Goal: Transaction & Acquisition: Purchase product/service

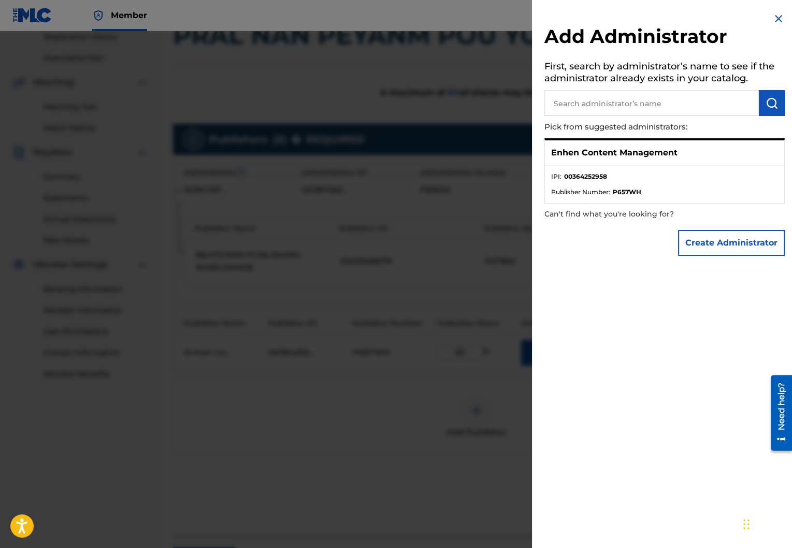
click at [693, 98] on input "text" at bounding box center [651, 103] width 214 height 26
click at [724, 241] on button "Create Administrator" at bounding box center [731, 243] width 107 height 26
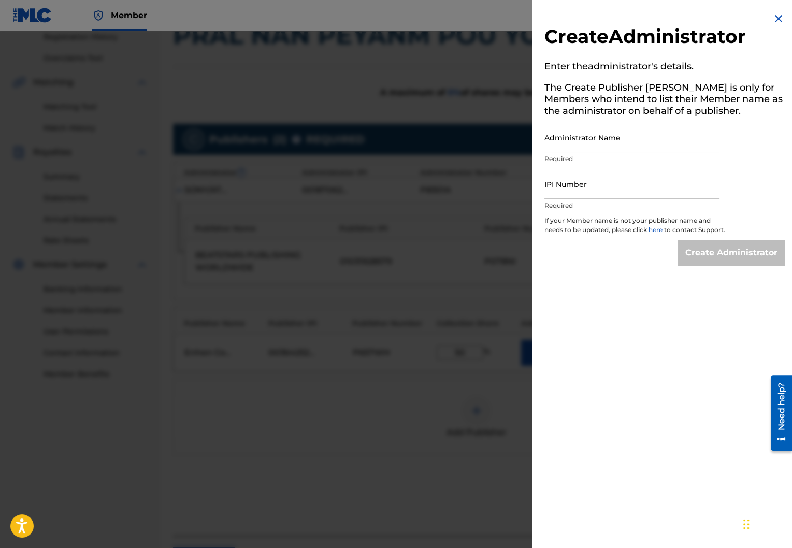
click at [773, 21] on img at bounding box center [778, 18] width 12 height 12
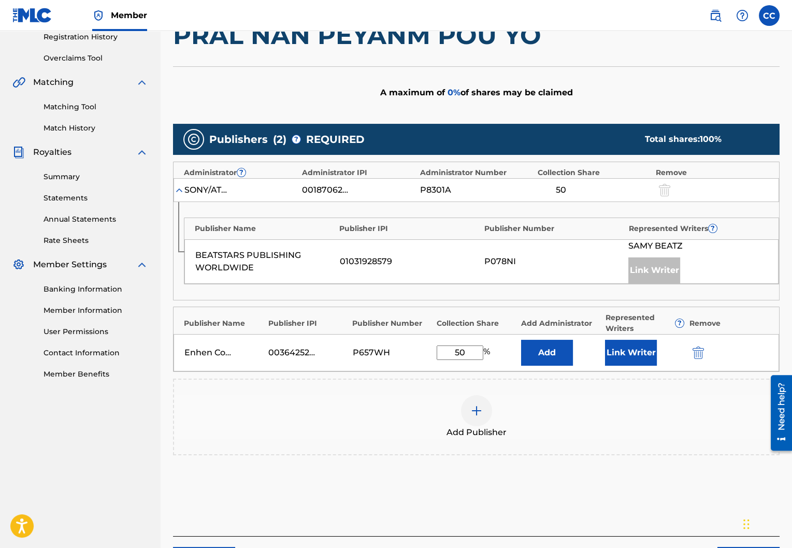
click at [301, 349] on div "00364252958" at bounding box center [291, 352] width 47 height 12
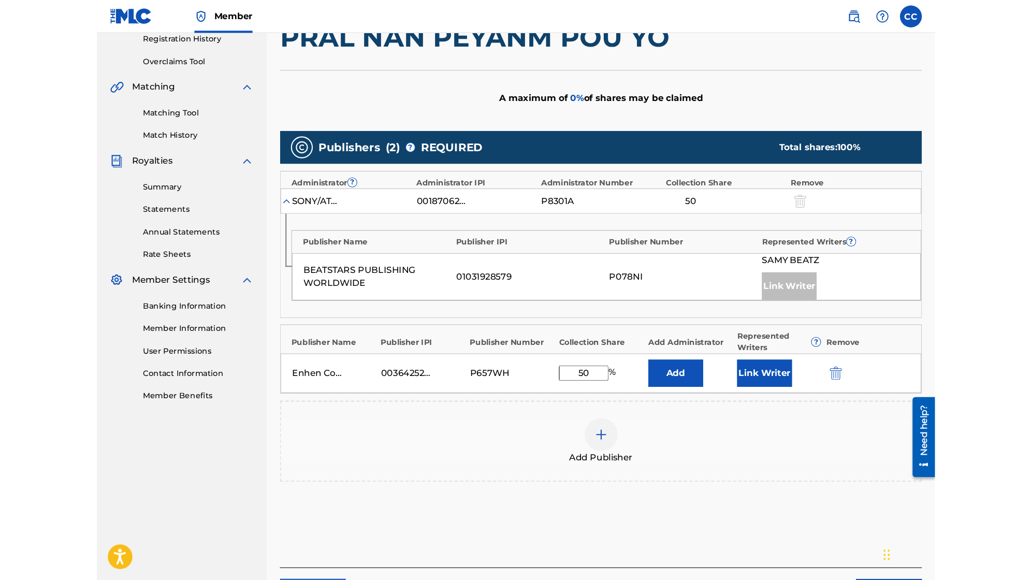
scroll to position [158, 0]
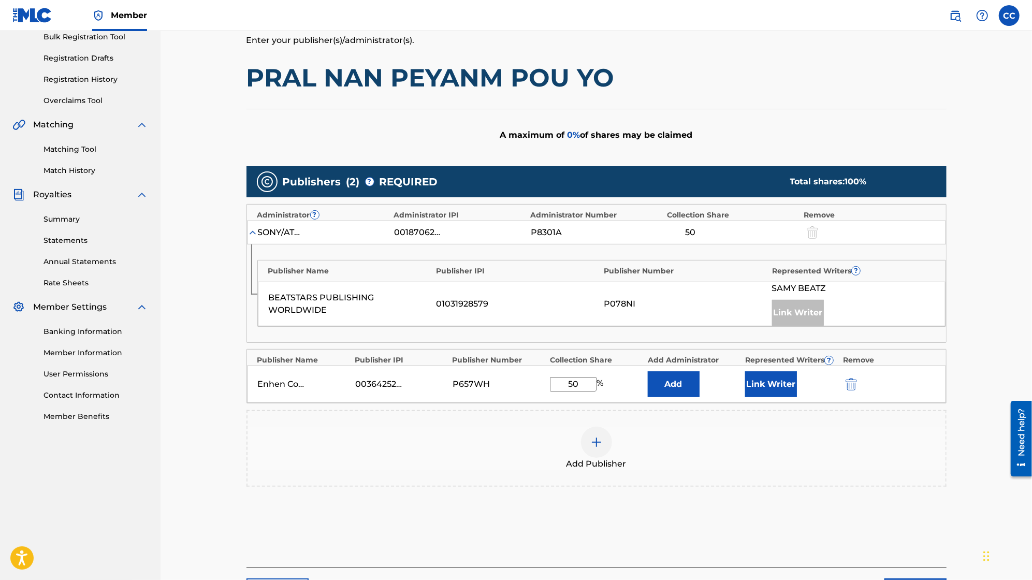
click at [676, 373] on button "Add" at bounding box center [674, 384] width 52 height 26
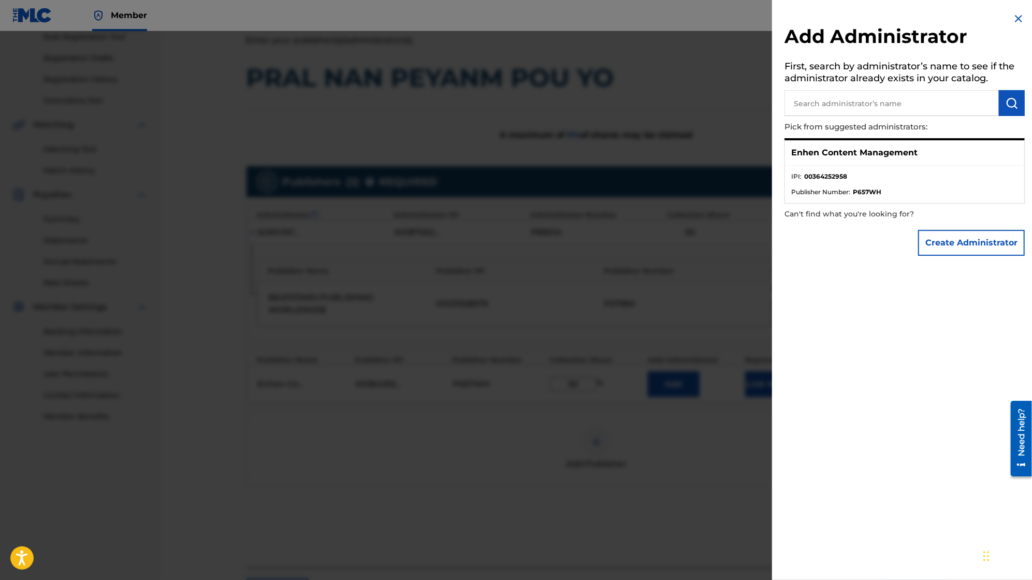
click at [791, 163] on div "Enhen Content Management" at bounding box center [904, 152] width 239 height 25
click at [791, 196] on span "Publisher Number :" at bounding box center [820, 191] width 59 height 9
click at [791, 105] on input "text" at bounding box center [892, 103] width 214 height 26
type input "enhen content"
click at [791, 99] on button "submit" at bounding box center [1012, 103] width 26 height 26
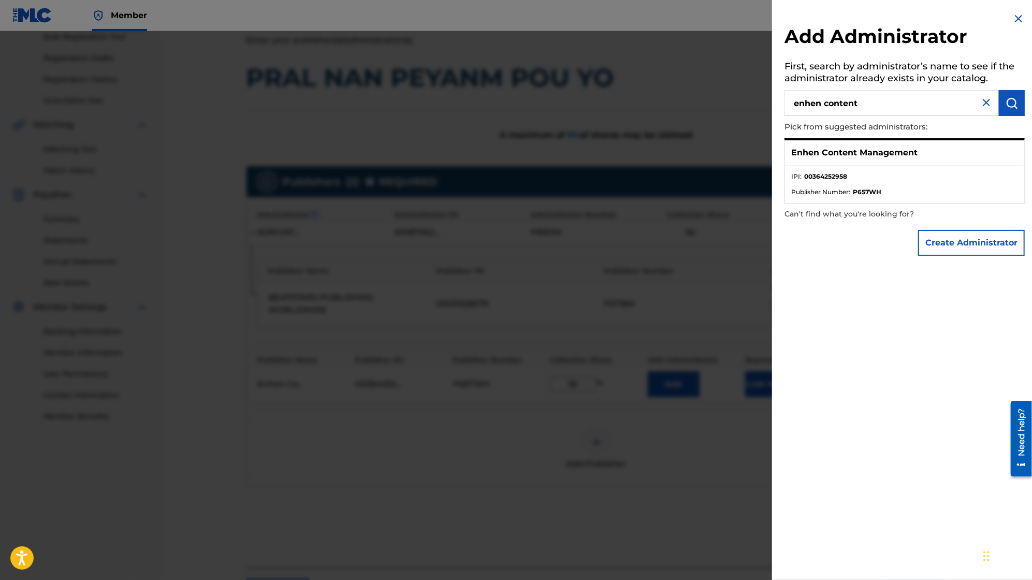
click at [791, 169] on ul "IPI : 00364252958 Publisher Number : P657WH" at bounding box center [904, 184] width 239 height 37
click at [791, 183] on li "IPI : 00364252958" at bounding box center [904, 180] width 227 height 16
drag, startPoint x: 869, startPoint y: 183, endPoint x: 850, endPoint y: 169, distance: 22.9
click at [791, 183] on li "IPI : 00364252958" at bounding box center [904, 180] width 227 height 16
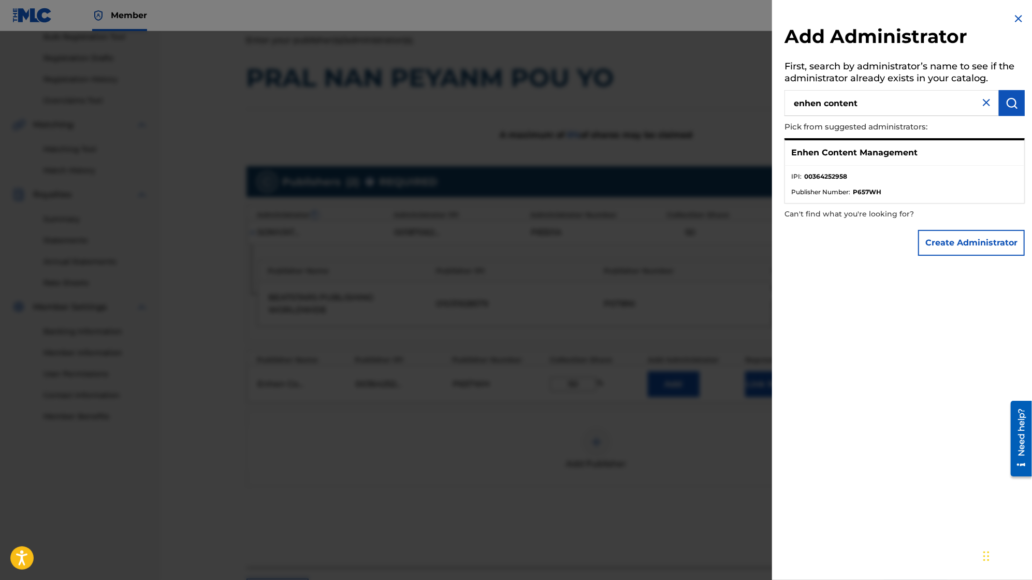
click at [791, 166] on ul "IPI : 00364252958 Publisher Number : P657WH" at bounding box center [904, 184] width 239 height 37
click at [791, 162] on div "Enhen Content Management" at bounding box center [904, 152] width 239 height 25
click at [791, 163] on div "Enhen Content Management" at bounding box center [904, 152] width 239 height 25
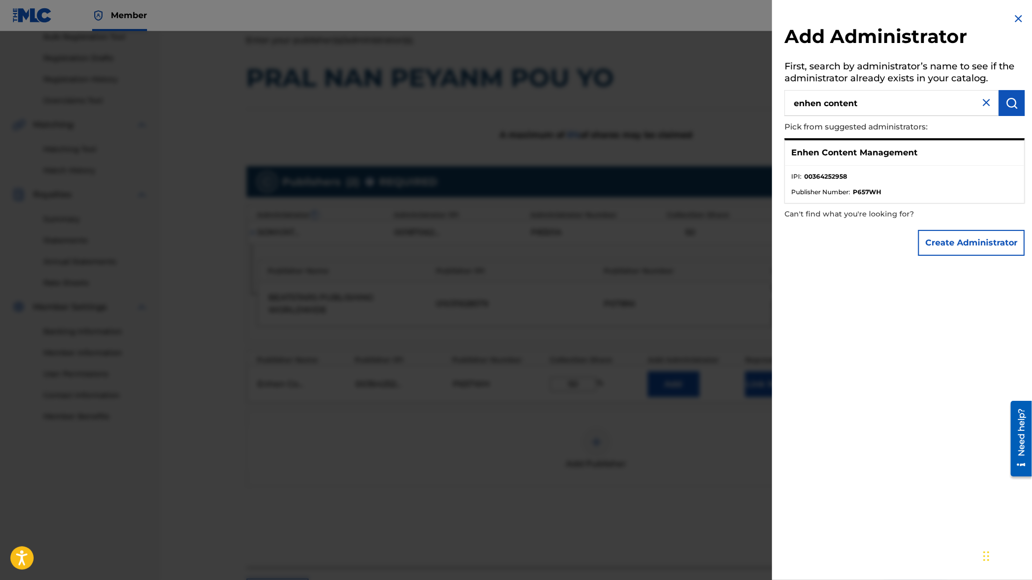
click at [791, 21] on img at bounding box center [1019, 18] width 12 height 12
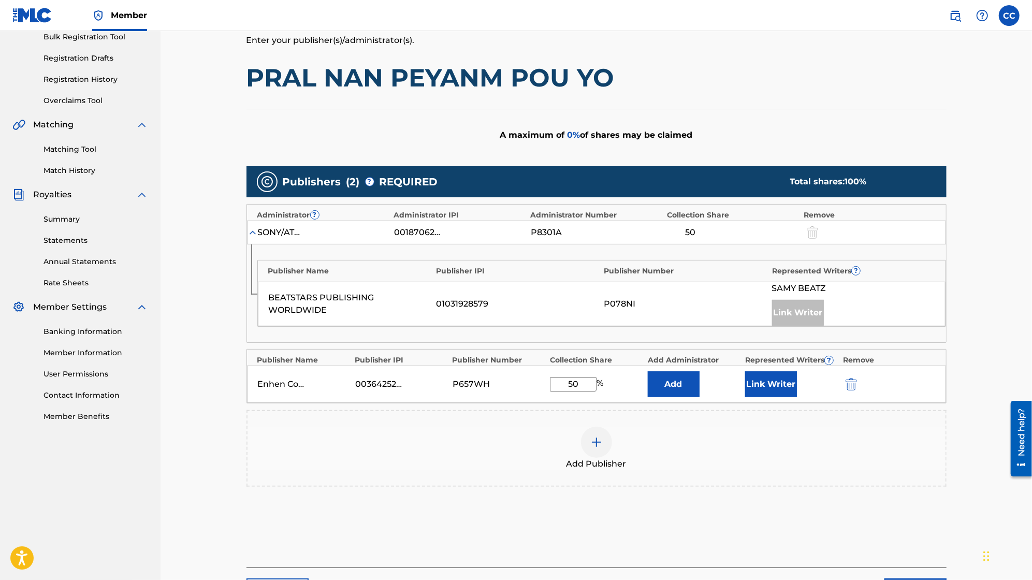
click at [757, 387] on button "Link Writer" at bounding box center [771, 384] width 52 height 26
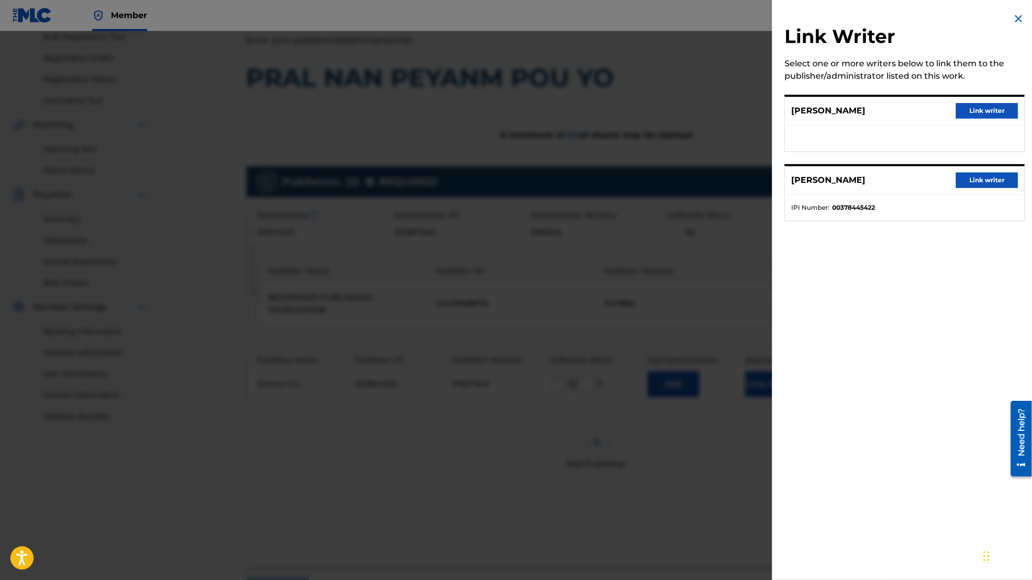
click at [791, 112] on button "Link writer" at bounding box center [987, 111] width 62 height 16
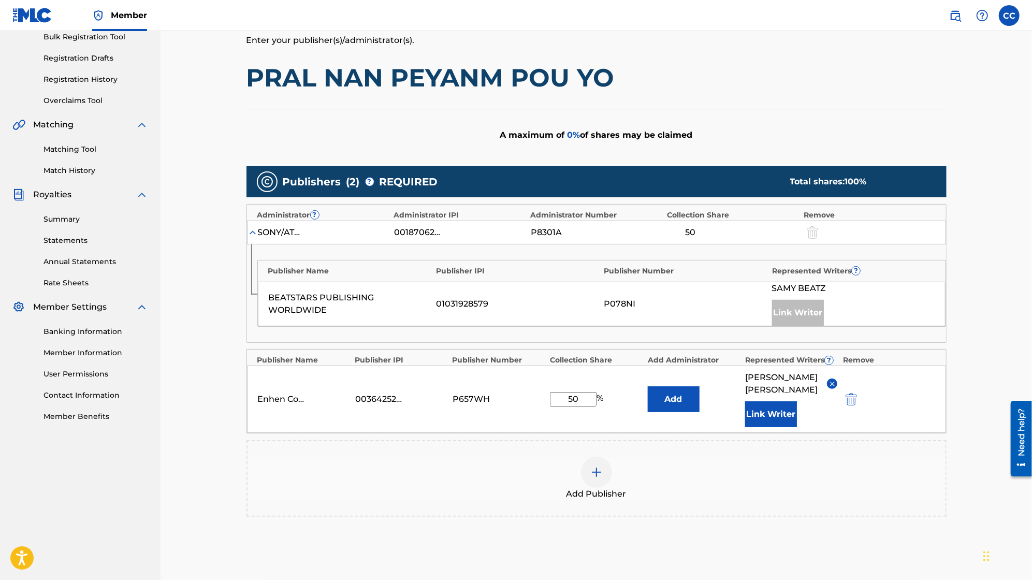
click at [657, 392] on button "Add" at bounding box center [674, 399] width 52 height 26
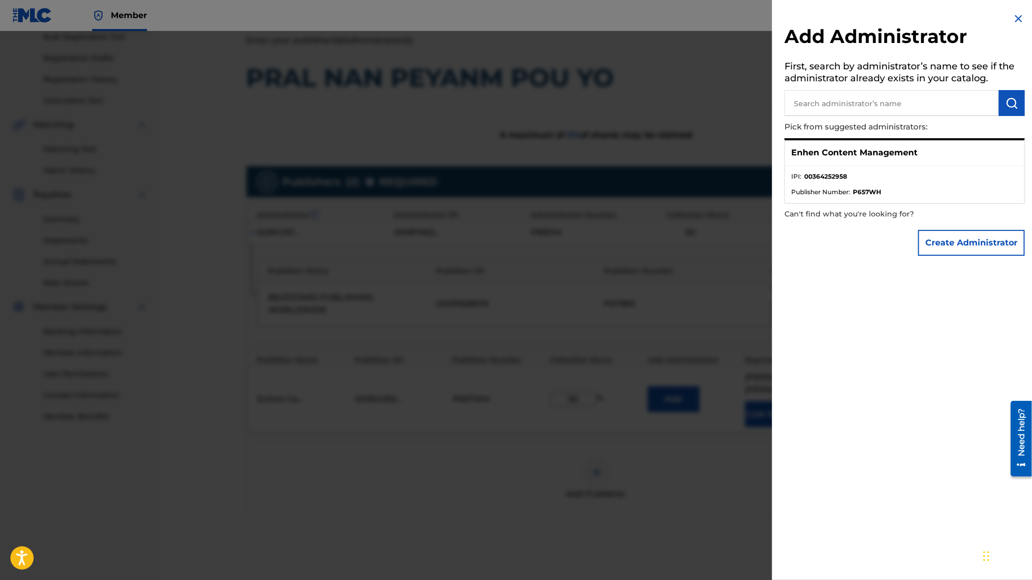
click at [791, 212] on p "Can't find what you're looking for?" at bounding box center [875, 214] width 181 height 21
click at [791, 102] on input "text" at bounding box center [892, 103] width 214 height 26
type input "enhen content management"
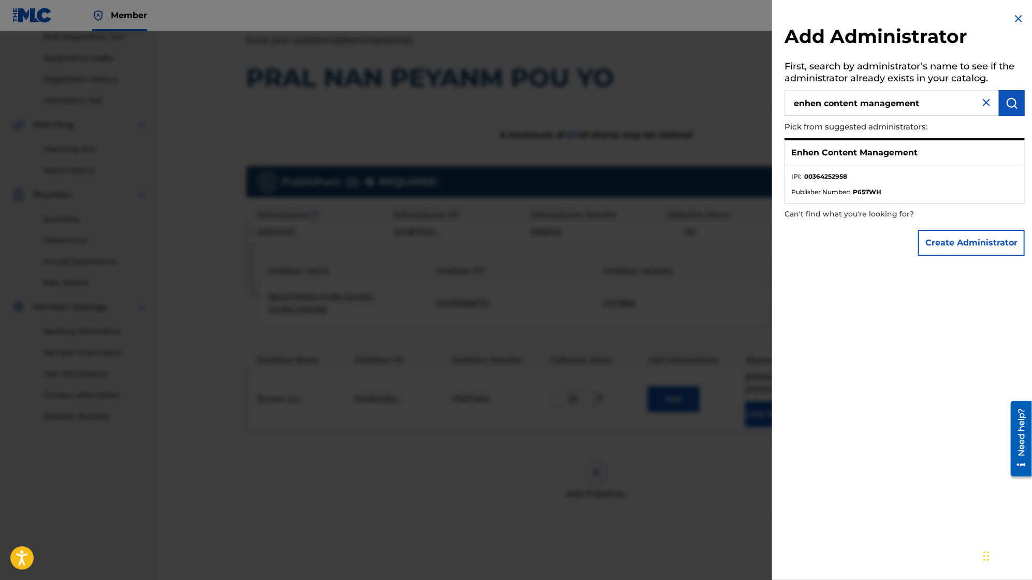
click at [791, 111] on button "submit" at bounding box center [1012, 103] width 26 height 26
click at [791, 171] on ul "IPI : 00364252958 Publisher Number : P657WH" at bounding box center [904, 184] width 239 height 37
click at [791, 185] on li "IPI : 00364252958" at bounding box center [904, 180] width 227 height 16
click at [791, 242] on button "Create Administrator" at bounding box center [971, 243] width 107 height 26
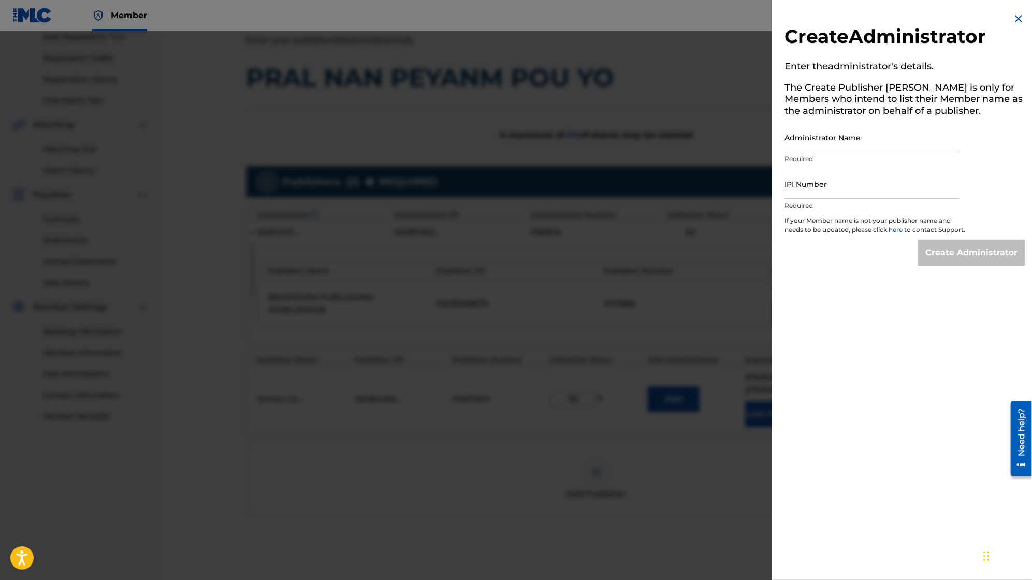
click at [791, 143] on input "Administrator Name" at bounding box center [872, 138] width 175 height 30
type input "Enhen Content Management"
click at [791, 187] on input "IPI Number" at bounding box center [872, 184] width 175 height 30
type input "00364252958"
click at [791, 195] on input "00364252958" at bounding box center [872, 184] width 175 height 30
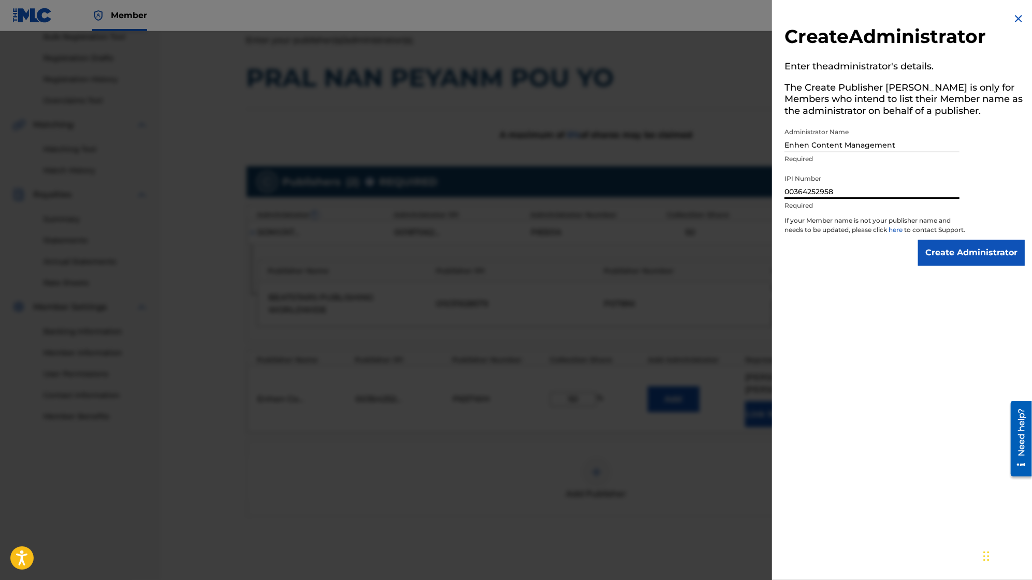
click at [791, 195] on input "00364252958" at bounding box center [872, 184] width 175 height 30
click at [791, 291] on div "Create Administrator Enter the administrator 's details. The Create Publisher b…" at bounding box center [904, 290] width 265 height 580
click at [791, 262] on input "Create Administrator" at bounding box center [971, 253] width 107 height 26
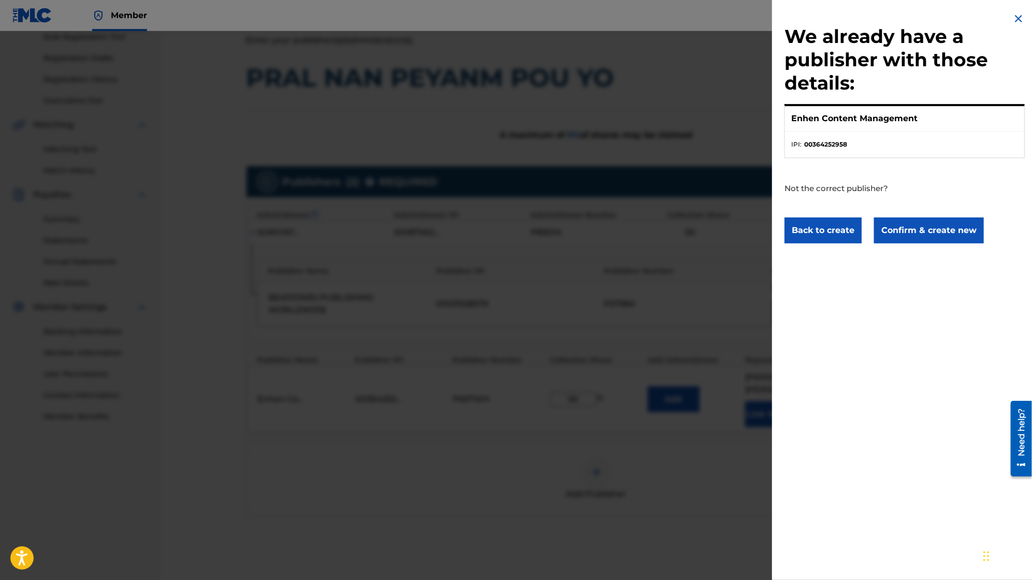
click at [791, 21] on img at bounding box center [1019, 18] width 12 height 12
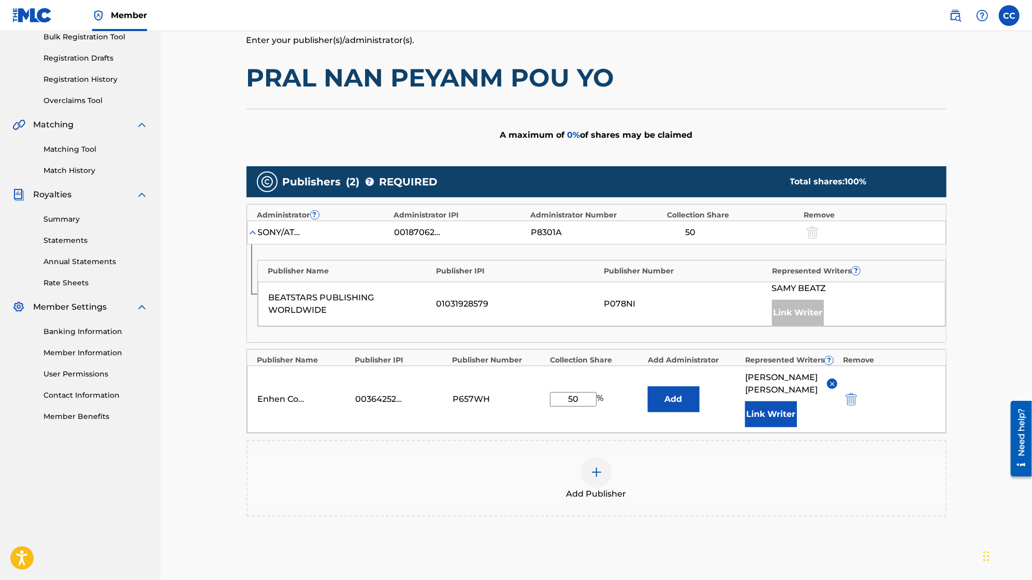
click at [791, 306] on div "Link Writer" at bounding box center [798, 313] width 52 height 26
click at [661, 401] on button "Add" at bounding box center [674, 399] width 52 height 26
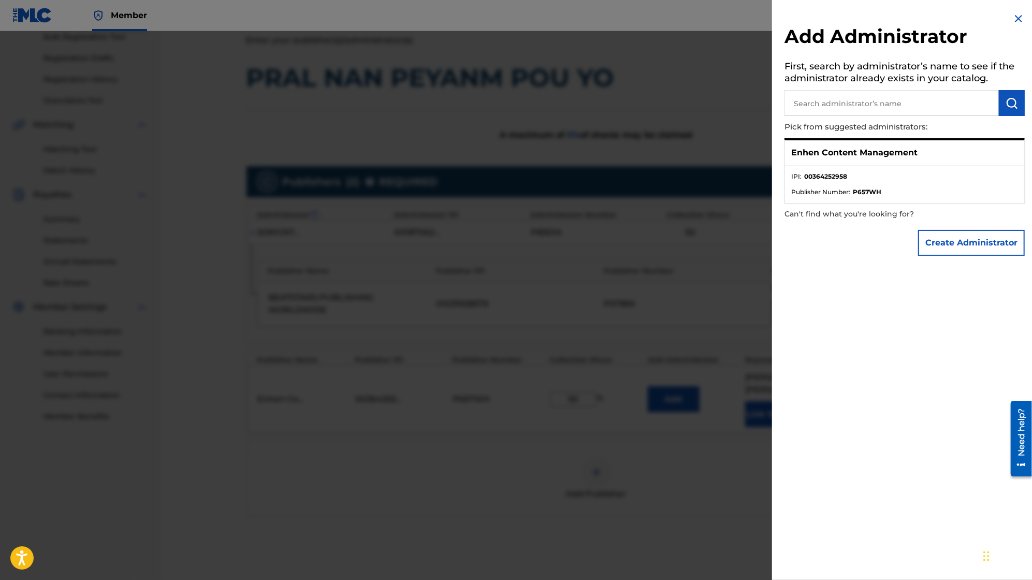
click at [791, 198] on ul "IPI : 00364252958 Publisher Number : P657WH" at bounding box center [904, 184] width 239 height 37
click at [791, 218] on p "Can't find what you're looking for?" at bounding box center [875, 214] width 181 height 21
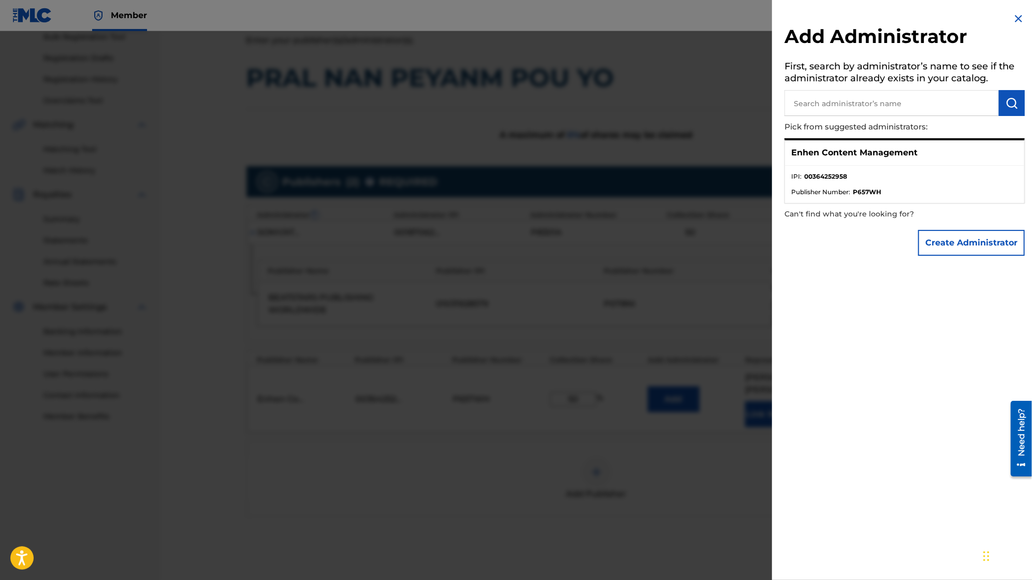
click at [791, 151] on p "Enhen Content Management" at bounding box center [854, 153] width 126 height 12
click at [791, 149] on p "Enhen Content Management" at bounding box center [854, 153] width 126 height 12
click at [791, 194] on strong "P657WH" at bounding box center [867, 191] width 28 height 9
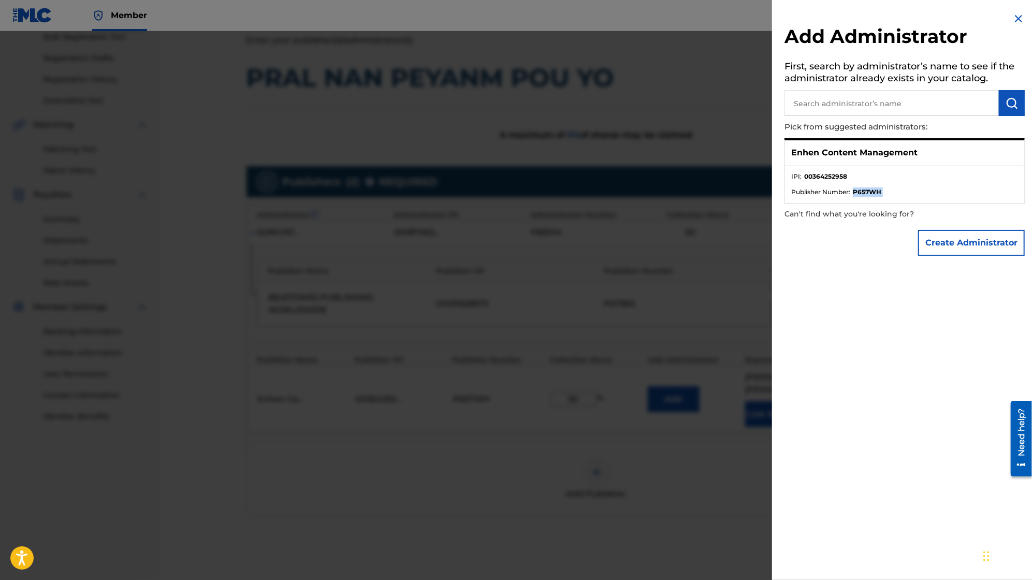
copy strong "P657WH"
click at [791, 26] on h2 "Add Administrator" at bounding box center [905, 38] width 240 height 26
click at [791, 22] on img at bounding box center [1019, 18] width 12 height 12
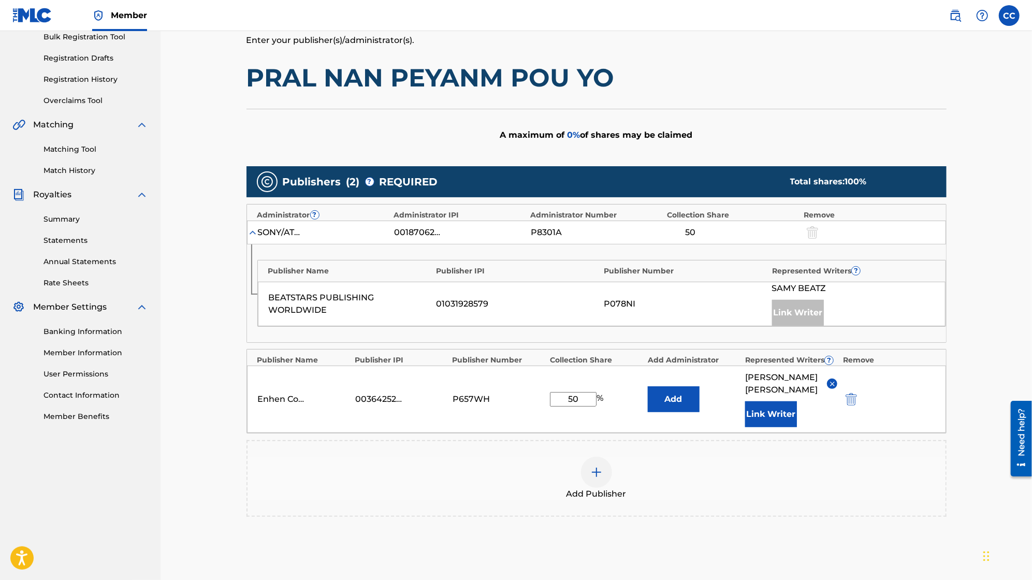
click at [682, 395] on button "Add" at bounding box center [674, 399] width 52 height 26
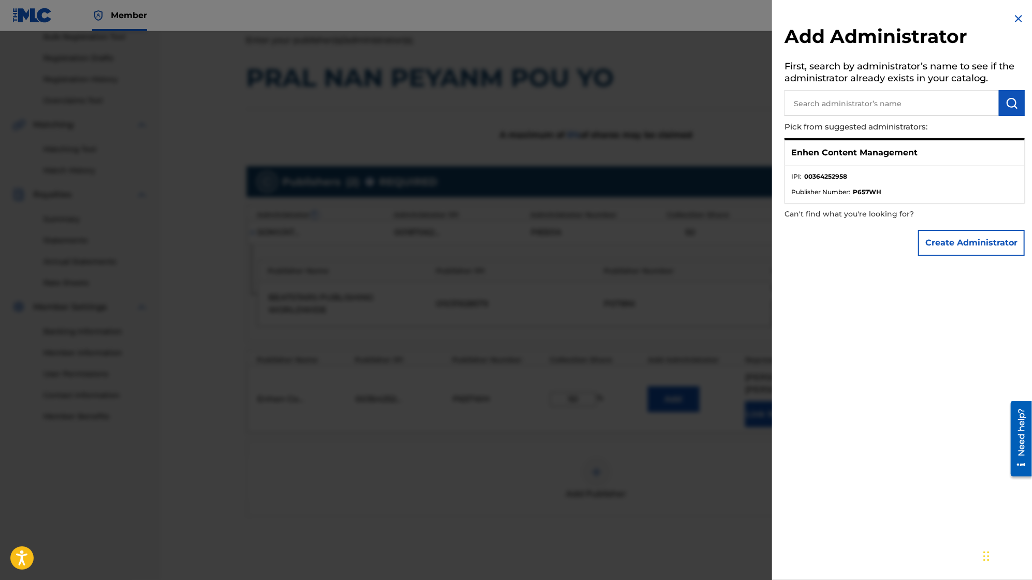
click at [791, 106] on input "text" at bounding box center [892, 103] width 214 height 26
click at [791, 20] on img at bounding box center [1019, 18] width 12 height 12
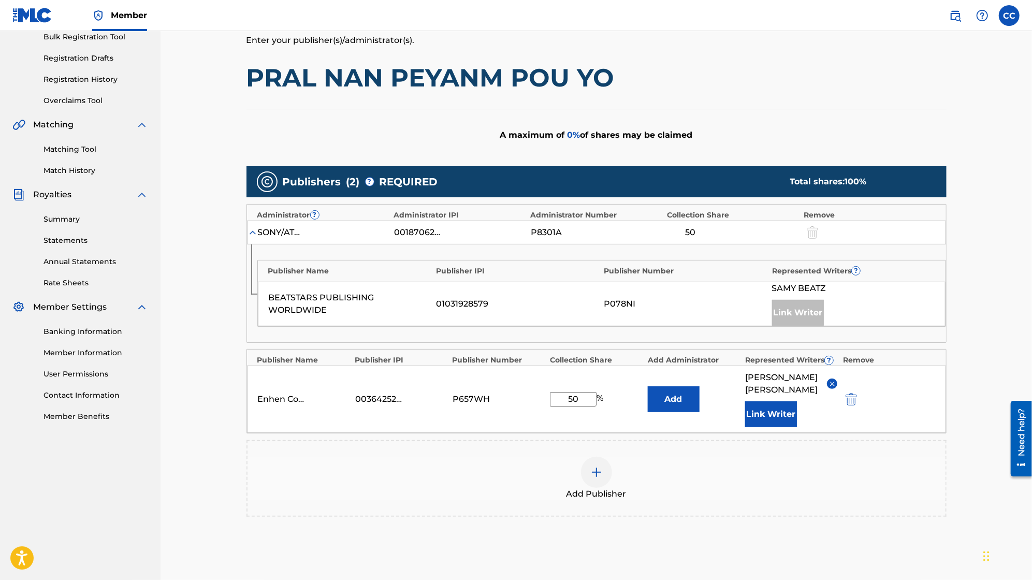
click at [791, 396] on img "submit" at bounding box center [851, 399] width 11 height 12
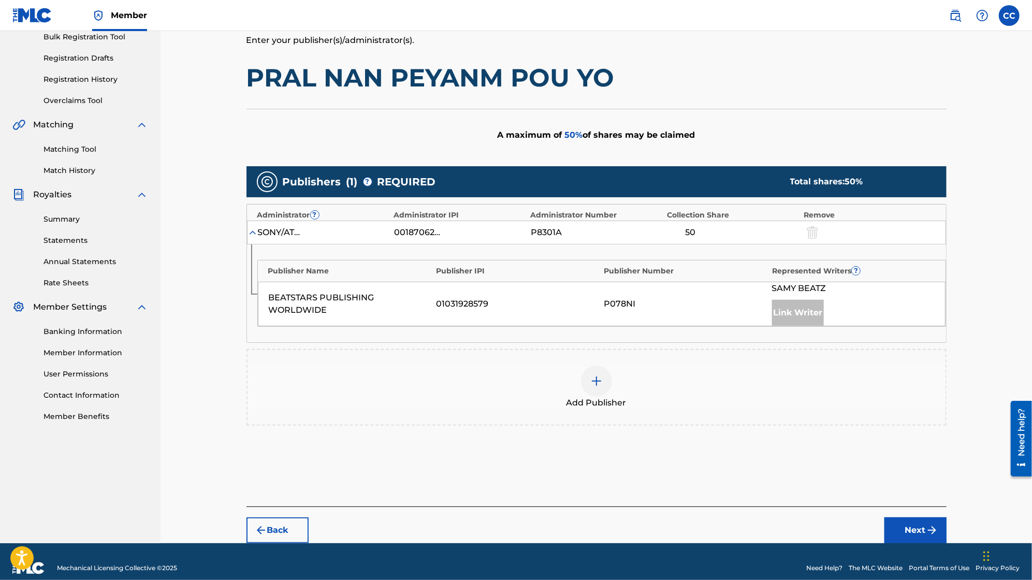
click at [791, 313] on div "Link Writer" at bounding box center [798, 313] width 52 height 26
click at [608, 379] on div at bounding box center [596, 381] width 31 height 31
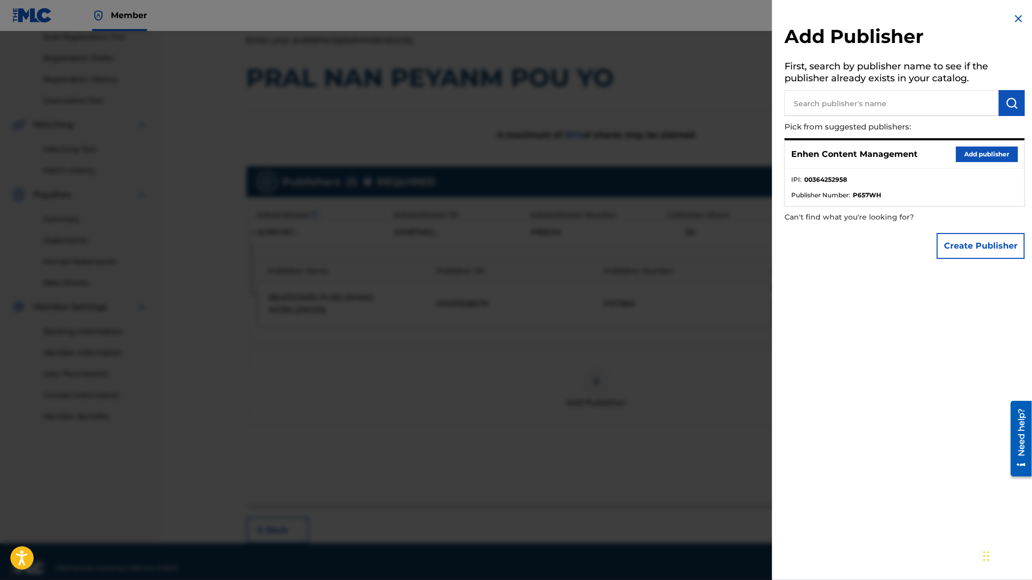
click at [791, 184] on li "IPI : 00364252958" at bounding box center [904, 183] width 227 height 16
click at [791, 147] on button "Add publisher" at bounding box center [987, 155] width 62 height 16
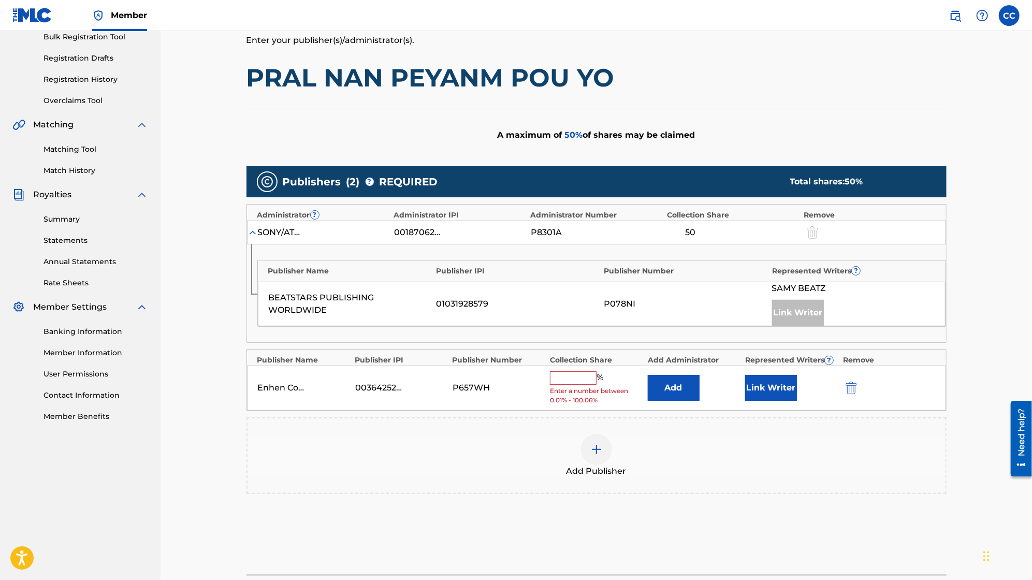
click at [568, 386] on span "Enter a number between 0.01% - 100.06%" at bounding box center [596, 395] width 92 height 19
click at [576, 372] on input "text" at bounding box center [573, 377] width 47 height 13
type input "50"
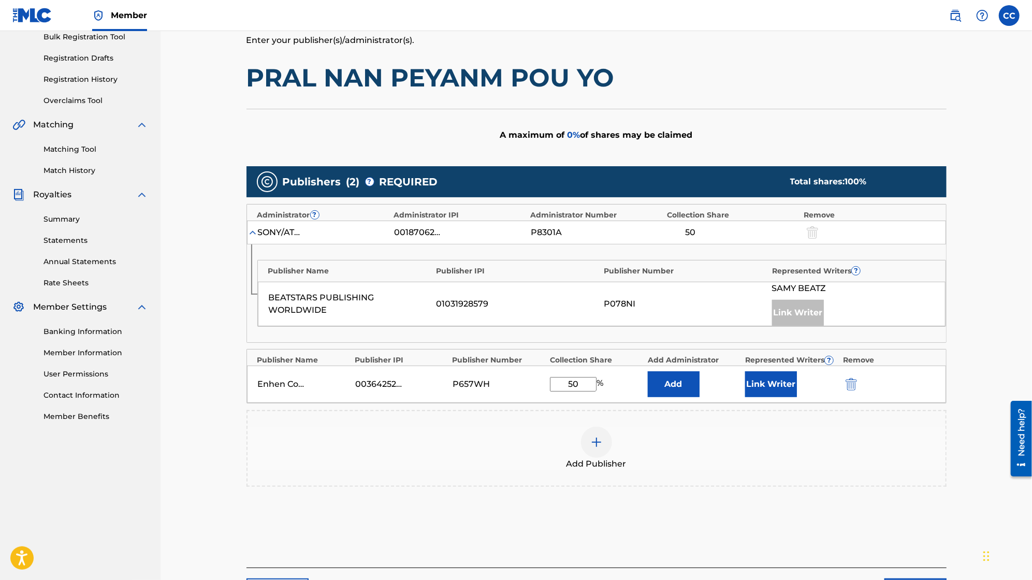
click at [758, 382] on button "Link Writer" at bounding box center [771, 384] width 52 height 26
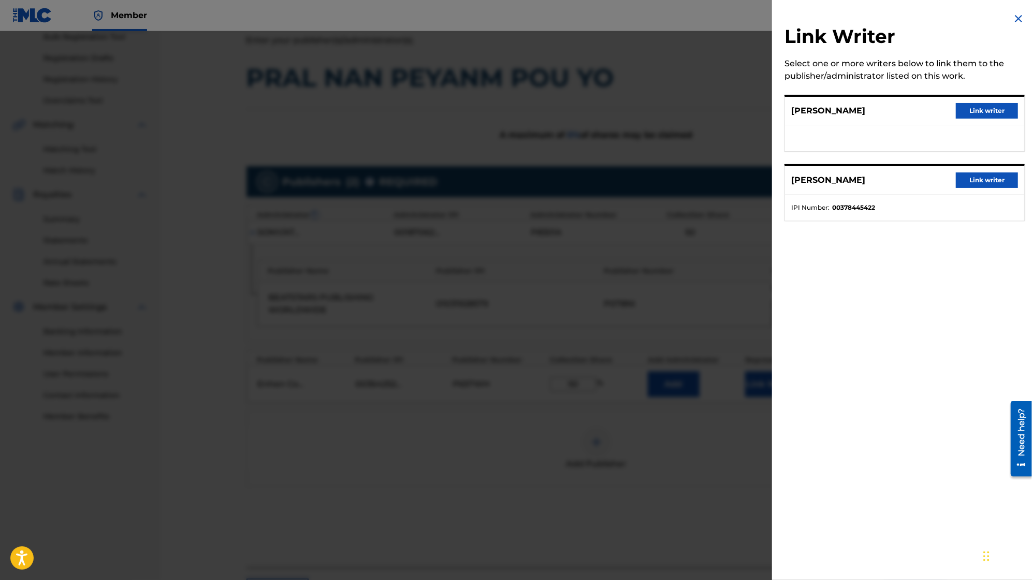
click at [791, 113] on button "Link writer" at bounding box center [987, 111] width 62 height 16
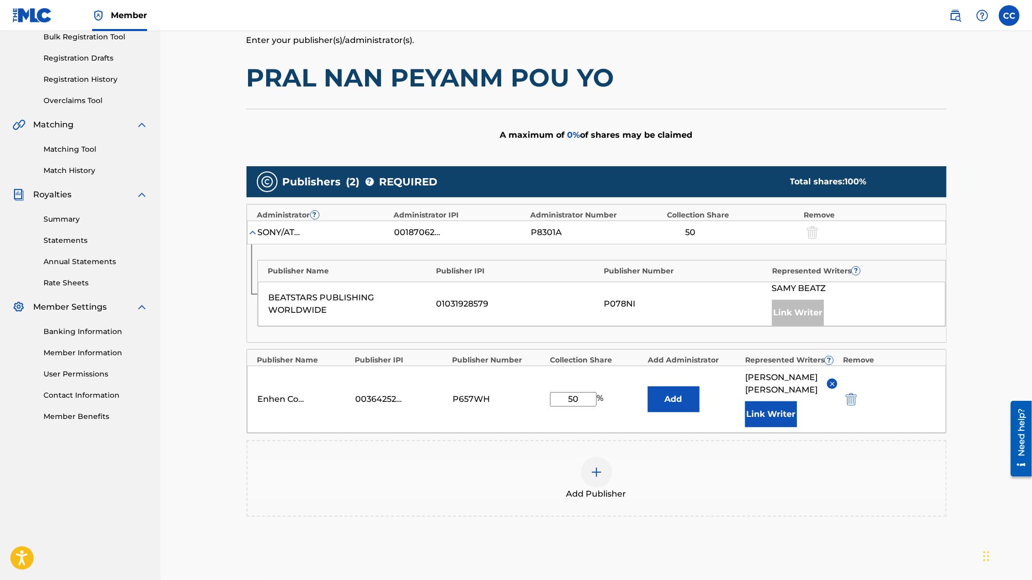
click at [667, 400] on button "Add" at bounding box center [674, 399] width 52 height 26
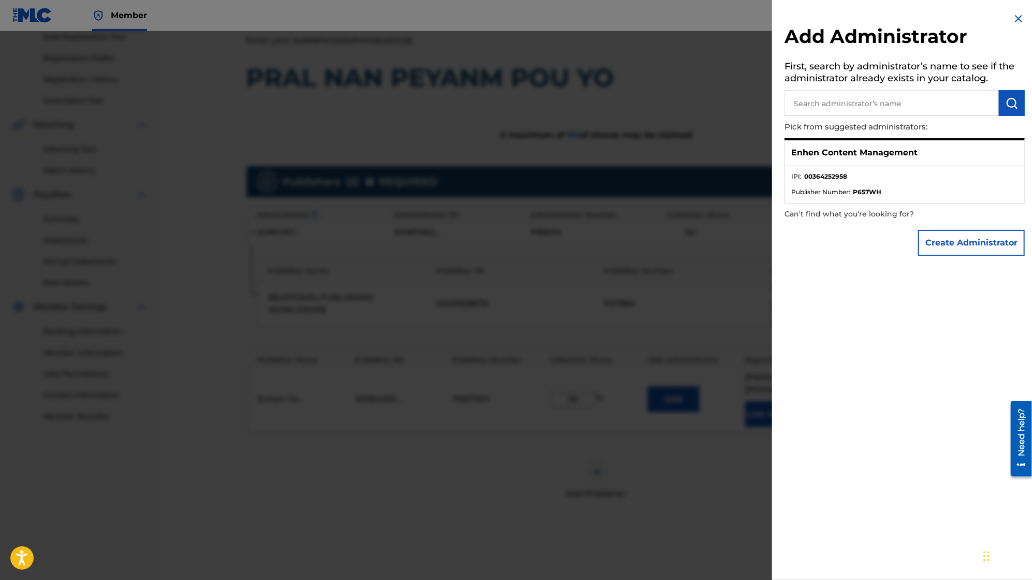
click at [791, 156] on p "Enhen Content Management" at bounding box center [854, 153] width 126 height 12
click at [791, 237] on button "Create Administrator" at bounding box center [971, 243] width 107 height 26
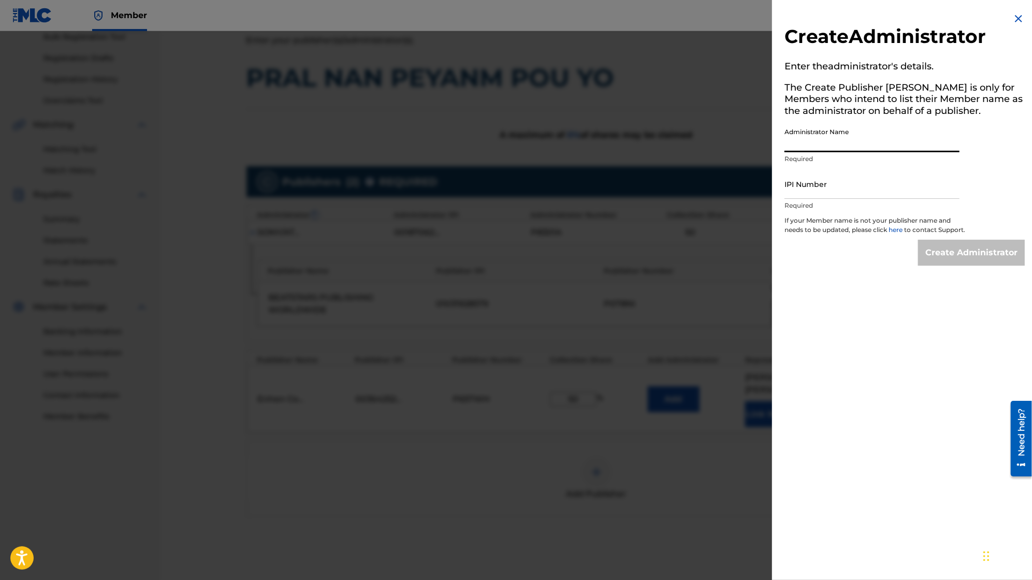
click at [791, 143] on input "Administrator Name" at bounding box center [872, 138] width 175 height 30
click at [791, 23] on img at bounding box center [1019, 18] width 12 height 12
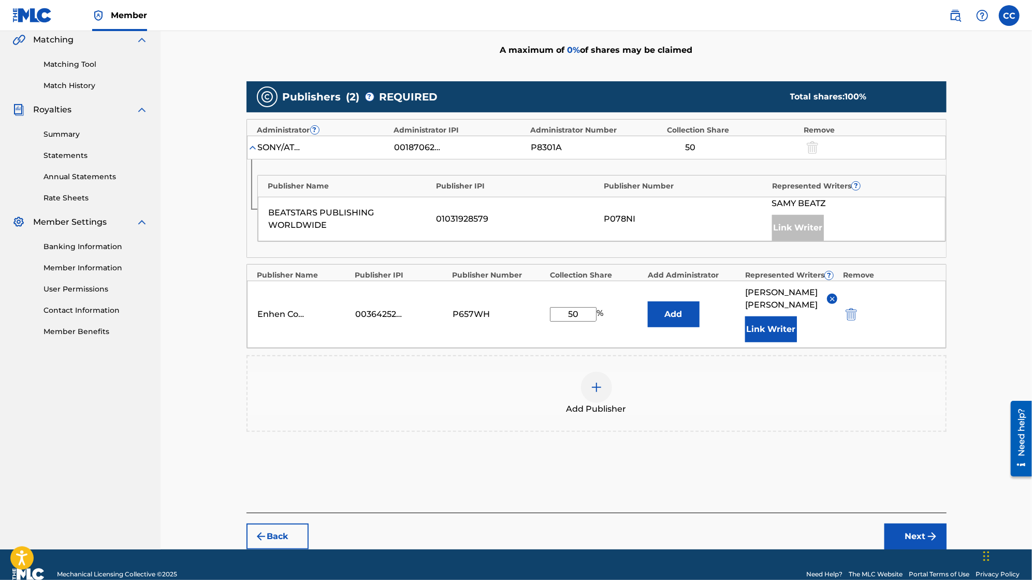
scroll to position [258, 0]
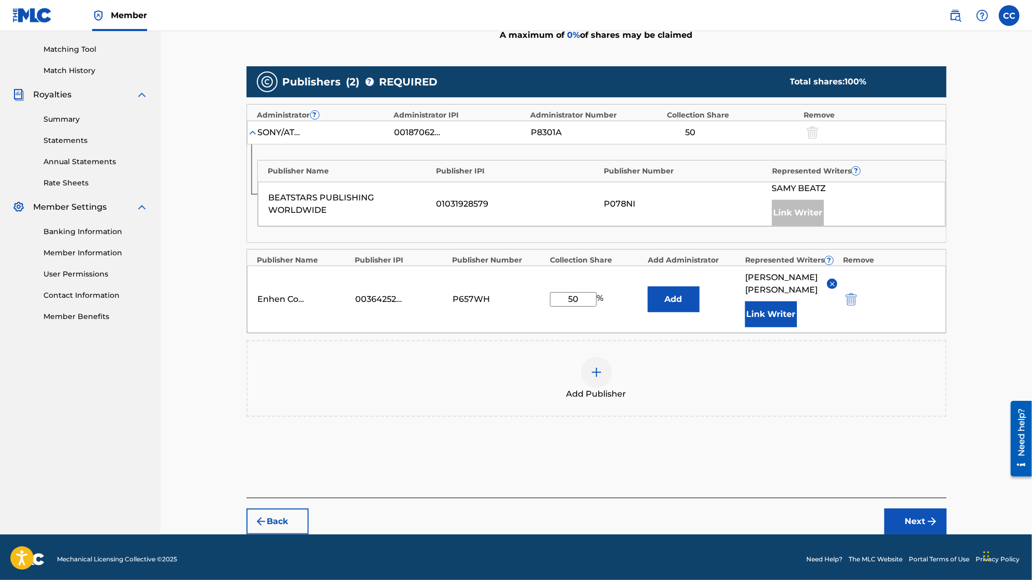
click at [791, 518] on button "Next" at bounding box center [916, 522] width 62 height 26
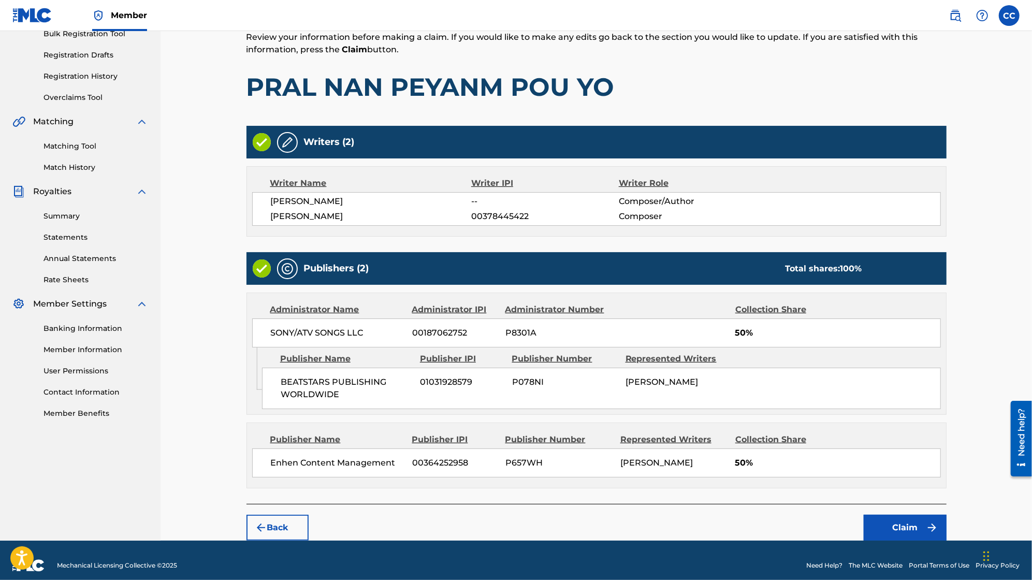
scroll to position [172, 0]
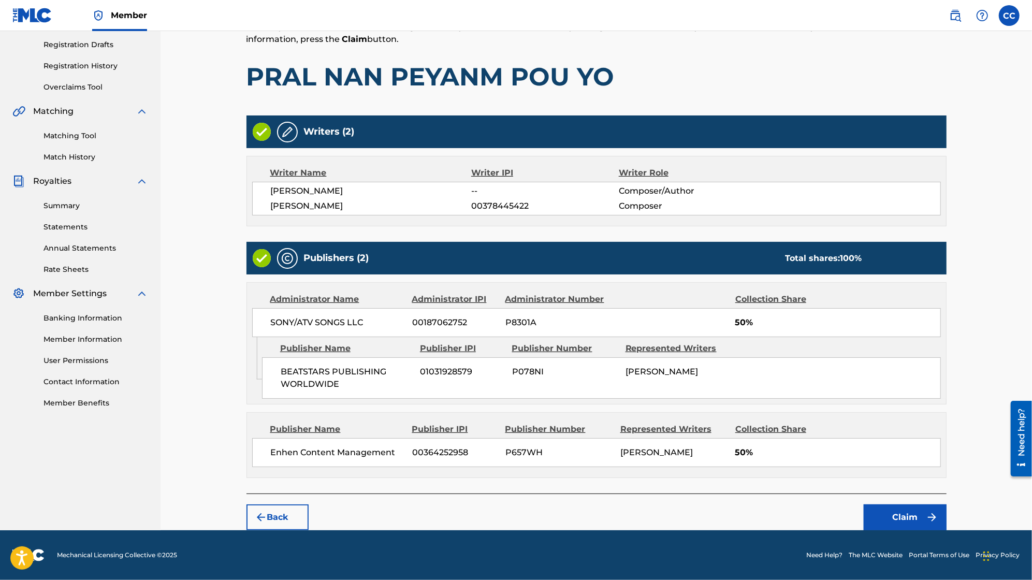
click at [665, 326] on div "SONY/ATV SONGS LLC 00187062752 P8301A 50%" at bounding box center [596, 322] width 689 height 29
click at [791, 520] on button "Claim" at bounding box center [905, 517] width 83 height 26
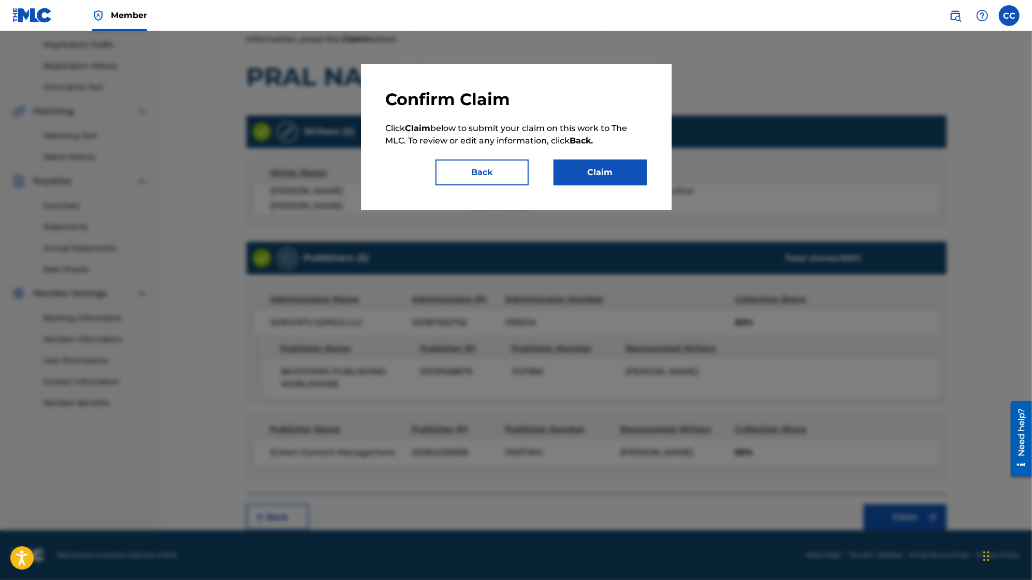
click at [591, 168] on button "Claim" at bounding box center [600, 173] width 93 height 26
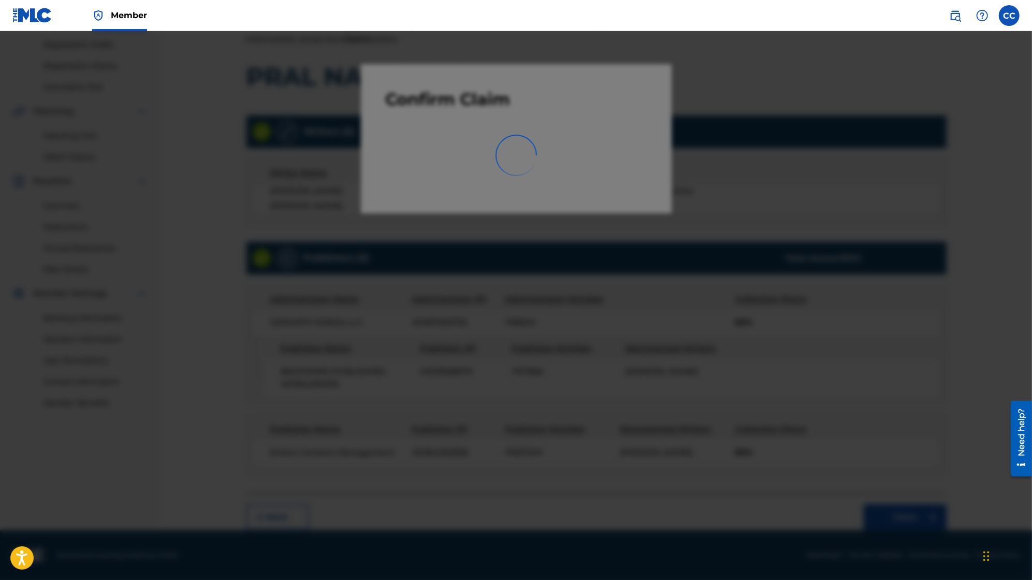
scroll to position [62, 0]
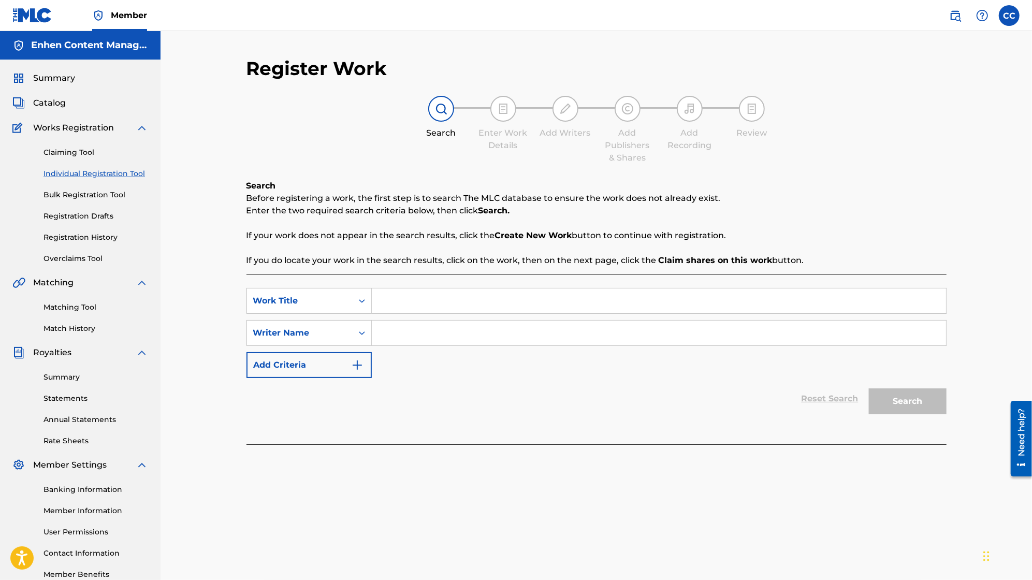
click at [475, 298] on input "Search Form" at bounding box center [659, 300] width 574 height 25
click at [454, 343] on input "Search Form" at bounding box center [659, 333] width 574 height 25
type input "lord wensku"
click at [90, 151] on link "Claiming Tool" at bounding box center [96, 152] width 105 height 11
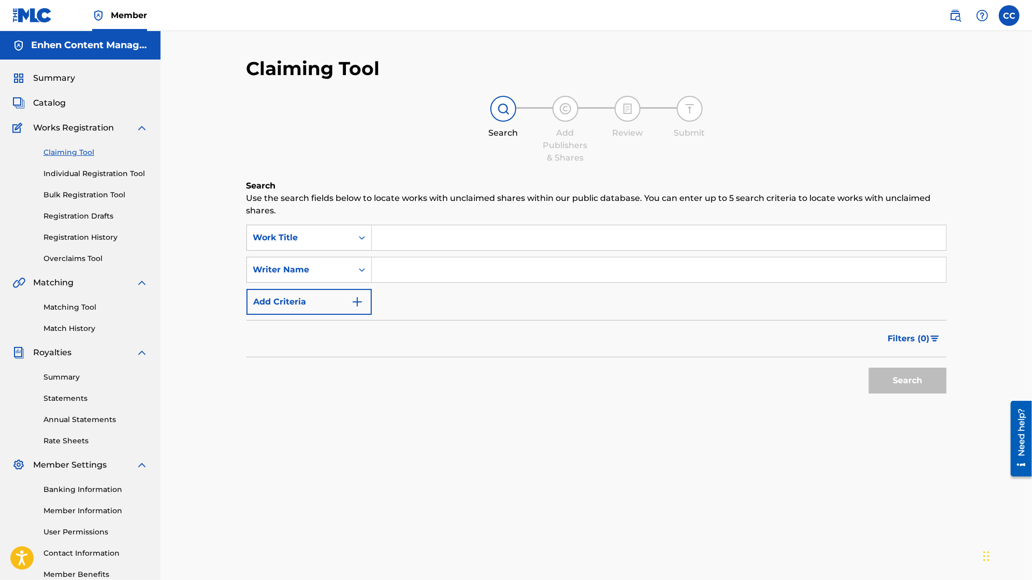
click at [446, 248] on input "Search Form" at bounding box center [659, 237] width 574 height 25
click at [1015, 17] on label at bounding box center [1009, 15] width 21 height 21
click at [1009, 16] on input "CC Cedric Casseus enhencontentmanagement@gmail.com Notification Preferences Pro…" at bounding box center [1009, 16] width 0 height 0
click at [913, 129] on link "Profile" at bounding box center [907, 128] width 21 height 9
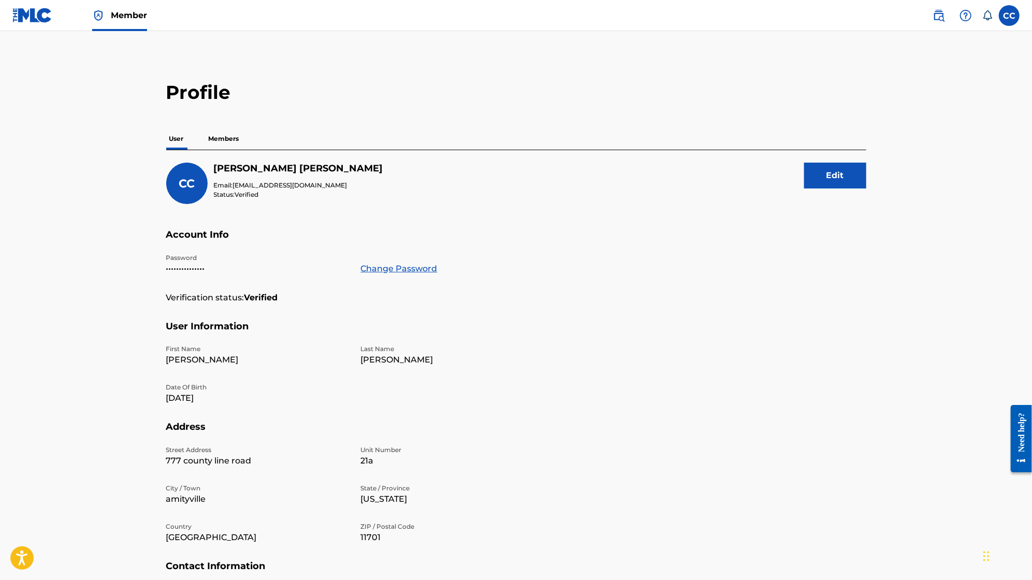
click at [227, 142] on p "Members" at bounding box center [224, 139] width 37 height 22
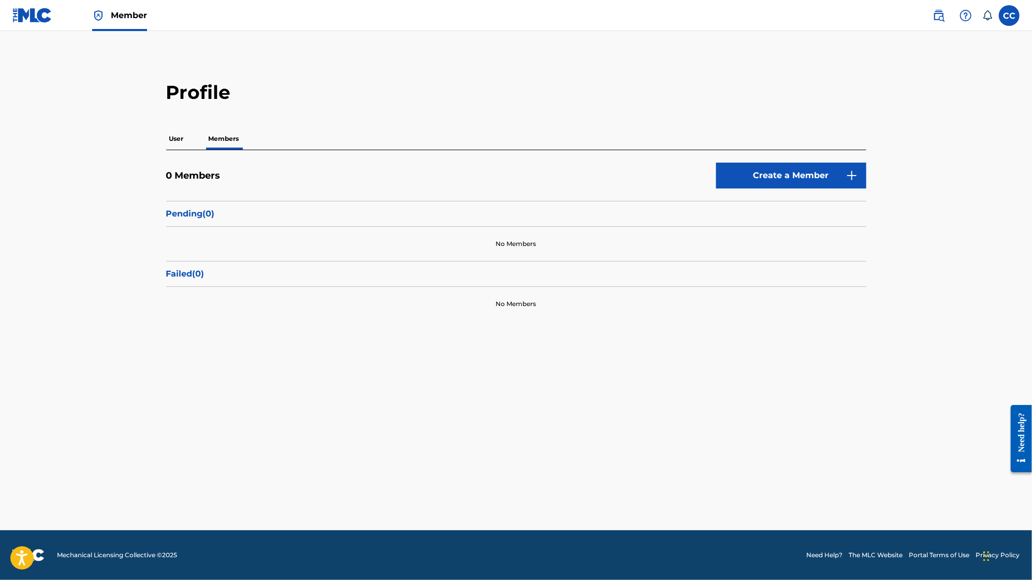
click at [839, 171] on link "Create a Member" at bounding box center [791, 176] width 150 height 26
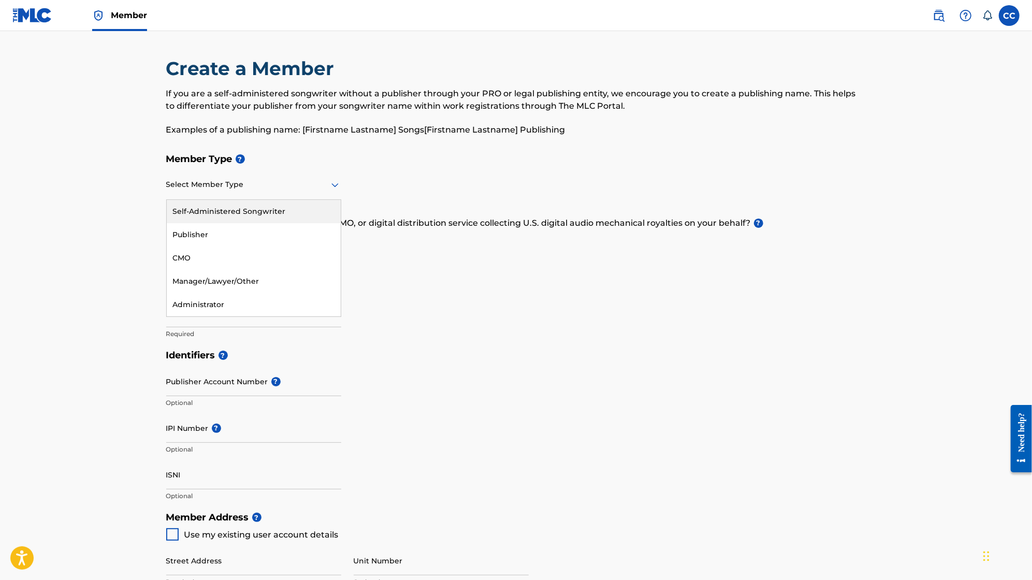
click at [231, 183] on div at bounding box center [253, 184] width 175 height 13
click at [245, 209] on div "Self-Administered Songwriter" at bounding box center [254, 211] width 174 height 23
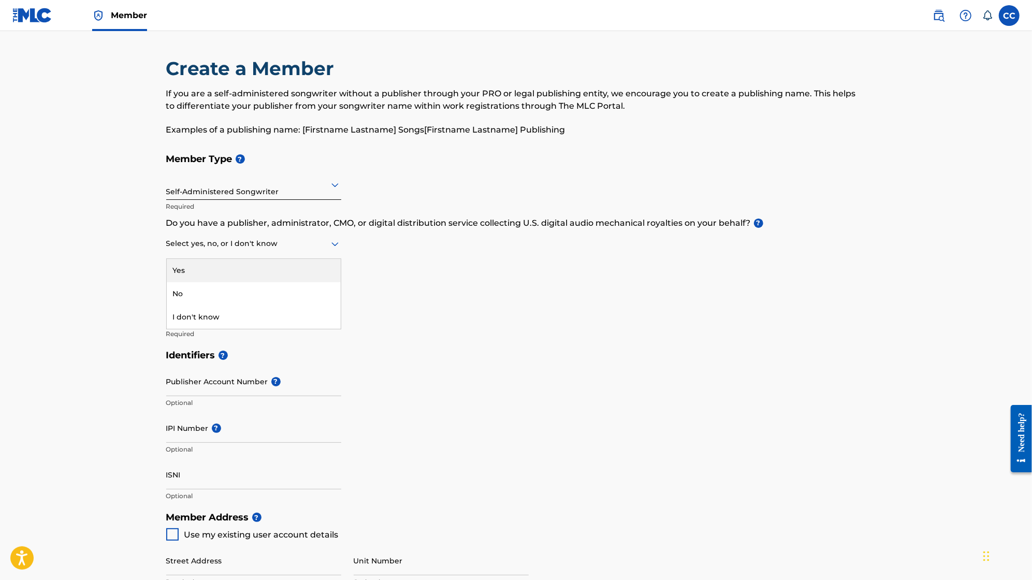
click at [284, 243] on div at bounding box center [253, 243] width 175 height 13
click at [286, 284] on div "No" at bounding box center [254, 293] width 174 height 23
click at [225, 312] on input "Member name" at bounding box center [253, 313] width 175 height 30
click at [242, 319] on input "Member name" at bounding box center [253, 313] width 175 height 30
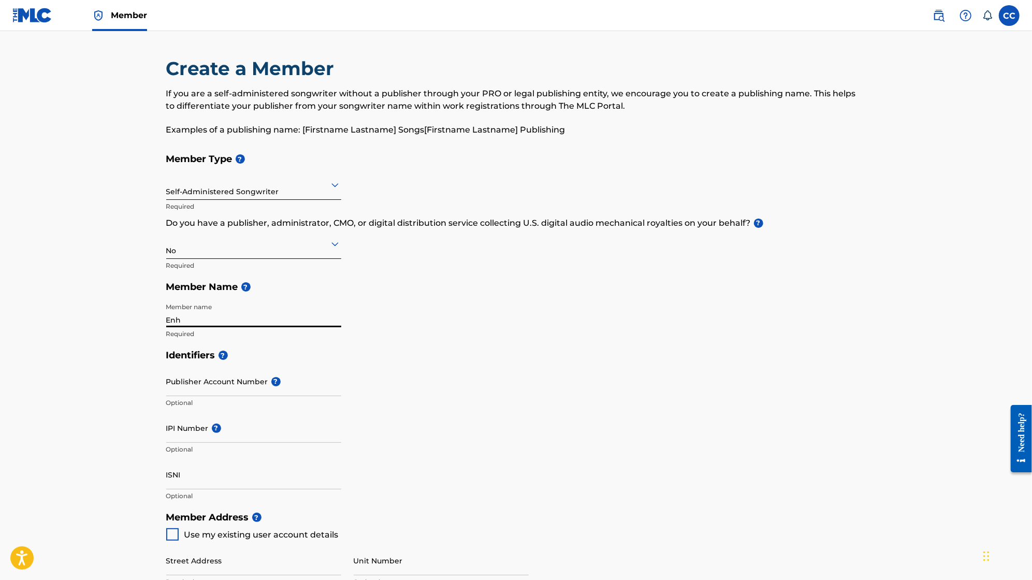
type input "Enhen Content Management"
click at [300, 386] on input "Publisher Account Number ?" at bounding box center [253, 382] width 175 height 30
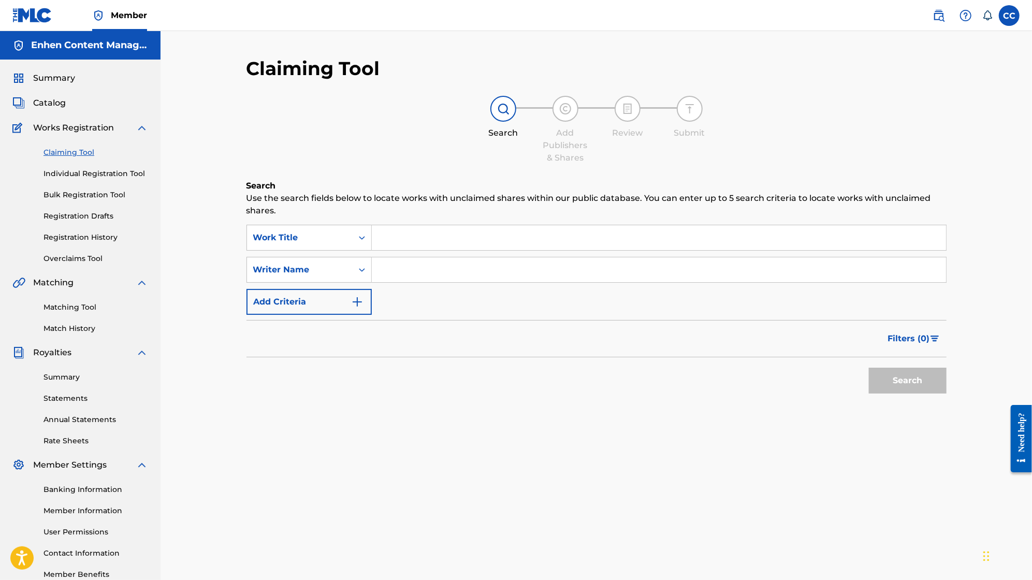
click at [52, 78] on span "Summary" at bounding box center [54, 78] width 42 height 12
click at [487, 247] on input "Search Form" at bounding box center [659, 237] width 574 height 25
click at [474, 271] on input "Search Form" at bounding box center [659, 269] width 574 height 25
type input "lord wensky jolissaint"
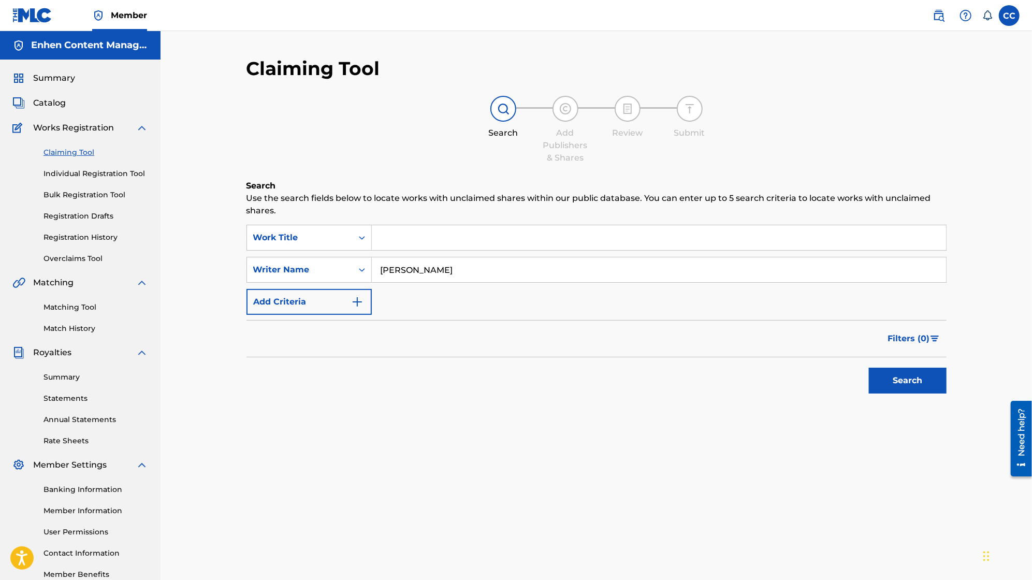
click at [884, 380] on button "Search" at bounding box center [908, 381] width 78 height 26
click at [921, 385] on button "Search" at bounding box center [908, 381] width 78 height 26
click at [583, 241] on input "Search Form" at bounding box center [659, 237] width 574 height 25
click at [904, 389] on button "Search" at bounding box center [908, 381] width 78 height 26
click at [653, 241] on input "Search Form" at bounding box center [659, 237] width 574 height 25
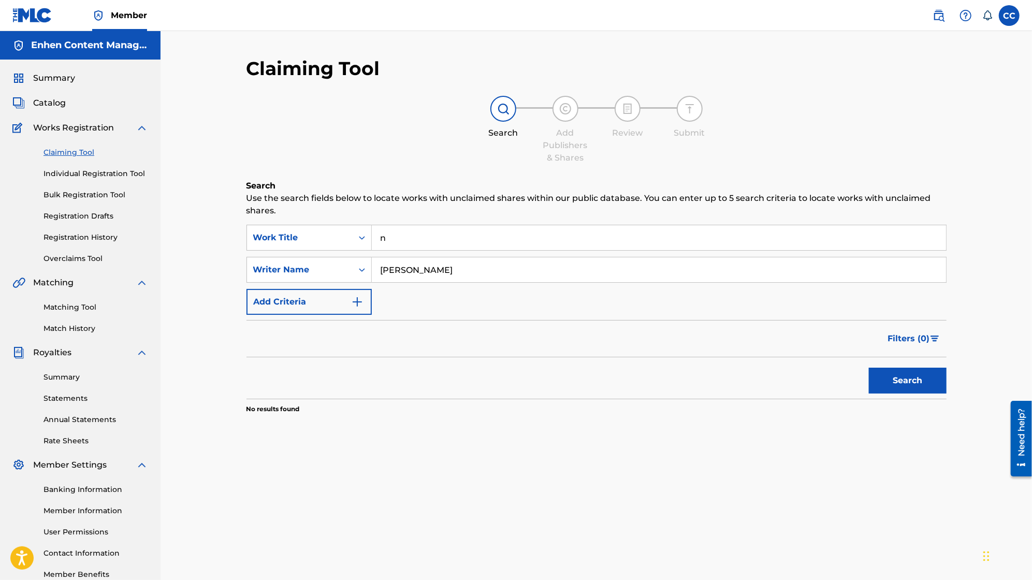
type input "n"
click at [902, 369] on button "Search" at bounding box center [908, 381] width 78 height 26
click at [662, 250] on input "n" at bounding box center [659, 237] width 574 height 25
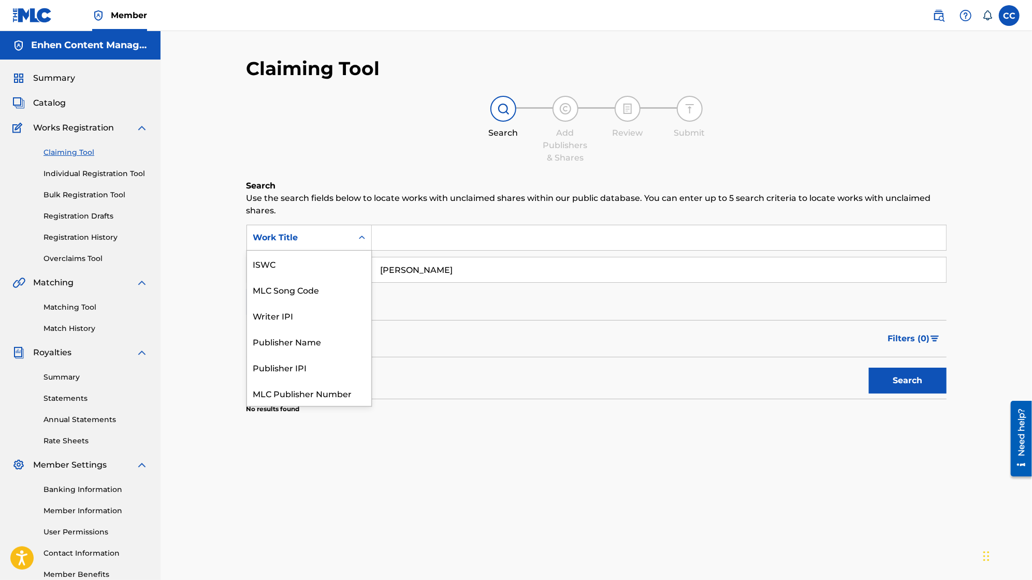
click at [338, 232] on div "Work Title" at bounding box center [299, 238] width 93 height 12
click at [212, 187] on div "Claiming Tool Search Add Publishers & Shares Review Submit Search Use the searc…" at bounding box center [597, 311] width 872 height 561
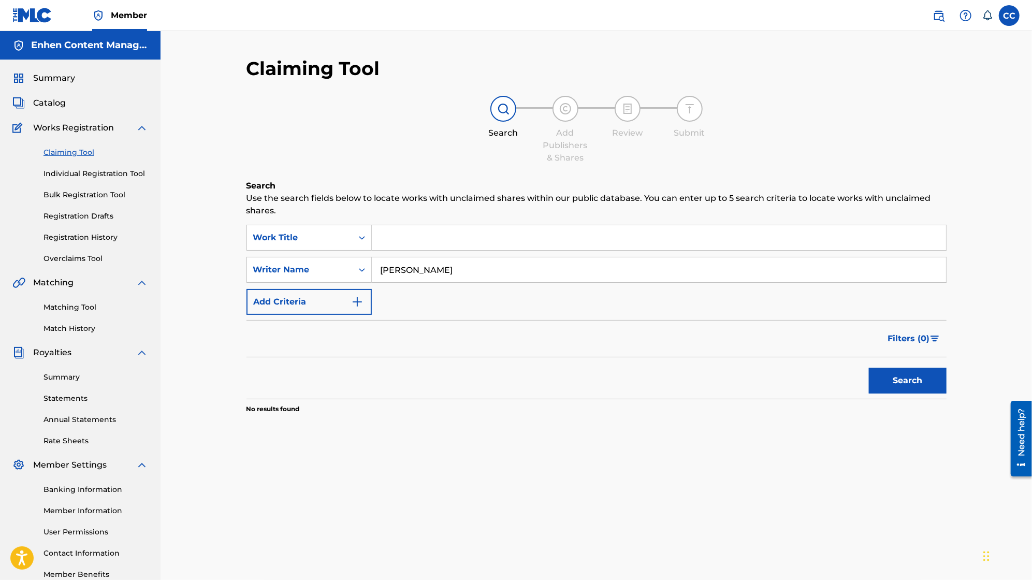
click at [132, 172] on link "Individual Registration Tool" at bounding box center [96, 173] width 105 height 11
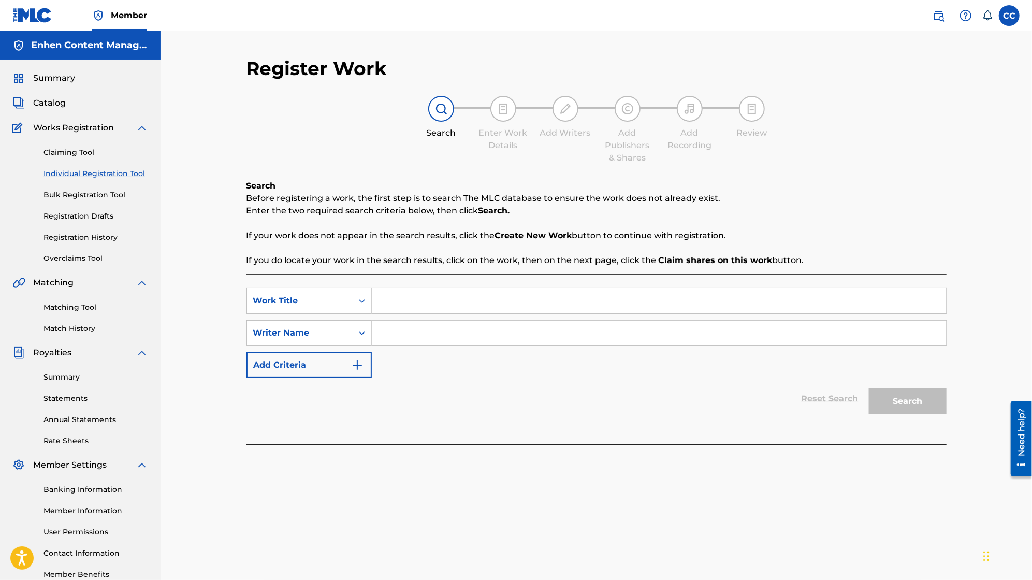
click at [472, 298] on input "Search Form" at bounding box center [659, 300] width 574 height 25
click at [463, 338] on input "Search Form" at bounding box center [659, 333] width 574 height 25
type input "lord wensky jolissaint"
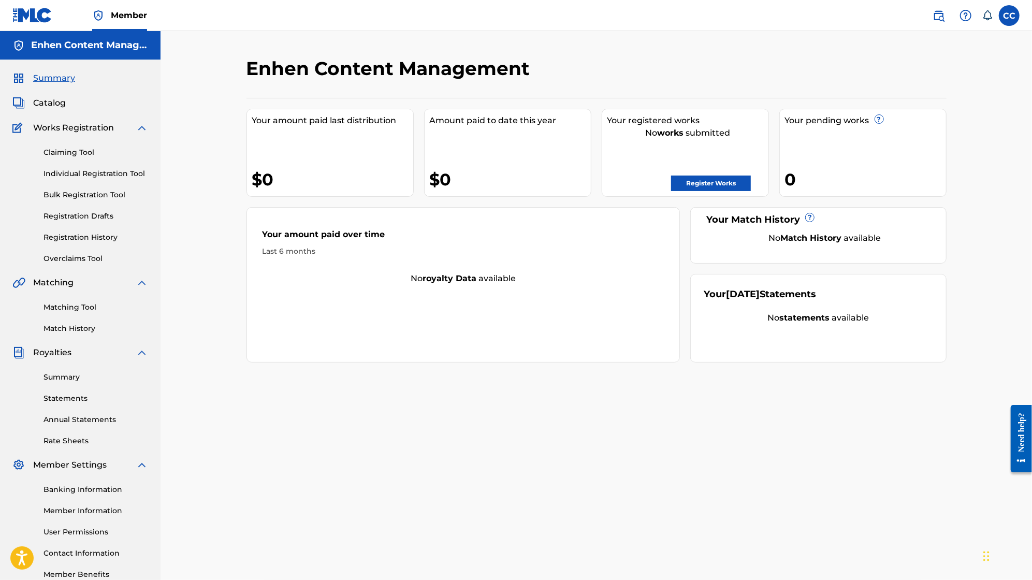
click at [85, 152] on link "Claiming Tool" at bounding box center [96, 152] width 105 height 11
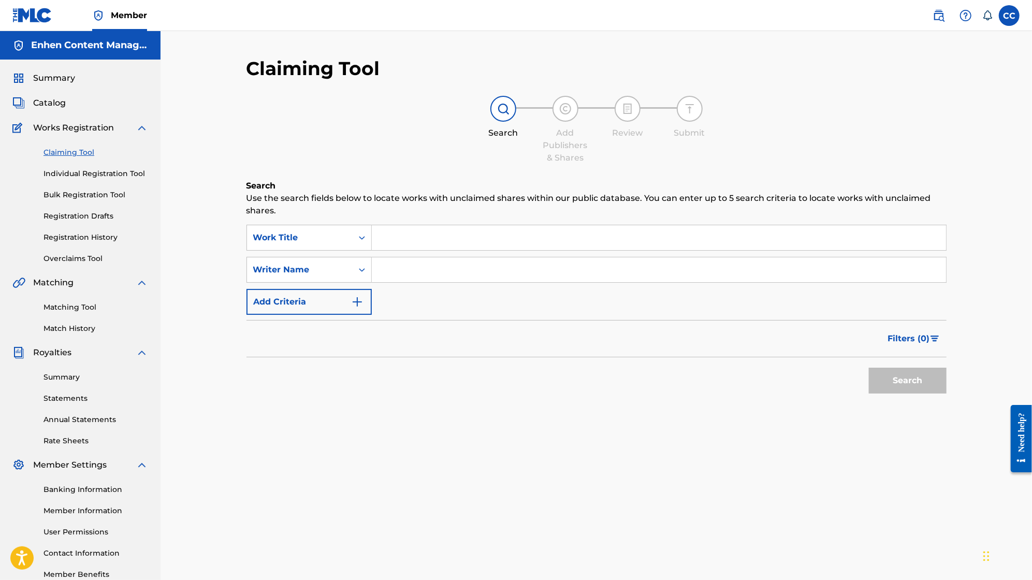
click at [446, 237] on input "Search Form" at bounding box center [659, 237] width 574 height 25
click at [471, 281] on input "Search Form" at bounding box center [659, 269] width 574 height 25
type input "lord wensky jolissaint"
click at [894, 379] on button "Search" at bounding box center [908, 381] width 78 height 26
click at [547, 239] on input "Search Form" at bounding box center [659, 237] width 574 height 25
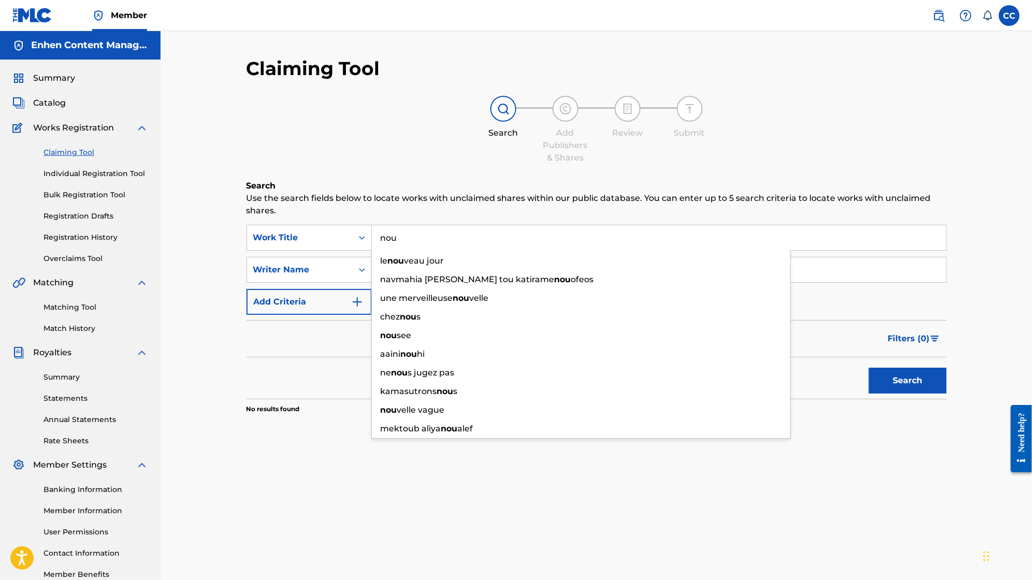
type input "nou"
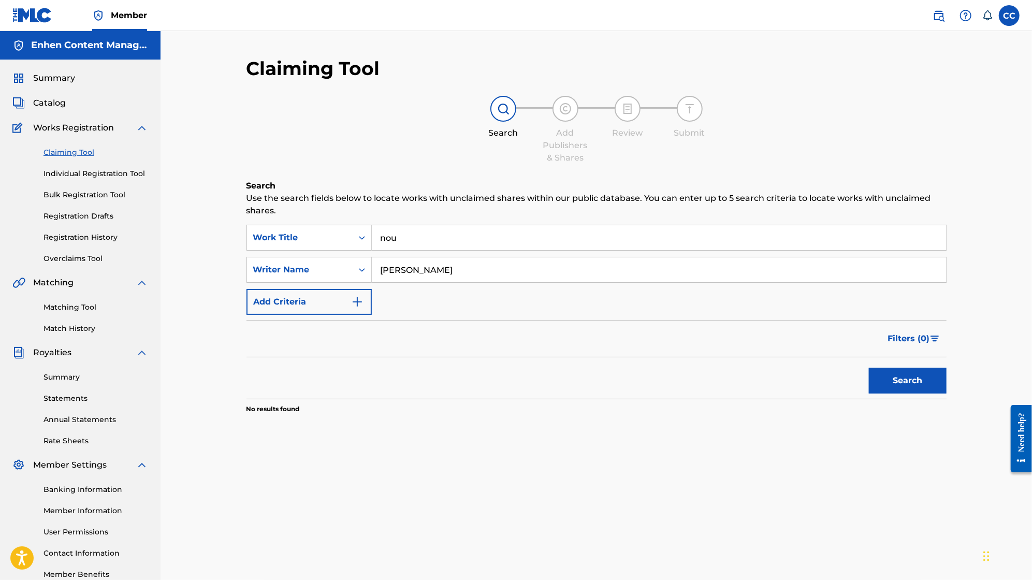
click at [912, 369] on button "Search" at bounding box center [908, 381] width 78 height 26
click at [910, 374] on button "Search" at bounding box center [908, 381] width 78 height 26
click at [479, 241] on input "nou" at bounding box center [659, 237] width 574 height 25
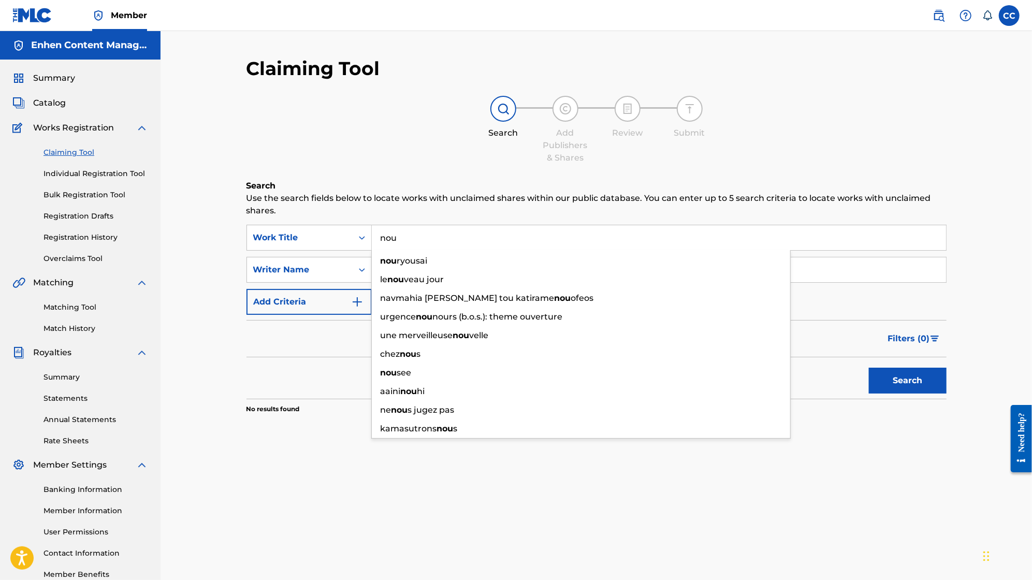
click at [479, 241] on input "nou" at bounding box center [659, 237] width 574 height 25
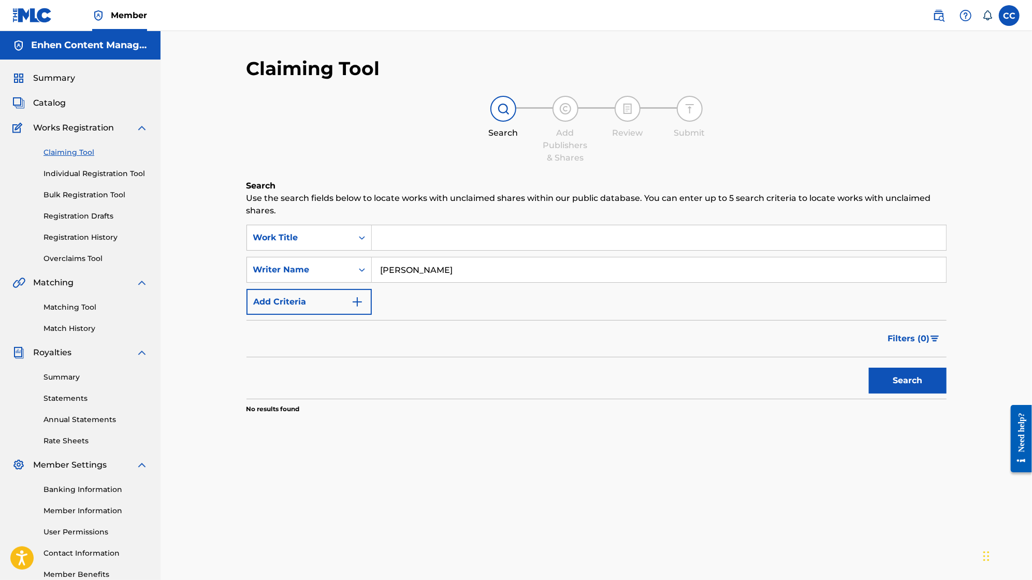
click at [488, 111] on div "Search" at bounding box center [504, 118] width 52 height 44
click at [481, 127] on div "Search" at bounding box center [504, 133] width 52 height 12
click at [130, 172] on link "Individual Registration Tool" at bounding box center [96, 173] width 105 height 11
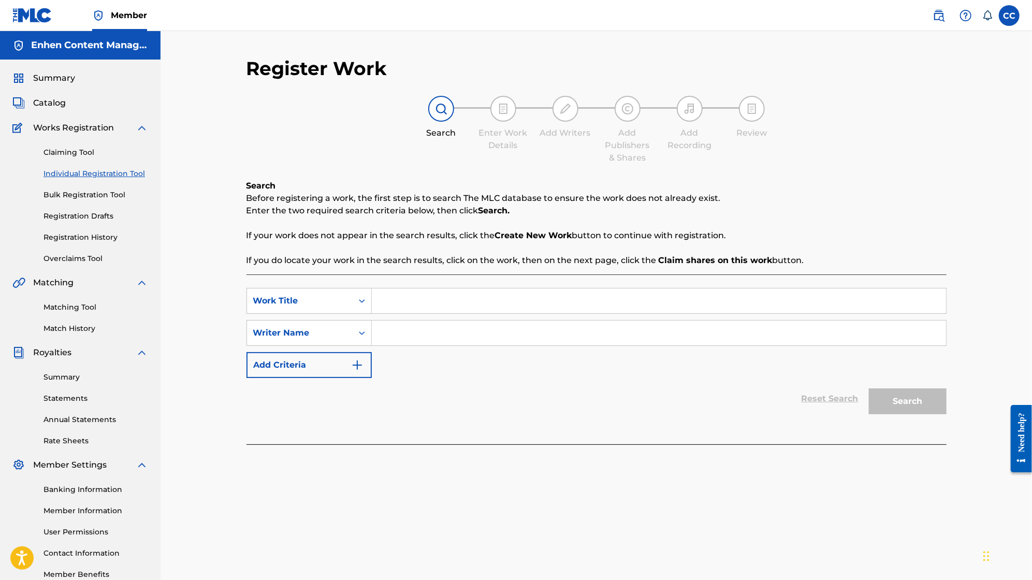
click at [481, 303] on input "Search Form" at bounding box center [659, 300] width 574 height 25
click at [470, 321] on input "Search Form" at bounding box center [659, 333] width 574 height 25
type input "lord wensky jolissaint"
click at [99, 216] on link "Registration Drafts" at bounding box center [96, 216] width 105 height 11
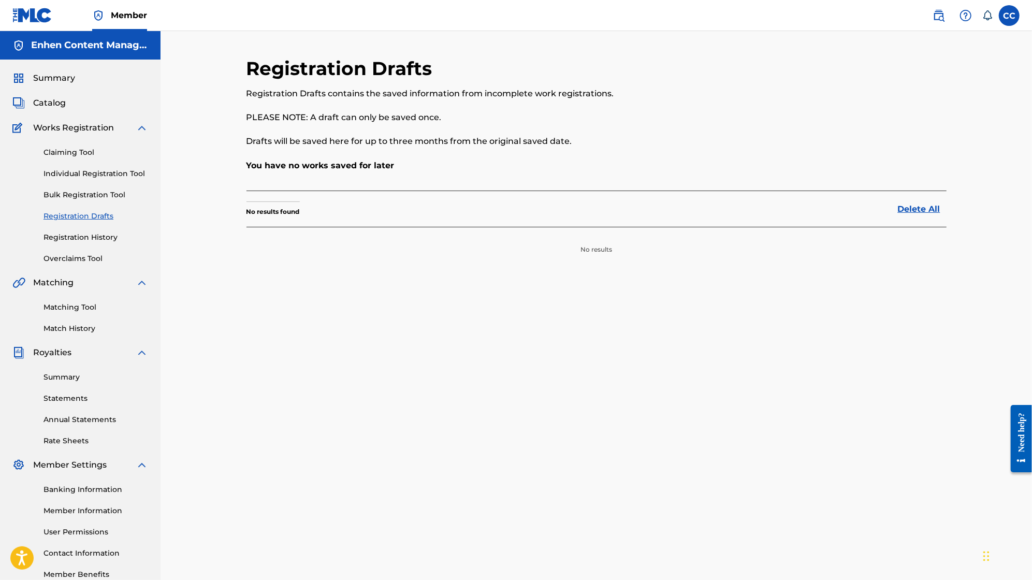
click at [105, 240] on link "Registration History" at bounding box center [96, 237] width 105 height 11
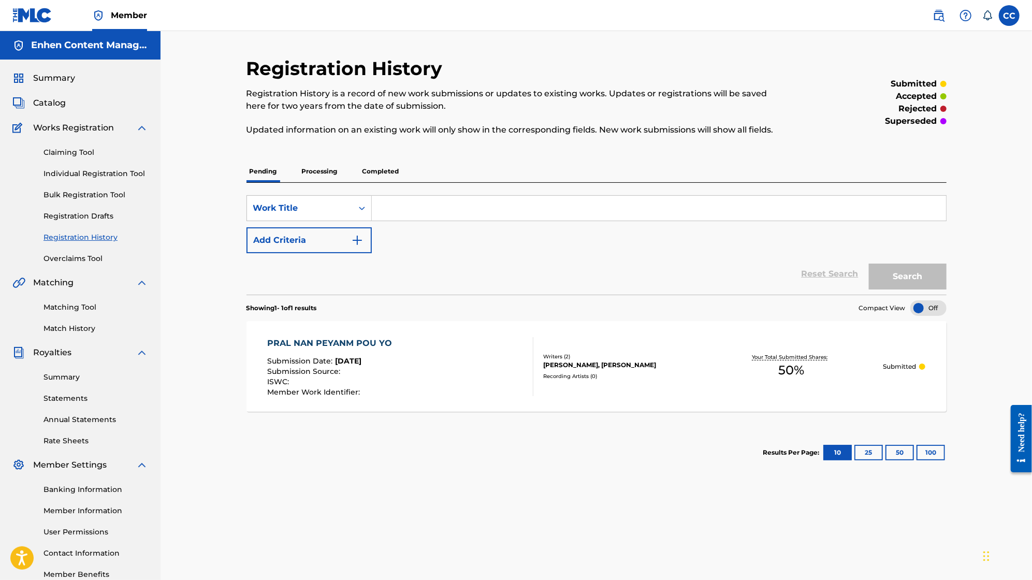
click at [319, 175] on p "Processing" at bounding box center [320, 172] width 42 height 22
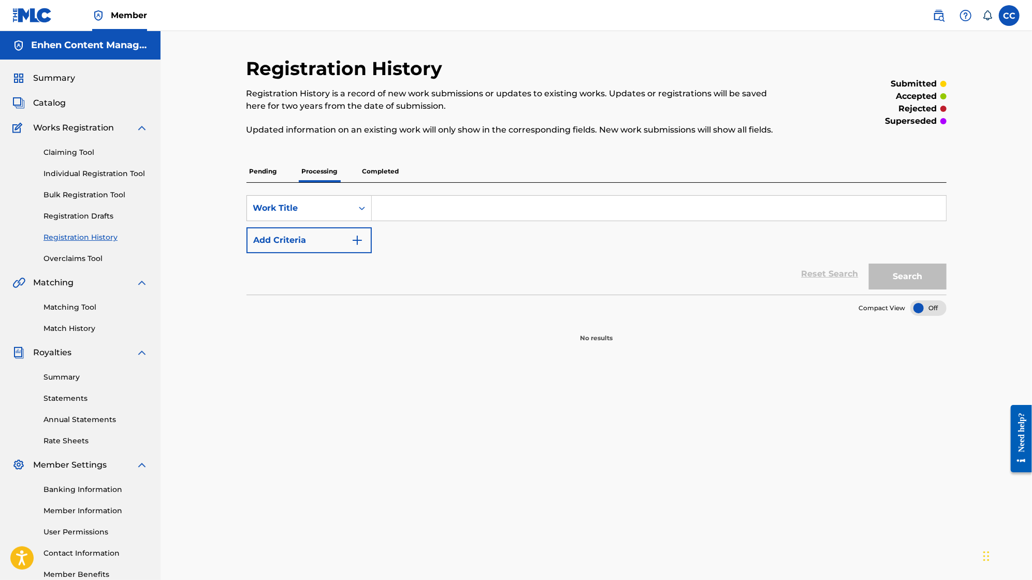
click at [272, 173] on p "Pending" at bounding box center [264, 172] width 34 height 22
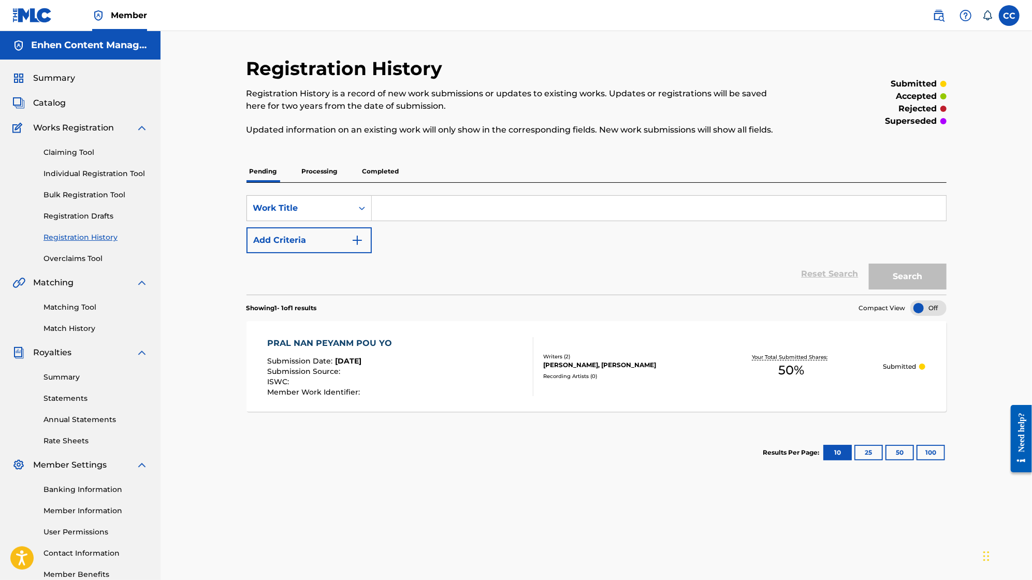
click at [82, 151] on link "Claiming Tool" at bounding box center [96, 152] width 105 height 11
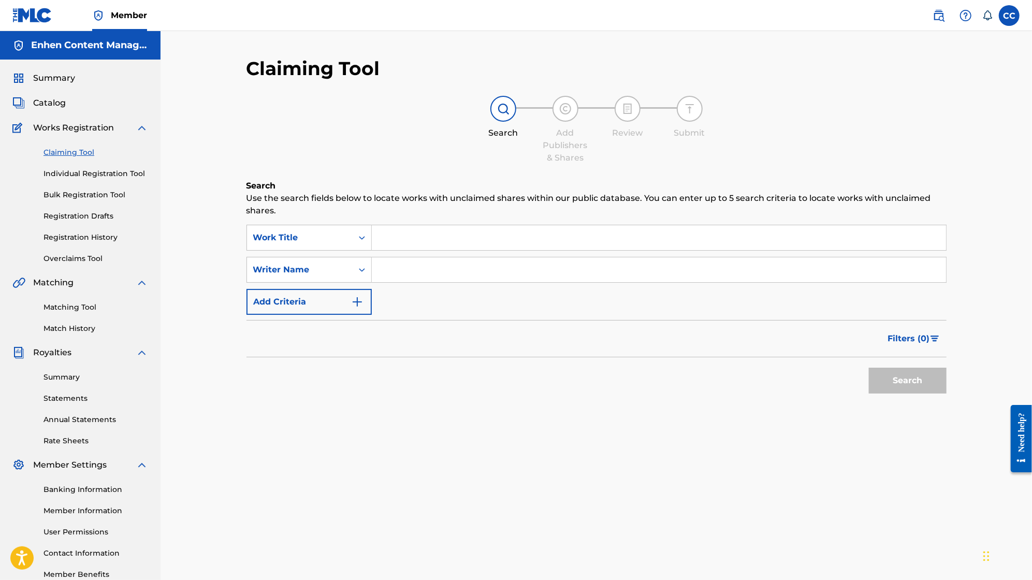
click at [430, 234] on input "Search Form" at bounding box center [659, 237] width 574 height 25
type input "3m"
click at [511, 277] on input "Search Form" at bounding box center [659, 269] width 574 height 25
click at [901, 372] on button "Search" at bounding box center [908, 381] width 78 height 26
click at [557, 265] on input "lord wensky jolissaint" at bounding box center [659, 269] width 574 height 25
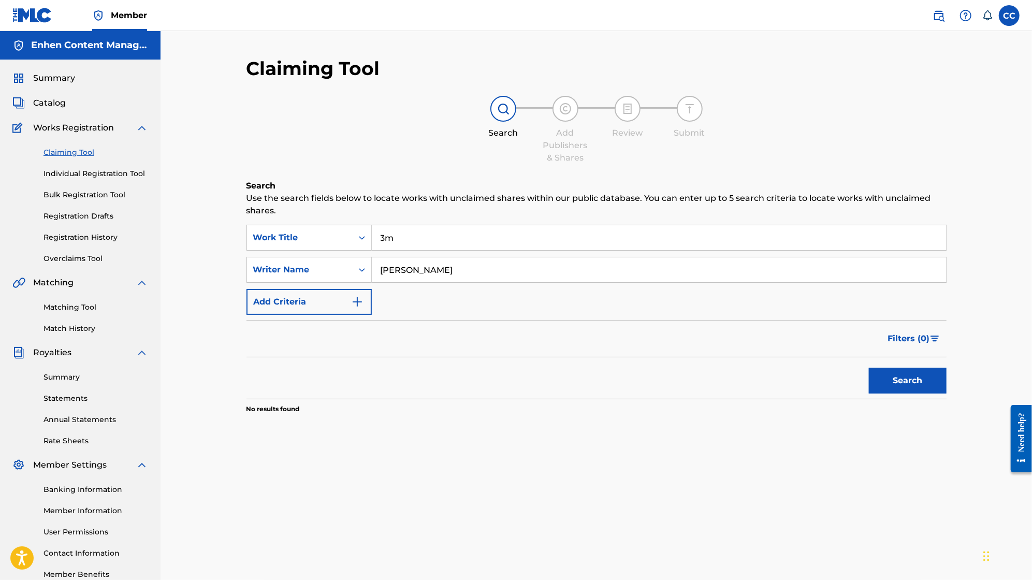
click at [557, 265] on input "lord wensky jolissaint" at bounding box center [659, 269] width 574 height 25
type input "owen fava martinez"
click at [934, 378] on button "Search" at bounding box center [908, 381] width 78 height 26
click at [511, 236] on input "3m" at bounding box center [659, 237] width 574 height 25
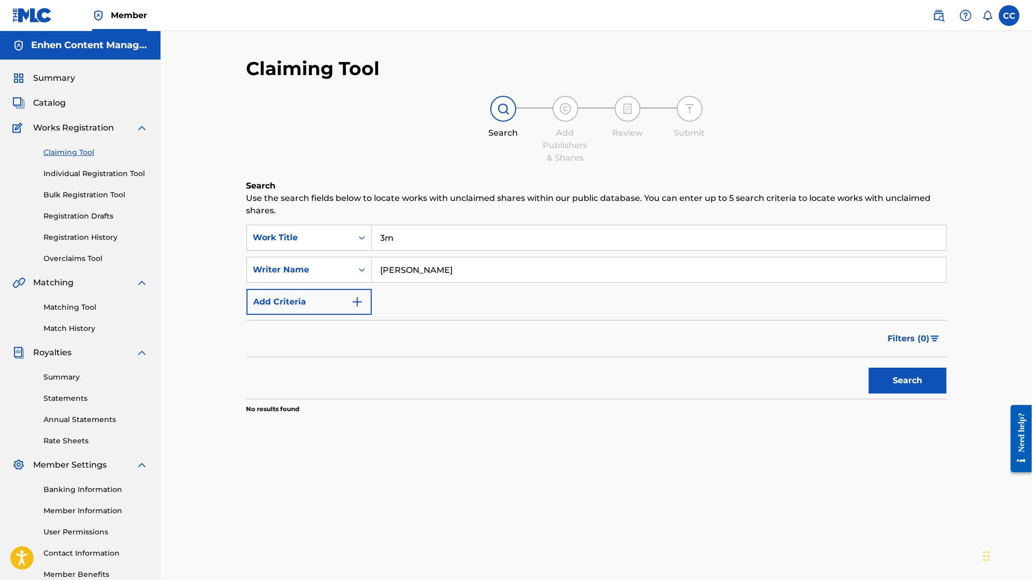
type input "3"
click at [876, 381] on button "Search" at bounding box center [908, 381] width 78 height 26
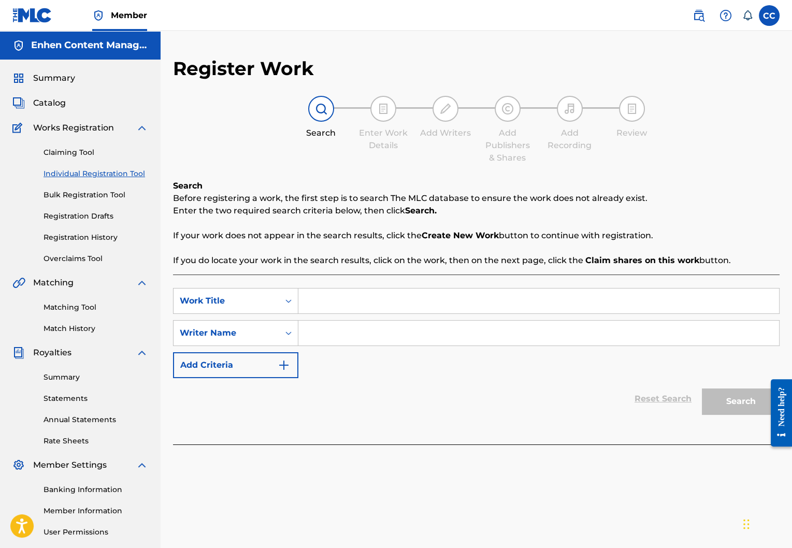
click at [73, 83] on span "Summary" at bounding box center [54, 78] width 42 height 12
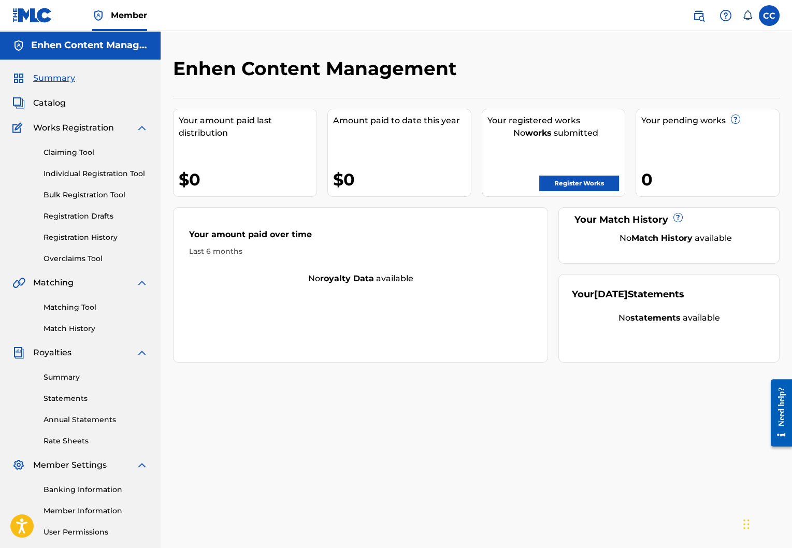
click at [748, 15] on icon at bounding box center [747, 15] width 10 height 10
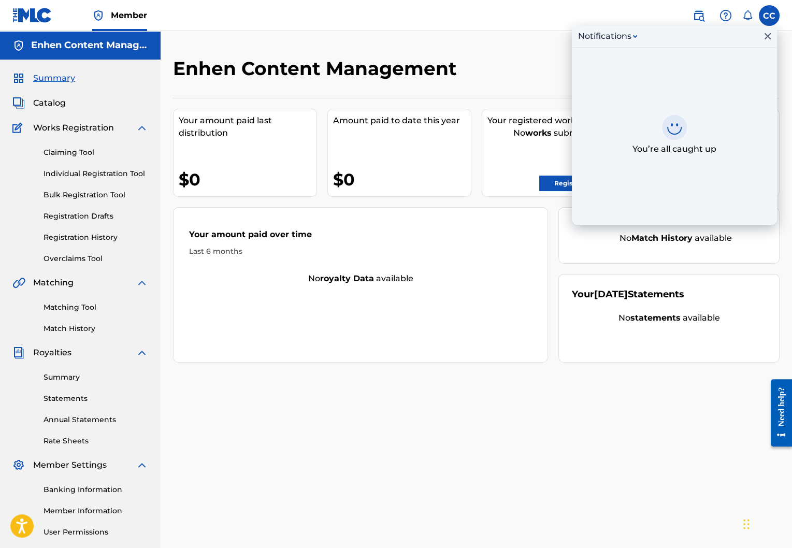
click at [748, 15] on icon at bounding box center [747, 15] width 10 height 10
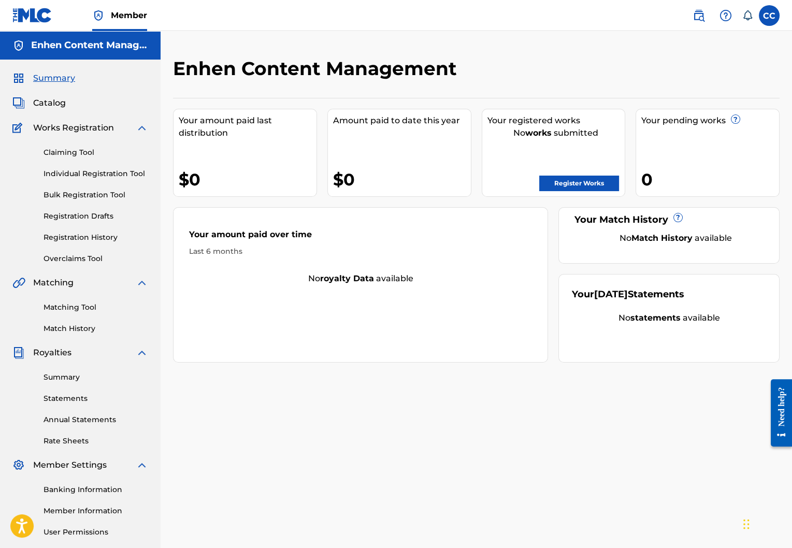
click at [697, 11] on img at bounding box center [698, 15] width 12 height 12
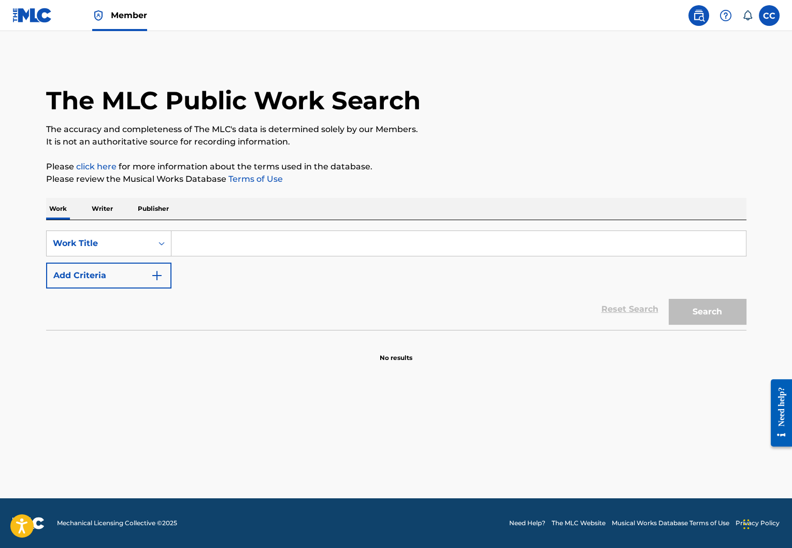
click at [255, 254] on input "Search Form" at bounding box center [458, 243] width 574 height 25
click at [149, 241] on div "Work Title" at bounding box center [100, 244] width 106 height 20
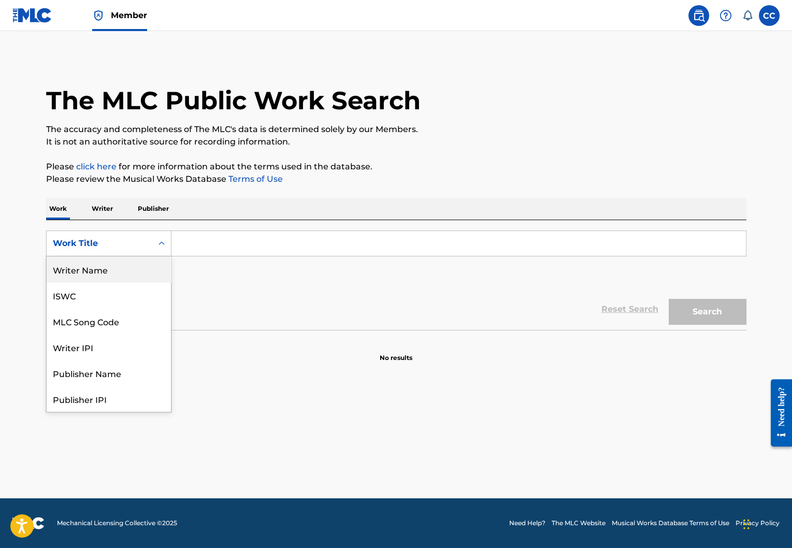
click at [145, 258] on div "Writer Name" at bounding box center [109, 269] width 124 height 26
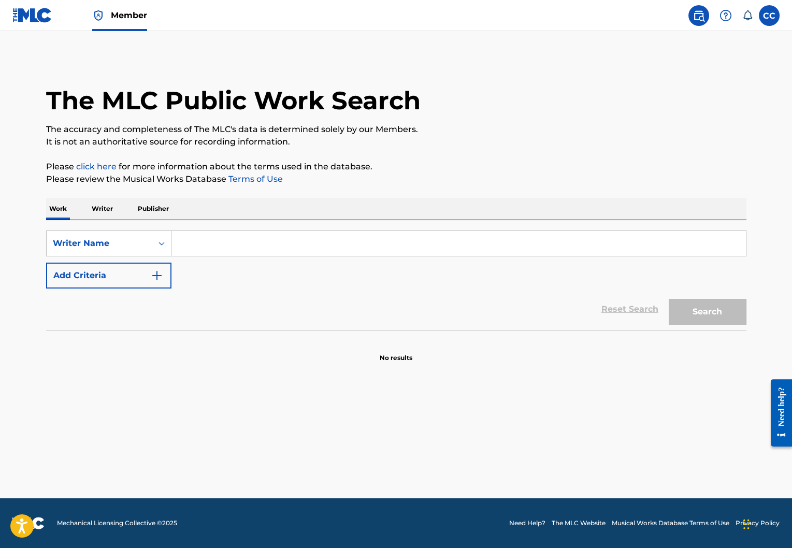
click at [216, 236] on input "Search Form" at bounding box center [458, 243] width 574 height 25
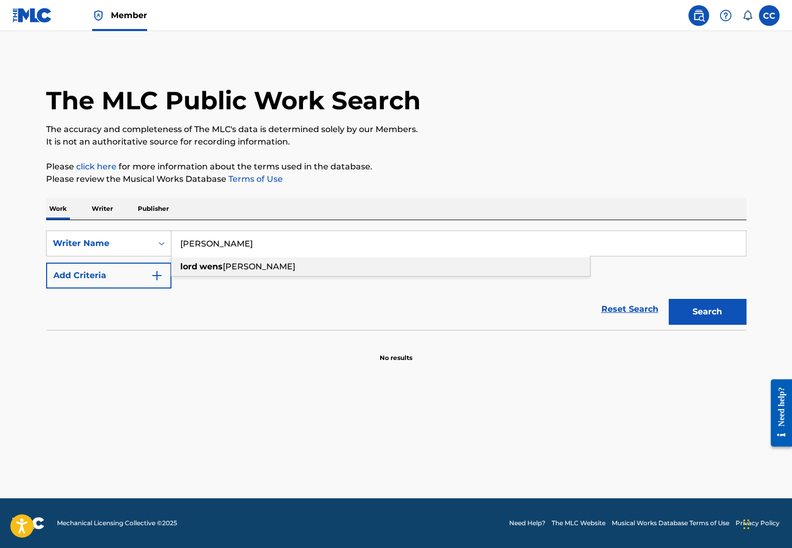
click at [230, 273] on div "lord wens ky jolissaint" at bounding box center [380, 266] width 418 height 19
type input "lord wensky jolissaint"
click at [718, 298] on div "Search" at bounding box center [704, 308] width 83 height 41
click at [712, 306] on button "Search" at bounding box center [708, 312] width 78 height 26
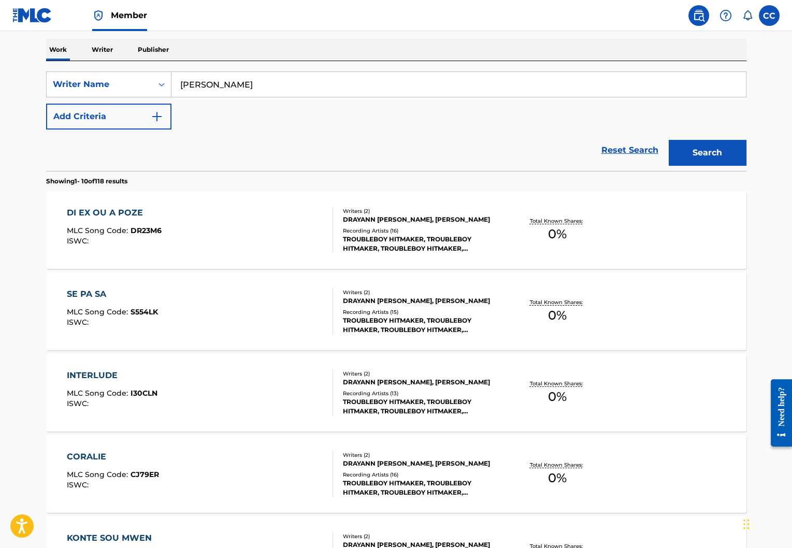
scroll to position [156, 0]
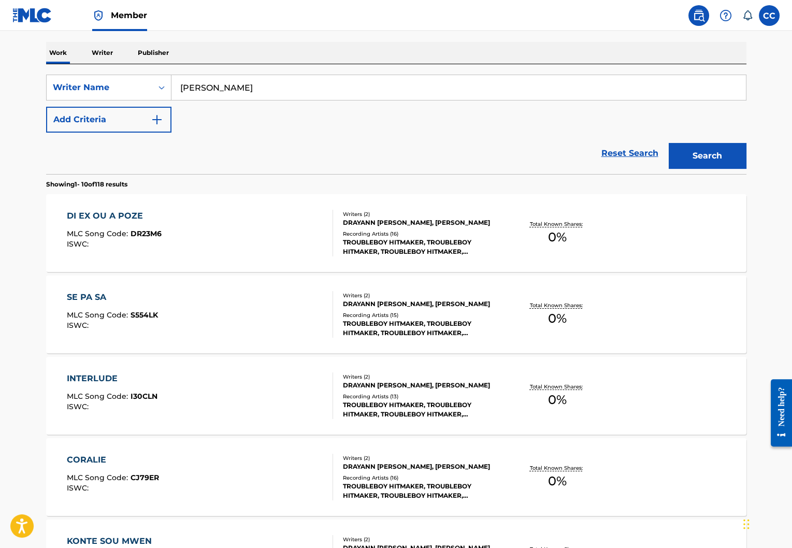
click at [248, 228] on div "DI EX OU A POZE MLC Song Code : DR23M6 ISWC :" at bounding box center [200, 233] width 266 height 47
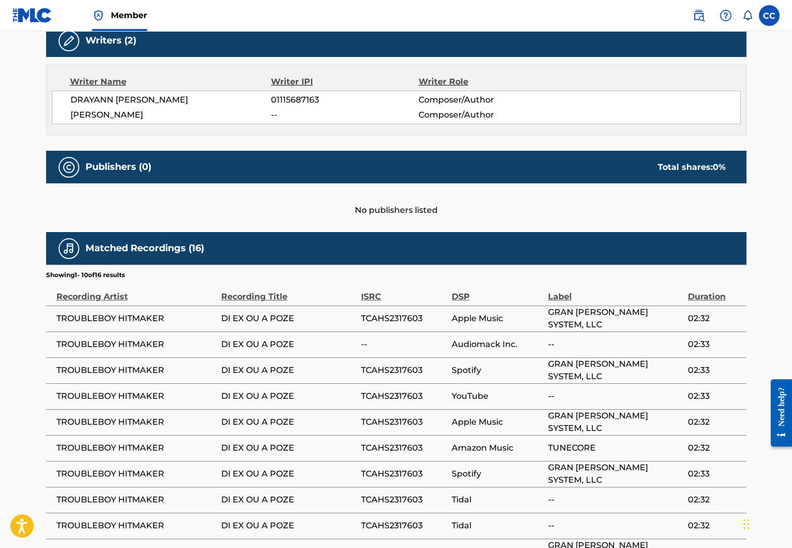
scroll to position [354, 0]
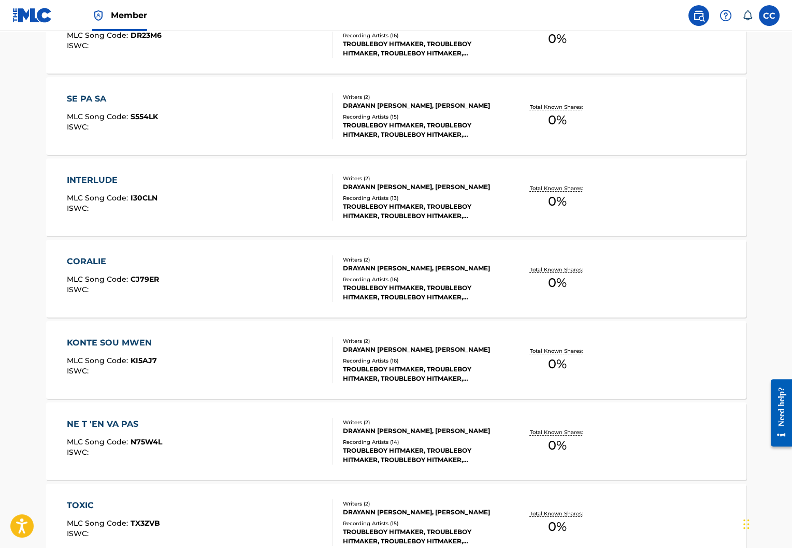
scroll to position [156, 0]
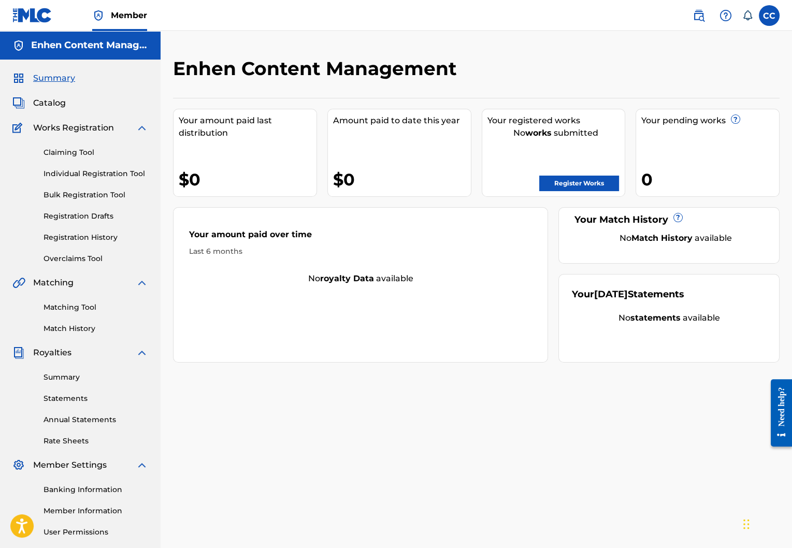
click at [72, 150] on link "Claiming Tool" at bounding box center [96, 152] width 105 height 11
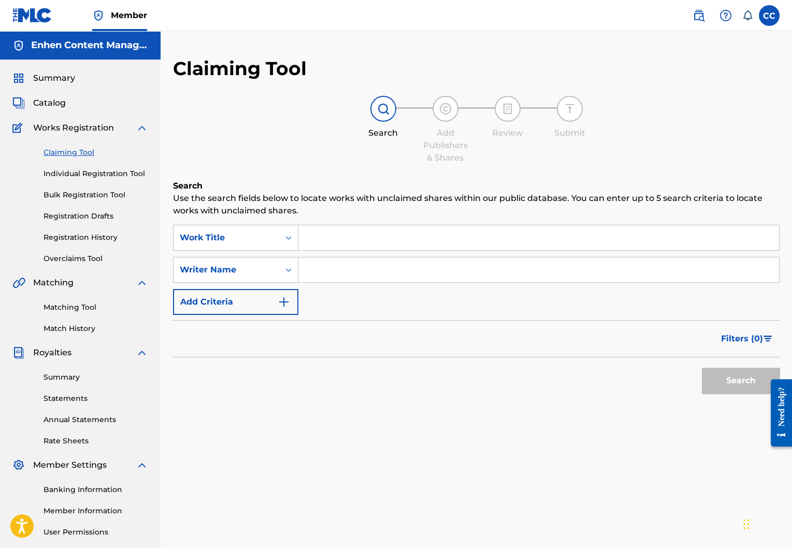
click at [343, 237] on input "Search Form" at bounding box center [538, 237] width 481 height 25
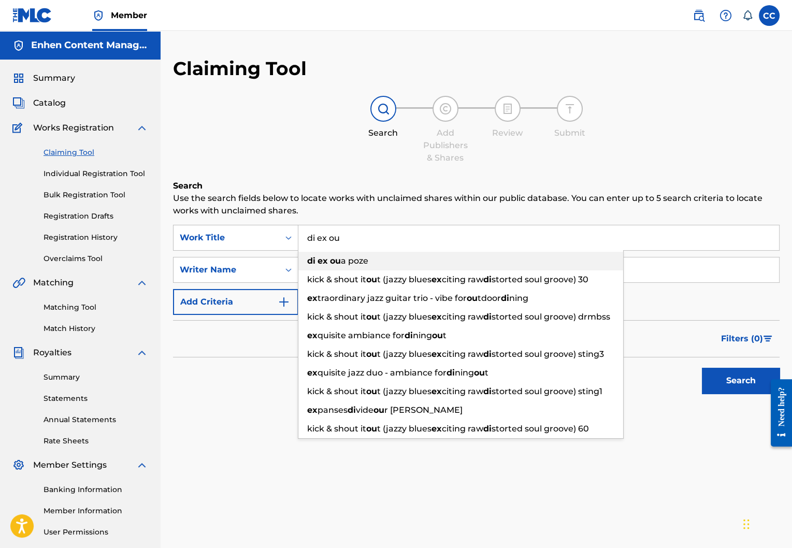
click at [376, 259] on div "di ex ou a poze" at bounding box center [460, 261] width 325 height 19
type input "di ex ou a poze"
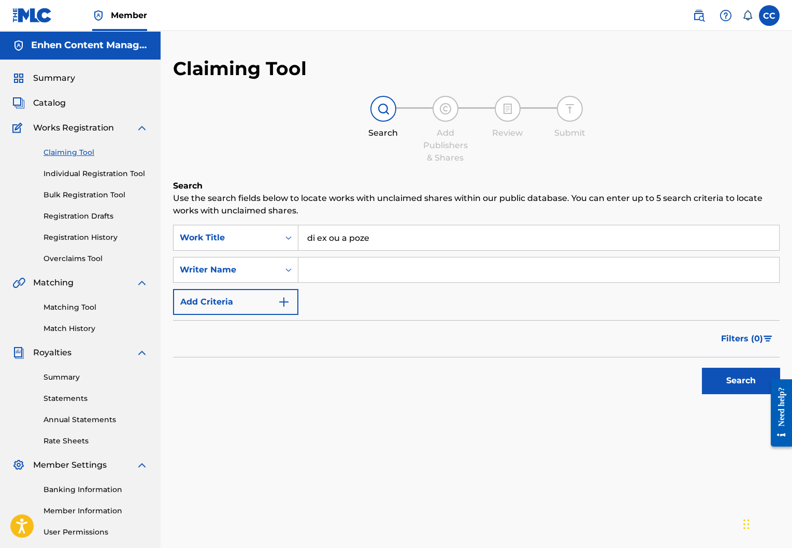
click at [385, 267] on input "Search Form" at bounding box center [538, 269] width 481 height 25
type input "[PERSON_NAME]"
click at [714, 380] on button "Search" at bounding box center [741, 381] width 78 height 26
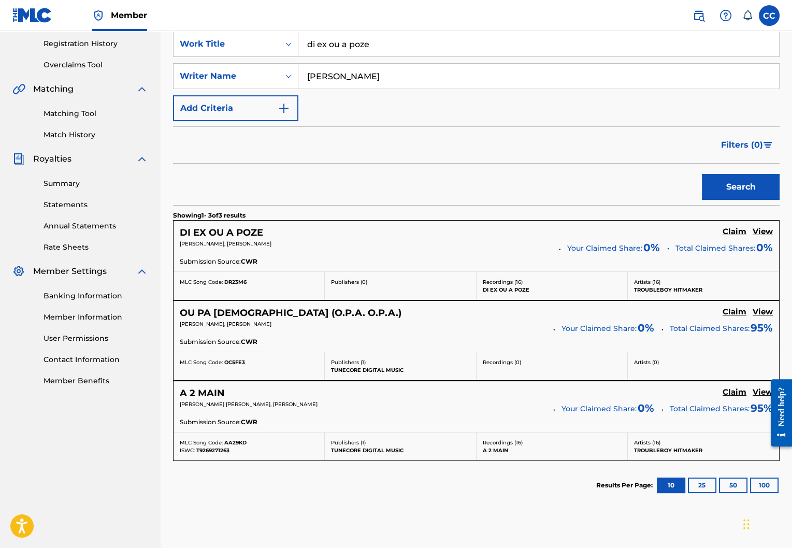
scroll to position [254, 0]
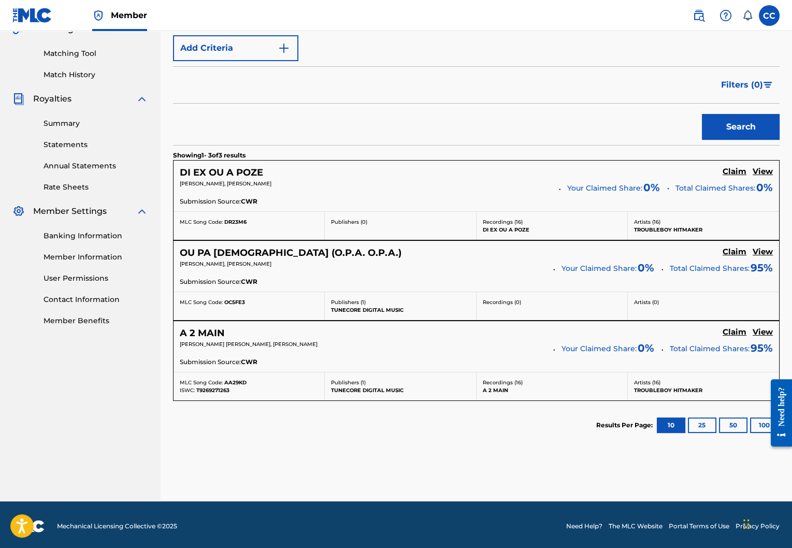
click at [733, 174] on h5 "Claim" at bounding box center [735, 172] width 24 height 10
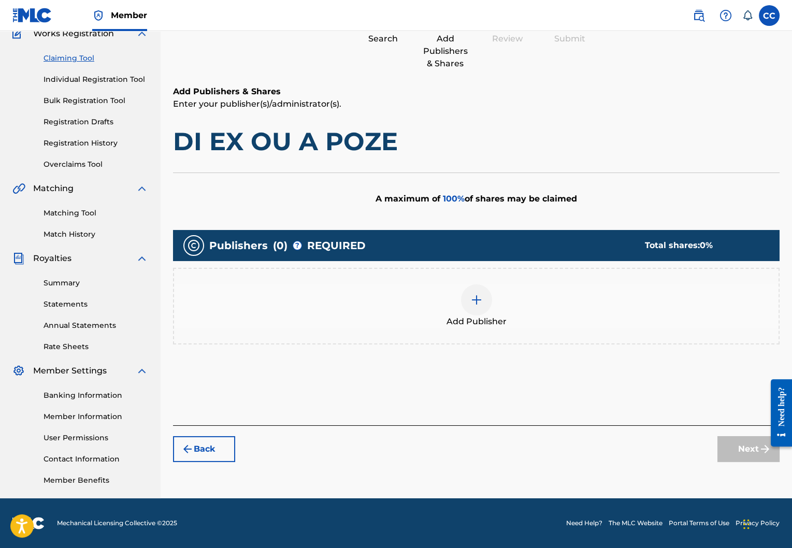
scroll to position [94, 0]
click at [470, 304] on img at bounding box center [476, 300] width 12 height 12
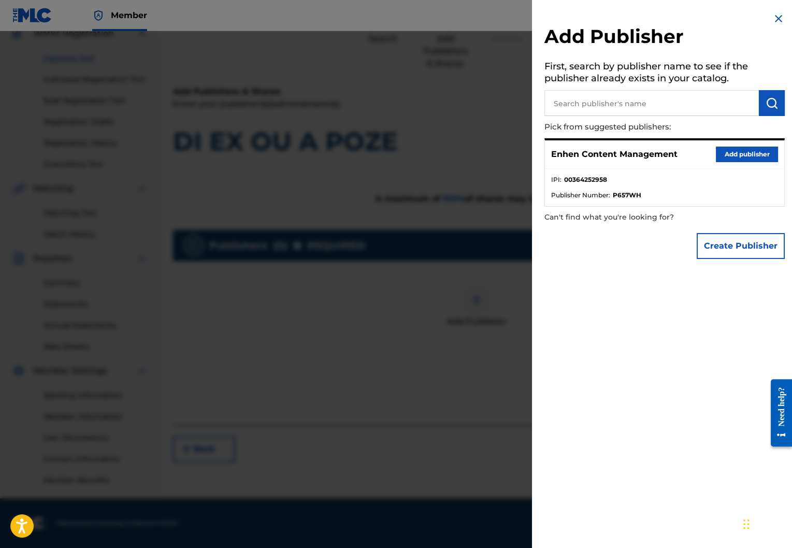
click at [740, 153] on button "Add publisher" at bounding box center [747, 155] width 62 height 16
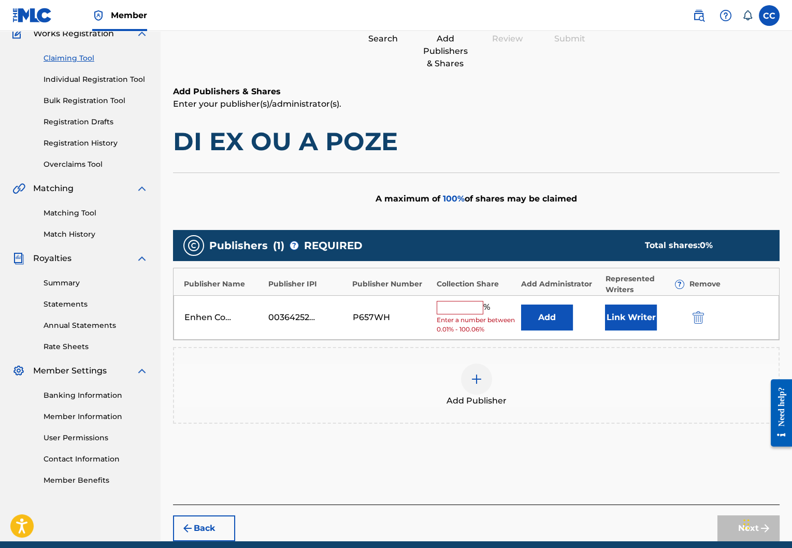
click at [438, 305] on input "text" at bounding box center [460, 307] width 47 height 13
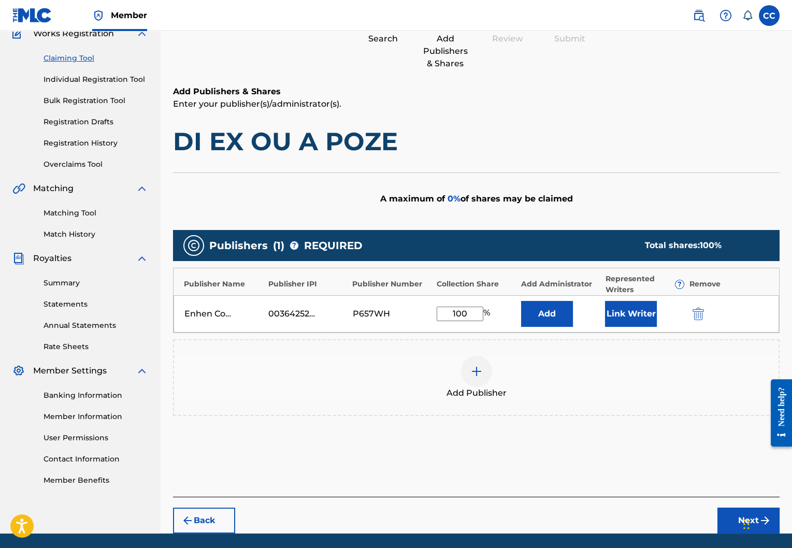
type input "100"
click at [626, 313] on button "Link Writer" at bounding box center [631, 314] width 52 height 26
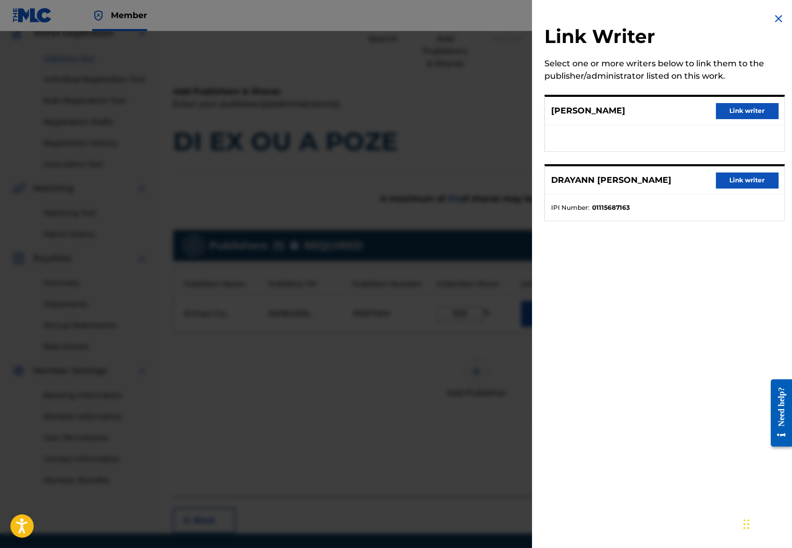
click at [729, 112] on button "Link writer" at bounding box center [747, 111] width 62 height 16
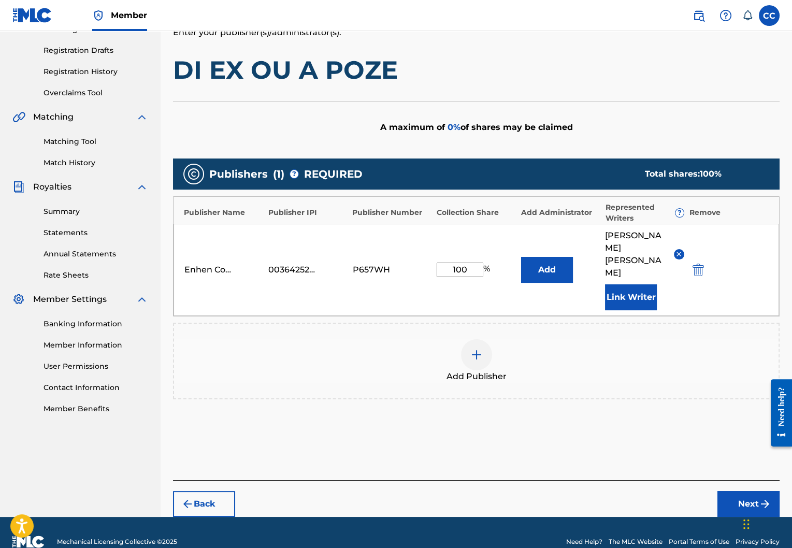
scroll to position [170, 0]
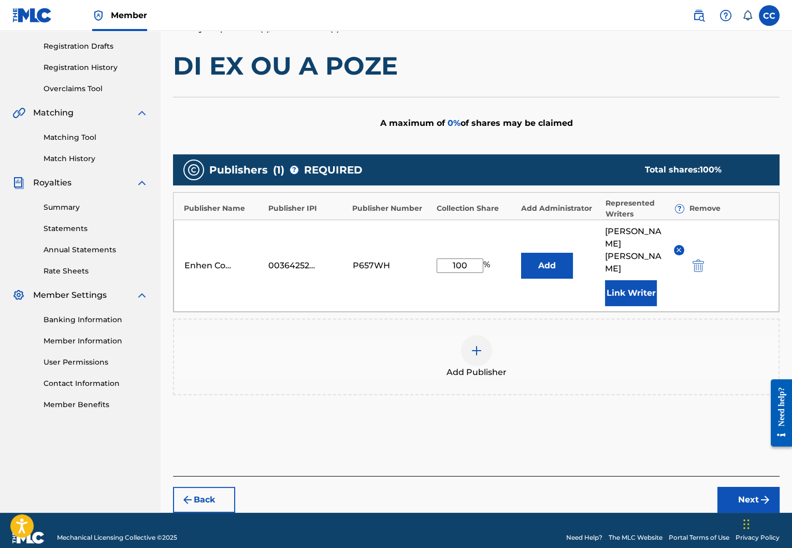
click at [733, 487] on button "Next" at bounding box center [748, 500] width 62 height 26
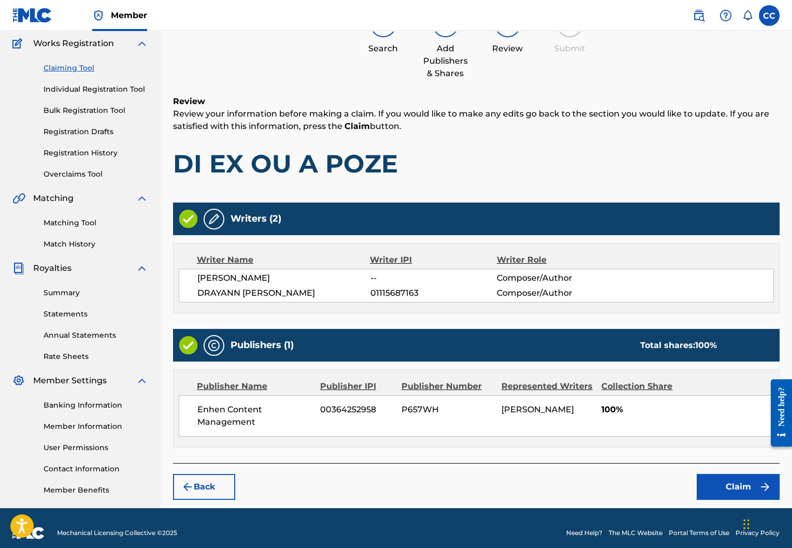
scroll to position [94, 0]
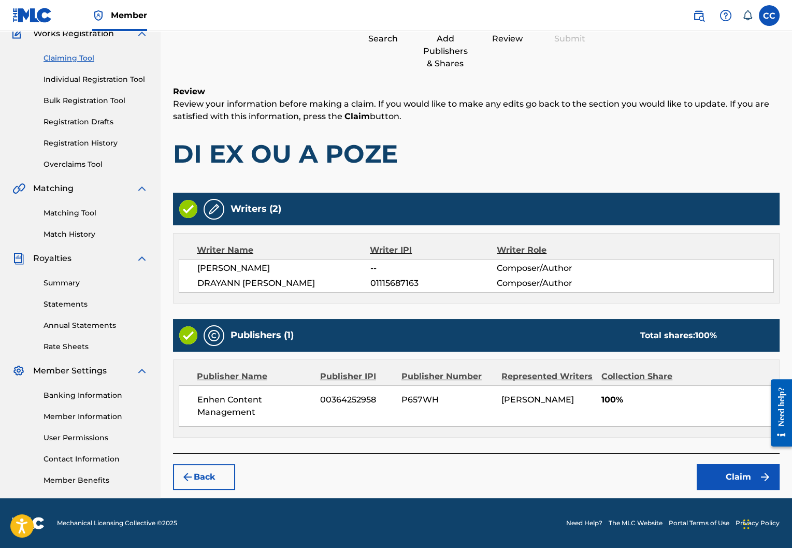
click at [731, 467] on button "Claim" at bounding box center [738, 477] width 83 height 26
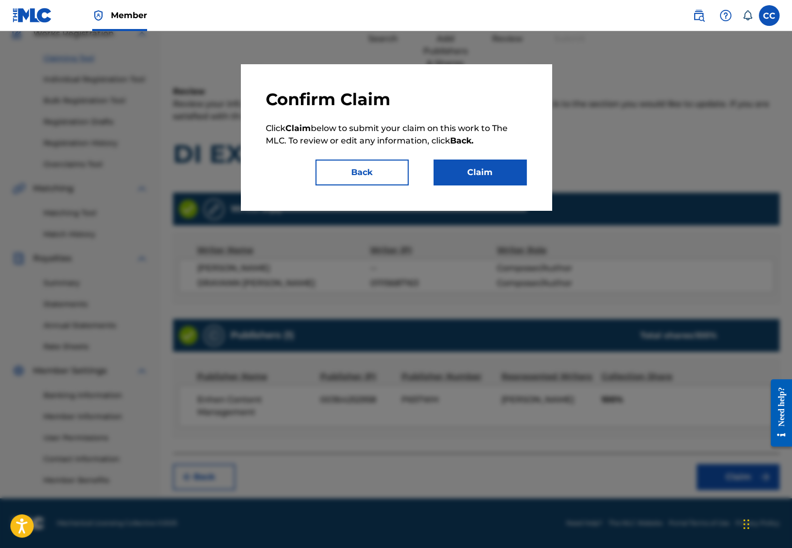
click at [486, 171] on button "Claim" at bounding box center [480, 173] width 93 height 26
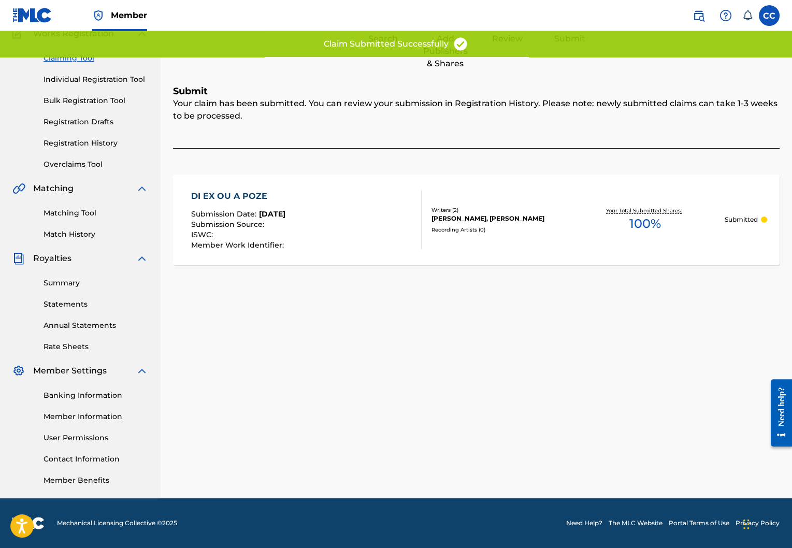
scroll to position [0, 0]
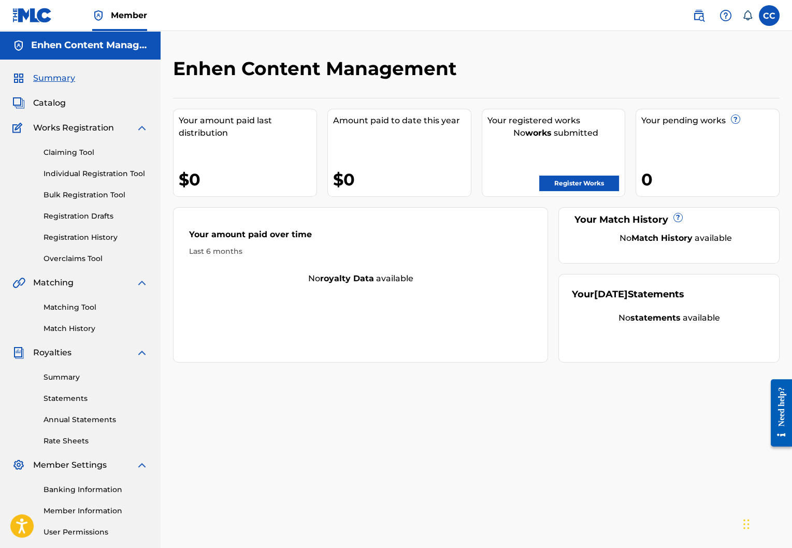
click at [84, 172] on link "Individual Registration Tool" at bounding box center [96, 173] width 105 height 11
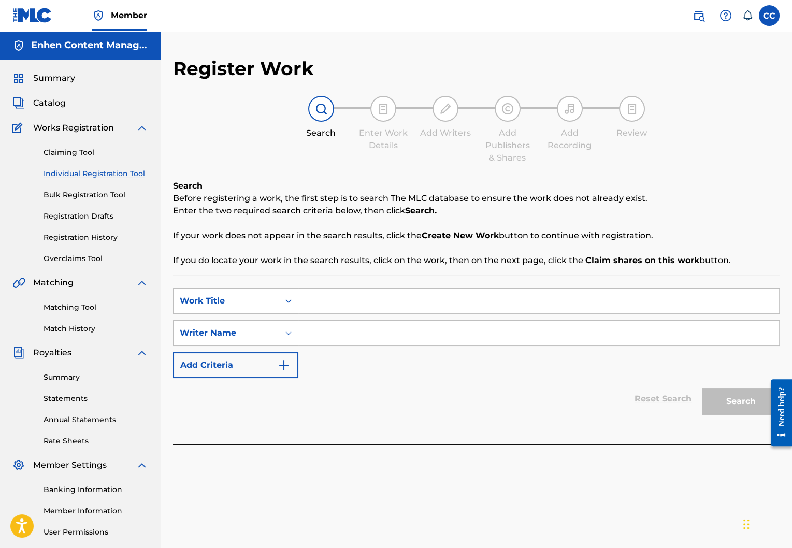
click at [82, 157] on div "Claiming Tool Individual Registration Tool Bulk Registration Tool Registration …" at bounding box center [80, 199] width 136 height 130
click at [84, 155] on link "Claiming Tool" at bounding box center [96, 152] width 105 height 11
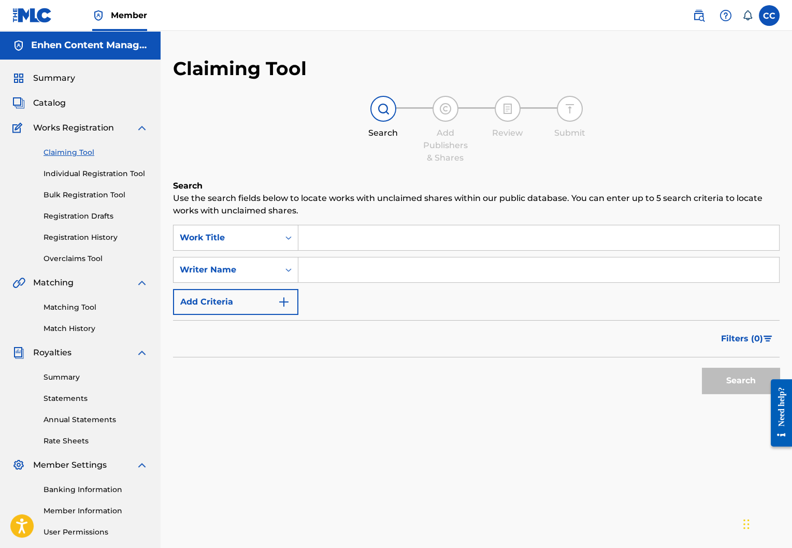
click at [366, 268] on input "Search Form" at bounding box center [538, 269] width 481 height 25
click at [378, 255] on div "SearchWithCriteria23a0a63e-8857-4e6c-b9ac-007540238350 Work Title SearchWithCri…" at bounding box center [476, 270] width 606 height 90
click at [387, 246] on input "Search Form" at bounding box center [538, 237] width 481 height 25
click at [384, 264] on input "Search Form" at bounding box center [538, 269] width 481 height 25
type input "[PERSON_NAME]"
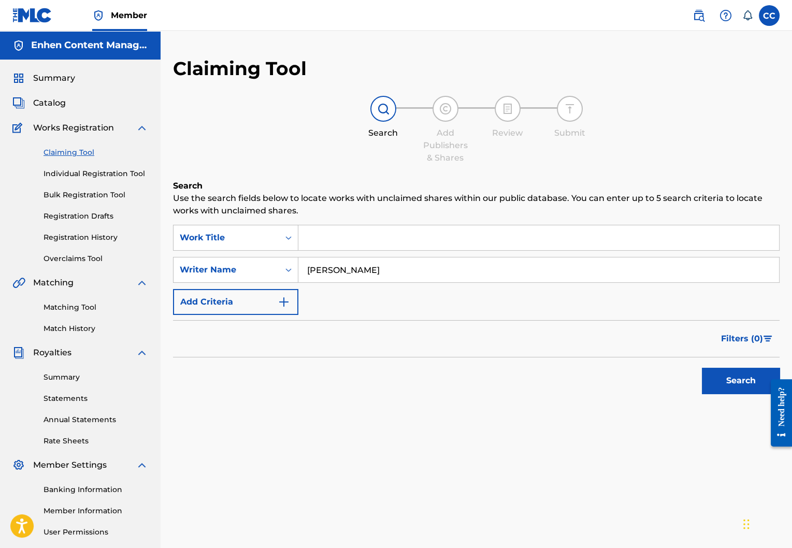
click at [382, 241] on input "Search Form" at bounding box center [538, 237] width 481 height 25
click at [746, 390] on button "Search" at bounding box center [741, 381] width 78 height 26
click at [457, 241] on input "Search Form" at bounding box center [538, 237] width 481 height 25
type input "\"
click at [718, 371] on button "Search" at bounding box center [741, 381] width 78 height 26
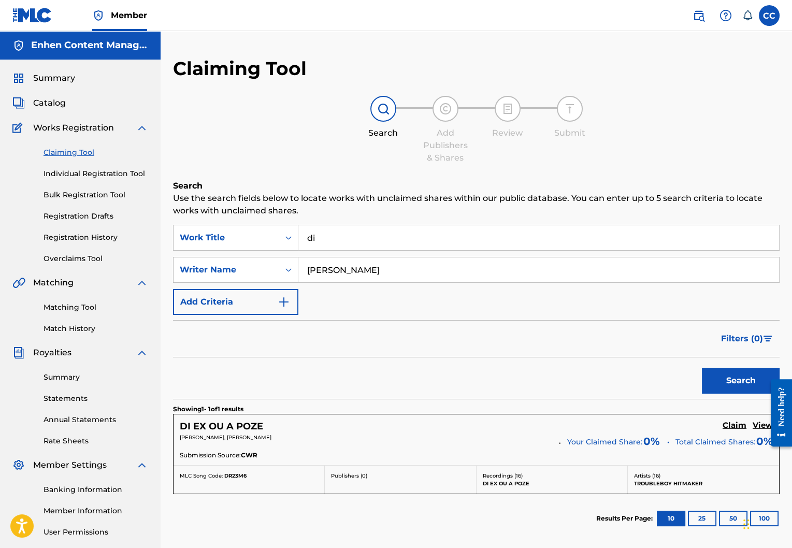
click at [402, 247] on input "di" at bounding box center [538, 237] width 481 height 25
click at [402, 245] on input "di" at bounding box center [538, 237] width 481 height 25
type input "d"
type input "i"
click at [729, 376] on button "Search" at bounding box center [741, 381] width 78 height 26
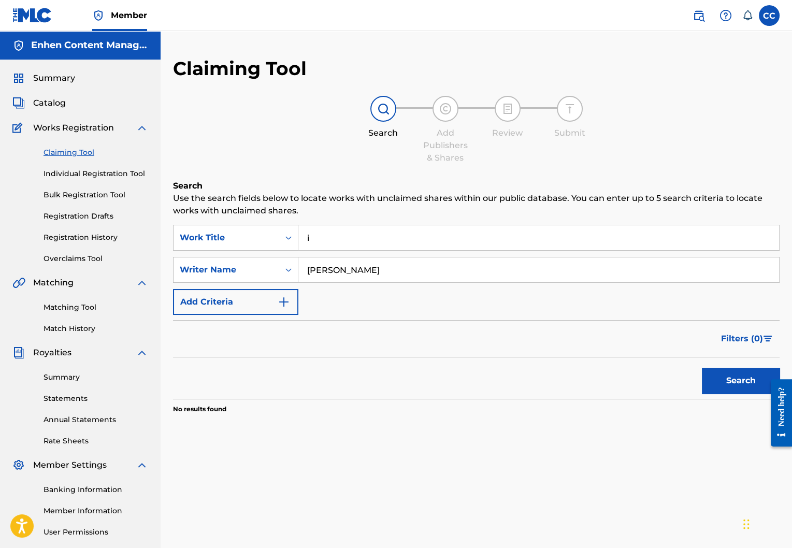
click at [468, 229] on input "i" at bounding box center [538, 237] width 481 height 25
click at [234, 243] on div "Work Title" at bounding box center [226, 238] width 93 height 12
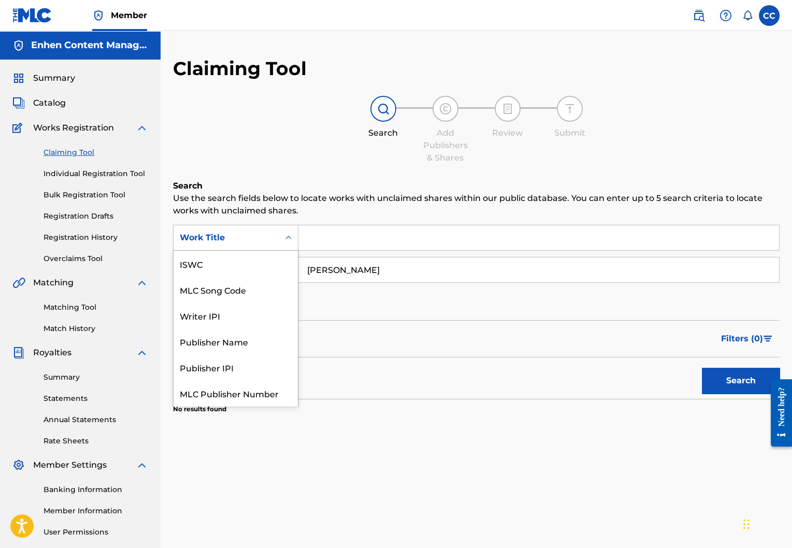
scroll to position [26, 0]
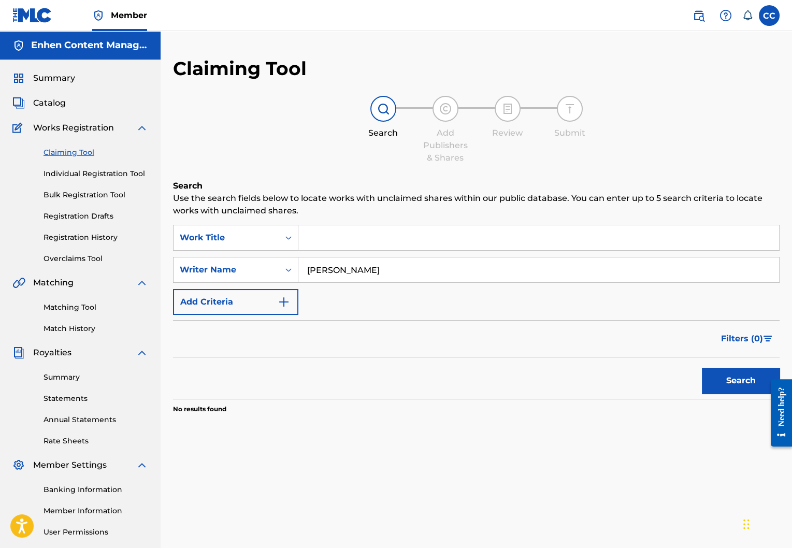
click at [340, 234] on input "Search Form" at bounding box center [538, 237] width 481 height 25
click at [719, 382] on button "Search" at bounding box center [741, 381] width 78 height 26
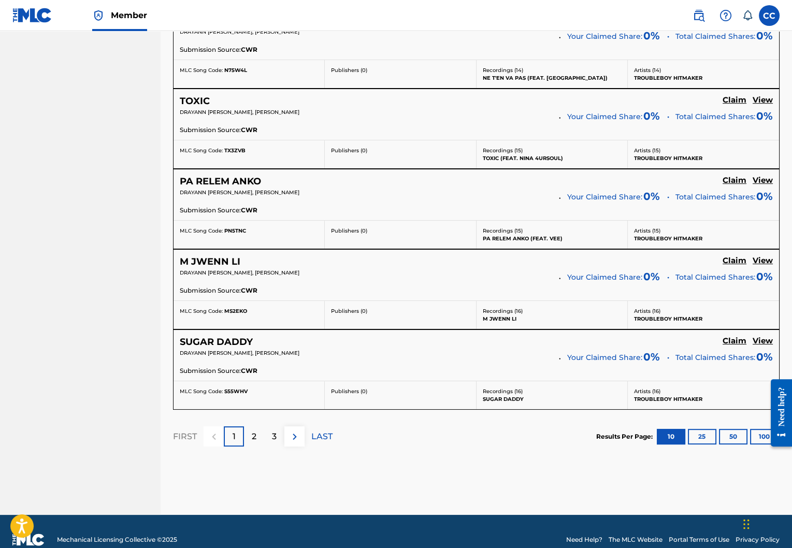
scroll to position [816, 0]
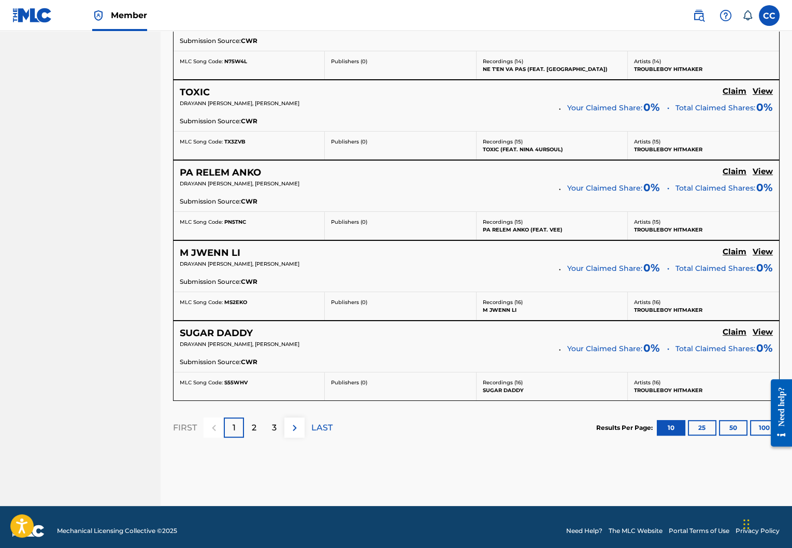
click at [757, 423] on button "100" at bounding box center [764, 428] width 28 height 16
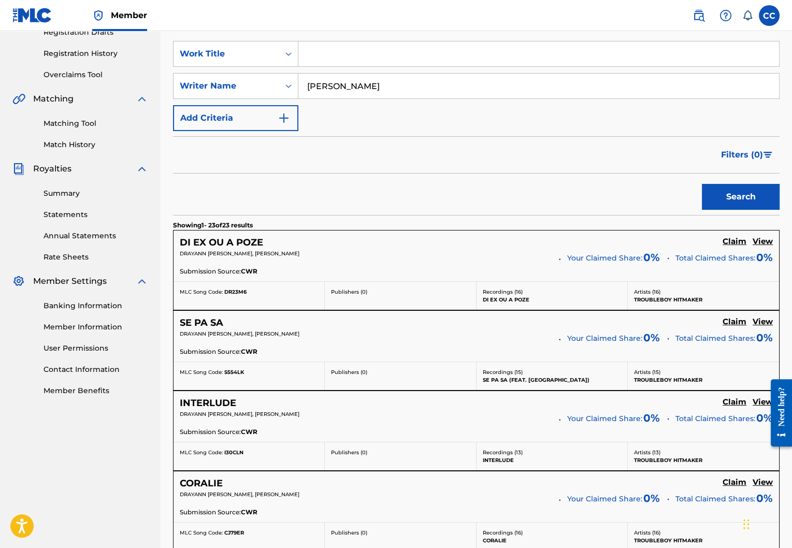
scroll to position [184, 0]
click at [738, 238] on h5 "Claim" at bounding box center [735, 241] width 24 height 10
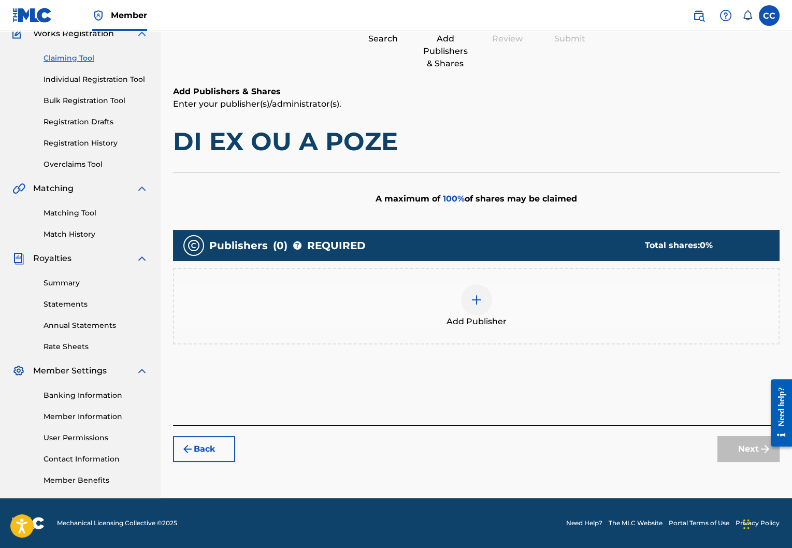
click at [481, 300] on img at bounding box center [476, 300] width 12 height 12
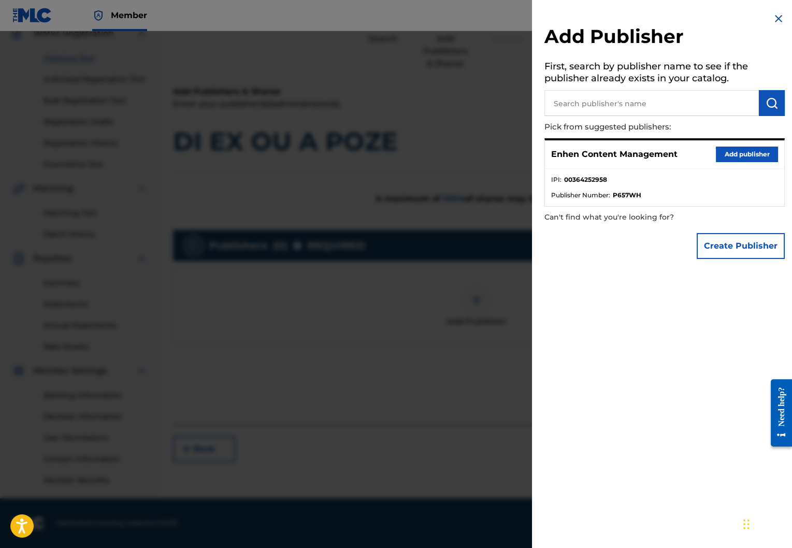
click at [726, 158] on button "Add publisher" at bounding box center [747, 155] width 62 height 16
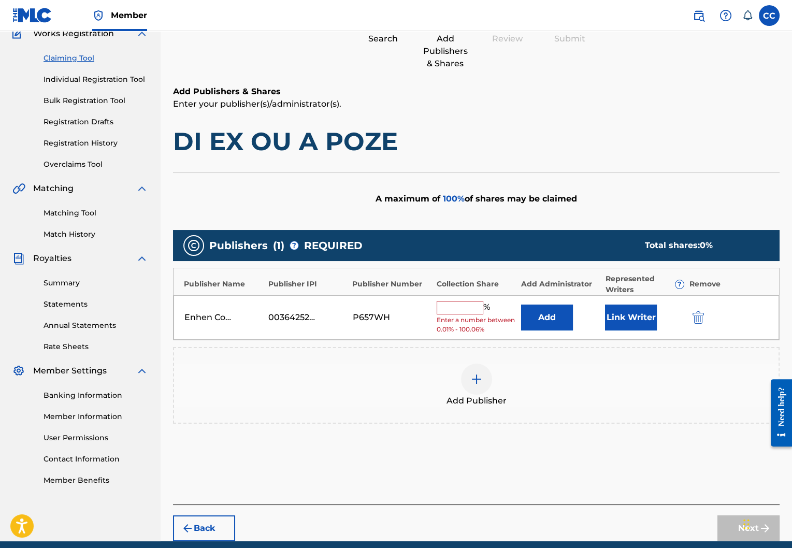
click at [453, 304] on input "text" at bounding box center [460, 307] width 47 height 13
type input "100"
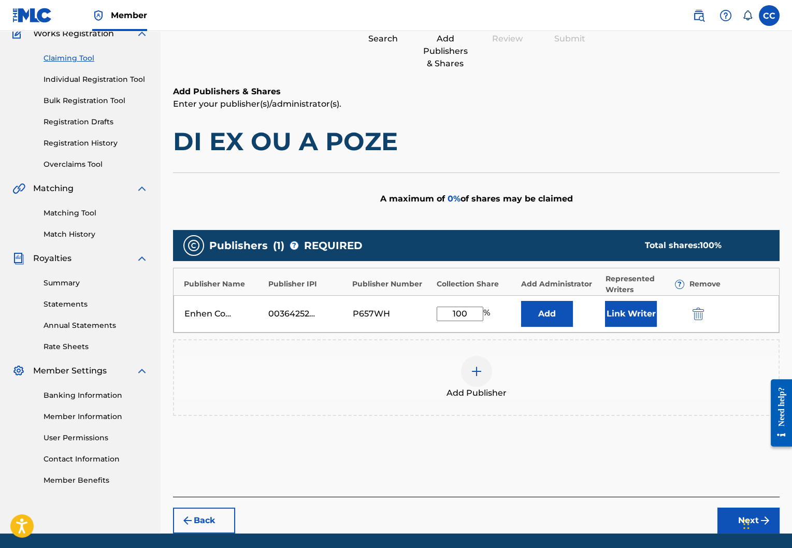
click at [633, 320] on button "Link Writer" at bounding box center [631, 314] width 52 height 26
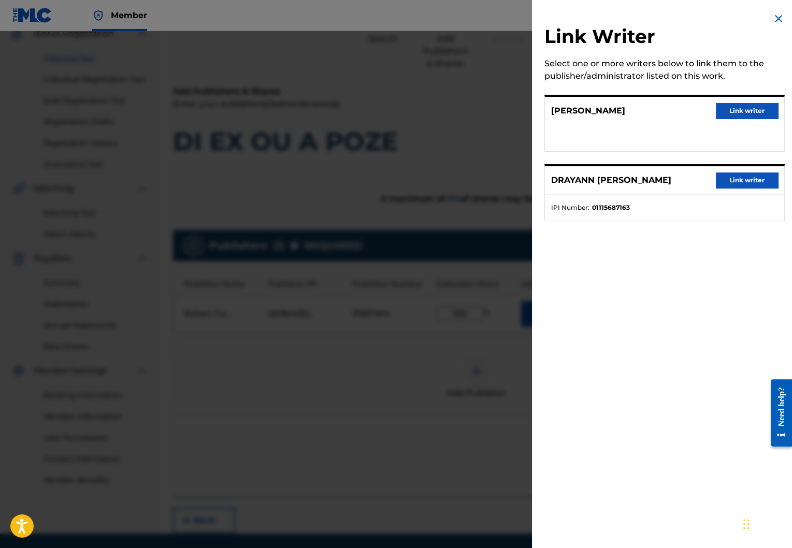
click at [736, 115] on button "Link writer" at bounding box center [747, 111] width 62 height 16
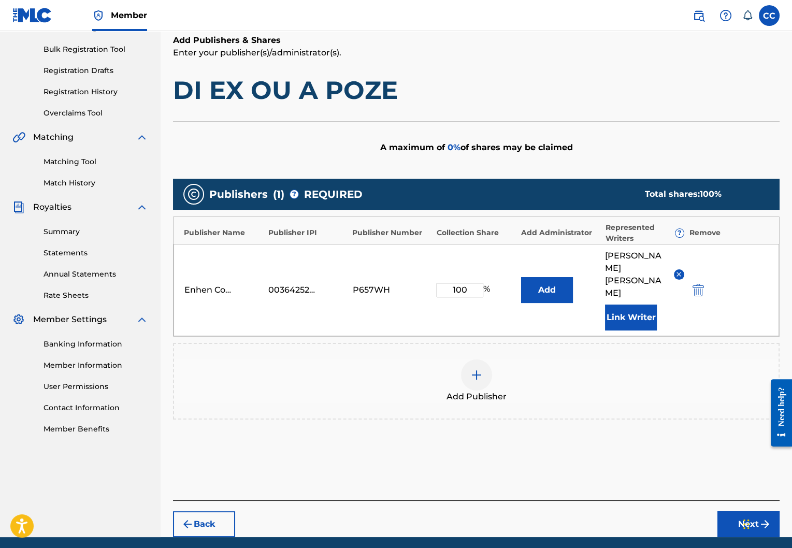
scroll to position [170, 0]
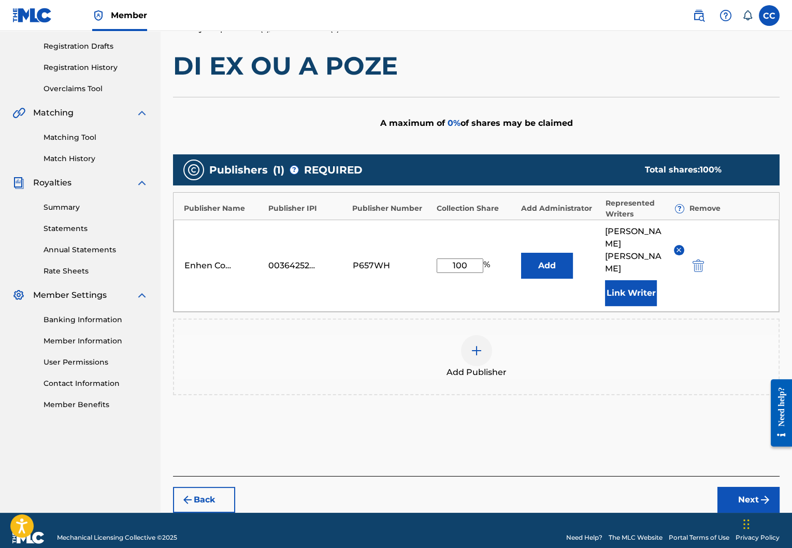
click at [738, 487] on button "Next" at bounding box center [748, 500] width 62 height 26
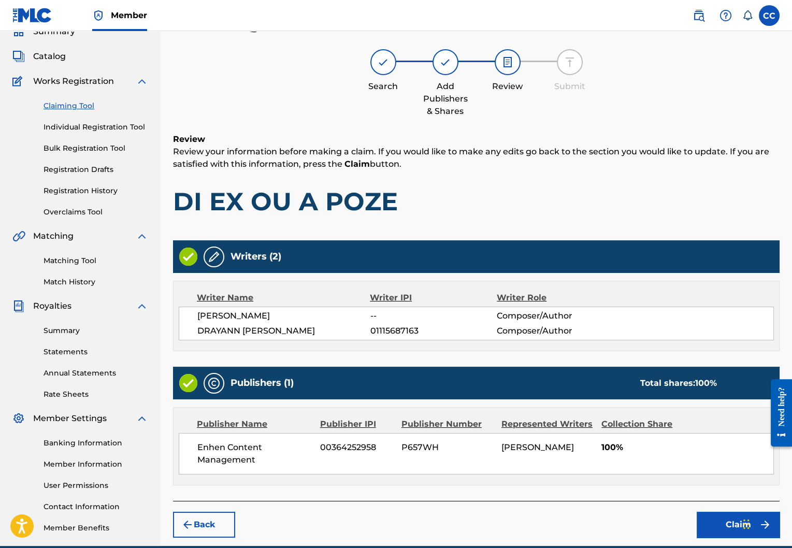
scroll to position [94, 0]
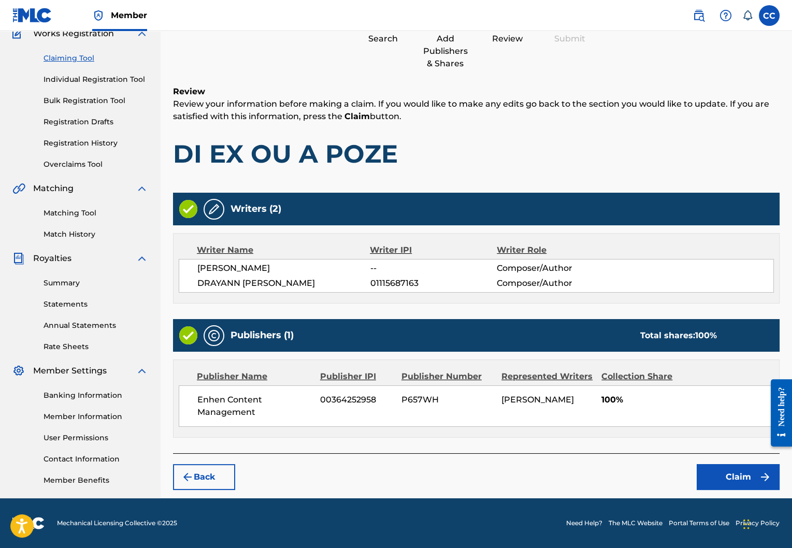
click at [729, 476] on button "Claim" at bounding box center [738, 477] width 83 height 26
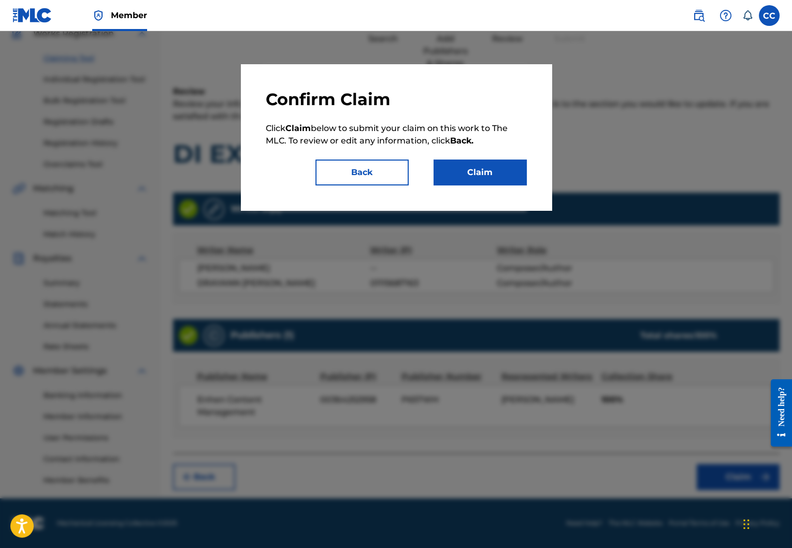
click at [469, 164] on button "Claim" at bounding box center [480, 173] width 93 height 26
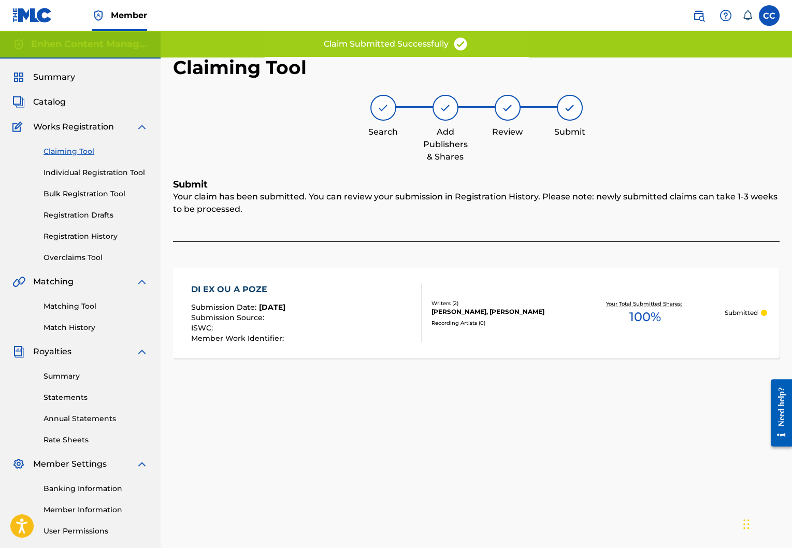
scroll to position [0, 0]
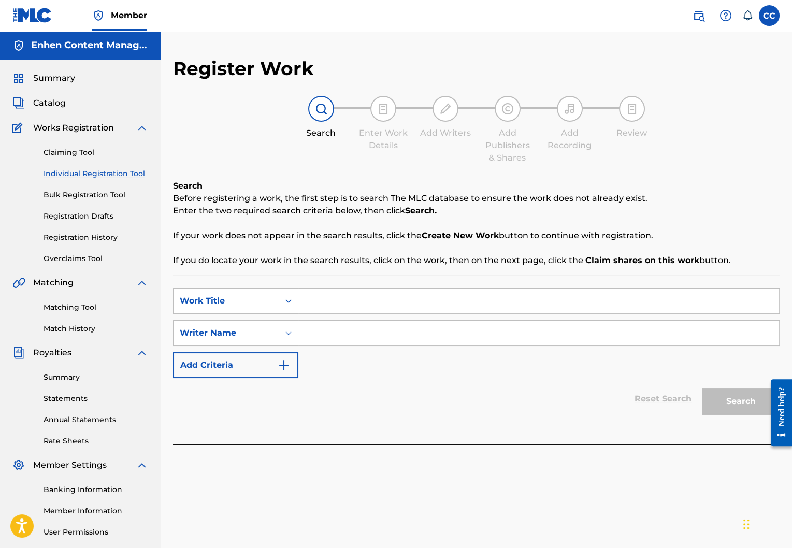
click at [380, 301] on input "Search Form" at bounding box center [538, 300] width 481 height 25
click at [376, 335] on input "Search Form" at bounding box center [538, 333] width 481 height 25
type input "k"
type input "lord wensky jolissaint"
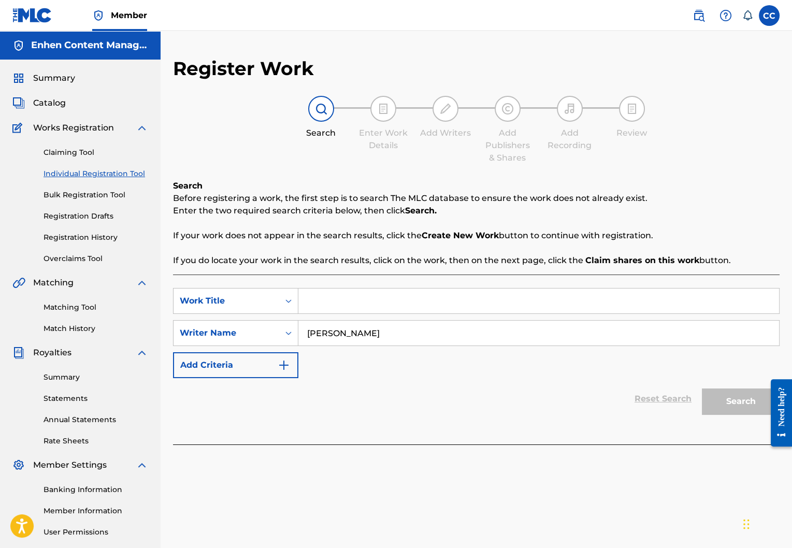
click at [391, 309] on input "Search Form" at bounding box center [538, 300] width 481 height 25
type input "d"
type input "i"
click at [743, 407] on button "Search" at bounding box center [741, 401] width 78 height 26
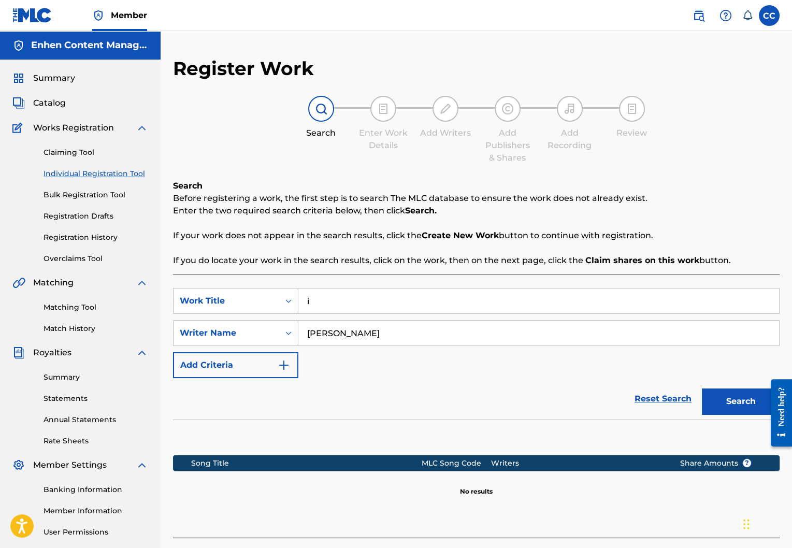
click at [77, 153] on link "Claiming Tool" at bounding box center [96, 152] width 105 height 11
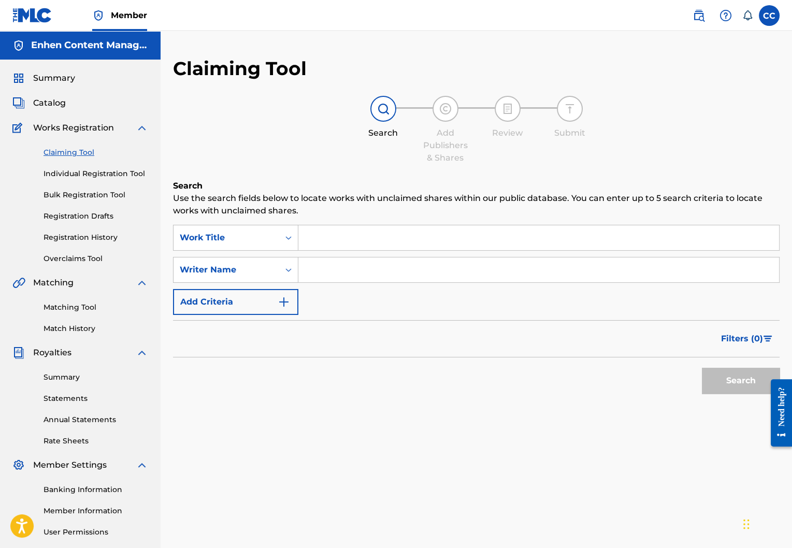
click at [358, 252] on div "SearchWithCriteria23a0a63e-8857-4e6c-b9ac-007540238350 Work Title SearchWithCri…" at bounding box center [476, 270] width 606 height 90
click at [358, 244] on input "Search Form" at bounding box center [538, 237] width 481 height 25
type input "i"
click at [387, 271] on input "Search Form" at bounding box center [538, 269] width 481 height 25
type input "lord wensky jolissaint"
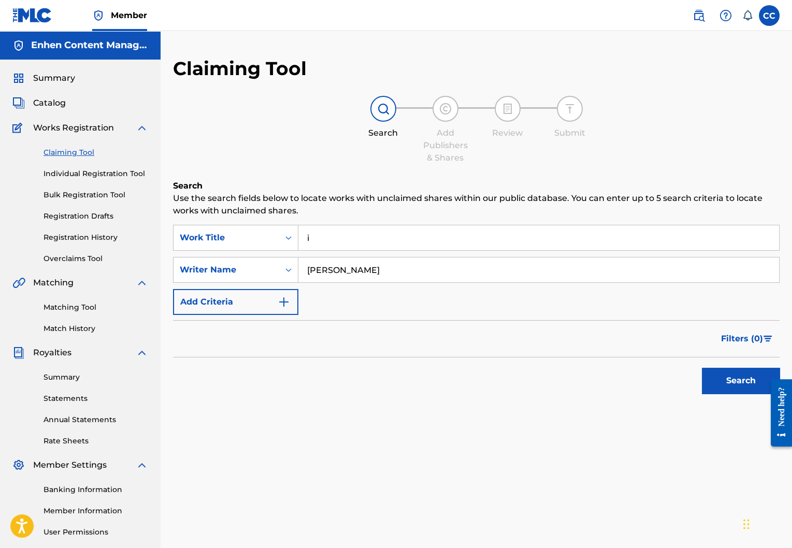
click at [733, 387] on button "Search" at bounding box center [741, 381] width 78 height 26
click at [319, 247] on input "i" at bounding box center [538, 237] width 481 height 25
type input "di"
click at [725, 378] on button "Search" at bounding box center [741, 381] width 78 height 26
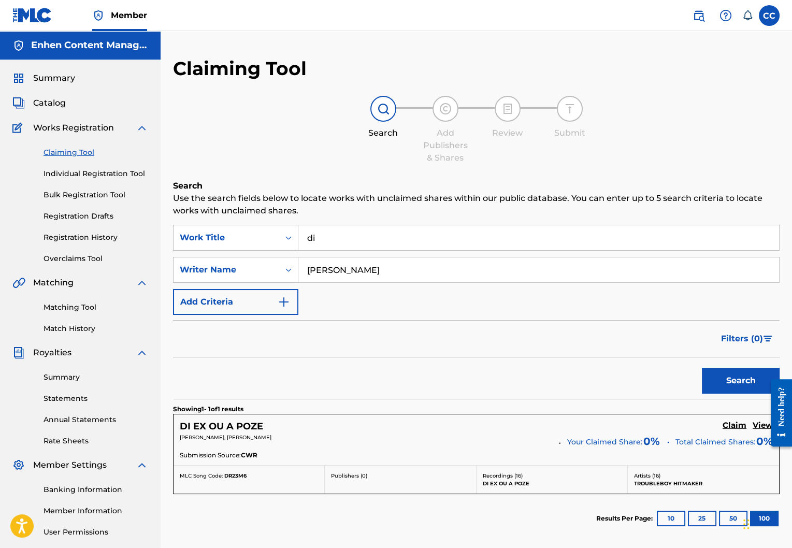
click at [733, 423] on h5 "Claim" at bounding box center [735, 426] width 24 height 10
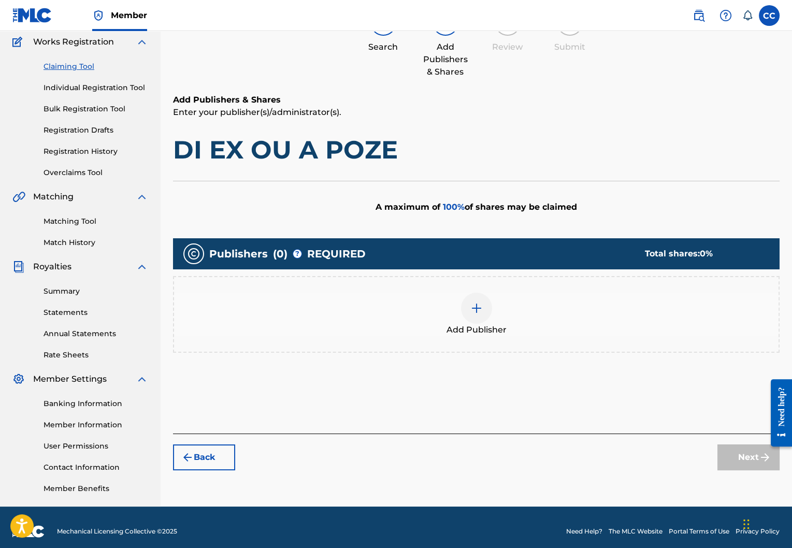
scroll to position [94, 0]
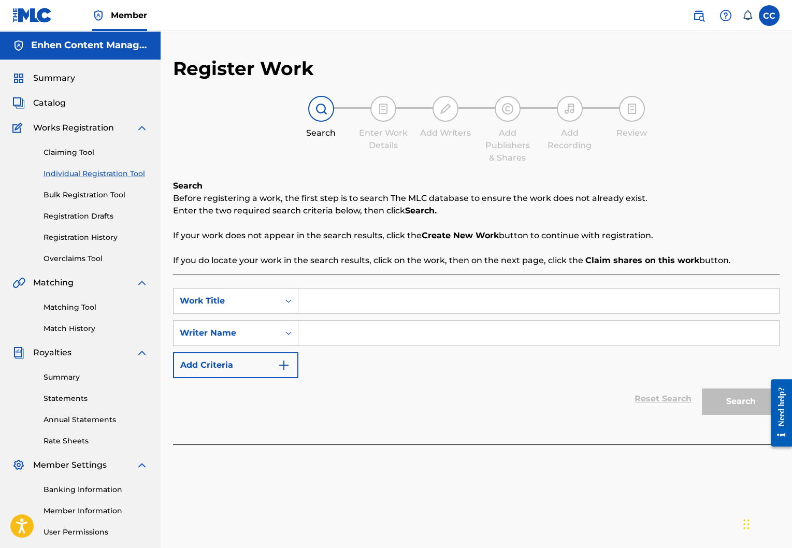
click at [98, 240] on link "Registration History" at bounding box center [96, 237] width 105 height 11
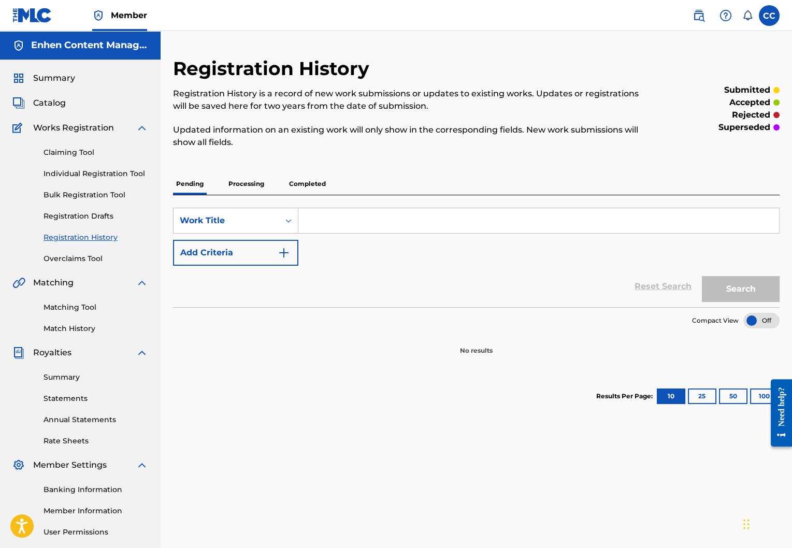
click at [90, 215] on link "Registration Drafts" at bounding box center [96, 216] width 105 height 11
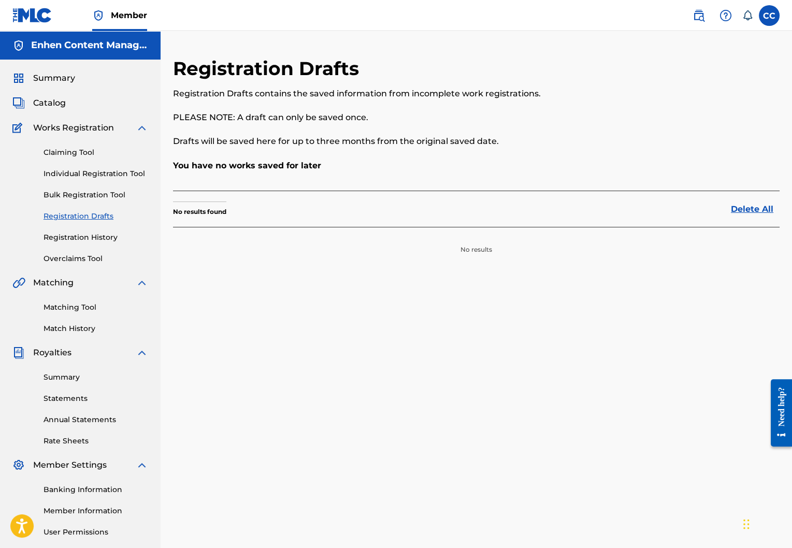
click at [93, 237] on link "Registration History" at bounding box center [96, 237] width 105 height 11
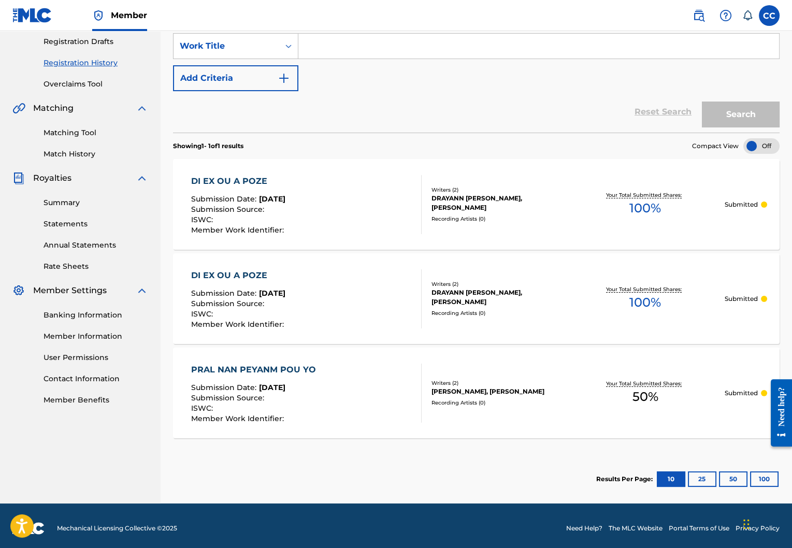
scroll to position [179, 0]
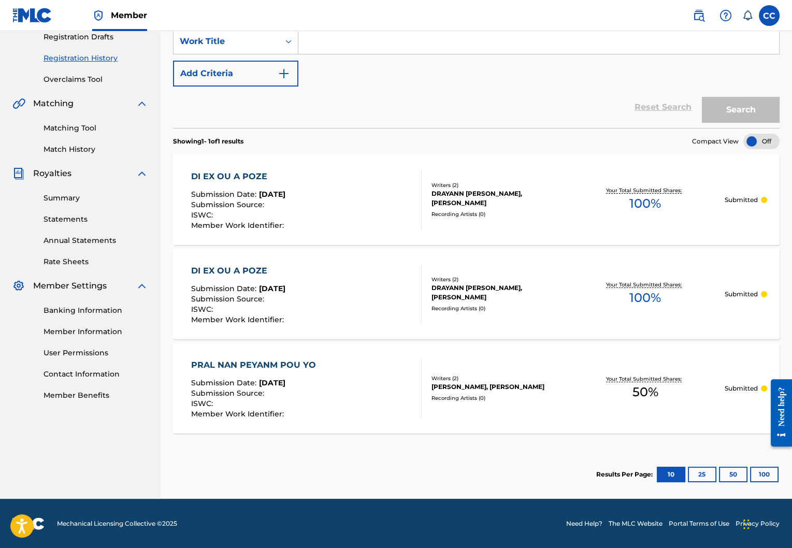
click at [283, 274] on div "DI EX OU A POZE" at bounding box center [238, 271] width 95 height 12
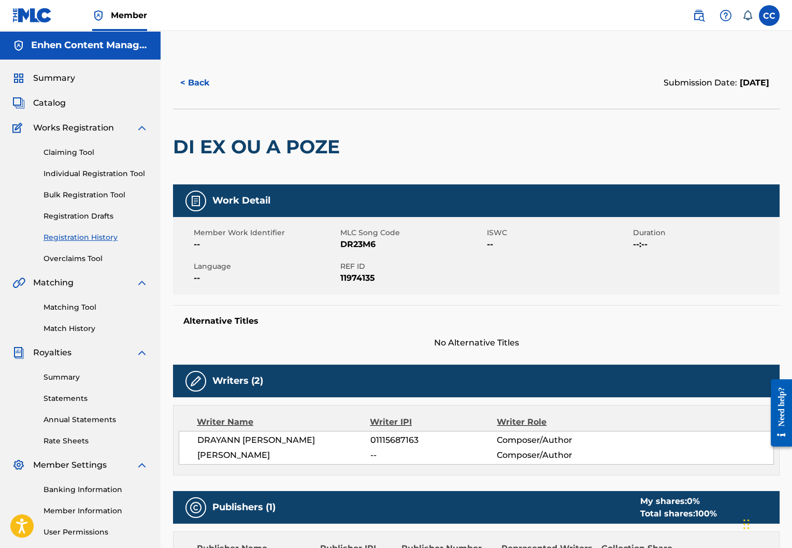
click at [82, 152] on link "Claiming Tool" at bounding box center [96, 152] width 105 height 11
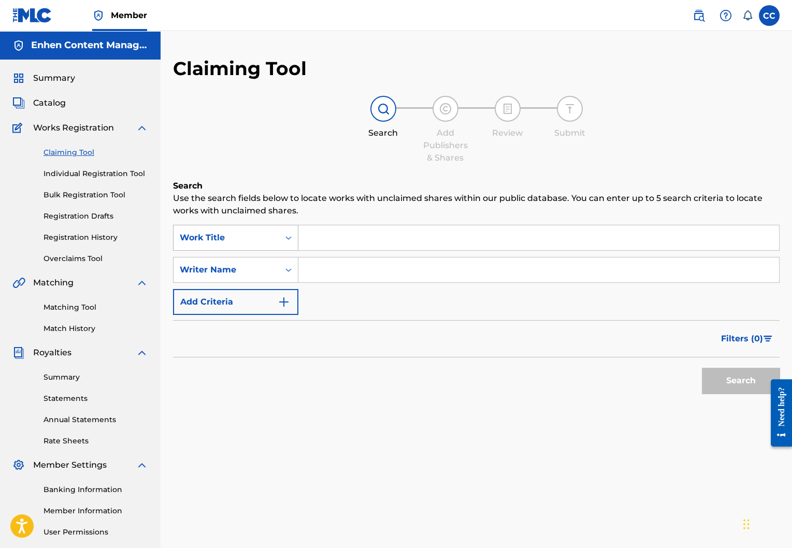
click at [296, 244] on div "Search Form" at bounding box center [288, 237] width 19 height 19
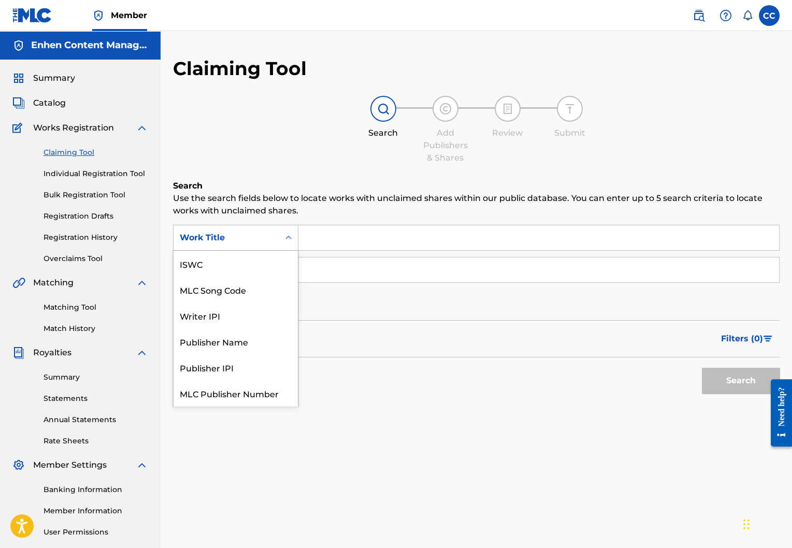
scroll to position [26, 0]
click at [323, 239] on input "Search Form" at bounding box center [538, 237] width 481 height 25
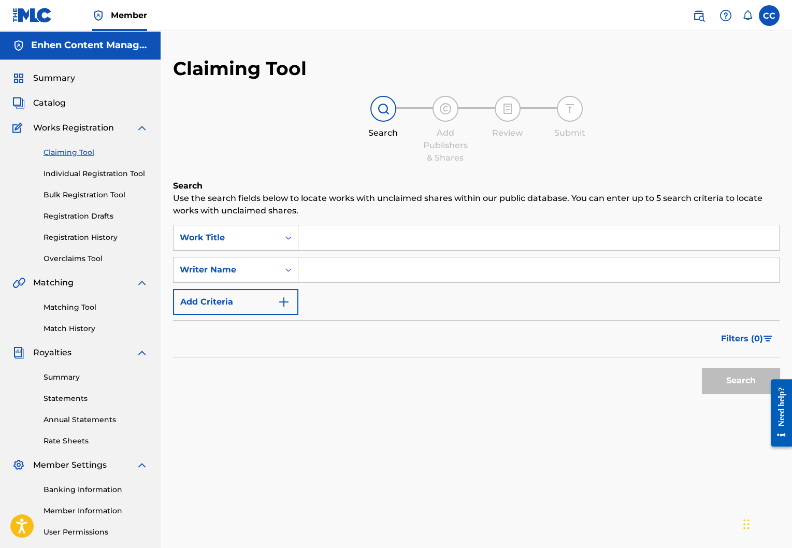
click at [319, 234] on input "Search Form" at bounding box center [538, 237] width 481 height 25
click at [354, 267] on input "Search Form" at bounding box center [538, 269] width 481 height 25
type input "lord wensky jolissaint"
click at [719, 390] on button "Search" at bounding box center [741, 381] width 78 height 26
click at [323, 241] on input "Search Form" at bounding box center [538, 237] width 481 height 25
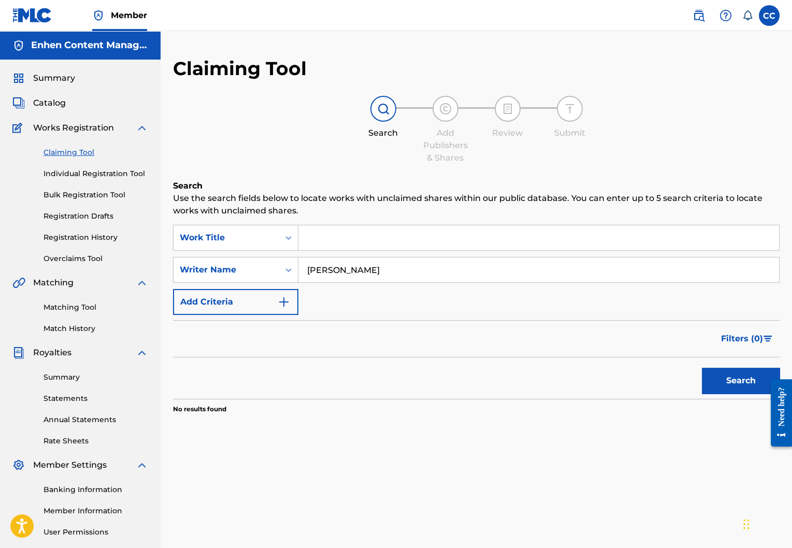
click at [742, 372] on button "Search" at bounding box center [741, 381] width 78 height 26
click at [383, 237] on input "Search Form" at bounding box center [538, 237] width 481 height 25
type input "e"
click at [728, 384] on button "Search" at bounding box center [741, 381] width 78 height 26
click at [457, 247] on input "e" at bounding box center [538, 237] width 481 height 25
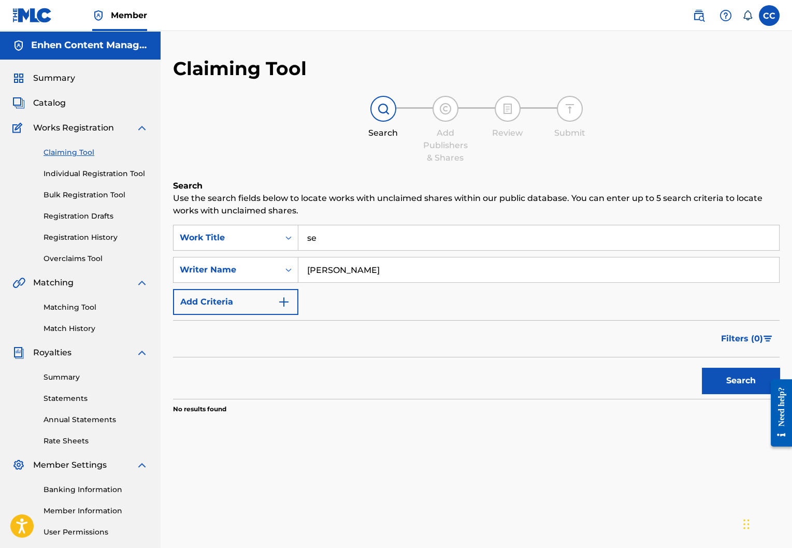
type input "se"
click at [727, 371] on button "Search" at bounding box center [741, 381] width 78 height 26
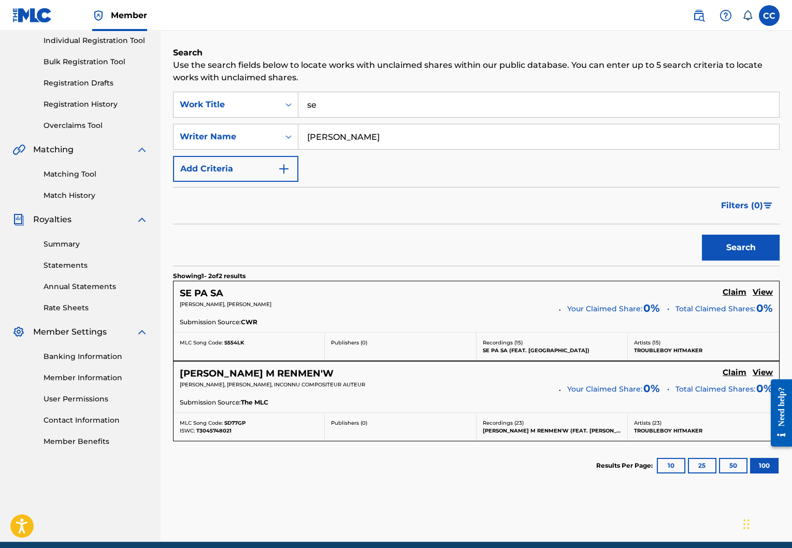
scroll to position [175, 0]
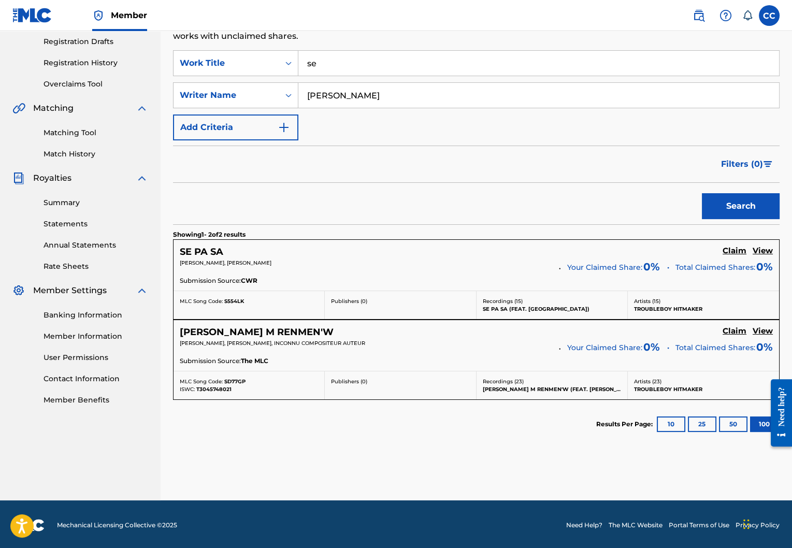
click at [737, 256] on h5 "Claim" at bounding box center [735, 251] width 24 height 10
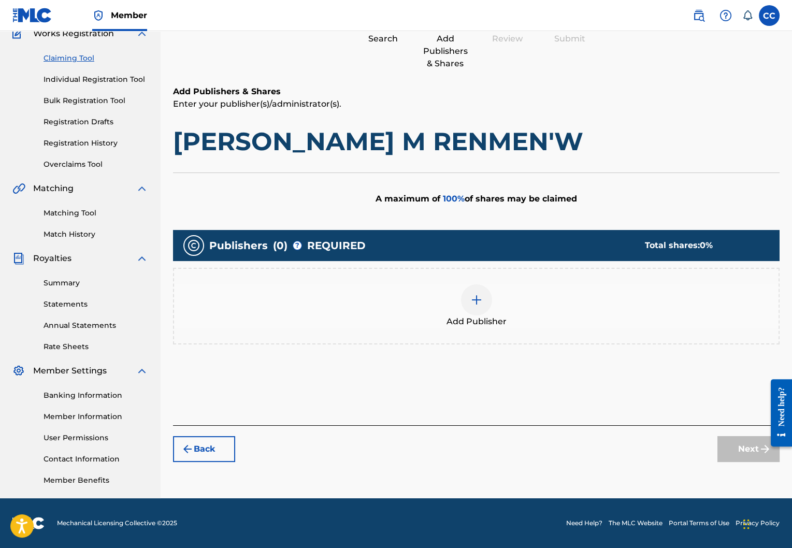
scroll to position [94, 0]
click at [473, 299] on img at bounding box center [476, 300] width 12 height 12
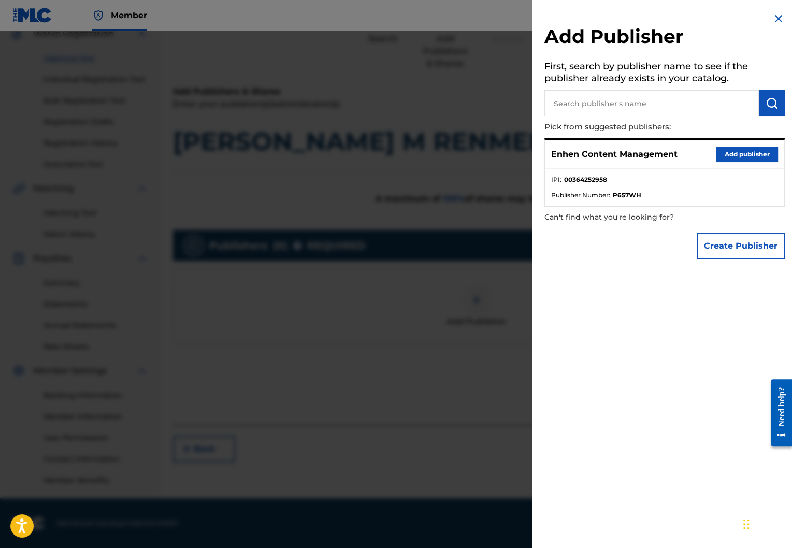
click at [759, 147] on button "Add publisher" at bounding box center [747, 155] width 62 height 16
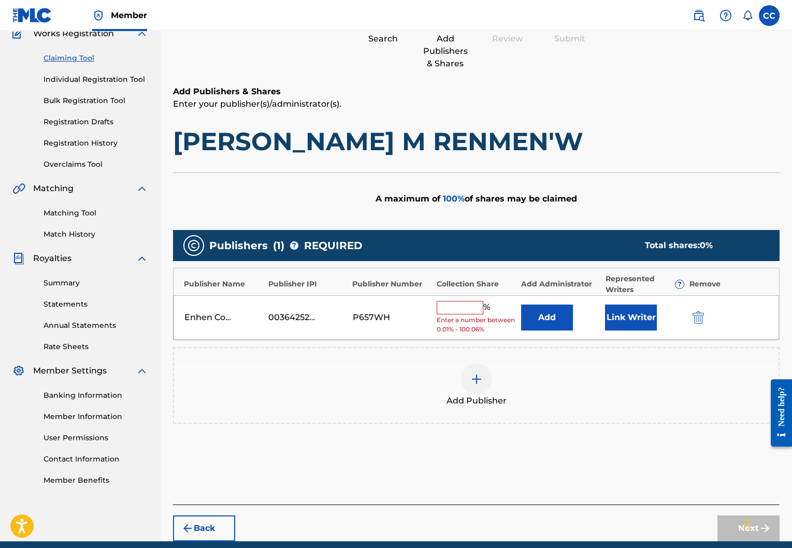
click at [468, 302] on input "text" at bounding box center [460, 307] width 47 height 13
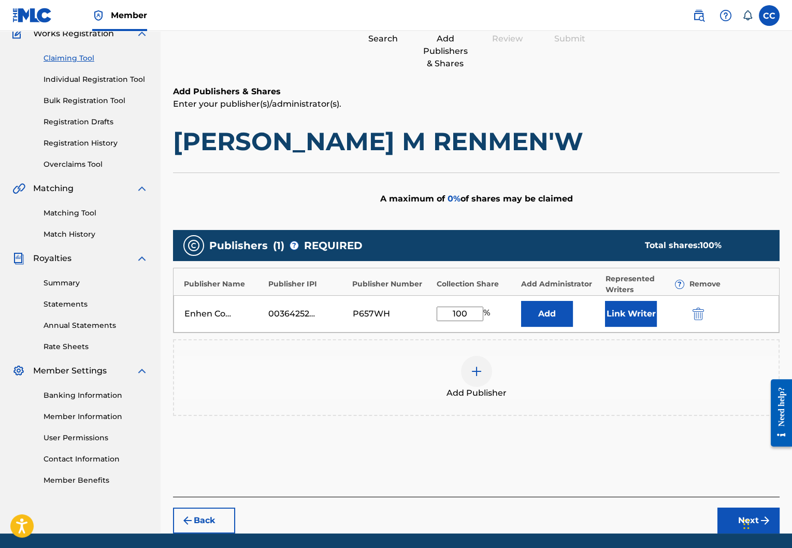
type input "100"
click at [636, 315] on button "Link Writer" at bounding box center [631, 314] width 52 height 26
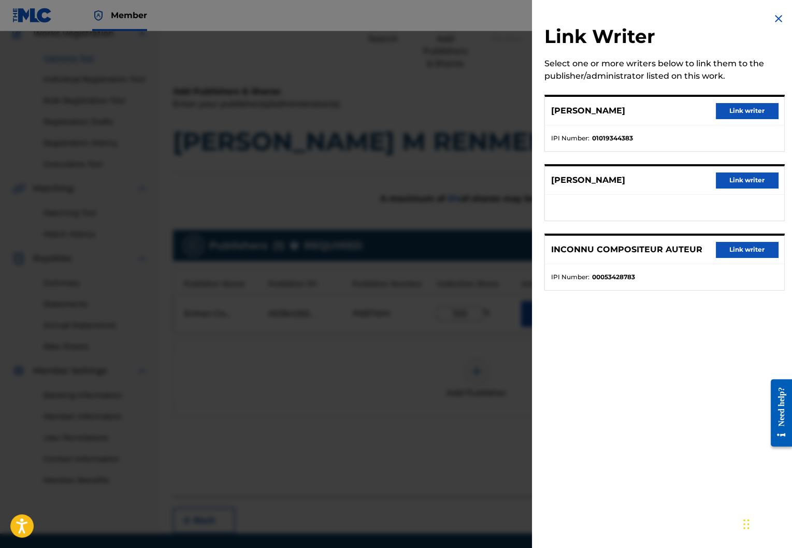
click at [740, 114] on button "Link writer" at bounding box center [747, 111] width 62 height 16
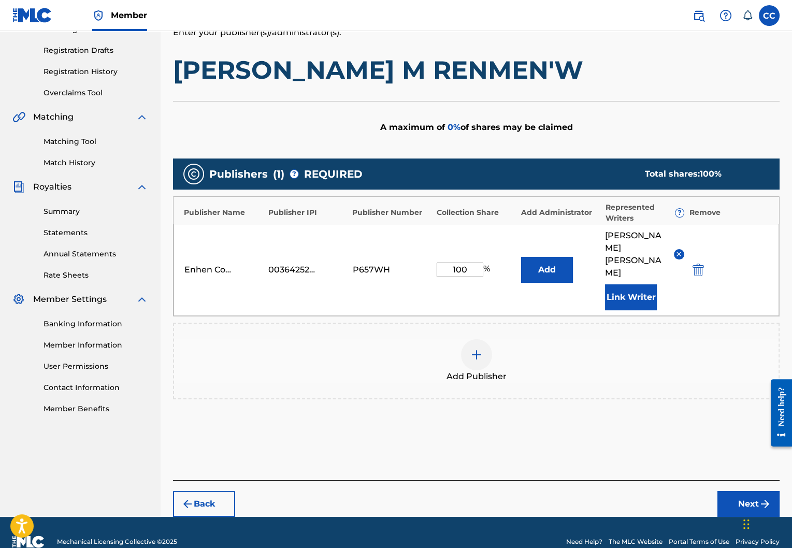
scroll to position [170, 0]
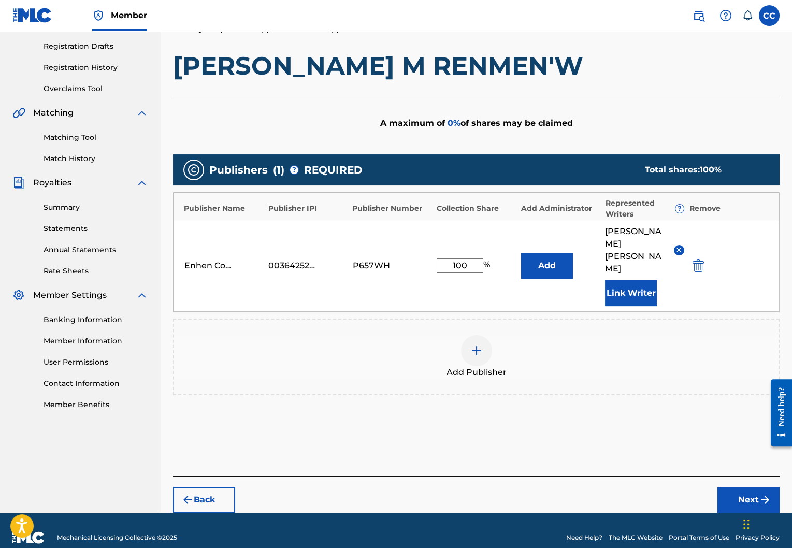
click at [749, 487] on button "Next" at bounding box center [748, 500] width 62 height 26
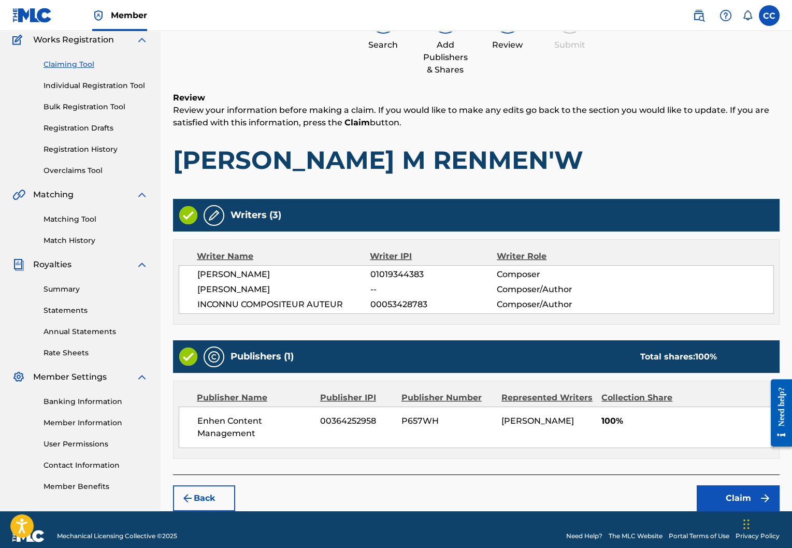
scroll to position [99, 0]
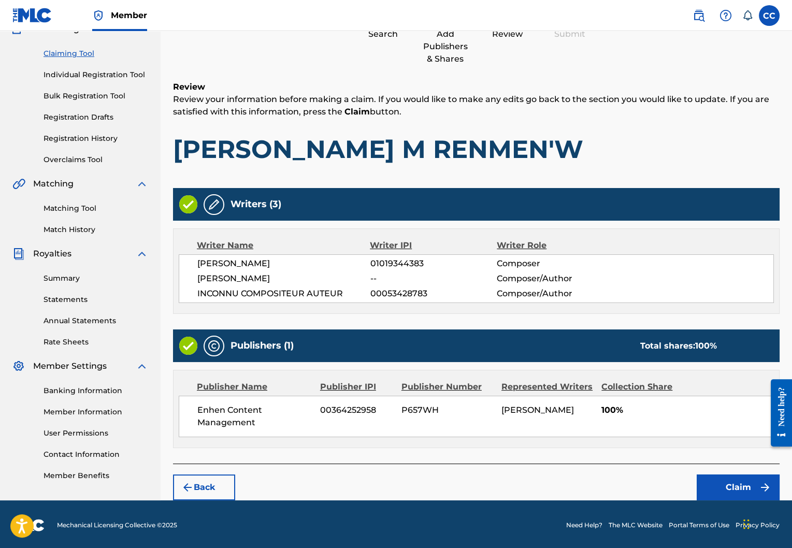
click at [729, 480] on button "Claim" at bounding box center [738, 487] width 83 height 26
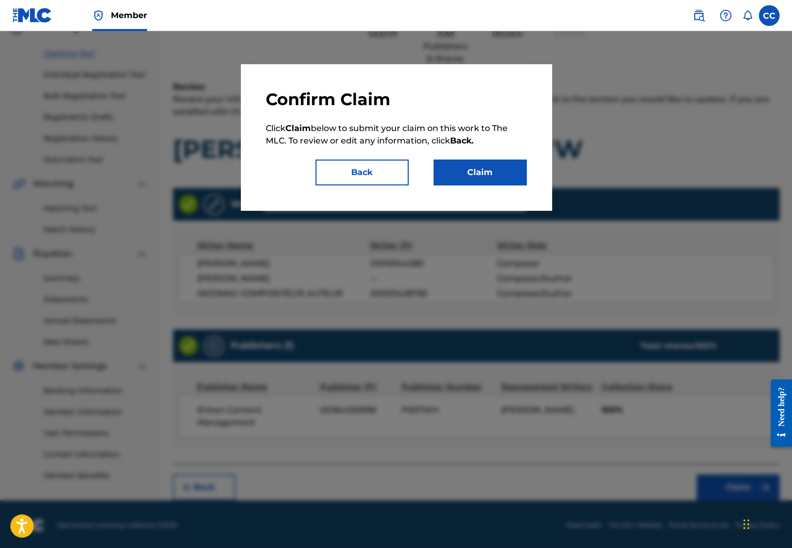
click at [463, 166] on button "Claim" at bounding box center [480, 173] width 93 height 26
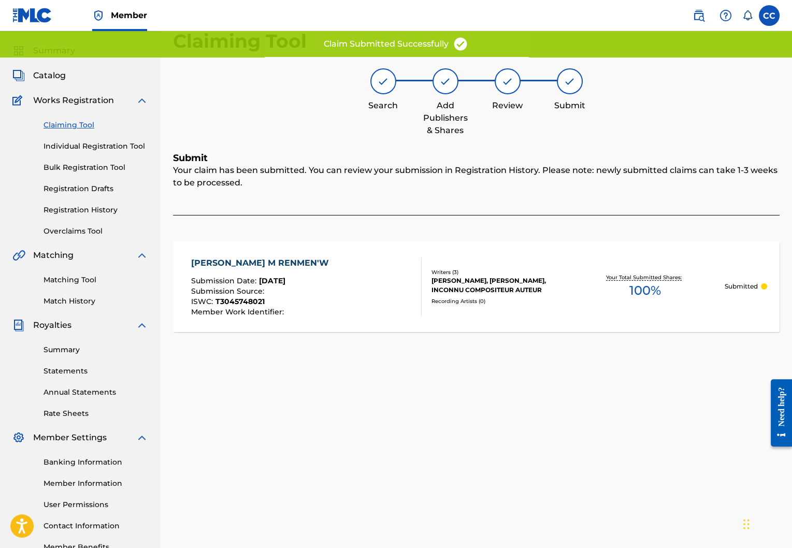
scroll to position [19, 0]
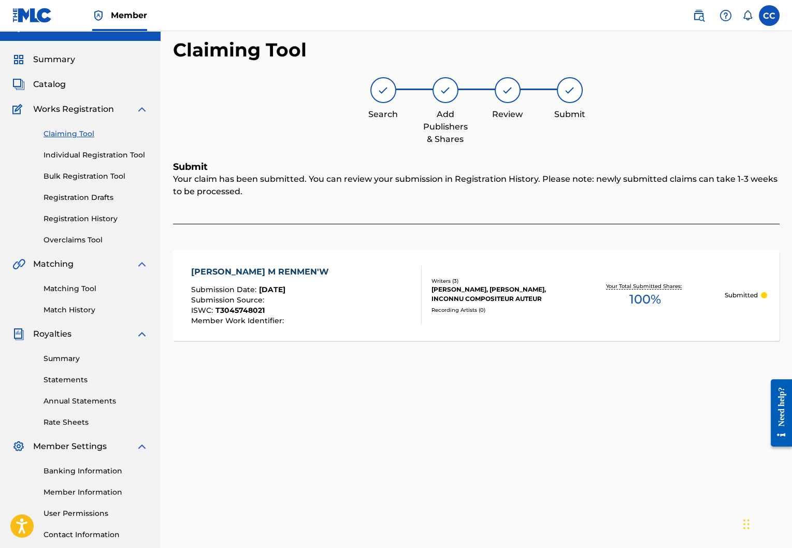
click at [78, 132] on link "Claiming Tool" at bounding box center [96, 133] width 105 height 11
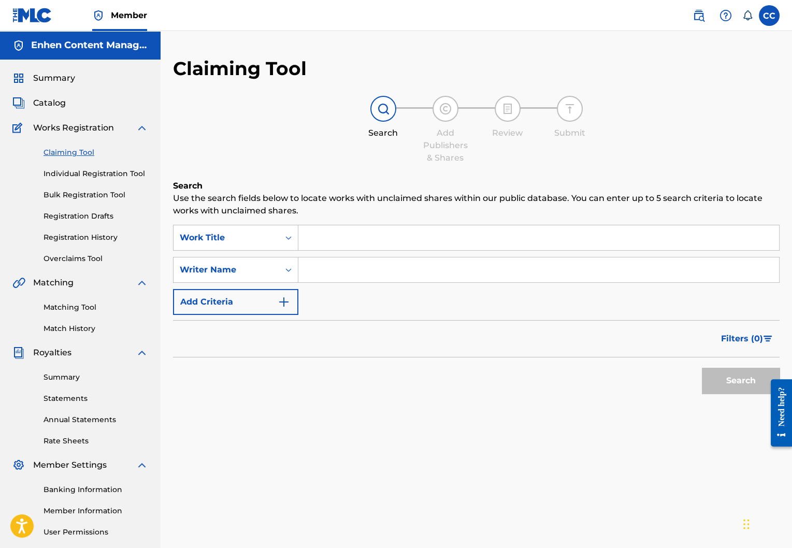
click at [378, 234] on input "Search Form" at bounding box center [538, 237] width 481 height 25
type input "se"
click at [402, 261] on input "Search Form" at bounding box center [538, 269] width 481 height 25
click at [718, 373] on button "Search" at bounding box center [741, 381] width 78 height 26
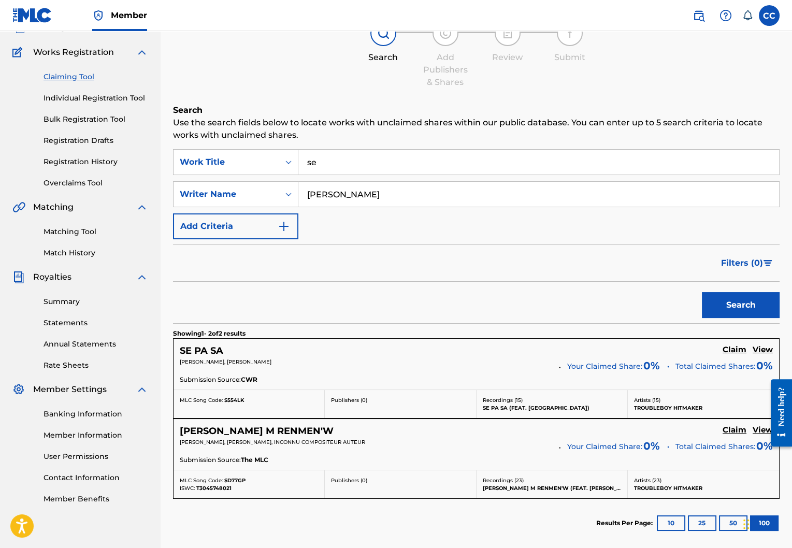
scroll to position [18, 0]
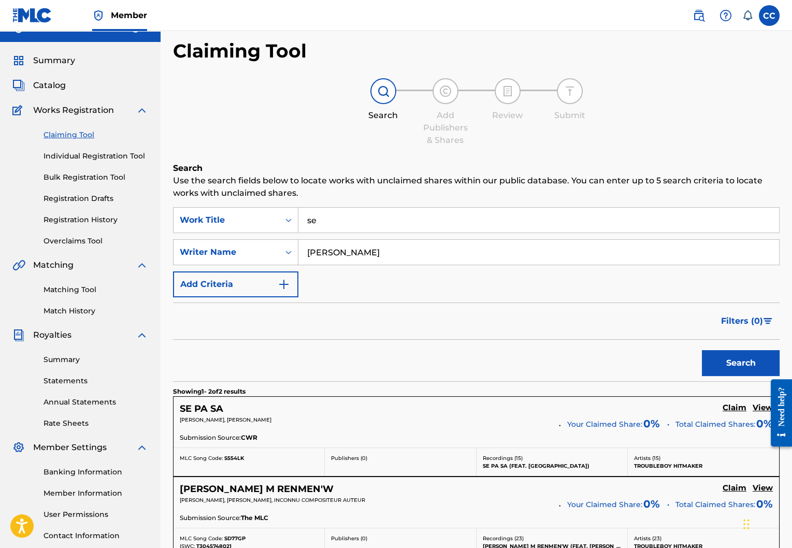
click at [411, 255] on input "lord wensky jolissaint" at bounding box center [538, 252] width 481 height 25
type input "nou"
click at [403, 222] on input "se" at bounding box center [538, 220] width 481 height 25
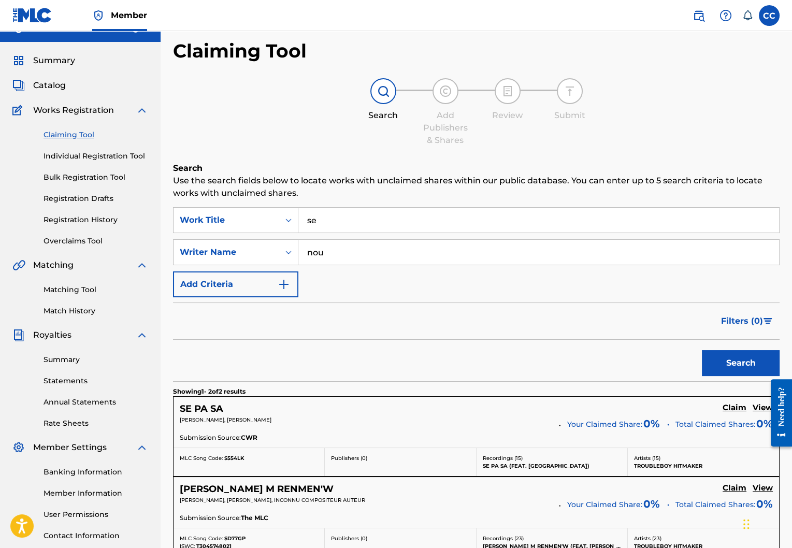
click at [403, 222] on input "se" at bounding box center [538, 220] width 481 height 25
click at [437, 248] on div "nou paka ansanm" at bounding box center [460, 243] width 325 height 19
type input "nou paka ansanm"
click at [433, 255] on input "nou" at bounding box center [538, 252] width 481 height 25
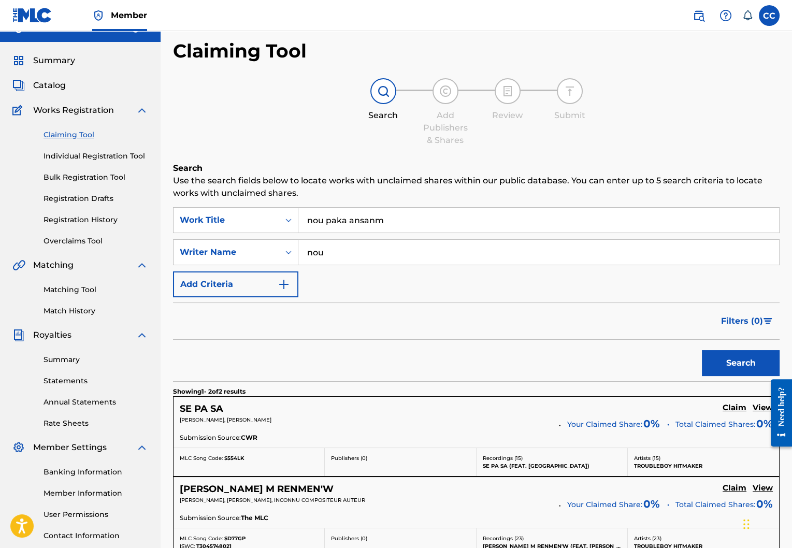
click at [433, 255] on input "nou" at bounding box center [538, 252] width 481 height 25
type input "t"
type input "lord wensky jolissaint"
click at [747, 368] on button "Search" at bounding box center [741, 363] width 78 height 26
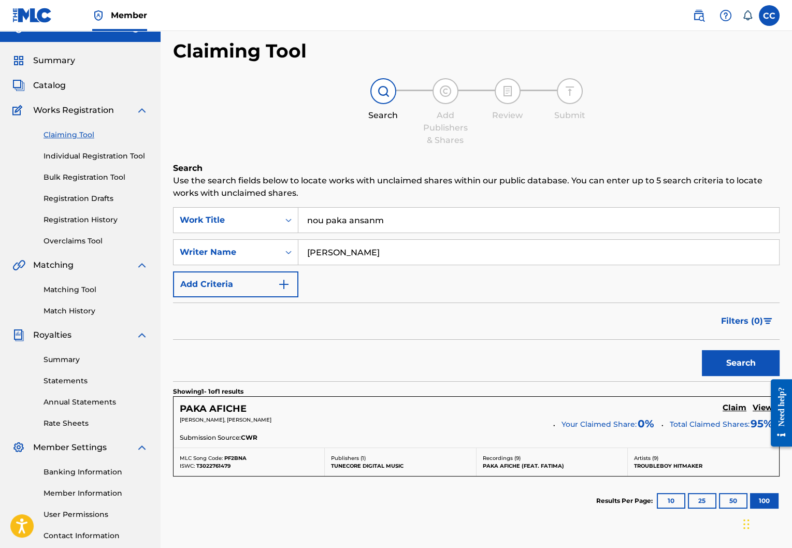
click at [410, 228] on input "nou paka ansanm" at bounding box center [538, 220] width 481 height 25
click at [410, 225] on input "nou paka ansanm" at bounding box center [538, 220] width 481 height 25
click at [409, 225] on input "nou paka ansanm" at bounding box center [538, 220] width 481 height 25
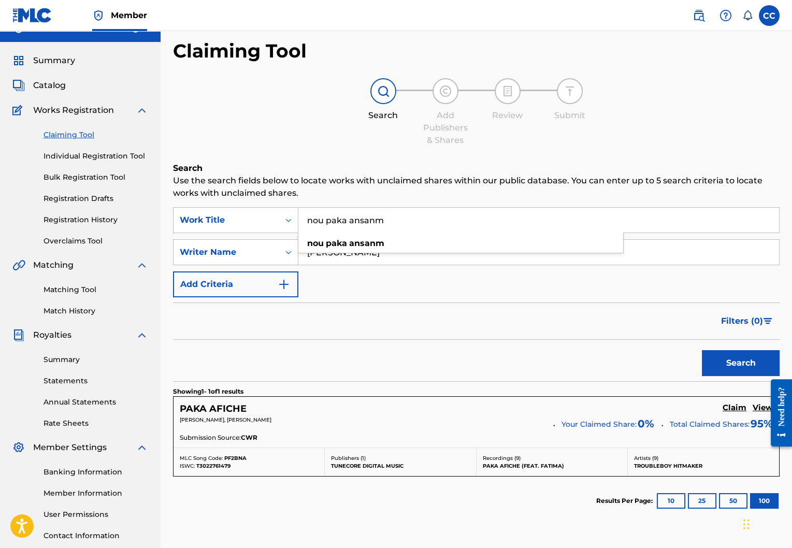
click at [409, 225] on input "nou paka ansanm" at bounding box center [538, 220] width 481 height 25
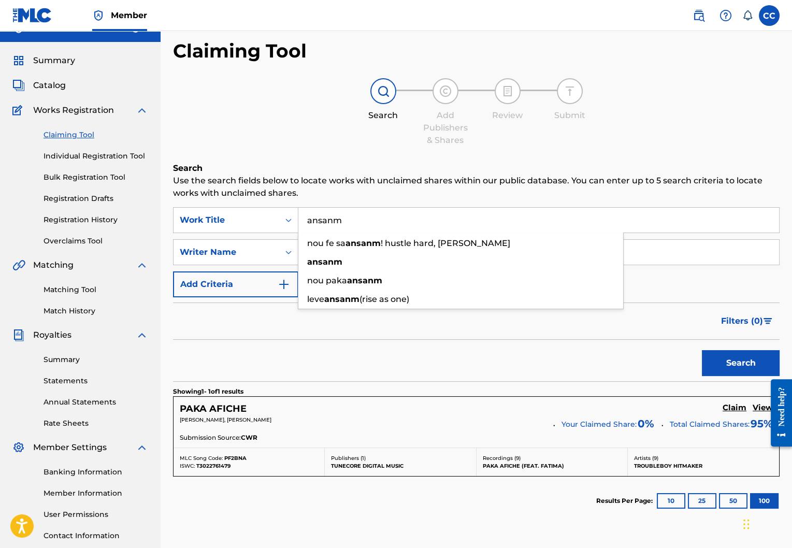
click at [707, 358] on button "Search" at bounding box center [741, 363] width 78 height 26
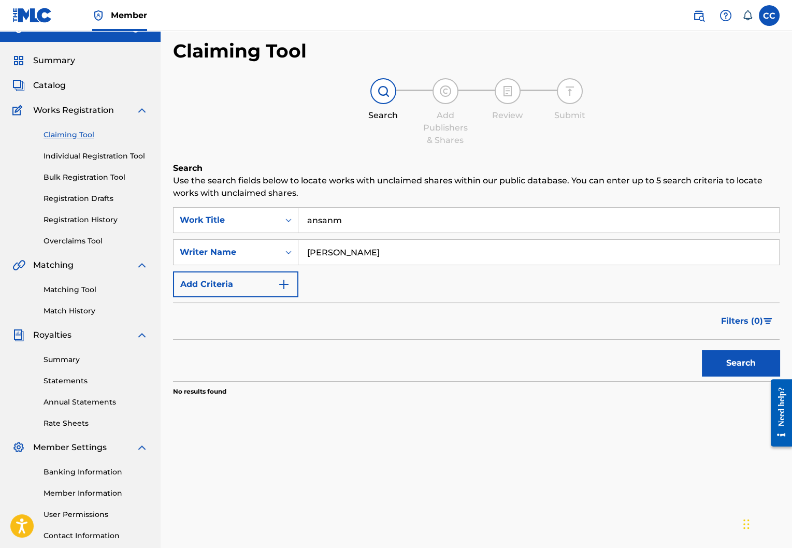
click at [511, 216] on input "ansanm" at bounding box center [538, 220] width 481 height 25
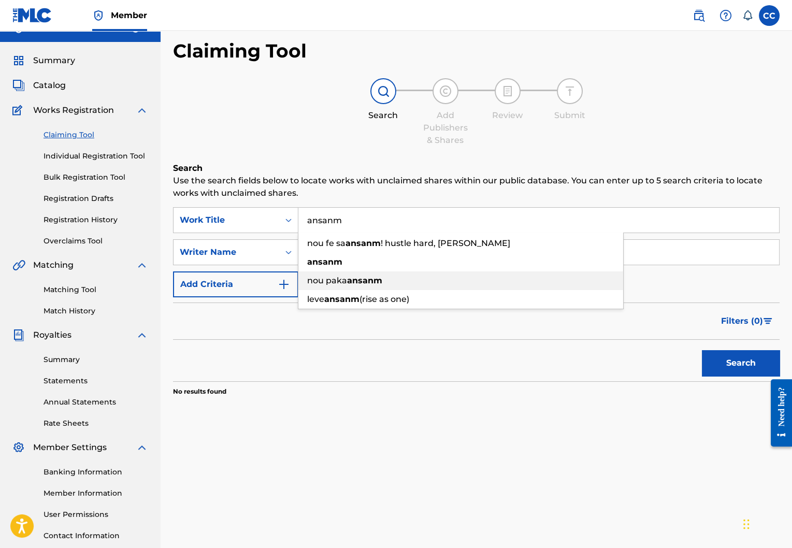
click at [504, 279] on div "nou paka ansanm" at bounding box center [460, 280] width 325 height 19
type input "nou paka ansanm"
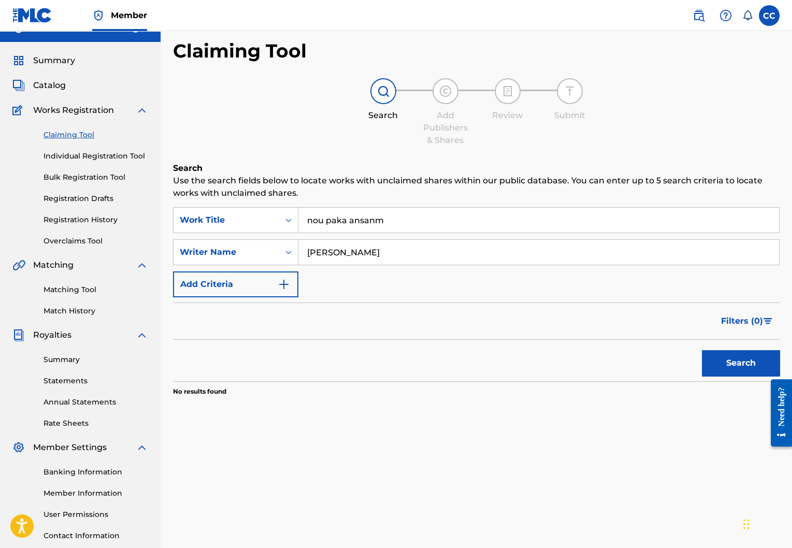
click at [718, 359] on button "Search" at bounding box center [741, 363] width 78 height 26
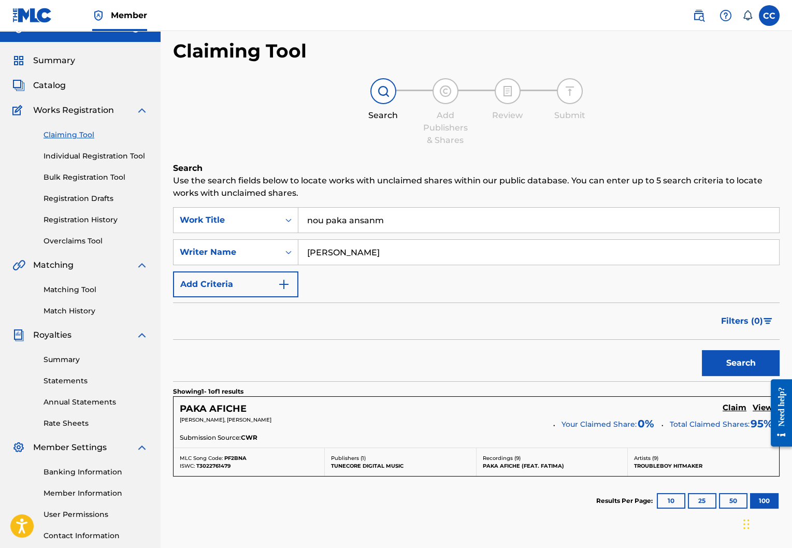
click at [734, 404] on h5 "Claim" at bounding box center [735, 408] width 24 height 10
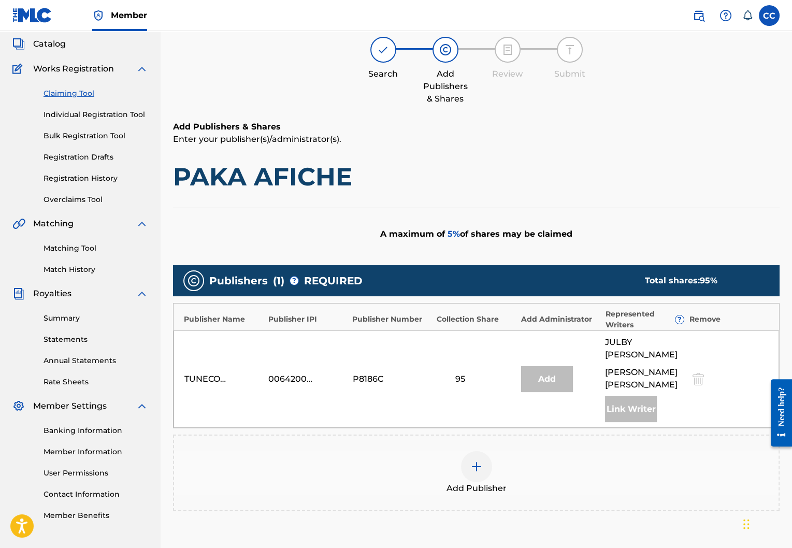
scroll to position [71, 0]
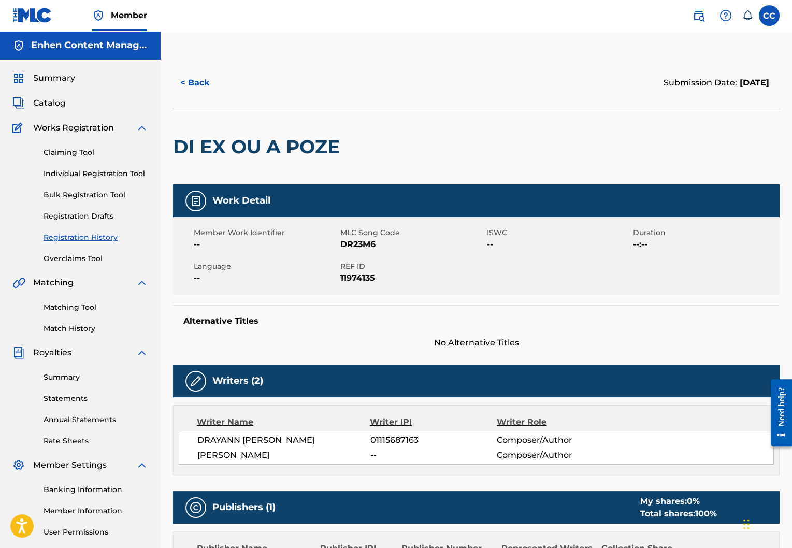
click at [79, 306] on link "Matching Tool" at bounding box center [96, 307] width 105 height 11
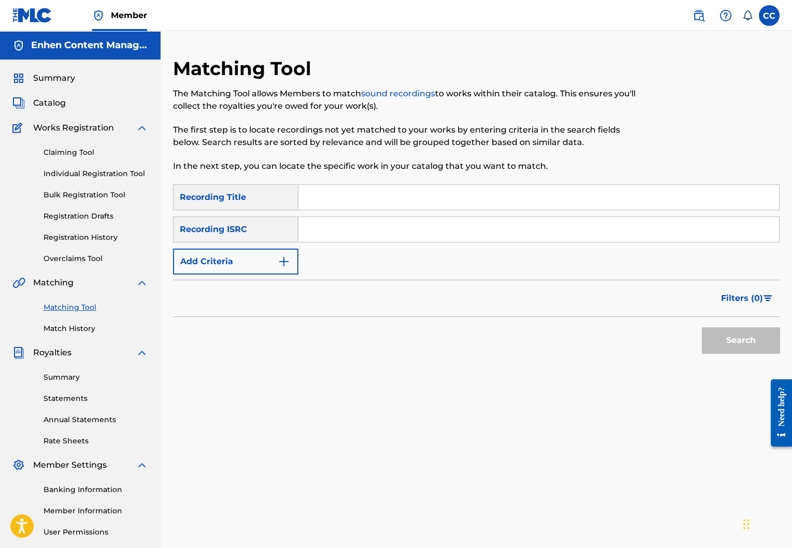
click at [84, 148] on link "Claiming Tool" at bounding box center [96, 152] width 105 height 11
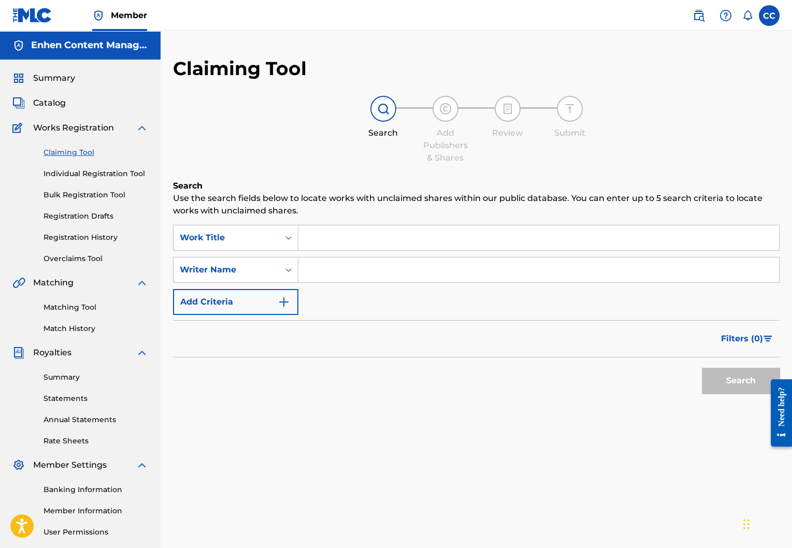
click at [52, 99] on span "Catalog" at bounding box center [49, 103] width 33 height 12
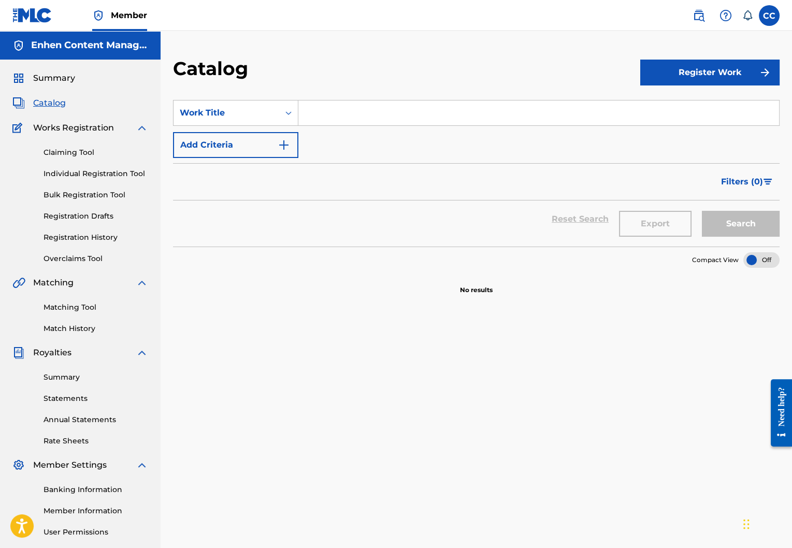
click at [356, 118] on input "Search Form" at bounding box center [538, 112] width 481 height 25
click at [274, 114] on div "Work Title" at bounding box center [227, 113] width 106 height 20
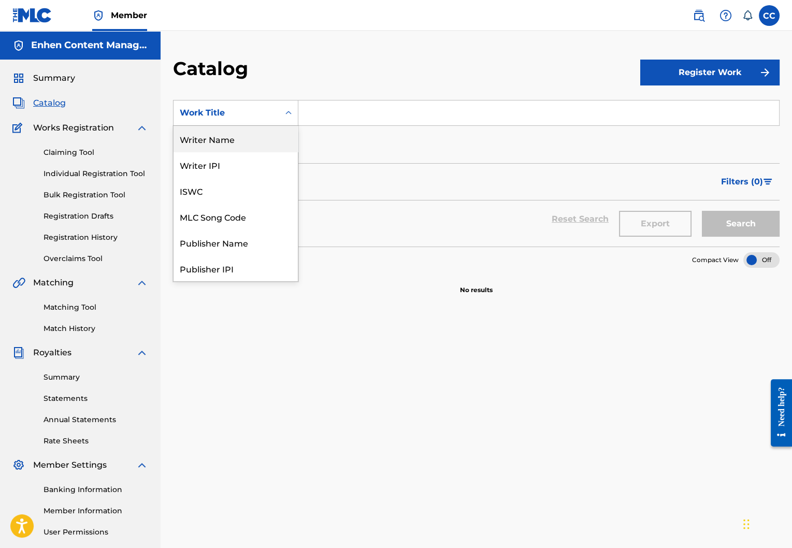
click at [252, 141] on div "Writer Name" at bounding box center [236, 139] width 124 height 26
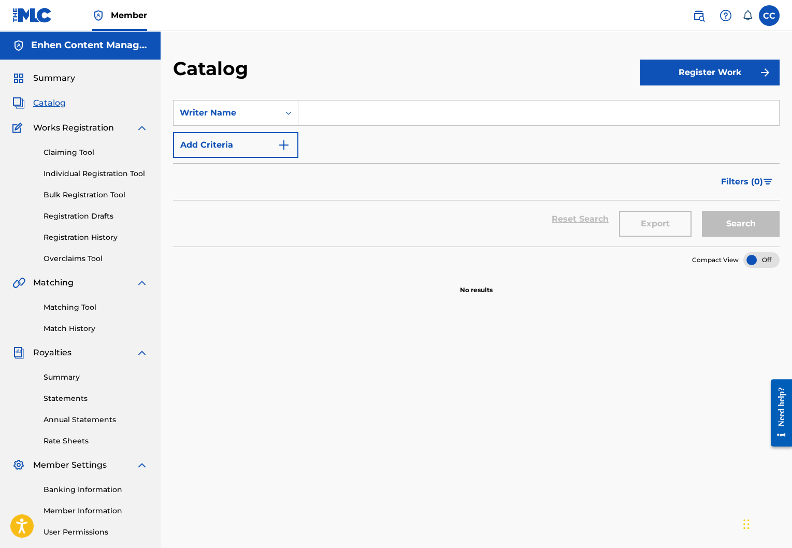
click at [329, 114] on input "Search Form" at bounding box center [538, 112] width 481 height 25
type input "lord wensky jolissaint"
click at [702, 211] on button "Search" at bounding box center [741, 224] width 78 height 26
click at [751, 221] on button "Search" at bounding box center [741, 224] width 78 height 26
click at [80, 157] on link "Claiming Tool" at bounding box center [96, 152] width 105 height 11
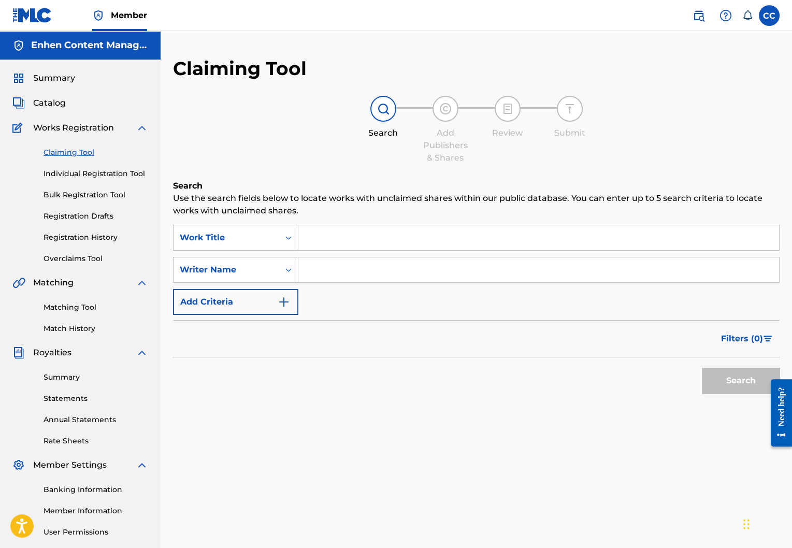
click at [377, 240] on input "Search Form" at bounding box center [538, 237] width 481 height 25
type input "ou"
click at [423, 259] on input "Search Form" at bounding box center [538, 269] width 481 height 25
type input "lord wensky jolissaint"
click at [726, 379] on button "Search" at bounding box center [741, 381] width 78 height 26
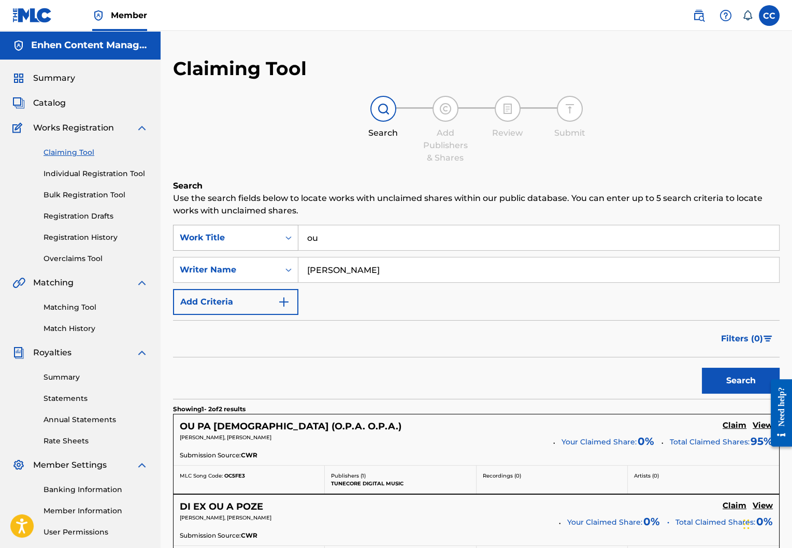
click at [256, 241] on div "Work Title" at bounding box center [226, 238] width 93 height 12
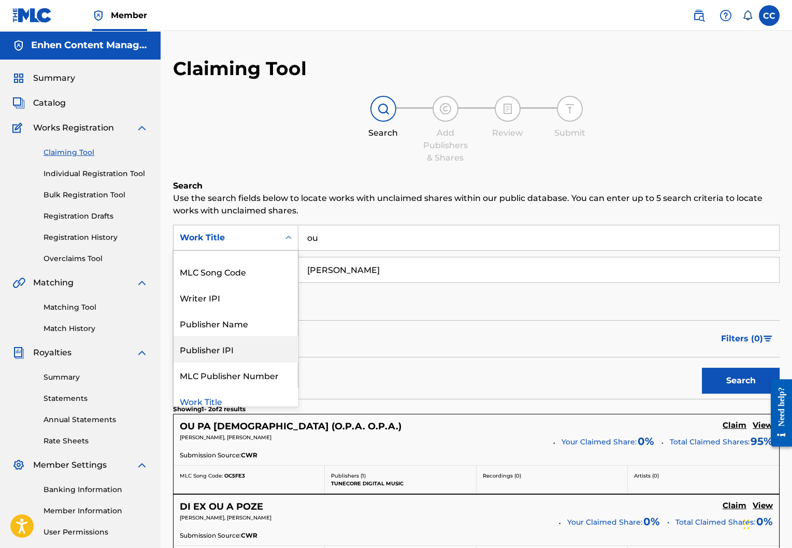
scroll to position [26, 0]
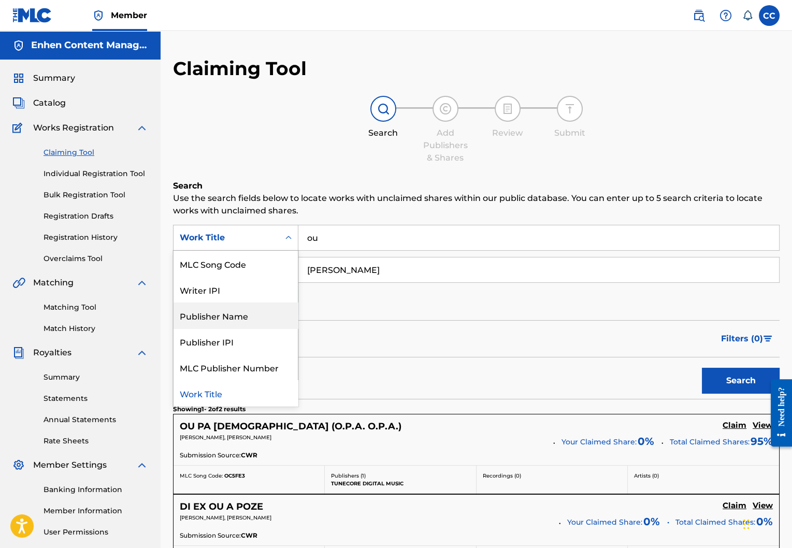
click at [240, 322] on div "Publisher Name" at bounding box center [236, 315] width 124 height 26
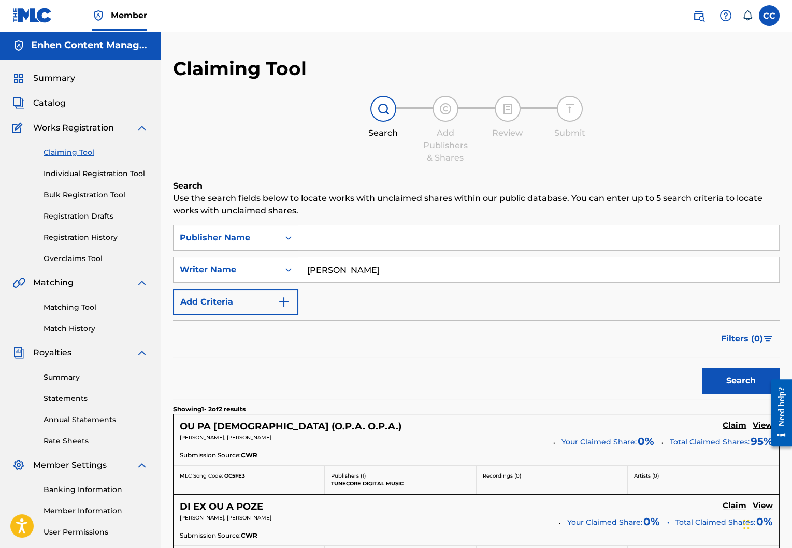
click at [338, 228] on input "Search Form" at bounding box center [538, 237] width 481 height 25
type input "tunecore"
click at [735, 385] on button "Search" at bounding box center [741, 381] width 78 height 26
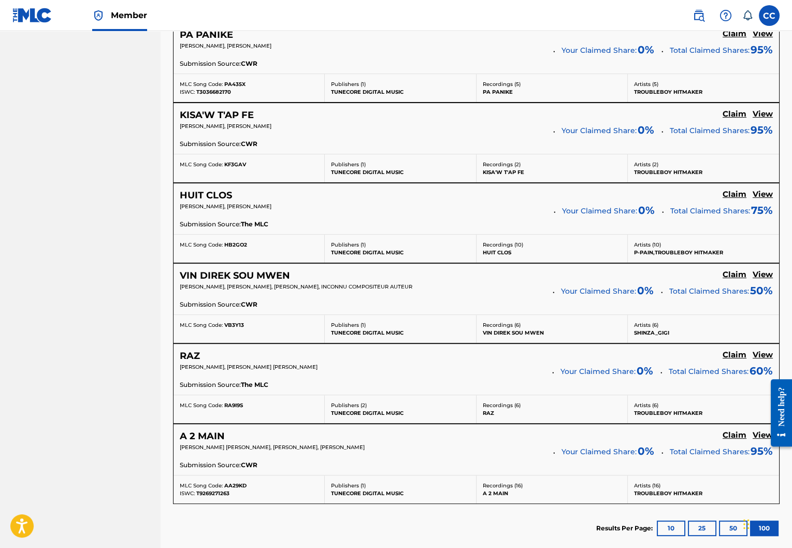
scroll to position [635, 0]
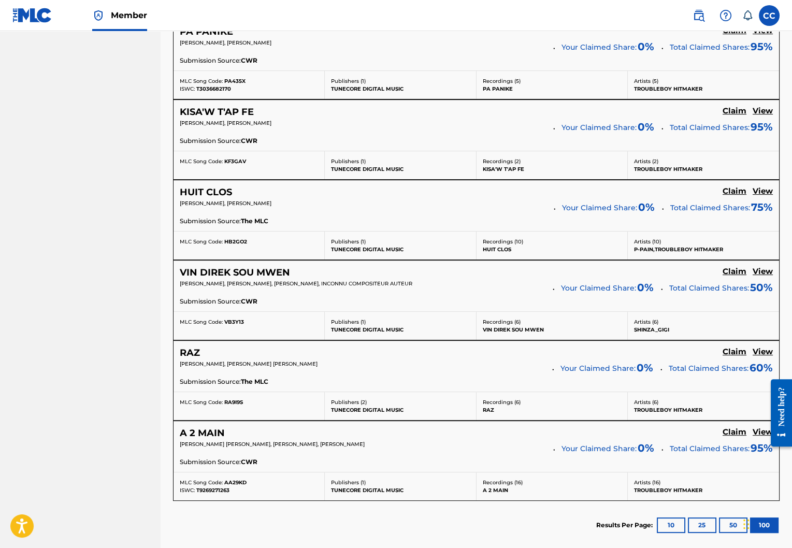
click at [766, 186] on h5 "View" at bounding box center [763, 191] width 20 height 10
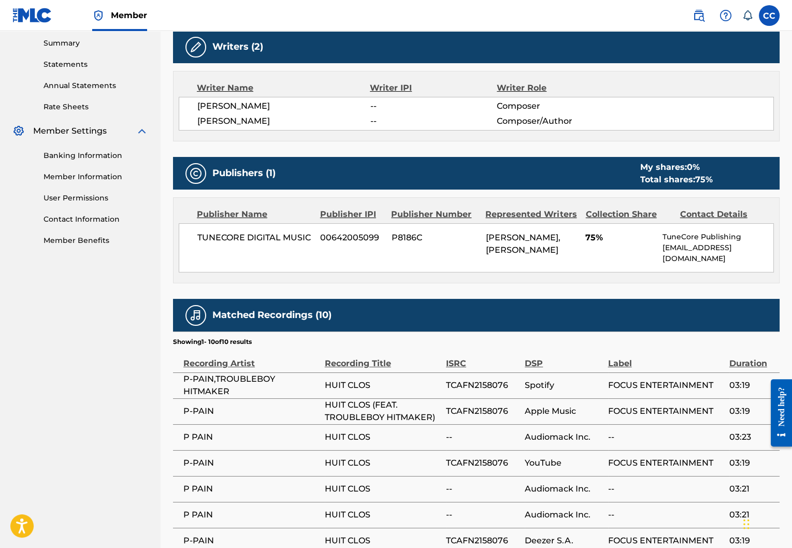
scroll to position [335, 0]
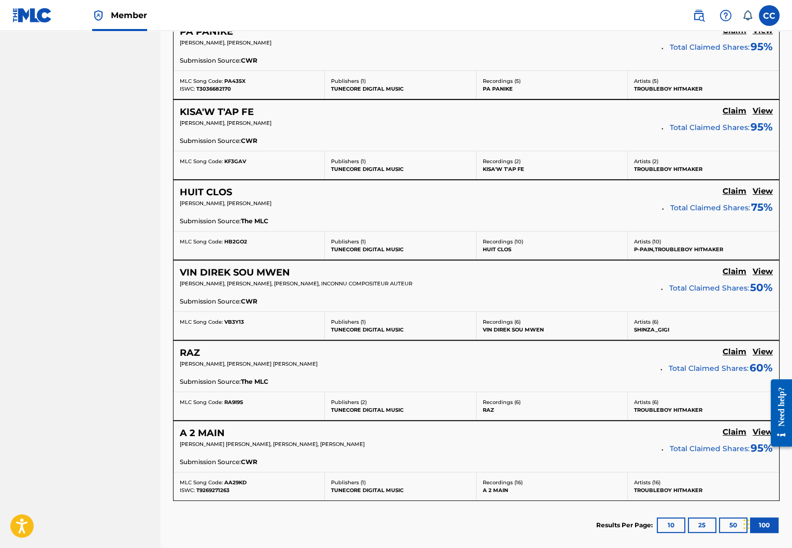
scroll to position [644, 0]
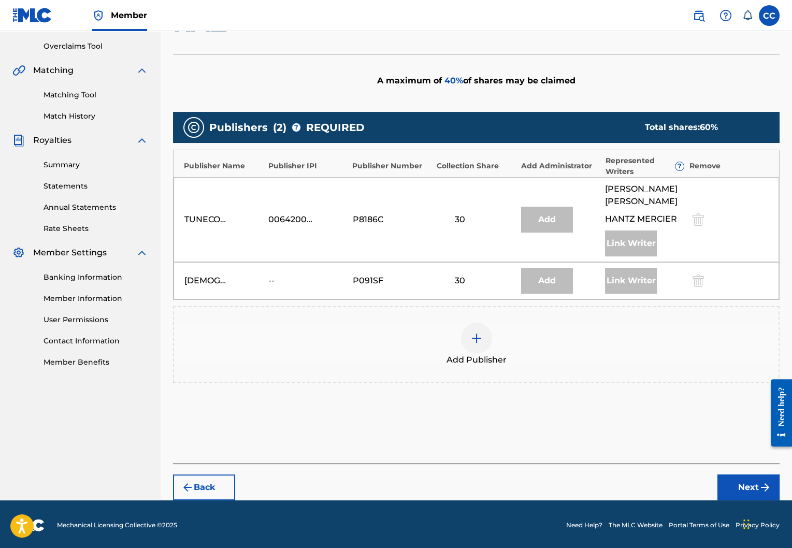
click at [472, 345] on div at bounding box center [476, 338] width 31 height 31
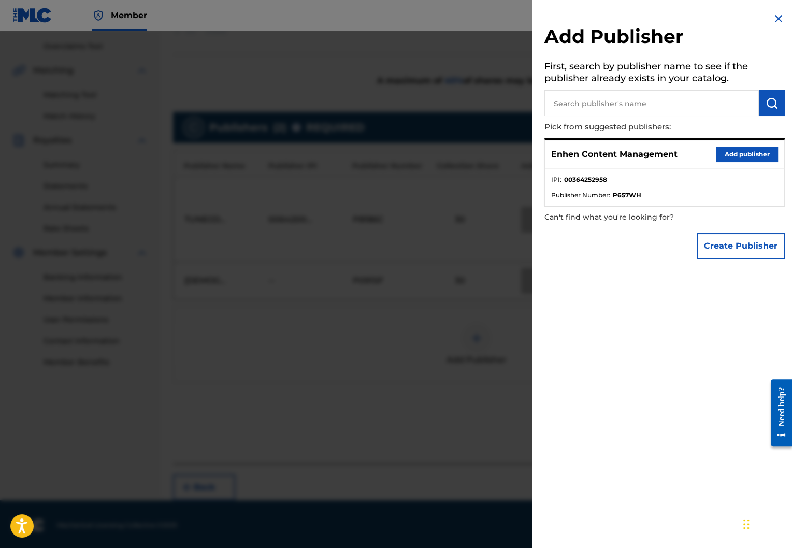
click at [732, 157] on button "Add publisher" at bounding box center [747, 155] width 62 height 16
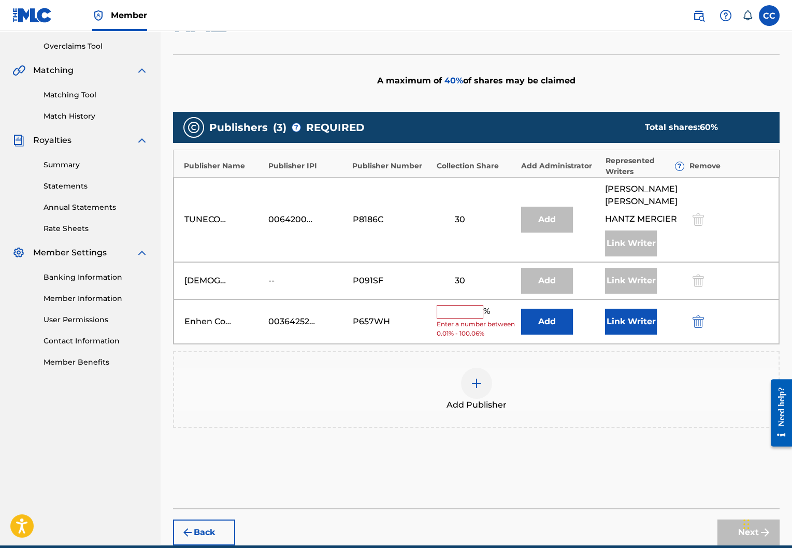
click at [462, 320] on span "Enter a number between 0.01% - 100.06%" at bounding box center [476, 329] width 79 height 19
click at [467, 312] on input "text" at bounding box center [460, 311] width 47 height 13
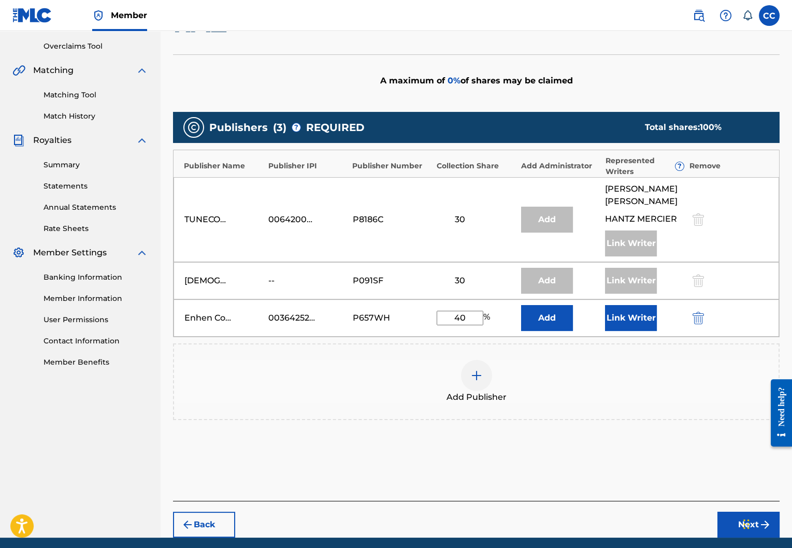
type input "40"
click at [620, 317] on button "Link Writer" at bounding box center [631, 318] width 52 height 26
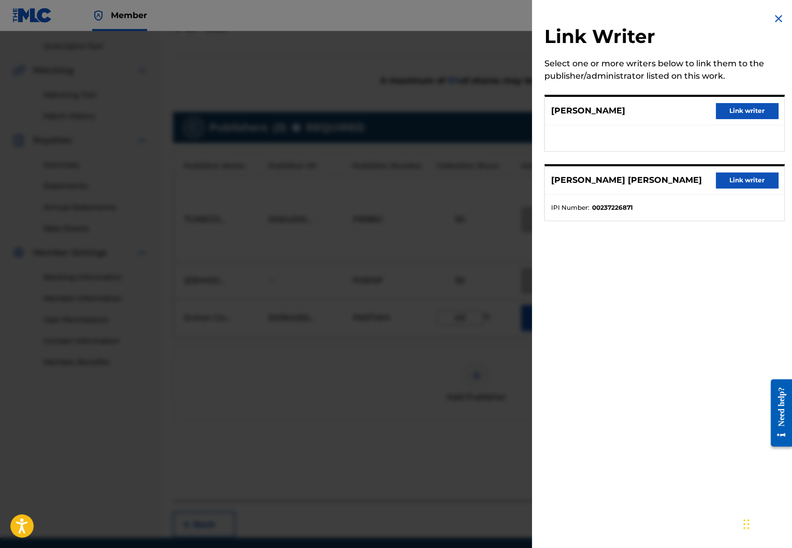
click at [751, 115] on button "Link writer" at bounding box center [747, 111] width 62 height 16
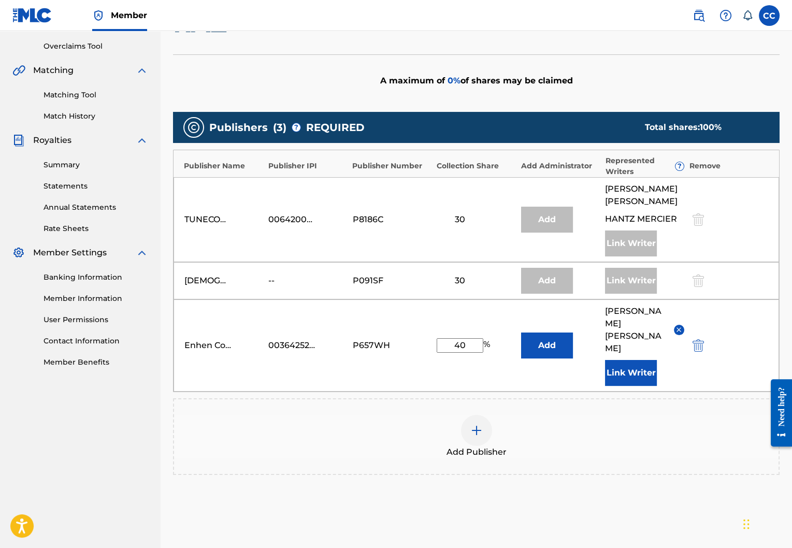
scroll to position [291, 0]
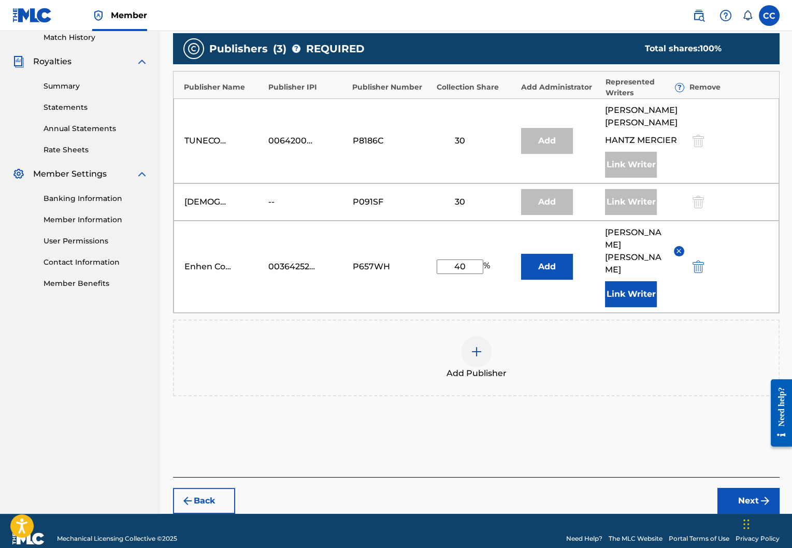
click at [738, 488] on button "Next" at bounding box center [748, 501] width 62 height 26
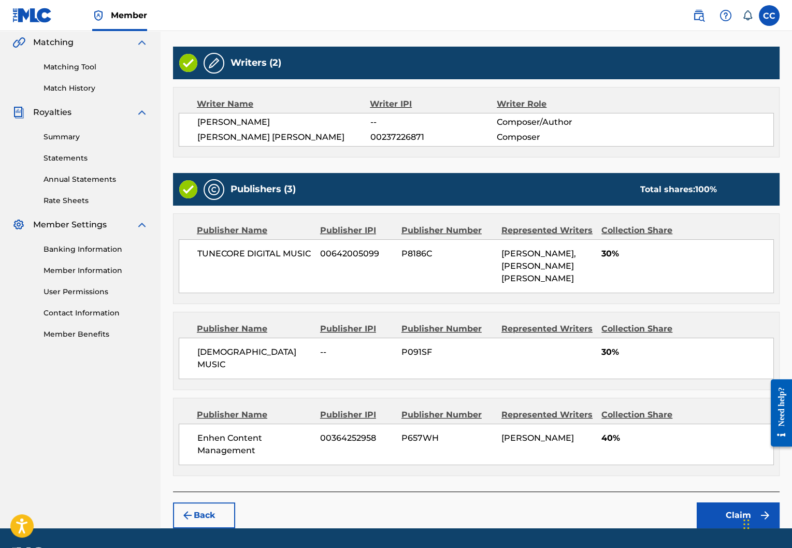
scroll to position [254, 0]
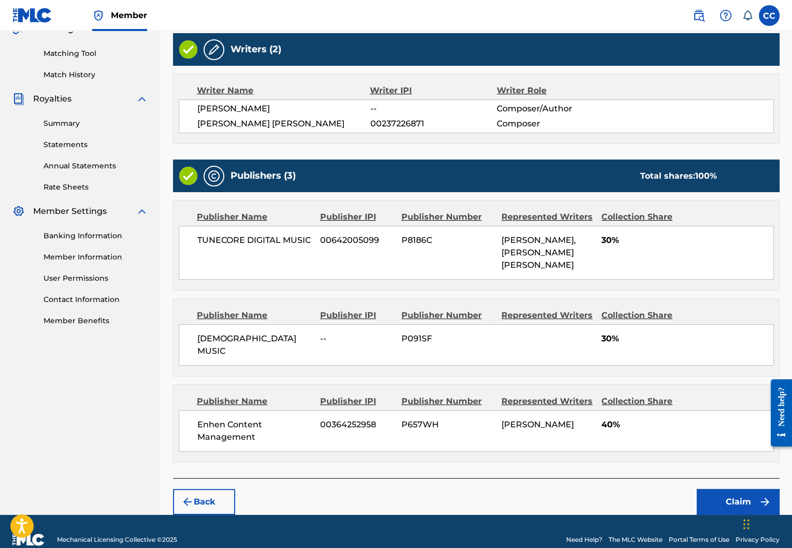
click at [710, 489] on button "Claim" at bounding box center [738, 502] width 83 height 26
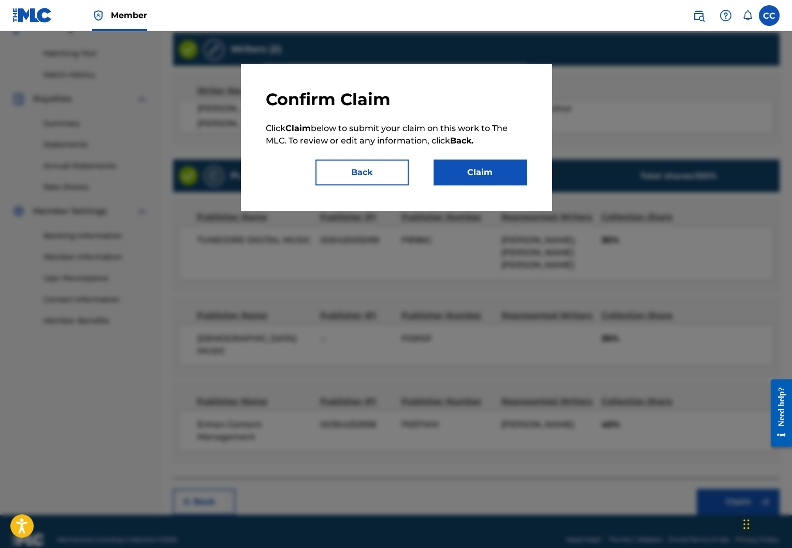
click at [478, 171] on button "Claim" at bounding box center [480, 173] width 93 height 26
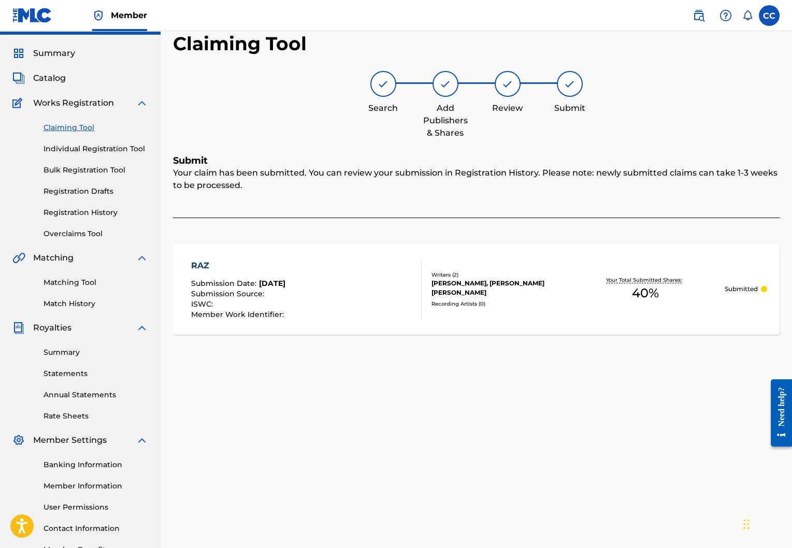
scroll to position [0, 0]
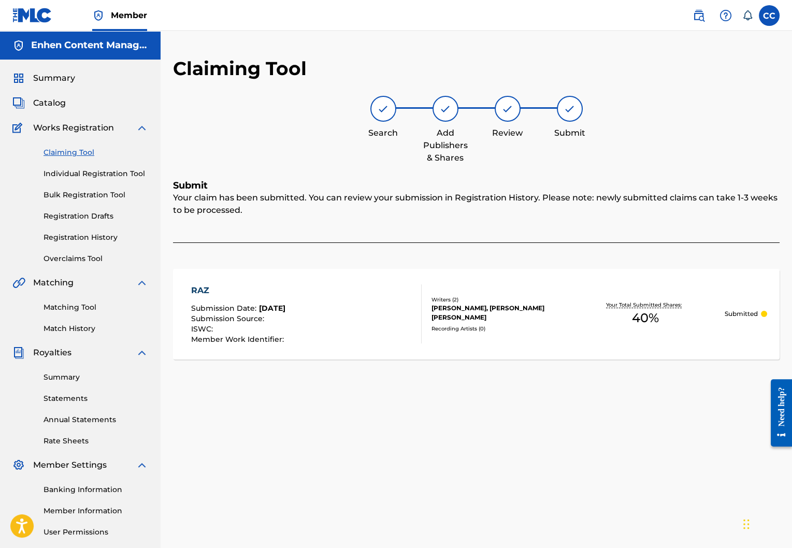
click at [83, 154] on link "Claiming Tool" at bounding box center [96, 152] width 105 height 11
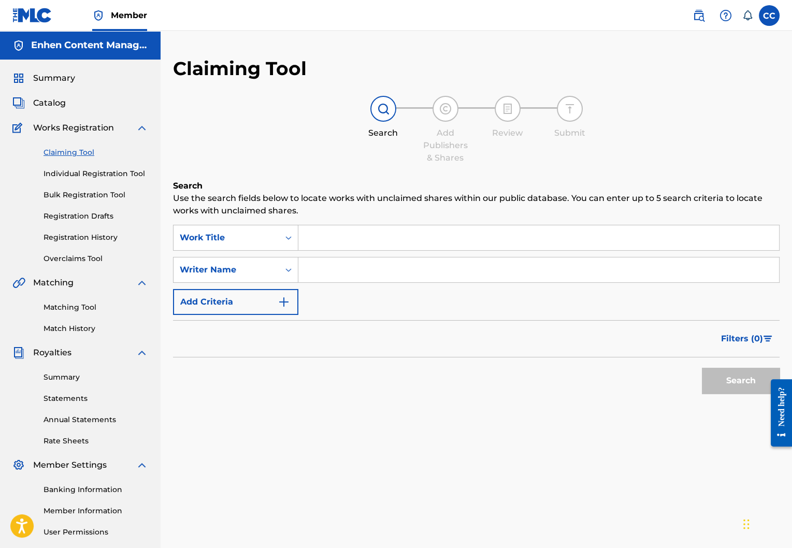
click at [379, 229] on input "Search Form" at bounding box center [538, 237] width 481 height 25
click at [324, 273] on input "Search Form" at bounding box center [538, 269] width 481 height 25
click at [283, 242] on div "Search Form" at bounding box center [288, 237] width 19 height 19
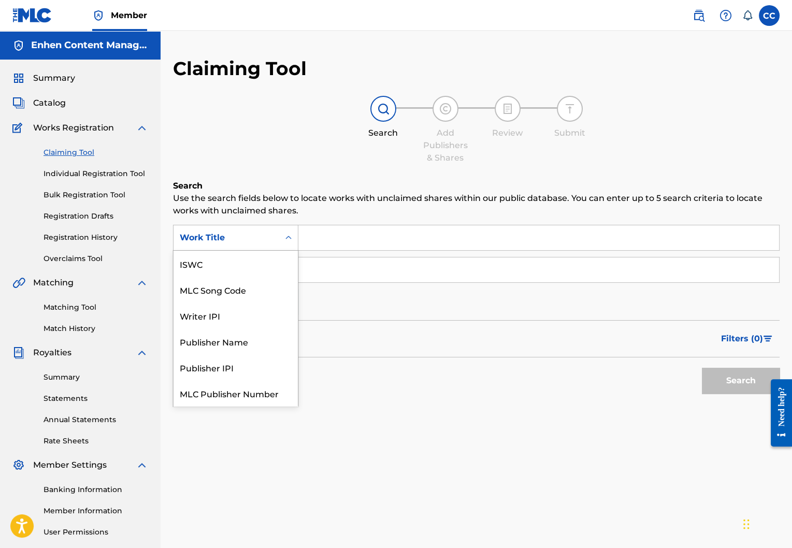
scroll to position [26, 0]
click at [263, 309] on div "Publisher Name" at bounding box center [236, 315] width 124 height 26
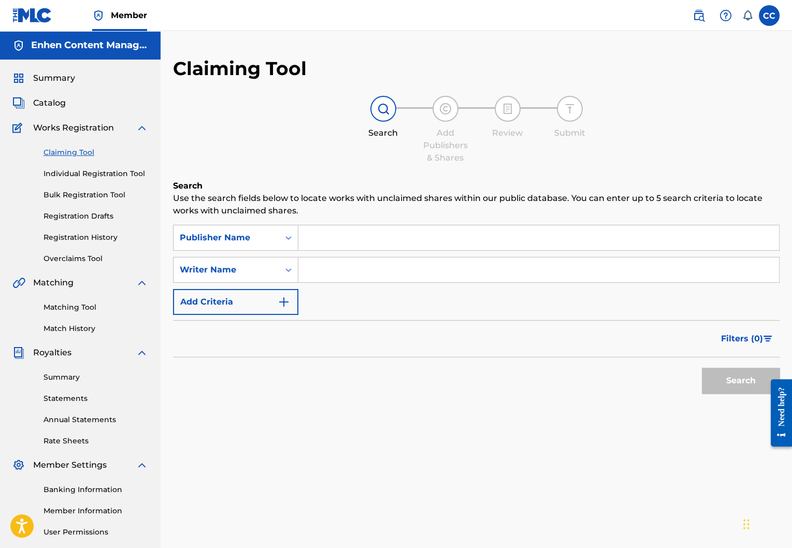
click at [371, 230] on input "Search Form" at bounding box center [538, 237] width 481 height 25
click at [326, 276] on input "Search Form" at bounding box center [538, 269] width 481 height 25
type input "lord wensky jolissaint"
click at [348, 234] on input "Search Form" at bounding box center [538, 237] width 481 height 25
type input "tunecore"
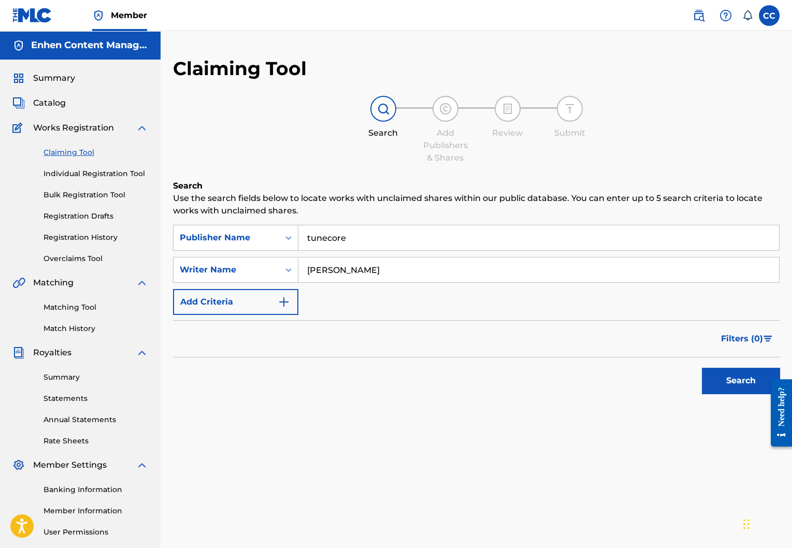
click at [733, 383] on button "Search" at bounding box center [741, 381] width 78 height 26
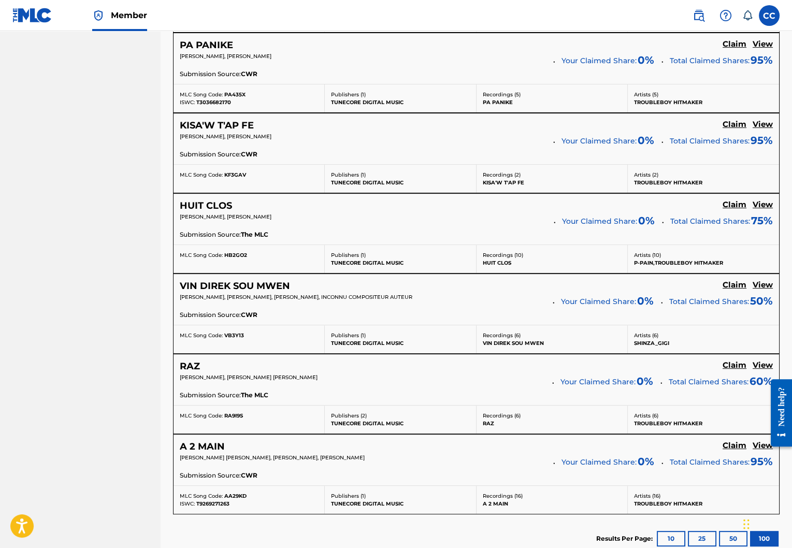
scroll to position [618, 0]
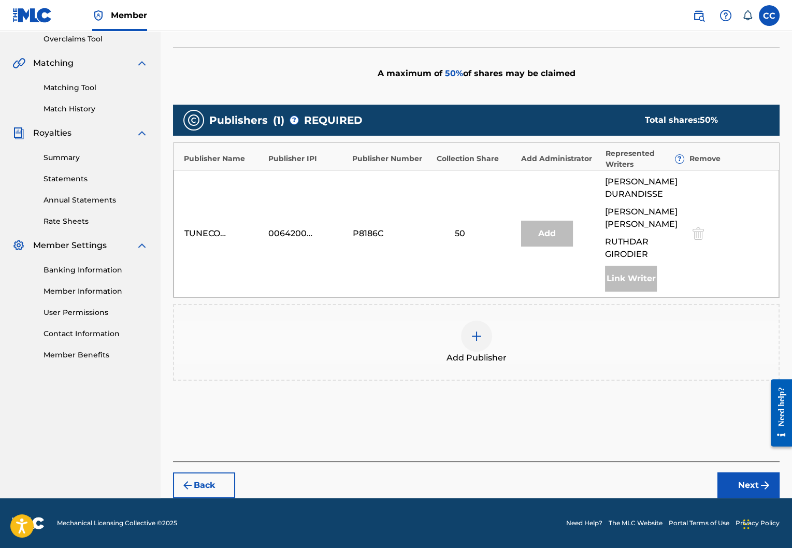
scroll to position [218, 0]
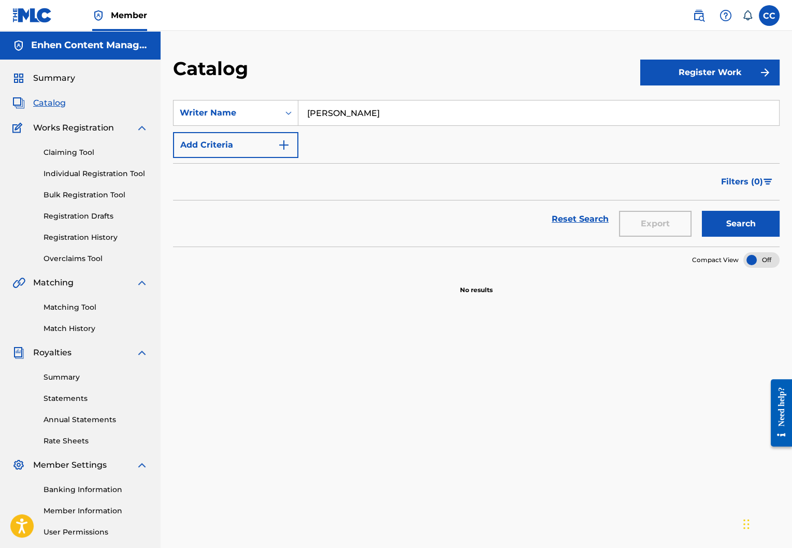
click at [731, 215] on button "Search" at bounding box center [741, 224] width 78 height 26
click at [79, 155] on link "Claiming Tool" at bounding box center [96, 152] width 105 height 11
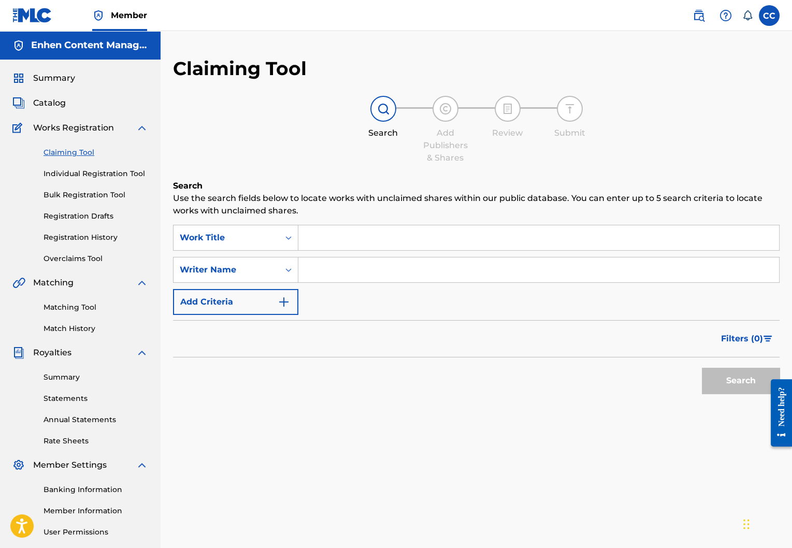
click at [371, 245] on input "Search Form" at bounding box center [538, 237] width 481 height 25
click at [276, 228] on div "Work Title" at bounding box center [227, 238] width 106 height 20
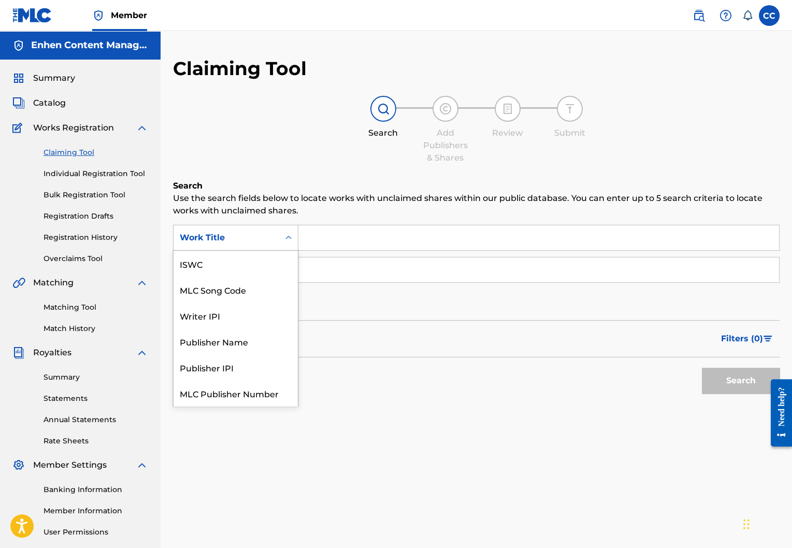
scroll to position [26, 0]
click at [264, 322] on div "Publisher Name" at bounding box center [236, 315] width 124 height 26
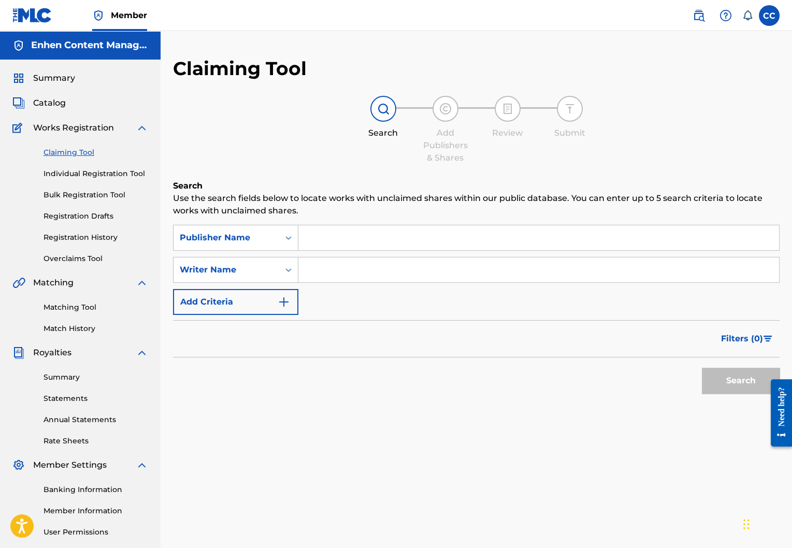
click at [318, 270] on input "Search Form" at bounding box center [538, 269] width 481 height 25
click at [347, 233] on input "Search Form" at bounding box center [538, 237] width 481 height 25
click at [329, 261] on input "Search Form" at bounding box center [538, 269] width 481 height 25
type input "lord wensky jolissaint"
click at [724, 389] on button "Search" at bounding box center [741, 381] width 78 height 26
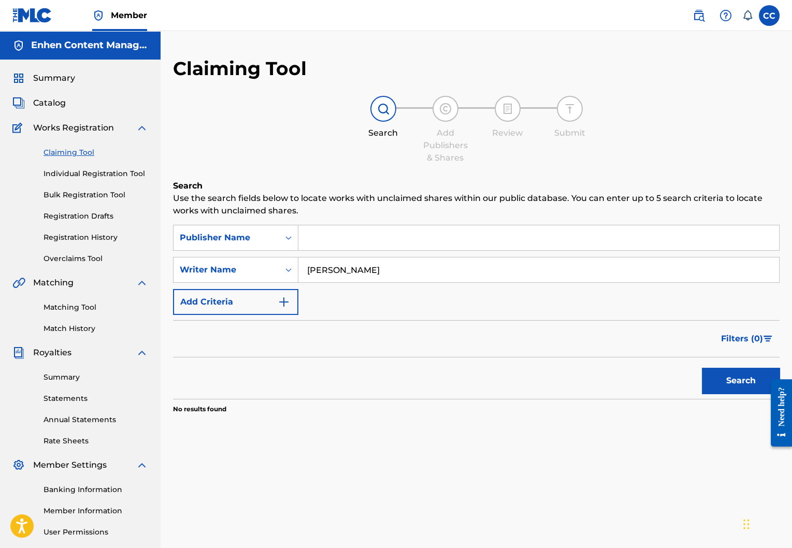
click at [332, 243] on input "Search Form" at bounding box center [538, 237] width 481 height 25
click at [727, 375] on button "Search" at bounding box center [741, 381] width 78 height 26
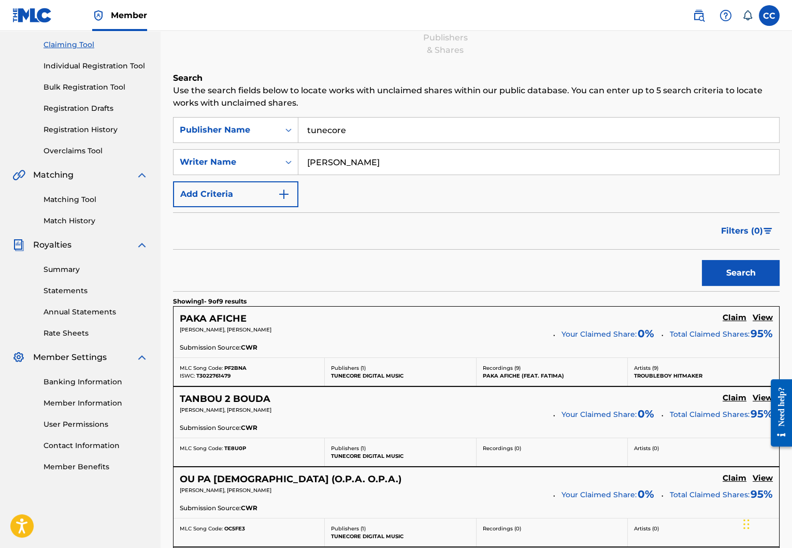
scroll to position [0, 0]
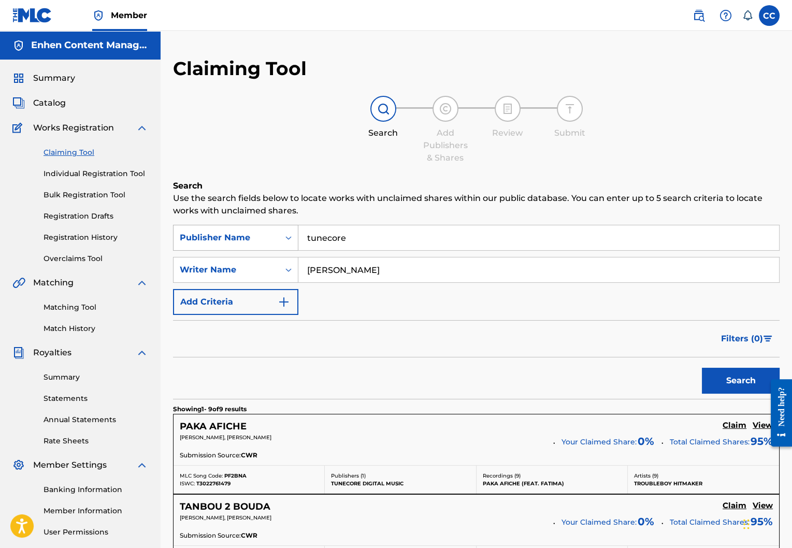
drag, startPoint x: 366, startPoint y: 246, endPoint x: 207, endPoint y: 233, distance: 159.1
click at [207, 233] on div "SearchWithCriteriac6ce7465-2e5e-4a0e-8f4b-8243b92f5a7d Publisher Name tunecore" at bounding box center [476, 238] width 606 height 26
click at [717, 385] on button "Search" at bounding box center [741, 381] width 78 height 26
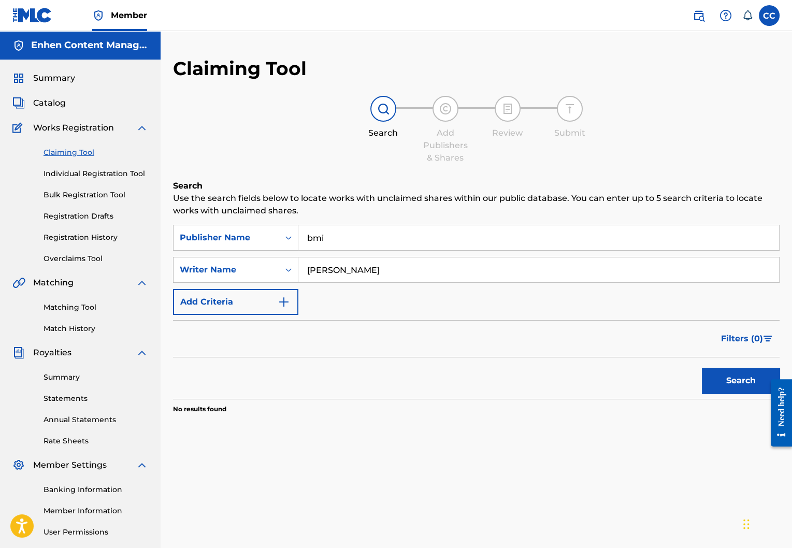
click at [338, 239] on input "bmi" at bounding box center [538, 237] width 481 height 25
click at [275, 232] on div "Publisher Name" at bounding box center [227, 238] width 106 height 20
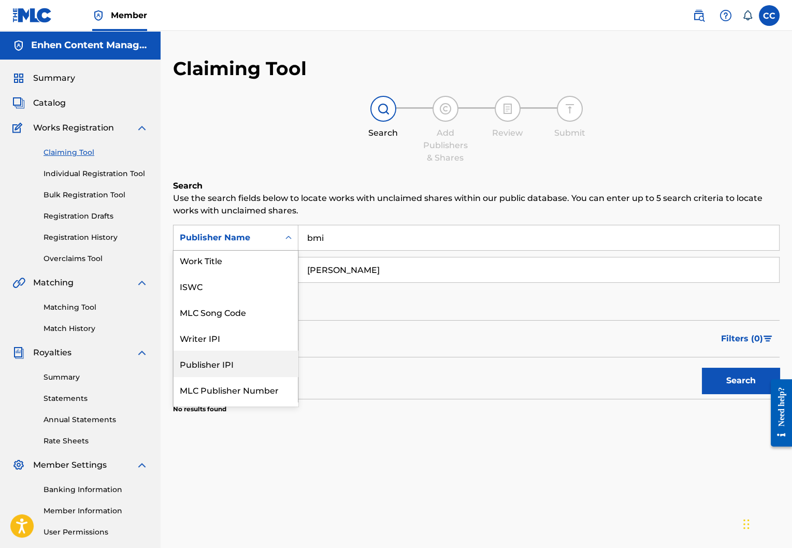
scroll to position [26, 0]
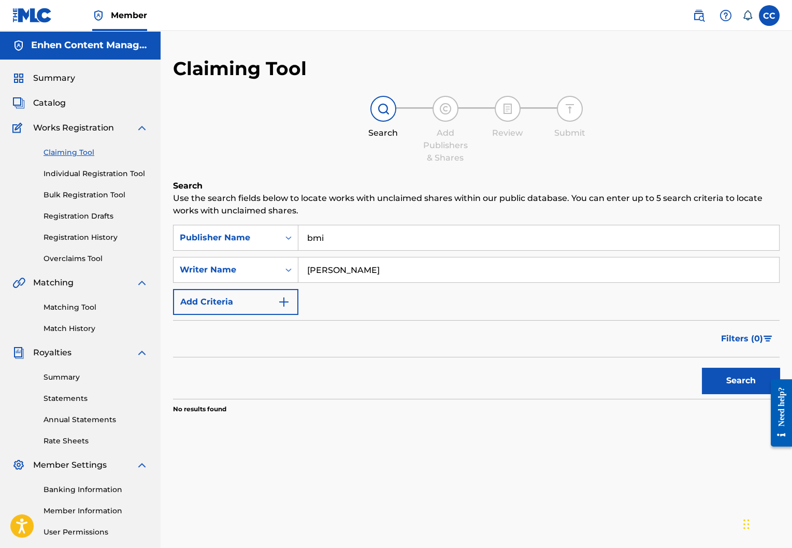
click at [411, 233] on input "bmi" at bounding box center [538, 237] width 481 height 25
click at [410, 233] on input "bmi" at bounding box center [538, 237] width 481 height 25
type input "tunecore"
click at [441, 276] on input "lord wensky jolissaint" at bounding box center [538, 269] width 481 height 25
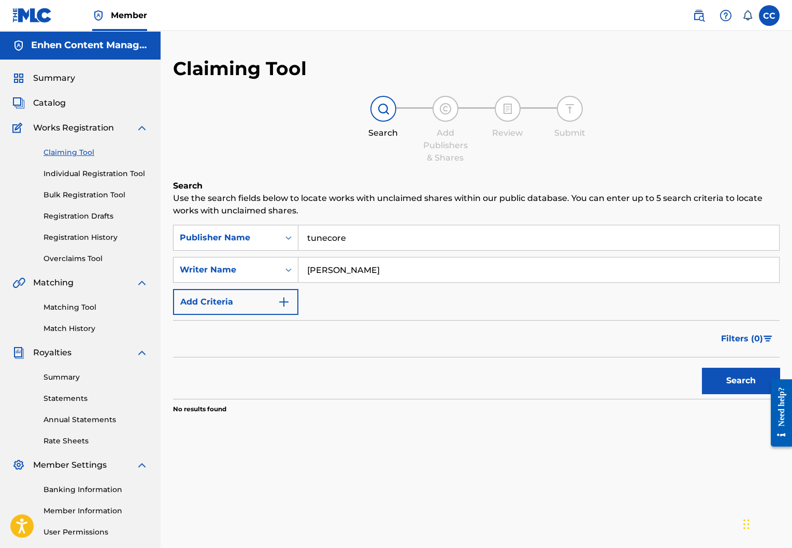
click at [441, 274] on input "lord wensky jolissaint" at bounding box center [538, 269] width 481 height 25
type input "troubleboy hitmaker"
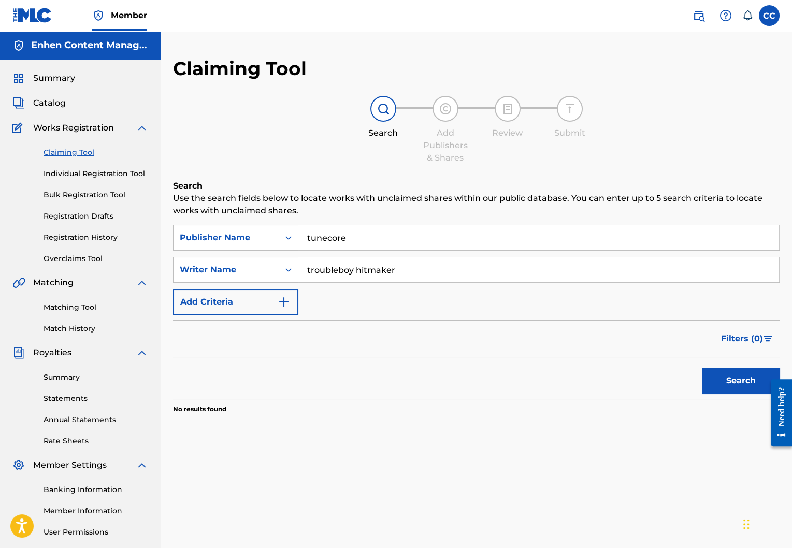
click at [750, 379] on button "Search" at bounding box center [741, 381] width 78 height 26
click at [282, 241] on div "Search Form" at bounding box center [288, 237] width 19 height 19
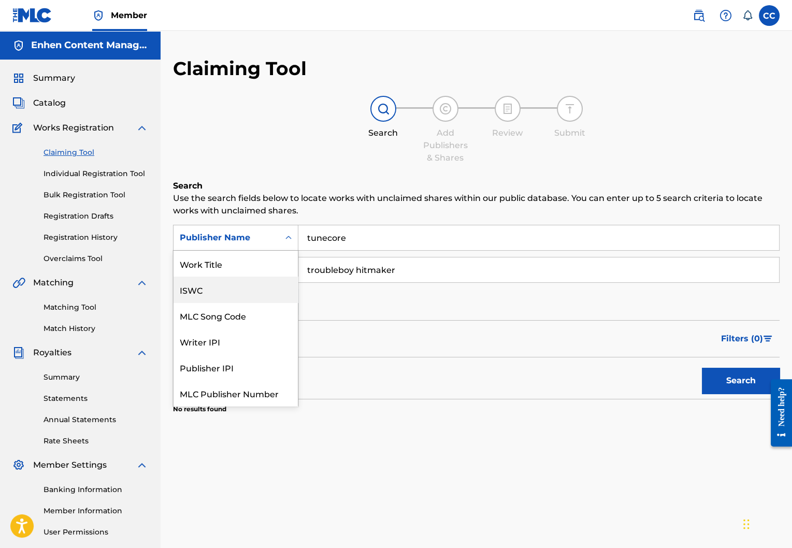
scroll to position [1, 0]
click at [248, 268] on div "Work Title" at bounding box center [236, 263] width 124 height 26
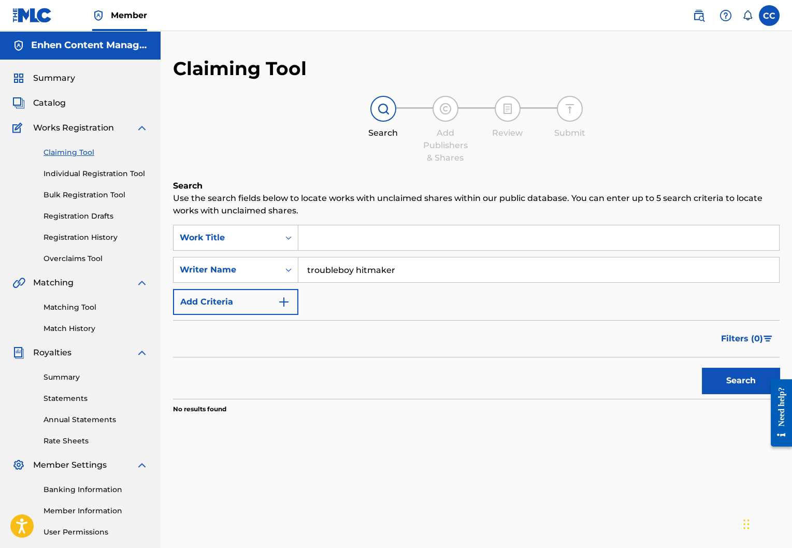
click at [379, 241] on input "Search Form" at bounding box center [538, 237] width 481 height 25
click at [737, 381] on button "Search" at bounding box center [741, 381] width 78 height 26
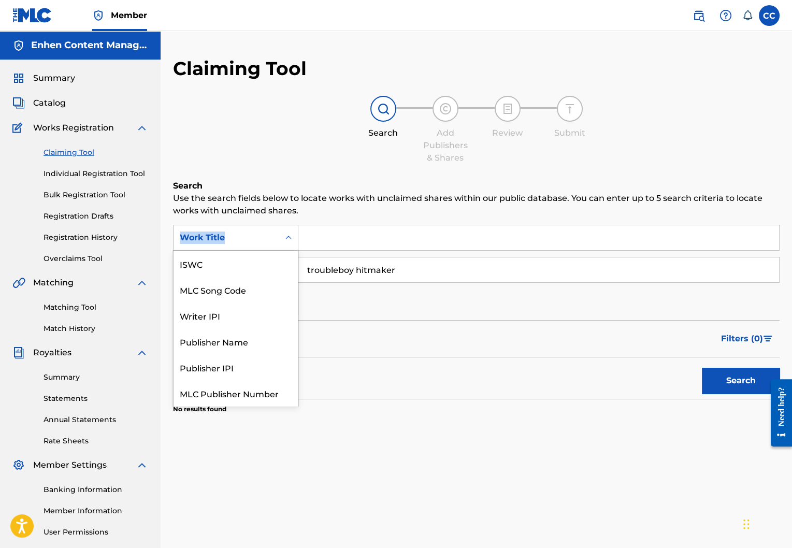
scroll to position [26, 0]
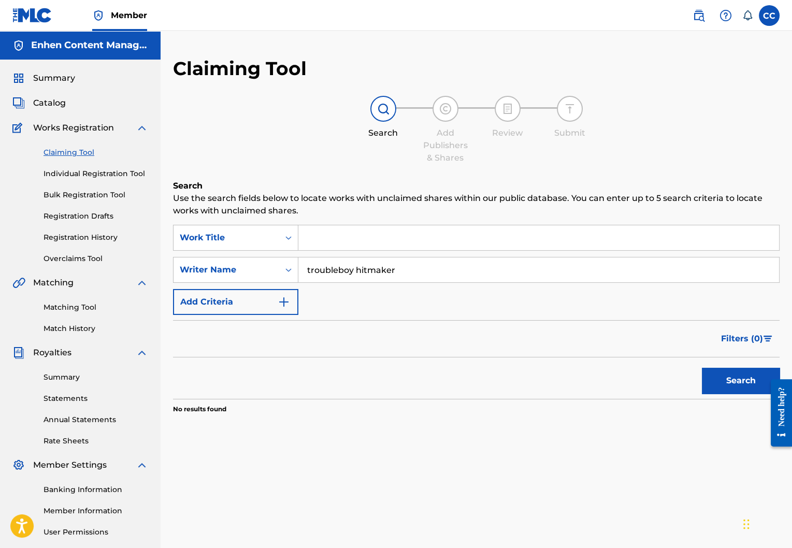
click at [429, 274] on input "troubleboy hitmaker" at bounding box center [538, 269] width 481 height 25
click at [216, 270] on div "Writer Name" at bounding box center [226, 270] width 93 height 12
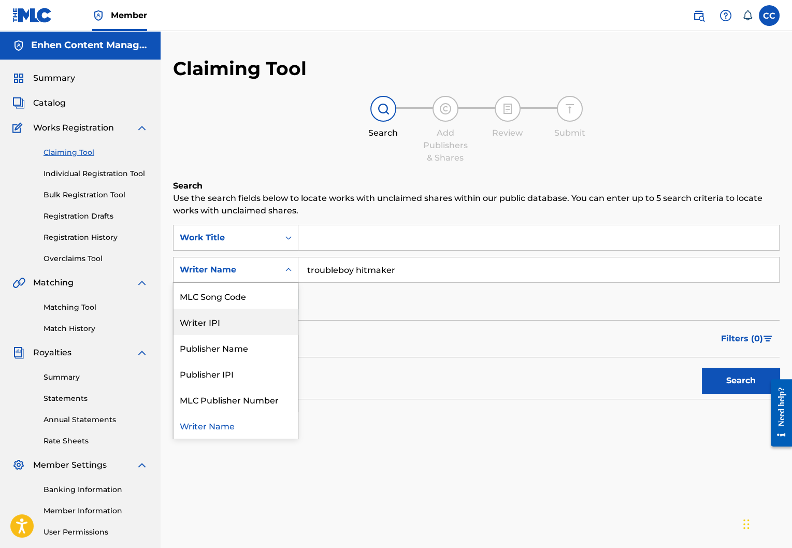
click at [385, 242] on input "Search Form" at bounding box center [538, 237] width 481 height 25
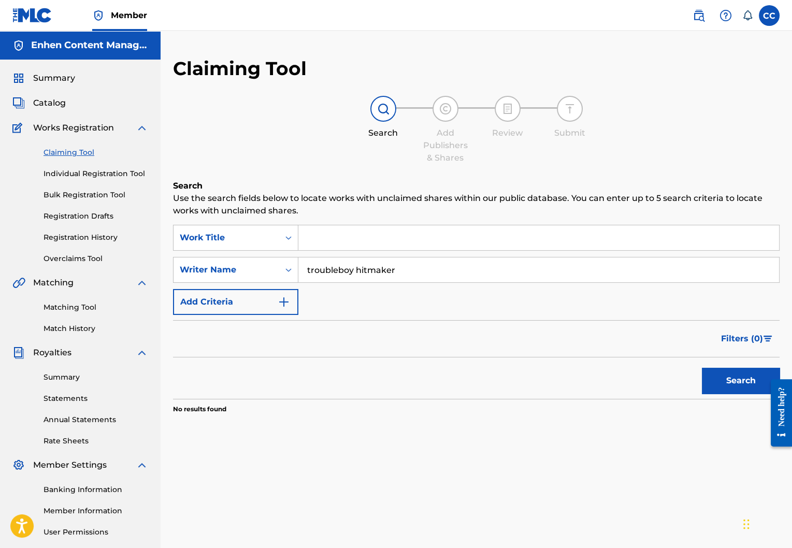
click at [393, 267] on input "troubleboy hitmaker" at bounding box center [538, 269] width 481 height 25
type input "lord wensky jolissaint"
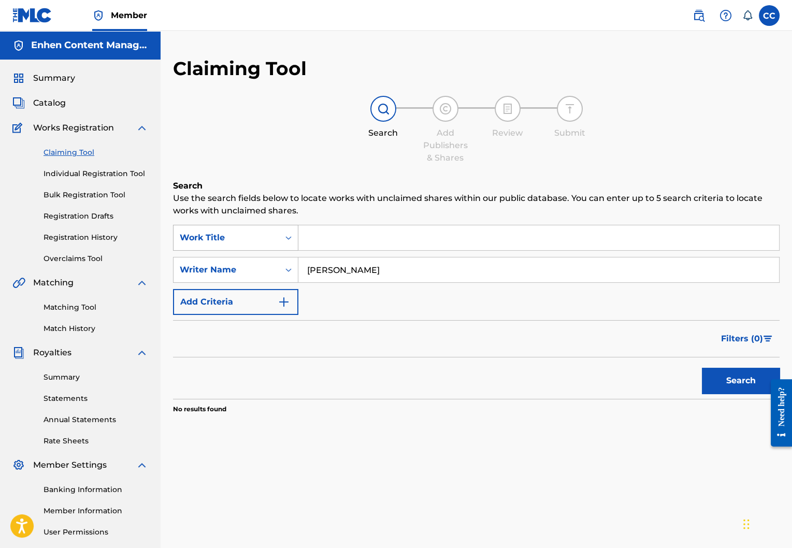
click at [272, 250] on div "Work Title" at bounding box center [235, 238] width 125 height 26
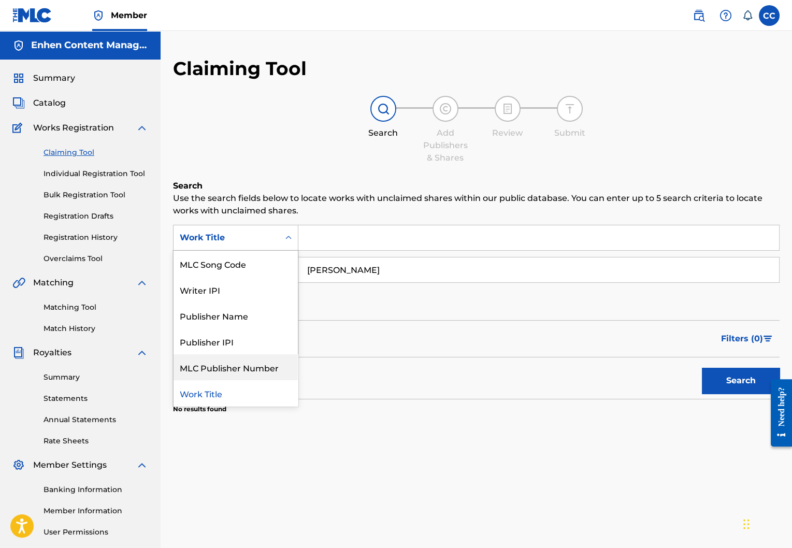
scroll to position [0, 0]
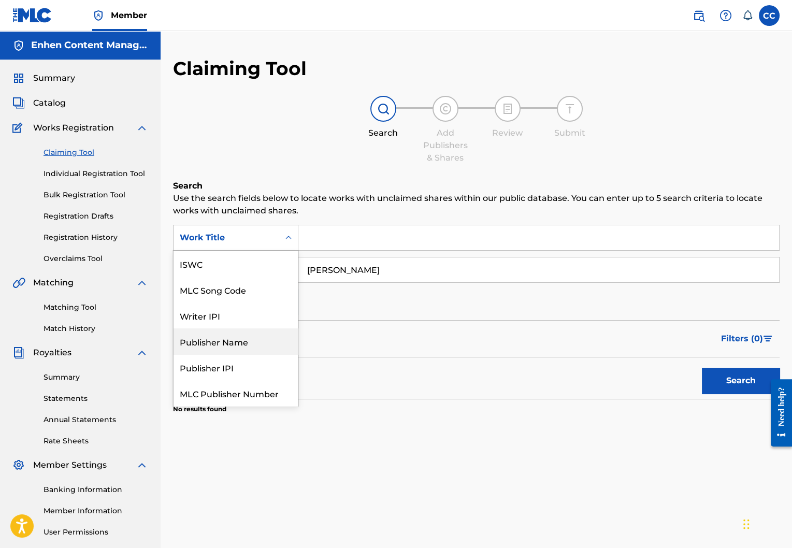
click at [262, 339] on div "Publisher Name" at bounding box center [236, 341] width 124 height 26
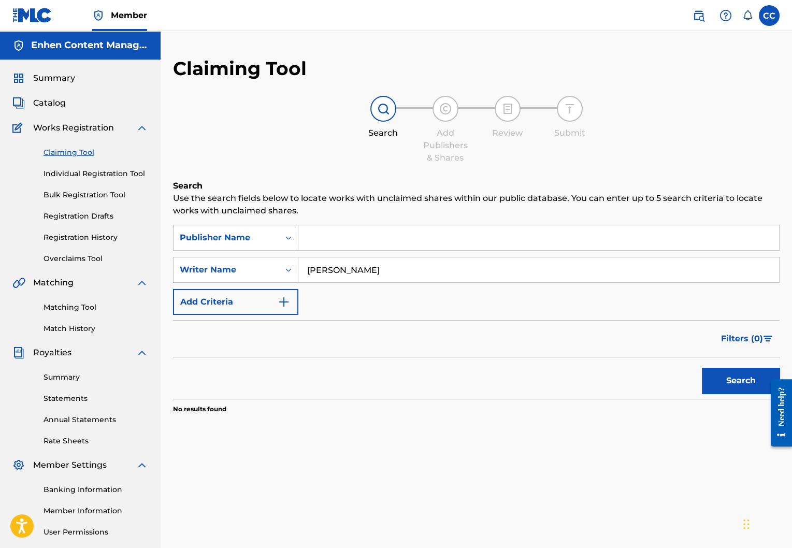
click at [349, 235] on input "Search Form" at bounding box center [538, 237] width 481 height 25
click at [702, 368] on button "Search" at bounding box center [741, 381] width 78 height 26
click at [357, 221] on div "Search Use the search fields below to locate works with unclaimed shares within…" at bounding box center [476, 323] width 606 height 286
click at [354, 257] on input "lord wensky jolissaint" at bounding box center [538, 269] width 481 height 25
click at [364, 240] on input "cd baby" at bounding box center [538, 237] width 481 height 25
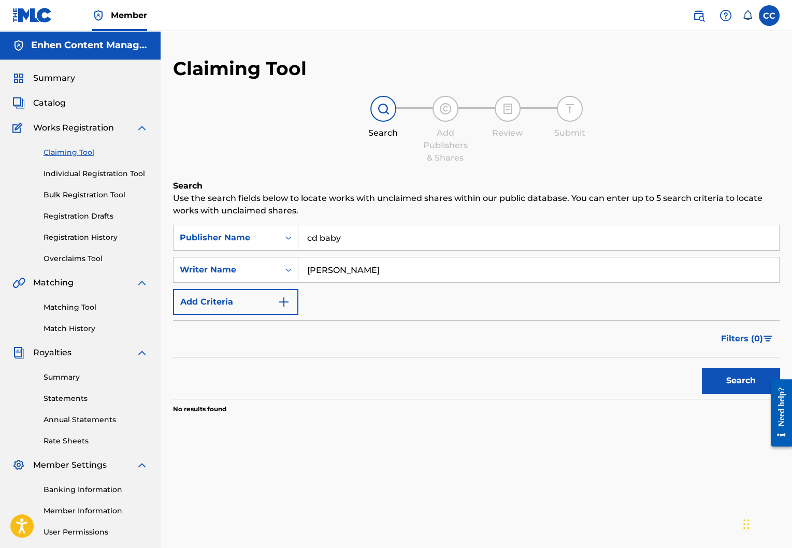
click at [364, 240] on input "cd baby" at bounding box center [538, 237] width 481 height 25
type input "baby"
click at [728, 387] on button "Search" at bounding box center [741, 381] width 78 height 26
click at [359, 233] on input "baby" at bounding box center [538, 237] width 481 height 25
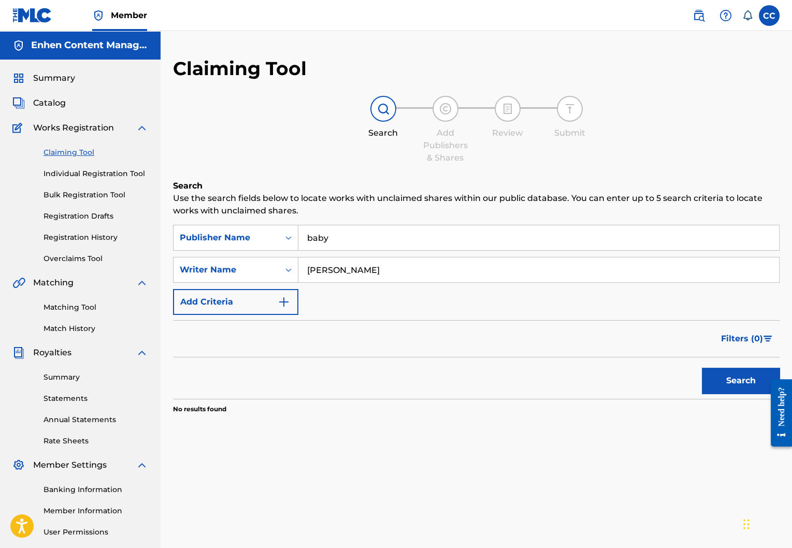
click at [359, 233] on input "baby" at bounding box center [538, 237] width 481 height 25
click at [670, 346] on div "Filters ( 0 )" at bounding box center [476, 338] width 606 height 37
click at [716, 386] on button "Search" at bounding box center [741, 381] width 78 height 26
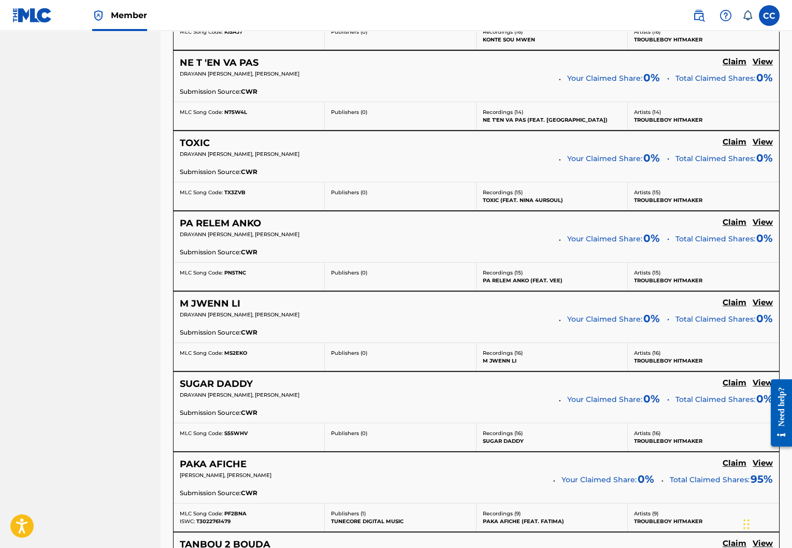
scroll to position [762, 0]
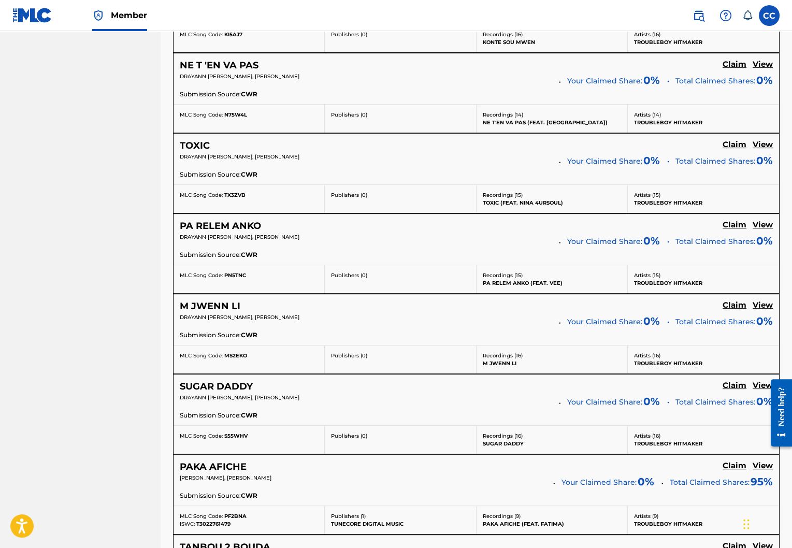
click at [263, 53] on div "NE T 'EN VA PAS Claim View DRAYANN WAYNEE DURAND, LORD WENSKY JOLISSAINT Your C…" at bounding box center [476, 78] width 605 height 51
drag, startPoint x: 261, startPoint y: 58, endPoint x: 168, endPoint y: 64, distance: 92.9
click at [168, 64] on div "Claiming Tool Search Add Publishers & Shares Review Submit Search Use the searc…" at bounding box center [476, 447] width 631 height 2304
copy h5 "NE T 'EN VA PAS"
click at [149, 96] on nav "Enhen Content Management Summary Catalog Works Registration Claiming Tool Indiv…" at bounding box center [80, 434] width 161 height 2330
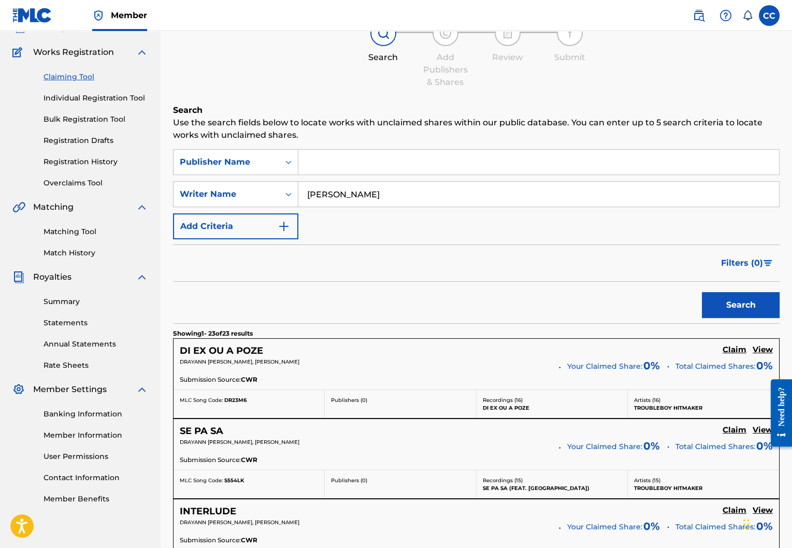
scroll to position [75, 0]
click at [413, 193] on input "lord wensky jolissaint" at bounding box center [538, 194] width 481 height 25
type input "cedric casseus"
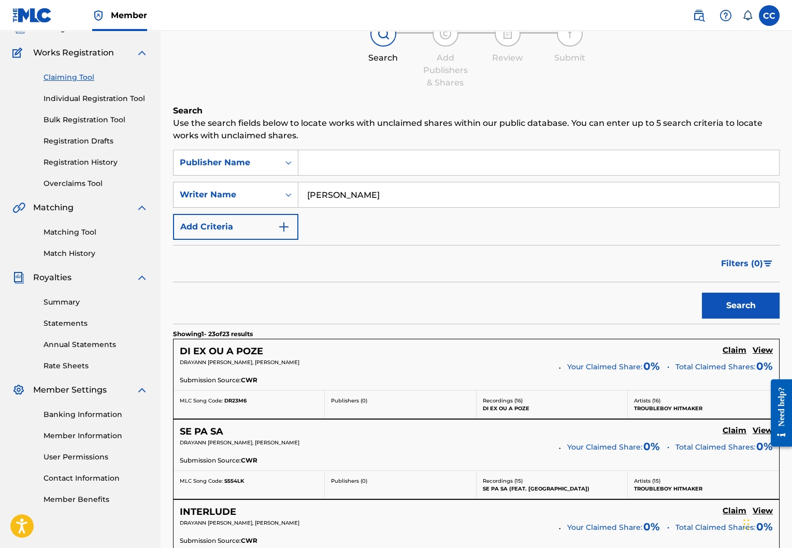
click at [755, 303] on button "Search" at bounding box center [741, 306] width 78 height 26
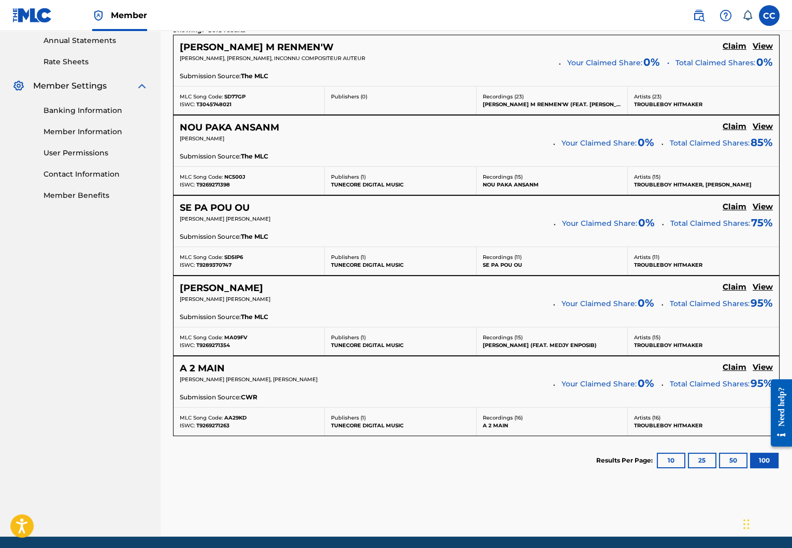
scroll to position [380, 0]
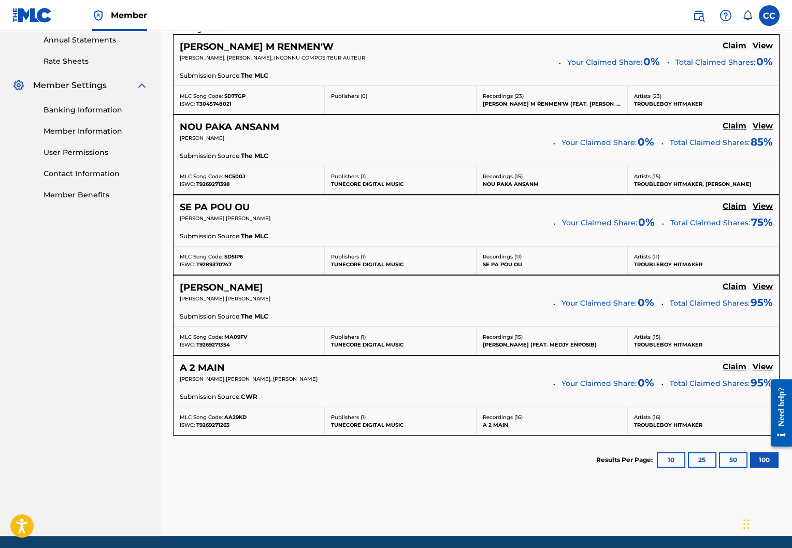
click at [728, 51] on h5 "Claim" at bounding box center [735, 46] width 24 height 10
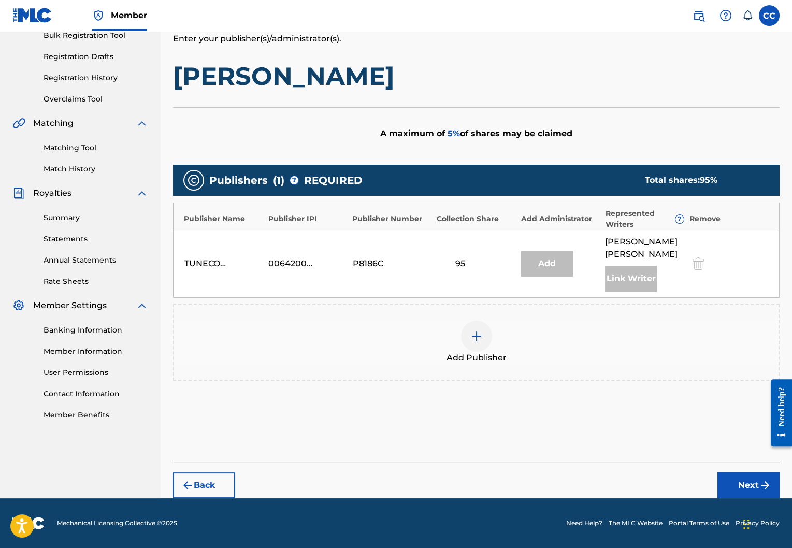
scroll to position [170, 0]
click at [475, 331] on img at bounding box center [476, 336] width 12 height 12
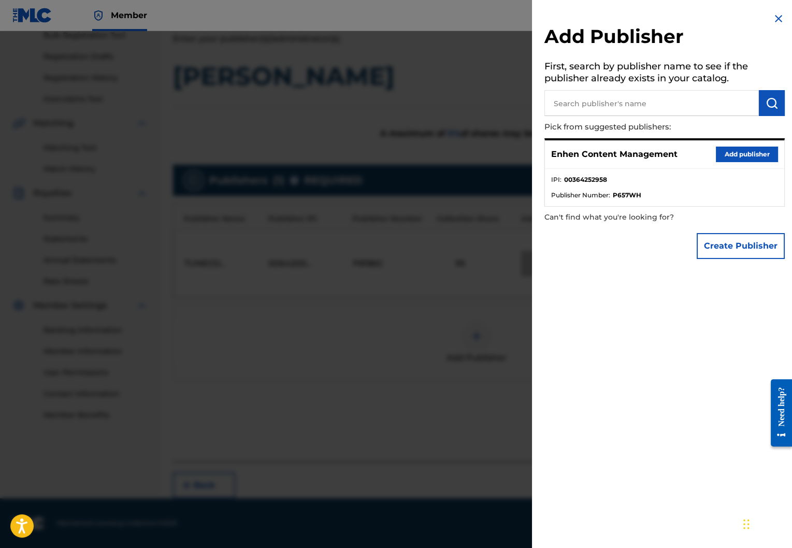
click at [757, 157] on button "Add publisher" at bounding box center [747, 155] width 62 height 16
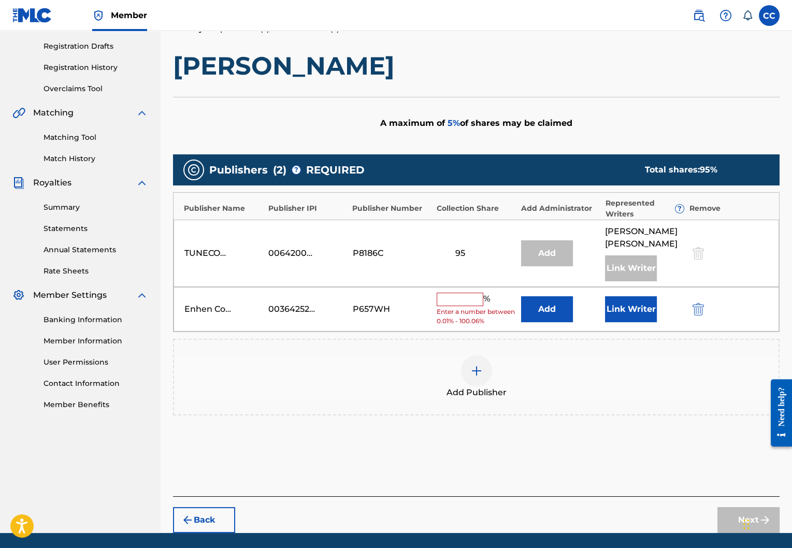
click at [648, 322] on button "Link Writer" at bounding box center [631, 309] width 52 height 26
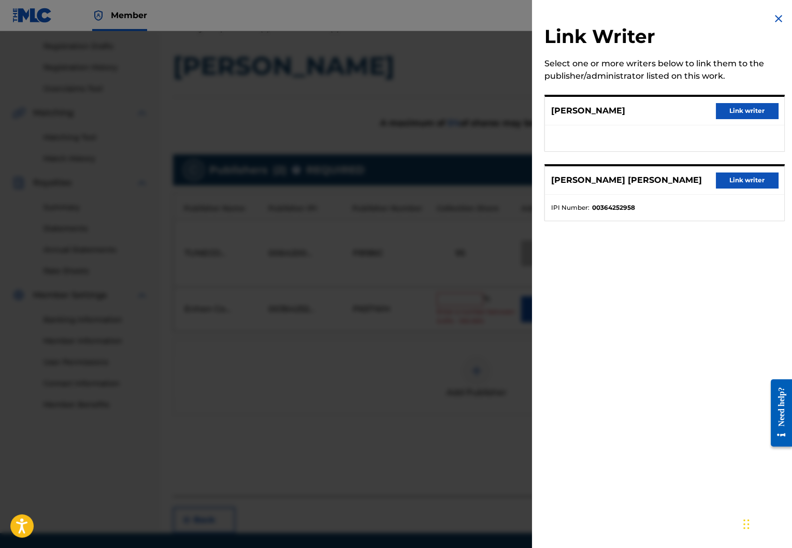
click at [774, 20] on img at bounding box center [778, 18] width 12 height 12
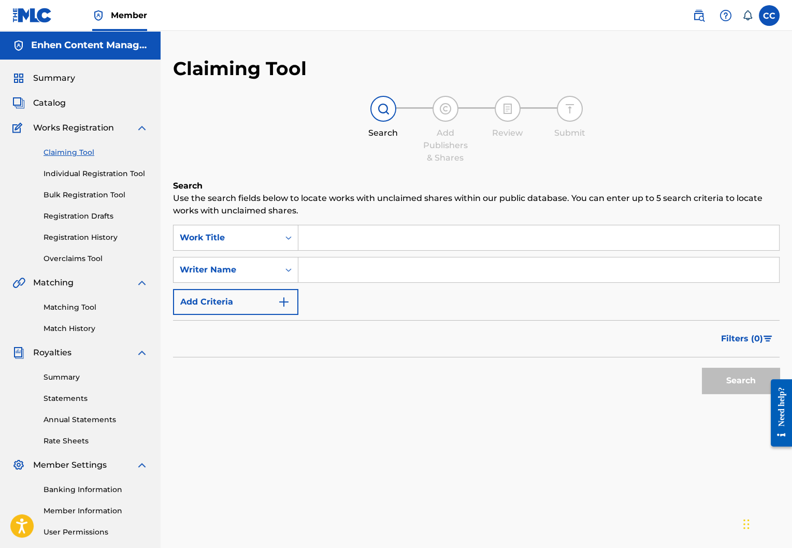
click at [371, 259] on input "Search Form" at bounding box center [538, 269] width 481 height 25
type input "cedric casseus"
click at [736, 381] on button "Search" at bounding box center [741, 381] width 78 height 26
click at [68, 158] on div "Claiming Tool Individual Registration Tool Bulk Registration Tool Registration …" at bounding box center [80, 199] width 136 height 130
click at [68, 157] on link "Claiming Tool" at bounding box center [96, 152] width 105 height 11
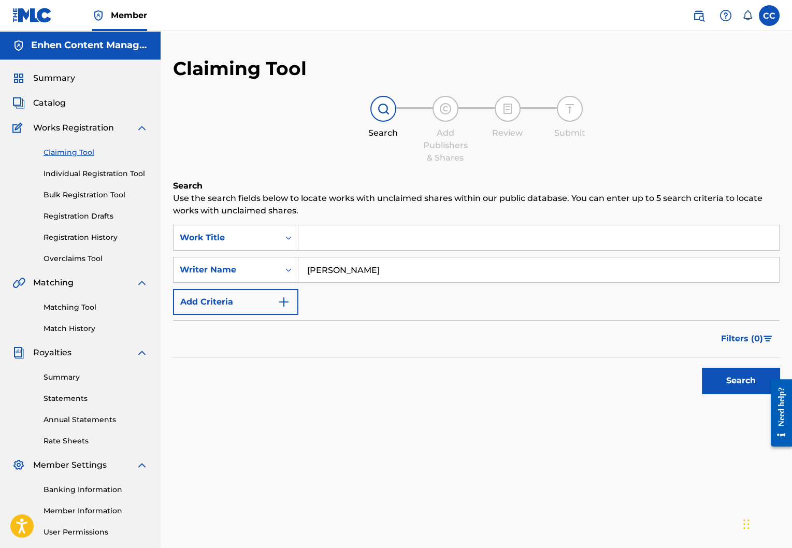
click at [745, 387] on button "Search" at bounding box center [741, 381] width 78 height 26
click at [57, 103] on span "Catalog" at bounding box center [49, 103] width 33 height 12
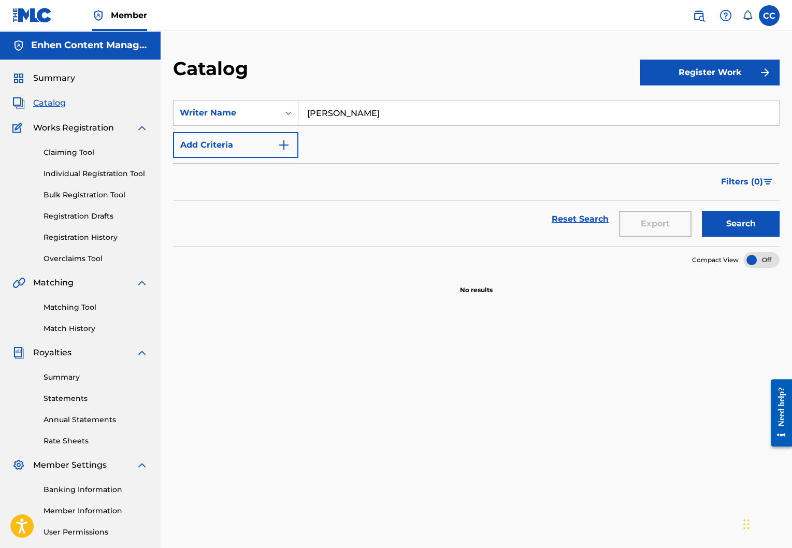
click at [71, 154] on link "Claiming Tool" at bounding box center [96, 152] width 105 height 11
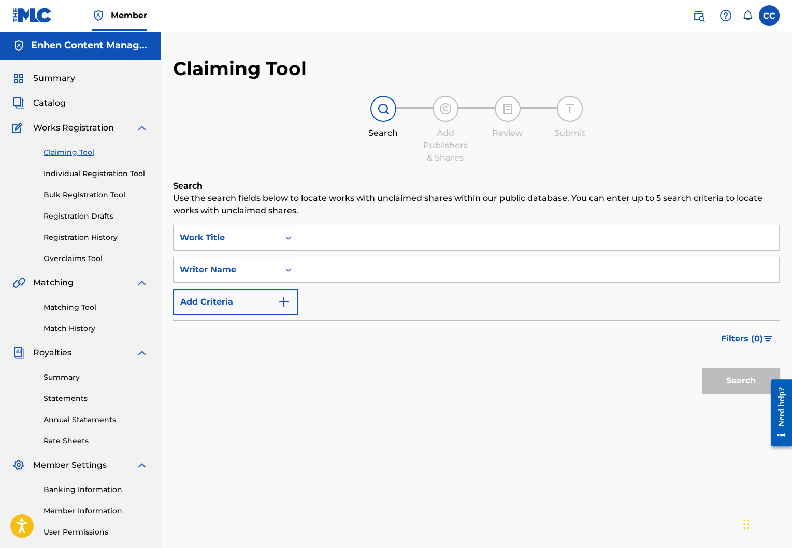
click at [352, 267] on input "Search Form" at bounding box center [538, 269] width 481 height 25
type input "cedric casseus"
click at [719, 375] on button "Search" at bounding box center [741, 381] width 78 height 26
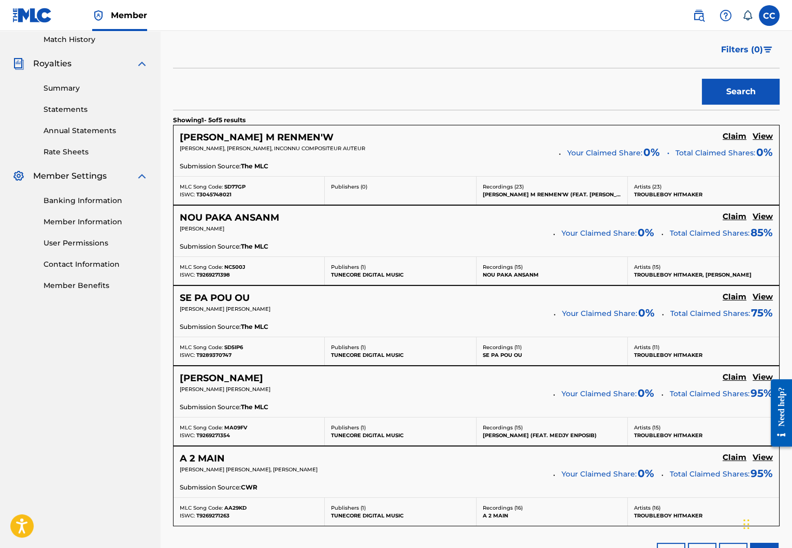
scroll to position [304, 0]
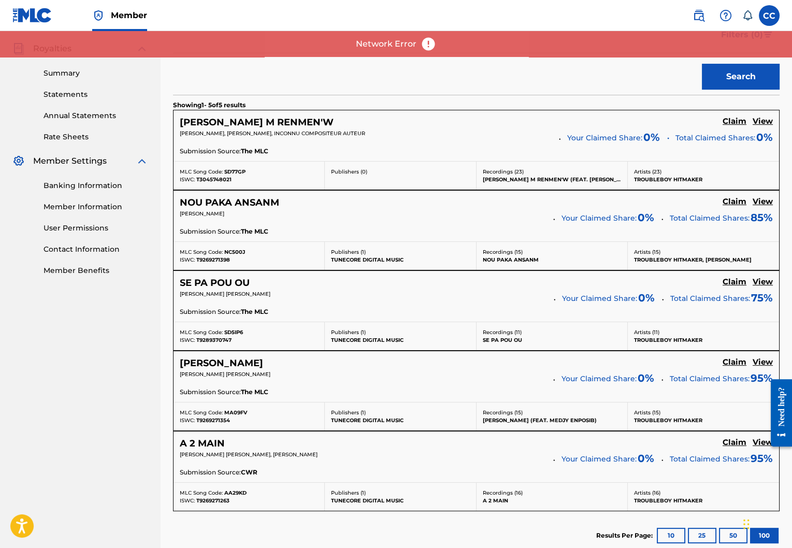
click at [742, 126] on h5 "Claim" at bounding box center [735, 122] width 24 height 10
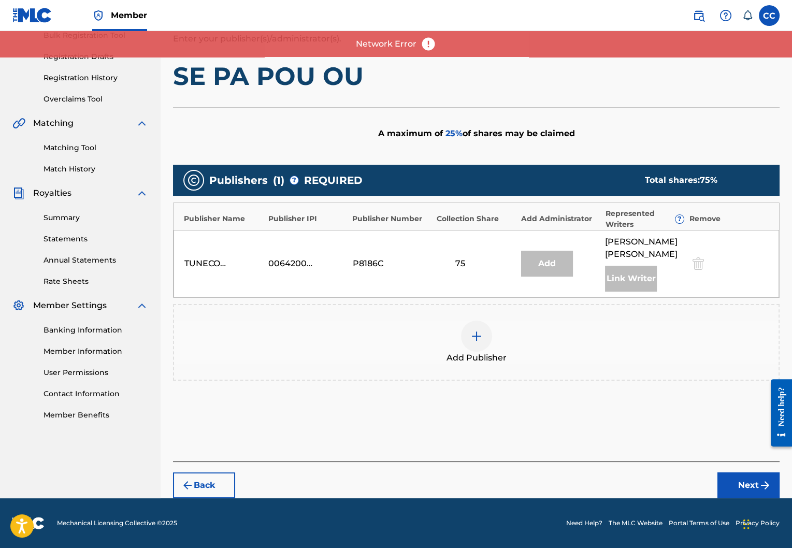
click at [478, 331] on img at bounding box center [476, 336] width 12 height 12
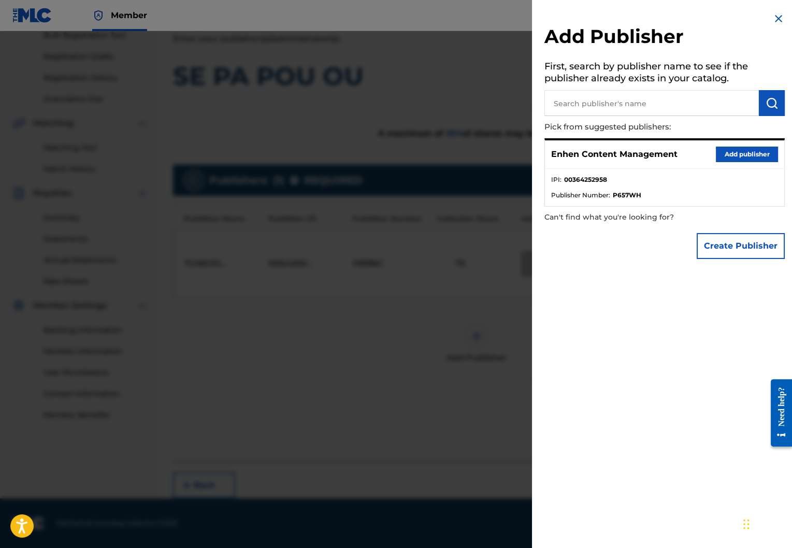
click at [752, 152] on button "Add publisher" at bounding box center [747, 155] width 62 height 16
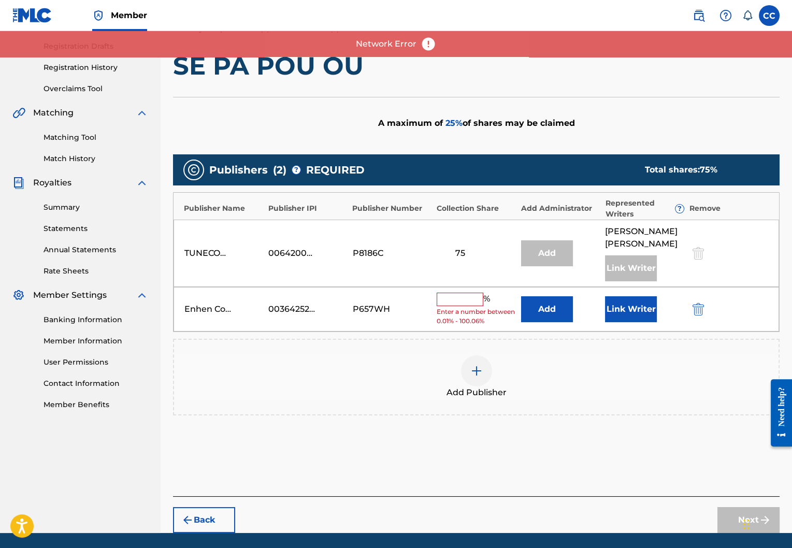
click at [454, 306] on input "text" at bounding box center [460, 299] width 47 height 13
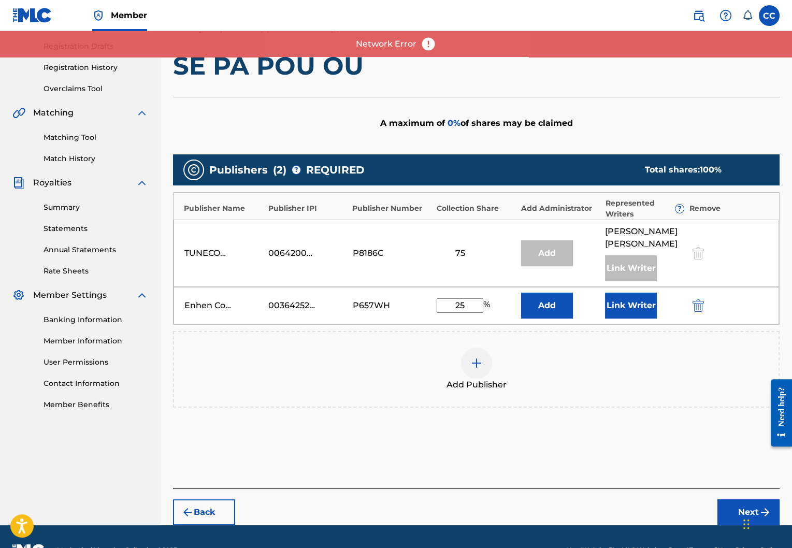
type input "25"
click at [538, 315] on button "Add" at bounding box center [547, 306] width 52 height 26
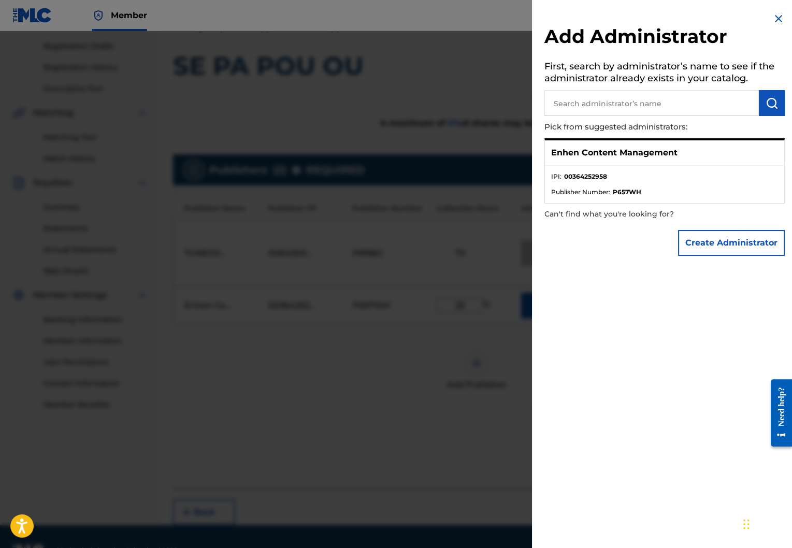
click at [778, 17] on img at bounding box center [778, 18] width 12 height 12
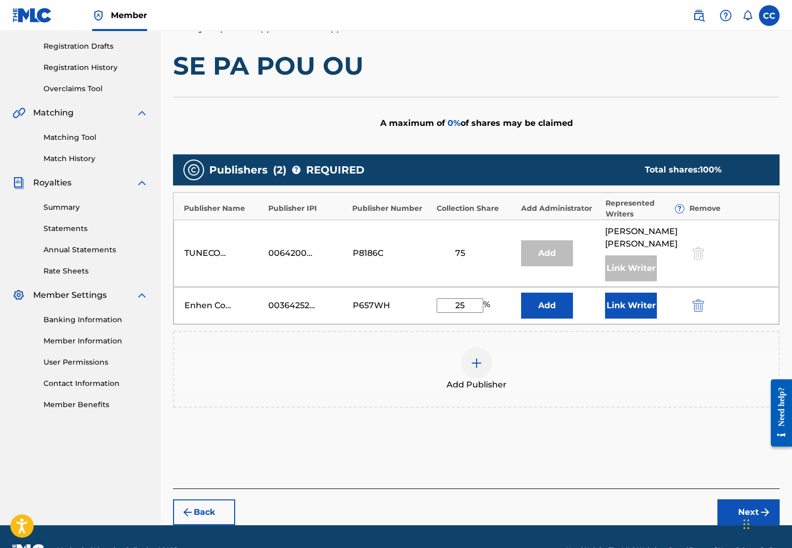
click at [730, 514] on button "Next" at bounding box center [748, 512] width 62 height 26
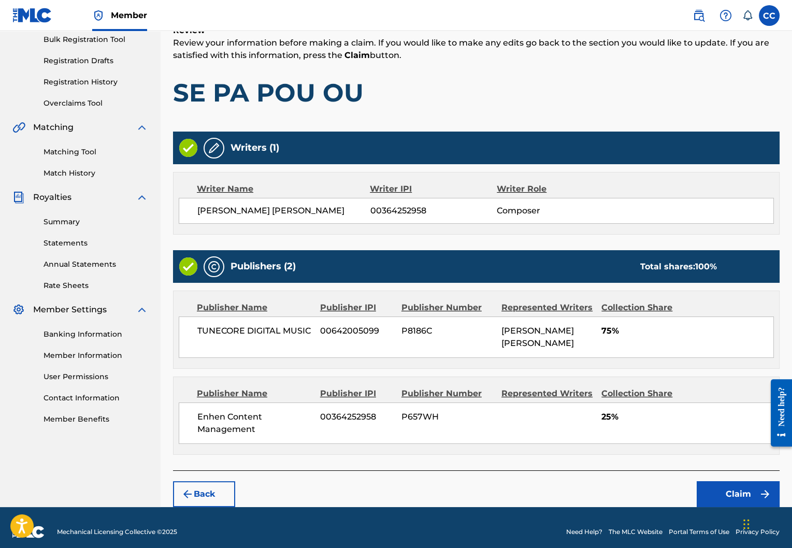
scroll to position [162, 0]
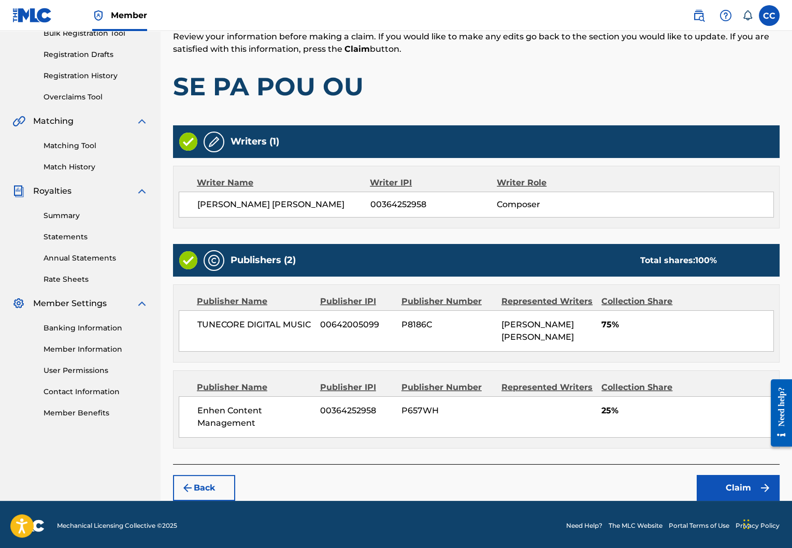
click at [722, 477] on button "Claim" at bounding box center [738, 488] width 83 height 26
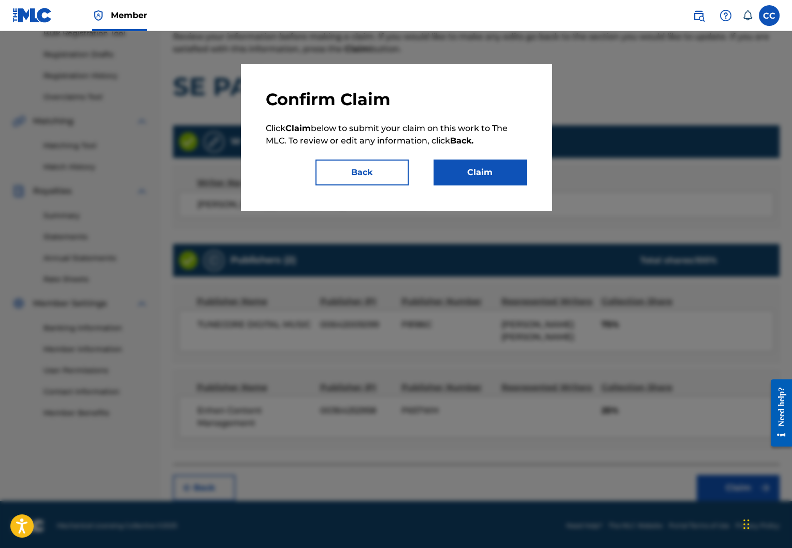
click at [505, 178] on button "Claim" at bounding box center [480, 173] width 93 height 26
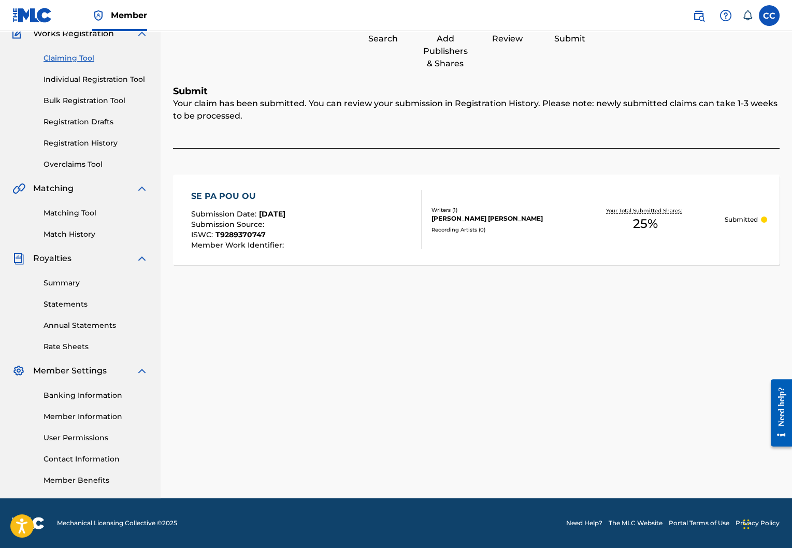
scroll to position [0, 0]
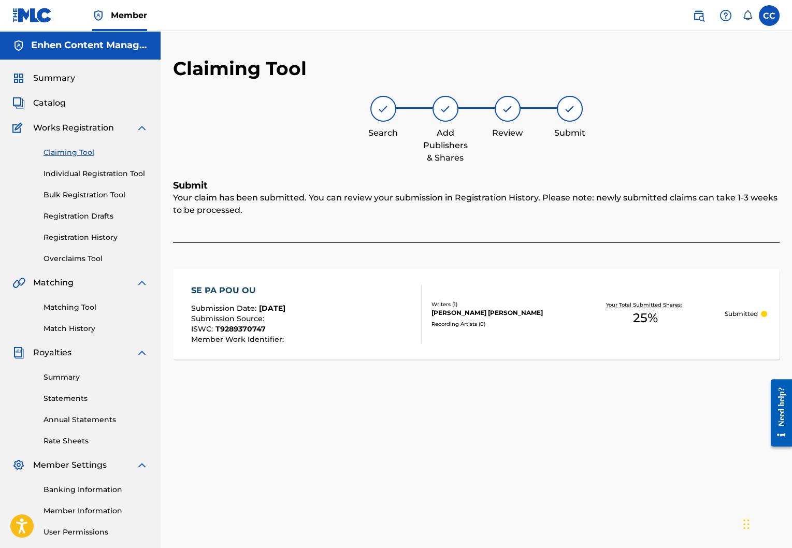
click at [73, 153] on link "Claiming Tool" at bounding box center [96, 152] width 105 height 11
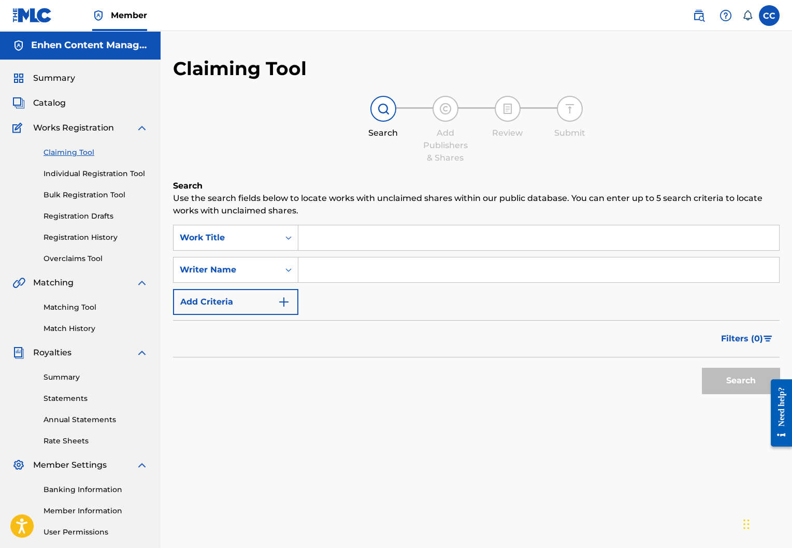
click at [343, 274] on input "Search Form" at bounding box center [538, 269] width 481 height 25
click at [731, 382] on button "Search" at bounding box center [741, 381] width 78 height 26
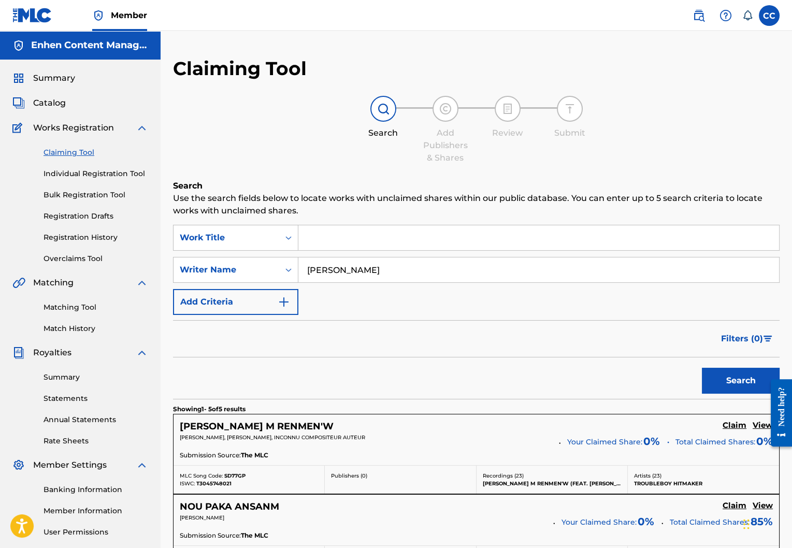
click at [438, 279] on input "cedric casseus" at bounding box center [538, 269] width 481 height 25
type input "joulby boutin"
click at [730, 380] on button "Search" at bounding box center [741, 381] width 78 height 26
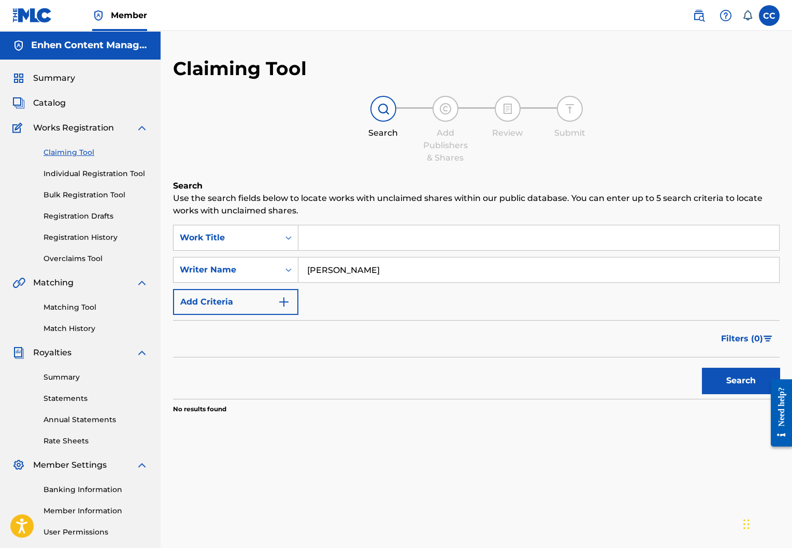
click at [326, 272] on input "joulby boutin" at bounding box center [538, 269] width 481 height 25
drag, startPoint x: 332, startPoint y: 276, endPoint x: 234, endPoint y: 268, distance: 98.2
click at [234, 268] on div "SearchWithCriteria21d36468-5b26-45bb-83c5-014d7417c960 Writer Name joulby boutin" at bounding box center [476, 270] width 606 height 26
click at [716, 386] on button "Search" at bounding box center [741, 381] width 78 height 26
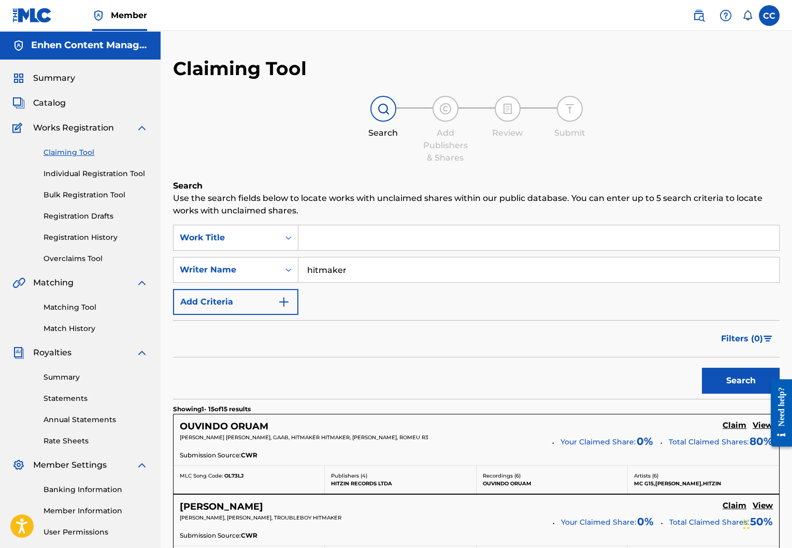
click at [308, 274] on input "hitmaker" at bounding box center [538, 269] width 481 height 25
type input "troubleboy hitmaker"
click at [740, 378] on button "Search" at bounding box center [741, 381] width 78 height 26
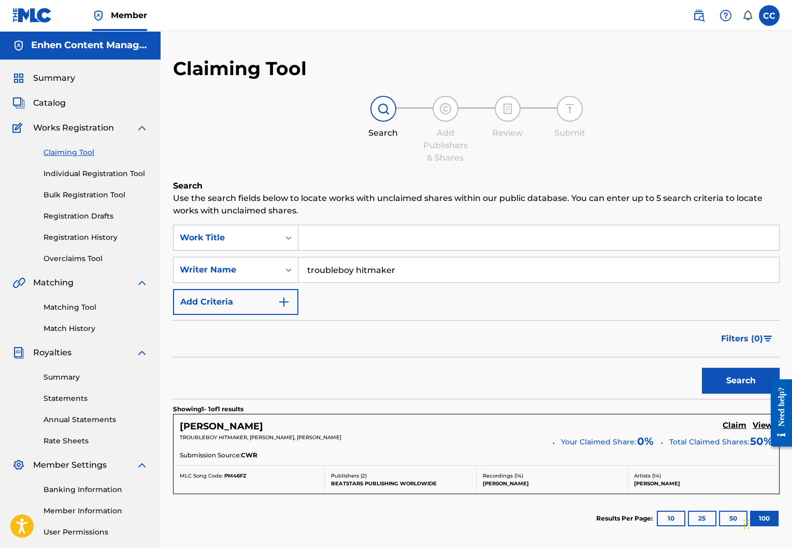
click at [734, 426] on h5 "Claim" at bounding box center [735, 426] width 24 height 10
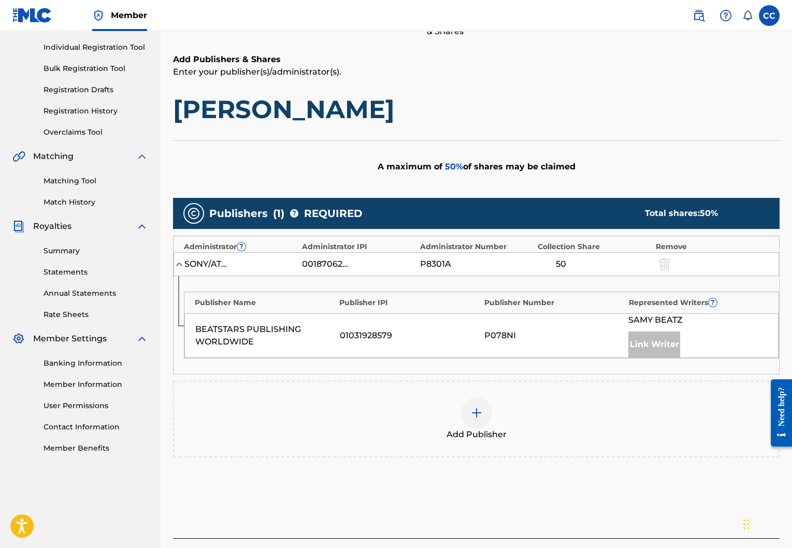
scroll to position [127, 0]
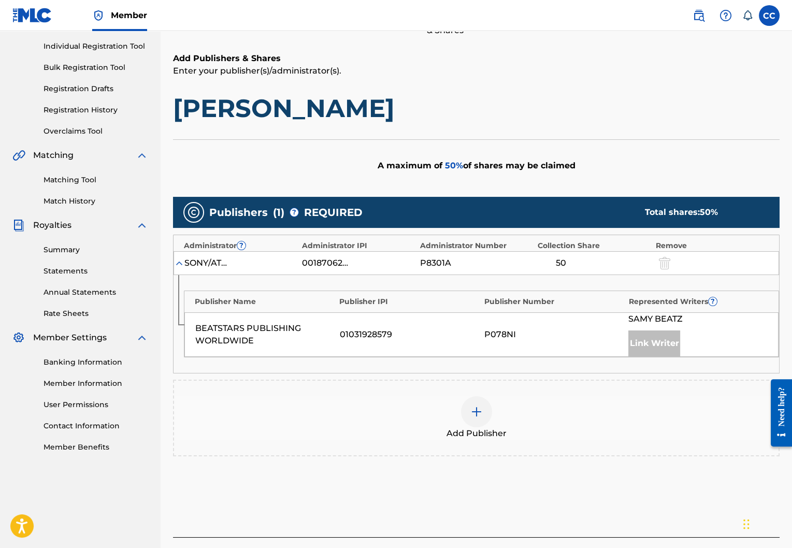
click at [486, 406] on div at bounding box center [476, 411] width 31 height 31
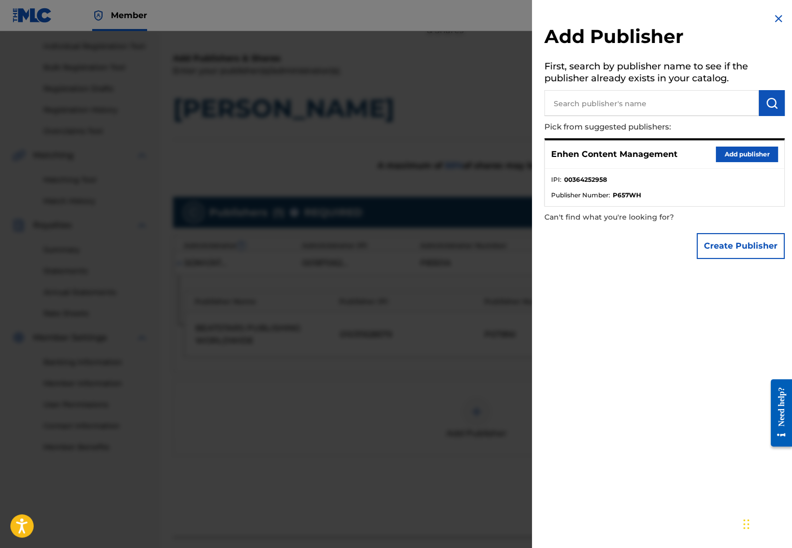
click at [744, 157] on button "Add publisher" at bounding box center [747, 155] width 62 height 16
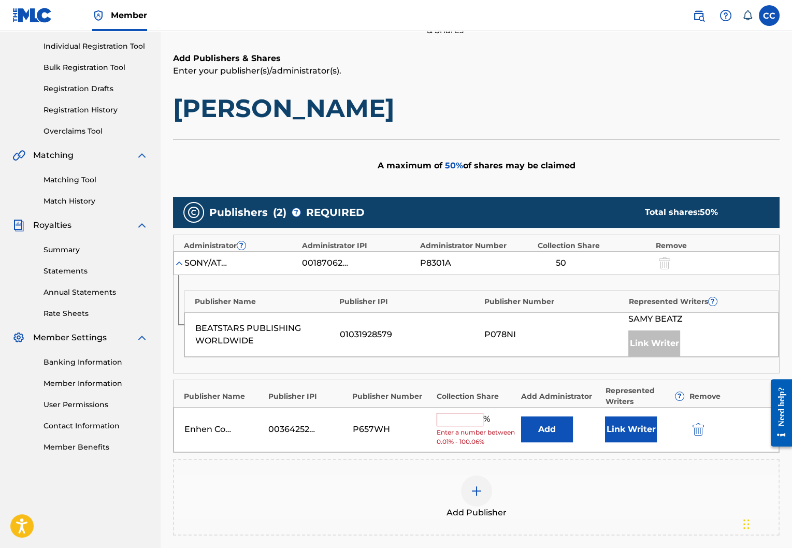
click at [459, 413] on input "text" at bounding box center [460, 419] width 47 height 13
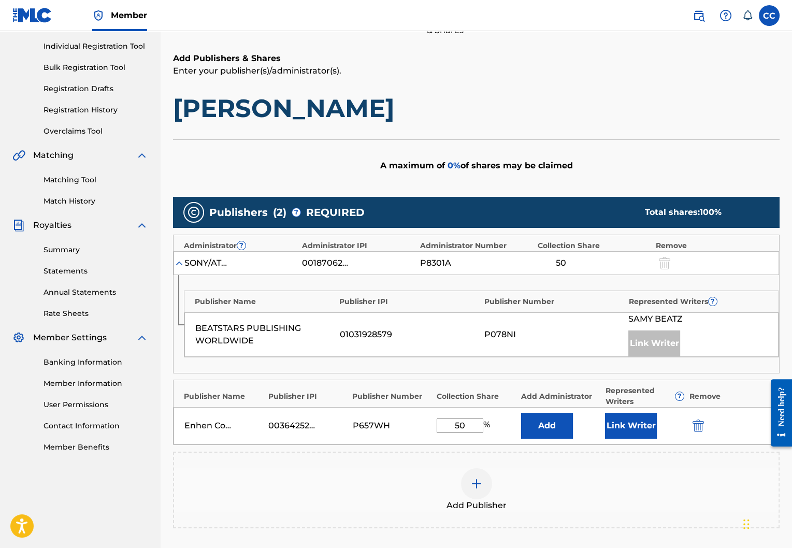
type input "50"
click at [633, 414] on button "Link Writer" at bounding box center [631, 426] width 52 height 26
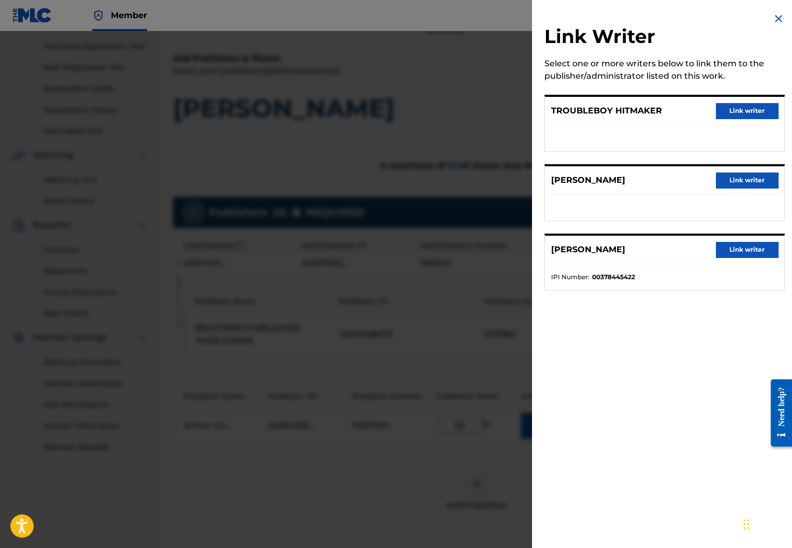
click at [742, 106] on button "Link writer" at bounding box center [747, 111] width 62 height 16
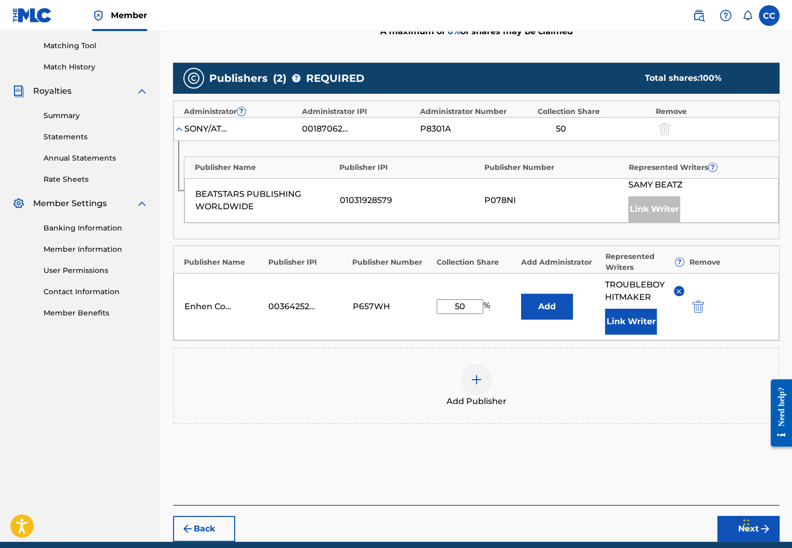
scroll to position [301, 0]
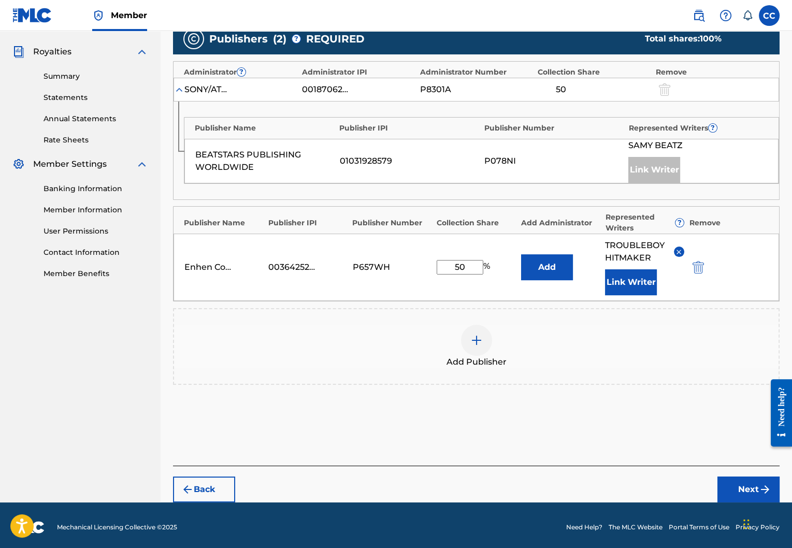
click at [752, 483] on button "Next" at bounding box center [748, 489] width 62 height 26
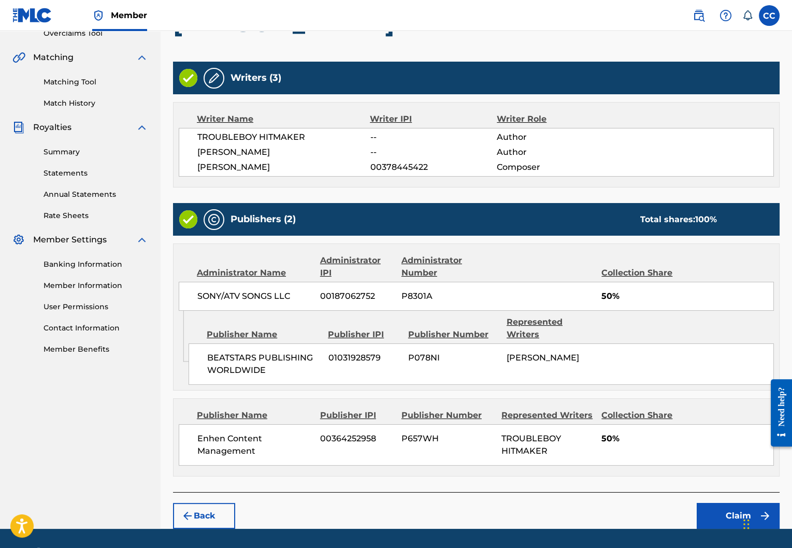
scroll to position [240, 0]
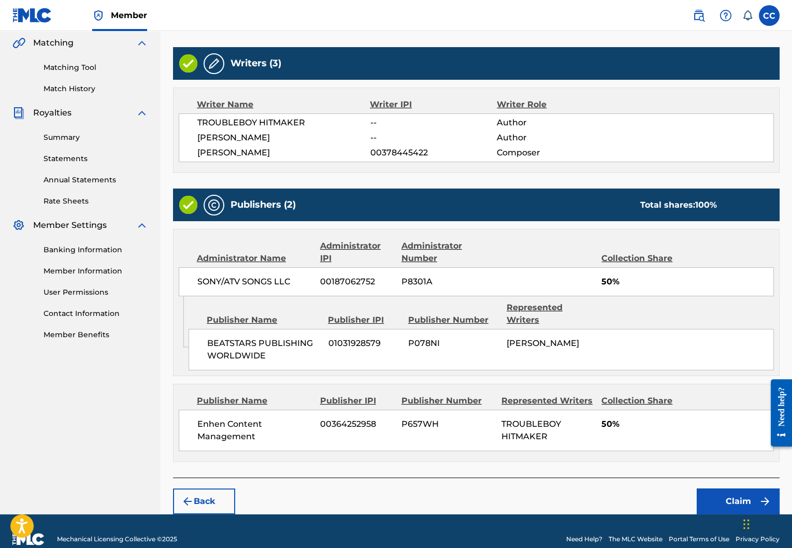
click at [721, 488] on button "Claim" at bounding box center [738, 501] width 83 height 26
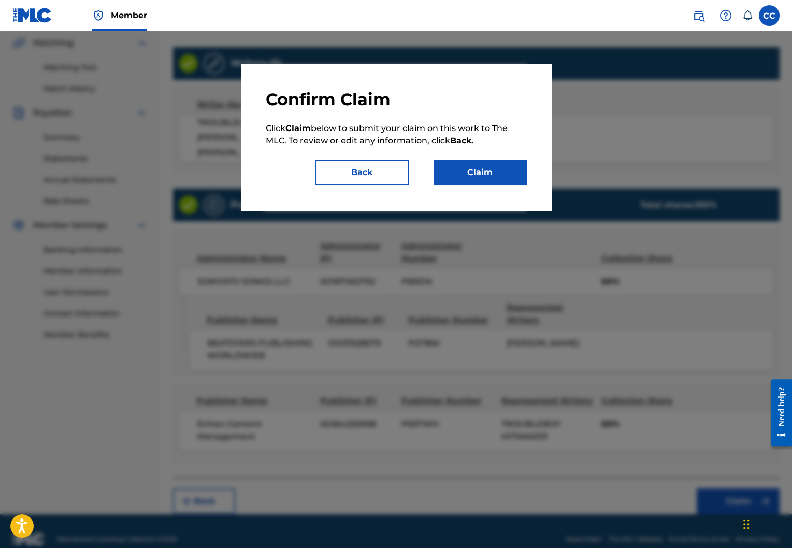
click at [499, 160] on button "Claim" at bounding box center [480, 173] width 93 height 26
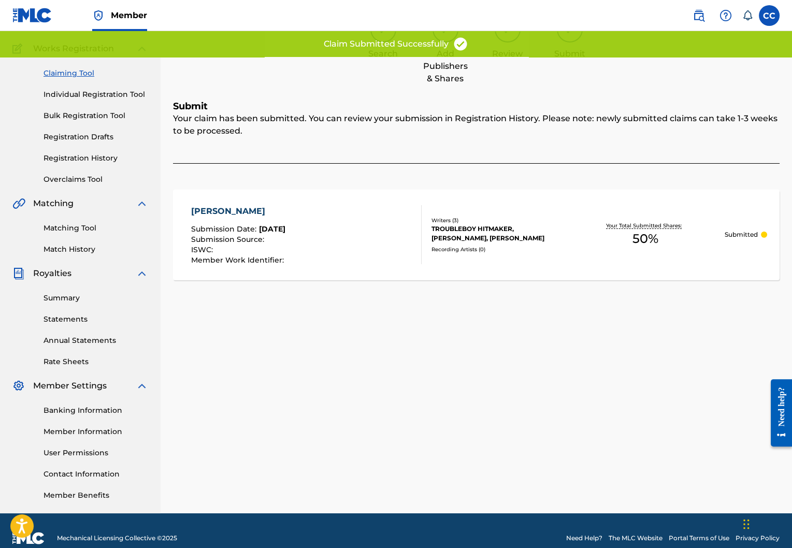
scroll to position [68, 0]
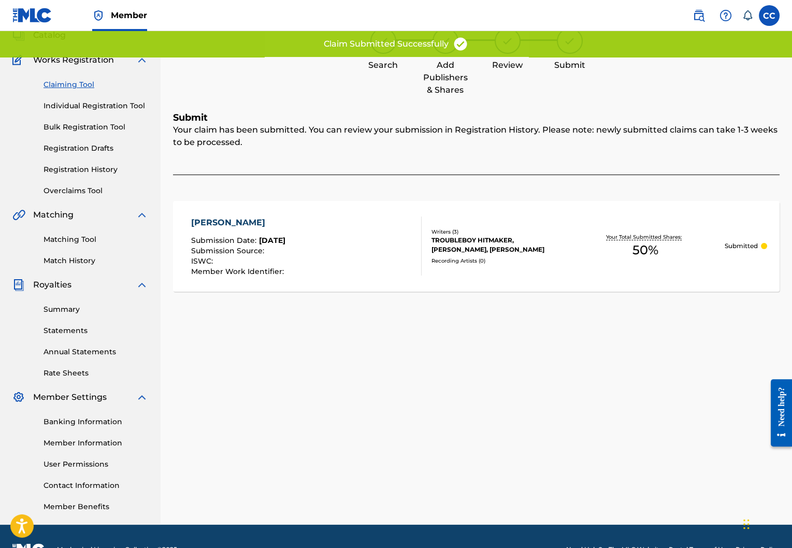
click at [66, 92] on div "Claiming Tool Individual Registration Tool Bulk Registration Tool Registration …" at bounding box center [80, 131] width 136 height 130
click at [67, 89] on link "Claiming Tool" at bounding box center [96, 84] width 105 height 11
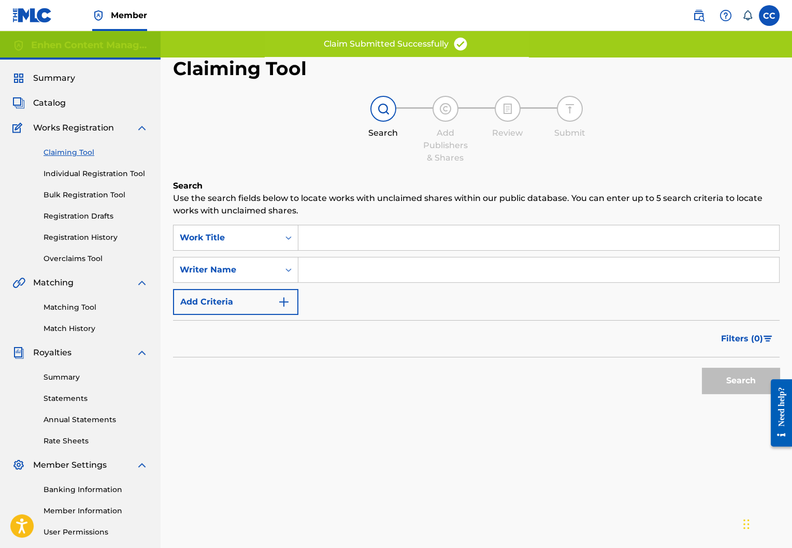
click at [334, 279] on input "Search Form" at bounding box center [538, 269] width 481 height 25
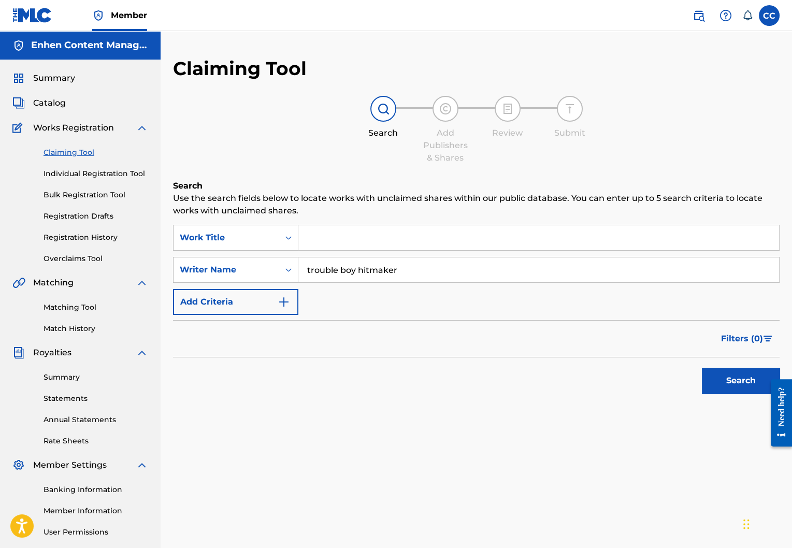
click at [738, 380] on button "Search" at bounding box center [741, 381] width 78 height 26
click at [337, 270] on input "trouble boy hitmaker" at bounding box center [538, 269] width 481 height 25
click at [744, 383] on button "Search" at bounding box center [741, 381] width 78 height 26
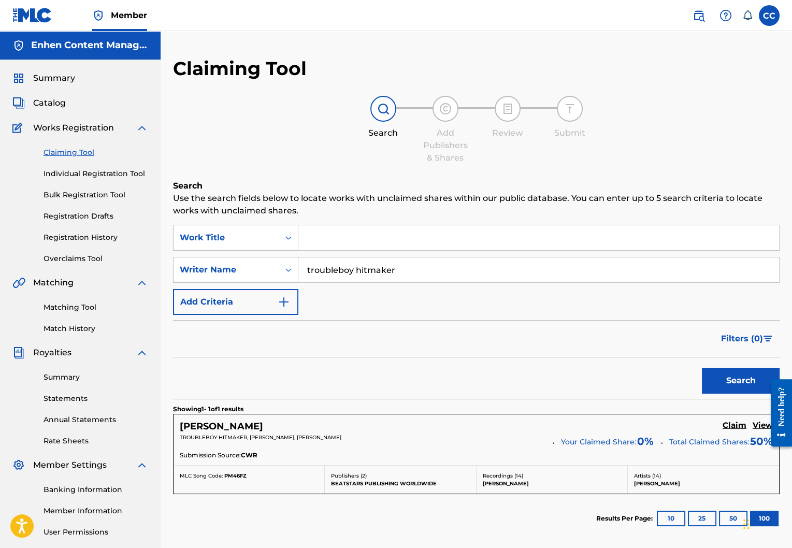
click at [489, 276] on input "troubleboy hitmaker" at bounding box center [538, 269] width 481 height 25
click at [711, 372] on button "Search" at bounding box center [741, 381] width 78 height 26
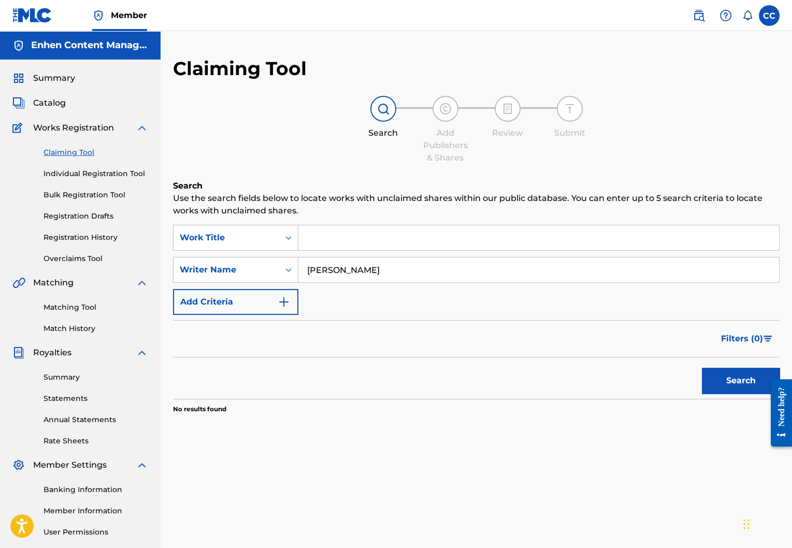
click at [458, 270] on input "owen fava martinez" at bounding box center [538, 269] width 481 height 25
click at [715, 379] on button "Search" at bounding box center [741, 381] width 78 height 26
drag, startPoint x: 402, startPoint y: 270, endPoint x: 334, endPoint y: 268, distance: 68.9
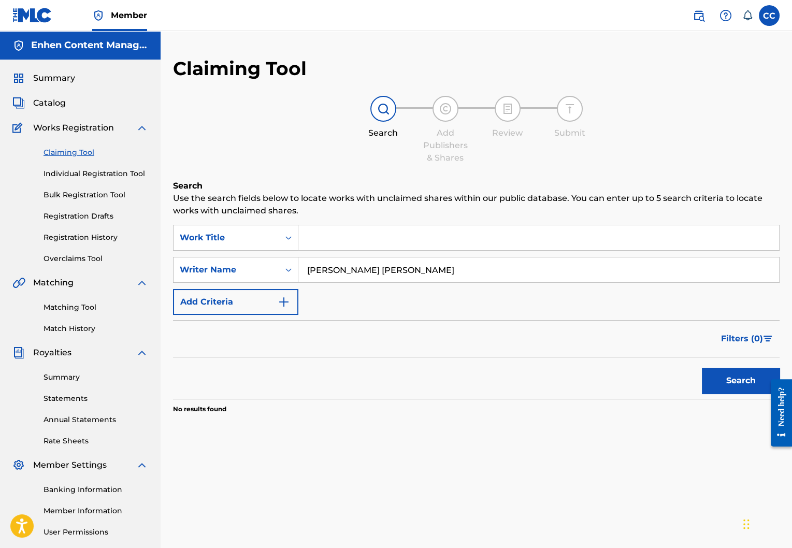
click at [334, 268] on input "owen martinez fava" at bounding box center [538, 269] width 481 height 25
click at [747, 380] on button "Search" at bounding box center [741, 381] width 78 height 26
drag, startPoint x: 334, startPoint y: 272, endPoint x: 540, endPoint y: 290, distance: 206.9
click at [540, 290] on div "SearchWithCriteria23a0a63e-8857-4e6c-b9ac-007540238350 Work Title SearchWithCri…" at bounding box center [476, 270] width 606 height 90
type input "owen fava"
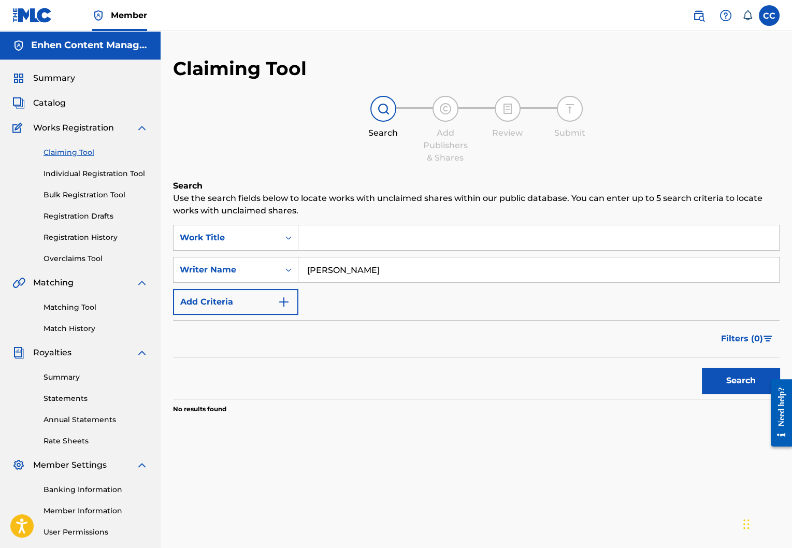
click at [735, 385] on button "Search" at bounding box center [741, 381] width 78 height 26
click at [64, 156] on link "Claiming Tool" at bounding box center [96, 152] width 105 height 11
click at [364, 271] on input "owen fava" at bounding box center [538, 269] width 481 height 25
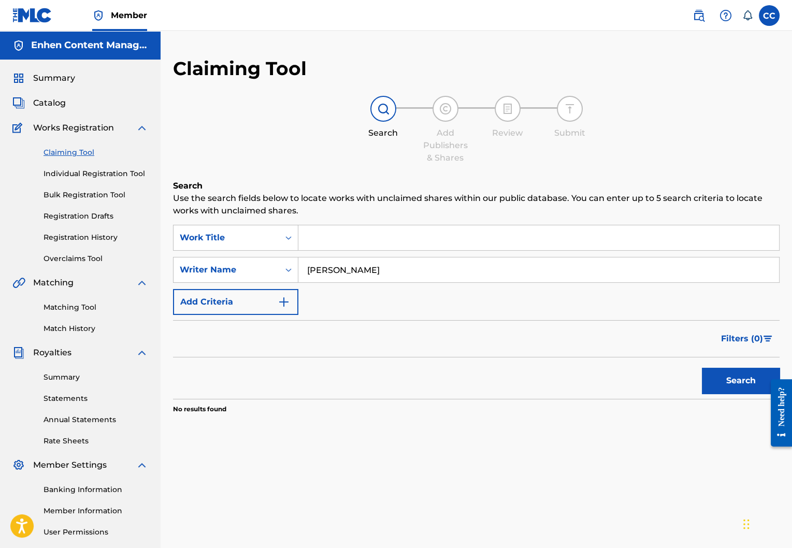
type input "toby anbake"
click at [748, 383] on button "Search" at bounding box center [741, 381] width 78 height 26
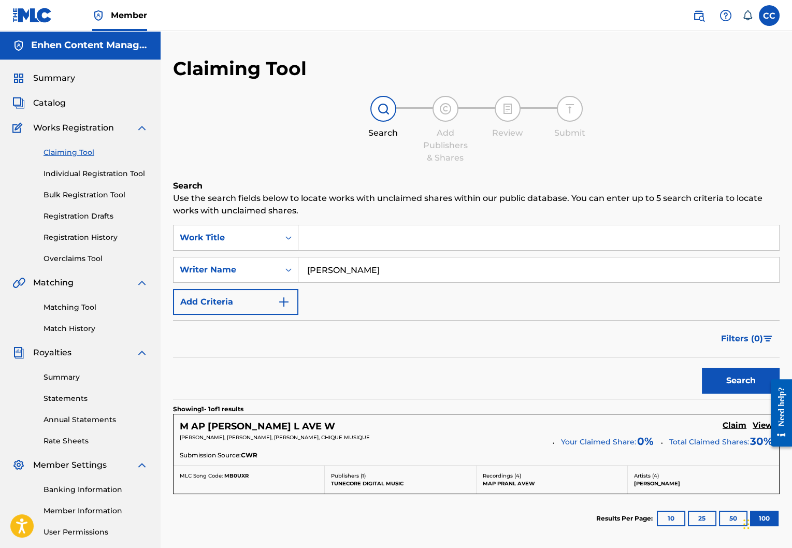
click at [738, 426] on h5 "Claim" at bounding box center [735, 426] width 24 height 10
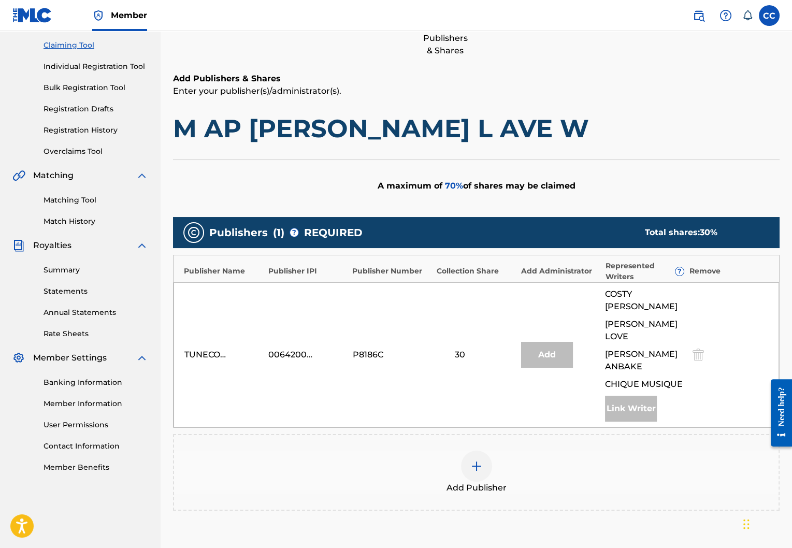
scroll to position [119, 0]
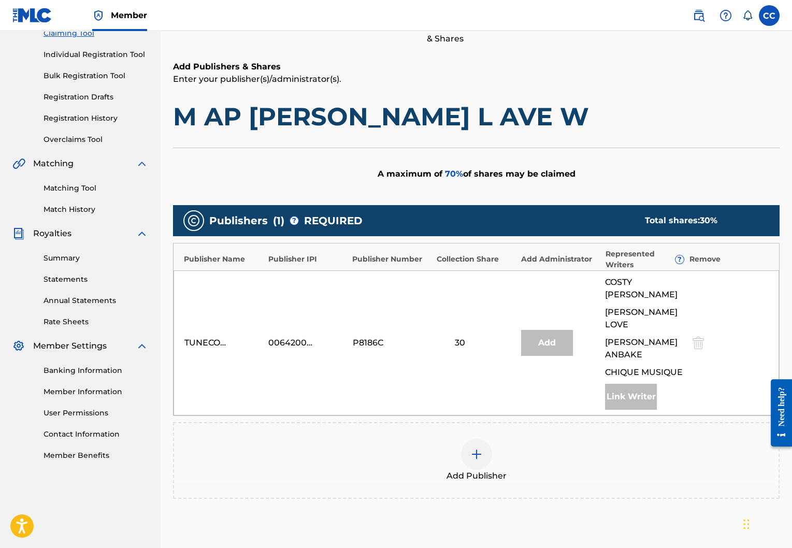
click at [481, 448] on img at bounding box center [476, 454] width 12 height 12
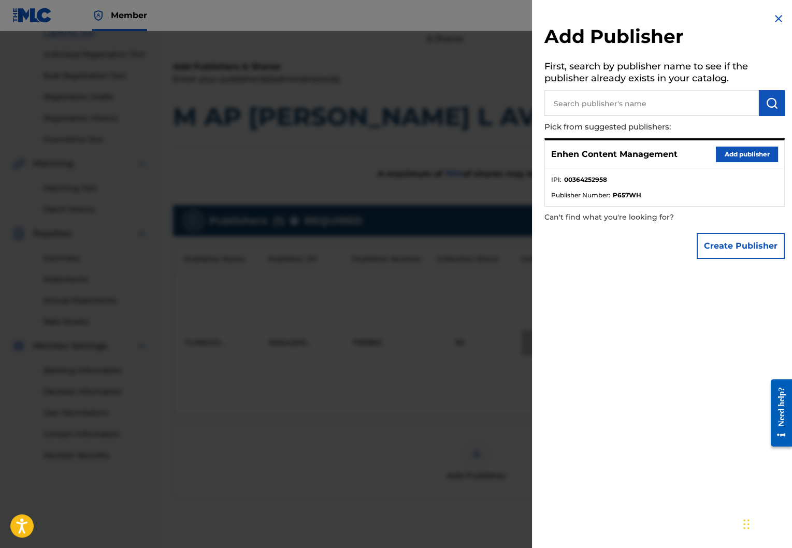
click at [742, 148] on button "Add publisher" at bounding box center [747, 155] width 62 height 16
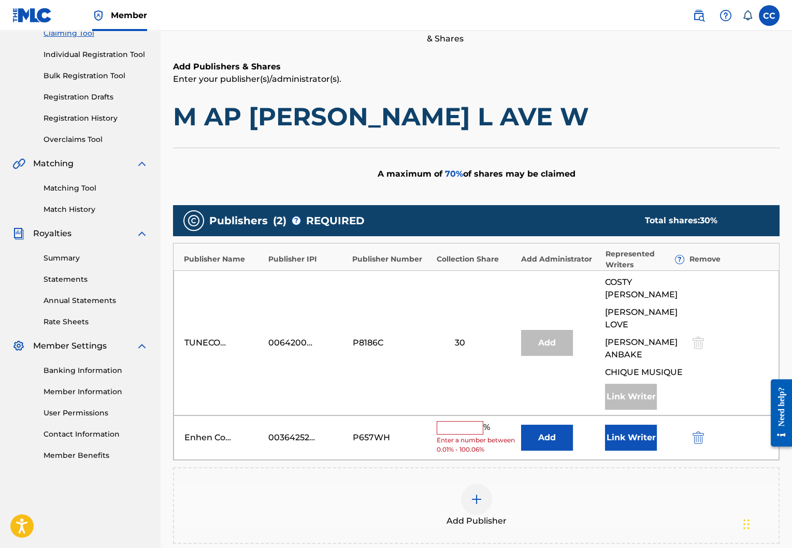
click at [469, 421] on input "text" at bounding box center [460, 427] width 47 height 13
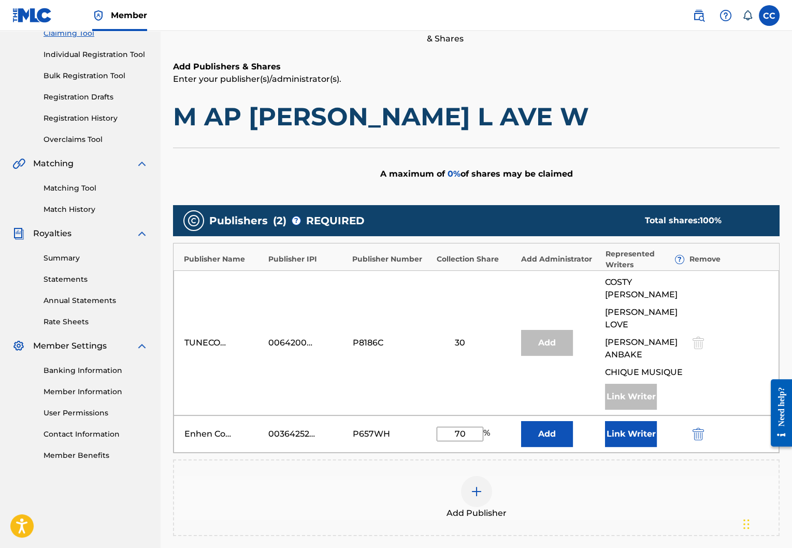
type input "70"
click at [619, 421] on button "Link Writer" at bounding box center [631, 434] width 52 height 26
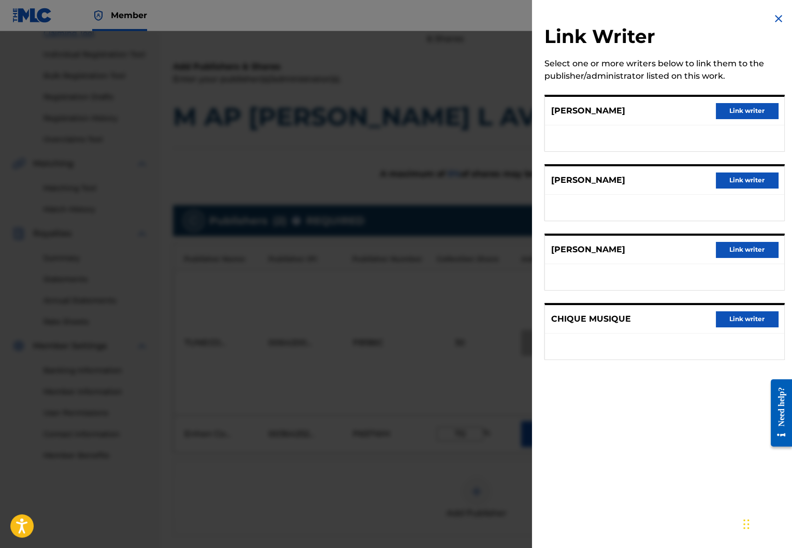
click at [748, 252] on button "Link writer" at bounding box center [747, 250] width 62 height 16
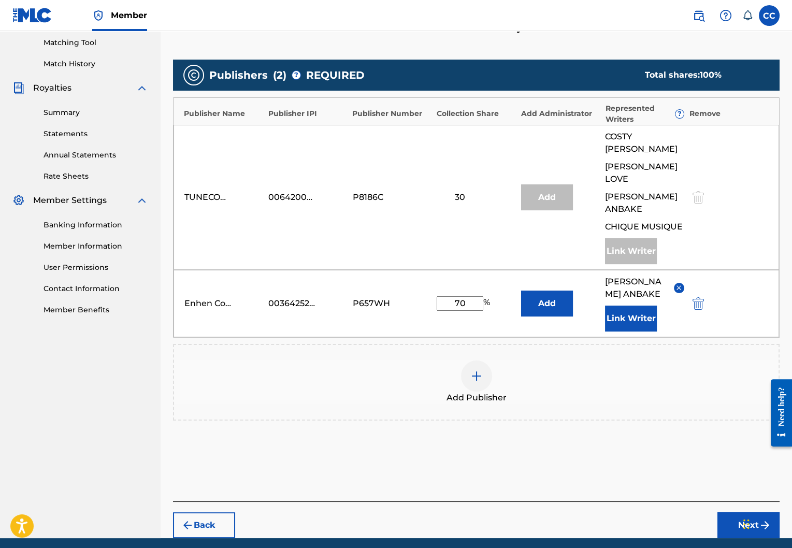
click at [743, 512] on button "Next" at bounding box center [748, 525] width 62 height 26
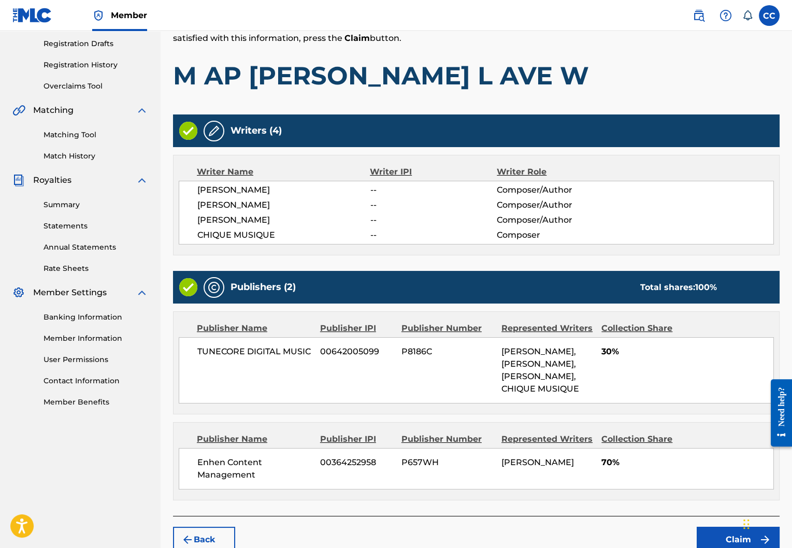
scroll to position [211, 0]
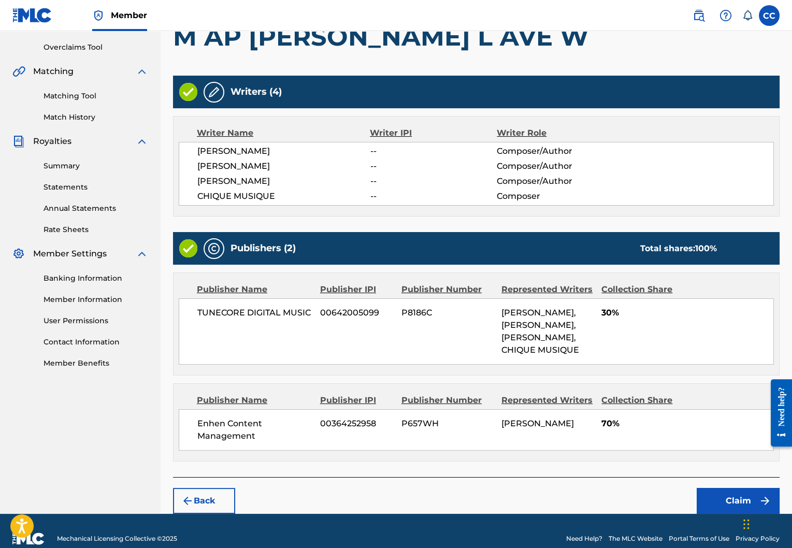
click at [738, 488] on button "Claim" at bounding box center [738, 501] width 83 height 26
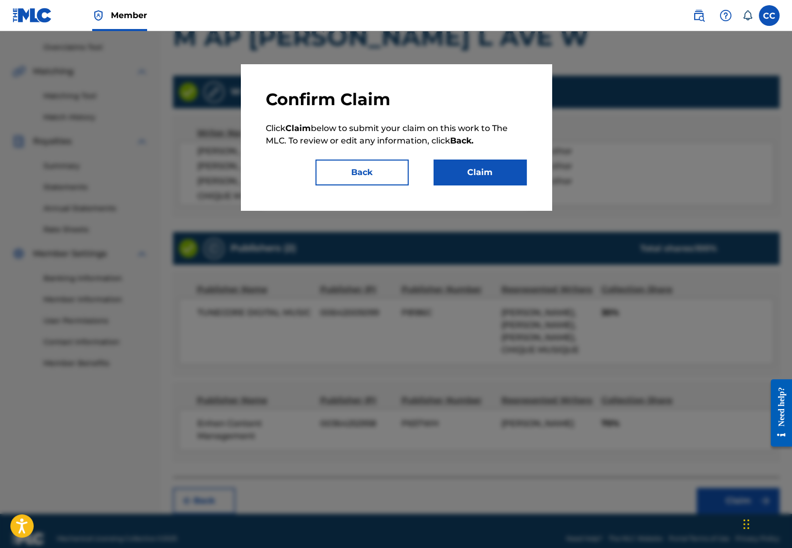
click at [498, 182] on button "Claim" at bounding box center [480, 173] width 93 height 26
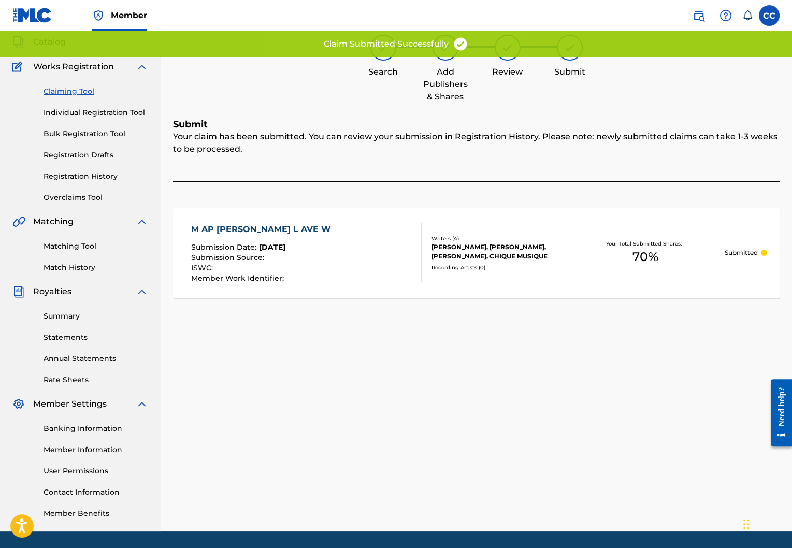
scroll to position [58, 0]
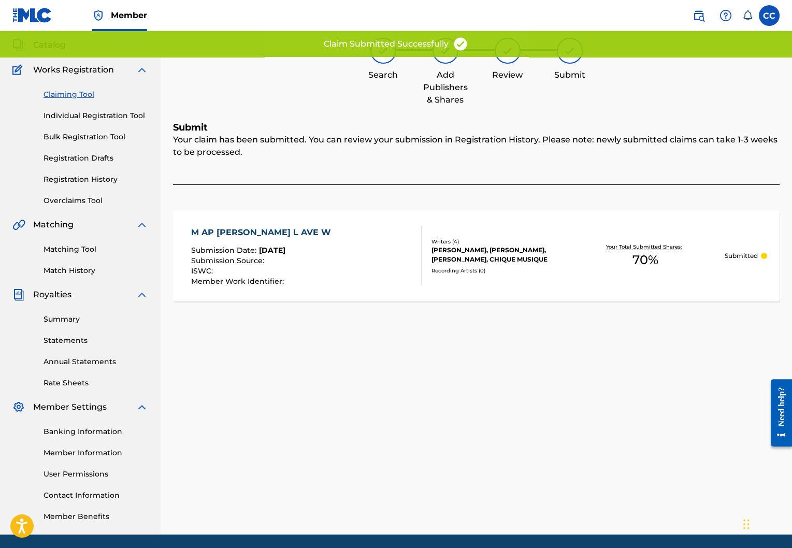
click at [79, 93] on link "Claiming Tool" at bounding box center [96, 94] width 105 height 11
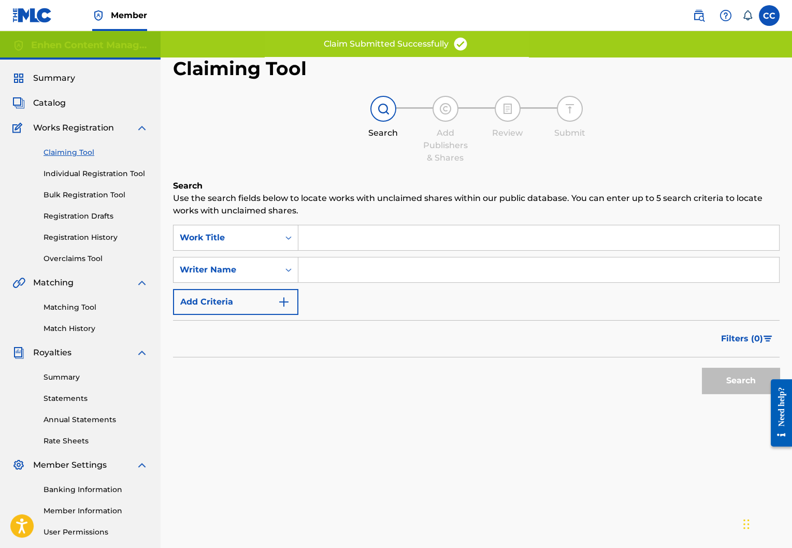
click at [377, 268] on input "Search Form" at bounding box center [538, 269] width 481 height 25
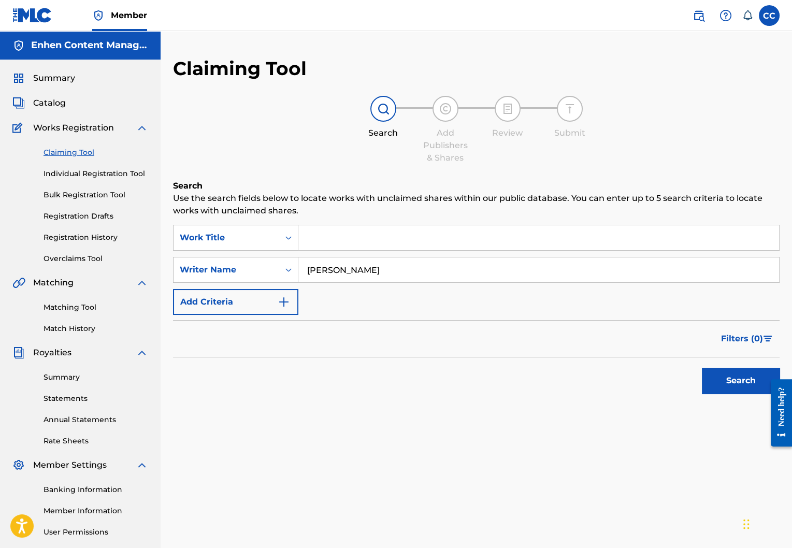
click at [721, 379] on button "Search" at bounding box center [741, 381] width 78 height 26
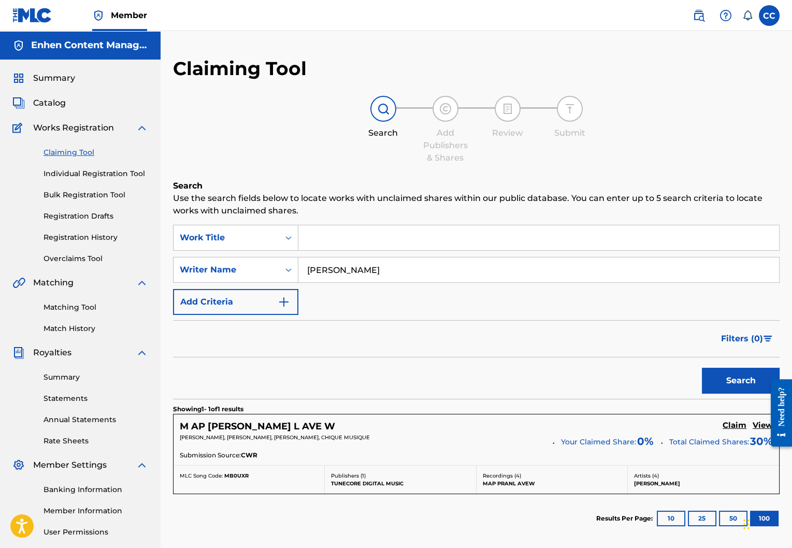
click at [521, 269] on input "toby anbak" at bounding box center [538, 269] width 481 height 25
type input "t"
click at [735, 380] on button "Search" at bounding box center [741, 381] width 78 height 26
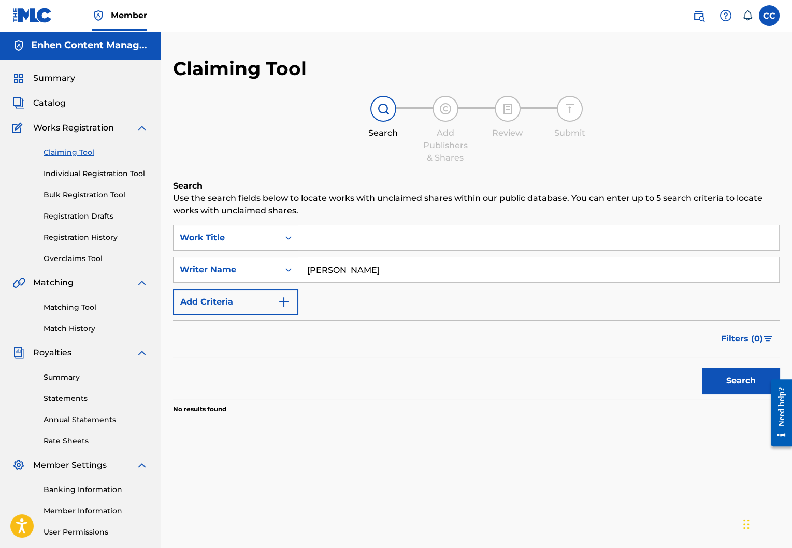
click at [543, 263] on input "owen martinez" at bounding box center [538, 269] width 481 height 25
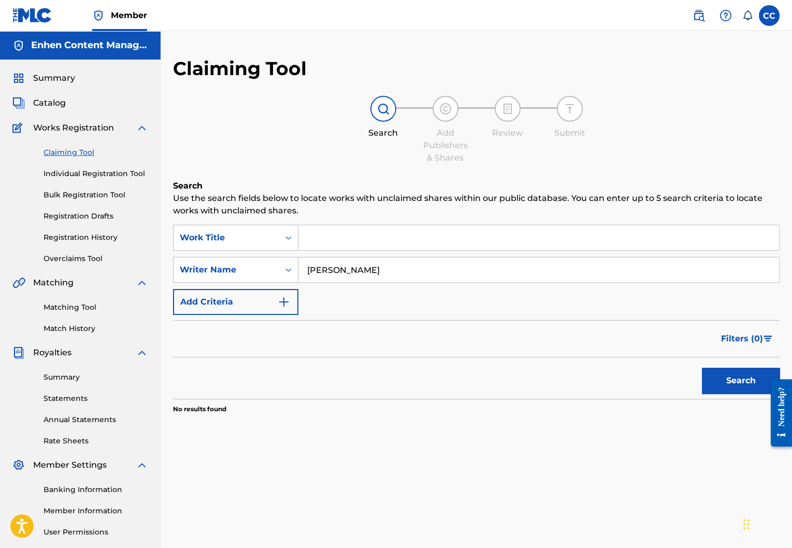
click at [543, 263] on input "owen martinez" at bounding box center [538, 269] width 481 height 25
click at [528, 271] on input "owen martinez" at bounding box center [538, 269] width 481 height 25
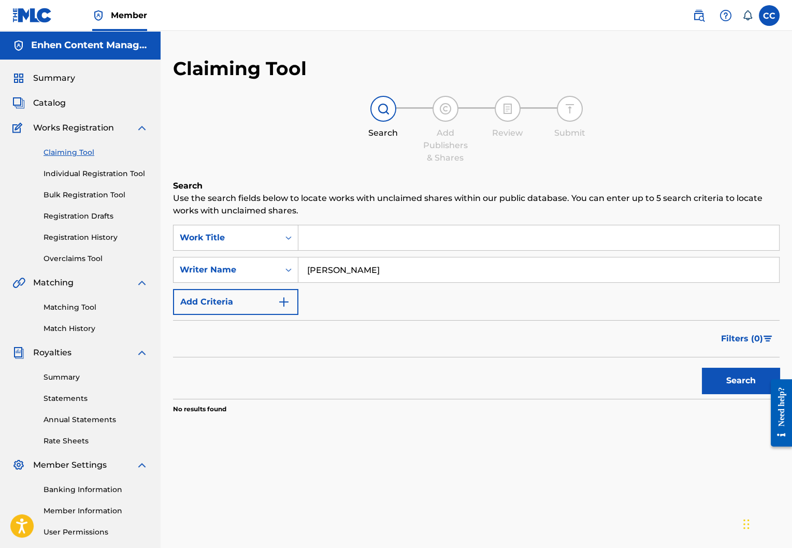
click at [702, 368] on button "Search" at bounding box center [741, 381] width 78 height 26
click at [472, 272] on input "owen fava" at bounding box center [538, 269] width 481 height 25
click at [743, 380] on button "Search" at bounding box center [741, 381] width 78 height 26
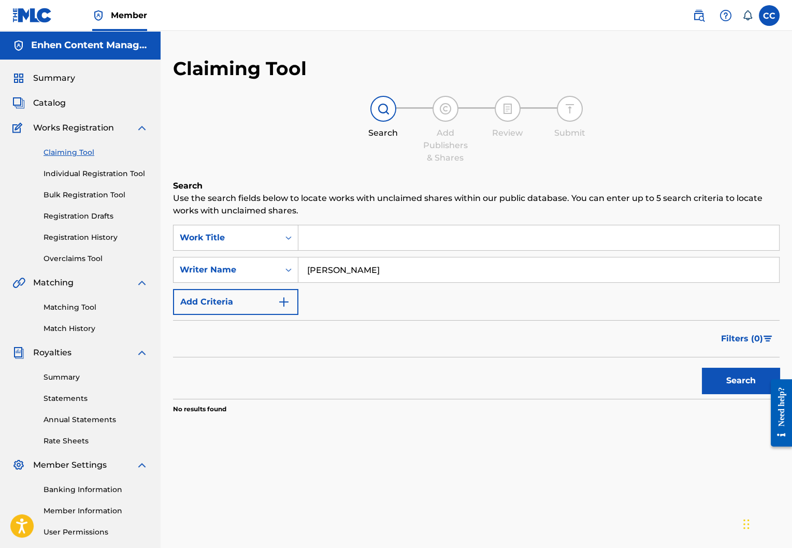
click at [449, 278] on input "martinez fava" at bounding box center [538, 269] width 481 height 25
click at [724, 373] on button "Search" at bounding box center [741, 381] width 78 height 26
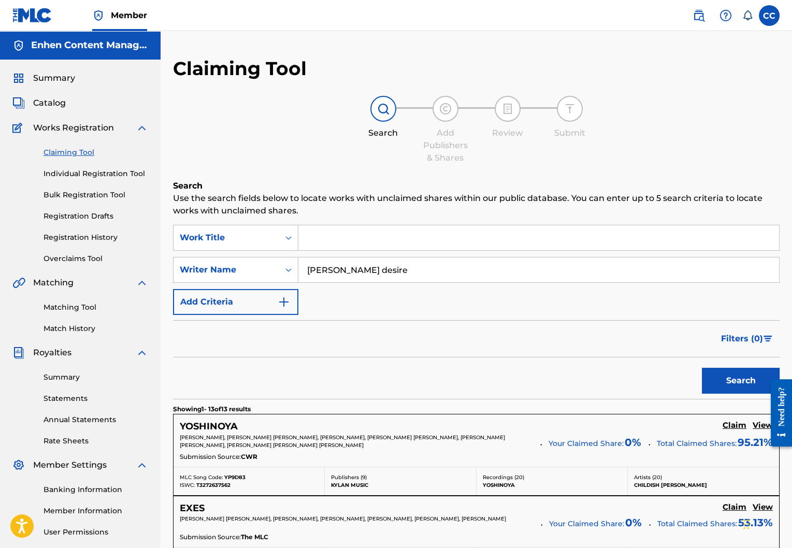
click at [386, 270] on input "vanessa desire" at bounding box center [538, 269] width 481 height 25
type input "medjy toussaint"
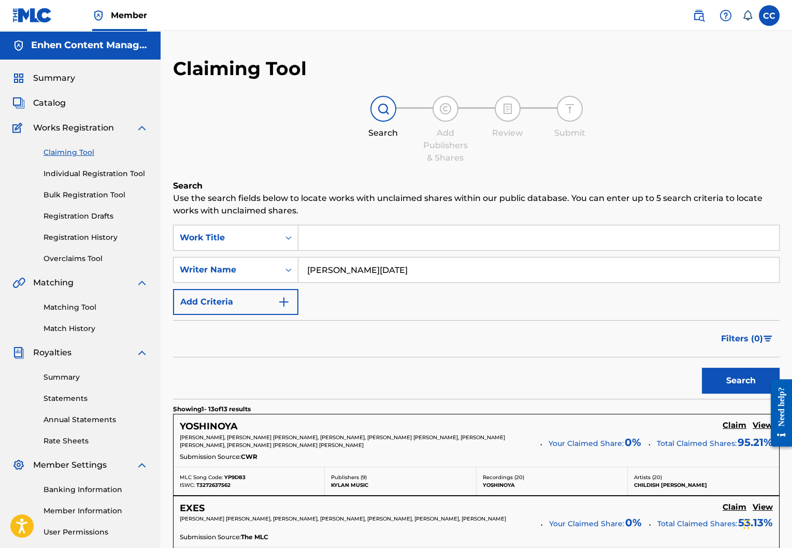
click at [746, 376] on button "Search" at bounding box center [741, 381] width 78 height 26
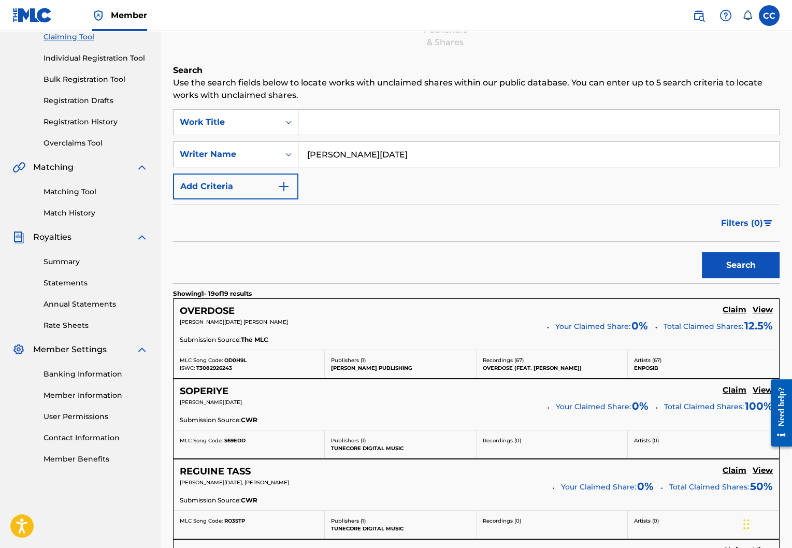
scroll to position [125, 0]
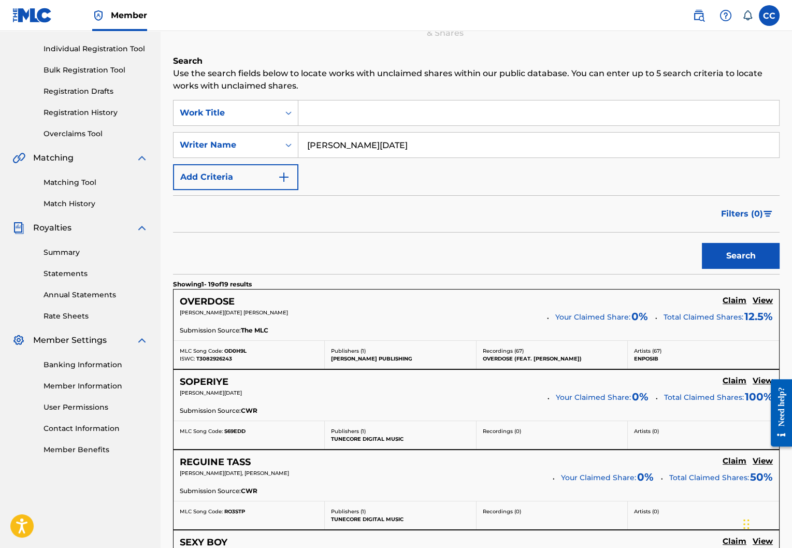
click at [731, 299] on h5 "Claim" at bounding box center [735, 301] width 24 height 10
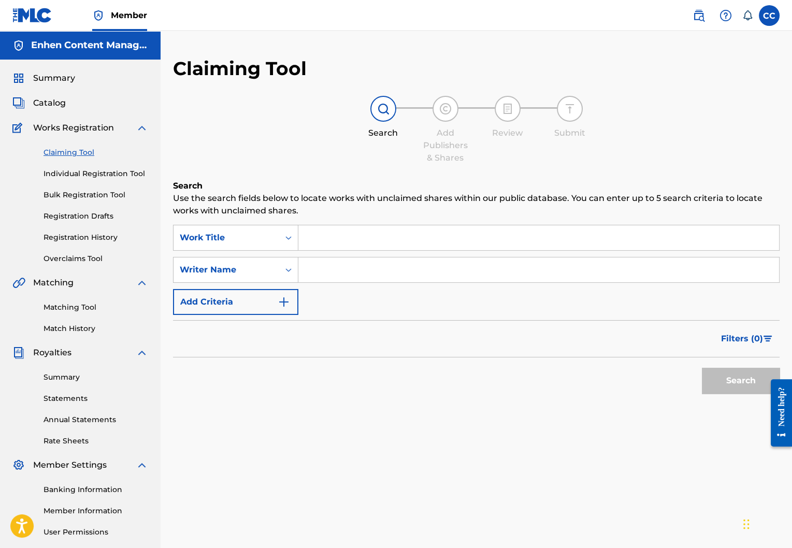
click at [369, 267] on input "Search Form" at bounding box center [538, 269] width 481 height 25
click at [411, 277] on input "Search Form" at bounding box center [538, 269] width 481 height 25
type input "medjy toussaint"
click at [730, 382] on button "Search" at bounding box center [741, 381] width 78 height 26
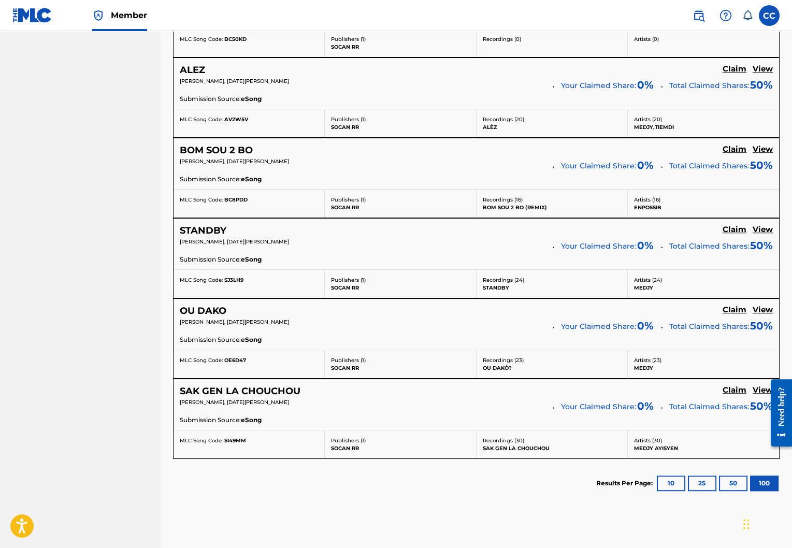
scroll to position [1482, 0]
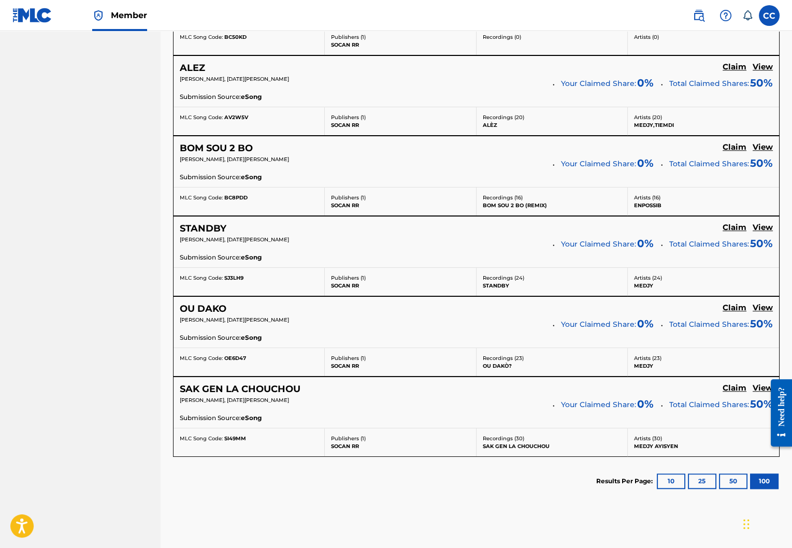
click at [765, 473] on button "100" at bounding box center [764, 481] width 28 height 16
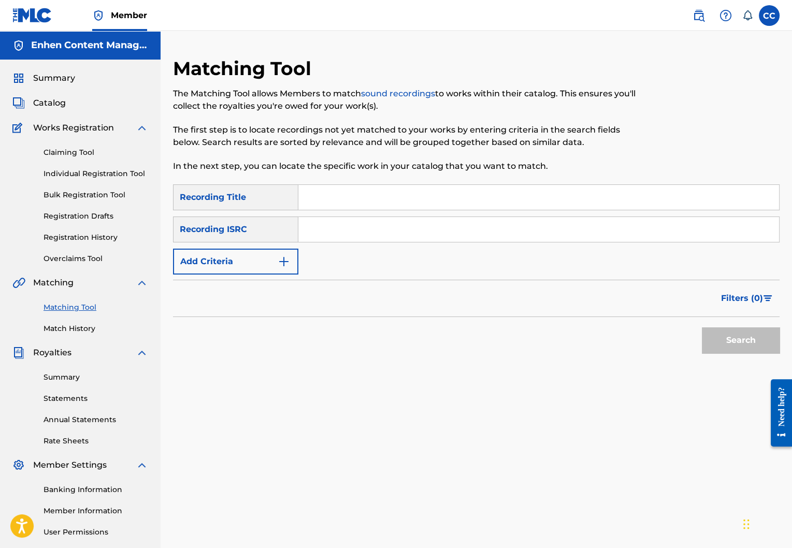
click at [415, 221] on input "Search Form" at bounding box center [538, 229] width 481 height 25
click at [727, 329] on button "Search" at bounding box center [741, 340] width 78 height 26
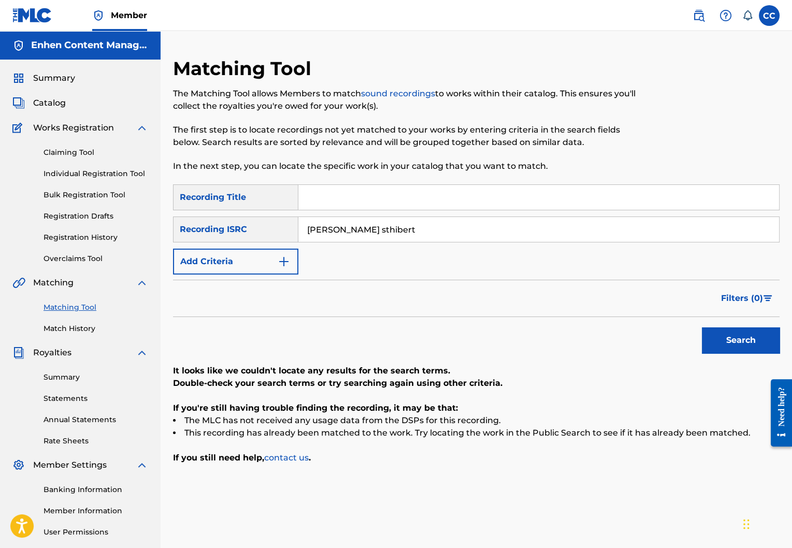
click at [346, 229] on input "batista sthibert" at bounding box center [538, 229] width 481 height 25
click at [754, 347] on button "Search" at bounding box center [741, 340] width 78 height 26
click at [484, 231] on input "batista hibert" at bounding box center [538, 229] width 481 height 25
type input "b"
click at [370, 225] on input "Search Form" at bounding box center [538, 229] width 481 height 25
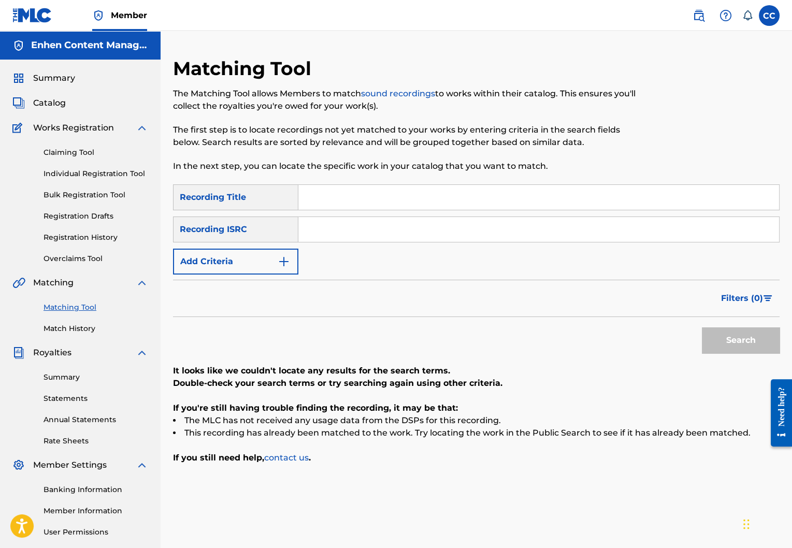
click at [112, 238] on link "Registration History" at bounding box center [96, 237] width 105 height 11
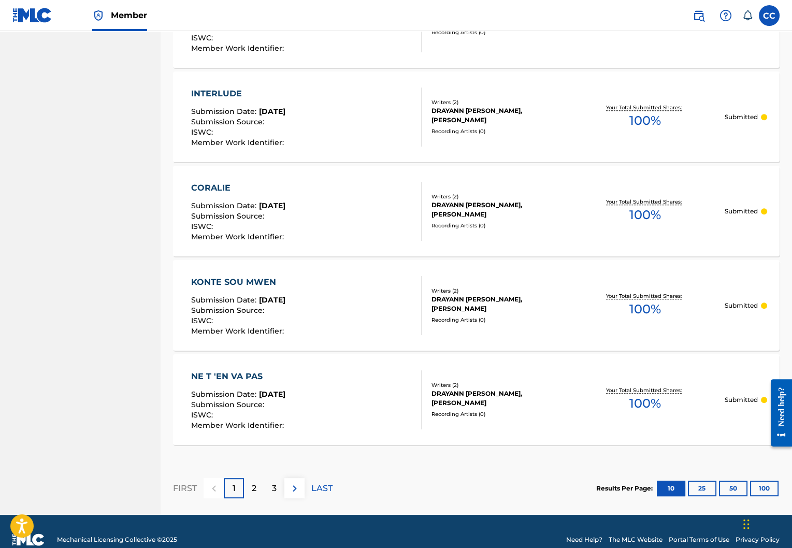
scroll to position [821, 0]
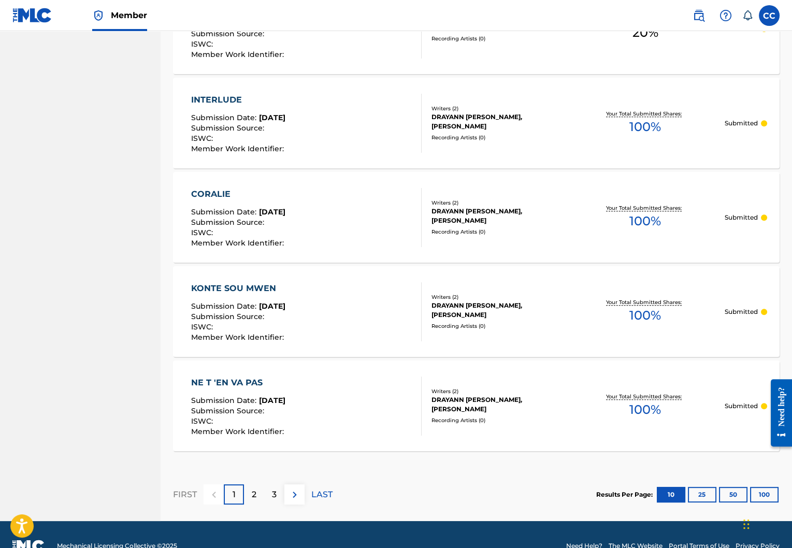
click at [759, 488] on button "100" at bounding box center [764, 495] width 28 height 16
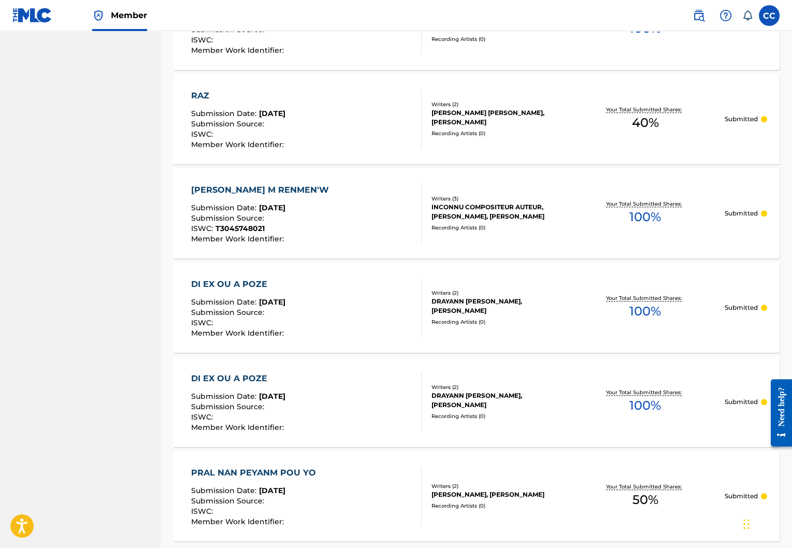
scroll to position [1876, 0]
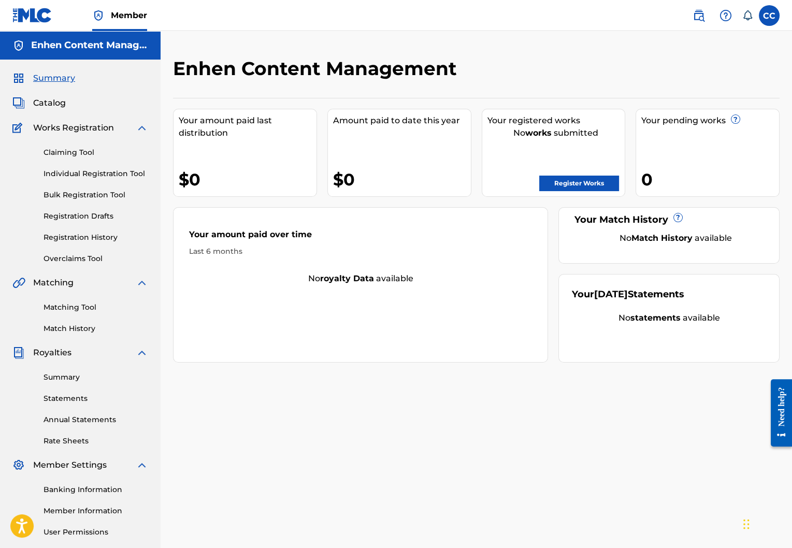
click at [78, 239] on link "Registration History" at bounding box center [96, 237] width 105 height 11
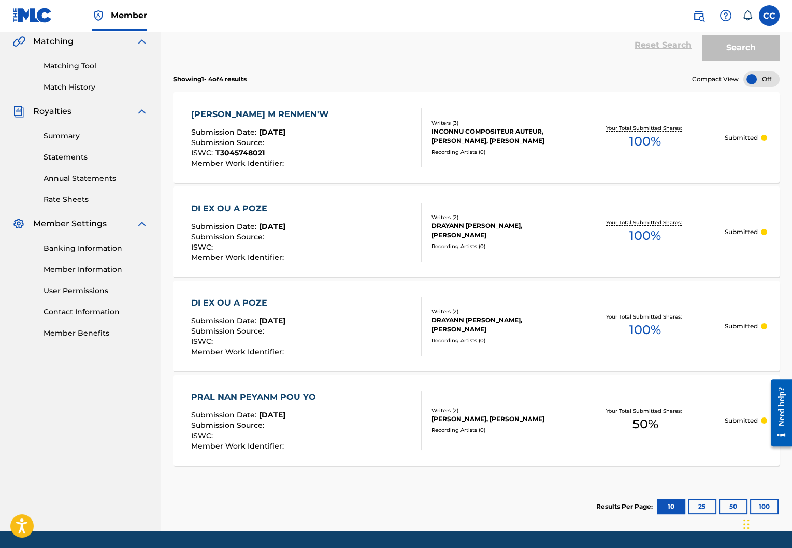
scroll to position [273, 0]
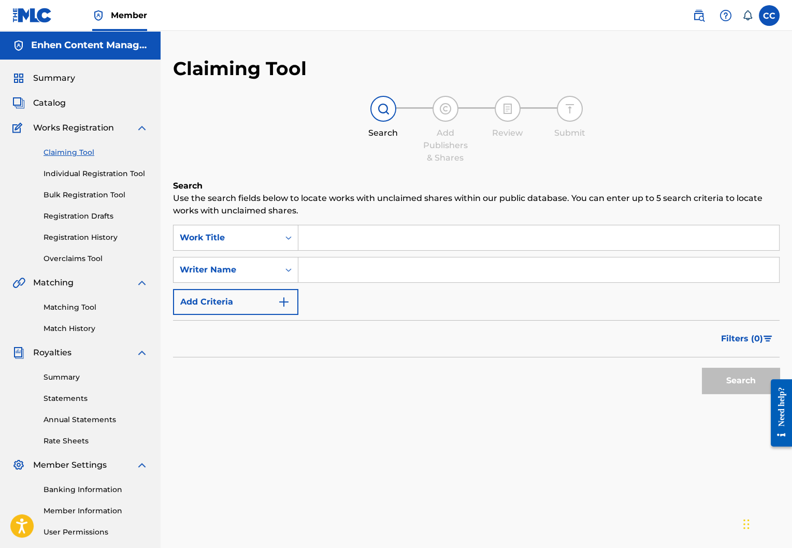
click at [351, 242] on input "Search Form" at bounding box center [538, 237] width 481 height 25
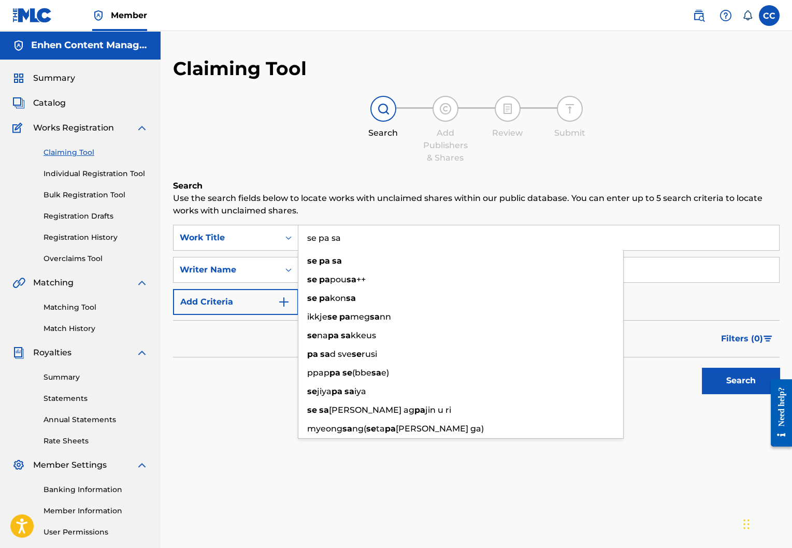
type input "se pa sa"
click at [386, 258] on div "se pa sa" at bounding box center [460, 261] width 325 height 19
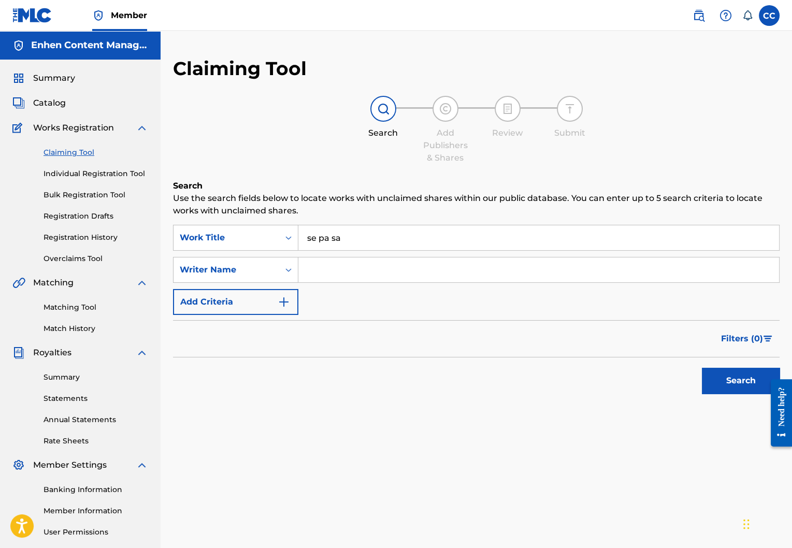
click at [378, 266] on input "Search Form" at bounding box center [538, 269] width 481 height 25
type input "[PERSON_NAME]"
click at [710, 379] on button "Search" at bounding box center [741, 381] width 78 height 26
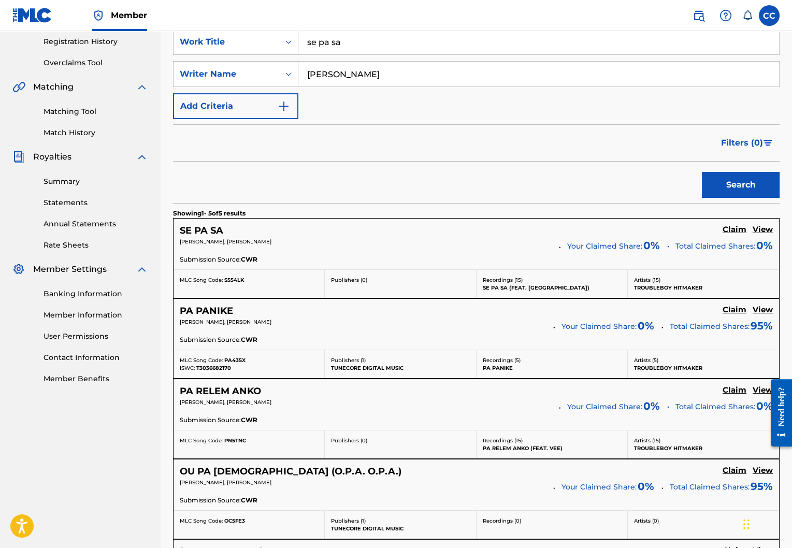
scroll to position [197, 0]
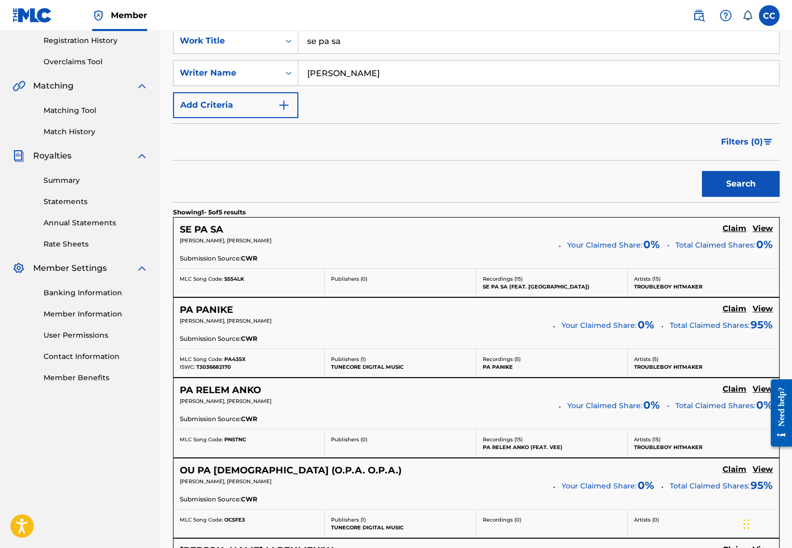
click at [729, 228] on h5 "Claim" at bounding box center [735, 229] width 24 height 10
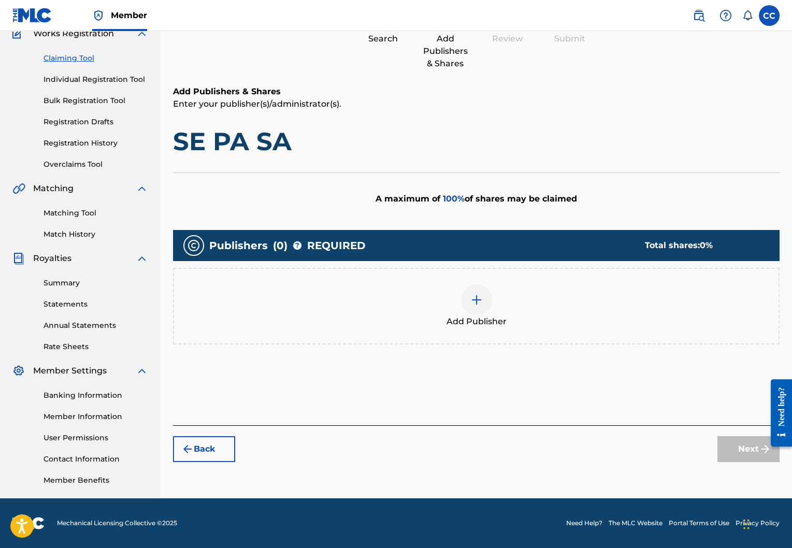
click at [473, 316] on span "Add Publisher" at bounding box center [476, 321] width 60 height 12
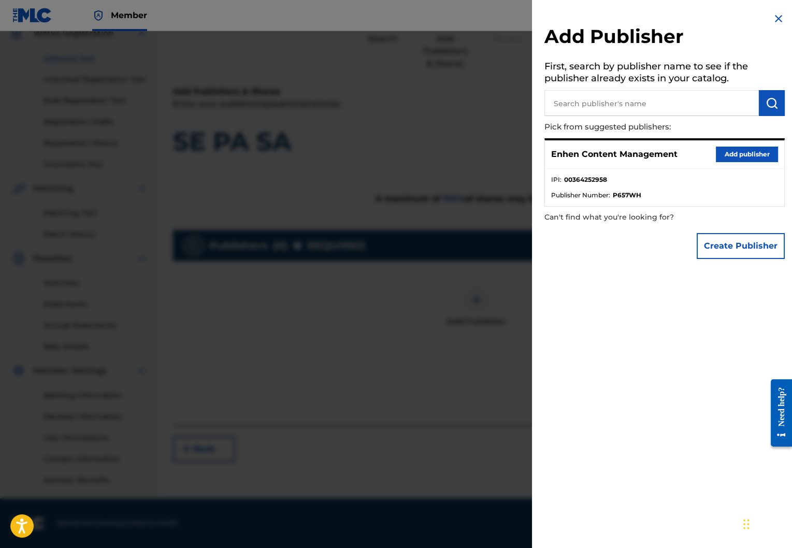
click at [733, 152] on button "Add publisher" at bounding box center [747, 155] width 62 height 16
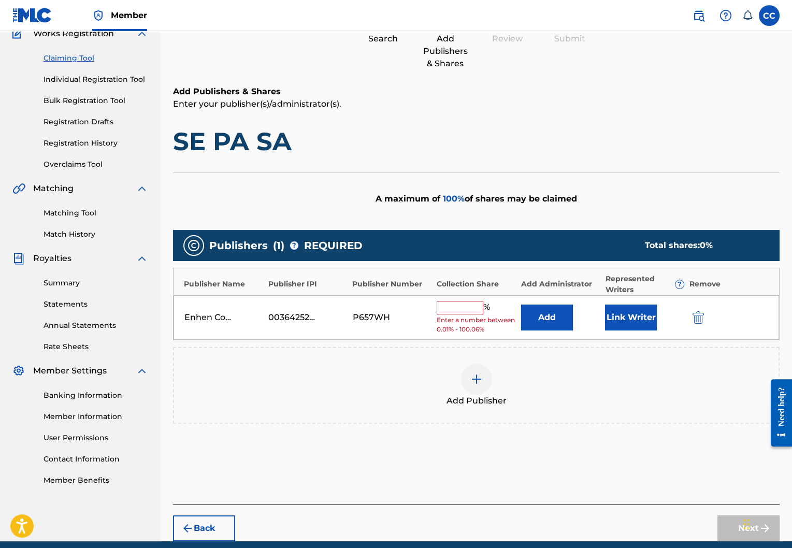
click at [467, 307] on input "text" at bounding box center [460, 307] width 47 height 13
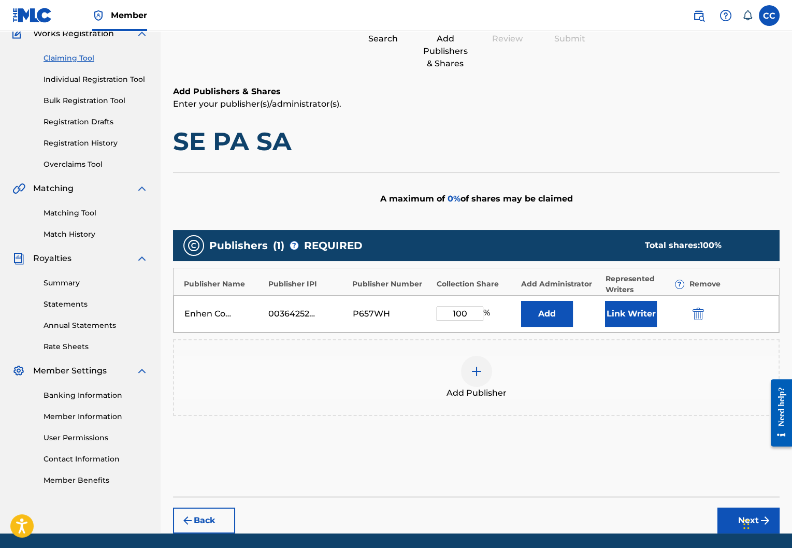
type input "100"
click at [626, 302] on button "Link Writer" at bounding box center [631, 314] width 52 height 26
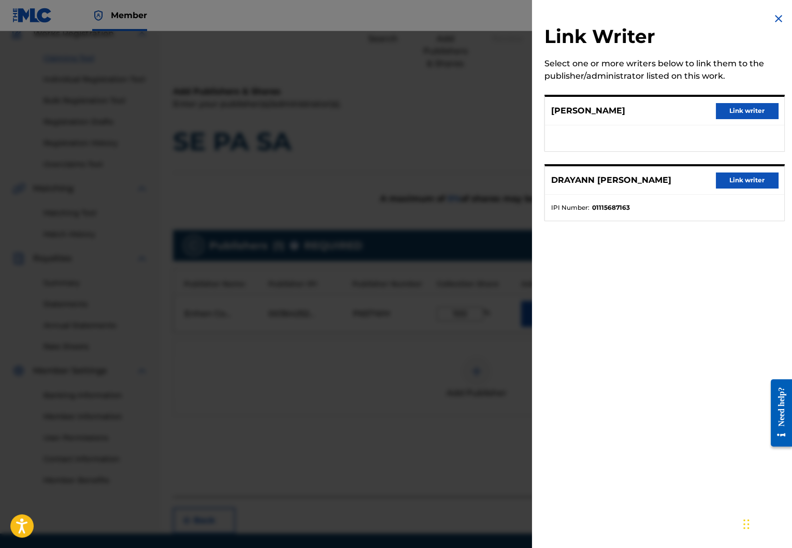
click at [759, 112] on button "Link writer" at bounding box center [747, 111] width 62 height 16
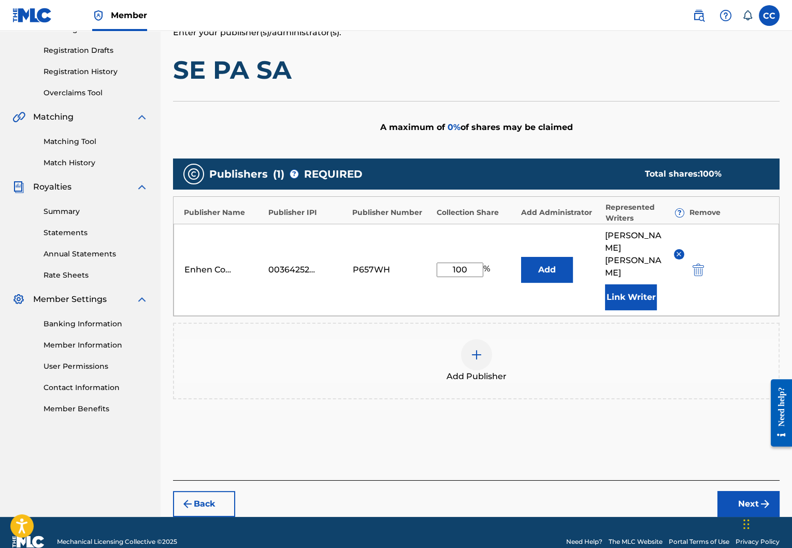
scroll to position [170, 0]
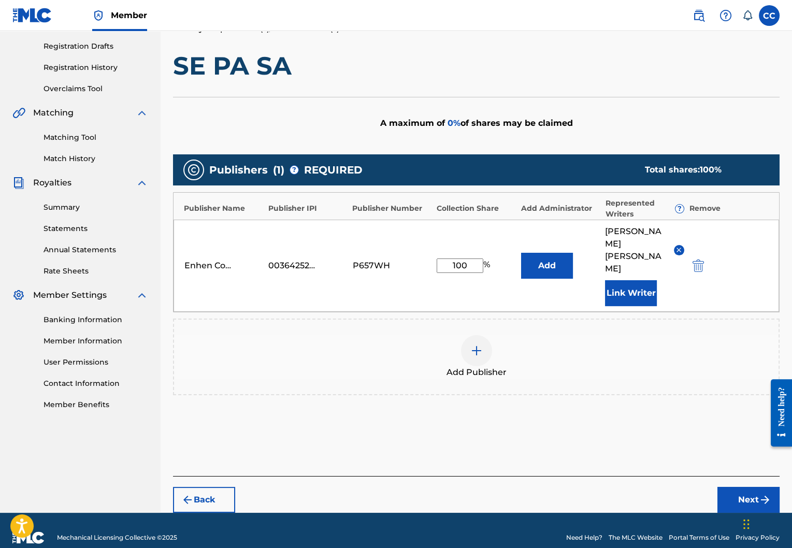
click at [733, 487] on button "Next" at bounding box center [748, 500] width 62 height 26
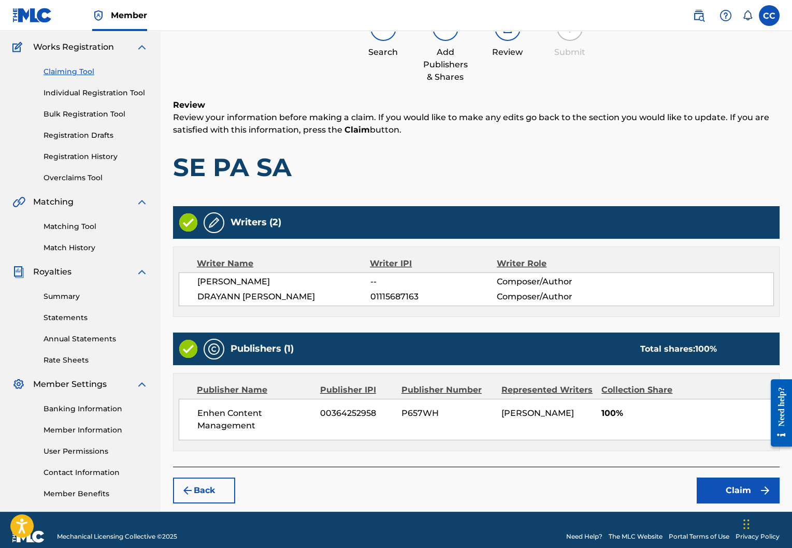
scroll to position [94, 0]
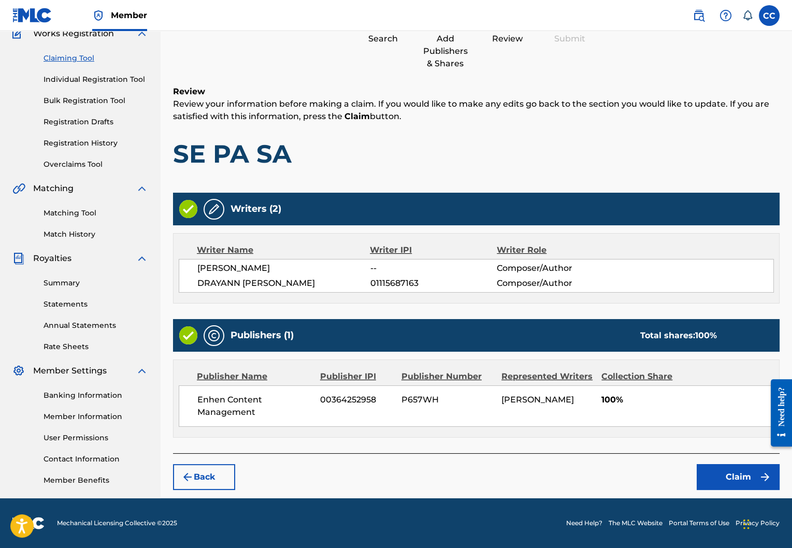
click at [712, 470] on button "Claim" at bounding box center [738, 477] width 83 height 26
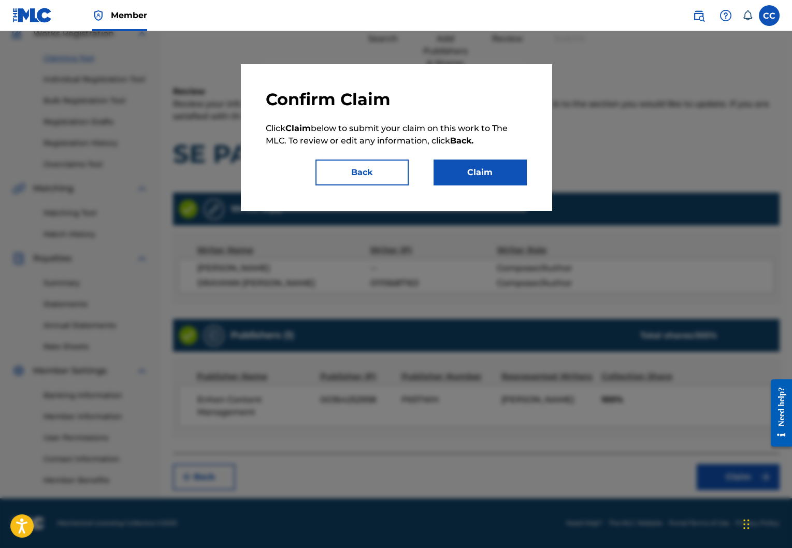
click at [461, 167] on button "Claim" at bounding box center [480, 173] width 93 height 26
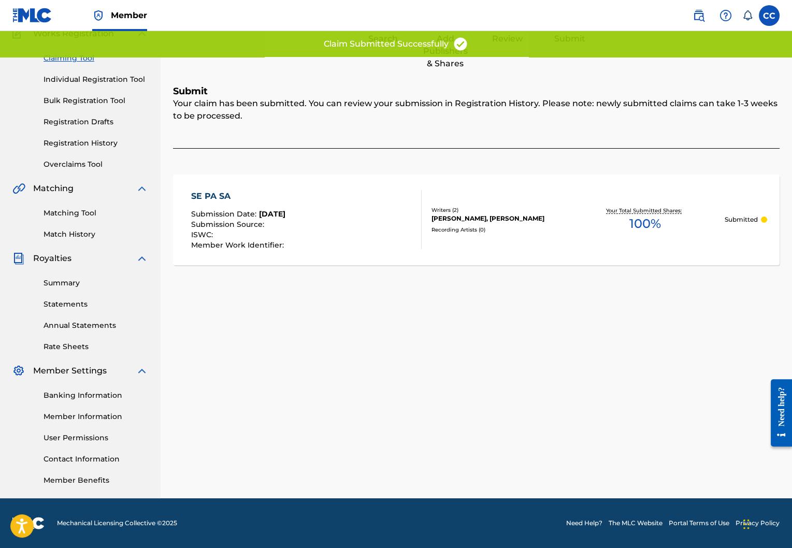
scroll to position [63, 0]
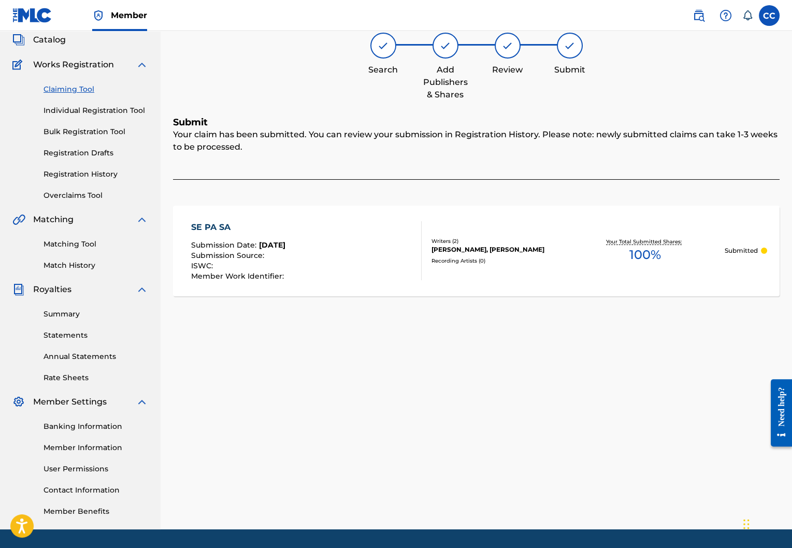
click at [80, 90] on link "Claiming Tool" at bounding box center [96, 89] width 105 height 11
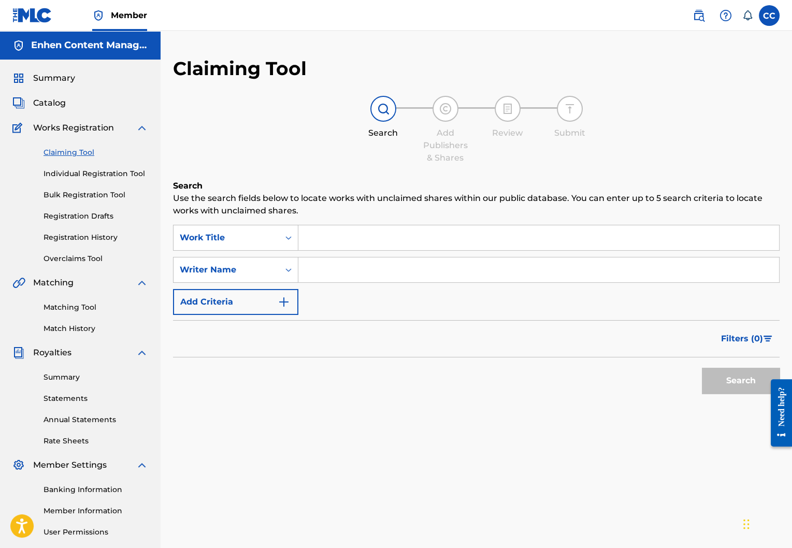
click at [344, 228] on input "Search Form" at bounding box center [538, 237] width 481 height 25
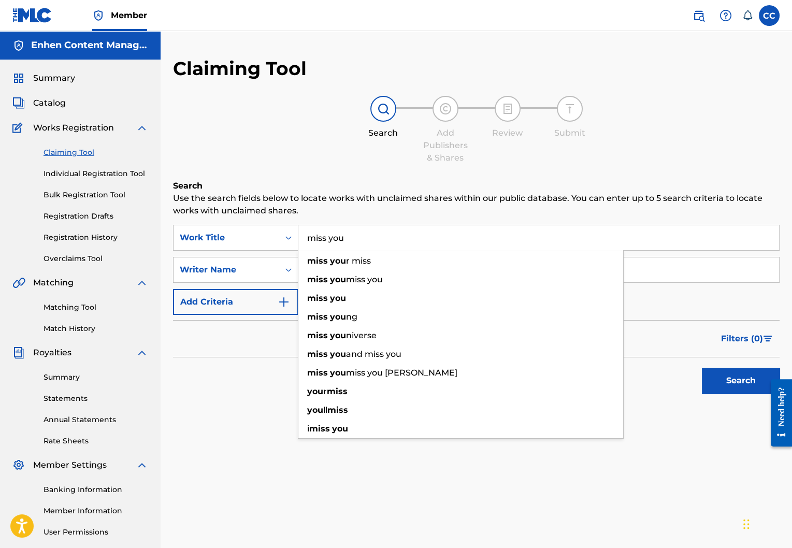
type input "miss you"
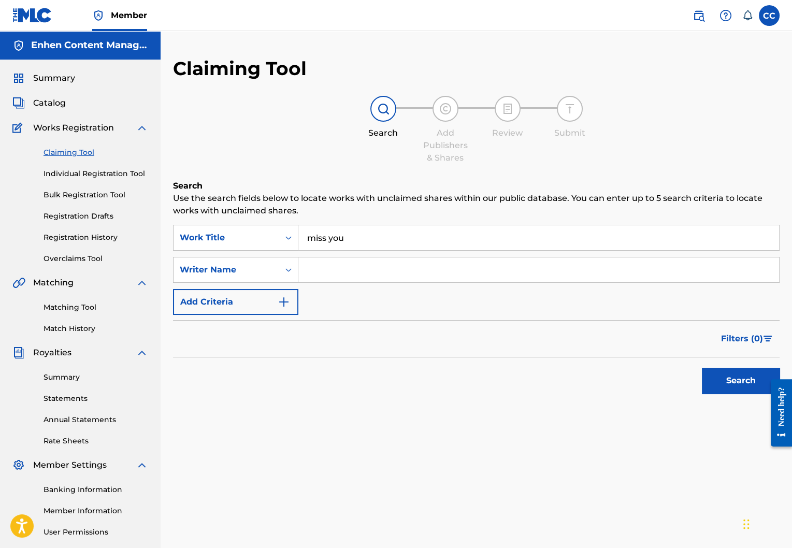
click at [352, 191] on h6 "Search" at bounding box center [476, 186] width 606 height 12
click at [352, 253] on div "SearchWithCriteriad665b943-d12c-410d-9ea8-aec2c2e9e20d Work Title miss you Sear…" at bounding box center [476, 270] width 606 height 90
click at [352, 257] on input "Search Form" at bounding box center [538, 269] width 481 height 25
type input "[PERSON_NAME]"
click at [713, 382] on button "Search" at bounding box center [741, 381] width 78 height 26
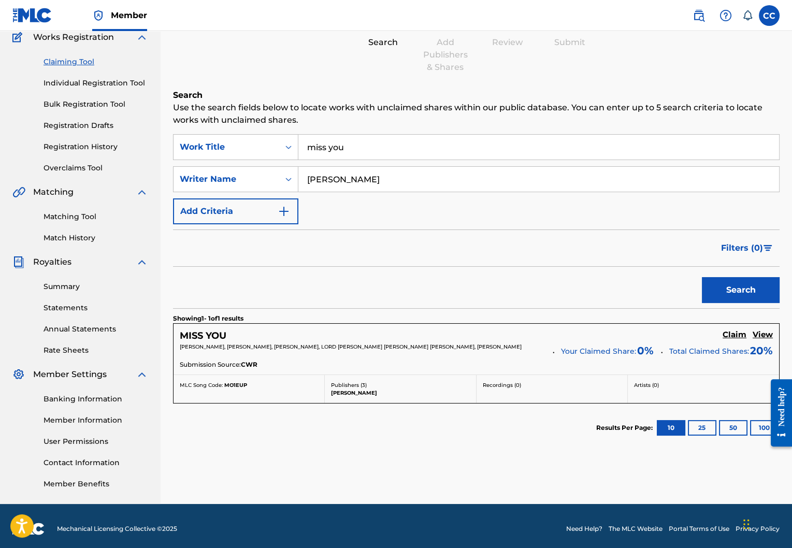
scroll to position [96, 0]
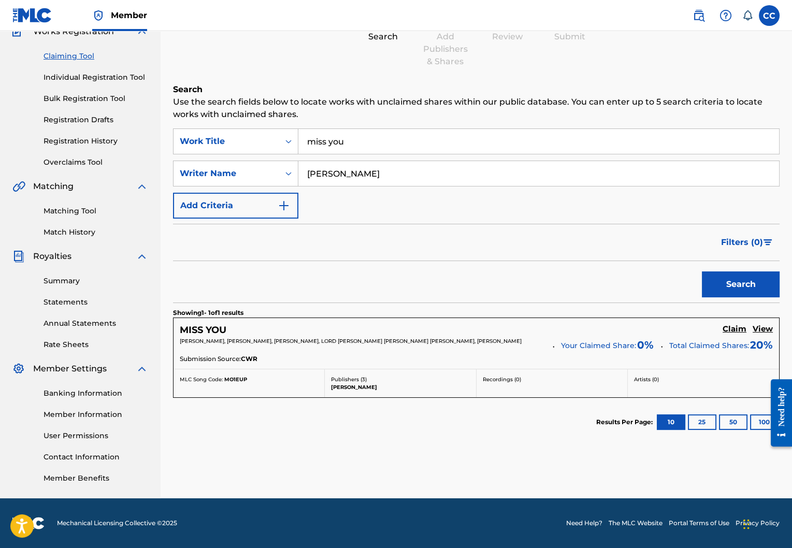
click at [739, 329] on h5 "Claim" at bounding box center [735, 329] width 24 height 10
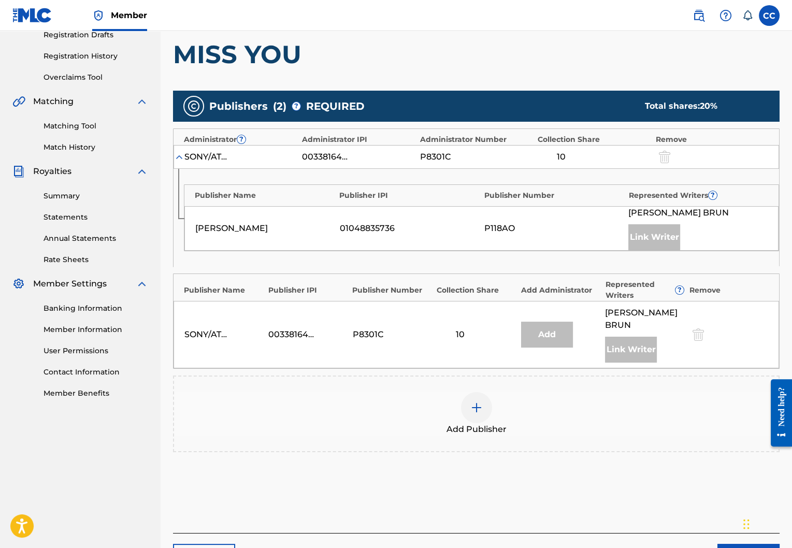
scroll to position [181, 0]
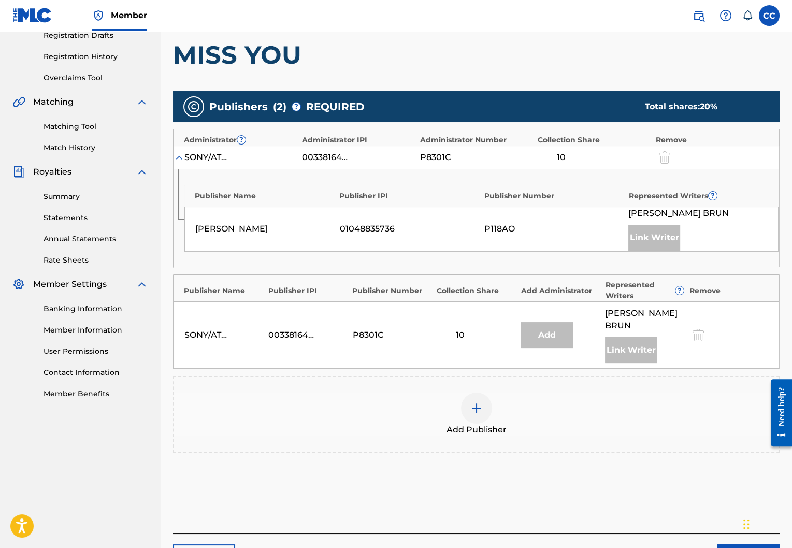
click at [479, 403] on img at bounding box center [476, 408] width 12 height 12
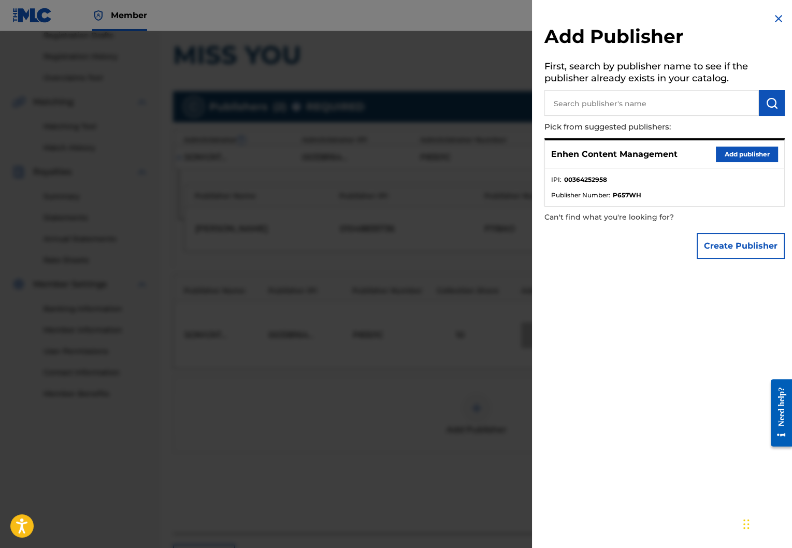
click at [751, 151] on button "Add publisher" at bounding box center [747, 155] width 62 height 16
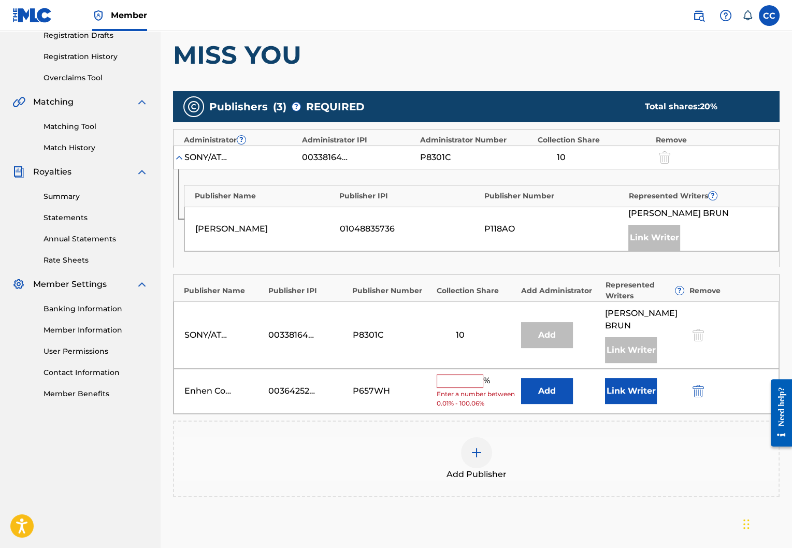
click at [626, 389] on button "Link Writer" at bounding box center [631, 391] width 52 height 26
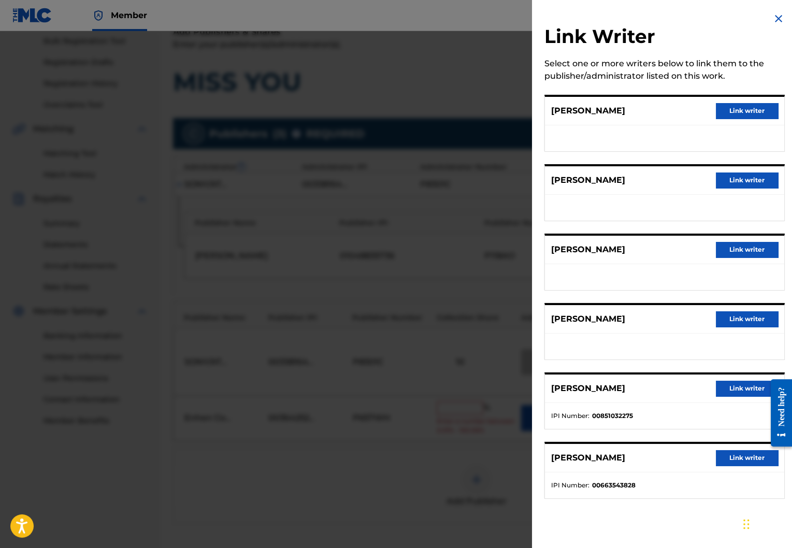
scroll to position [148, 0]
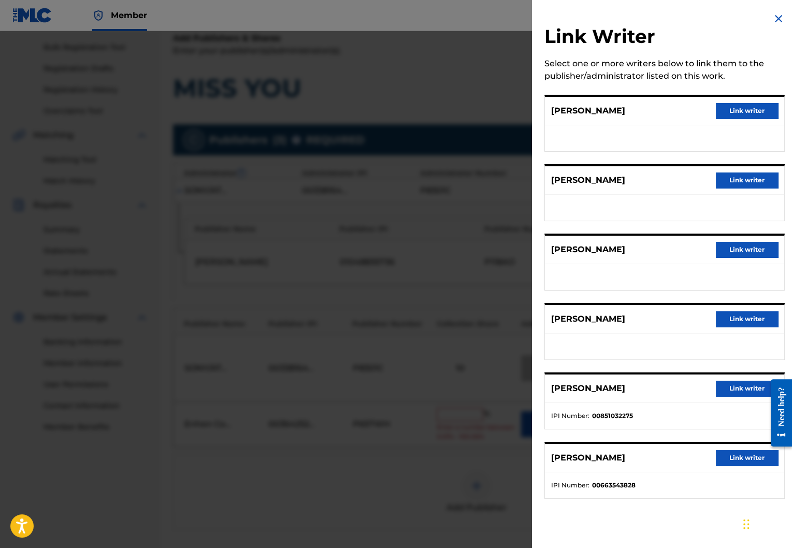
click at [774, 18] on img at bounding box center [778, 18] width 12 height 12
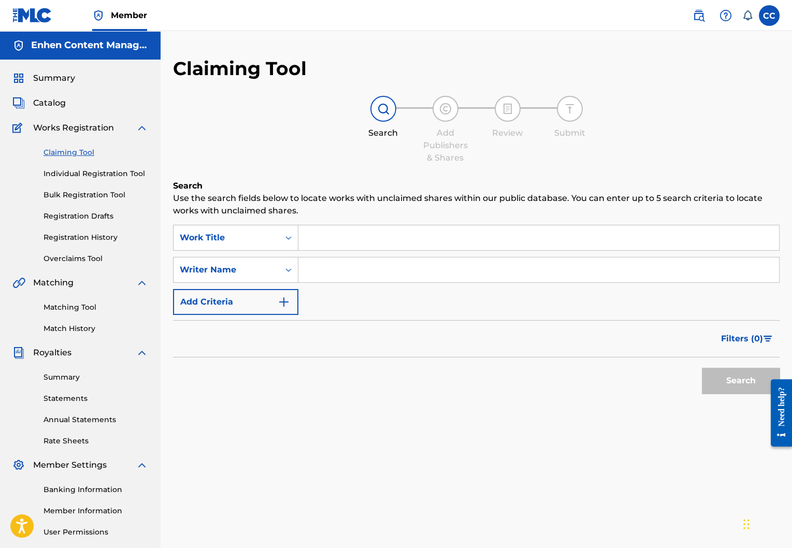
click at [414, 245] on input "Search Form" at bounding box center [538, 237] width 481 height 25
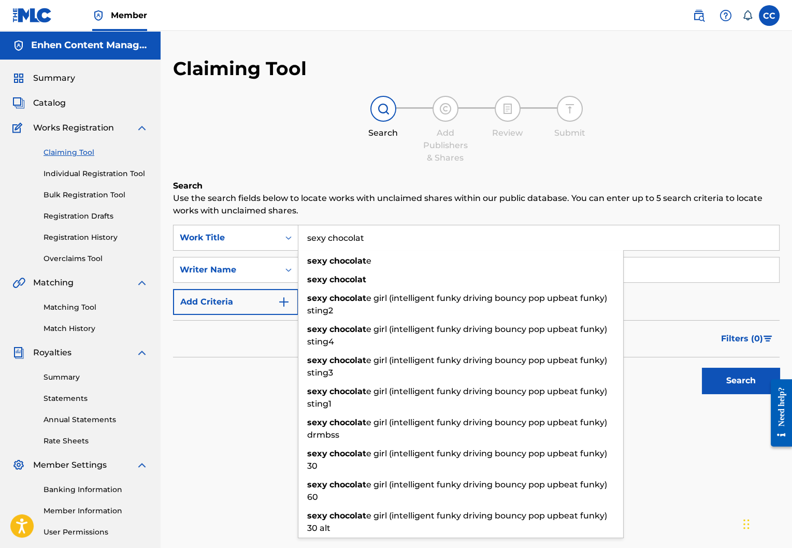
type input "sexy chocolat"
click at [477, 161] on div "Search Add Publishers & Shares Review Submit" at bounding box center [476, 130] width 606 height 68
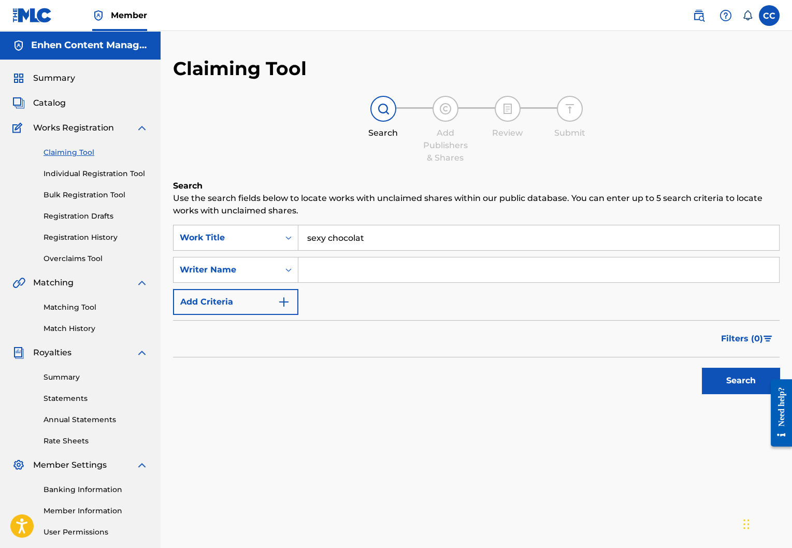
click at [427, 263] on input "Search Form" at bounding box center [538, 269] width 481 height 25
type input "[PERSON_NAME]"
click at [727, 385] on button "Search" at bounding box center [741, 381] width 78 height 26
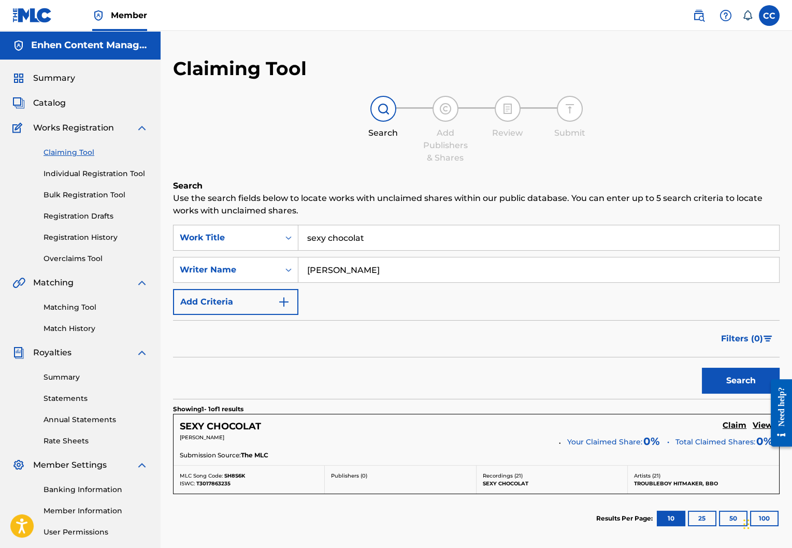
click at [729, 423] on h5 "Claim" at bounding box center [735, 426] width 24 height 10
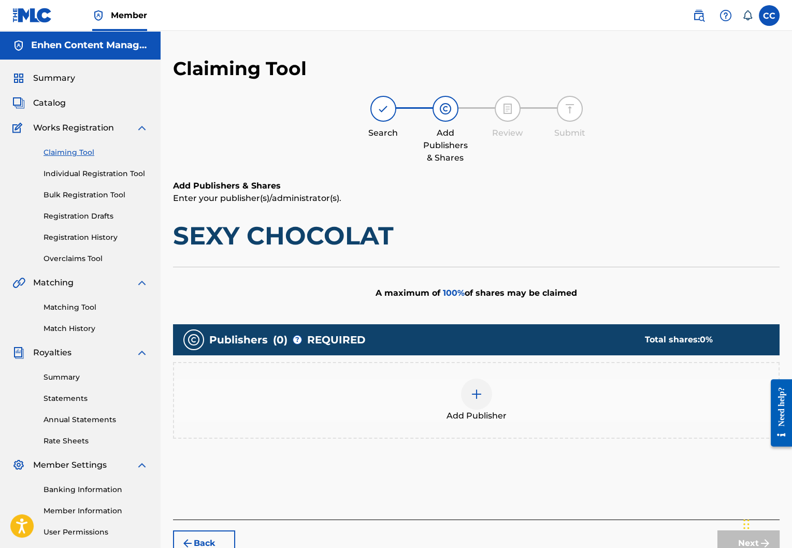
click at [482, 399] on div at bounding box center [476, 394] width 31 height 31
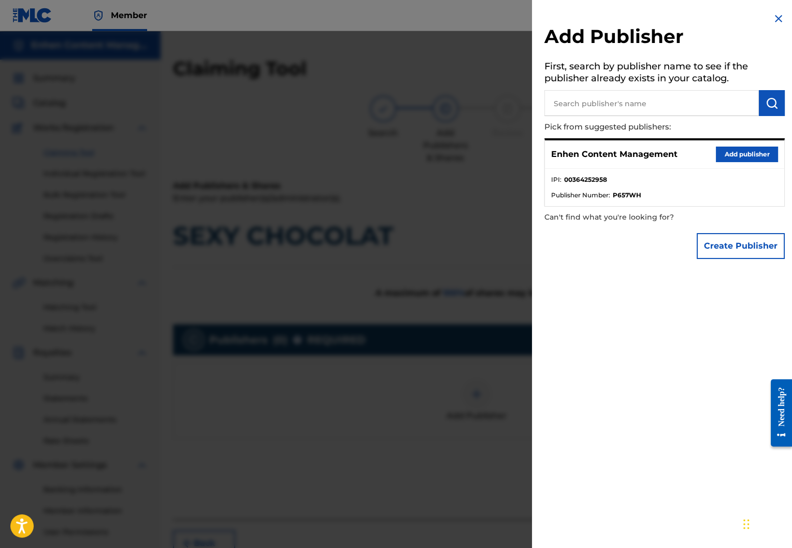
click at [757, 151] on button "Add publisher" at bounding box center [747, 155] width 62 height 16
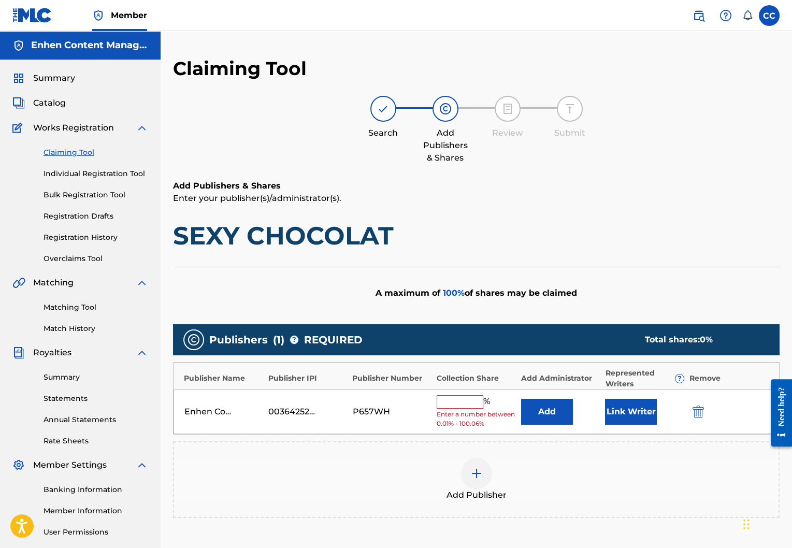
click at [460, 404] on input "text" at bounding box center [460, 401] width 47 height 13
type input "100"
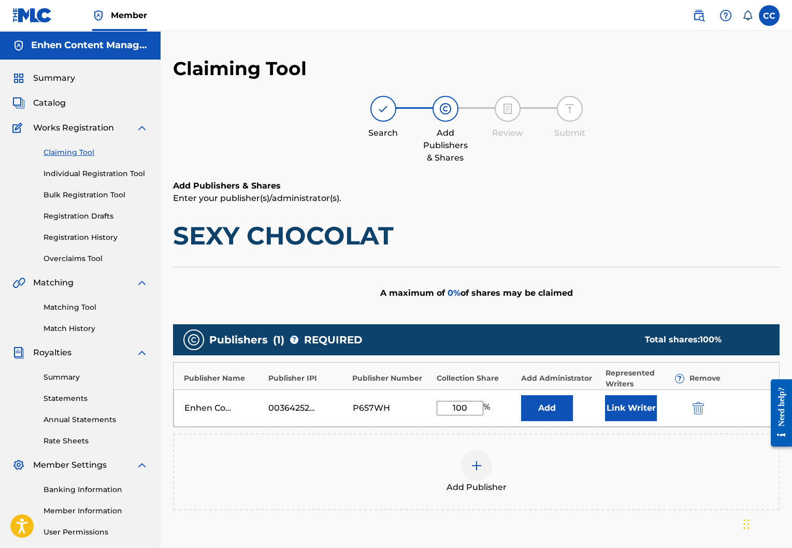
click at [638, 410] on button "Link Writer" at bounding box center [631, 408] width 52 height 26
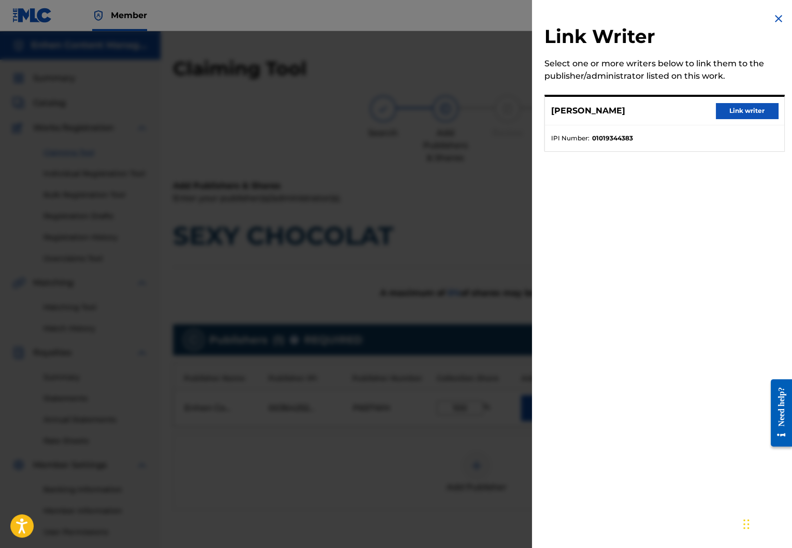
click at [748, 112] on button "Link writer" at bounding box center [747, 111] width 62 height 16
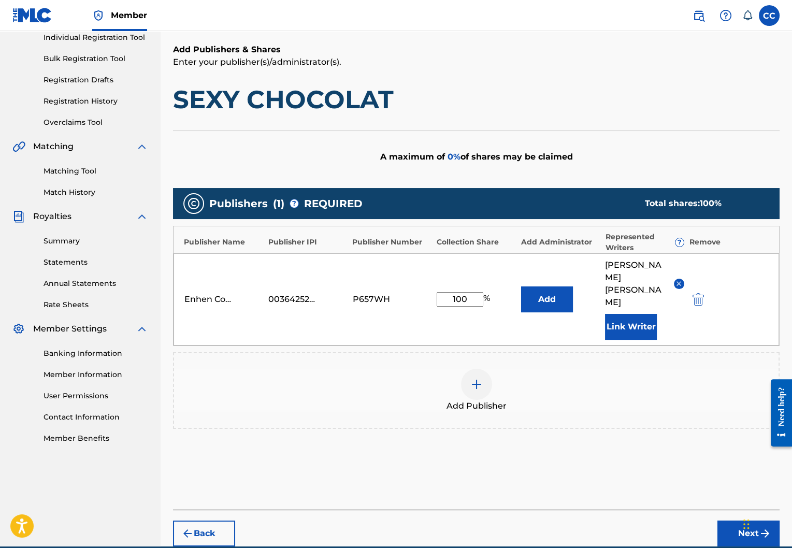
scroll to position [170, 0]
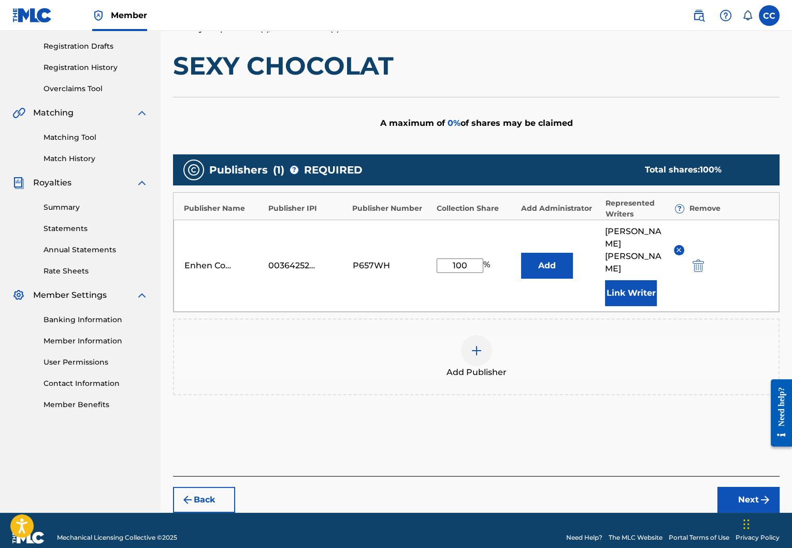
click at [745, 487] on button "Next" at bounding box center [748, 500] width 62 height 26
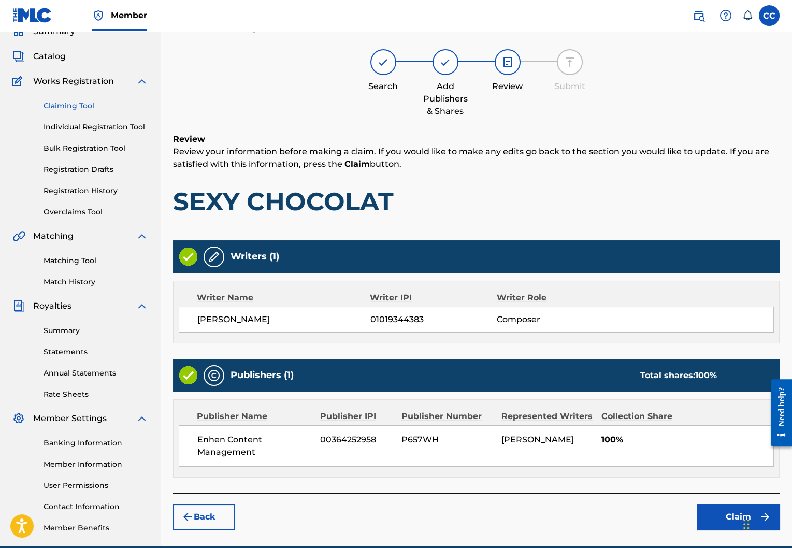
scroll to position [94, 0]
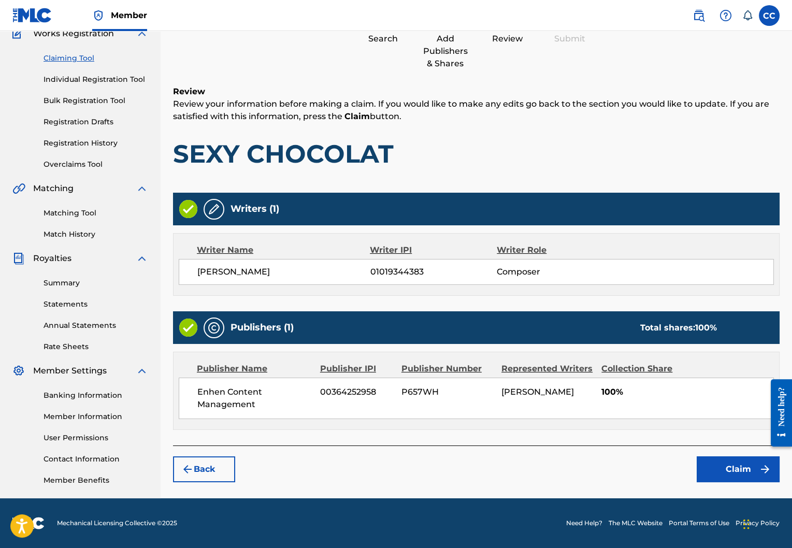
click at [716, 470] on button "Claim" at bounding box center [738, 469] width 83 height 26
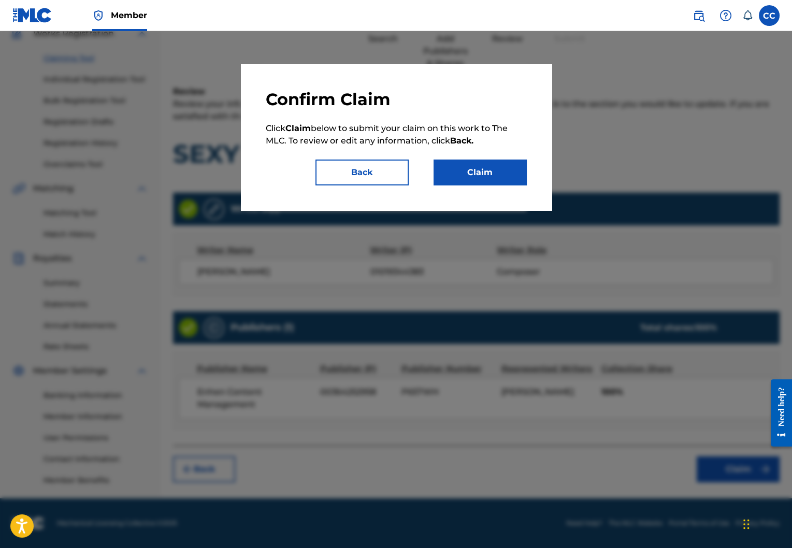
click at [505, 178] on button "Claim" at bounding box center [480, 173] width 93 height 26
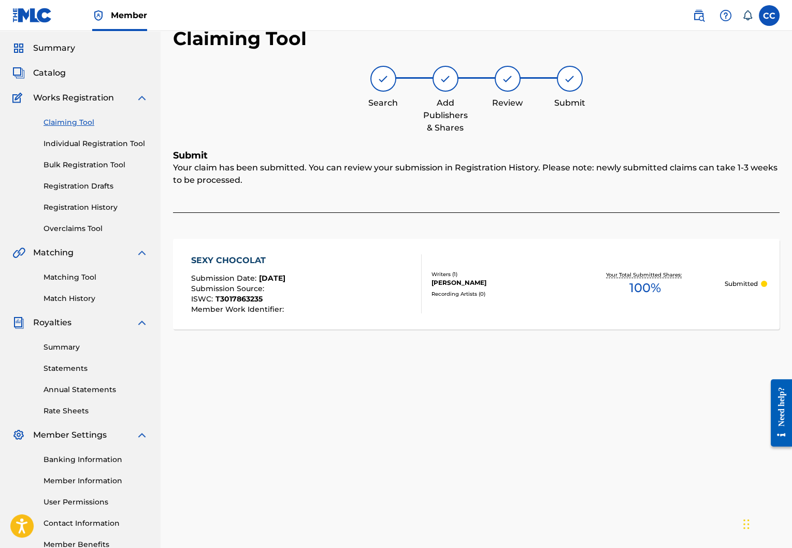
scroll to position [8, 0]
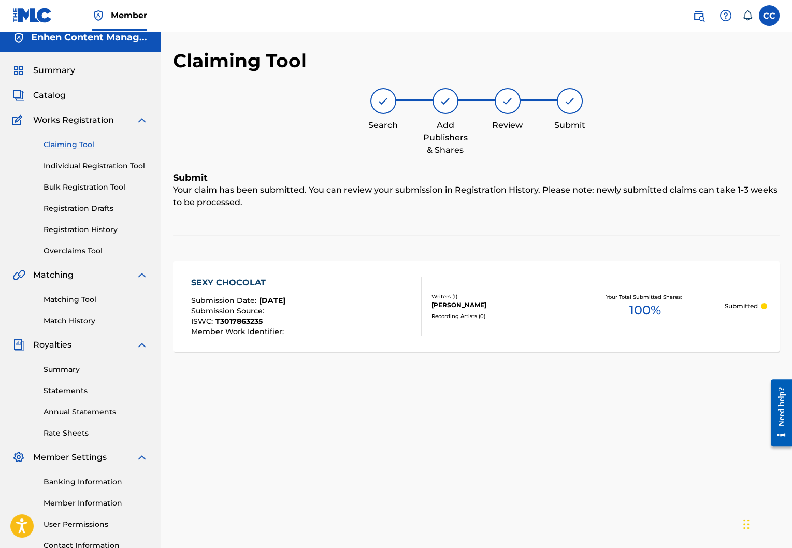
click at [70, 144] on link "Claiming Tool" at bounding box center [96, 144] width 105 height 11
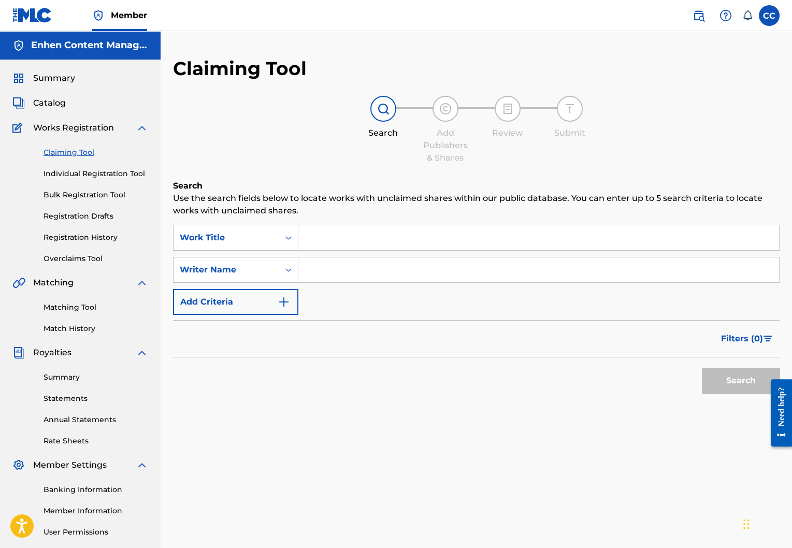
click at [328, 239] on input "Search Form" at bounding box center [538, 237] width 481 height 25
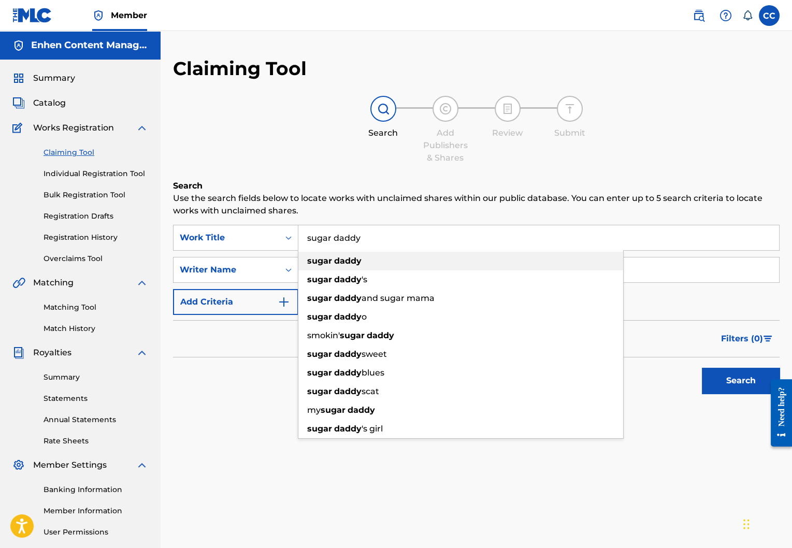
type input "sugar daddy"
click at [380, 264] on div "sugar daddy" at bounding box center [460, 261] width 325 height 19
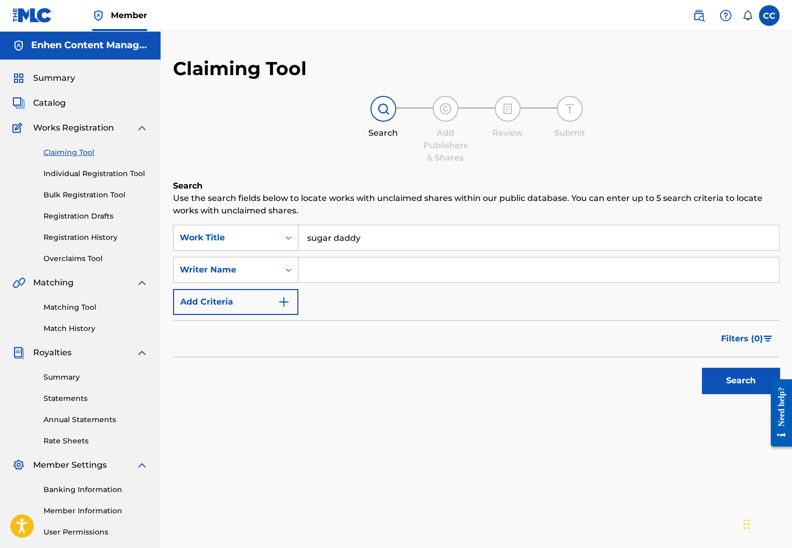
click at [310, 274] on input "Search Form" at bounding box center [538, 269] width 481 height 25
type input "lord wensky jolissaint"
click at [717, 380] on button "Search" at bounding box center [741, 381] width 78 height 26
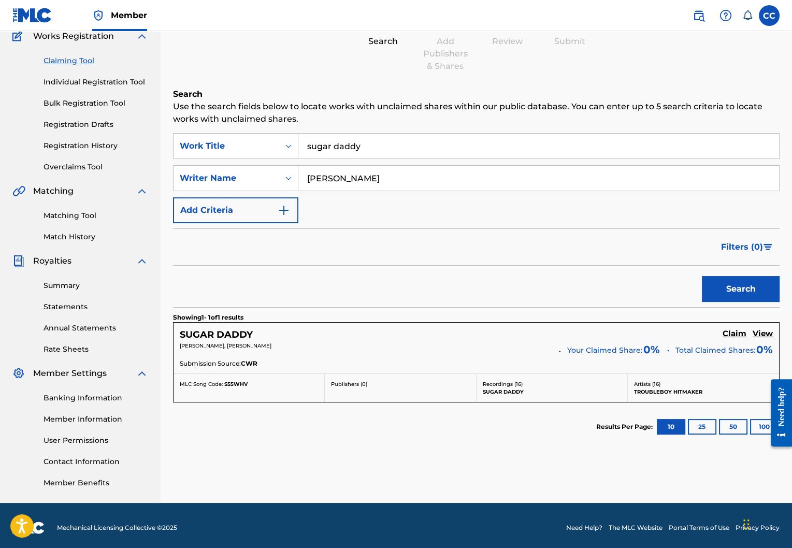
scroll to position [95, 0]
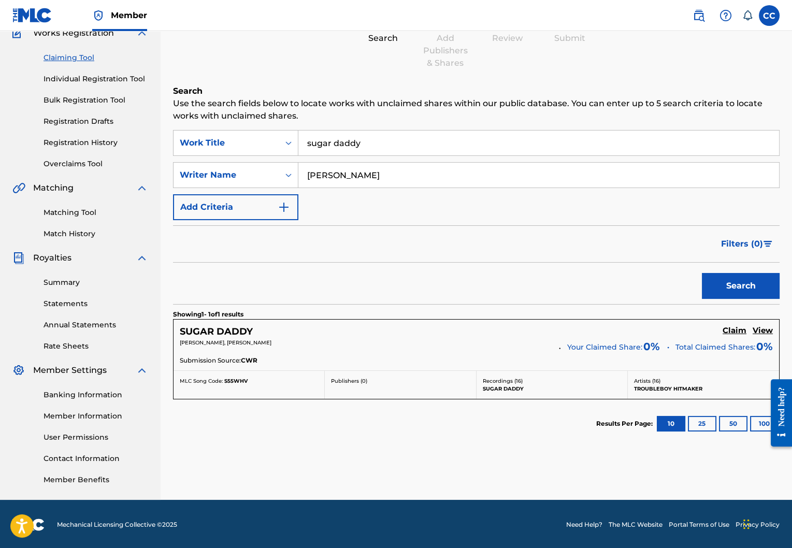
click at [732, 330] on h5 "Claim" at bounding box center [735, 331] width 24 height 10
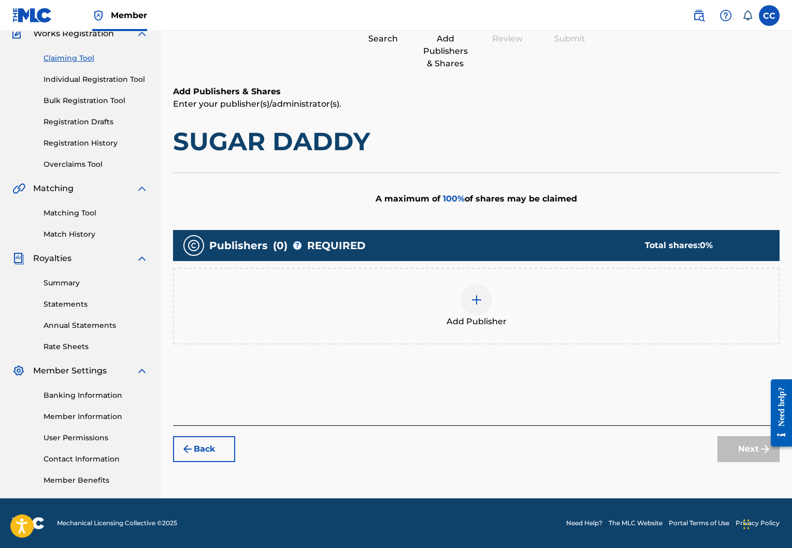
click at [486, 302] on div at bounding box center [476, 299] width 31 height 31
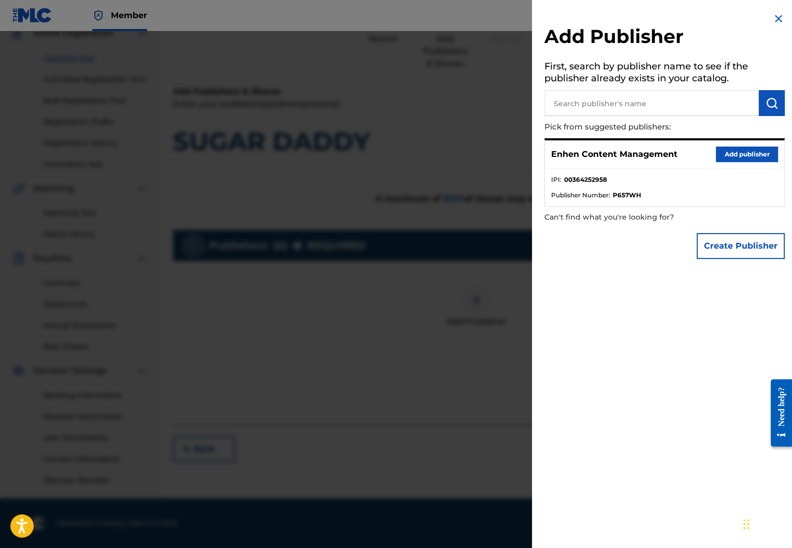
click at [733, 156] on button "Add publisher" at bounding box center [747, 155] width 62 height 16
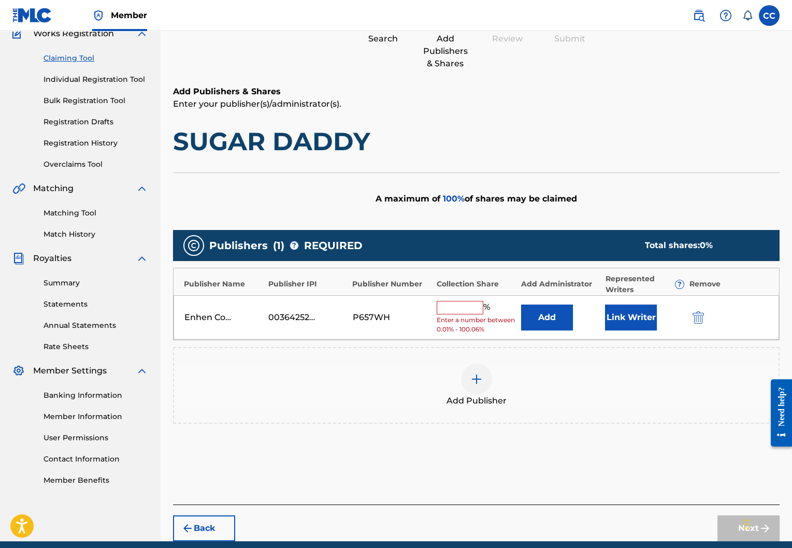
click at [461, 304] on input "text" at bounding box center [460, 307] width 47 height 13
type input "100"
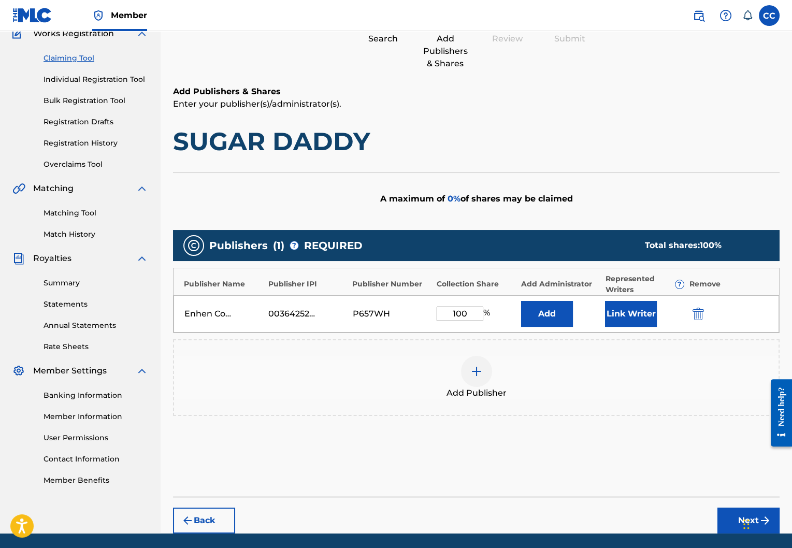
click at [642, 307] on button "Link Writer" at bounding box center [631, 314] width 52 height 26
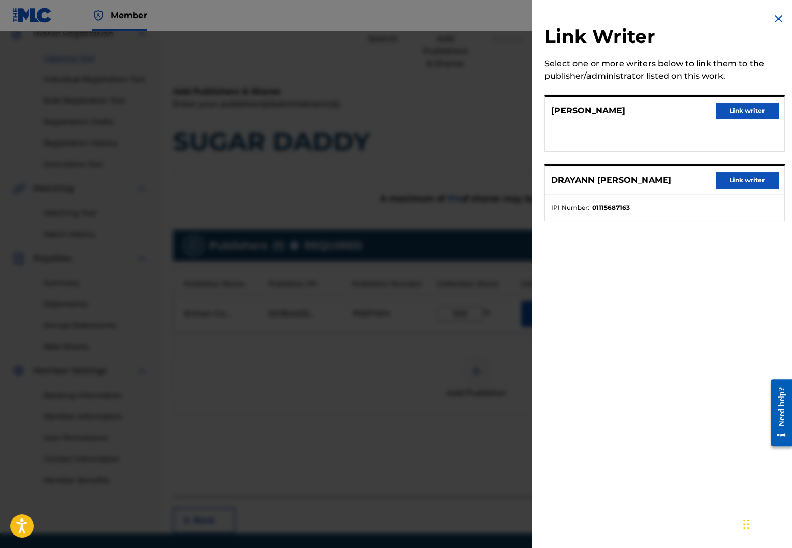
click at [733, 116] on button "Link writer" at bounding box center [747, 111] width 62 height 16
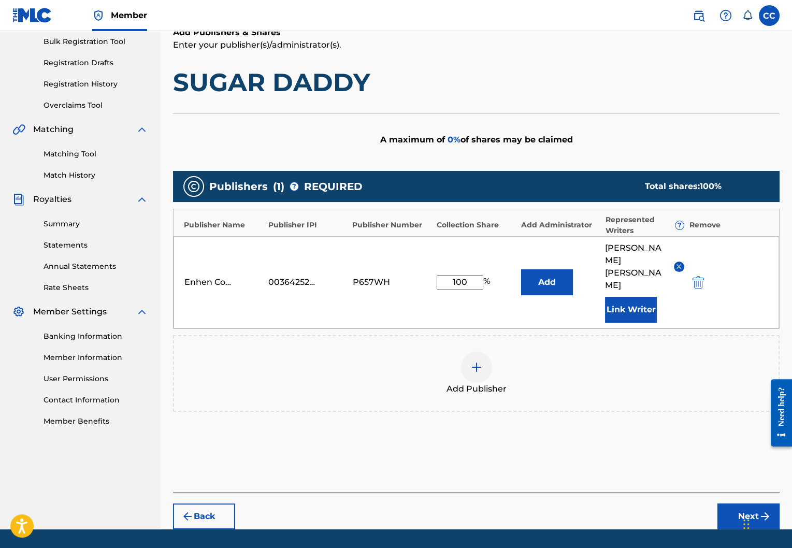
scroll to position [170, 0]
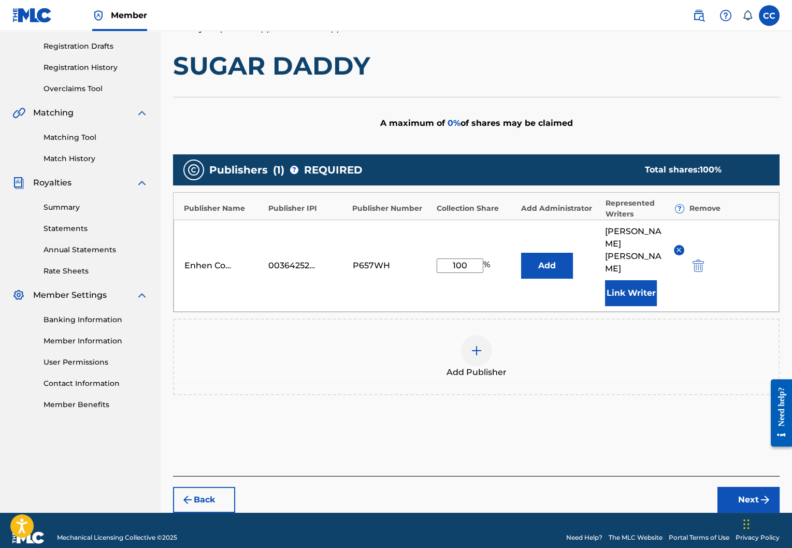
click at [741, 487] on button "Next" at bounding box center [748, 500] width 62 height 26
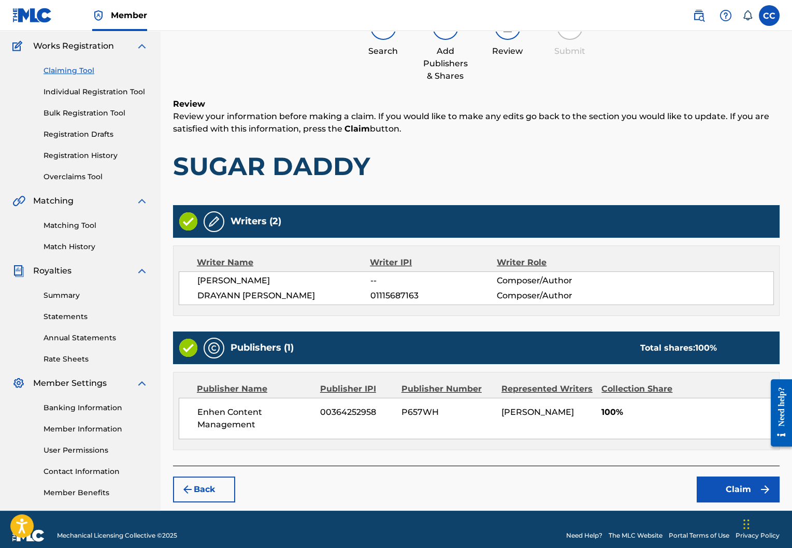
scroll to position [94, 0]
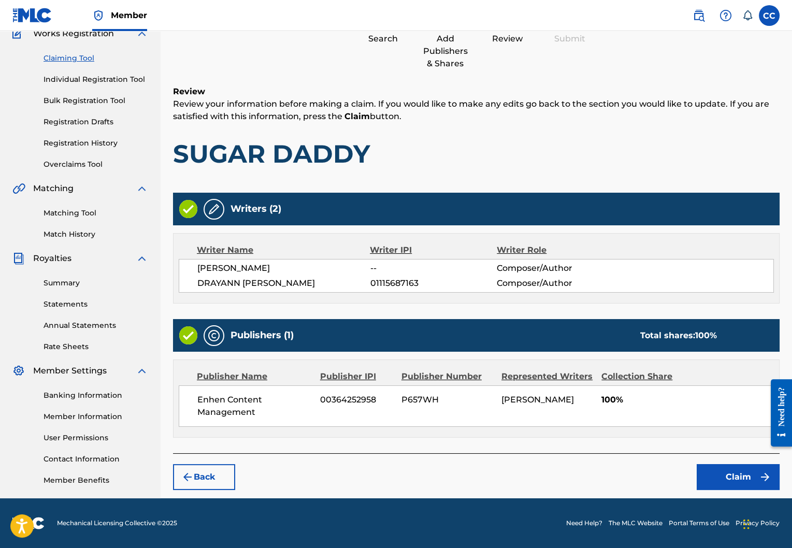
click at [719, 466] on button "Claim" at bounding box center [738, 477] width 83 height 26
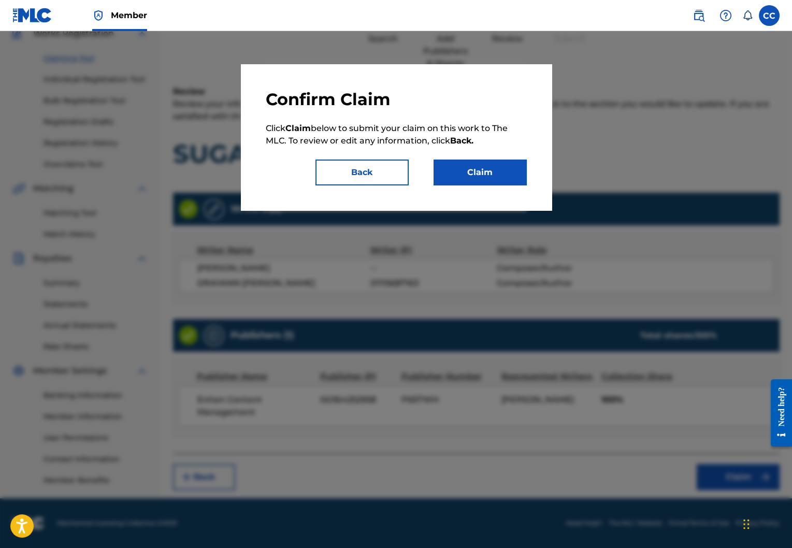
click at [480, 176] on button "Claim" at bounding box center [480, 173] width 93 height 26
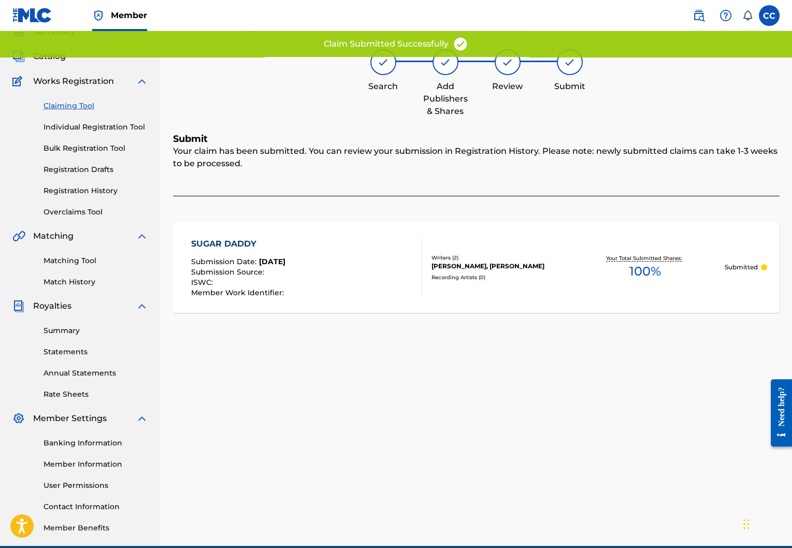
scroll to position [13, 0]
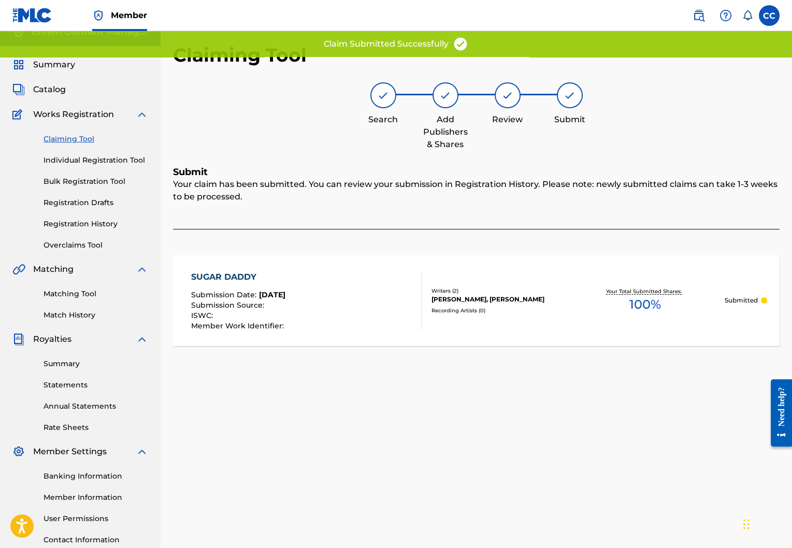
click at [79, 134] on link "Claiming Tool" at bounding box center [96, 139] width 105 height 11
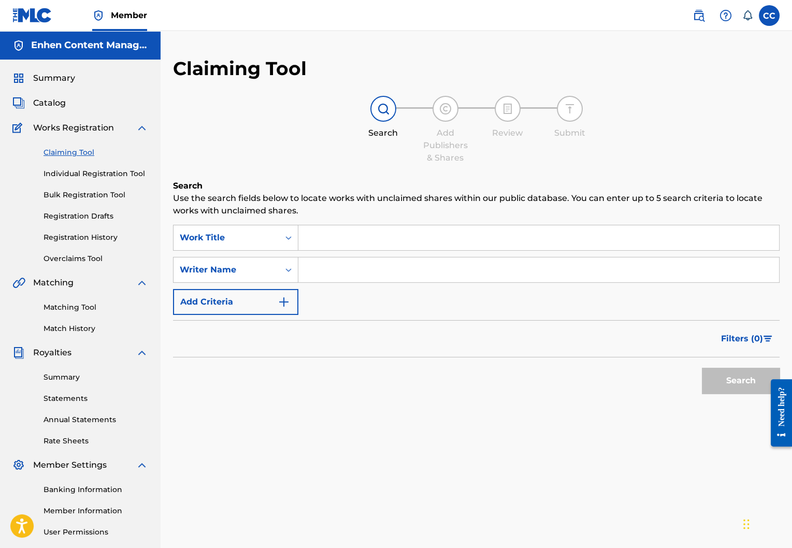
click at [392, 223] on div "Search Use the search fields below to locate works with unclaimed shares within…" at bounding box center [476, 315] width 606 height 271
click at [392, 233] on input "Search Form" at bounding box center [538, 237] width 481 height 25
type input ","
type input "m"
click at [438, 263] on input "Search Form" at bounding box center [538, 269] width 481 height 25
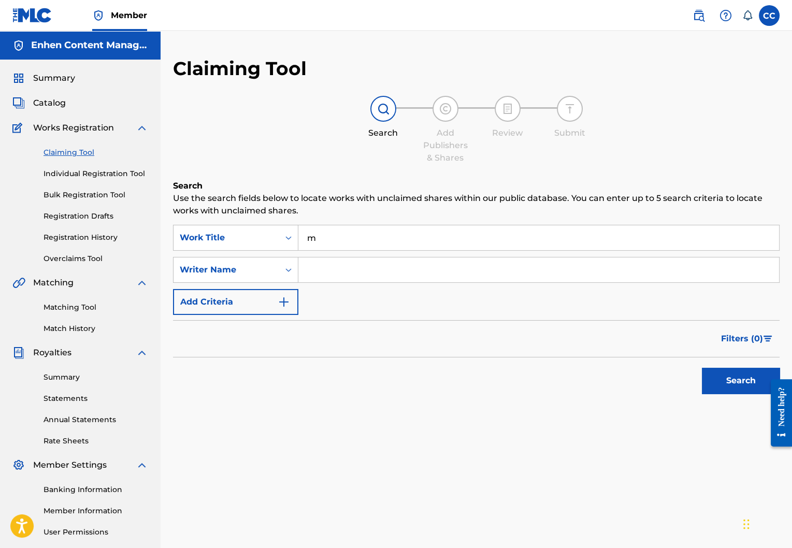
type input "lord wensky jolissaint"
click at [715, 371] on button "Search" at bounding box center [741, 381] width 78 height 26
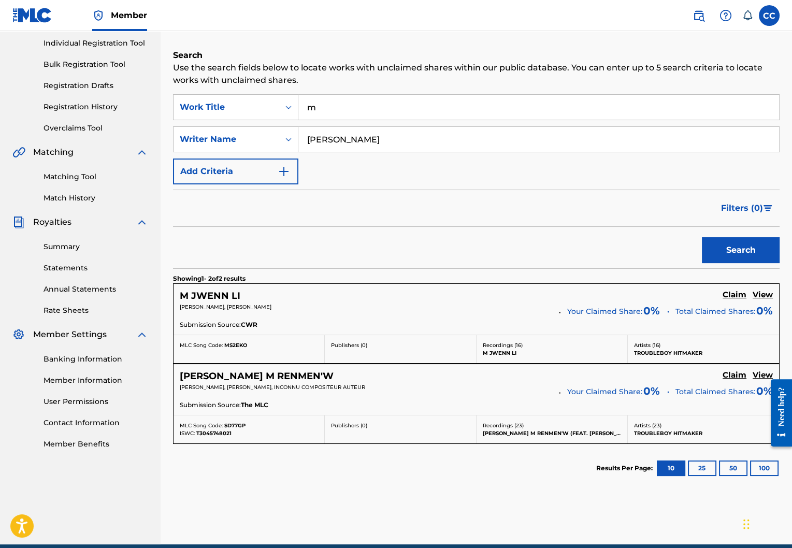
scroll to position [131, 0]
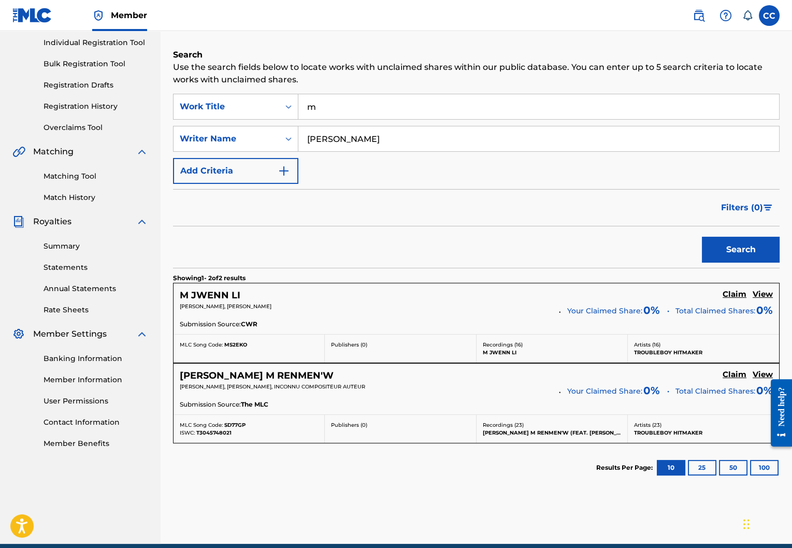
click at [739, 290] on h5 "Claim" at bounding box center [735, 295] width 24 height 10
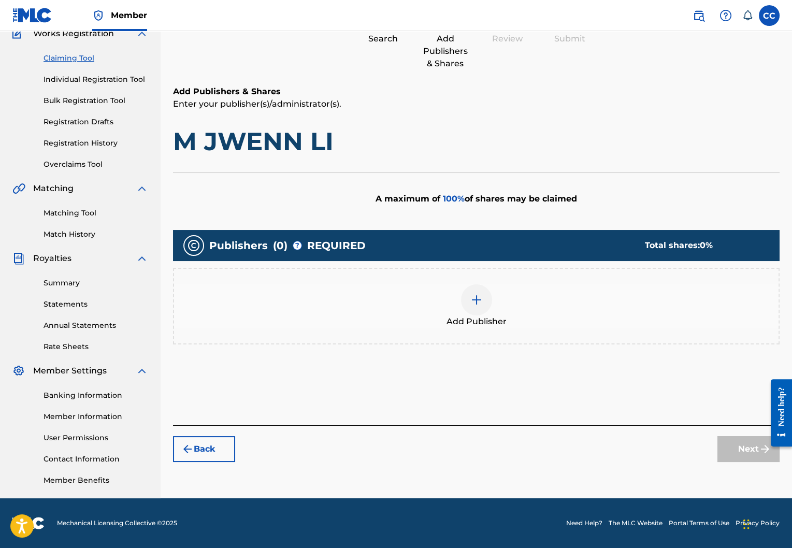
click at [487, 306] on div at bounding box center [476, 299] width 31 height 31
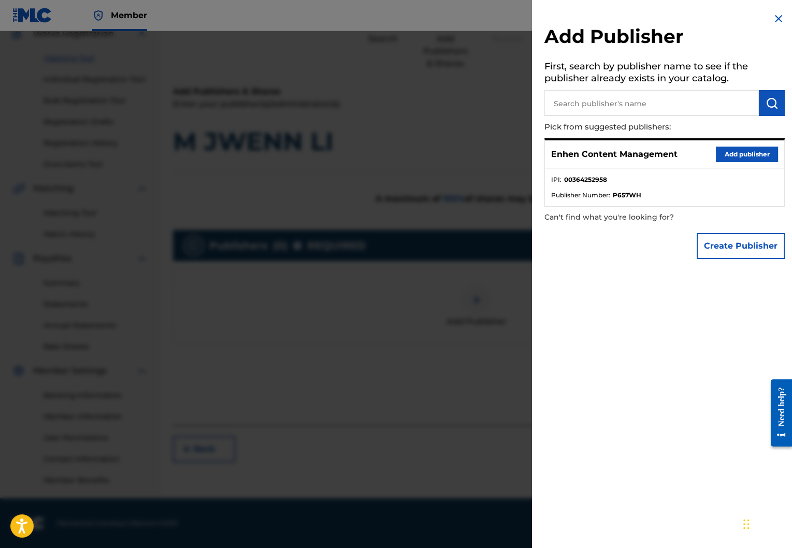
click at [749, 153] on button "Add publisher" at bounding box center [747, 155] width 62 height 16
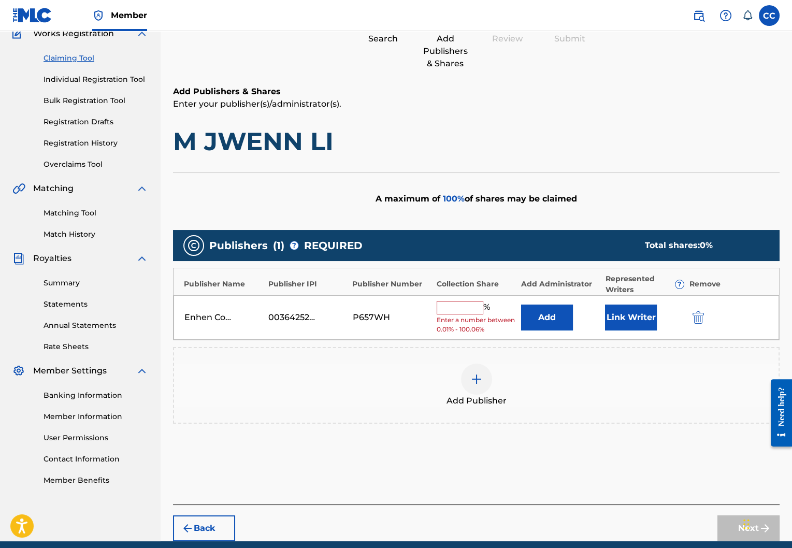
click at [469, 306] on input "text" at bounding box center [460, 307] width 47 height 13
type input "100"
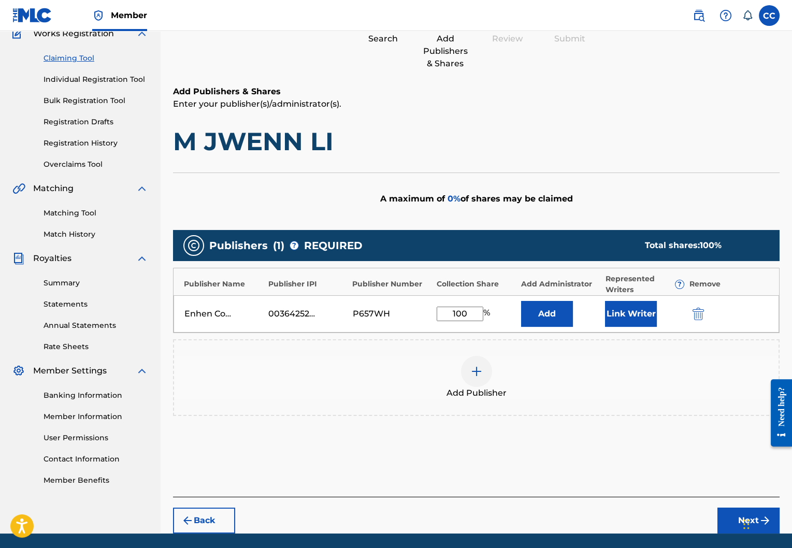
click at [626, 312] on button "Link Writer" at bounding box center [631, 314] width 52 height 26
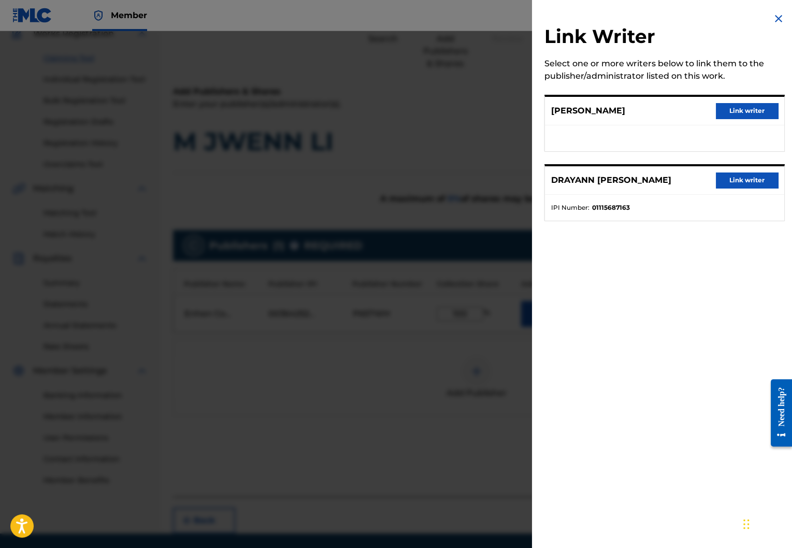
click at [749, 109] on button "Link writer" at bounding box center [747, 111] width 62 height 16
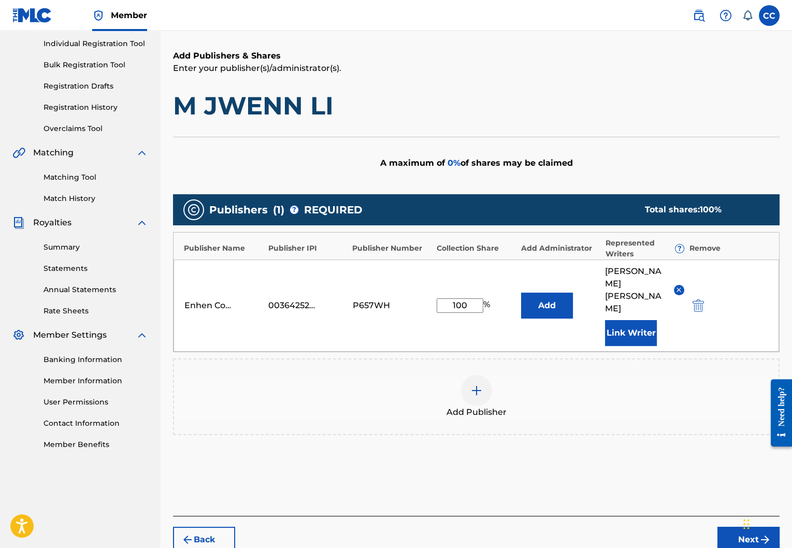
scroll to position [170, 0]
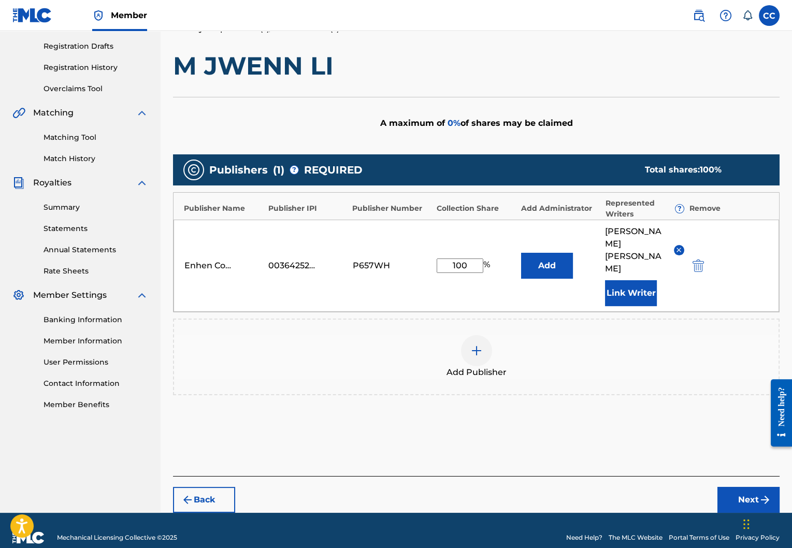
click at [736, 487] on button "Next" at bounding box center [748, 500] width 62 height 26
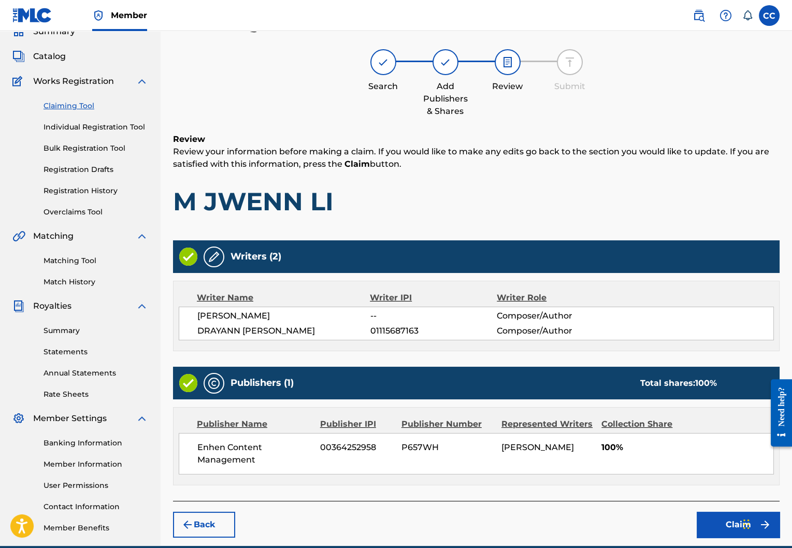
scroll to position [94, 0]
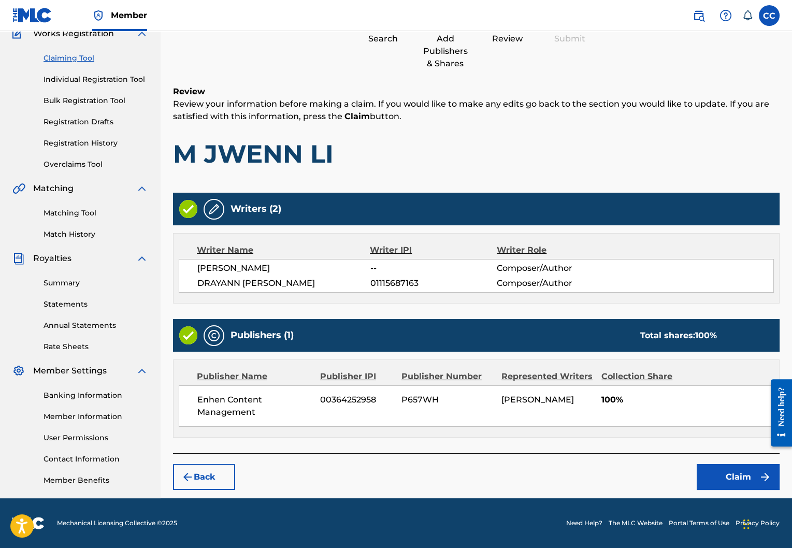
click at [726, 473] on button "Claim" at bounding box center [738, 477] width 83 height 26
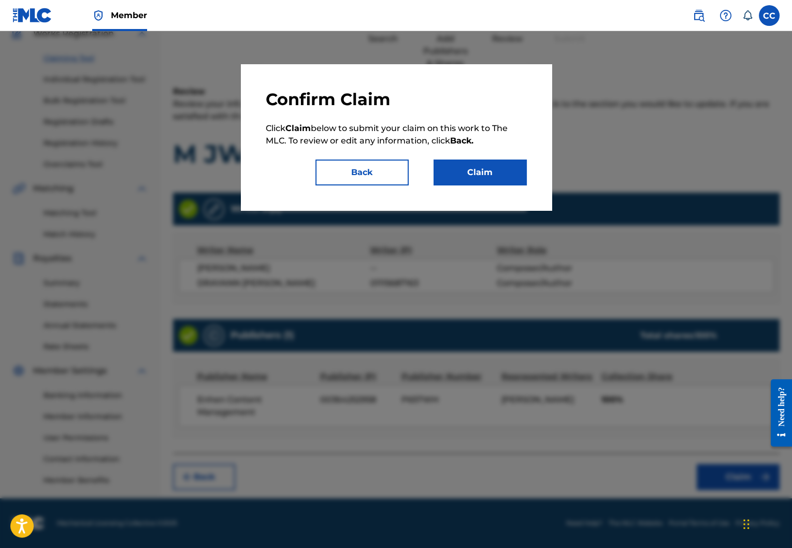
click at [504, 177] on button "Claim" at bounding box center [480, 173] width 93 height 26
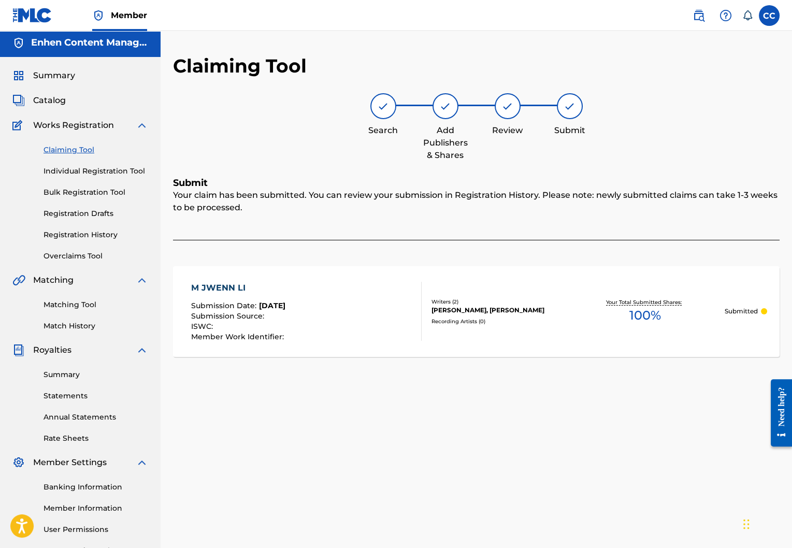
scroll to position [0, 0]
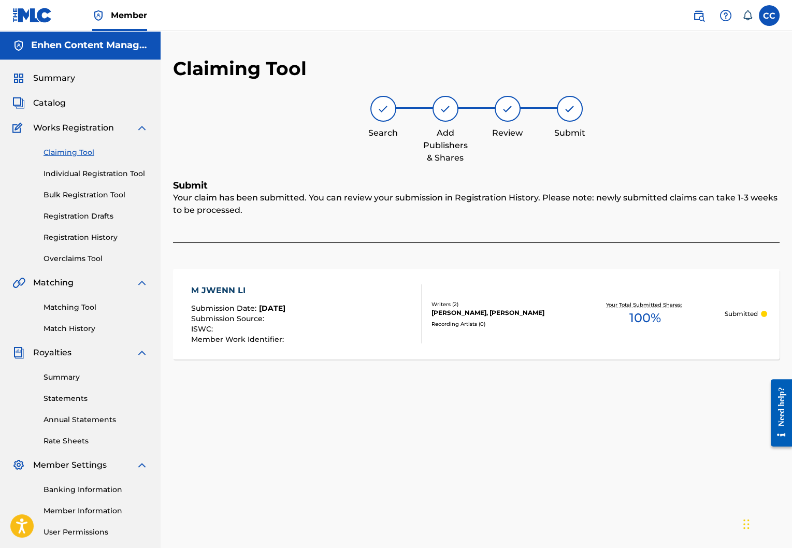
click at [69, 158] on div "Claiming Tool Individual Registration Tool Bulk Registration Tool Registration …" at bounding box center [80, 199] width 136 height 130
click at [73, 148] on link "Claiming Tool" at bounding box center [96, 152] width 105 height 11
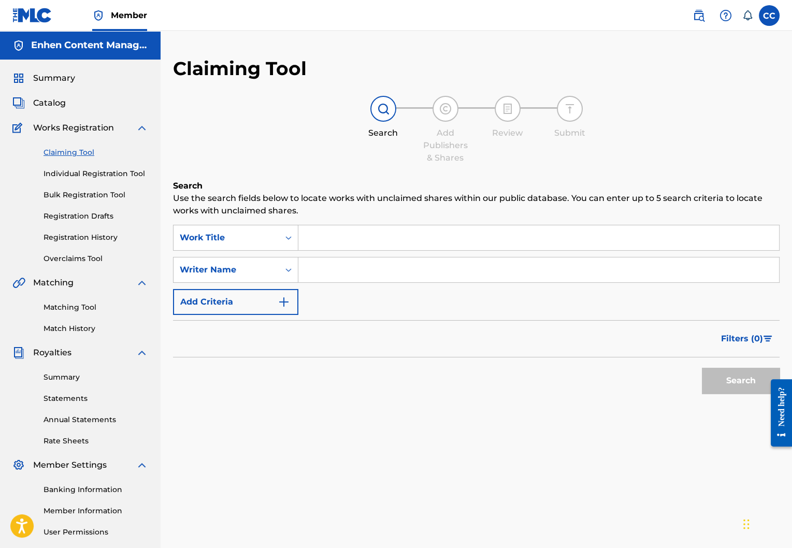
click at [315, 242] on input "Search Form" at bounding box center [538, 237] width 481 height 25
type input "pa"
click at [412, 280] on input "Search Form" at bounding box center [538, 269] width 481 height 25
type input "lord wensky jolissaint"
click at [714, 383] on button "Search" at bounding box center [741, 381] width 78 height 26
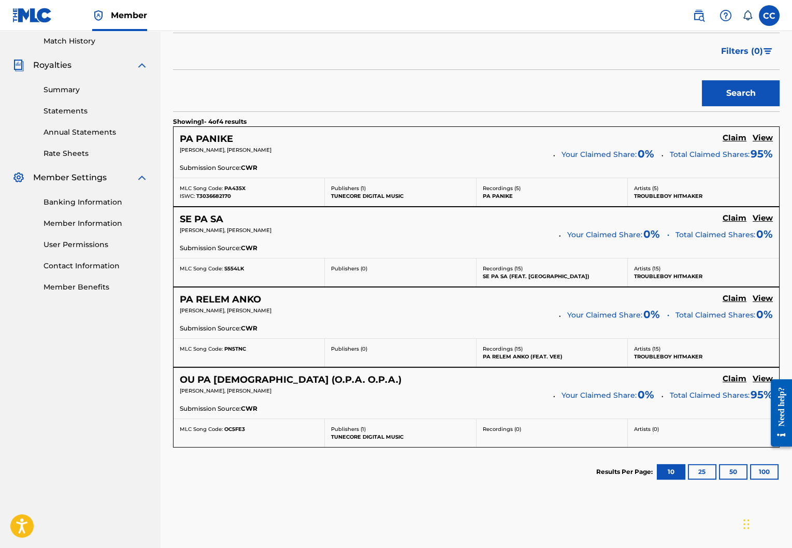
scroll to position [311, 0]
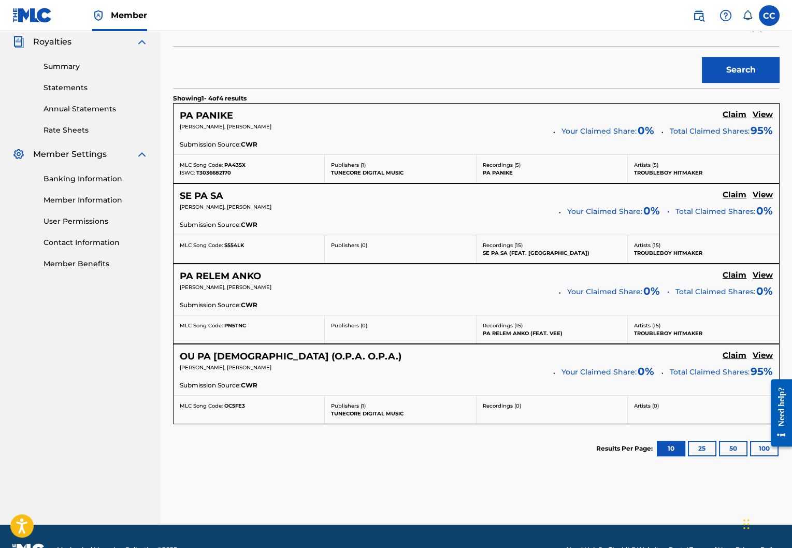
click at [730, 120] on h5 "Claim" at bounding box center [735, 115] width 24 height 10
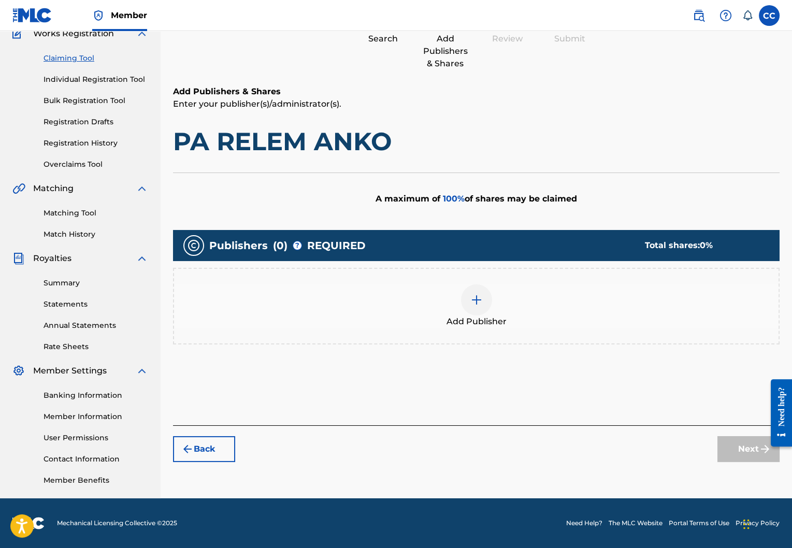
click at [466, 302] on div at bounding box center [476, 299] width 31 height 31
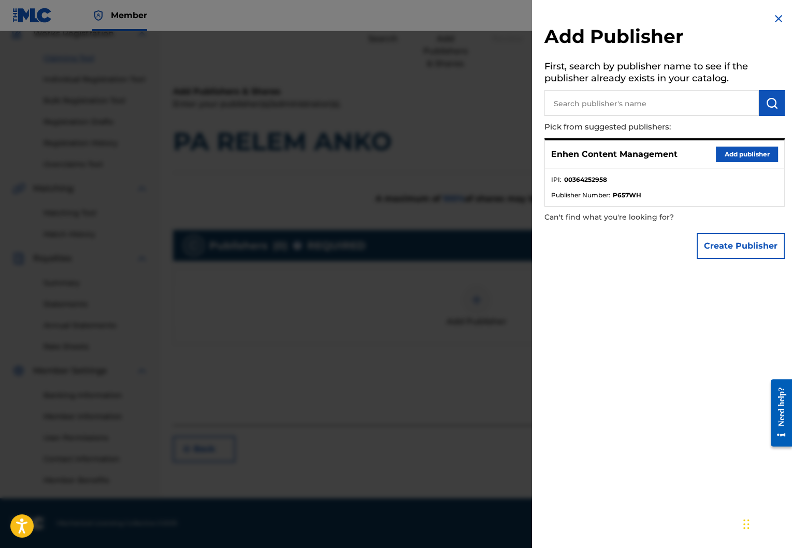
click at [750, 153] on button "Add publisher" at bounding box center [747, 155] width 62 height 16
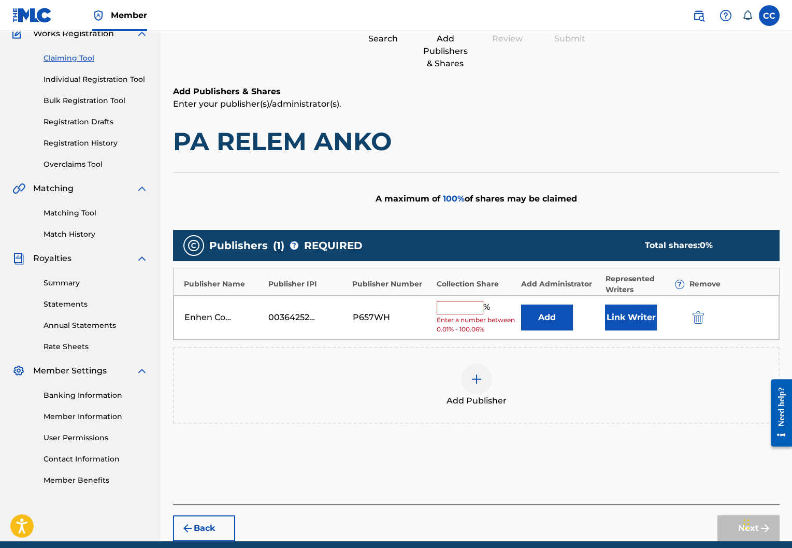
click at [462, 310] on input "text" at bounding box center [460, 307] width 47 height 13
type input "100"
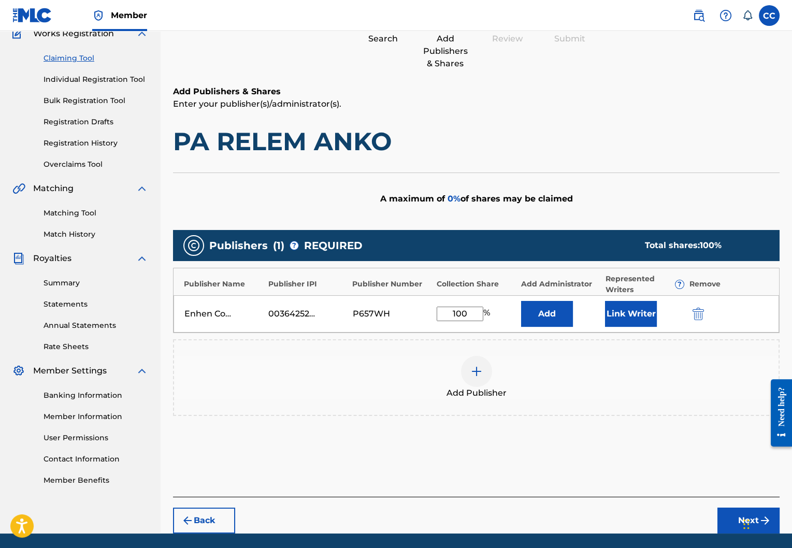
click at [622, 314] on button "Link Writer" at bounding box center [631, 314] width 52 height 26
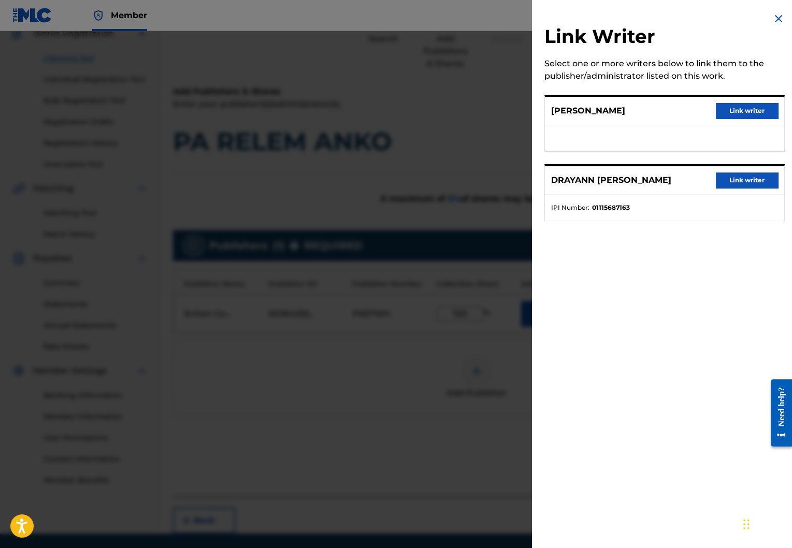
click at [742, 112] on button "Link writer" at bounding box center [747, 111] width 62 height 16
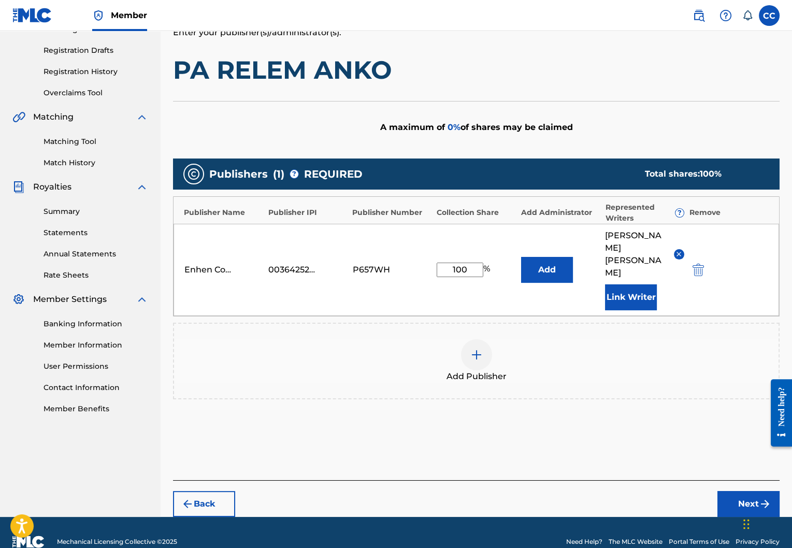
scroll to position [170, 0]
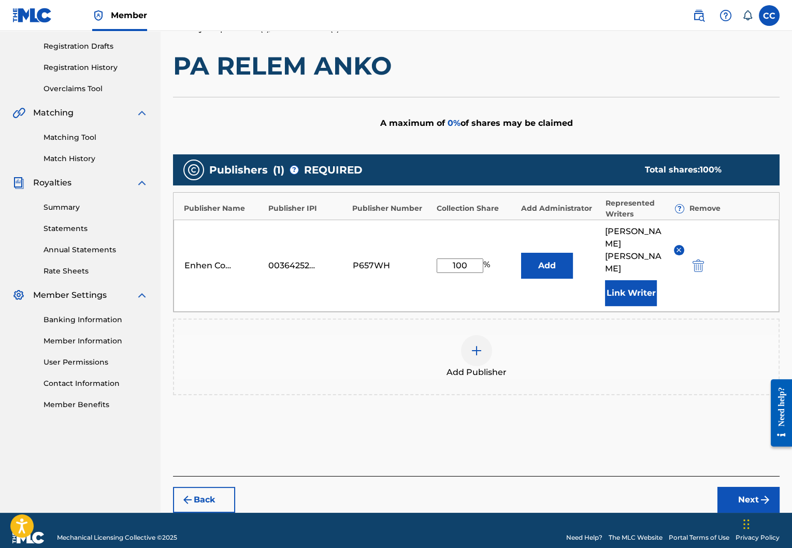
click at [749, 487] on button "Next" at bounding box center [748, 500] width 62 height 26
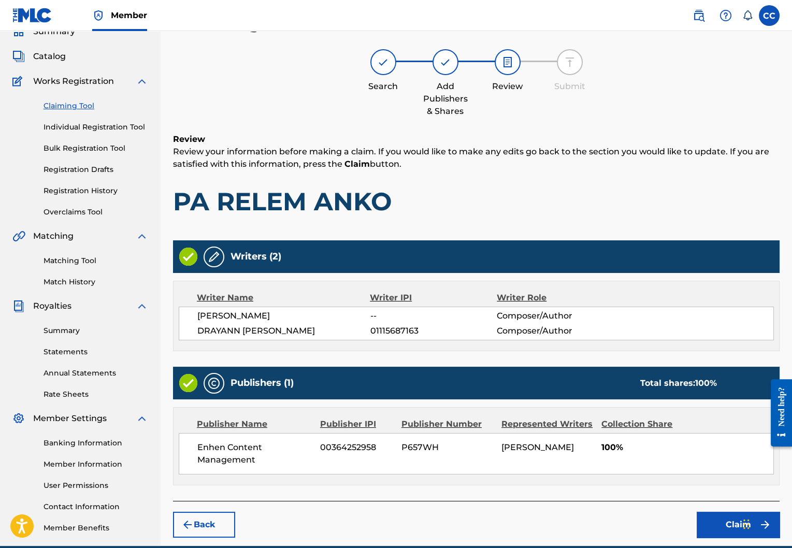
scroll to position [94, 0]
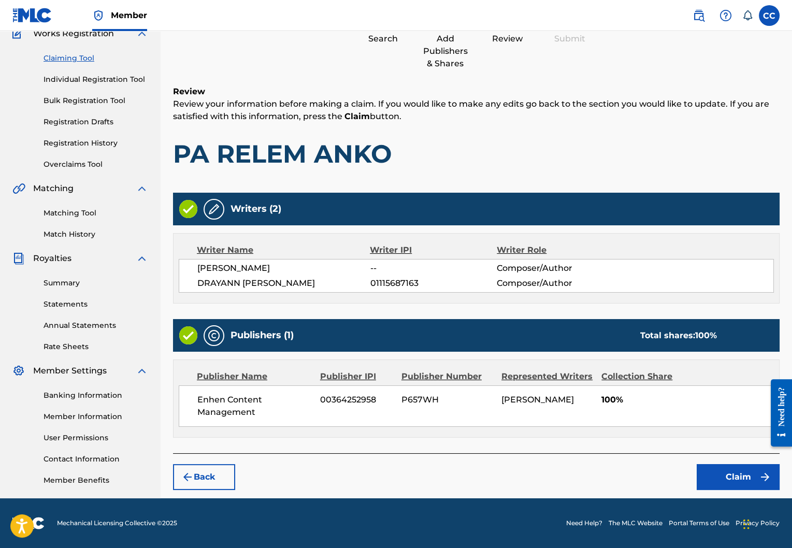
click at [721, 471] on button "Claim" at bounding box center [738, 477] width 83 height 26
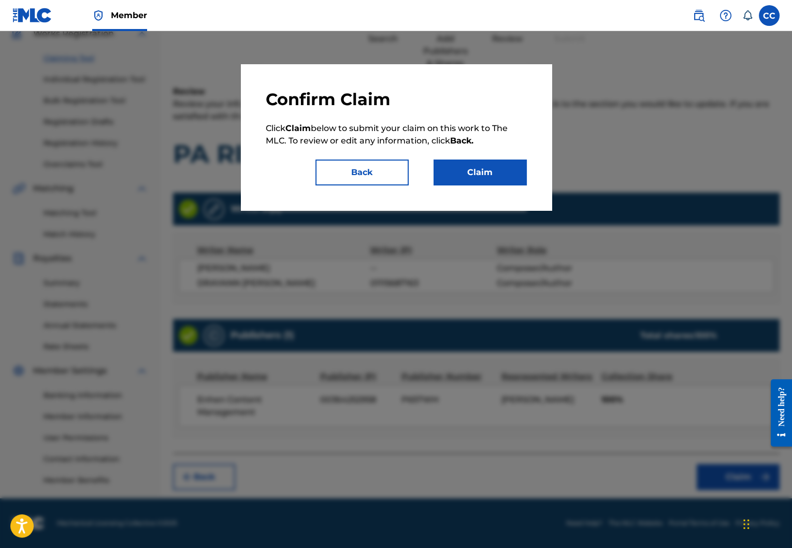
click at [471, 181] on button "Claim" at bounding box center [480, 173] width 93 height 26
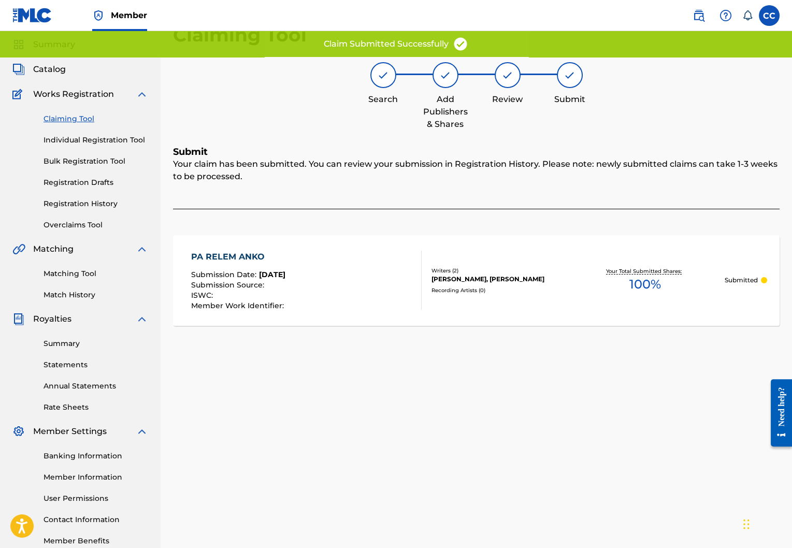
scroll to position [0, 0]
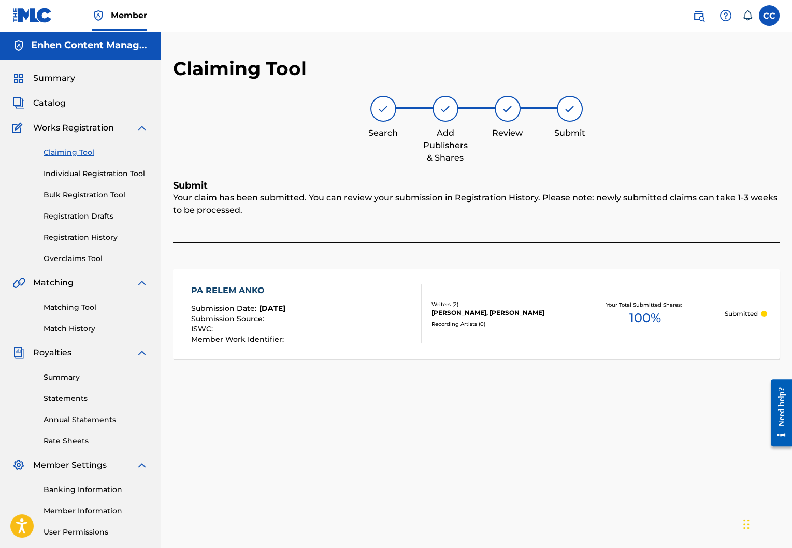
click at [78, 153] on link "Claiming Tool" at bounding box center [96, 152] width 105 height 11
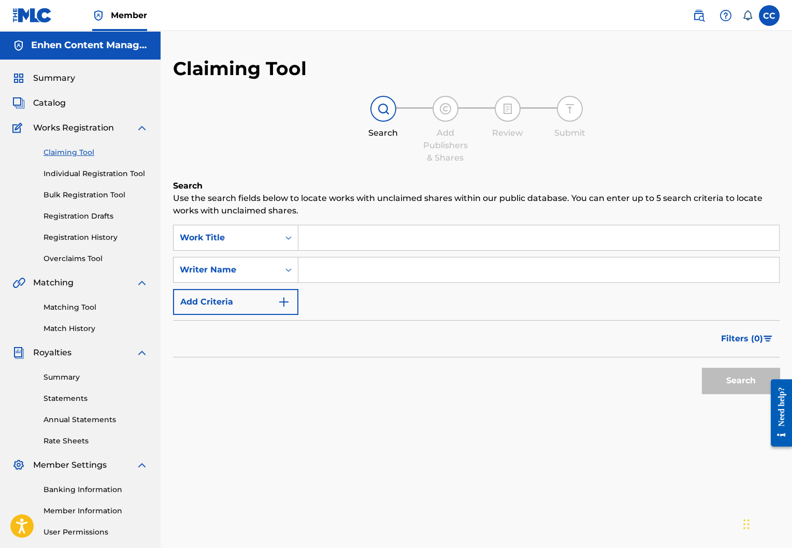
click at [386, 233] on input "Search Form" at bounding box center [538, 237] width 481 height 25
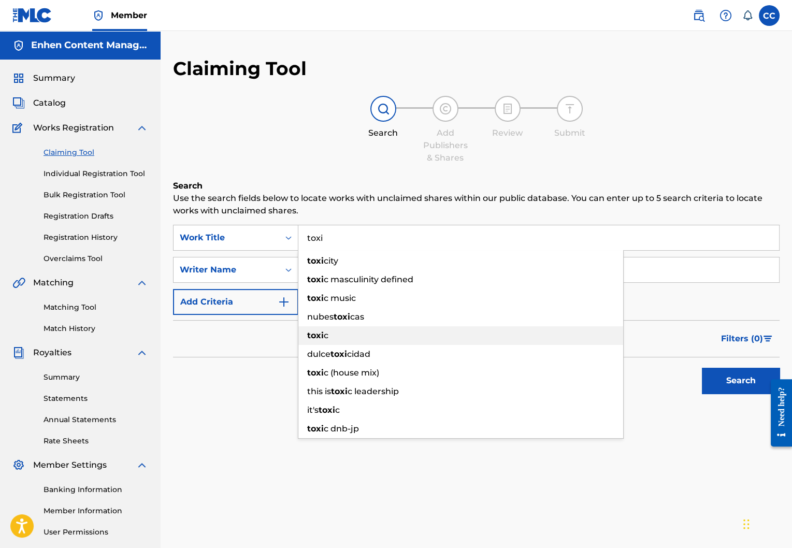
click at [404, 335] on div "toxi c" at bounding box center [460, 335] width 325 height 19
type input "toxic"
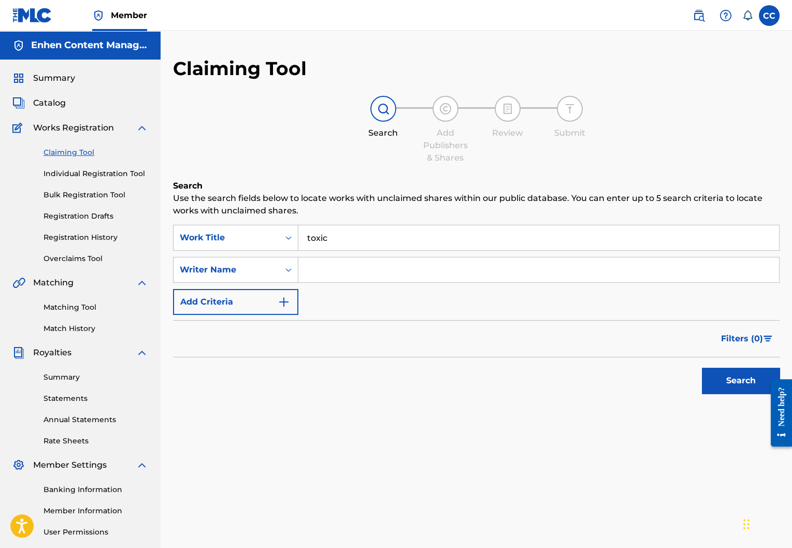
click at [419, 277] on input "Search Form" at bounding box center [538, 269] width 481 height 25
type input "lord wensky jolissaint"
click at [726, 385] on button "Search" at bounding box center [741, 381] width 78 height 26
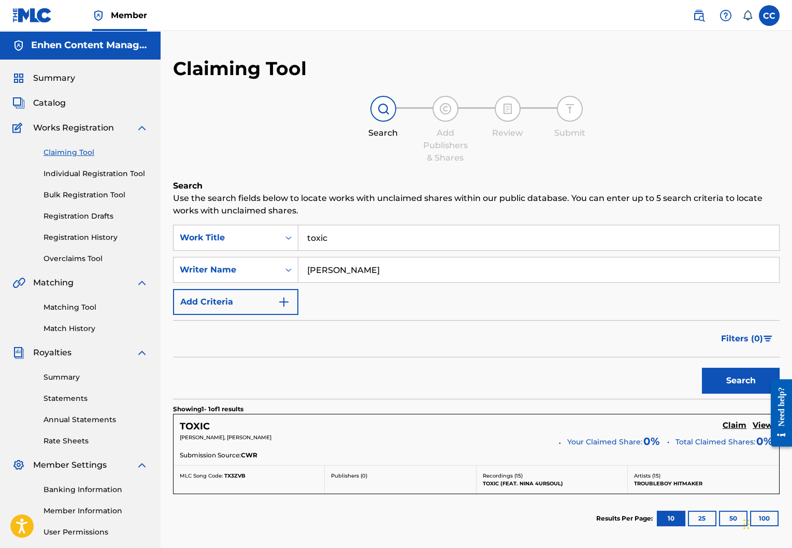
drag, startPoint x: 333, startPoint y: 434, endPoint x: 257, endPoint y: 437, distance: 76.2
click at [257, 437] on p "LORD WENSKY JOLISSAINT, DRAYANN WAYNEE DURAND" at bounding box center [366, 438] width 372 height 8
copy span "RAYANN WAYNEE DURAND"
click at [738, 424] on h5 "Claim" at bounding box center [735, 426] width 24 height 10
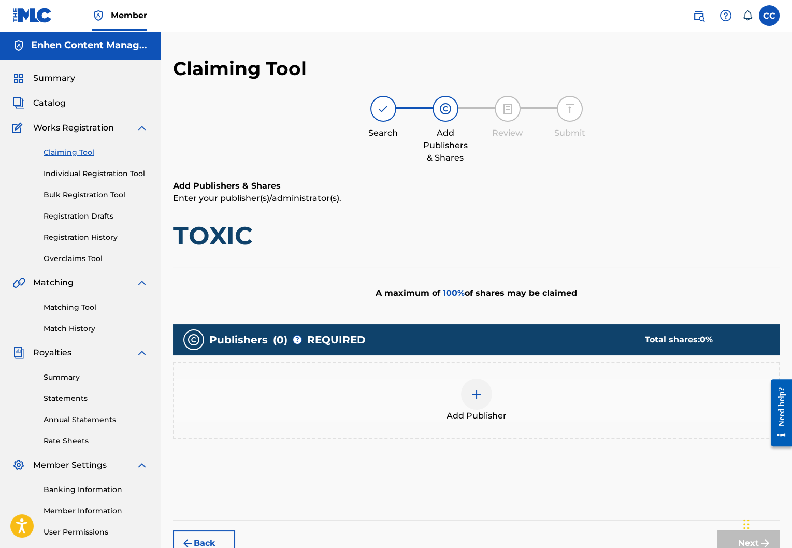
click at [497, 418] on span "Add Publisher" at bounding box center [476, 416] width 60 height 12
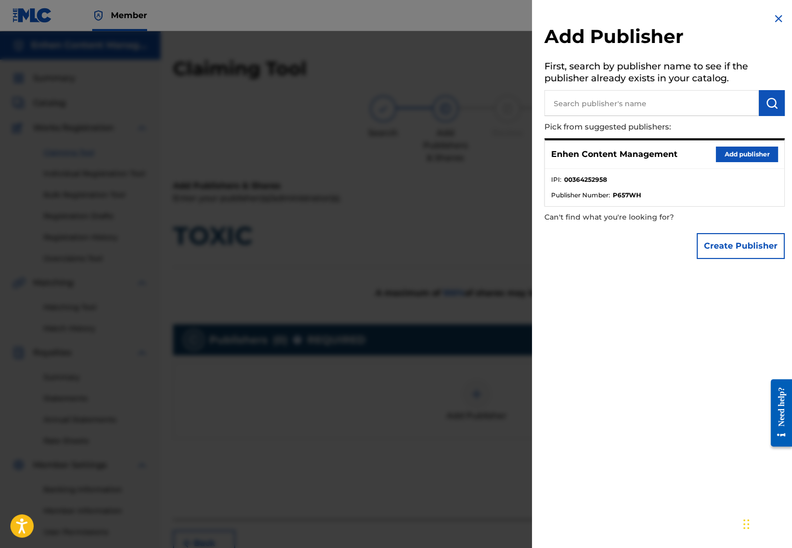
click at [744, 157] on button "Add publisher" at bounding box center [747, 155] width 62 height 16
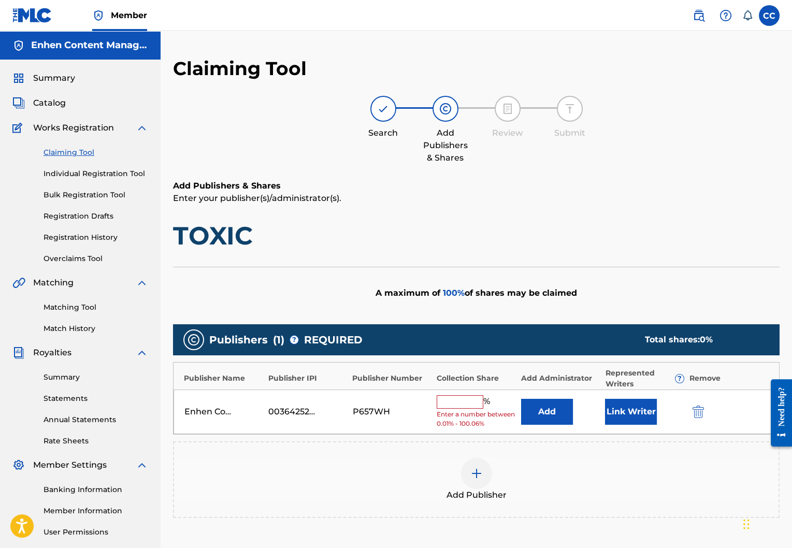
click at [449, 404] on input "text" at bounding box center [460, 401] width 47 height 13
type input "100"
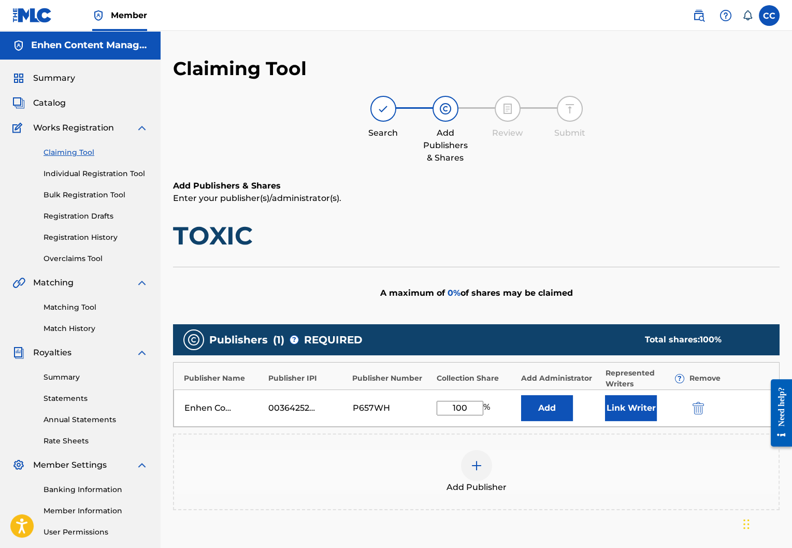
click at [613, 407] on button "Link Writer" at bounding box center [631, 408] width 52 height 26
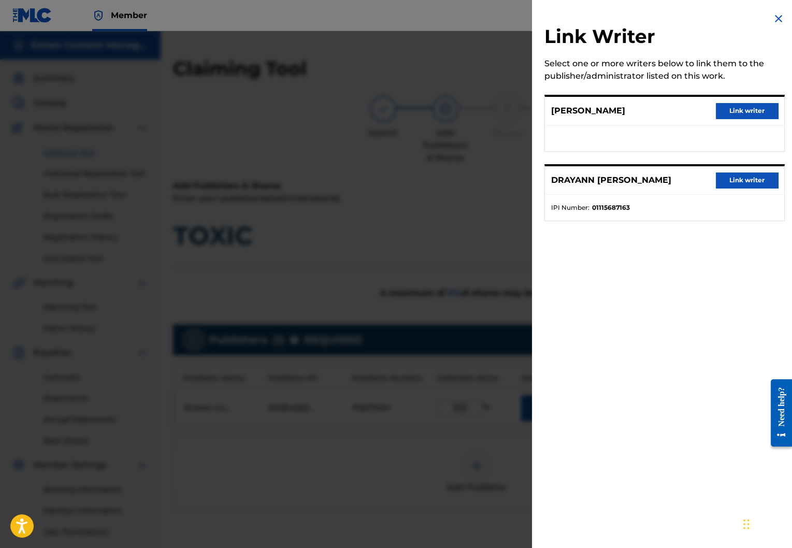
click at [726, 107] on button "Link writer" at bounding box center [747, 111] width 62 height 16
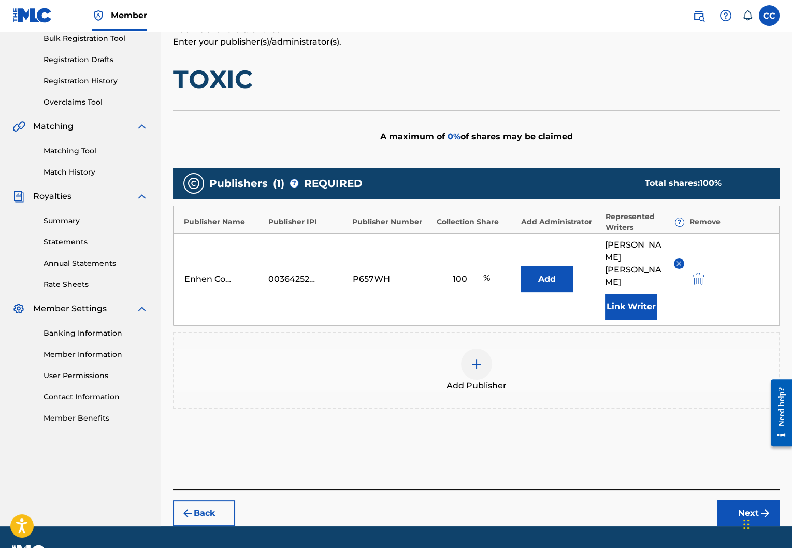
scroll to position [170, 0]
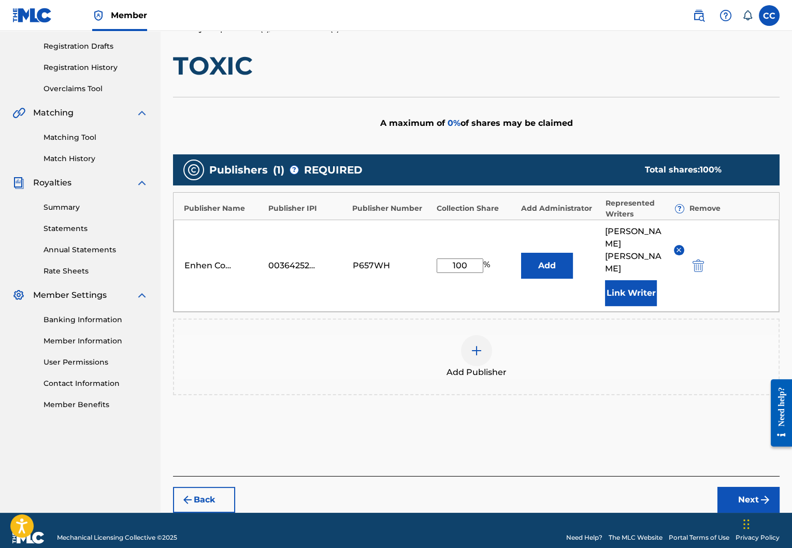
click at [746, 487] on button "Next" at bounding box center [748, 500] width 62 height 26
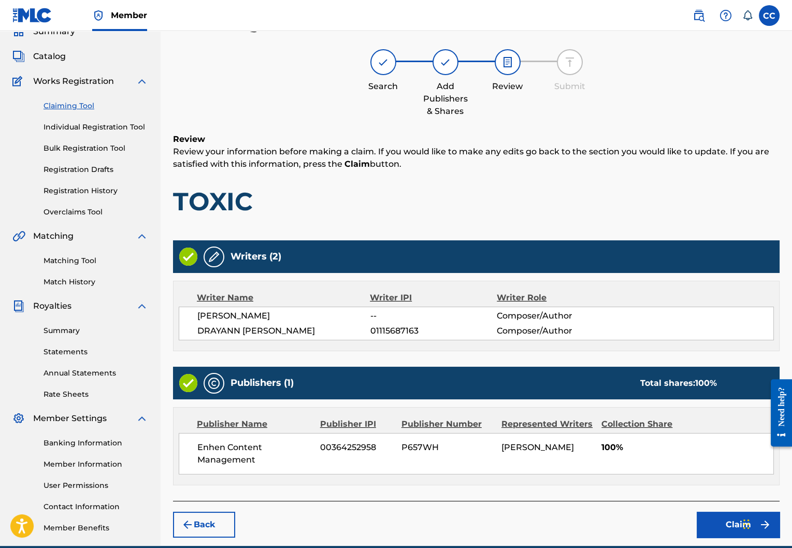
scroll to position [94, 0]
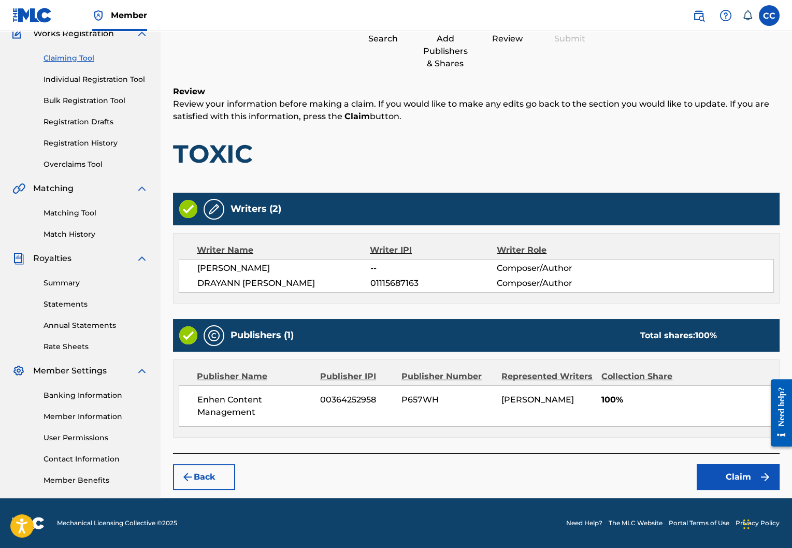
click at [707, 476] on button "Claim" at bounding box center [738, 477] width 83 height 26
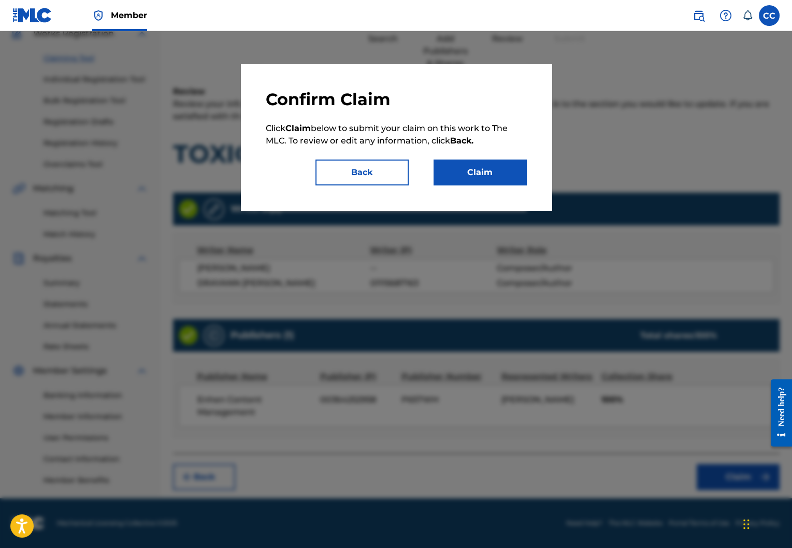
click at [486, 177] on button "Claim" at bounding box center [480, 173] width 93 height 26
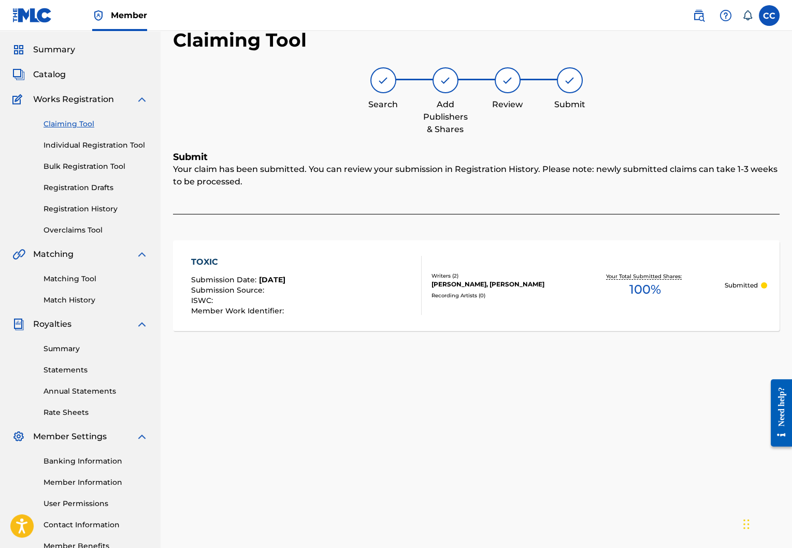
scroll to position [0, 0]
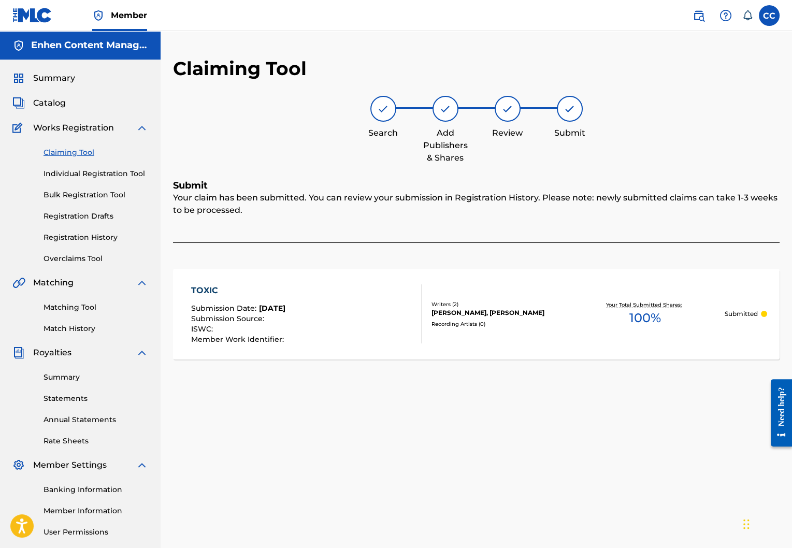
click at [81, 164] on div "Claiming Tool Individual Registration Tool Bulk Registration Tool Registration …" at bounding box center [80, 199] width 136 height 130
click at [79, 151] on link "Claiming Tool" at bounding box center [96, 152] width 105 height 11
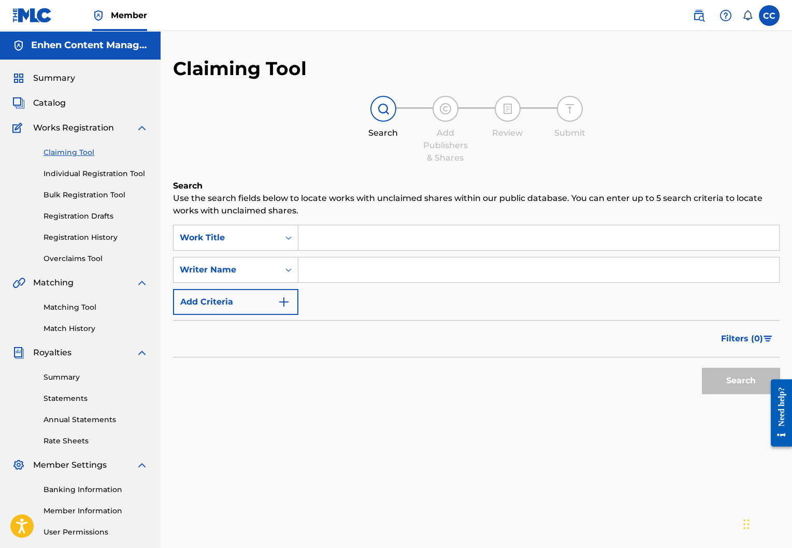
click at [366, 242] on input "Search Form" at bounding box center [538, 237] width 481 height 25
paste input "NE T 'EN VA PAS"
type input "NE T 'EN VA PAS"
click at [373, 262] on input "Search Form" at bounding box center [538, 269] width 481 height 25
type input "lord wensky jolissaint"
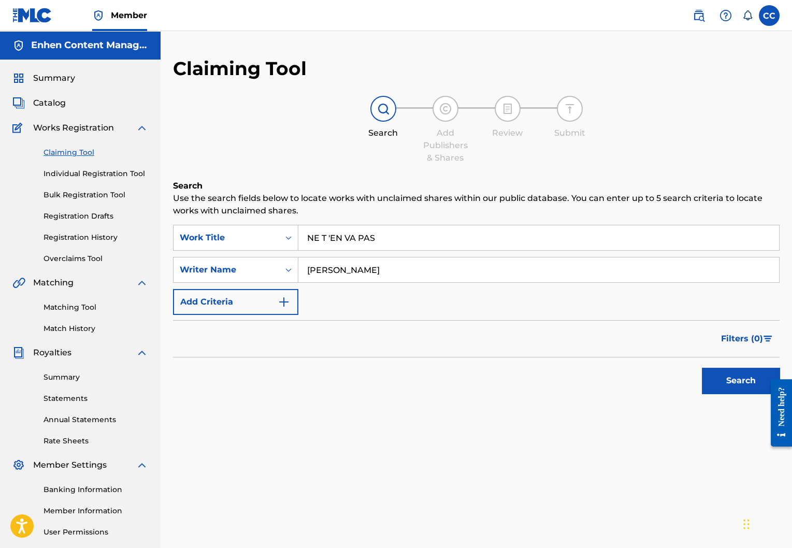
click at [718, 389] on button "Search" at bounding box center [741, 381] width 78 height 26
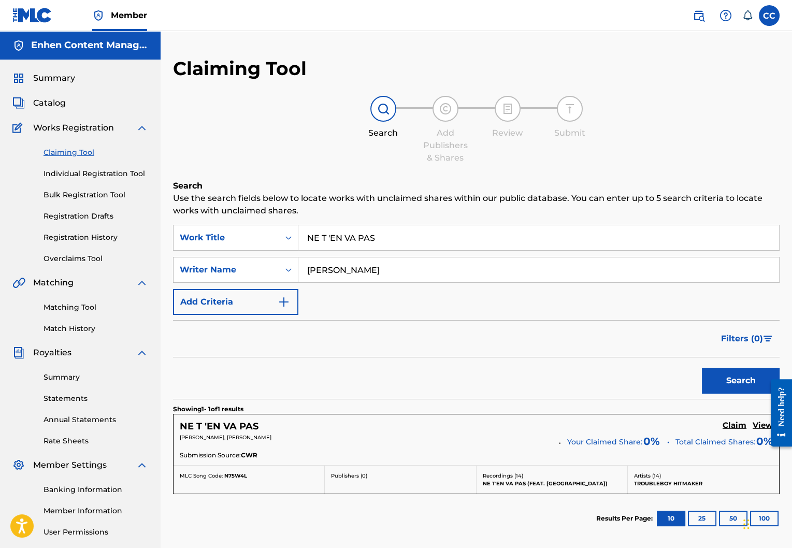
click at [729, 429] on h5 "Claim" at bounding box center [735, 426] width 24 height 10
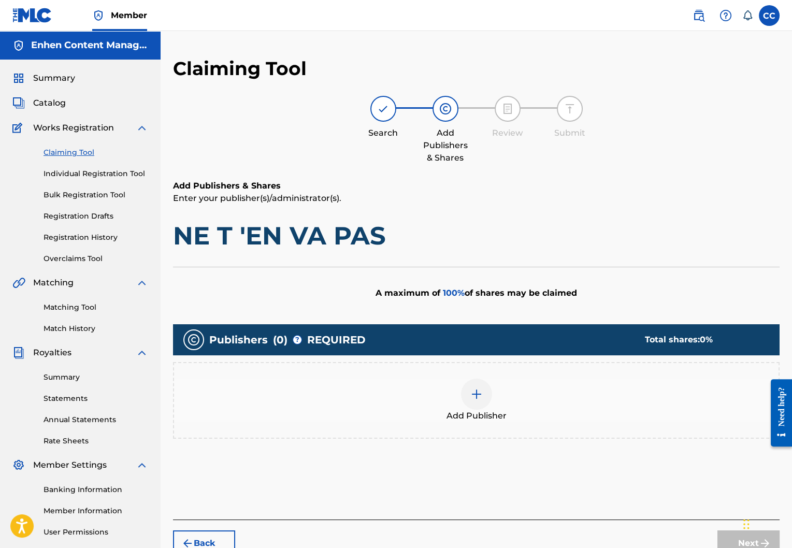
click at [466, 404] on div at bounding box center [476, 394] width 31 height 31
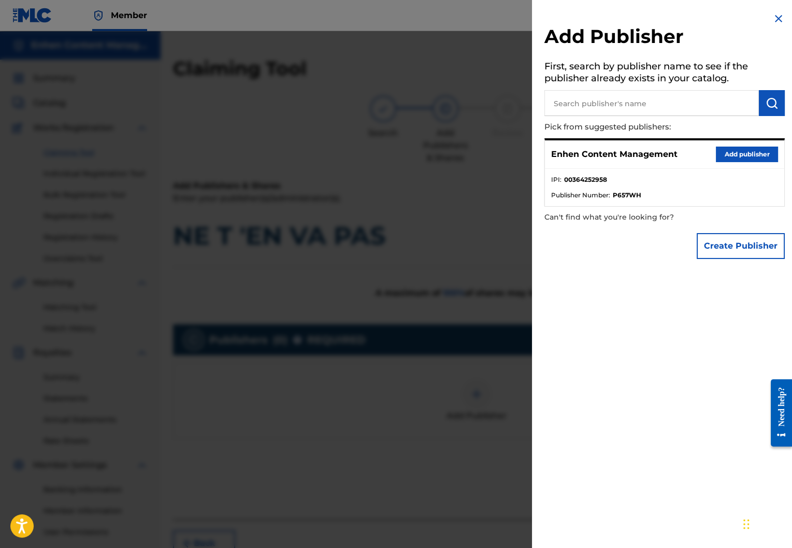
click at [723, 150] on button "Add publisher" at bounding box center [747, 155] width 62 height 16
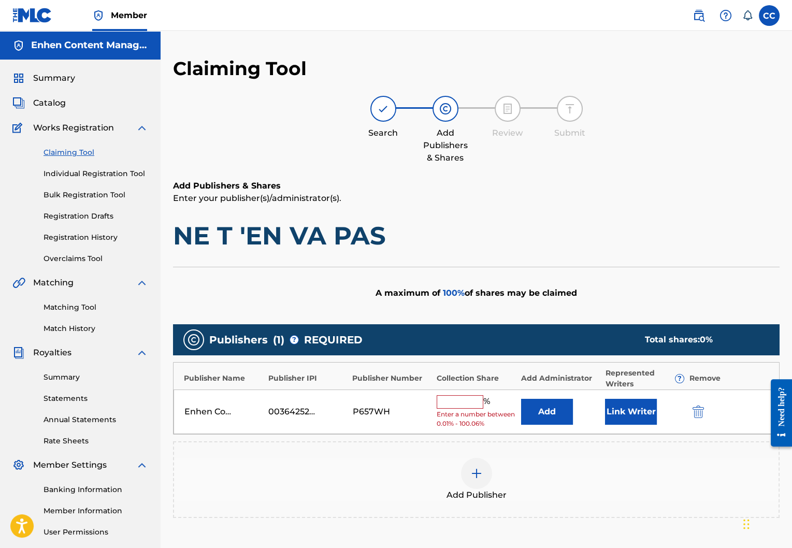
click at [437, 406] on input "text" at bounding box center [460, 401] width 47 height 13
type input "100"
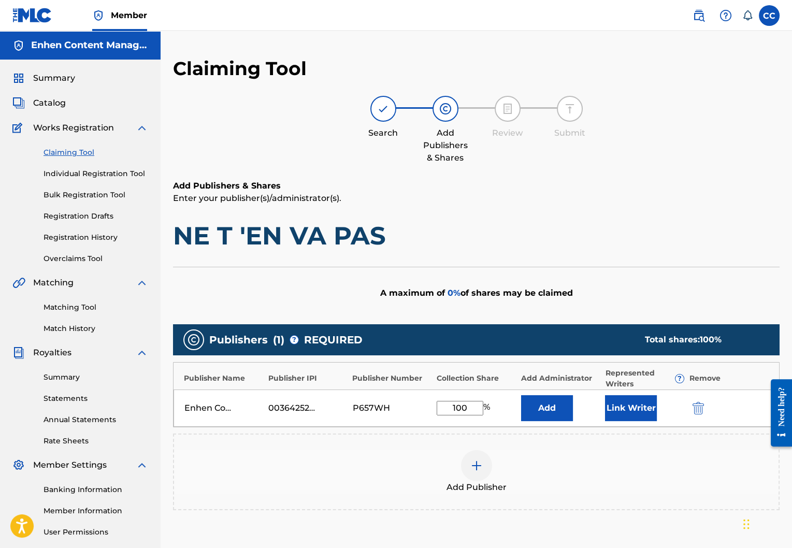
click at [627, 417] on button "Link Writer" at bounding box center [631, 408] width 52 height 26
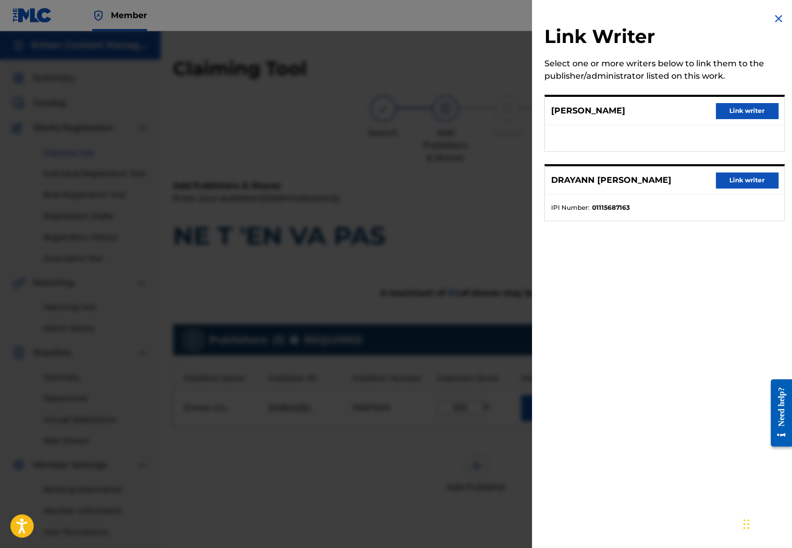
click at [732, 114] on button "Link writer" at bounding box center [747, 111] width 62 height 16
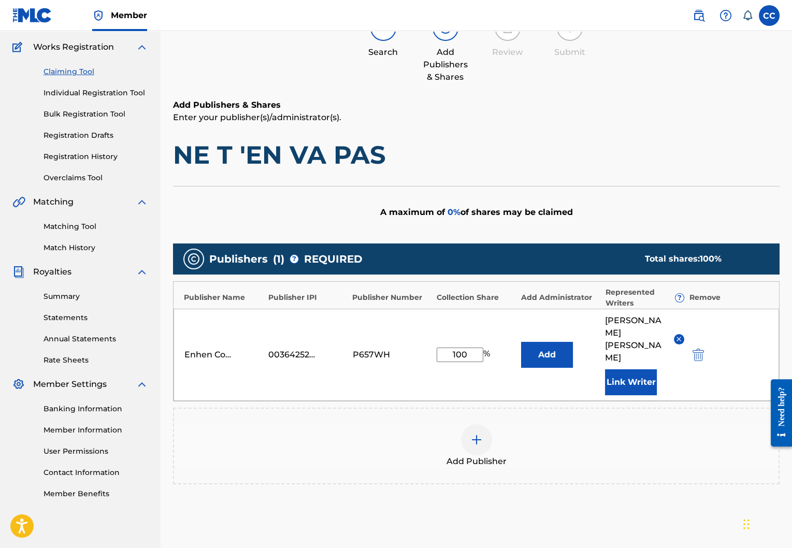
scroll to position [170, 0]
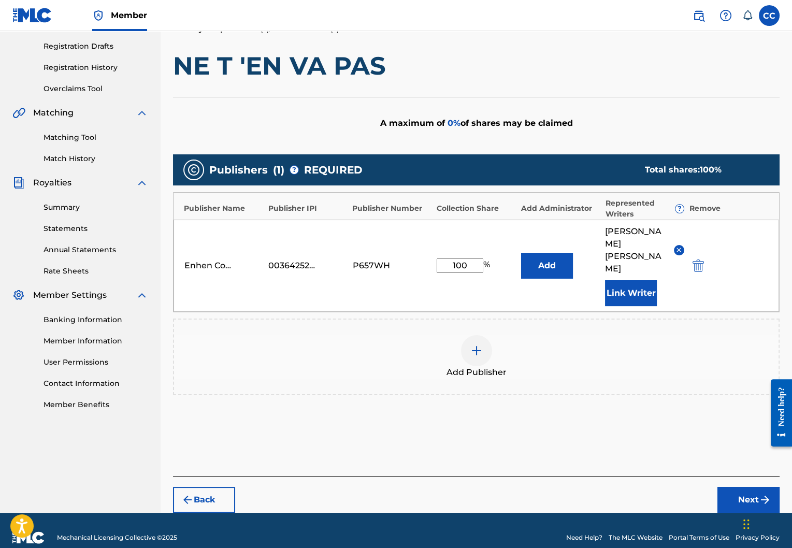
click at [724, 487] on button "Next" at bounding box center [748, 500] width 62 height 26
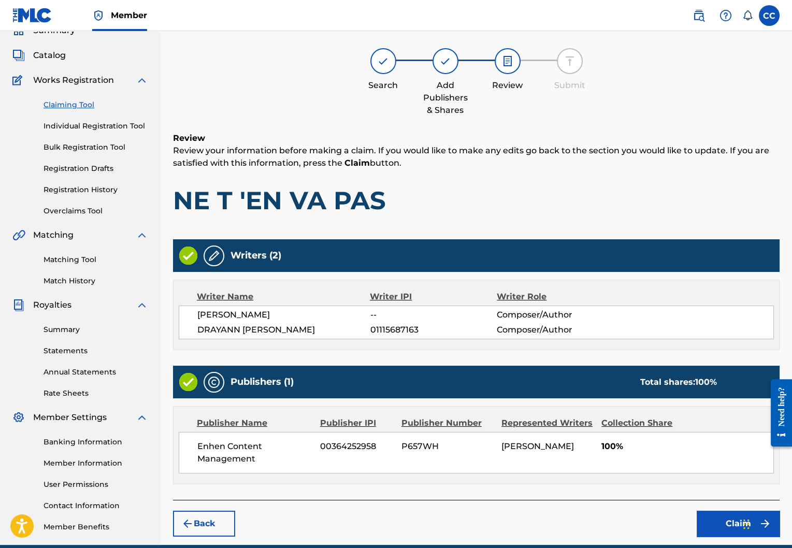
scroll to position [47, 0]
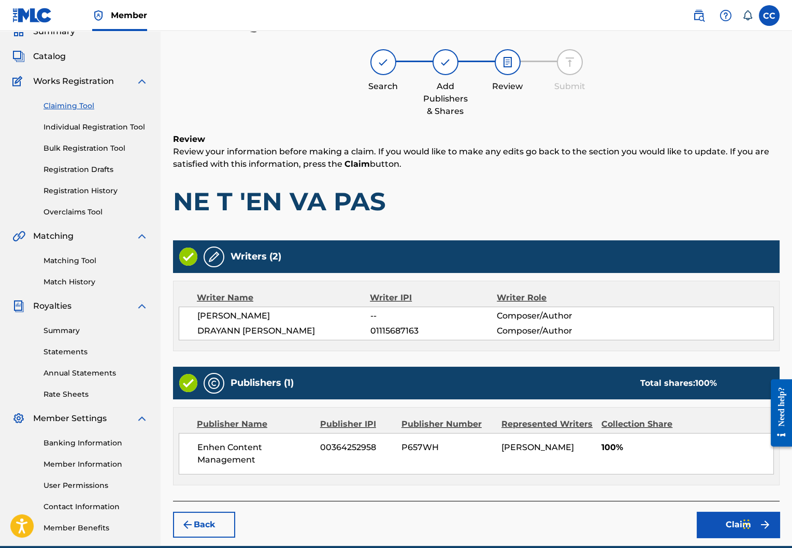
click at [726, 522] on button "Claim" at bounding box center [738, 525] width 83 height 26
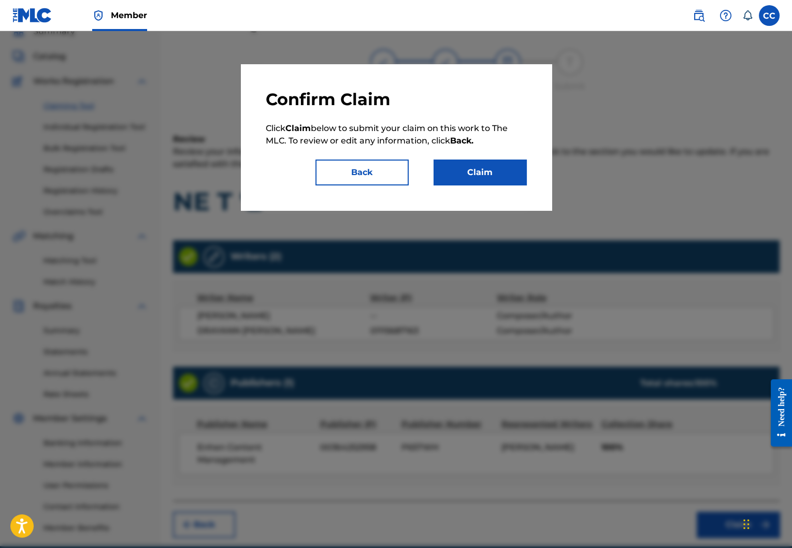
click at [502, 170] on button "Claim" at bounding box center [480, 173] width 93 height 26
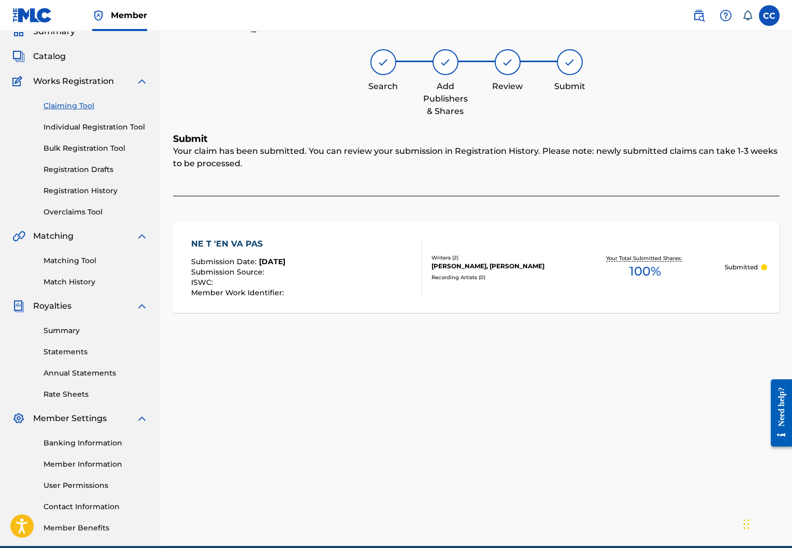
click at [78, 103] on link "Claiming Tool" at bounding box center [96, 105] width 105 height 11
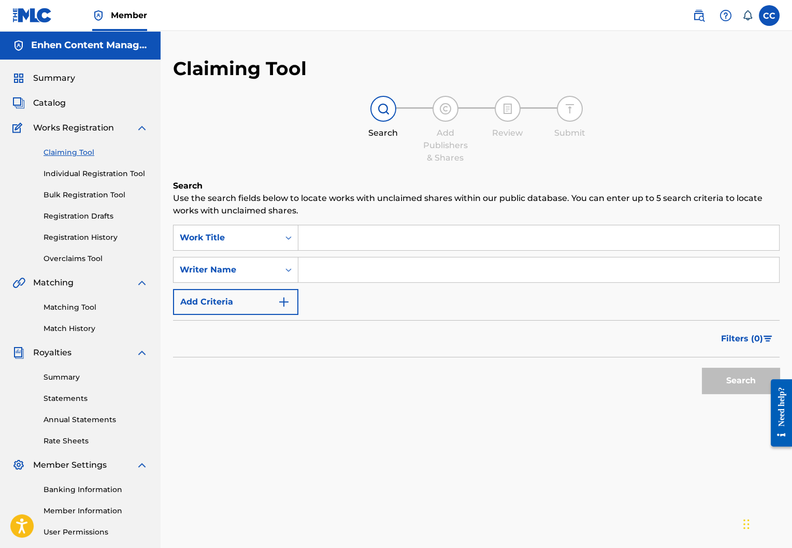
click at [367, 239] on input "Search Form" at bounding box center [538, 237] width 481 height 25
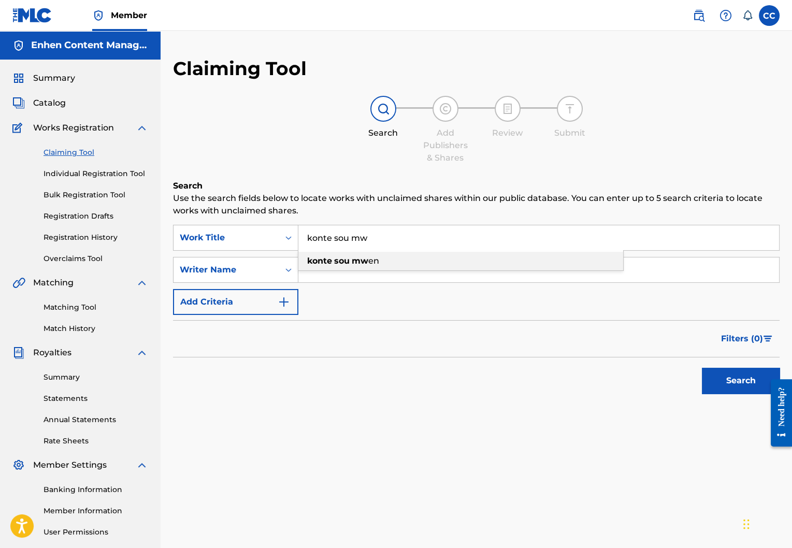
click at [378, 258] on span "en" at bounding box center [373, 261] width 11 height 10
type input "konte sou mwen"
click at [386, 267] on input "Search Form" at bounding box center [538, 269] width 481 height 25
type input "lord wensky jolissaint"
click at [714, 372] on button "Search" at bounding box center [741, 381] width 78 height 26
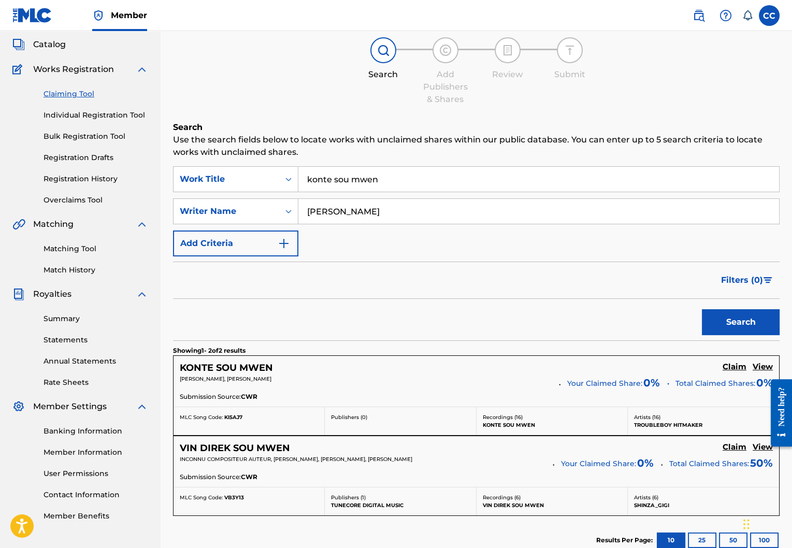
scroll to position [82, 0]
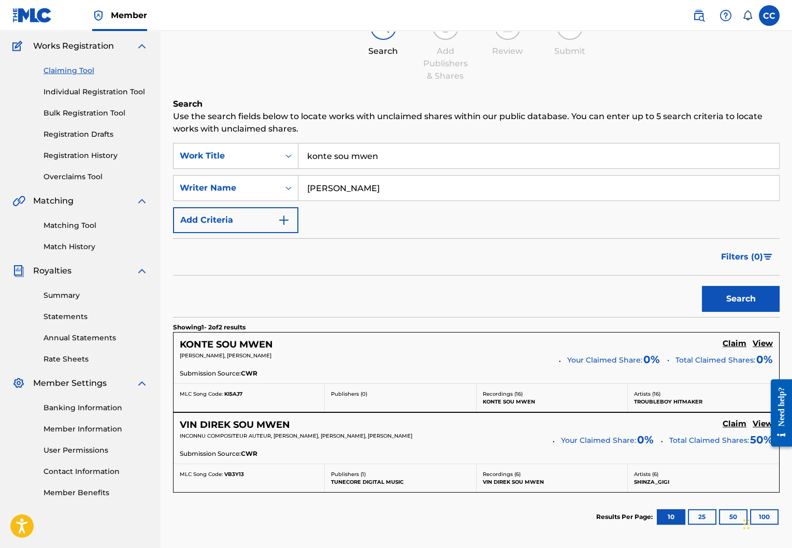
click at [738, 340] on h5 "Claim" at bounding box center [735, 344] width 24 height 10
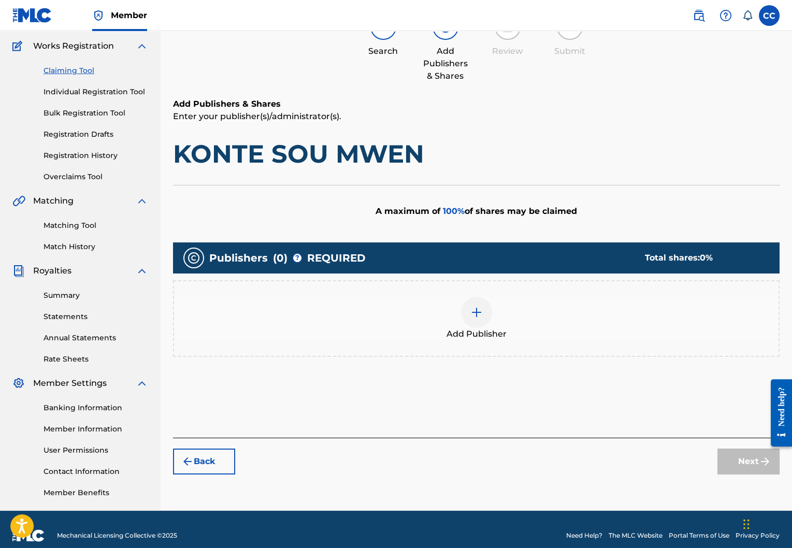
click at [479, 302] on div at bounding box center [476, 312] width 31 height 31
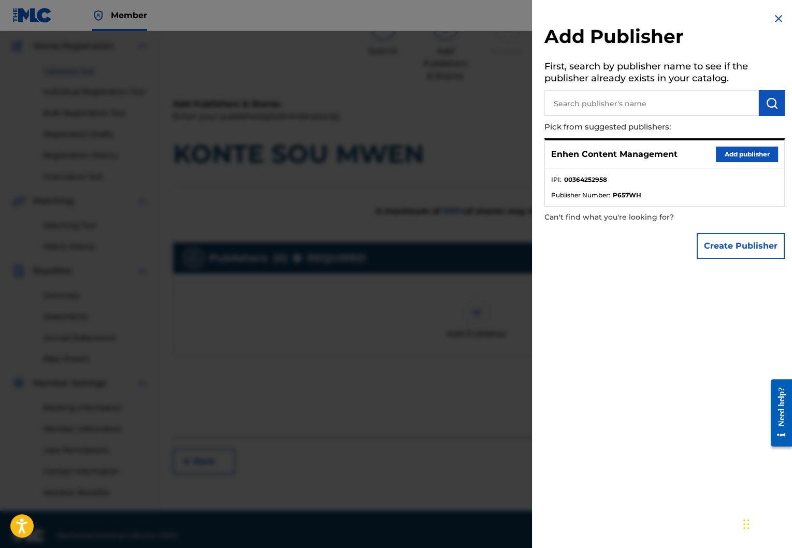
click at [730, 156] on button "Add publisher" at bounding box center [747, 155] width 62 height 16
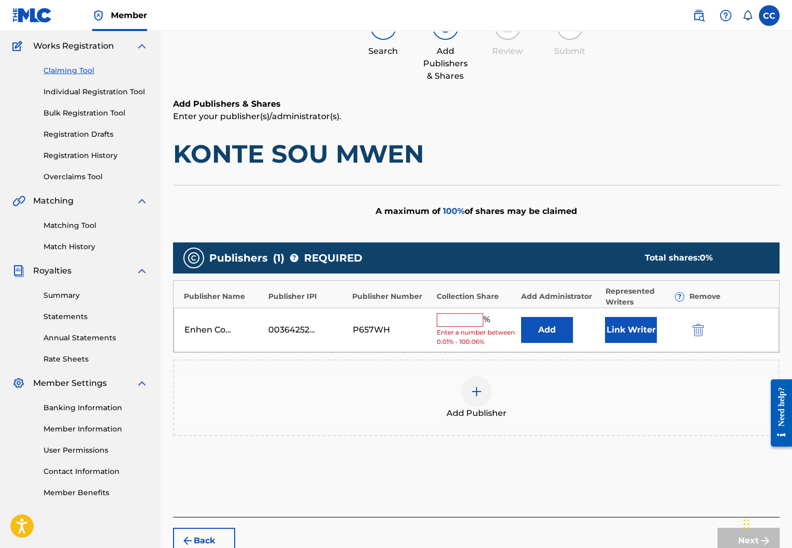
click at [463, 330] on span "Enter a number between 0.01% - 100.06%" at bounding box center [476, 337] width 79 height 19
click at [463, 324] on input "text" at bounding box center [460, 319] width 47 height 13
type input "100"
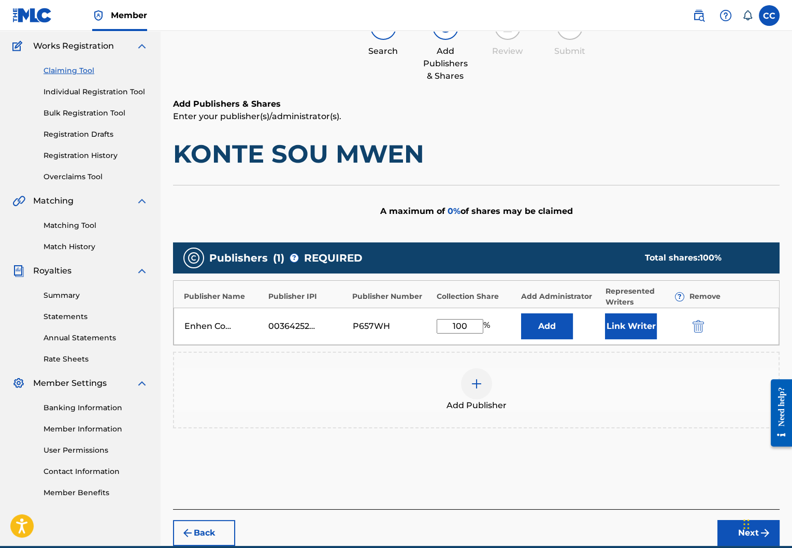
click at [620, 314] on button "Link Writer" at bounding box center [631, 326] width 52 height 26
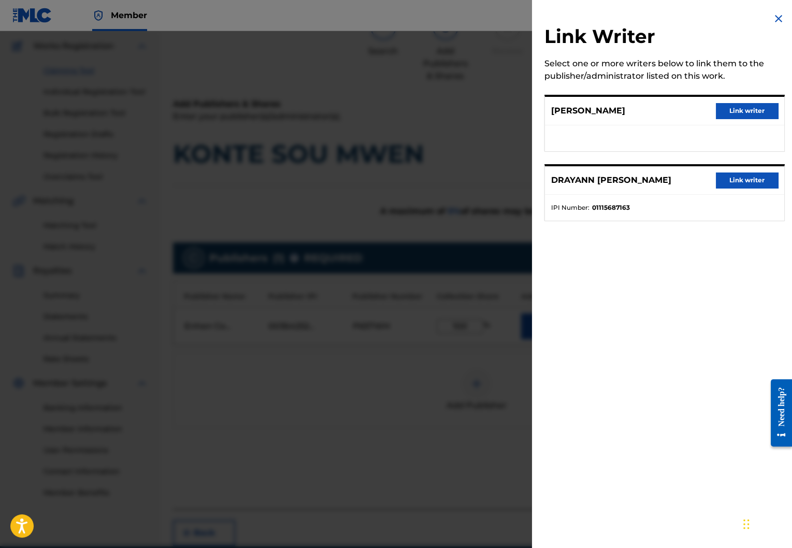
click at [756, 111] on button "Link writer" at bounding box center [747, 111] width 62 height 16
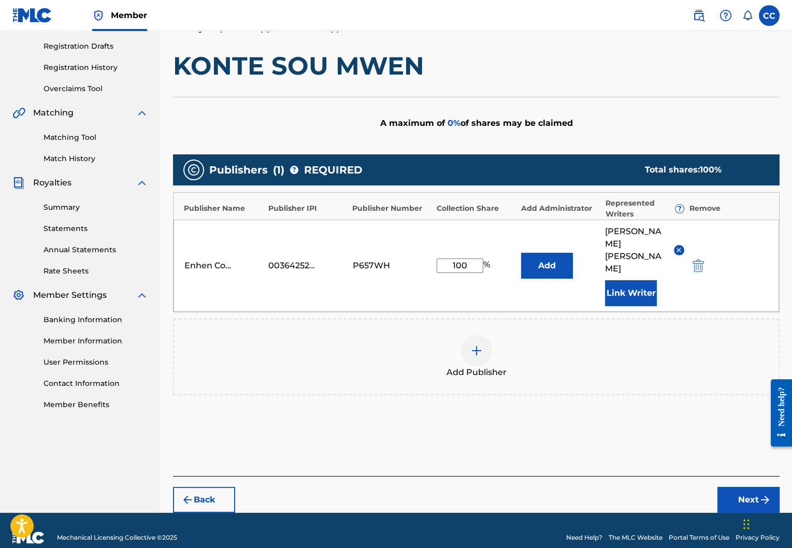
click at [731, 487] on button "Next" at bounding box center [748, 500] width 62 height 26
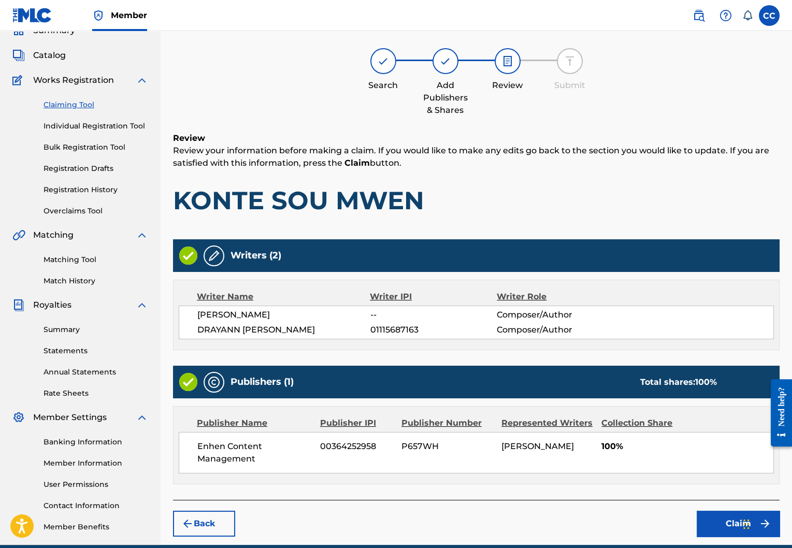
scroll to position [47, 0]
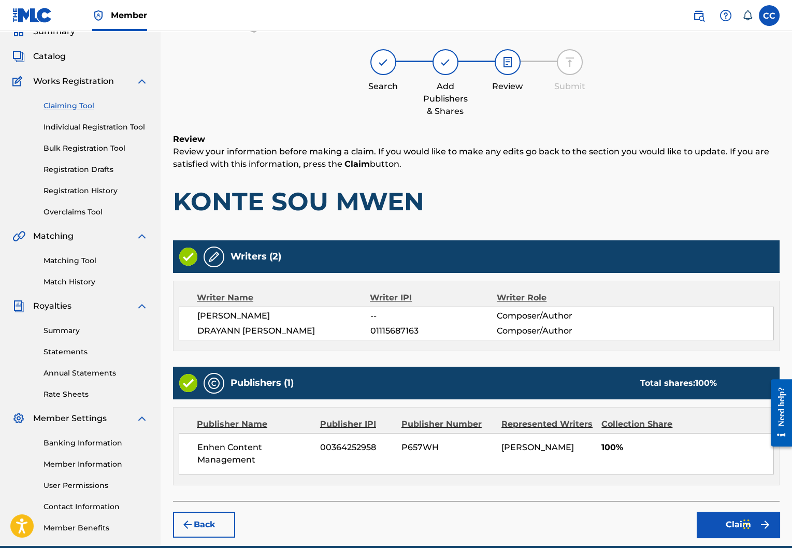
click at [720, 528] on button "Claim" at bounding box center [738, 525] width 83 height 26
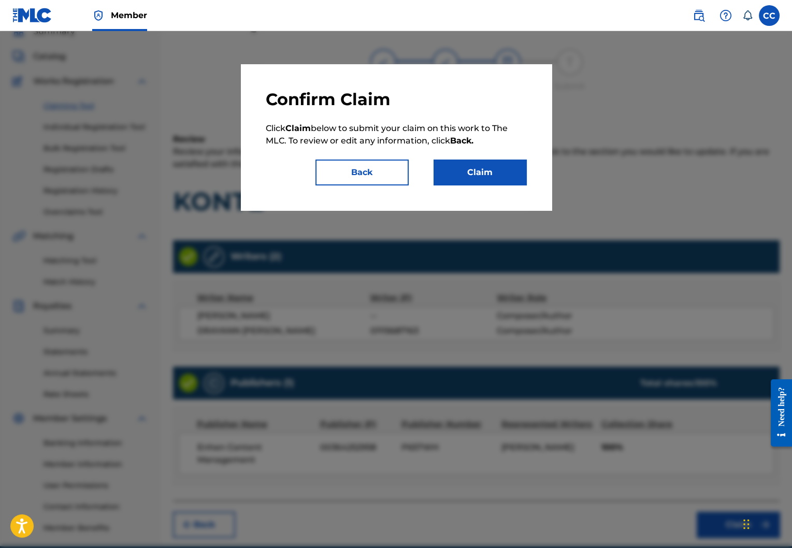
click at [493, 178] on button "Claim" at bounding box center [480, 173] width 93 height 26
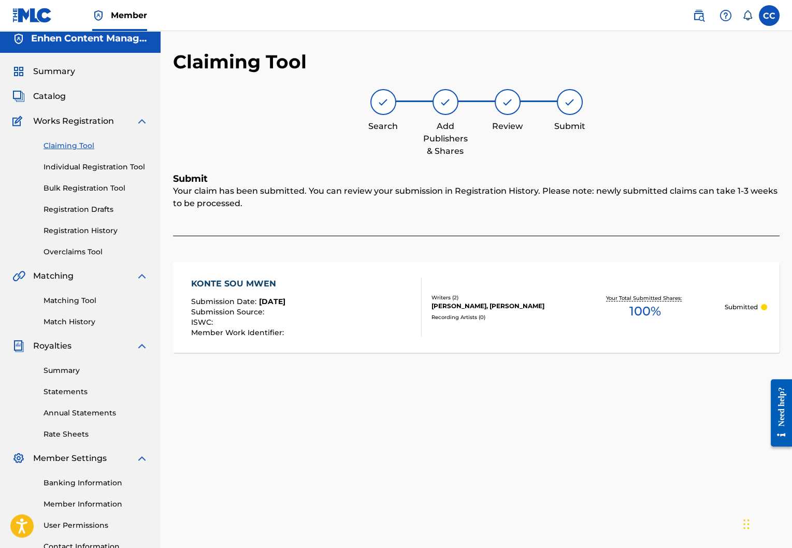
scroll to position [0, 0]
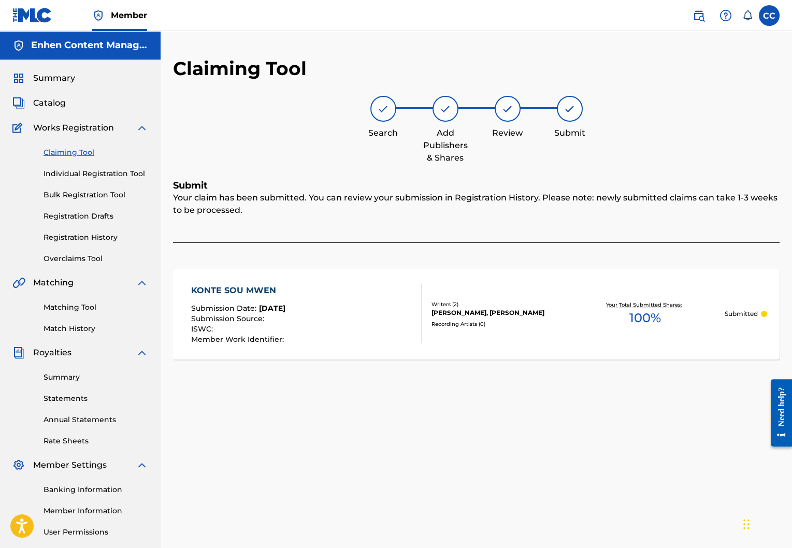
click at [68, 154] on link "Claiming Tool" at bounding box center [96, 152] width 105 height 11
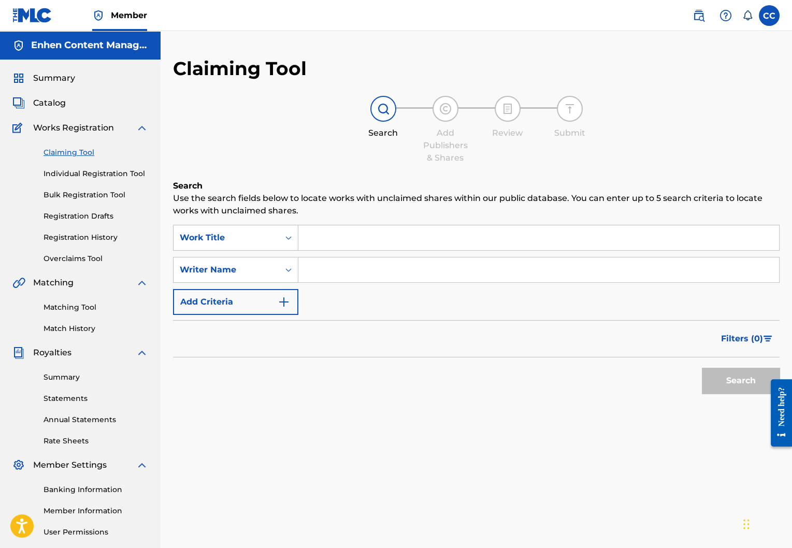
click at [336, 240] on input "Search Form" at bounding box center [538, 237] width 481 height 25
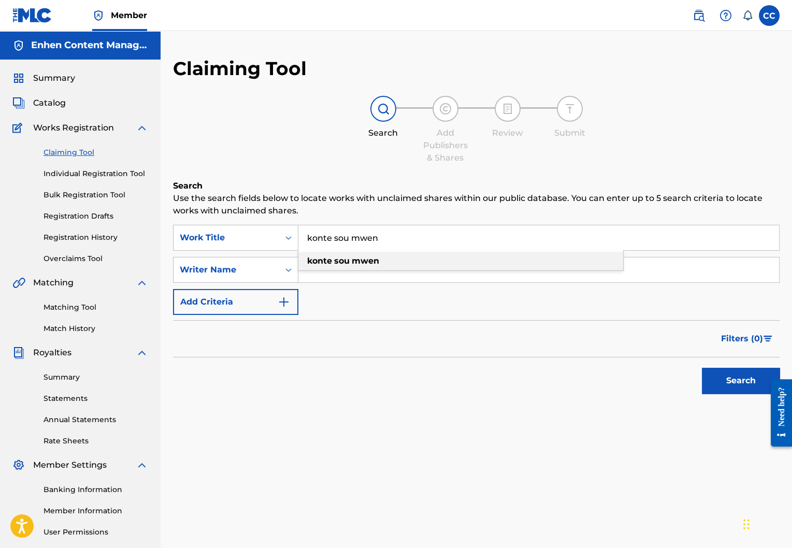
type input "konte sou mwen"
click at [375, 267] on div "konte sou mwen" at bounding box center [460, 261] width 325 height 19
click at [384, 278] on input "Search Form" at bounding box center [538, 269] width 481 height 25
type input "lord wensky jolissaint"
click at [708, 382] on button "Search" at bounding box center [741, 381] width 78 height 26
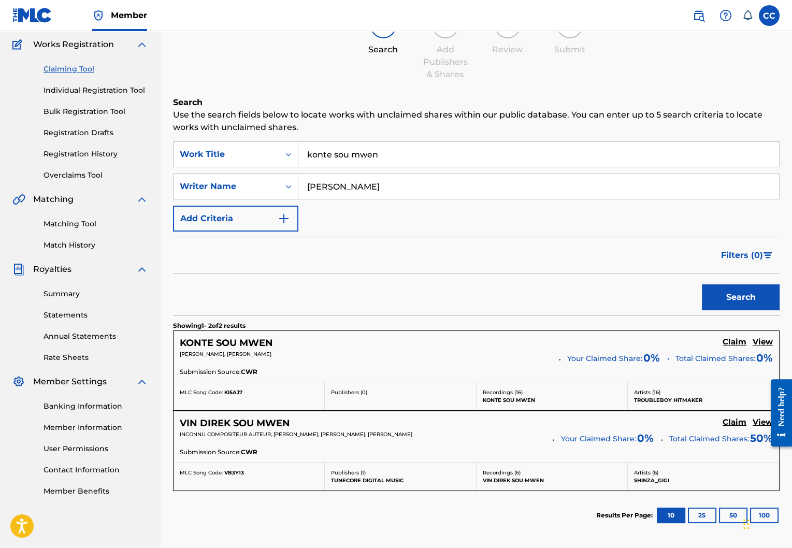
scroll to position [90, 0]
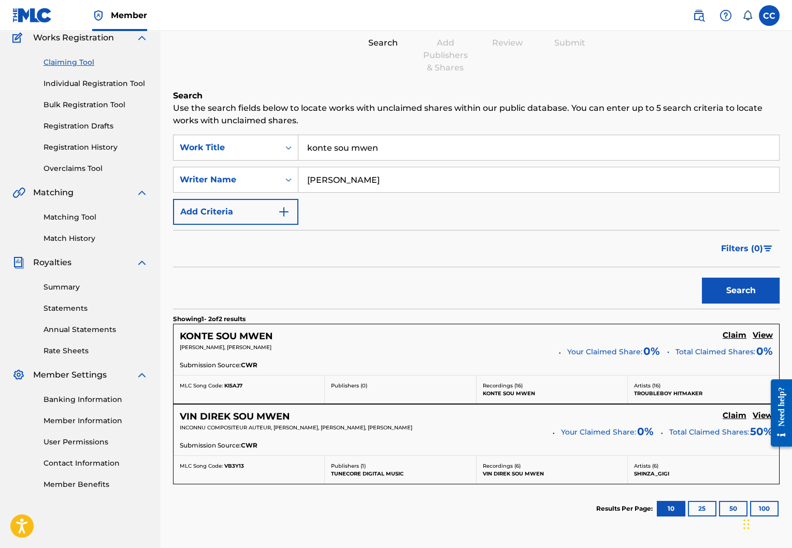
click at [415, 154] on input "konte sou mwen" at bounding box center [538, 147] width 481 height 25
type input "o"
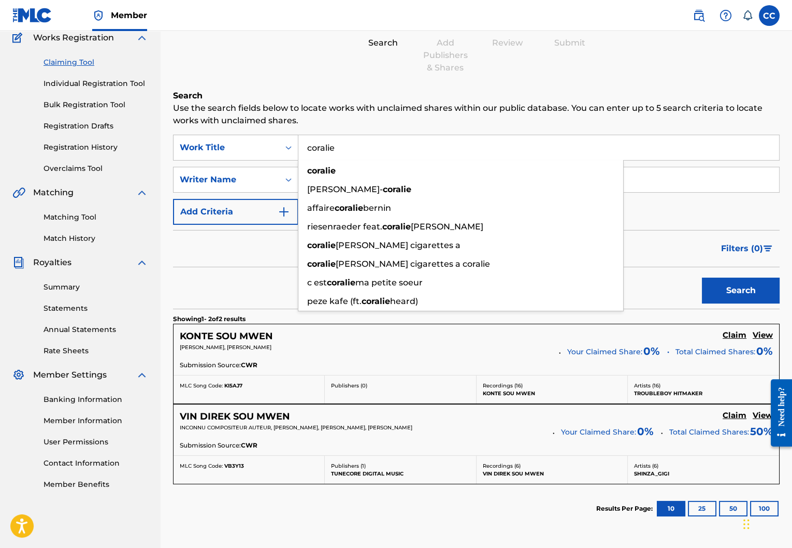
click at [702, 278] on button "Search" at bounding box center [741, 291] width 78 height 26
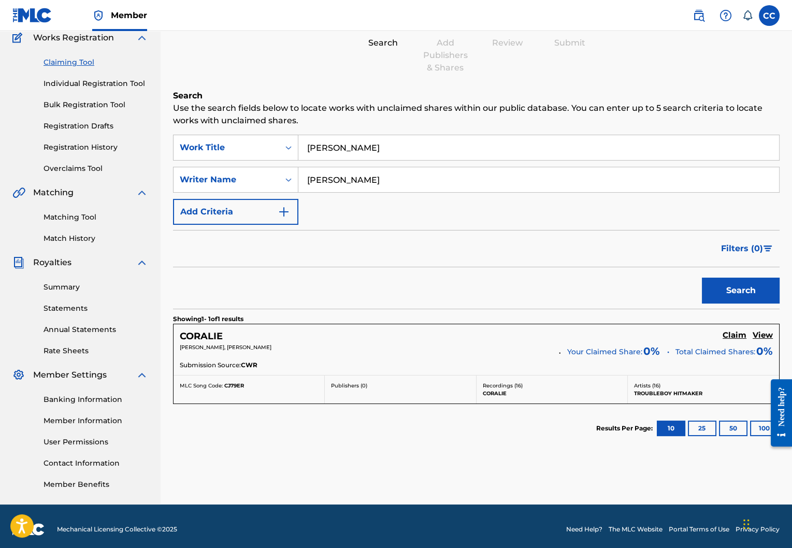
click at [745, 290] on button "Search" at bounding box center [741, 291] width 78 height 26
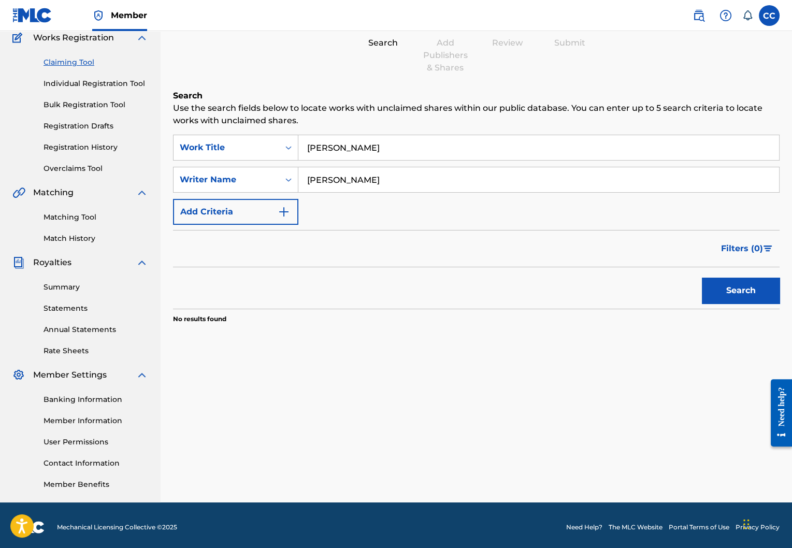
click at [471, 146] on input "cora" at bounding box center [538, 147] width 481 height 25
click at [720, 294] on button "Search" at bounding box center [741, 291] width 78 height 26
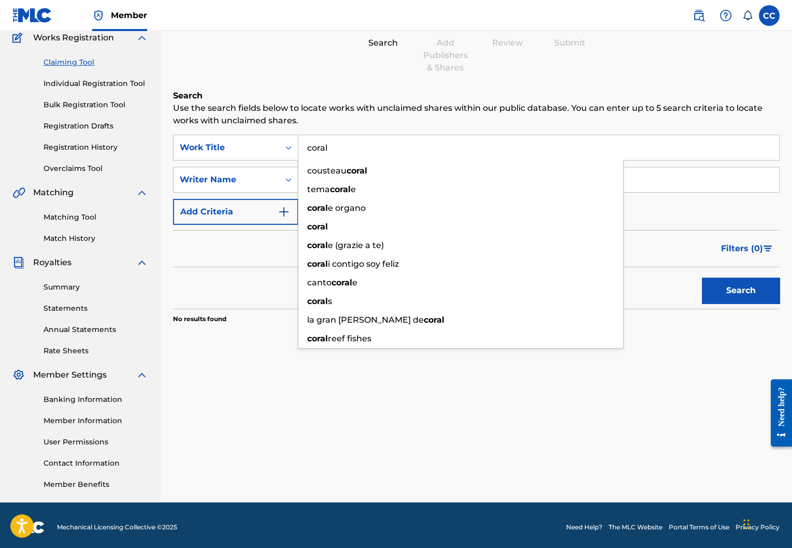
click at [512, 151] on input "coral" at bounding box center [538, 147] width 481 height 25
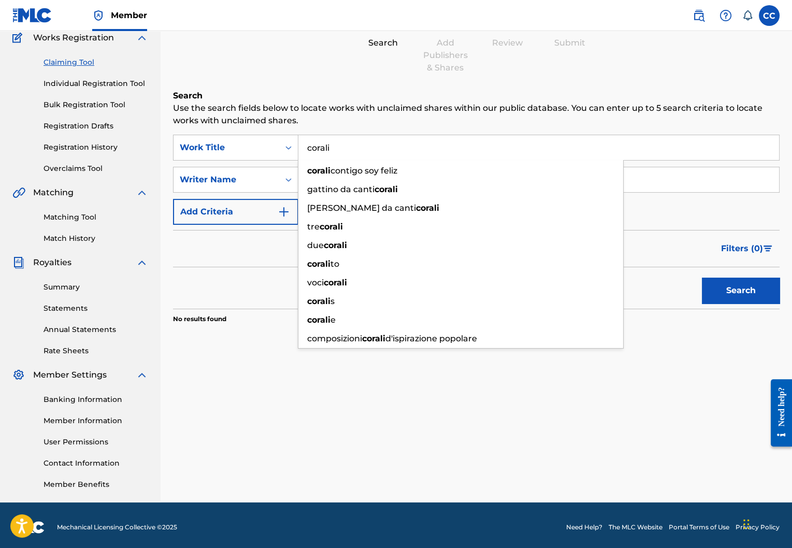
click at [743, 296] on button "Search" at bounding box center [741, 291] width 78 height 26
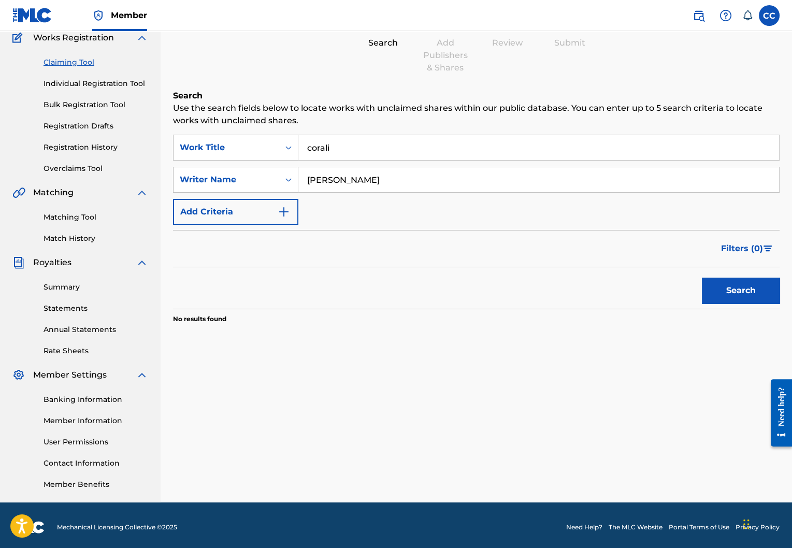
click at [450, 145] on input "corali" at bounding box center [538, 147] width 481 height 25
click at [728, 291] on button "Search" at bounding box center [741, 291] width 78 height 26
click at [420, 148] on input "coralin" at bounding box center [538, 147] width 481 height 25
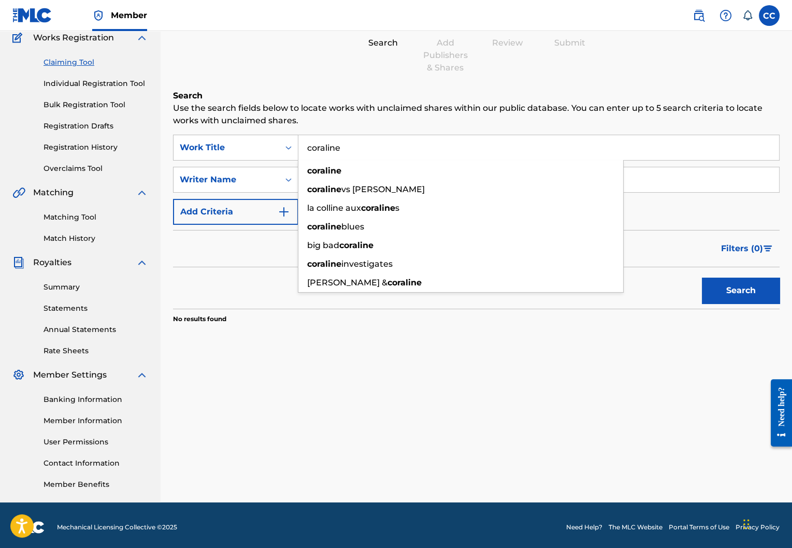
type input "coraline"
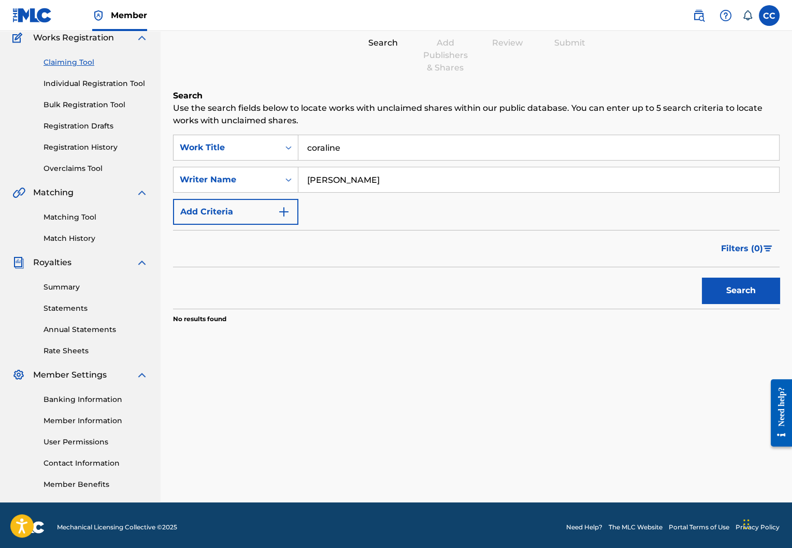
click at [761, 286] on button "Search" at bounding box center [741, 291] width 78 height 26
click at [745, 300] on button "Search" at bounding box center [741, 291] width 78 height 26
click at [82, 64] on link "Claiming Tool" at bounding box center [96, 62] width 105 height 11
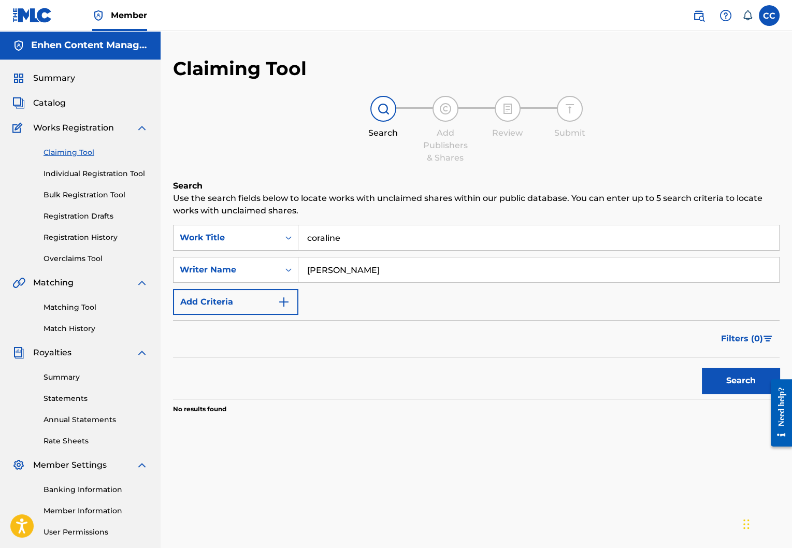
click at [726, 372] on button "Search" at bounding box center [741, 381] width 78 height 26
click at [441, 266] on input "lord wensky jolissaint" at bounding box center [538, 269] width 481 height 25
click at [385, 237] on input "coraline" at bounding box center [538, 237] width 481 height 25
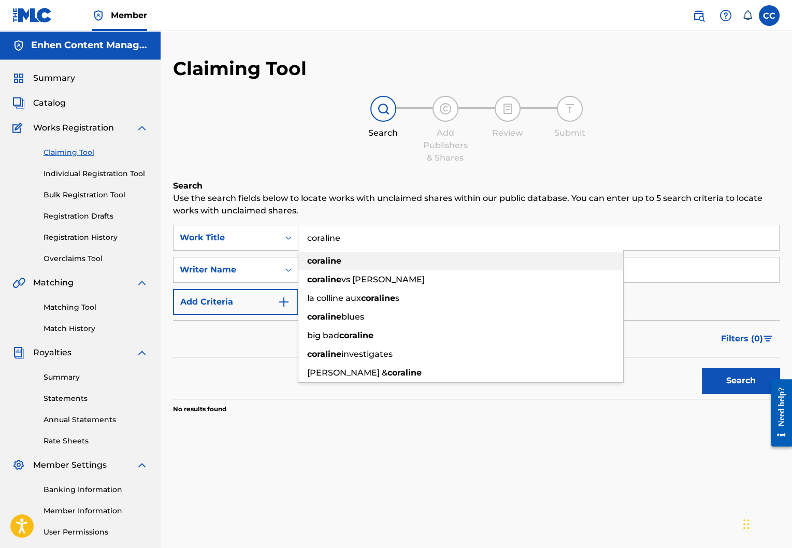
click at [417, 262] on div "coraline" at bounding box center [460, 261] width 325 height 19
click at [446, 236] on input "coraline" at bounding box center [538, 237] width 481 height 25
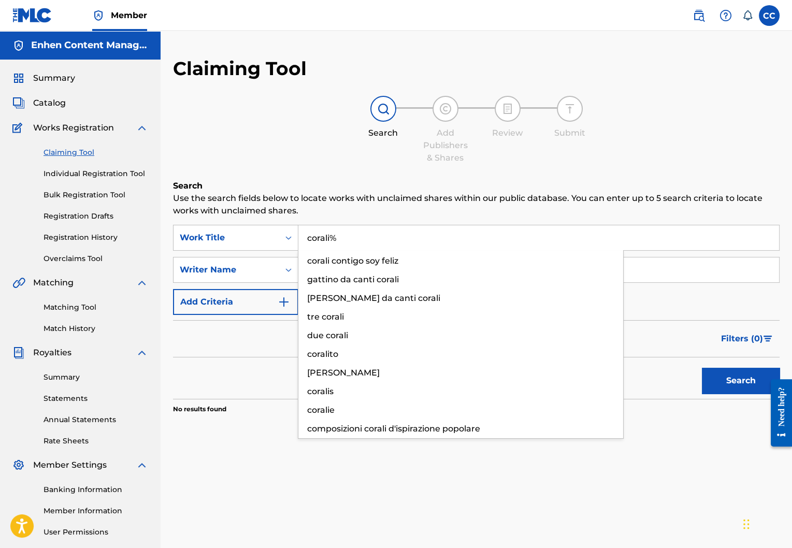
click at [740, 385] on button "Search" at bounding box center [741, 381] width 78 height 26
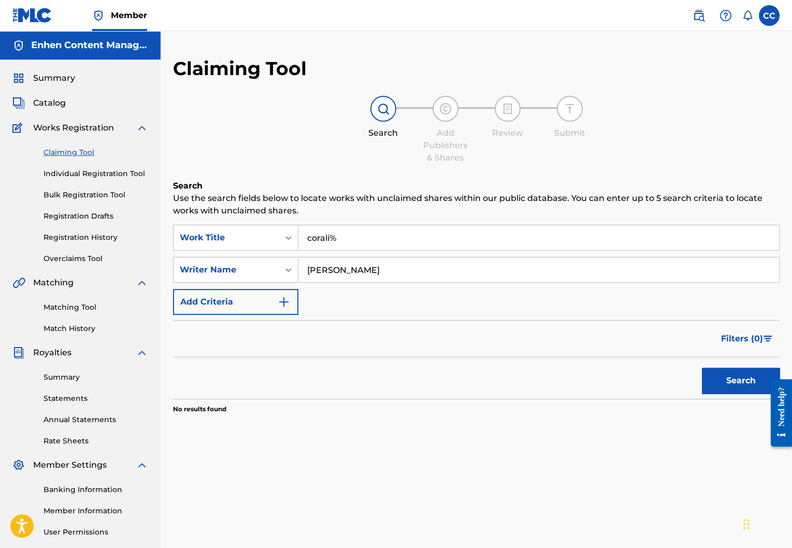
click at [418, 235] on input "corali%" at bounding box center [538, 237] width 481 height 25
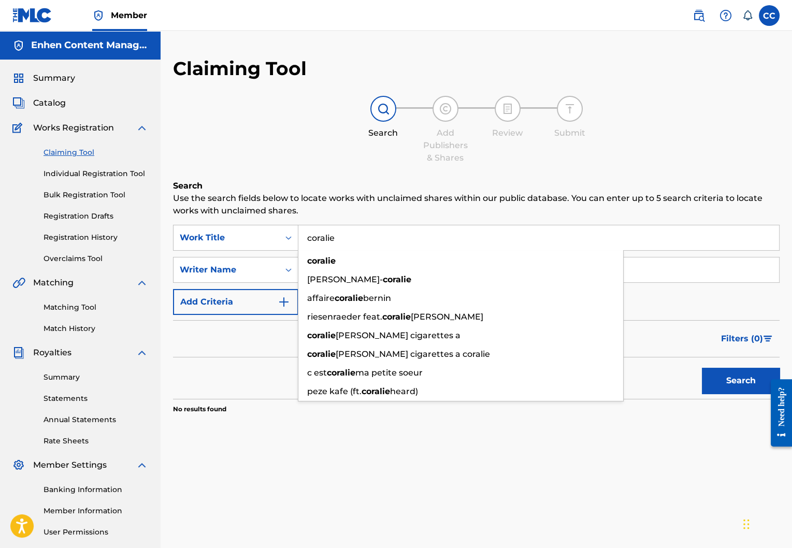
type input "coralie"
click at [745, 387] on button "Search" at bounding box center [741, 381] width 78 height 26
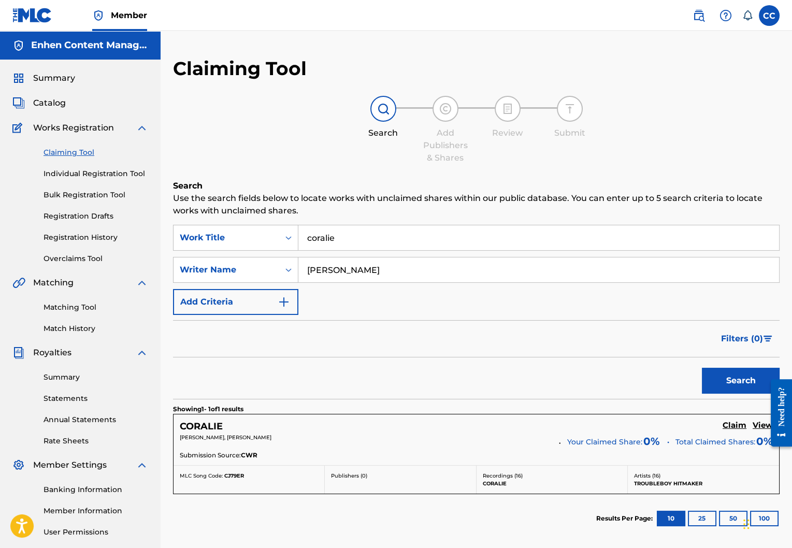
click at [733, 424] on h5 "Claim" at bounding box center [735, 426] width 24 height 10
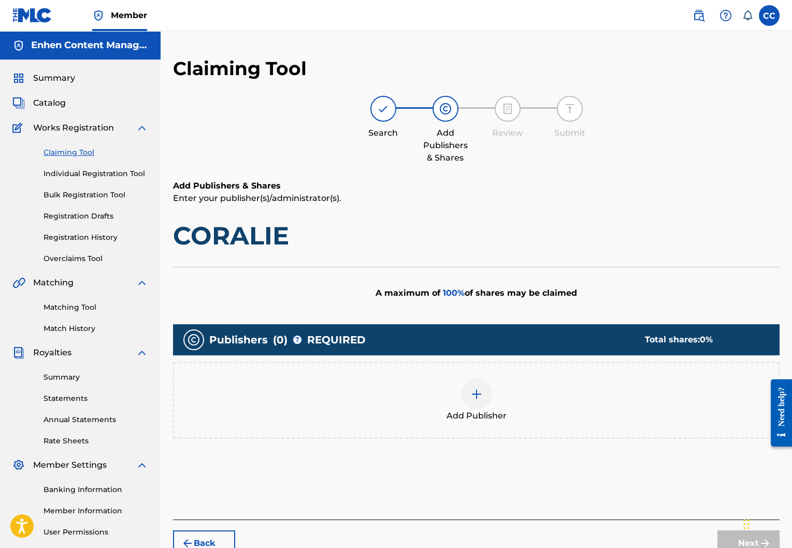
click at [468, 389] on div at bounding box center [476, 394] width 31 height 31
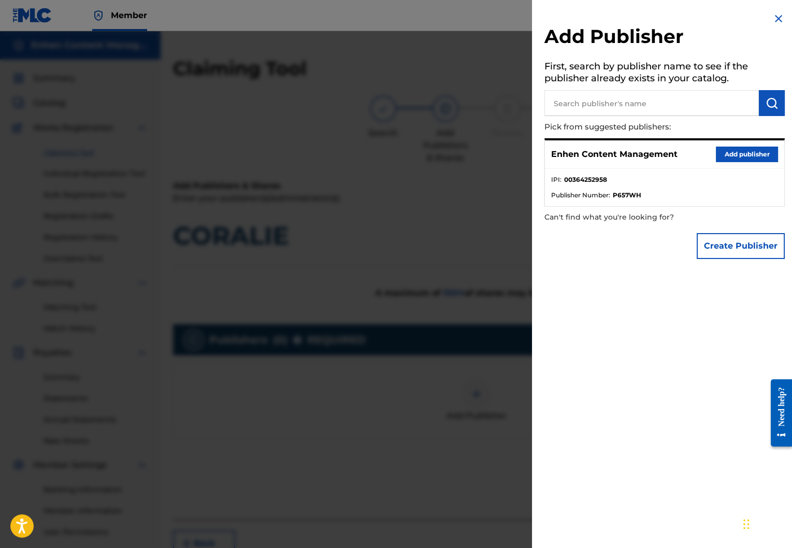
click at [749, 155] on button "Add publisher" at bounding box center [747, 155] width 62 height 16
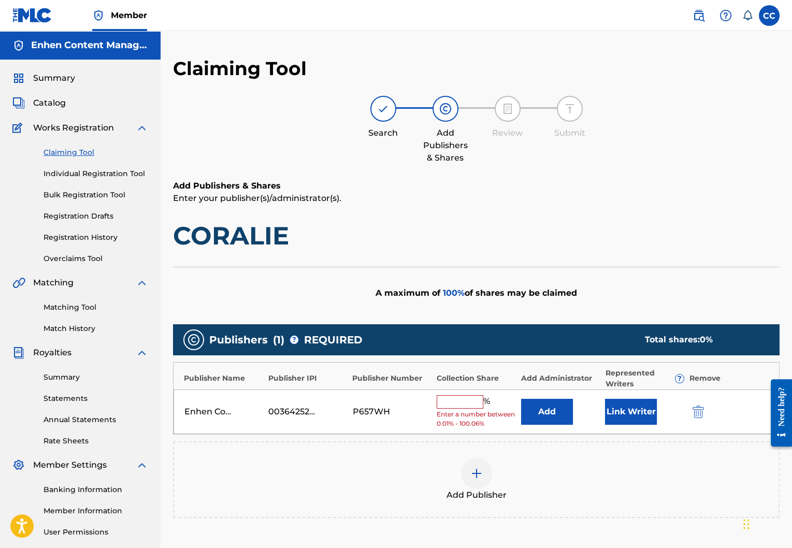
click at [459, 407] on input "text" at bounding box center [460, 401] width 47 height 13
type input "100"
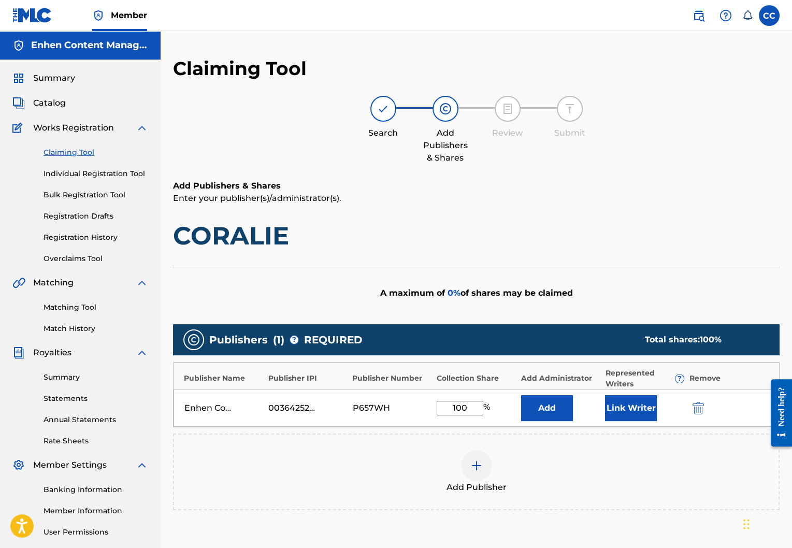
click at [485, 423] on div "Enhen Content Management 00364252958 P657WH 100 % Add Link Writer" at bounding box center [476, 407] width 605 height 37
click at [631, 409] on button "Link Writer" at bounding box center [631, 408] width 52 height 26
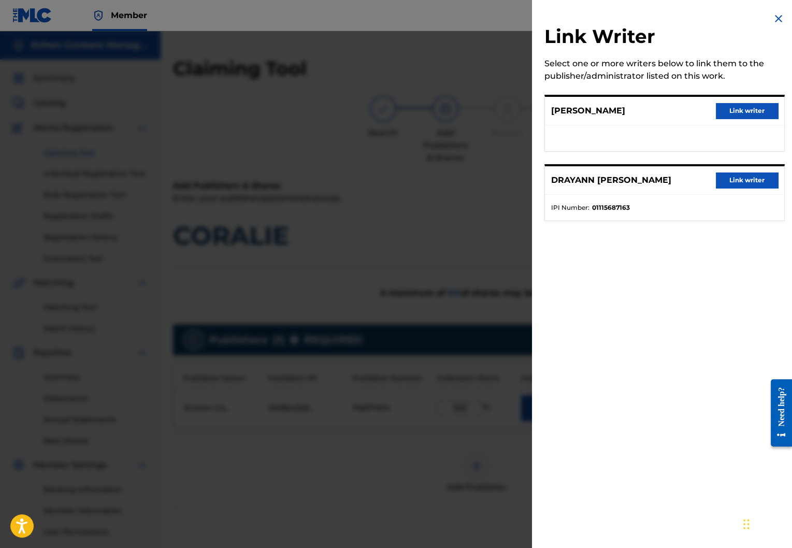
click at [744, 109] on button "Link writer" at bounding box center [747, 111] width 62 height 16
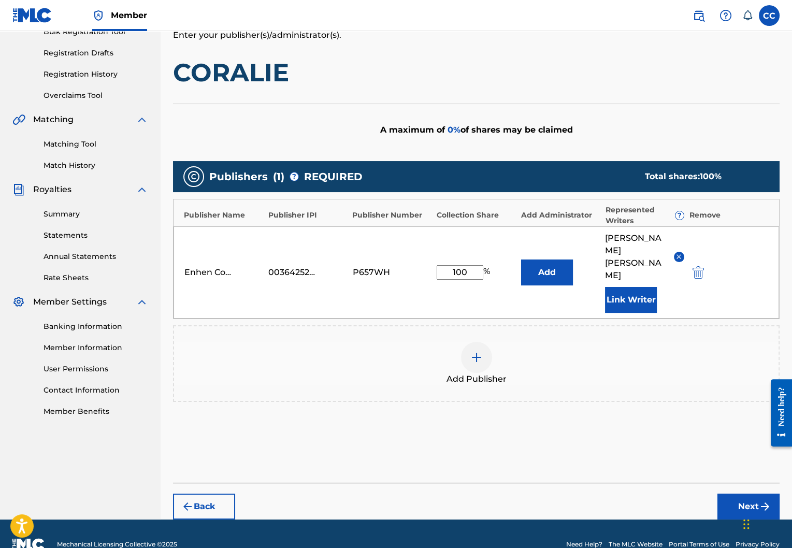
scroll to position [170, 0]
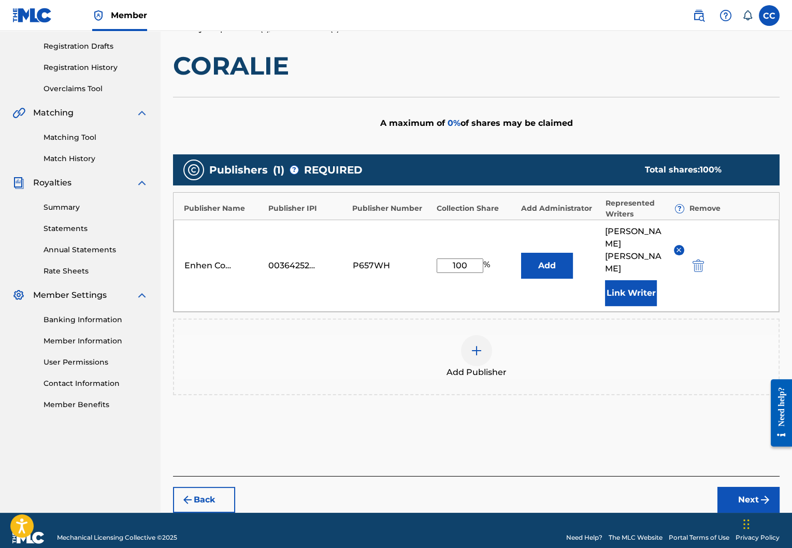
click at [747, 487] on button "Next" at bounding box center [748, 500] width 62 height 26
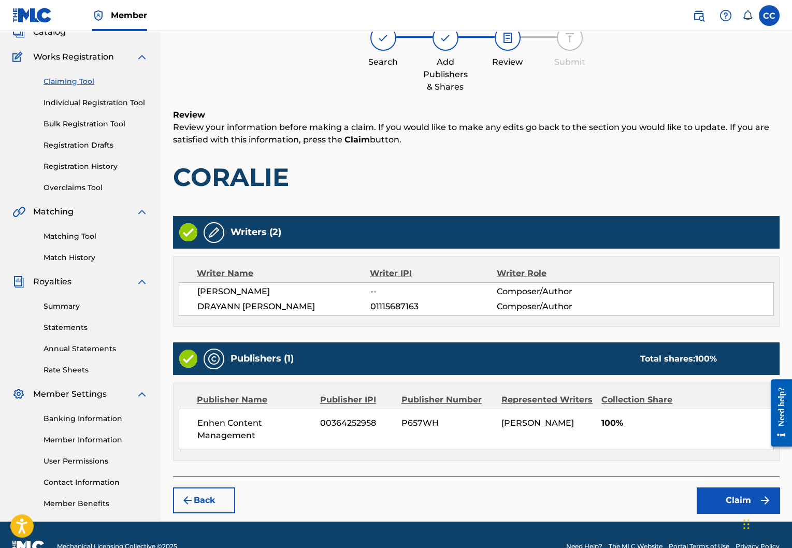
scroll to position [94, 0]
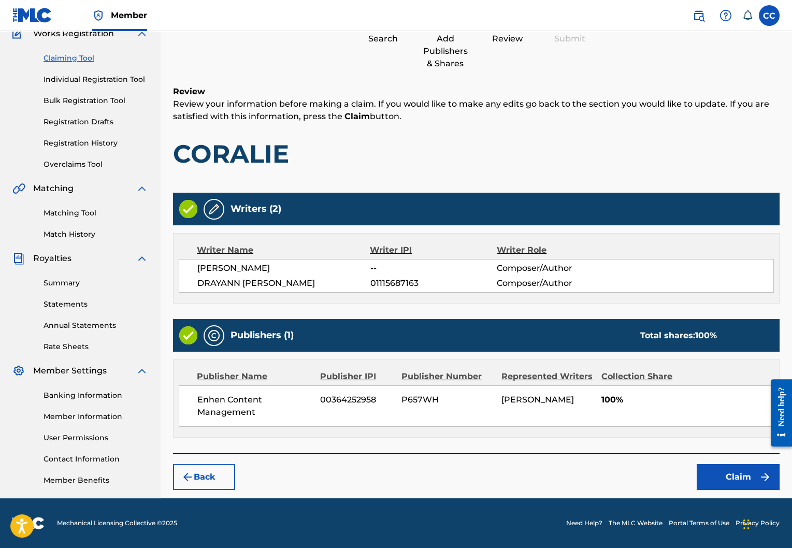
click at [747, 475] on button "Claim" at bounding box center [738, 477] width 83 height 26
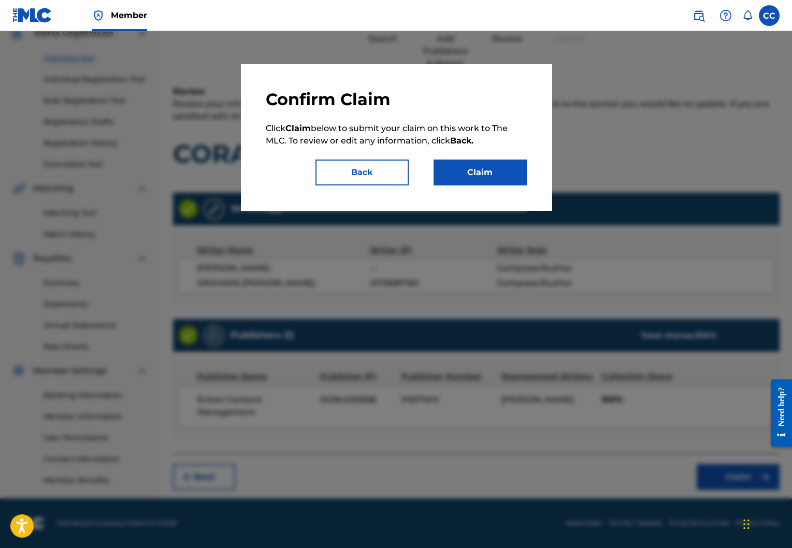
click at [503, 174] on button "Claim" at bounding box center [480, 173] width 93 height 26
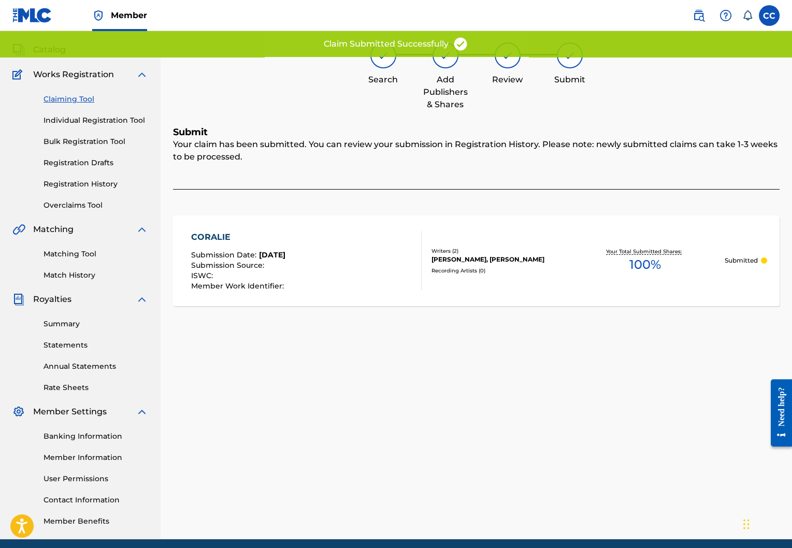
scroll to position [46, 0]
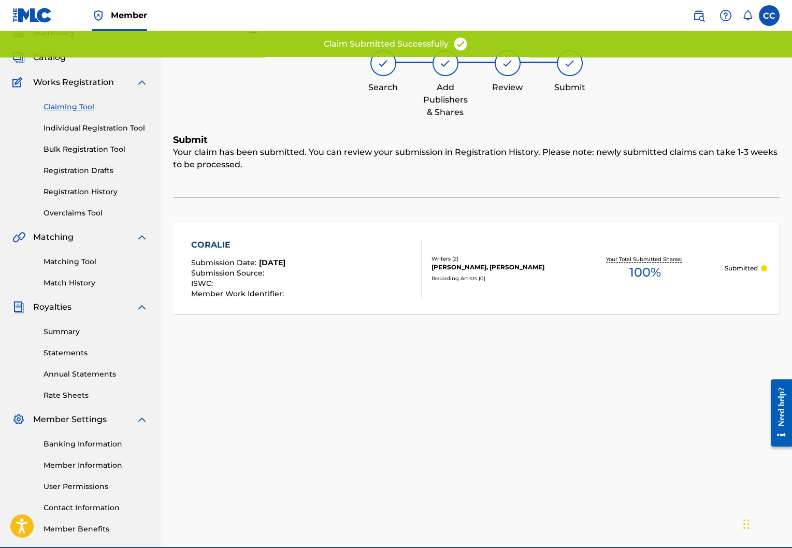
click at [65, 103] on link "Claiming Tool" at bounding box center [96, 107] width 105 height 11
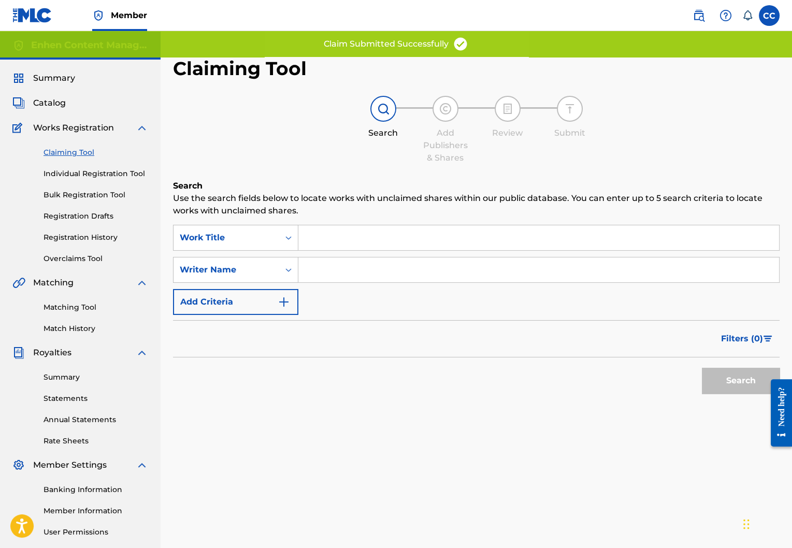
click at [326, 239] on input "Search Form" at bounding box center [538, 237] width 481 height 25
click at [270, 233] on div "Work Title" at bounding box center [226, 238] width 93 height 12
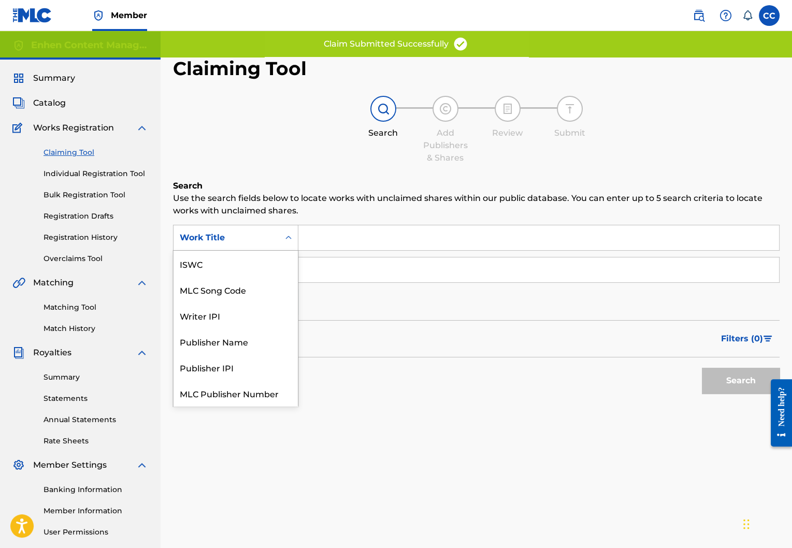
scroll to position [26, 0]
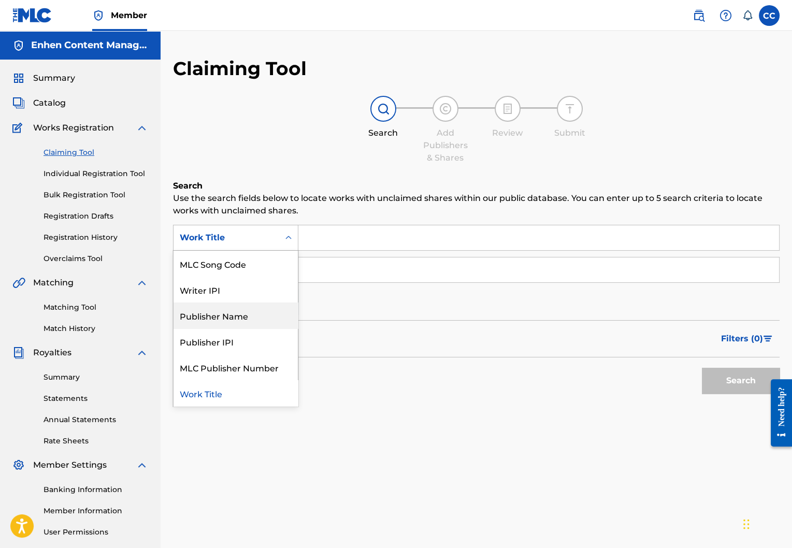
click at [260, 326] on div "Publisher Name" at bounding box center [236, 315] width 124 height 26
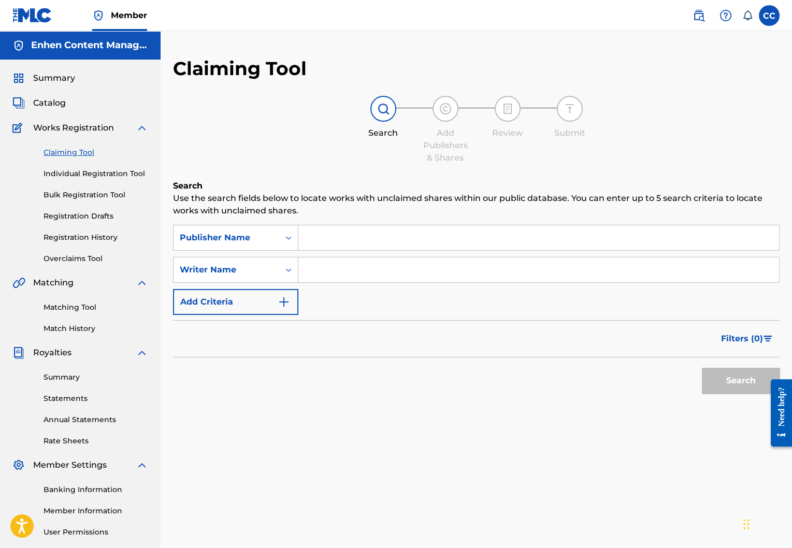
click at [393, 241] on input "Search Form" at bounding box center [538, 237] width 481 height 25
type input "tunecore"
click at [382, 273] on input "Search Form" at bounding box center [538, 269] width 481 height 25
type input "barikad crew"
click at [730, 381] on button "Search" at bounding box center [741, 381] width 78 height 26
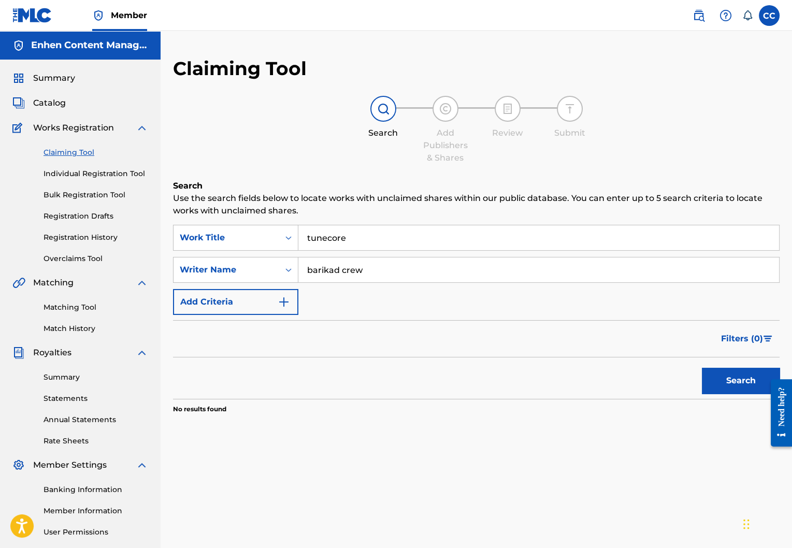
click at [375, 239] on input "tunecore" at bounding box center [538, 237] width 481 height 25
click at [282, 234] on div "Search Form" at bounding box center [288, 237] width 19 height 19
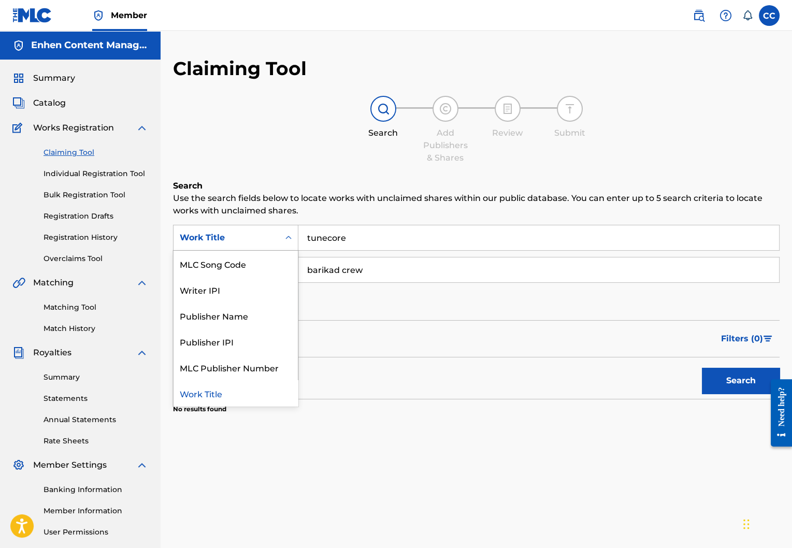
click at [256, 388] on div "Work Title" at bounding box center [236, 393] width 124 height 26
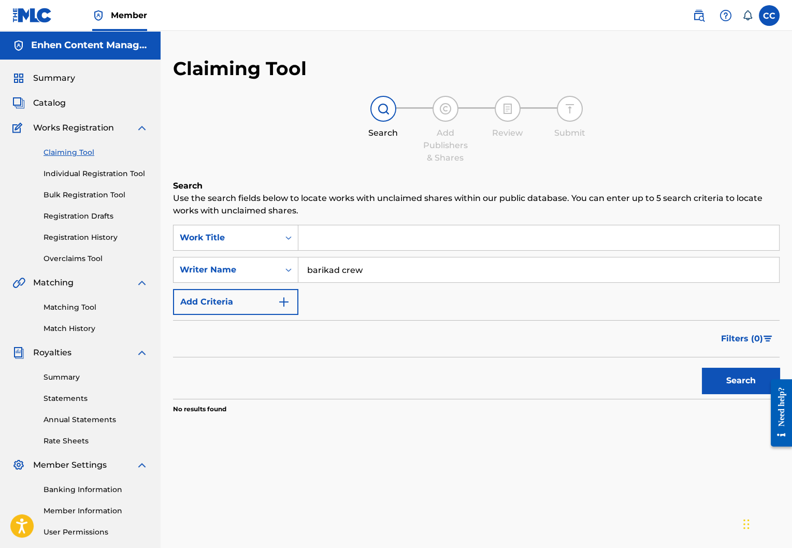
click at [385, 224] on div "Search Use the search fields below to locate works with unclaimed shares within…" at bounding box center [476, 323] width 606 height 286
click at [383, 250] on div "Search Form" at bounding box center [538, 238] width 481 height 26
click at [385, 266] on input "barikad crew" at bounding box center [538, 269] width 481 height 25
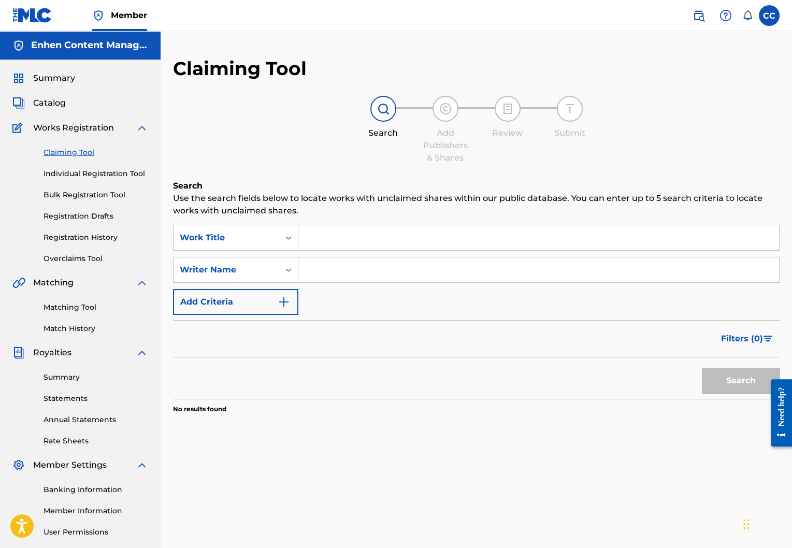
click at [387, 239] on input "Search Form" at bounding box center [538, 237] width 481 height 25
paste input "barikad crew"
type input "barikad crew"
click at [721, 363] on div "Search" at bounding box center [738, 377] width 83 height 41
click at [721, 368] on button "Search" at bounding box center [741, 381] width 78 height 26
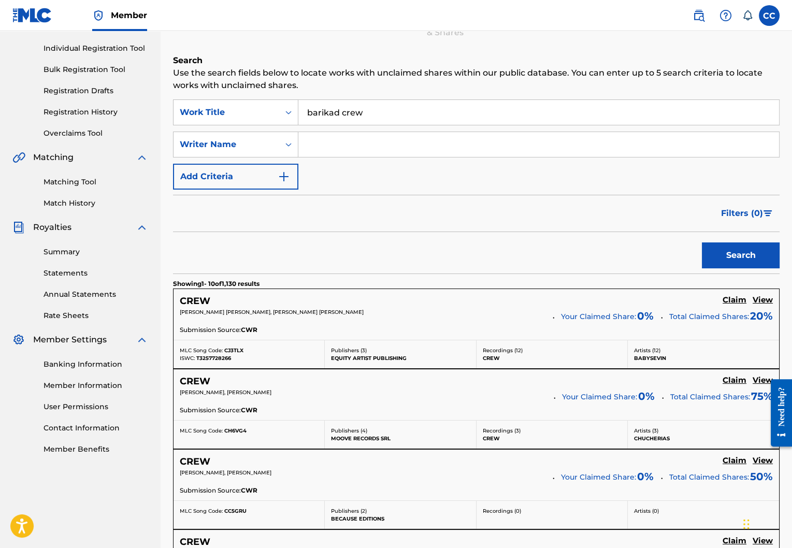
scroll to position [0, 0]
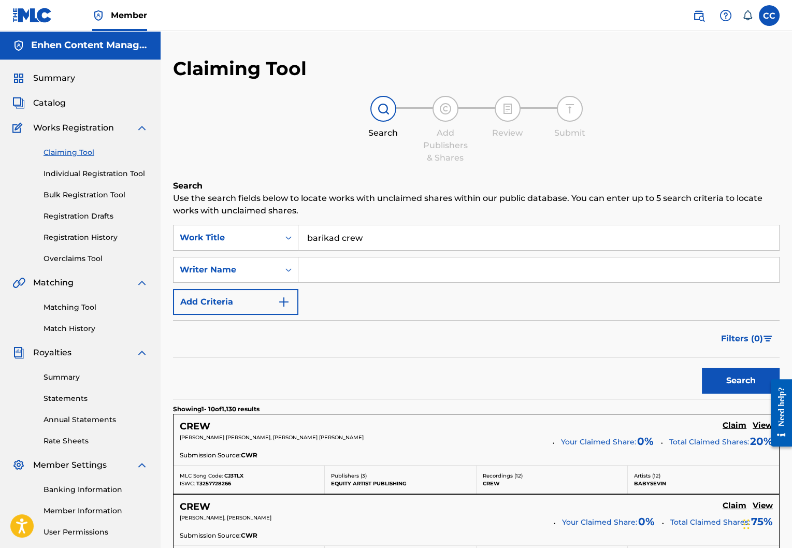
click at [431, 238] on input "barikad crew" at bounding box center [538, 237] width 481 height 25
click at [416, 262] on input "Search Form" at bounding box center [538, 269] width 481 height 25
type input "b"
click at [469, 239] on input "barikad crew" at bounding box center [538, 237] width 481 height 25
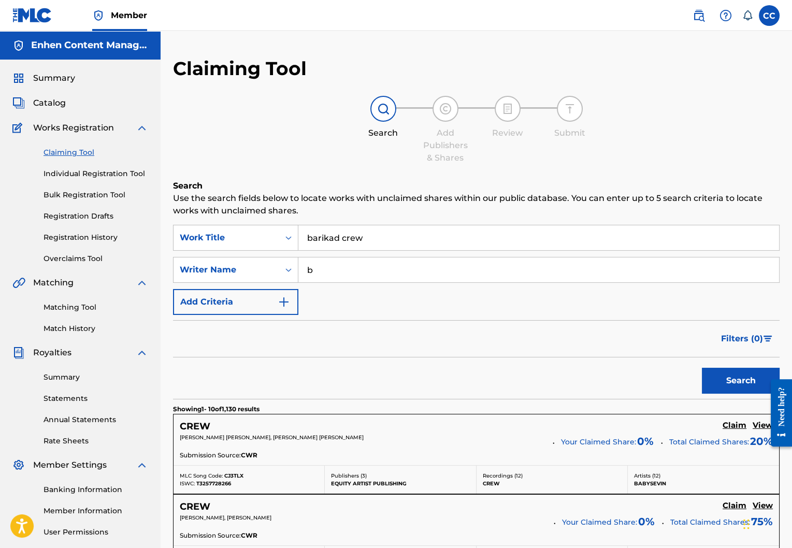
click at [469, 238] on input "barikad crew" at bounding box center [538, 237] width 481 height 25
type input "nou di non"
click at [579, 261] on div "nou di non" at bounding box center [460, 261] width 325 height 19
click at [555, 269] on input "b" at bounding box center [538, 269] width 481 height 25
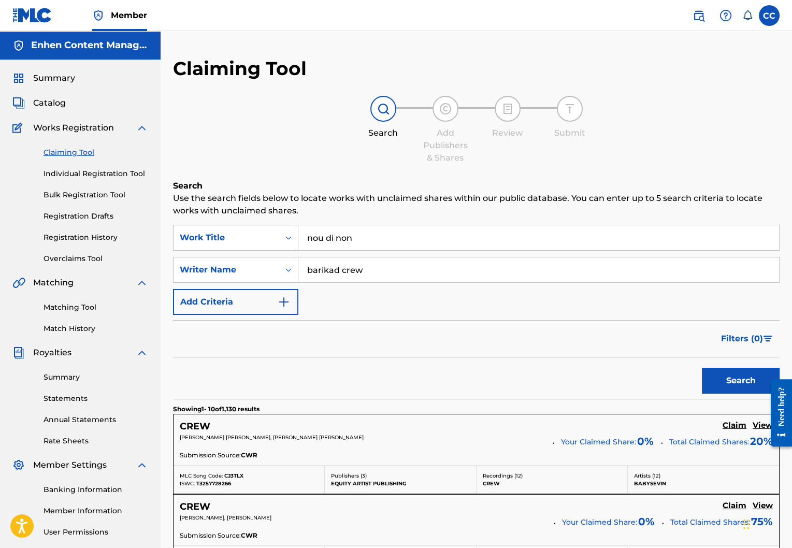
click at [755, 386] on button "Search" at bounding box center [741, 381] width 78 height 26
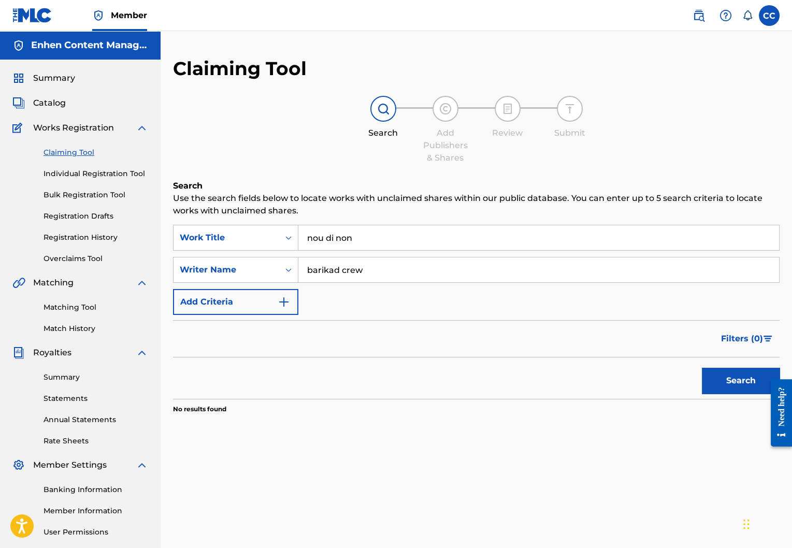
click at [353, 270] on input "barikad crew" at bounding box center [538, 269] width 481 height 25
type input "fred orival"
click at [702, 368] on button "Search" at bounding box center [741, 381] width 78 height 26
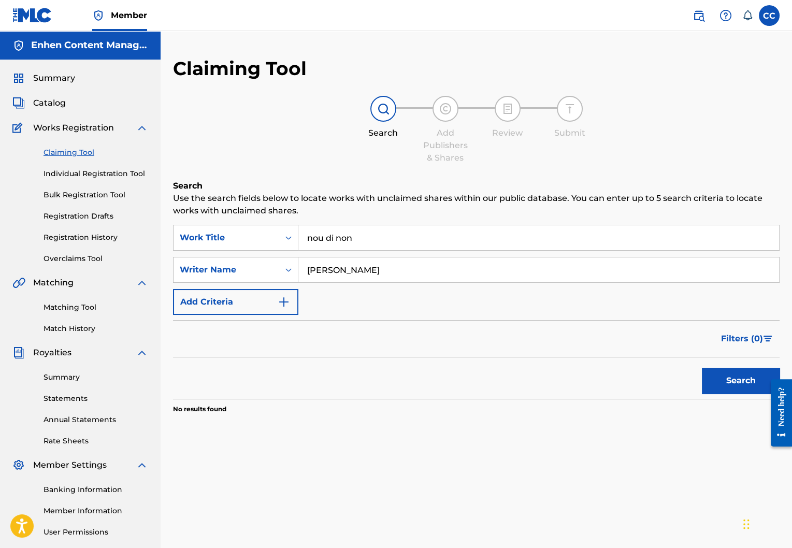
click at [381, 235] on input "nou di non" at bounding box center [538, 237] width 481 height 25
click at [710, 375] on button "Search" at bounding box center [741, 381] width 78 height 26
click at [236, 236] on div "Work Title" at bounding box center [226, 238] width 93 height 12
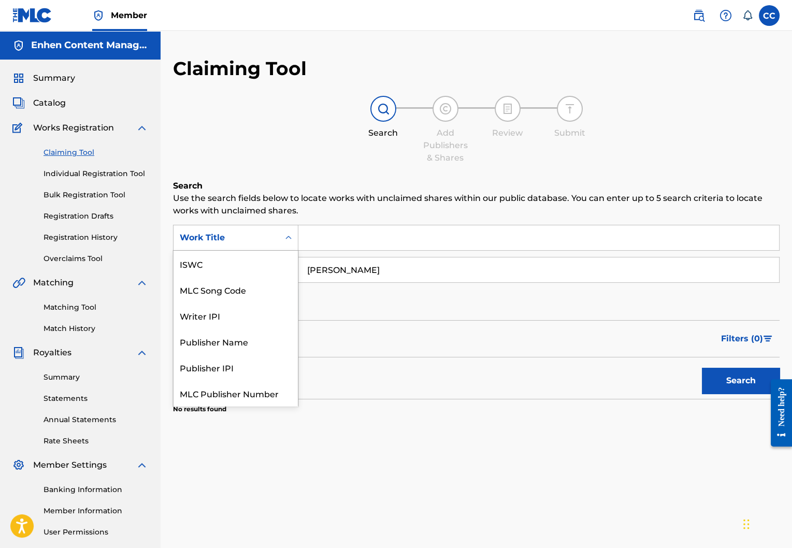
scroll to position [26, 0]
click at [250, 315] on div "Publisher Name" at bounding box center [236, 315] width 124 height 26
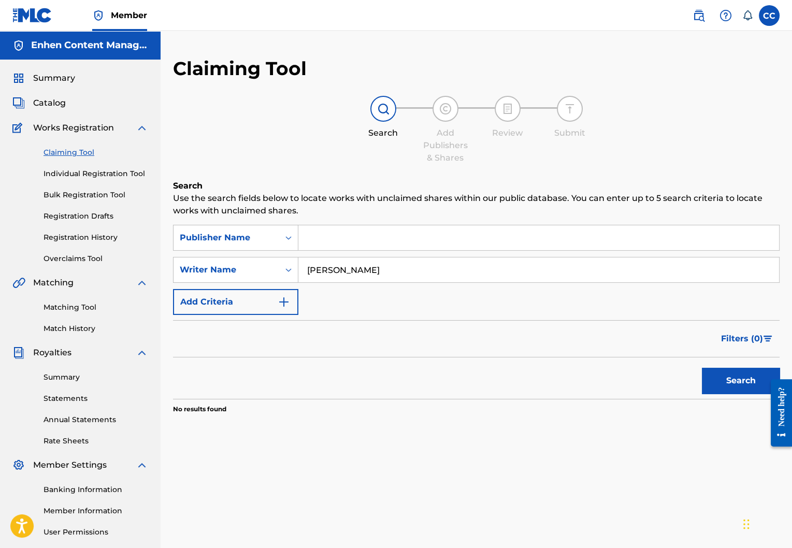
click at [365, 227] on input "Search Form" at bounding box center [538, 237] width 481 height 25
click at [337, 240] on input "t" at bounding box center [538, 237] width 481 height 25
type input "tunecore"
click at [735, 383] on button "Search" at bounding box center [741, 381] width 78 height 26
click at [380, 242] on input "tunecore" at bounding box center [538, 237] width 481 height 25
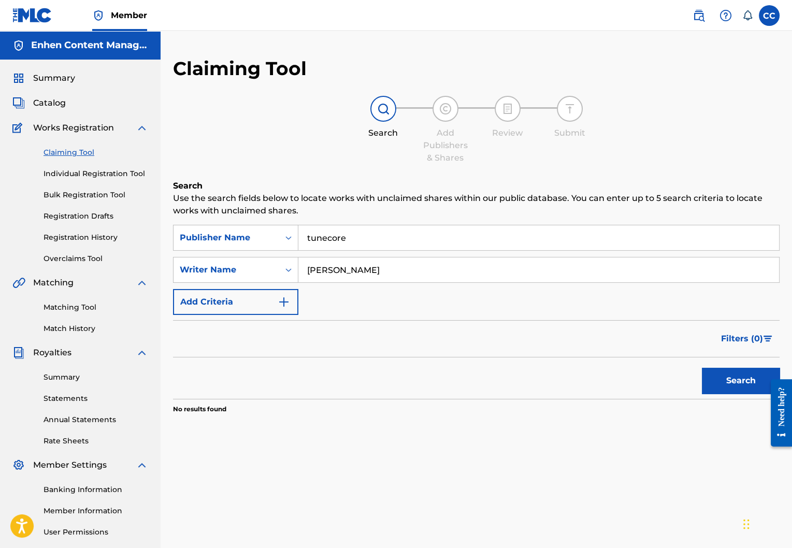
click at [380, 242] on input "tunecore" at bounding box center [538, 237] width 481 height 25
click at [82, 158] on div "Claiming Tool Individual Registration Tool Bulk Registration Tool Registration …" at bounding box center [80, 199] width 136 height 130
click at [87, 150] on link "Claiming Tool" at bounding box center [96, 152] width 105 height 11
click at [398, 242] on input "tunecore" at bounding box center [538, 237] width 481 height 25
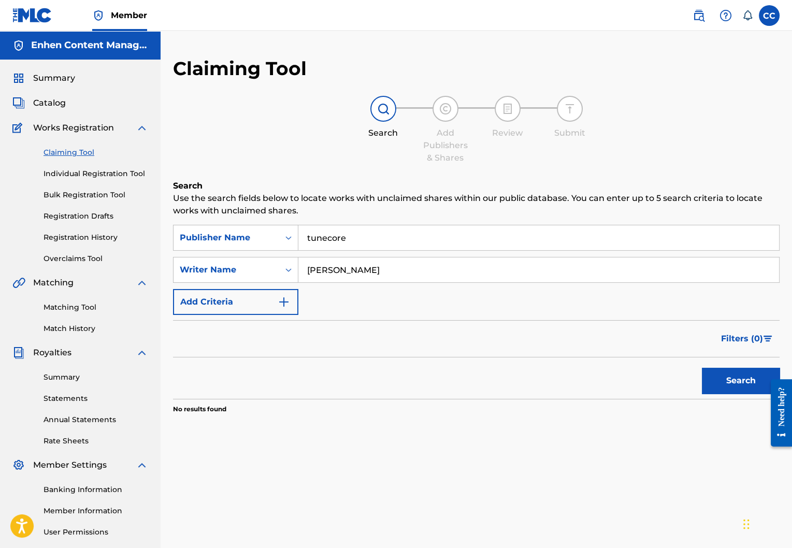
click at [398, 242] on input "tunecore" at bounding box center [538, 237] width 481 height 25
click at [251, 245] on div "Publisher Name" at bounding box center [227, 238] width 106 height 20
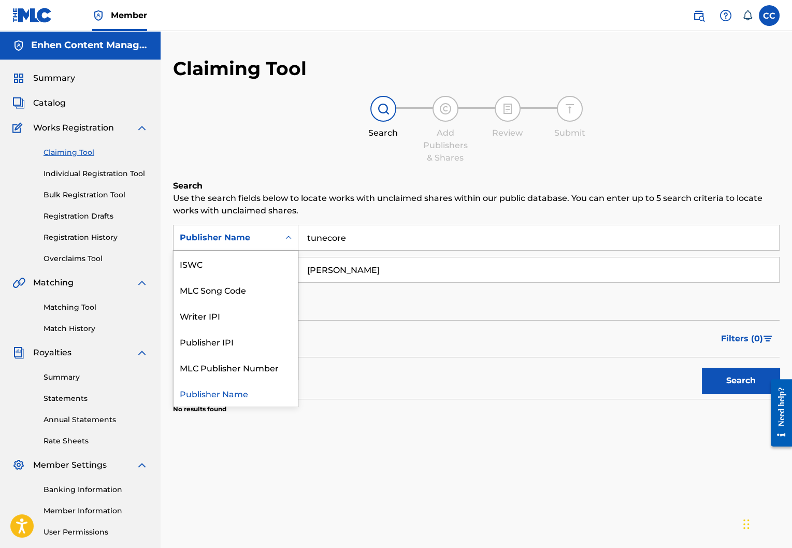
click at [85, 173] on link "Individual Registration Tool" at bounding box center [96, 173] width 105 height 11
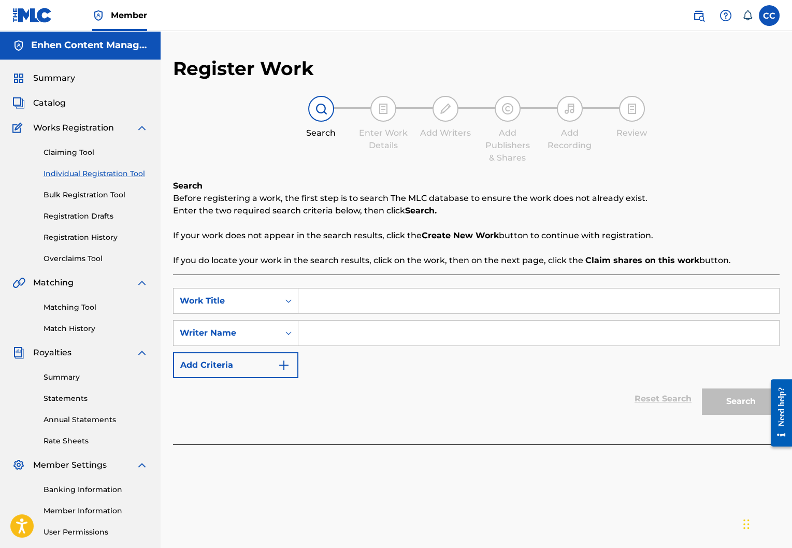
click at [75, 163] on div "Claiming Tool Individual Registration Tool Bulk Registration Tool Registration …" at bounding box center [80, 199] width 136 height 130
click at [77, 154] on link "Claiming Tool" at bounding box center [96, 152] width 105 height 11
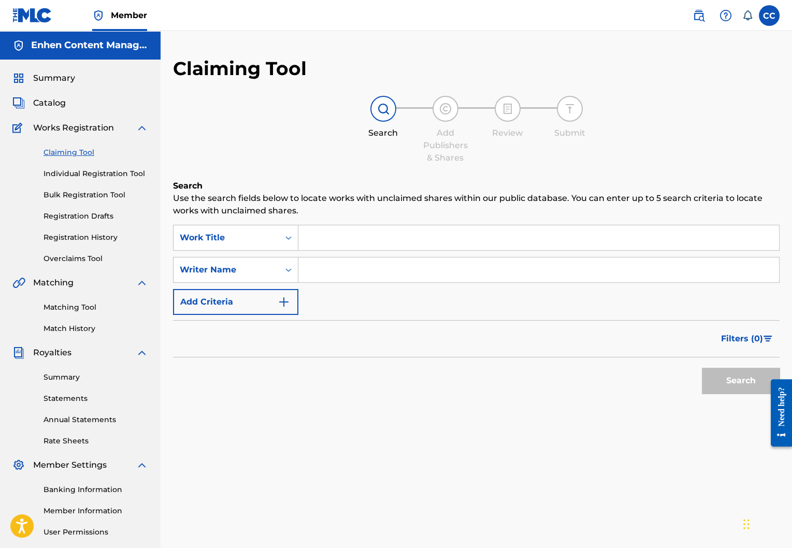
click at [345, 239] on input "Search Form" at bounding box center [538, 237] width 481 height 25
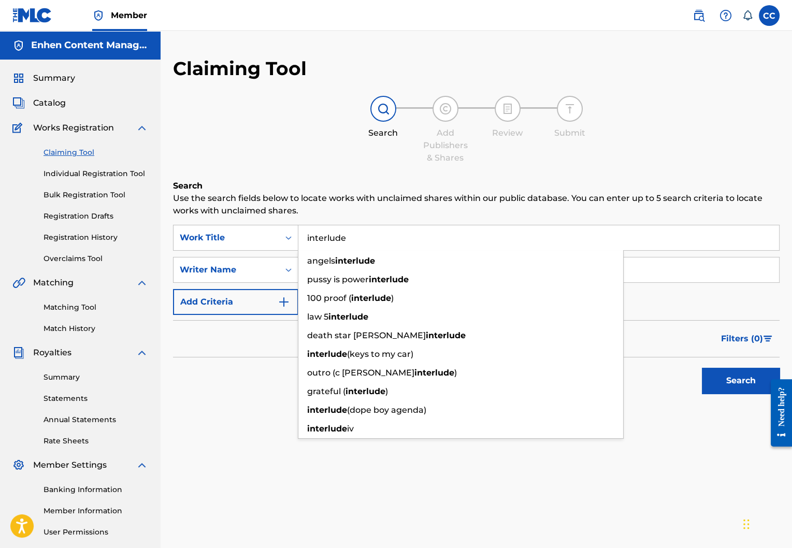
type input "interlude"
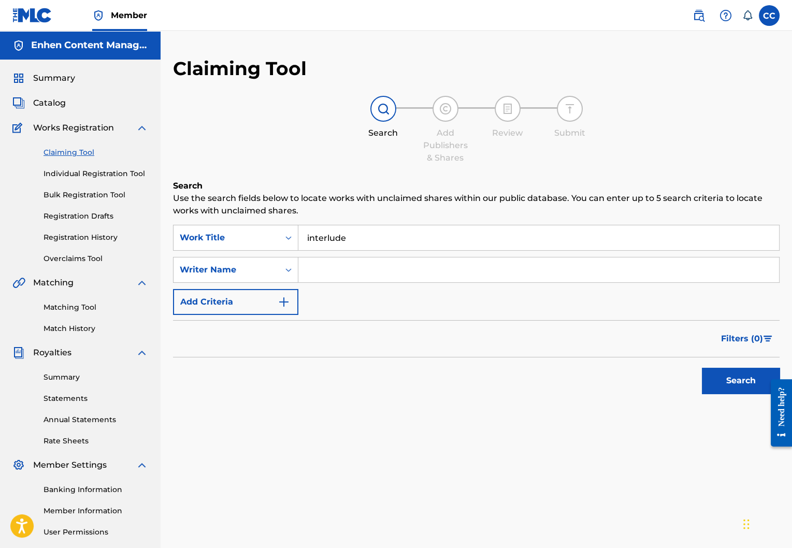
type input "lord wensky jolissaint"
click at [736, 382] on button "Search" at bounding box center [741, 381] width 78 height 26
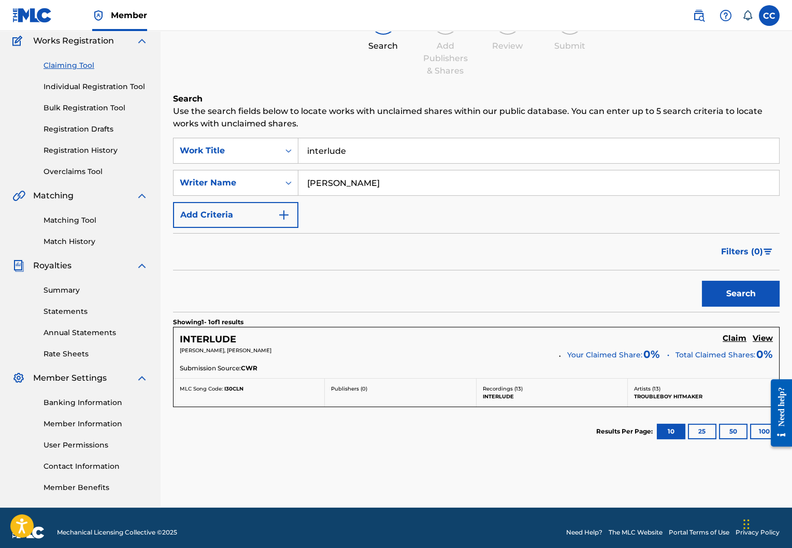
scroll to position [91, 0]
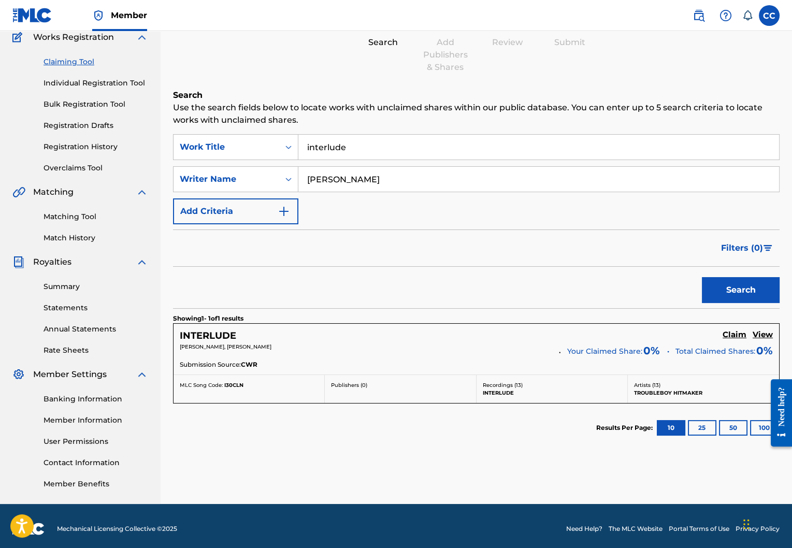
click at [740, 331] on h5 "Claim" at bounding box center [735, 335] width 24 height 10
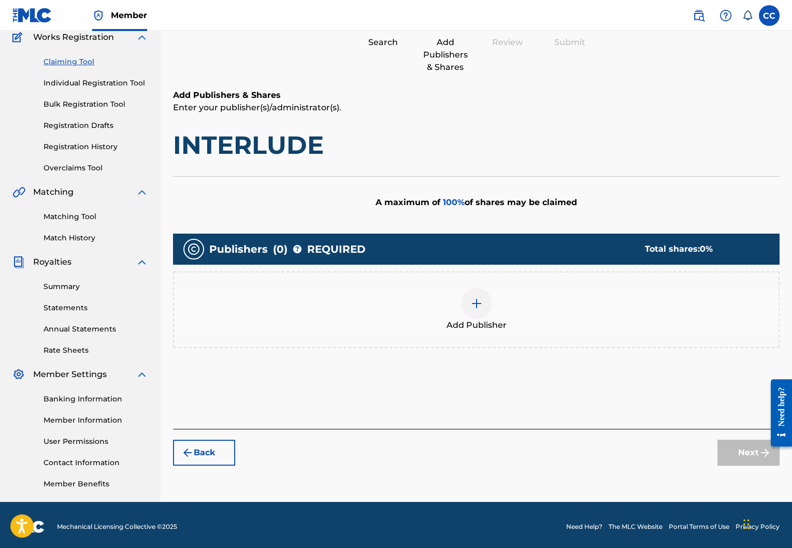
click at [437, 286] on div "Add Publisher" at bounding box center [476, 309] width 606 height 77
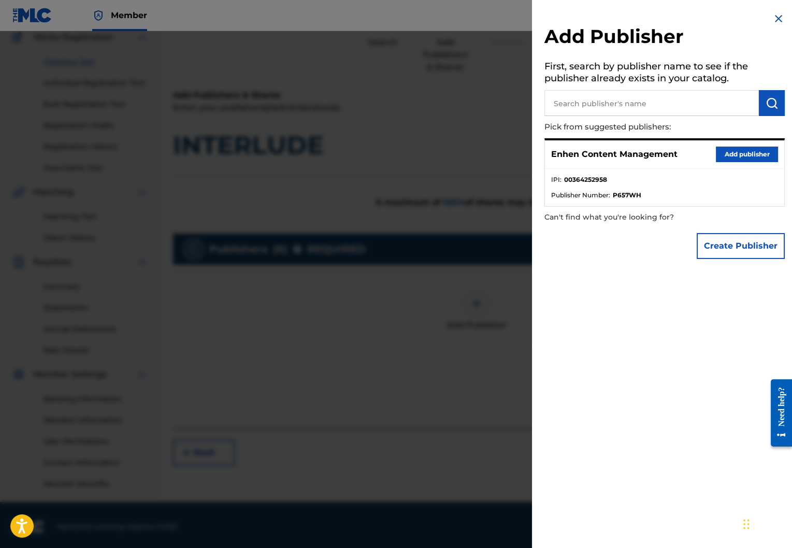
click at [737, 147] on button "Add publisher" at bounding box center [747, 155] width 62 height 16
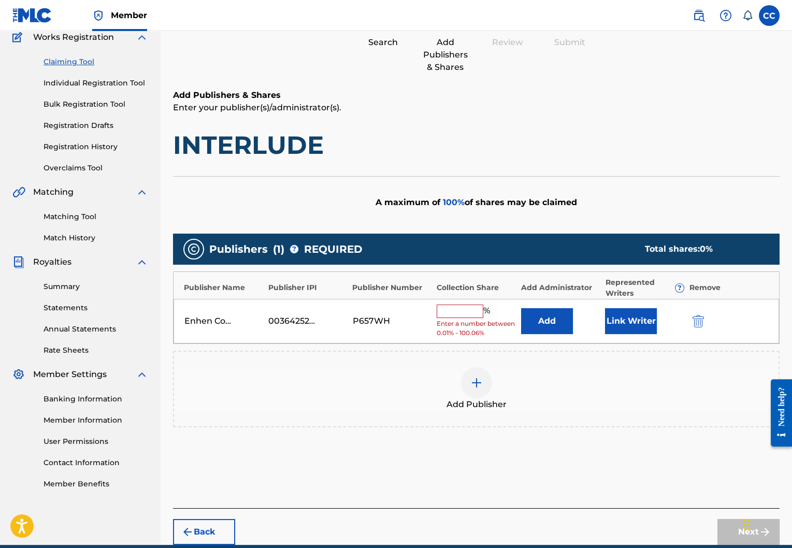
click at [463, 314] on input "text" at bounding box center [460, 311] width 47 height 13
type input "100"
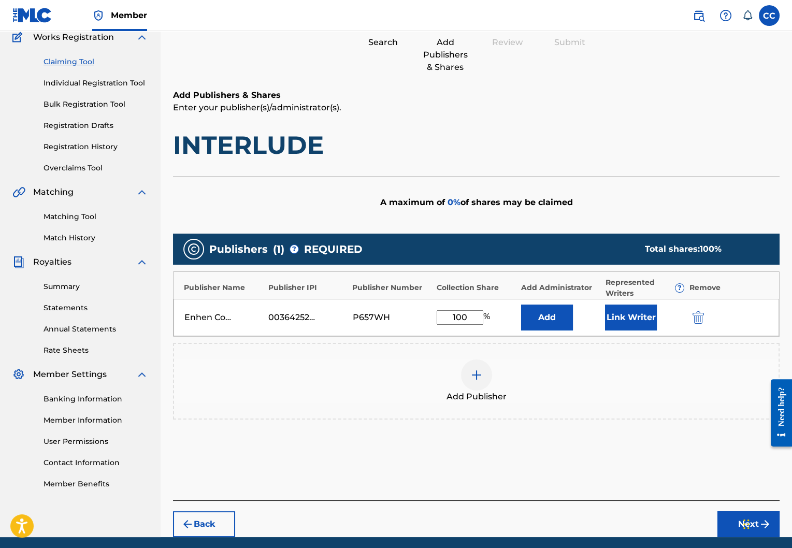
click at [629, 315] on button "Link Writer" at bounding box center [631, 318] width 52 height 26
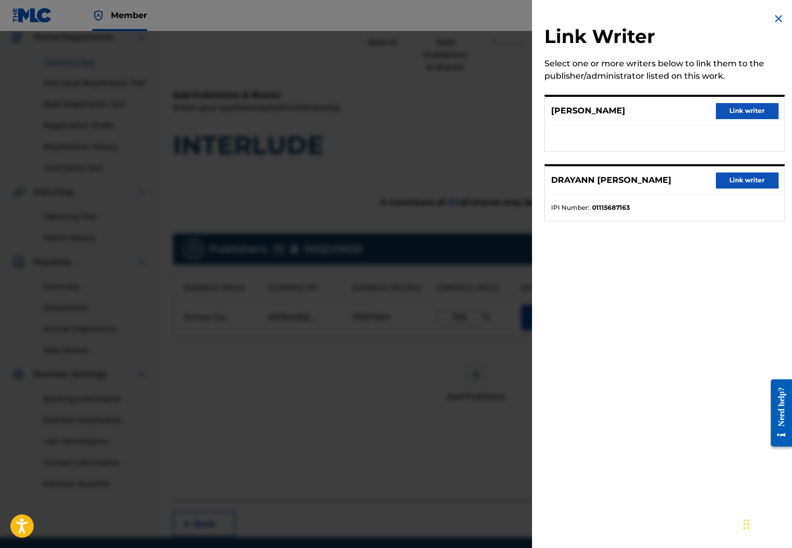
click at [761, 117] on button "Link writer" at bounding box center [747, 111] width 62 height 16
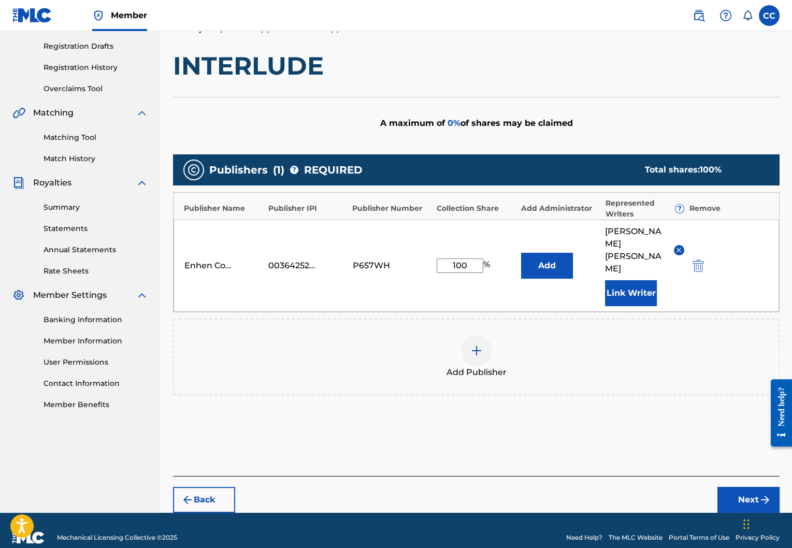
click at [745, 487] on button "Next" at bounding box center [748, 500] width 62 height 26
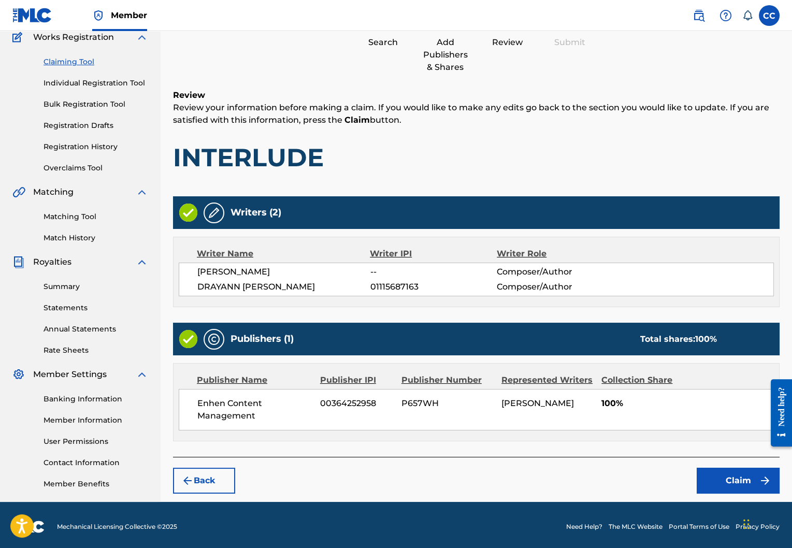
scroll to position [94, 0]
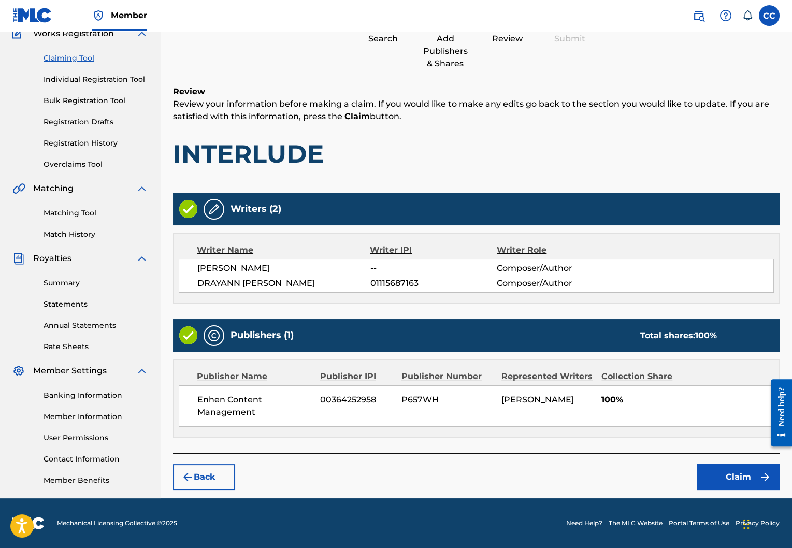
click at [714, 464] on button "Claim" at bounding box center [738, 477] width 83 height 26
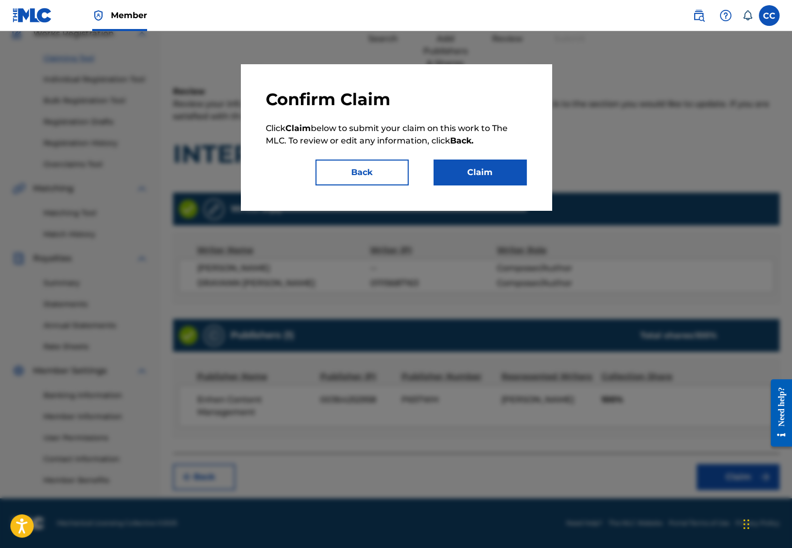
click at [501, 176] on button "Claim" at bounding box center [480, 173] width 93 height 26
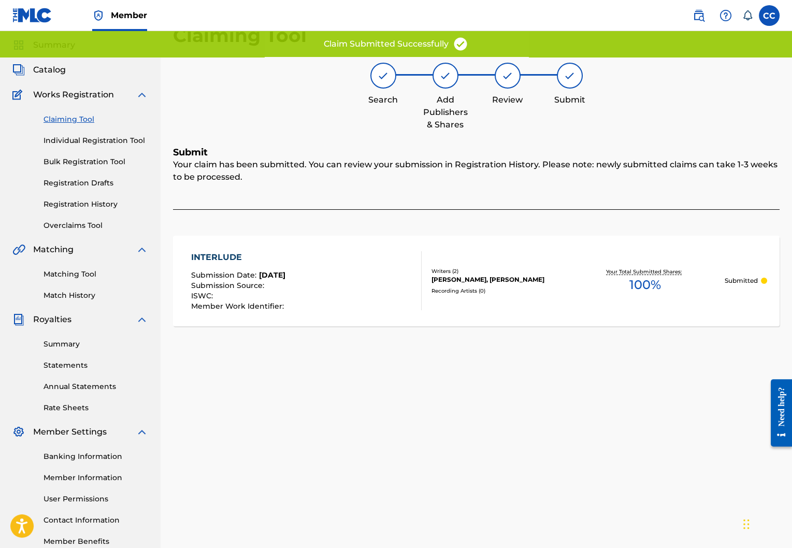
scroll to position [0, 0]
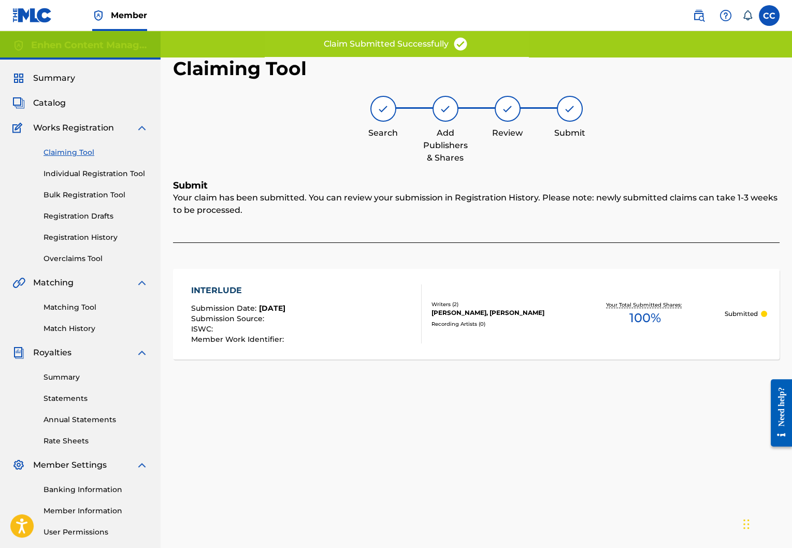
click at [83, 156] on link "Claiming Tool" at bounding box center [96, 152] width 105 height 11
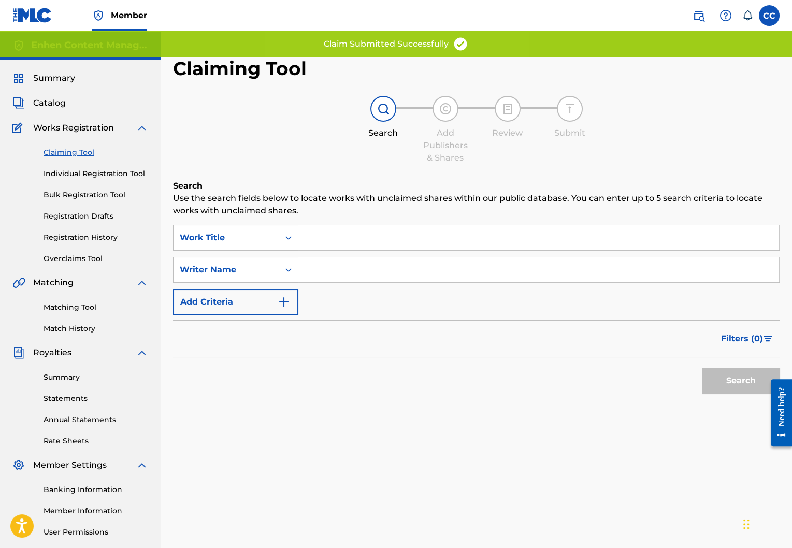
click at [320, 264] on input "Search Form" at bounding box center [538, 269] width 481 height 25
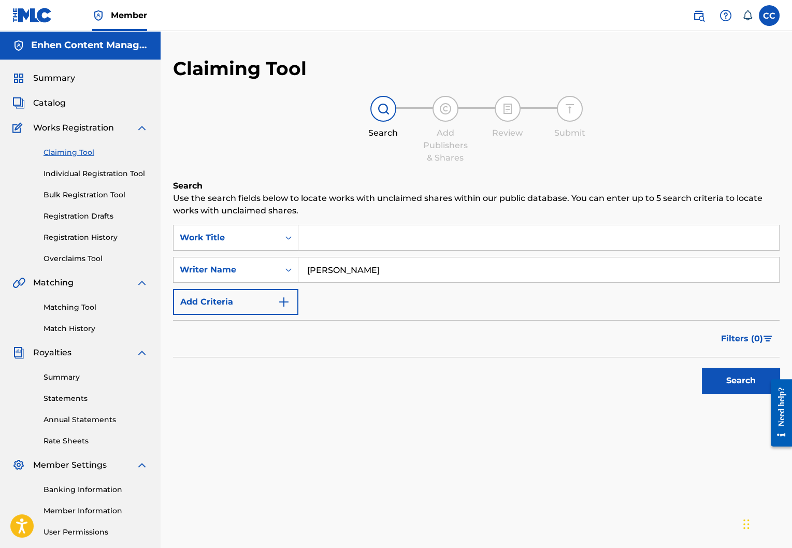
type input "daniel darinus"
click at [719, 382] on button "Search" at bounding box center [741, 381] width 78 height 26
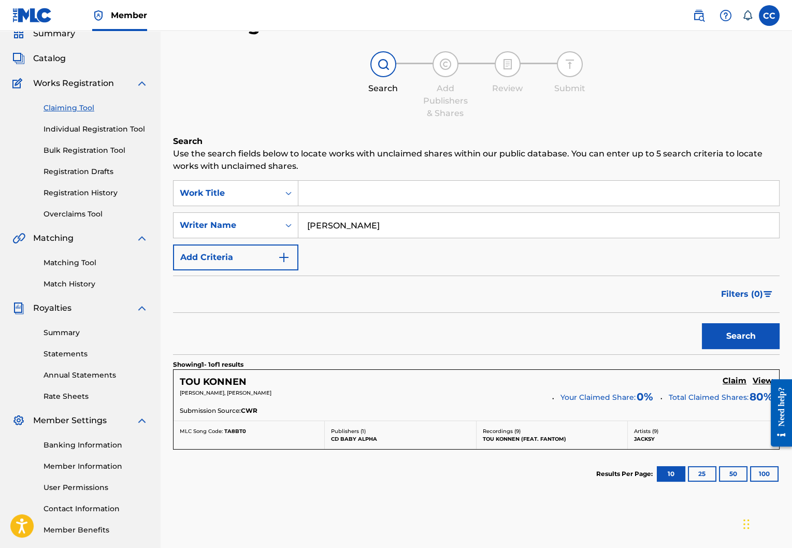
scroll to position [46, 0]
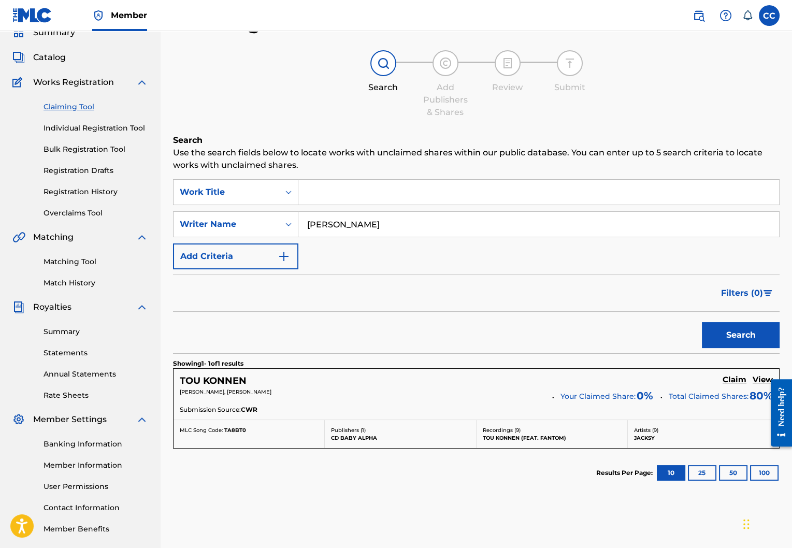
click at [735, 382] on h5 "Claim" at bounding box center [735, 380] width 24 height 10
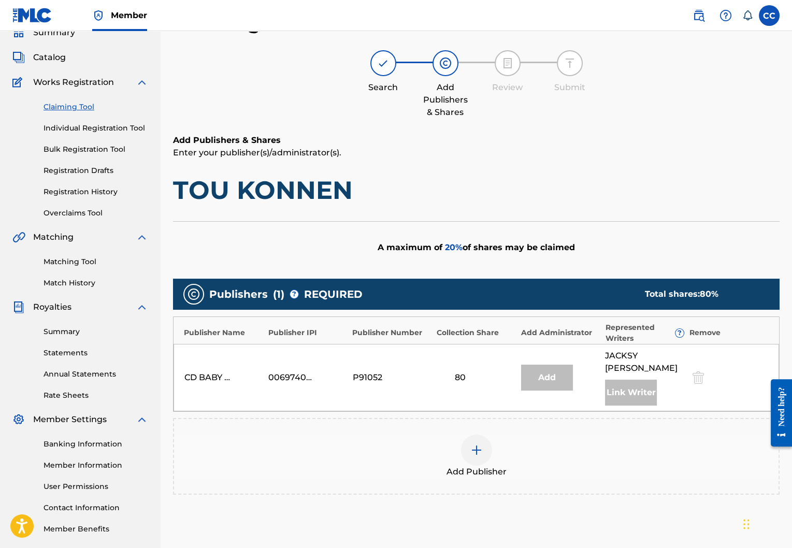
click at [484, 466] on span "Add Publisher" at bounding box center [476, 472] width 60 height 12
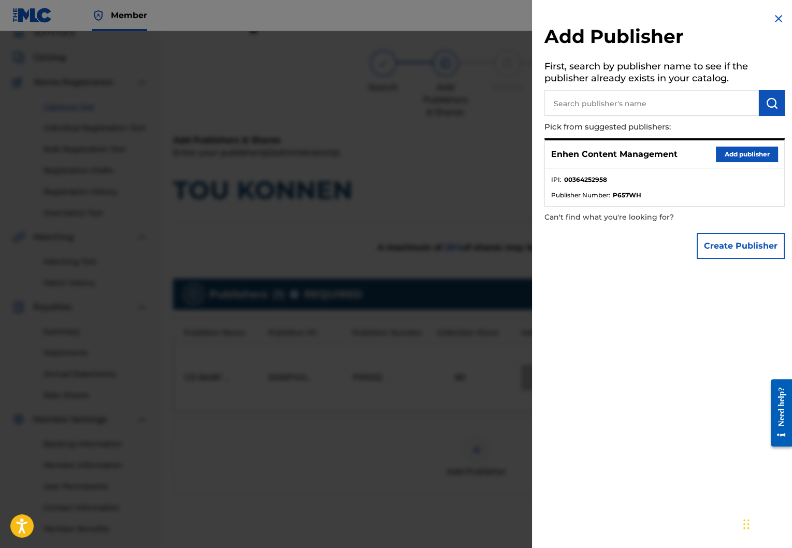
click at [753, 157] on button "Add publisher" at bounding box center [747, 155] width 62 height 16
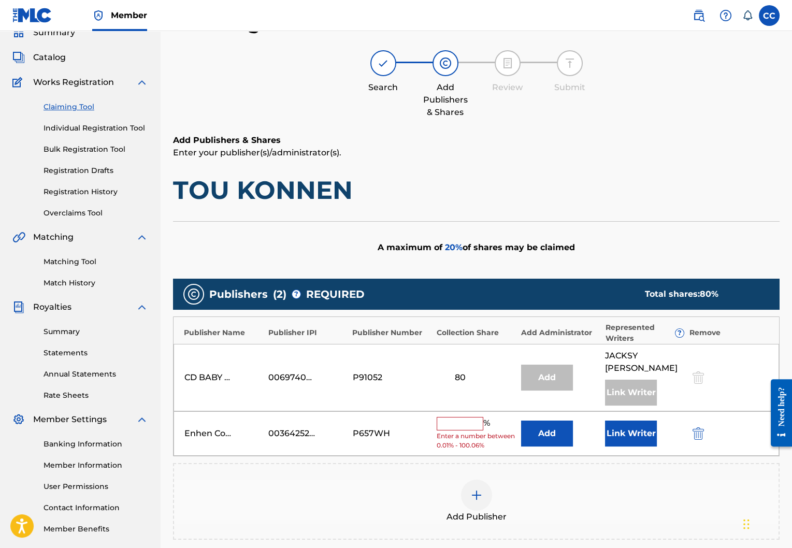
click at [623, 421] on button "Link Writer" at bounding box center [631, 434] width 52 height 26
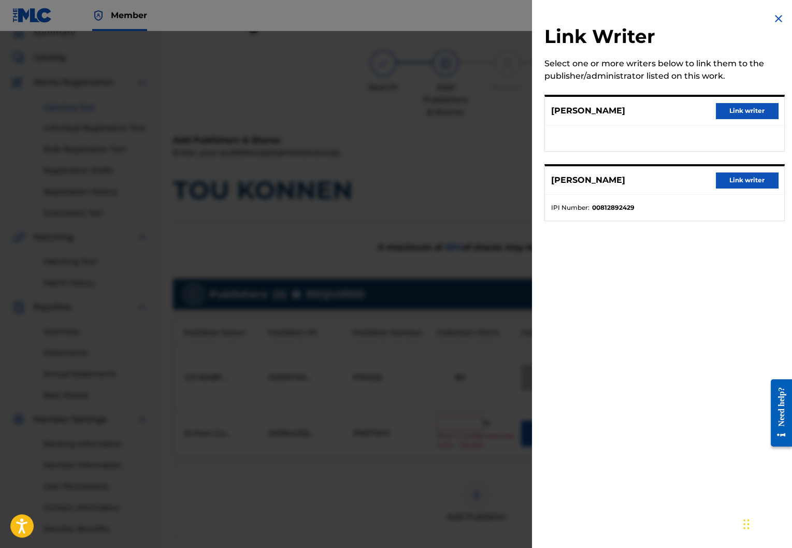
click at [737, 121] on div "DANIEL DARINUS Link writer" at bounding box center [664, 111] width 239 height 28
click at [747, 113] on button "Link writer" at bounding box center [747, 111] width 62 height 16
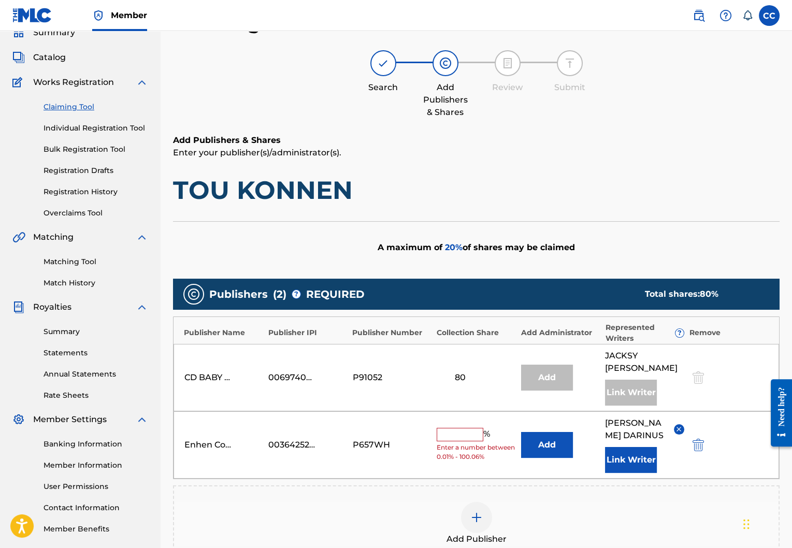
click at [462, 443] on span "Enter a number between 0.01% - 100.06%" at bounding box center [476, 452] width 79 height 19
click at [463, 428] on input "text" at bounding box center [460, 434] width 47 height 13
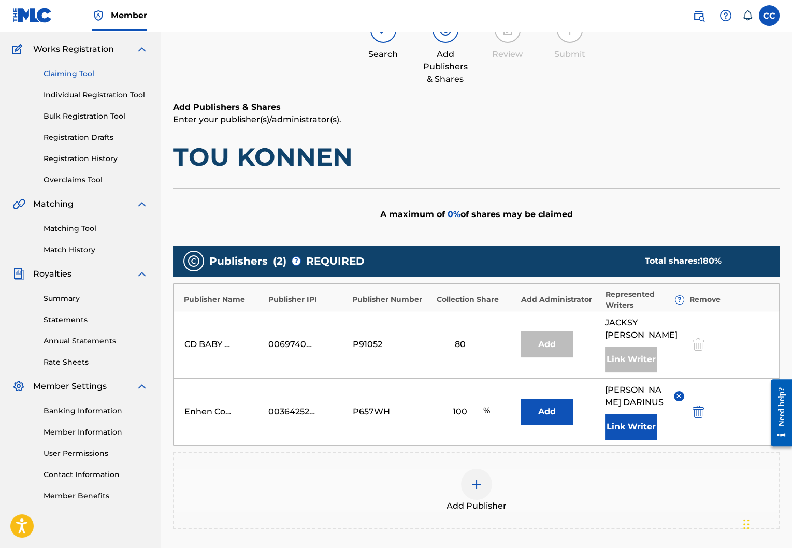
scroll to position [69, 0]
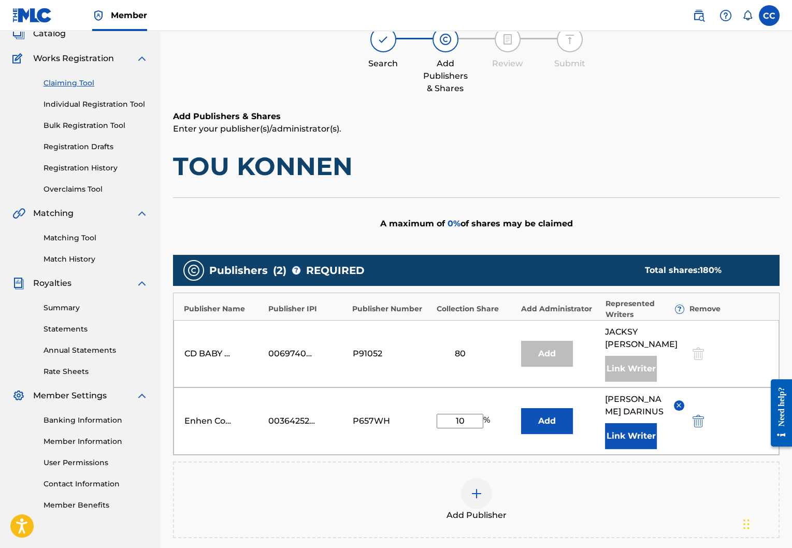
type input "1"
type input "w"
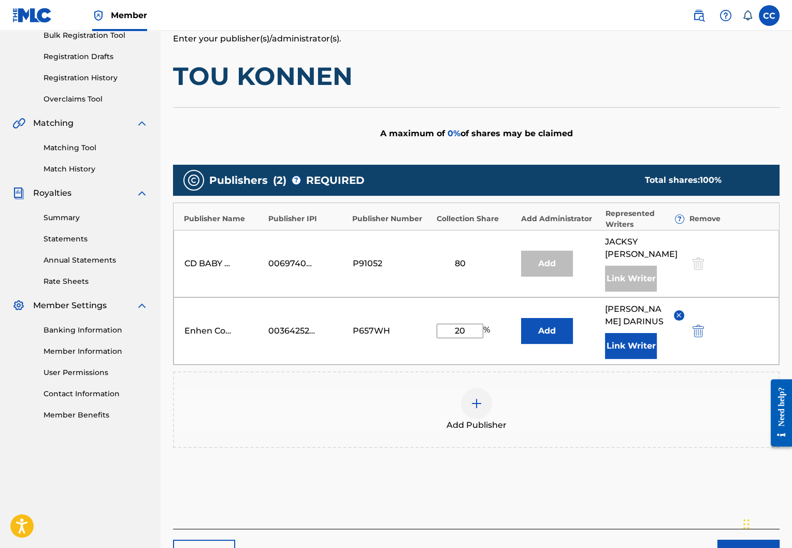
scroll to position [167, 0]
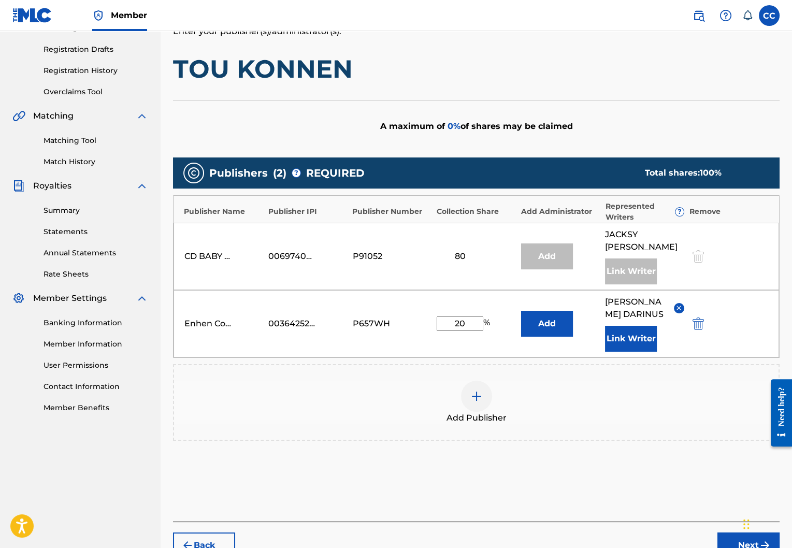
type input "20"
click at [721, 532] on button "Next" at bounding box center [748, 545] width 62 height 26
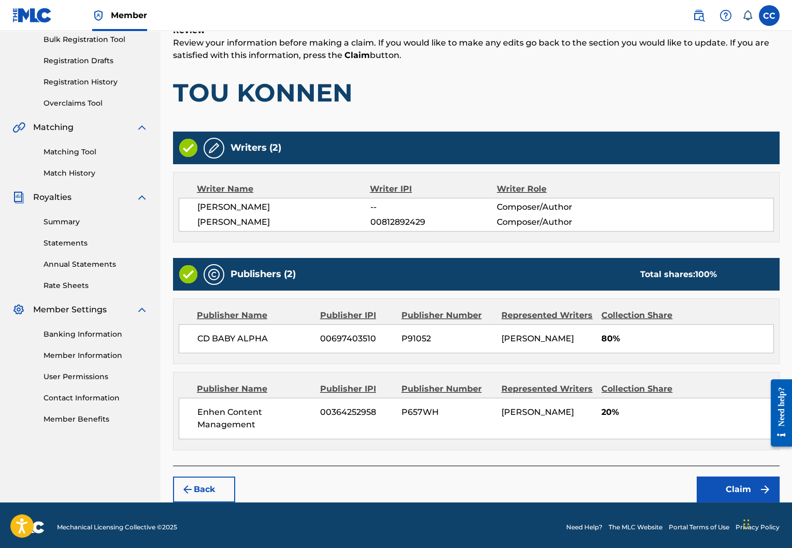
scroll to position [156, 0]
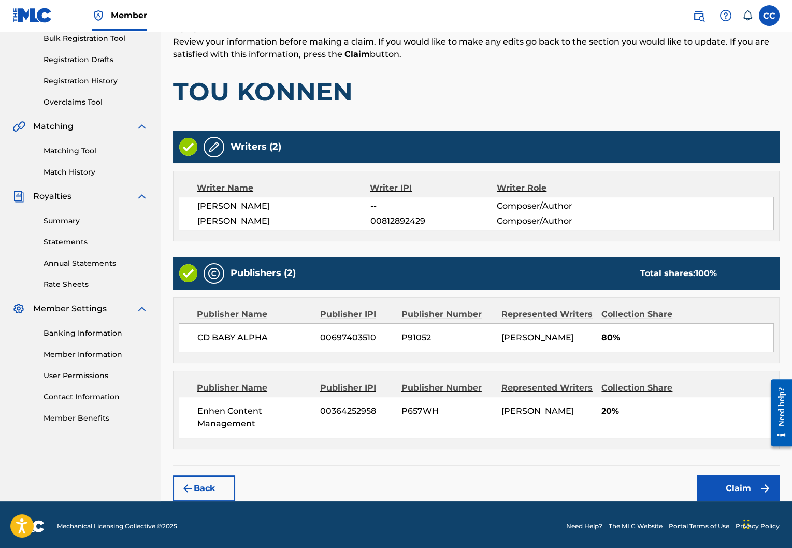
click at [728, 486] on button "Claim" at bounding box center [738, 488] width 83 height 26
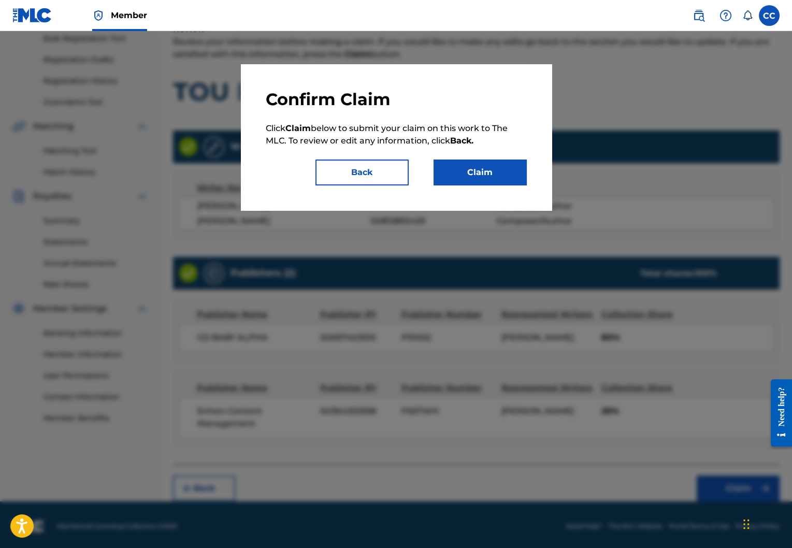
click at [465, 171] on button "Claim" at bounding box center [480, 173] width 93 height 26
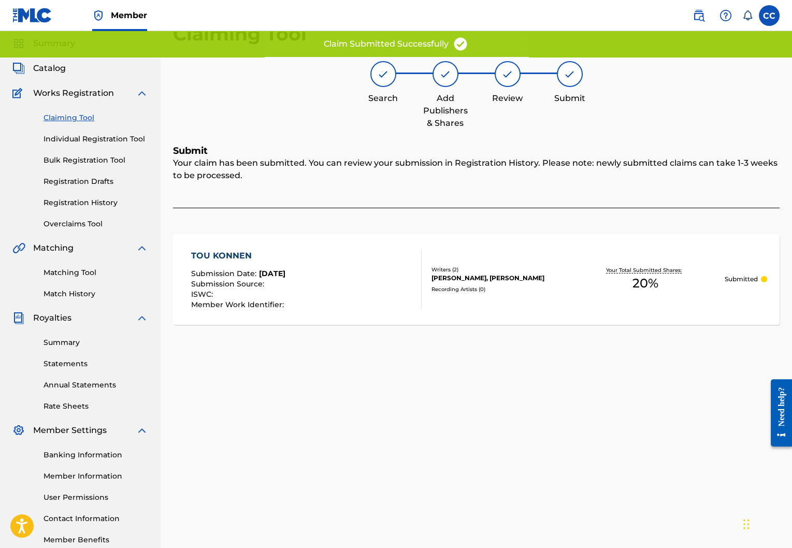
scroll to position [0, 0]
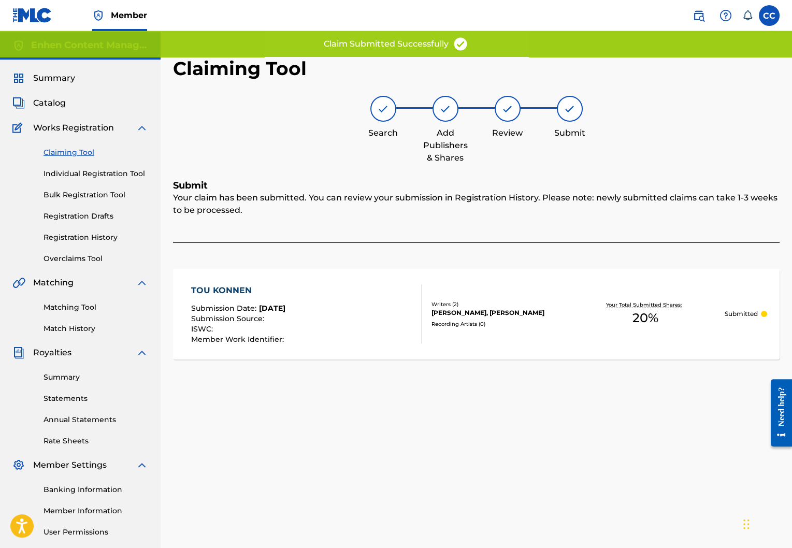
click at [86, 149] on link "Claiming Tool" at bounding box center [96, 152] width 105 height 11
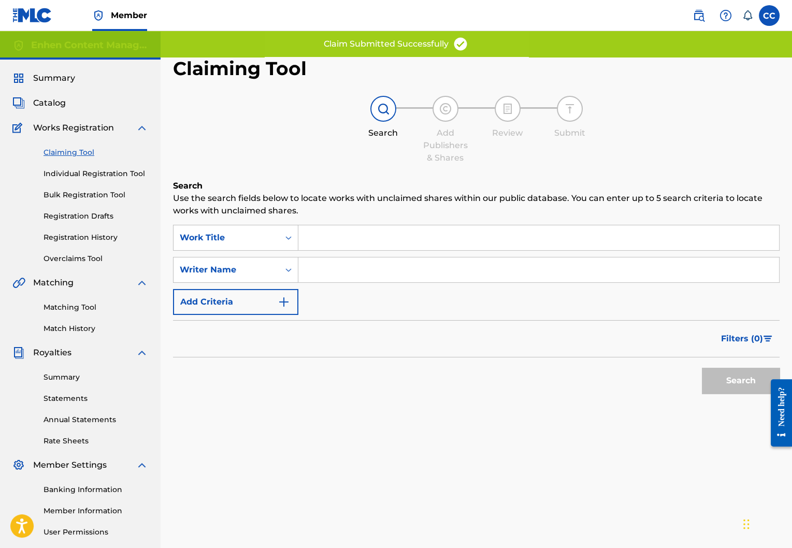
click at [360, 269] on input "Search Form" at bounding box center [538, 269] width 481 height 25
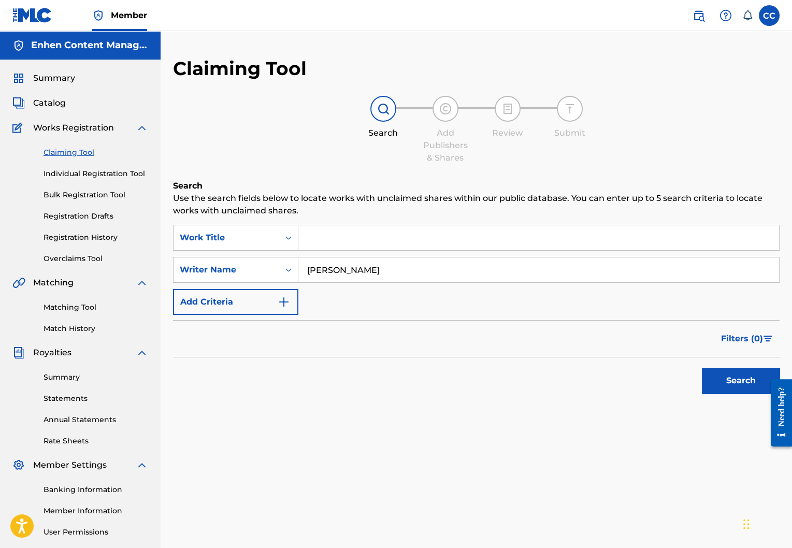
click at [726, 384] on button "Search" at bounding box center [741, 381] width 78 height 26
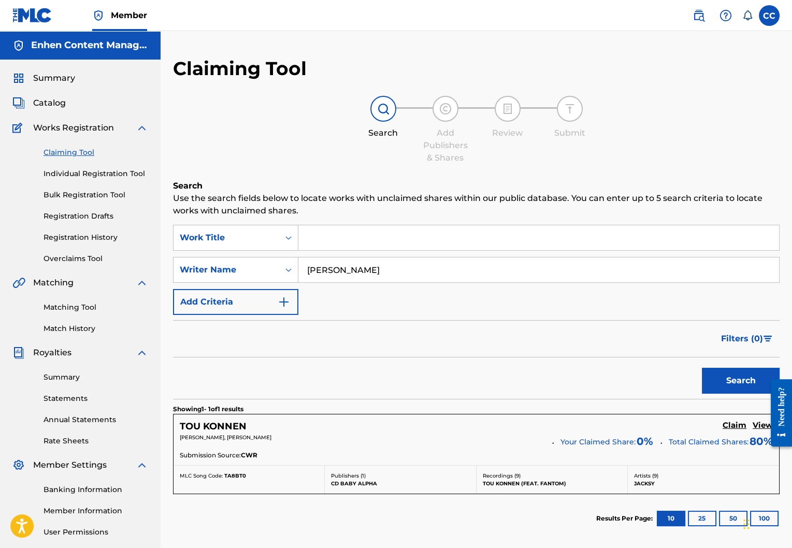
click at [431, 270] on input "daniel darinus" at bounding box center [538, 269] width 481 height 25
type input "lord wensky jolissaint"
click at [738, 370] on button "Search" at bounding box center [741, 381] width 78 height 26
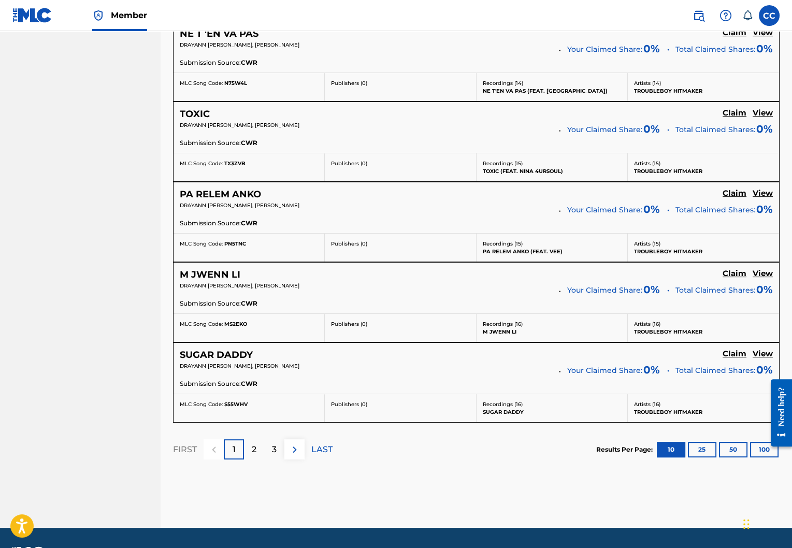
scroll to position [816, 0]
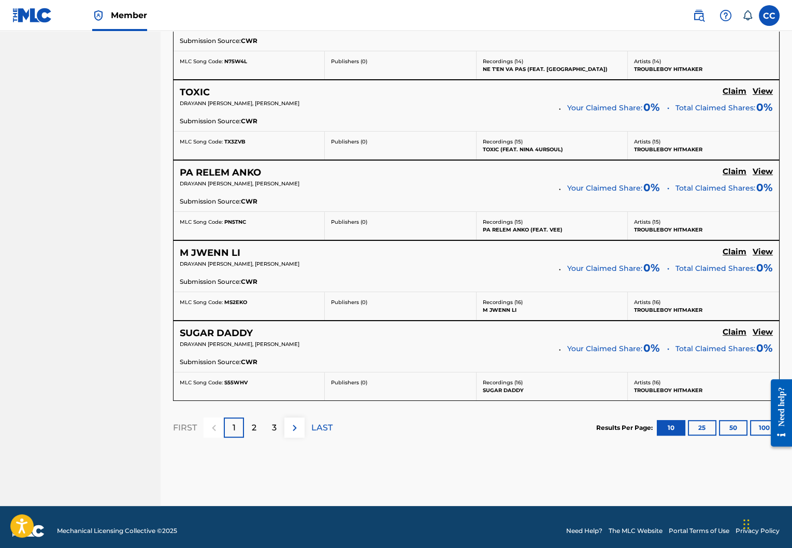
click at [759, 420] on button "100" at bounding box center [764, 428] width 28 height 16
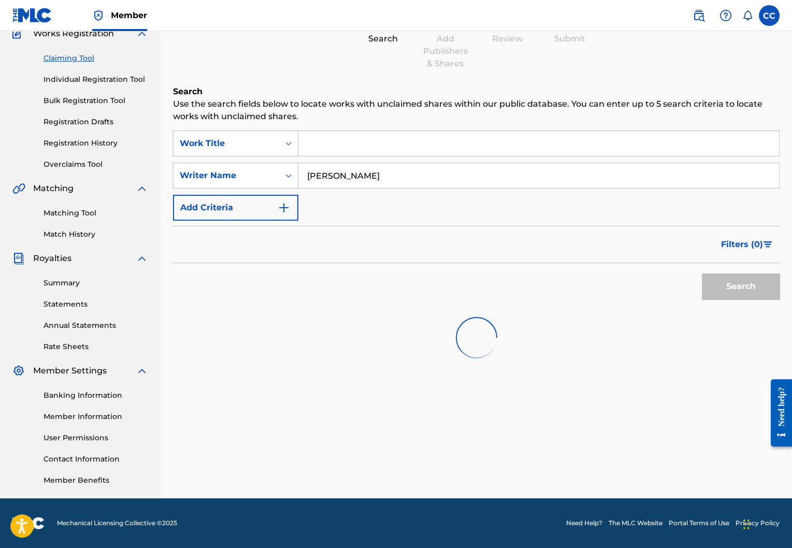
click at [451, 172] on input "lord wensky jolissaint" at bounding box center [538, 175] width 481 height 25
click at [76, 60] on link "Claiming Tool" at bounding box center [96, 58] width 105 height 11
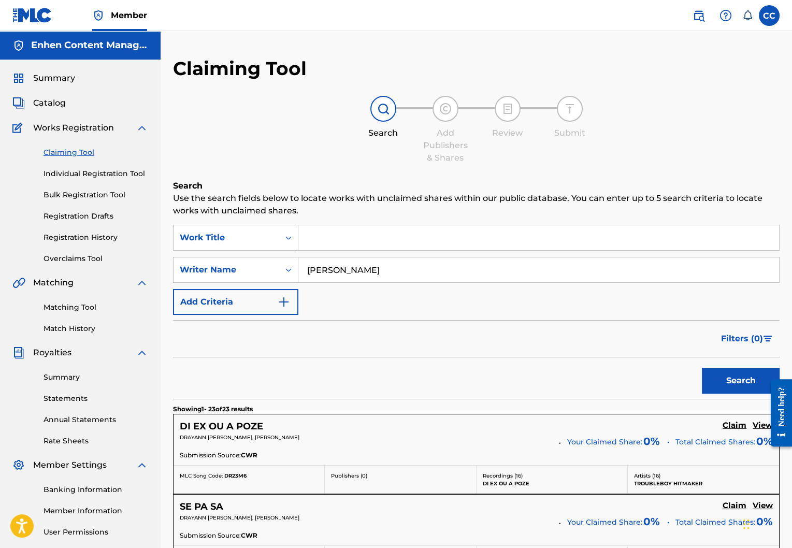
click at [727, 378] on button "Search" at bounding box center [741, 381] width 78 height 26
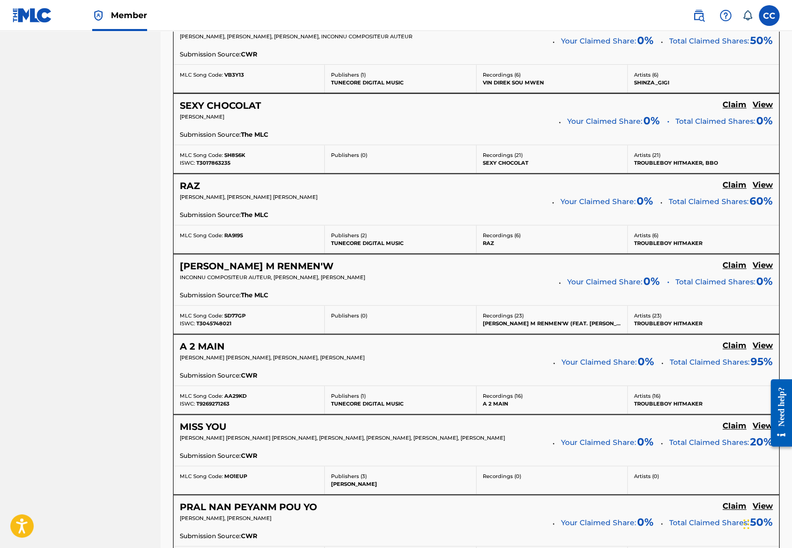
scroll to position [1846, 0]
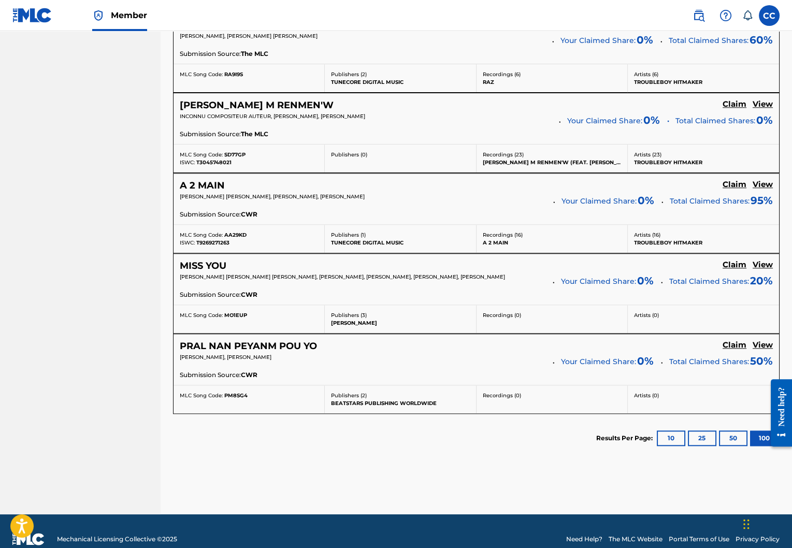
click at [724, 430] on button "50" at bounding box center [733, 438] width 28 height 16
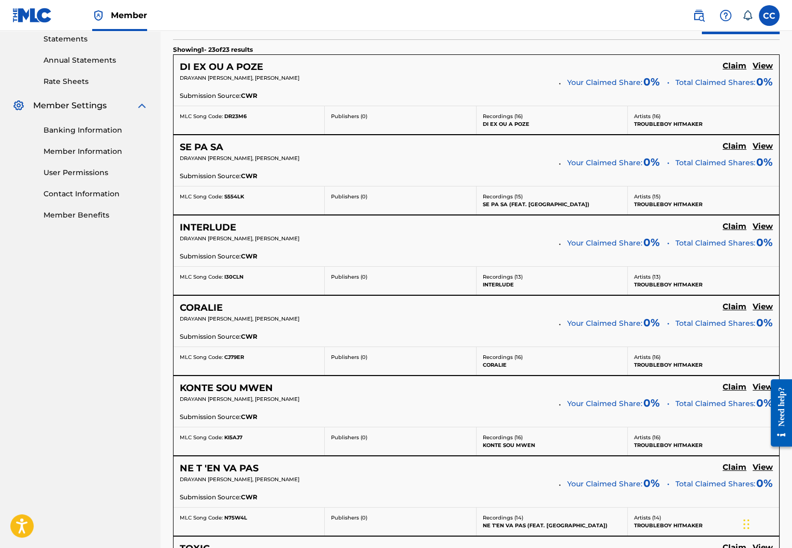
scroll to position [350, 0]
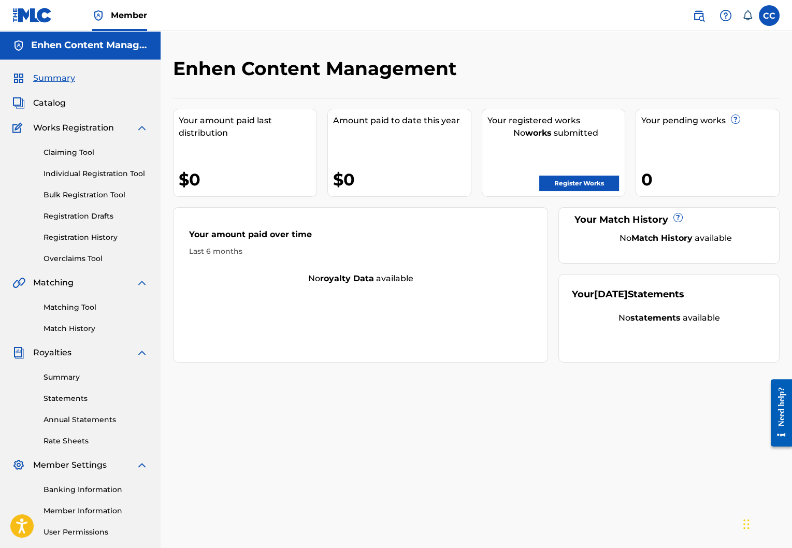
click at [84, 237] on link "Registration History" at bounding box center [96, 237] width 105 height 11
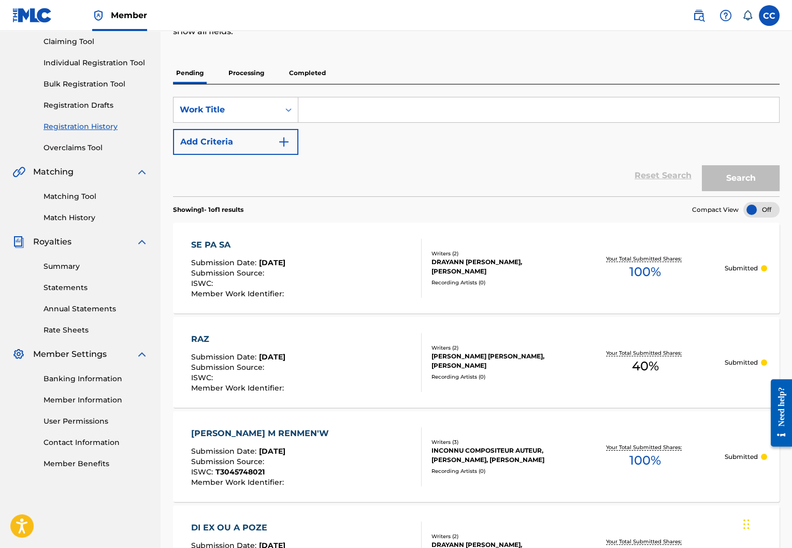
scroll to position [110, 0]
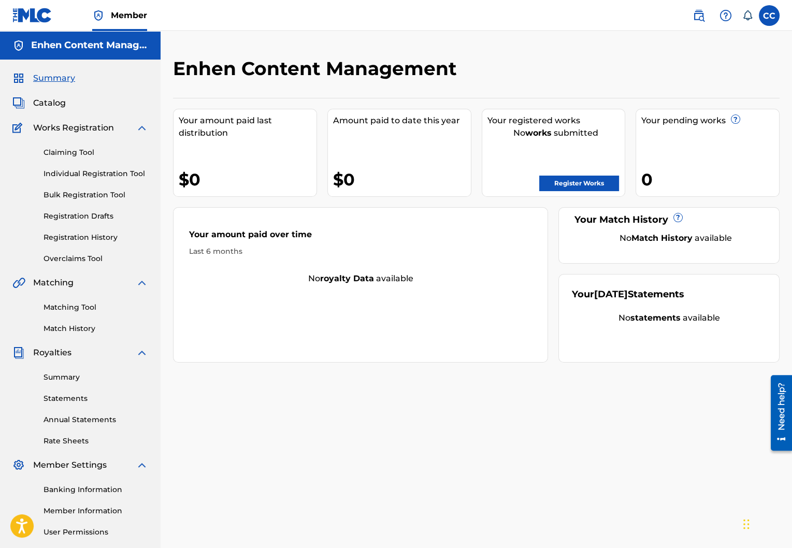
click at [94, 236] on link "Registration History" at bounding box center [96, 237] width 105 height 11
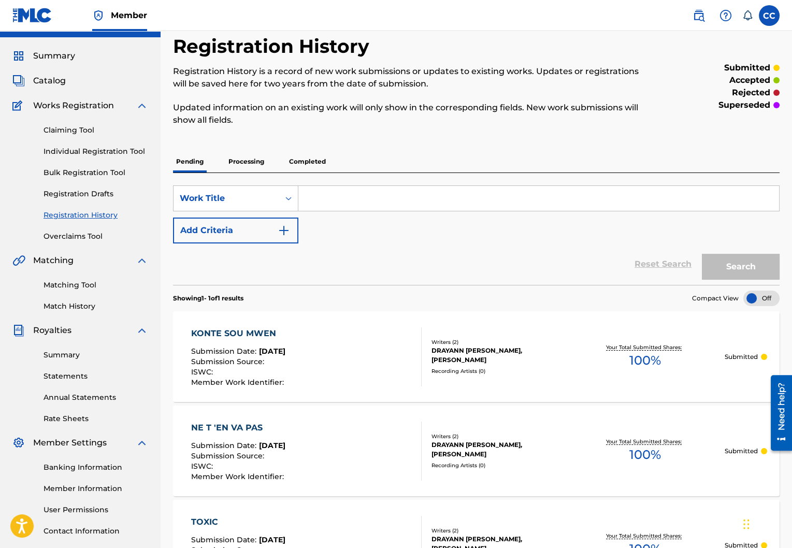
scroll to position [23, 0]
click at [82, 212] on link "Registration History" at bounding box center [96, 214] width 105 height 11
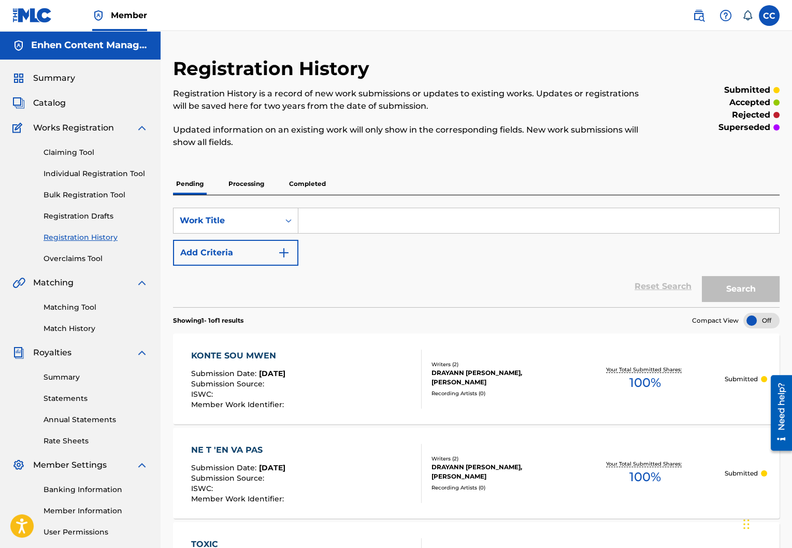
click at [77, 257] on link "Overclaims Tool" at bounding box center [96, 258] width 105 height 11
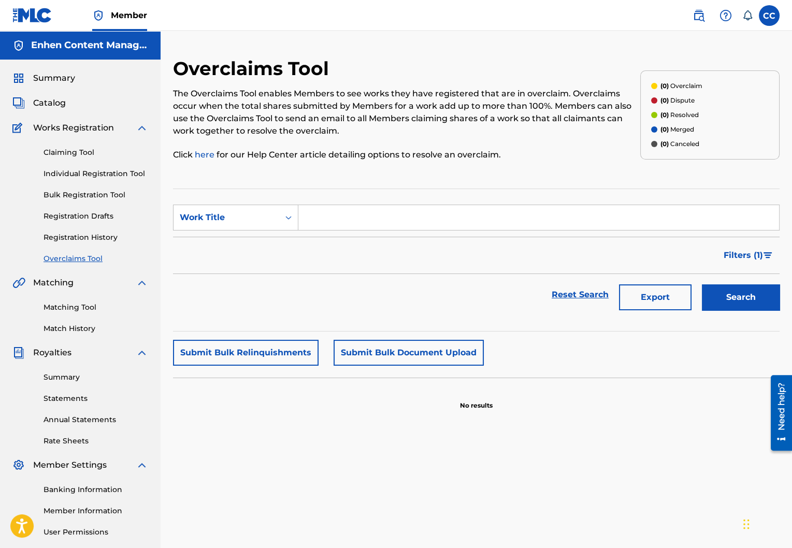
click at [85, 242] on link "Registration History" at bounding box center [96, 237] width 105 height 11
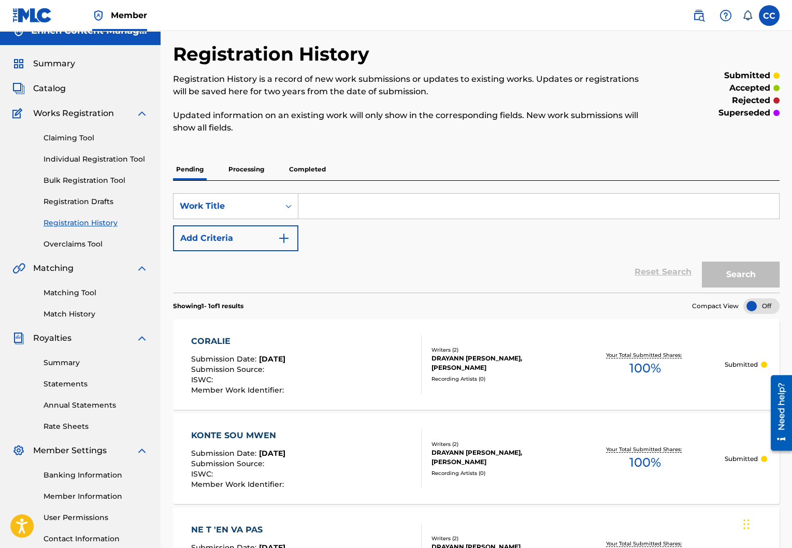
scroll to position [13, 0]
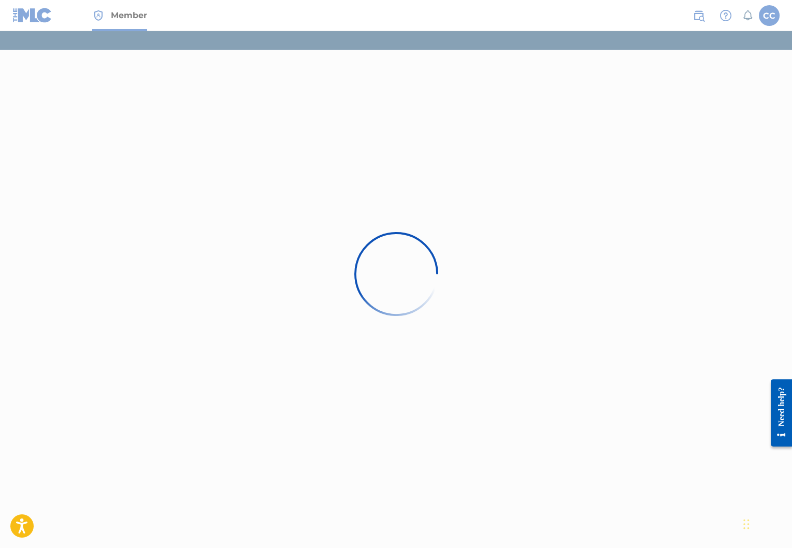
click at [40, 21] on div at bounding box center [396, 274] width 792 height 548
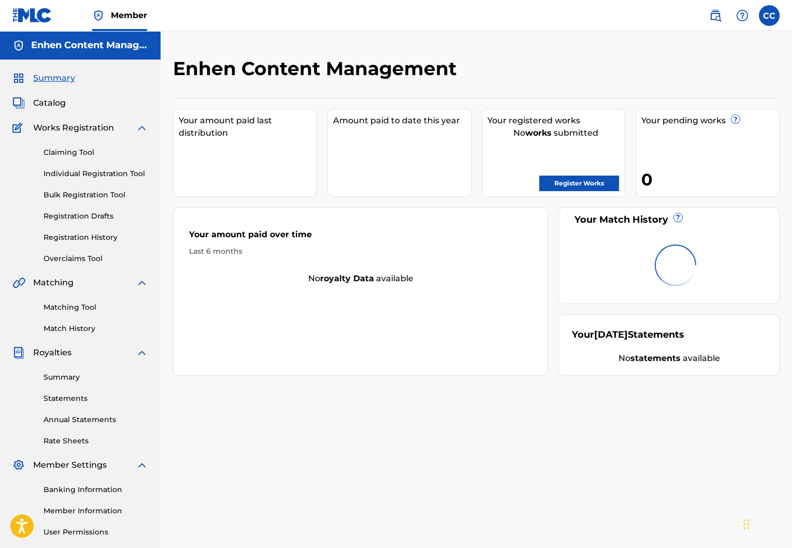
click at [101, 239] on link "Registration History" at bounding box center [96, 237] width 105 height 11
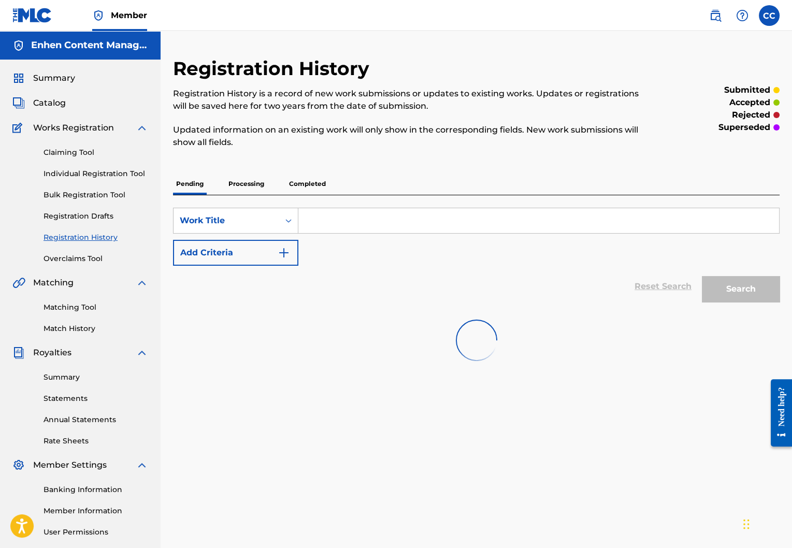
click at [86, 239] on link "Registration History" at bounding box center [96, 237] width 105 height 11
click at [92, 208] on div "Claiming Tool Individual Registration Tool Bulk Registration Tool Registration …" at bounding box center [80, 199] width 136 height 130
click at [92, 211] on link "Registration Drafts" at bounding box center [96, 216] width 105 height 11
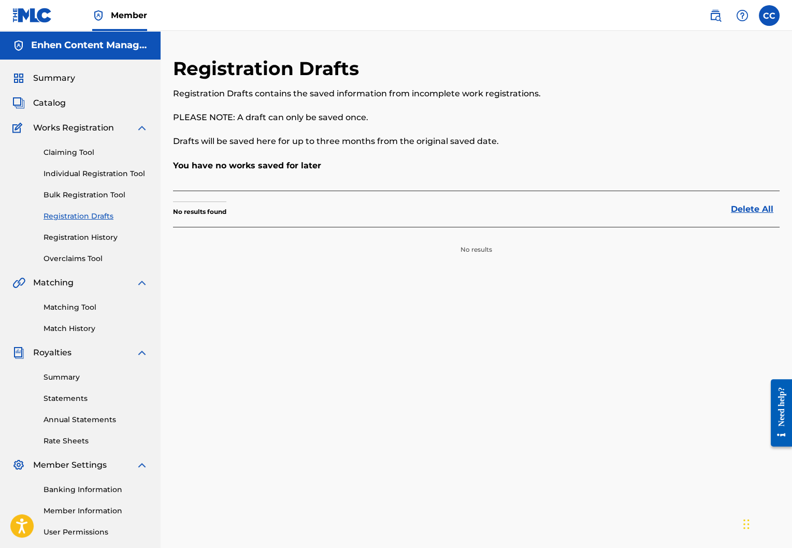
click at [89, 240] on link "Registration History" at bounding box center [96, 237] width 105 height 11
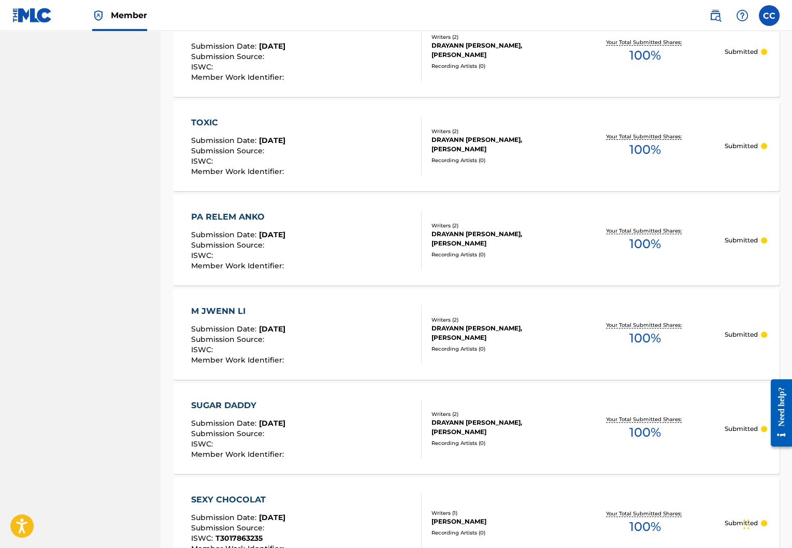
scroll to position [844, 0]
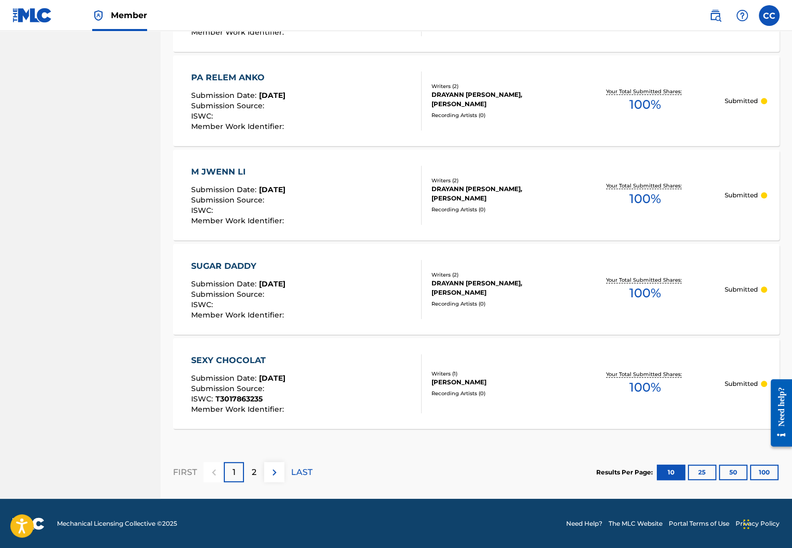
click at [736, 469] on button "50" at bounding box center [733, 473] width 28 height 16
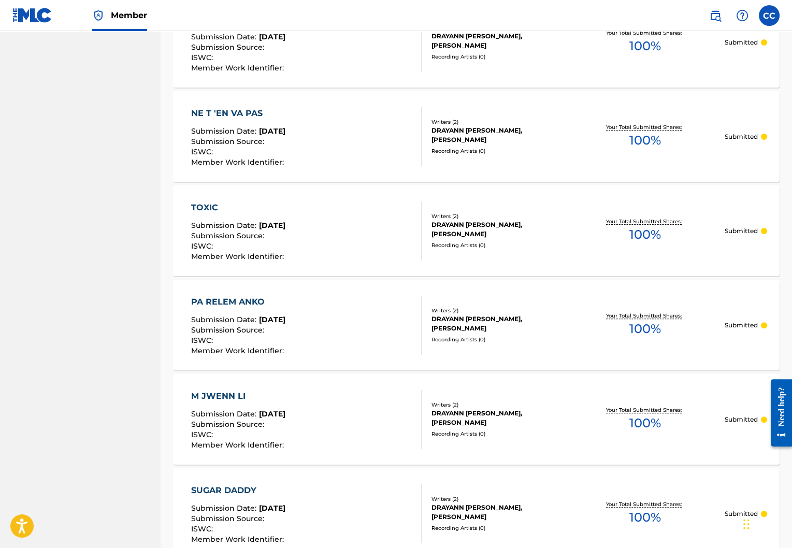
scroll to position [0, 0]
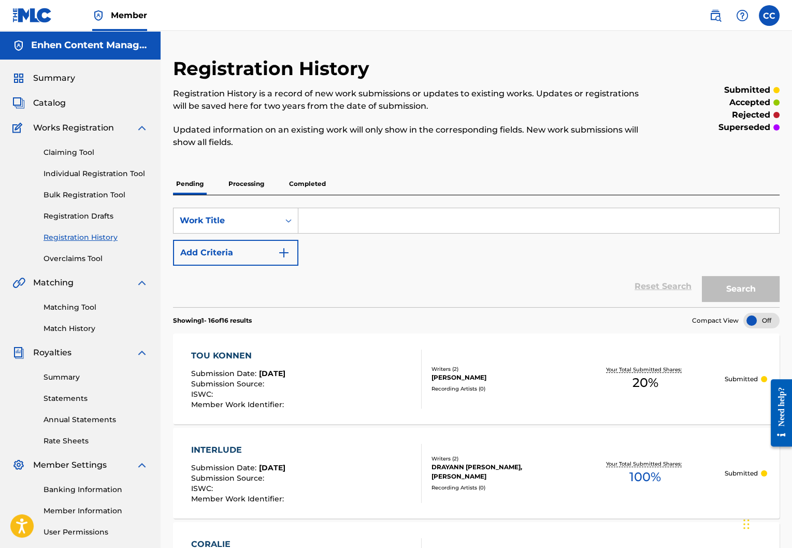
click at [62, 152] on link "Claiming Tool" at bounding box center [96, 152] width 105 height 11
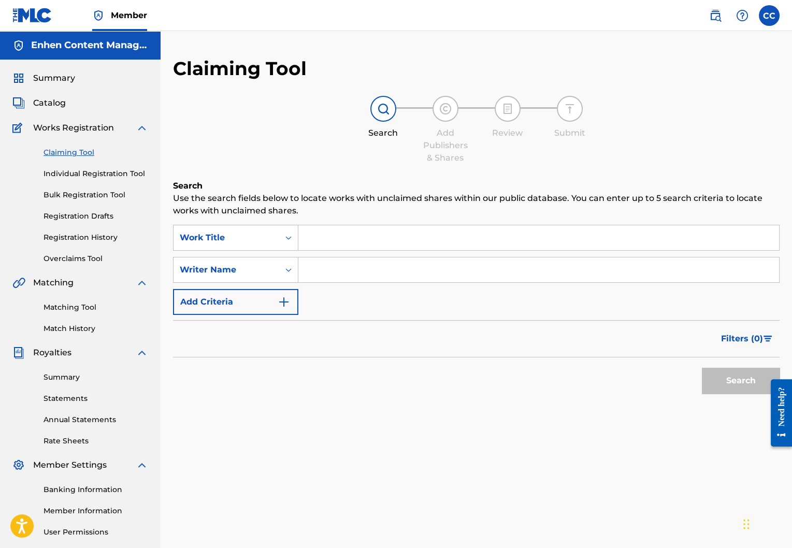
click at [372, 243] on input "Search Form" at bounding box center [538, 237] width 481 height 25
type input "si yo vle"
click at [726, 378] on button "Search" at bounding box center [741, 381] width 78 height 26
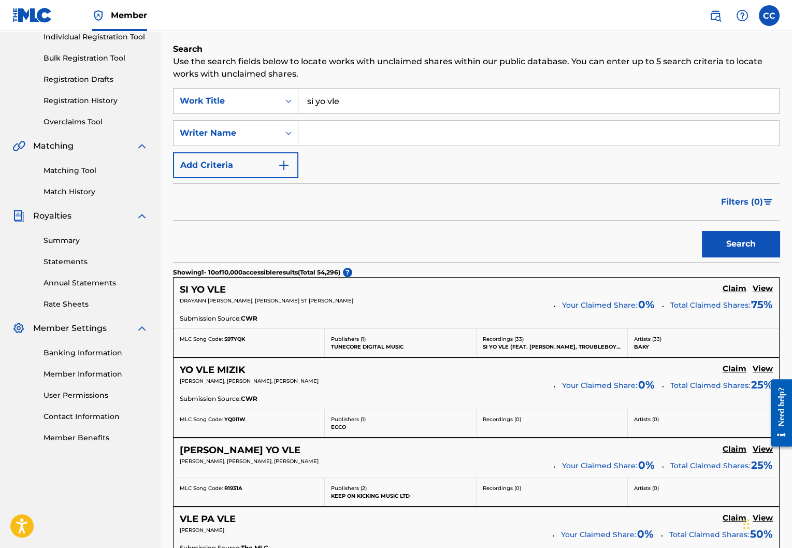
scroll to position [135, 0]
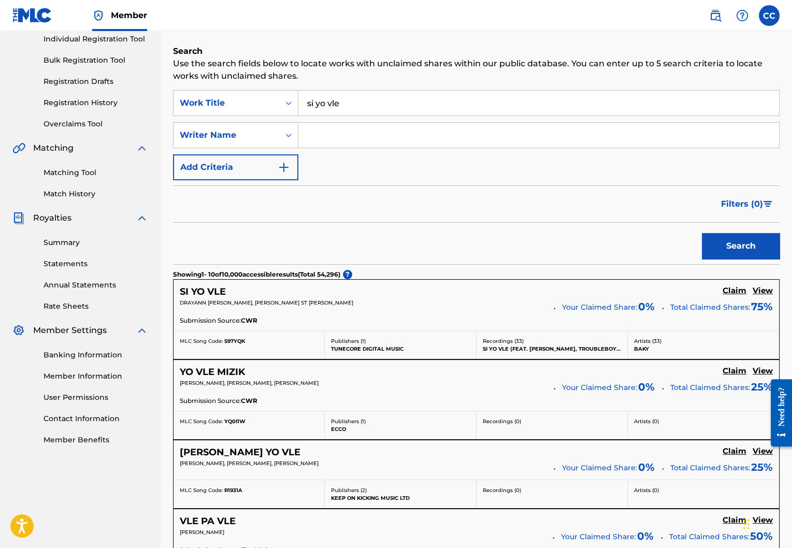
click at [734, 289] on h5 "Claim" at bounding box center [735, 291] width 24 height 10
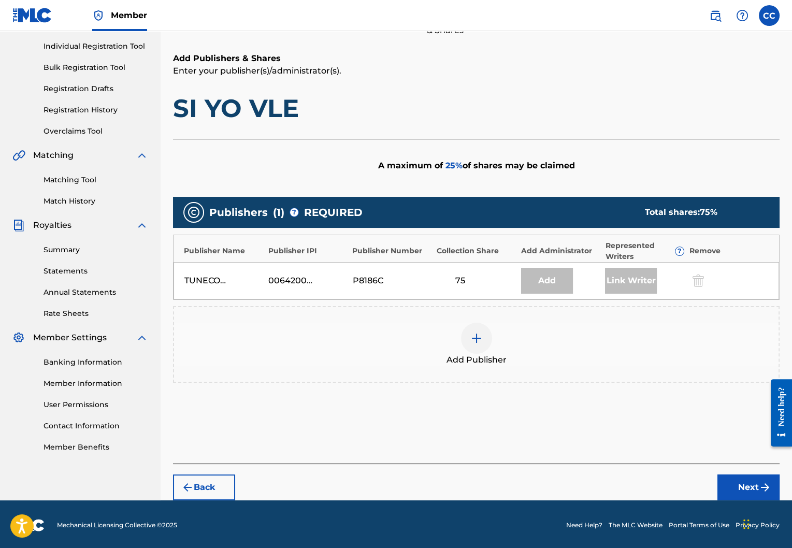
click at [465, 349] on div "Add Publisher" at bounding box center [476, 345] width 604 height 44
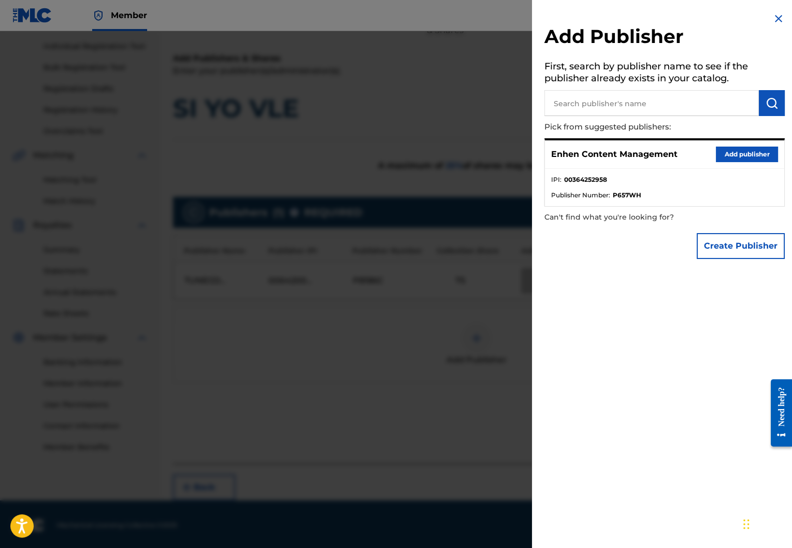
click at [742, 149] on button "Add publisher" at bounding box center [747, 155] width 62 height 16
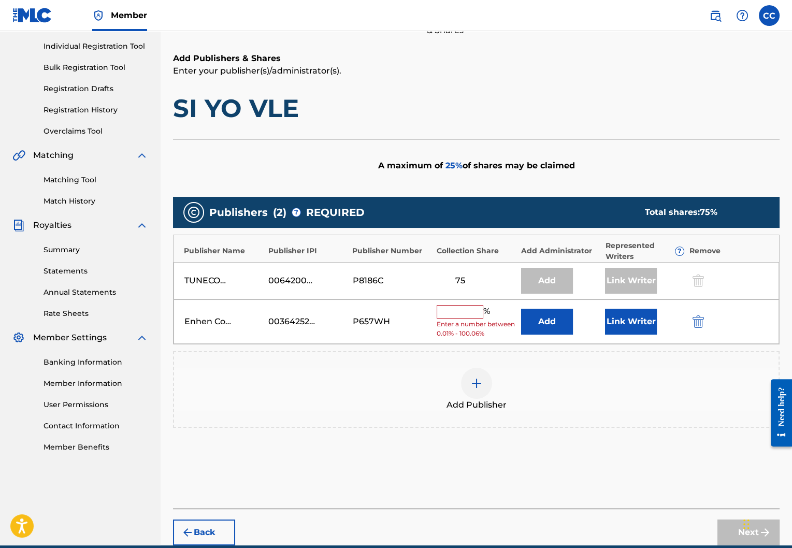
click at [467, 314] on input "text" at bounding box center [460, 311] width 47 height 13
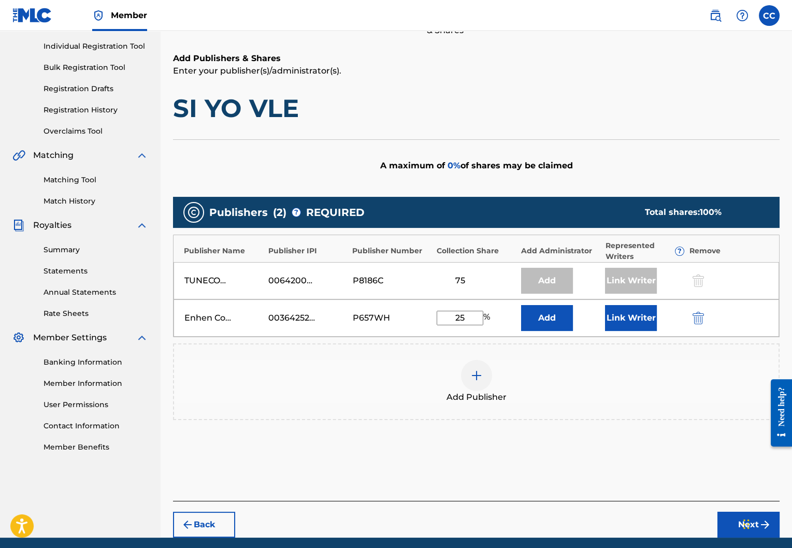
type input "25"
click at [651, 317] on button "Link Writer" at bounding box center [631, 318] width 52 height 26
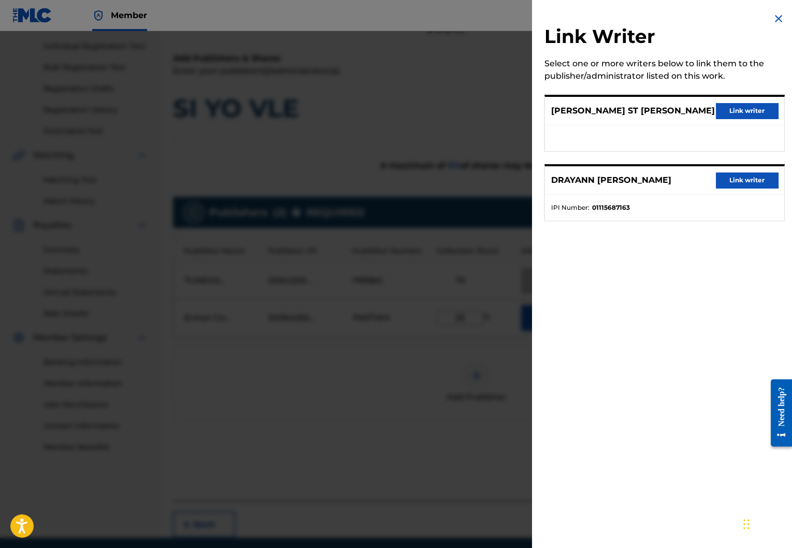
click at [667, 296] on div "Link Writer Select one or more writers below to link them to the publisher/admi…" at bounding box center [664, 274] width 265 height 548
click at [775, 20] on img at bounding box center [778, 18] width 12 height 12
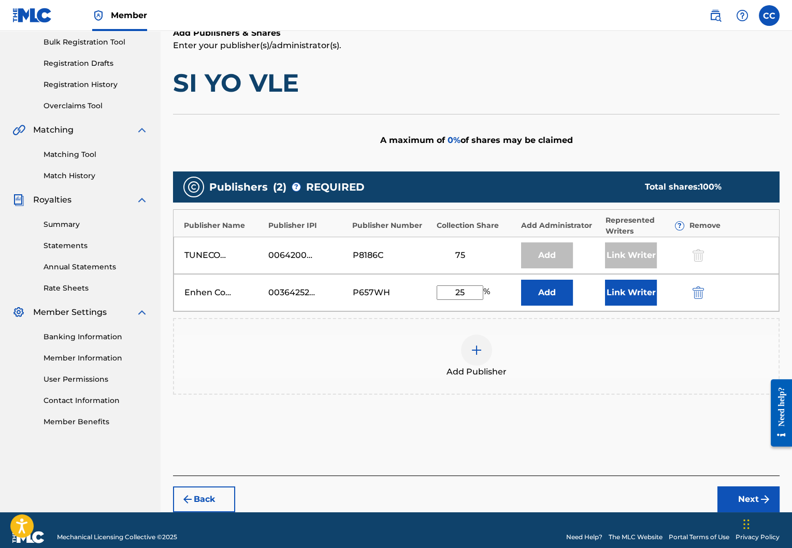
scroll to position [164, 0]
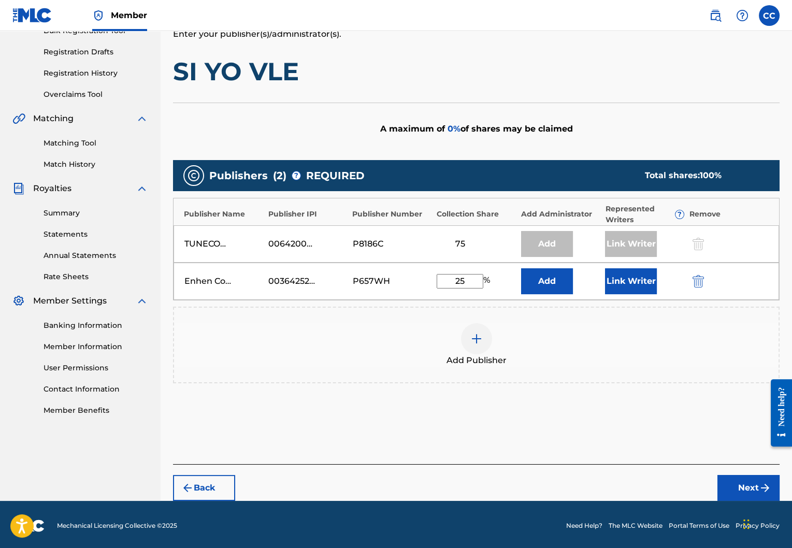
click at [736, 479] on button "Next" at bounding box center [748, 488] width 62 height 26
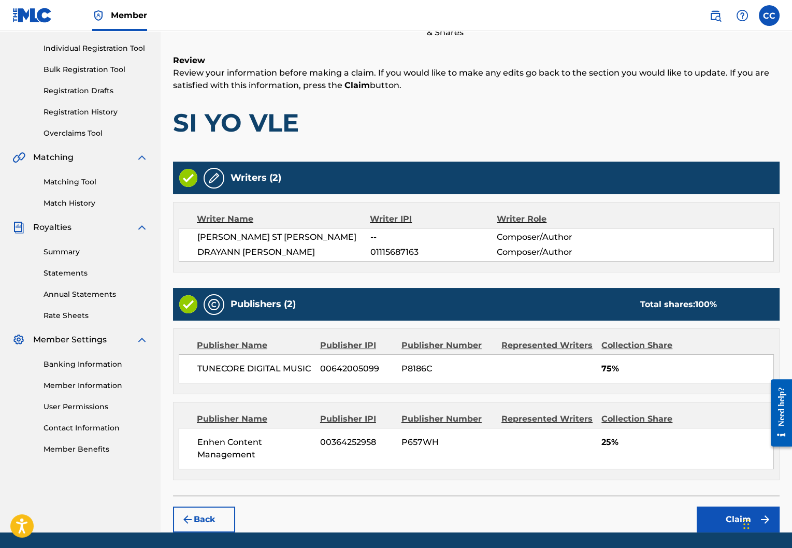
scroll to position [156, 0]
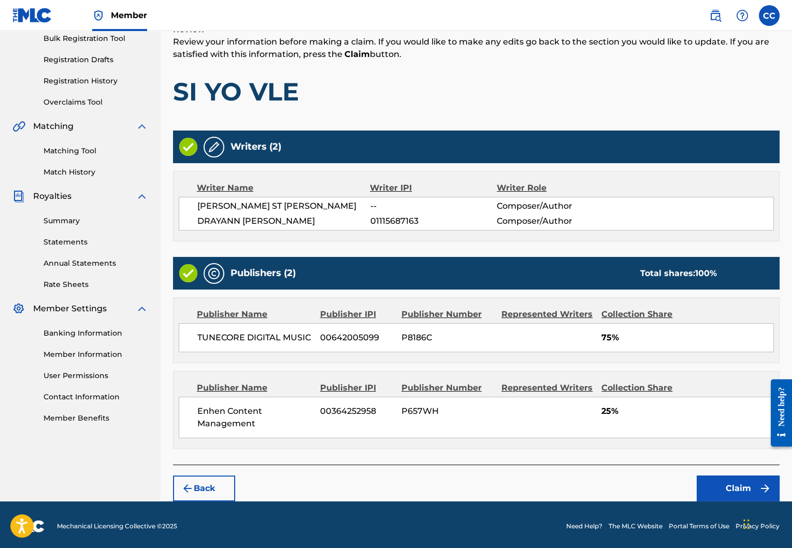
click at [712, 485] on button "Claim" at bounding box center [738, 488] width 83 height 26
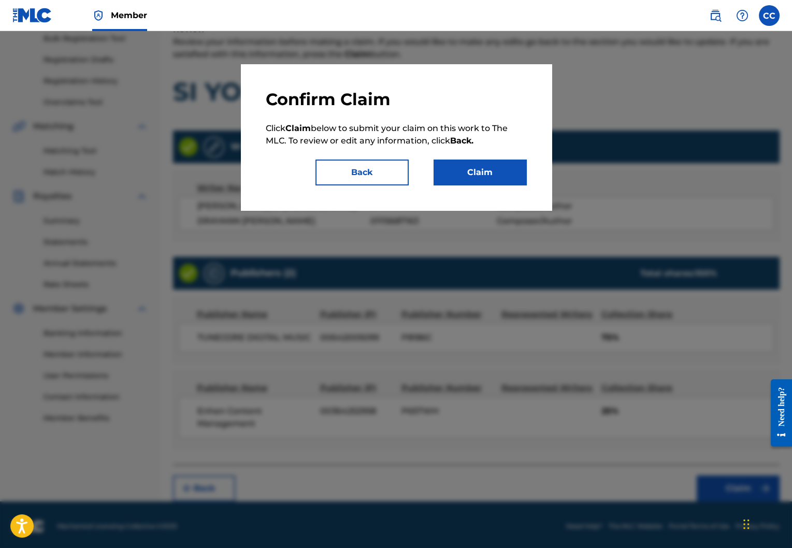
click at [477, 165] on button "Claim" at bounding box center [480, 173] width 93 height 26
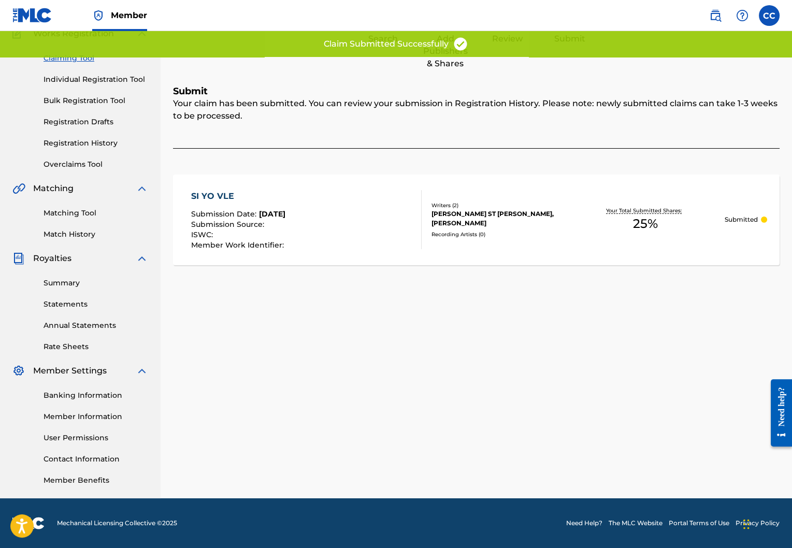
scroll to position [0, 0]
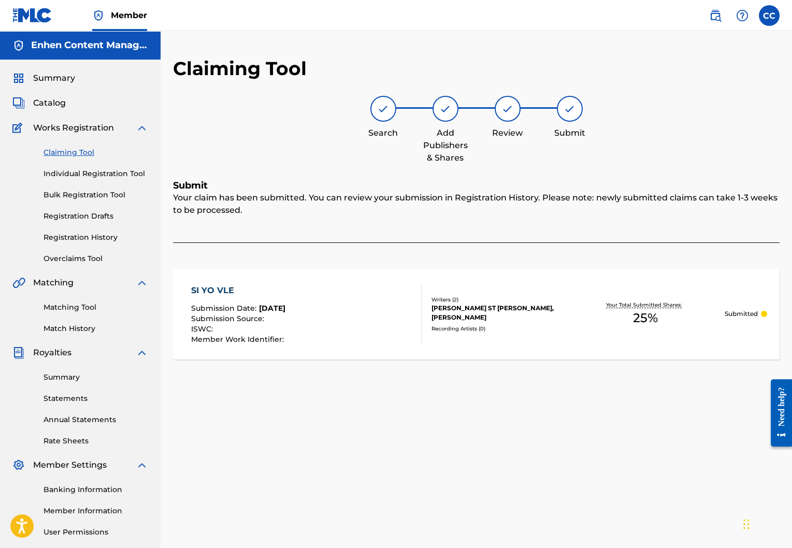
click at [67, 153] on link "Claiming Tool" at bounding box center [96, 152] width 105 height 11
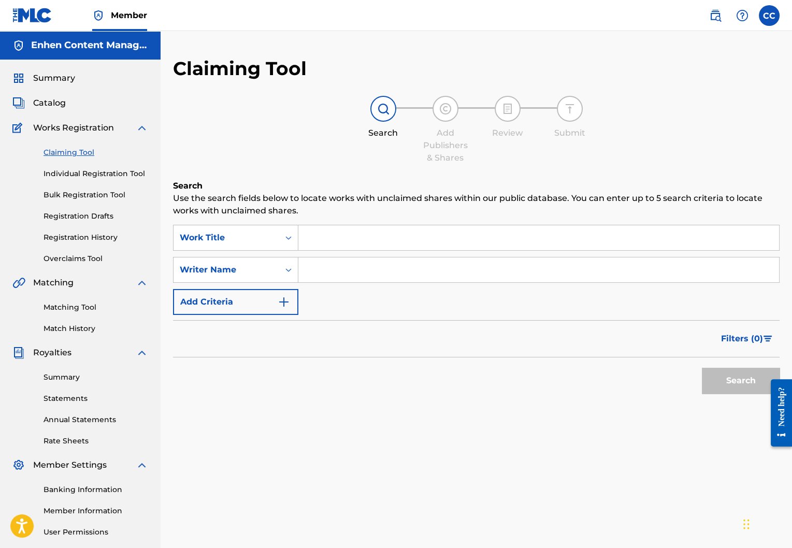
click at [358, 273] on input "Search Form" at bounding box center [538, 269] width 481 height 25
click at [383, 265] on input "Search Form" at bounding box center [538, 269] width 481 height 25
click at [398, 243] on input "Search Form" at bounding box center [538, 237] width 481 height 25
type input "si yo vle"
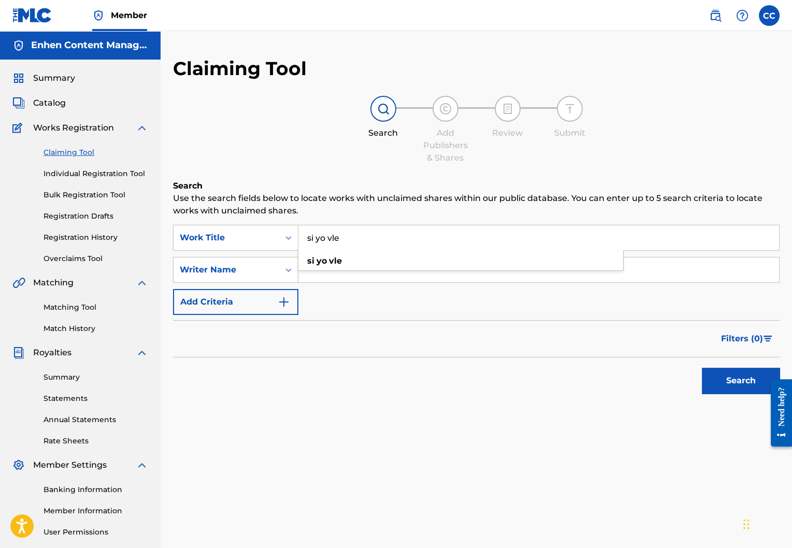
click at [702, 368] on button "Search" at bounding box center [741, 381] width 78 height 26
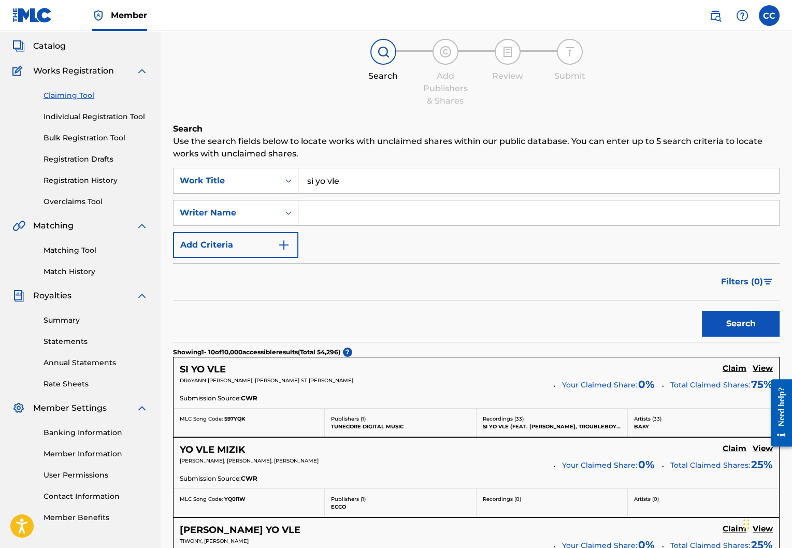
scroll to position [58, 0]
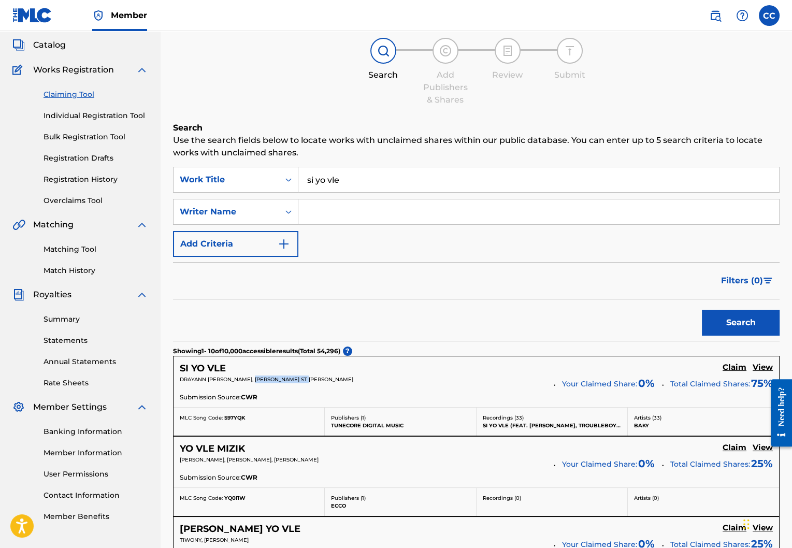
drag, startPoint x: 316, startPoint y: 378, endPoint x: 260, endPoint y: 381, distance: 56.0
click at [260, 381] on p "DRAYANN [PERSON_NAME], [PERSON_NAME] ST [PERSON_NAME]" at bounding box center [363, 379] width 367 height 8
copy span "[PERSON_NAME] ST [PERSON_NAME]"
click at [380, 180] on input "si yo vle" at bounding box center [538, 179] width 481 height 25
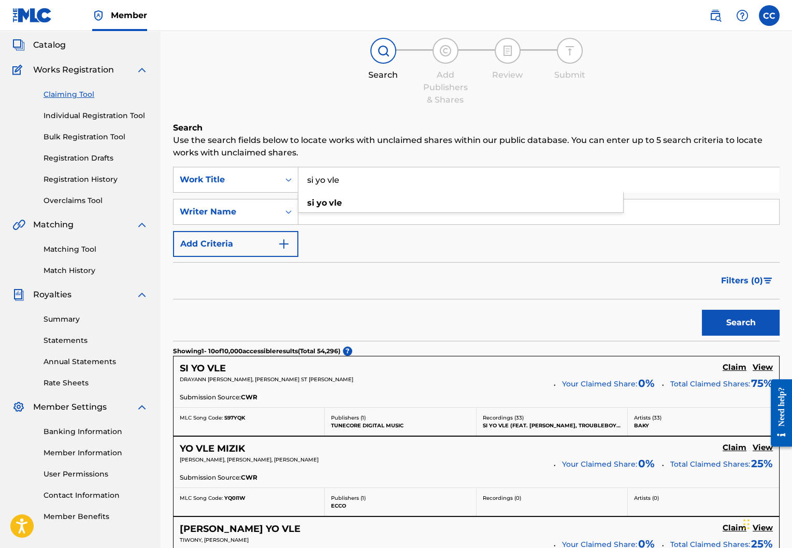
click at [380, 180] on input "si yo vle" at bounding box center [538, 179] width 481 height 25
click at [396, 230] on div "SearchWithCriteria92c70a66-f543-4b60-8516-4a9a55361011 Work Title SearchWithCri…" at bounding box center [476, 212] width 606 height 90
click at [400, 213] on input "Search Form" at bounding box center [538, 211] width 481 height 25
paste input "[PERSON_NAME] ST [PERSON_NAME]"
click at [735, 325] on button "Search" at bounding box center [741, 323] width 78 height 26
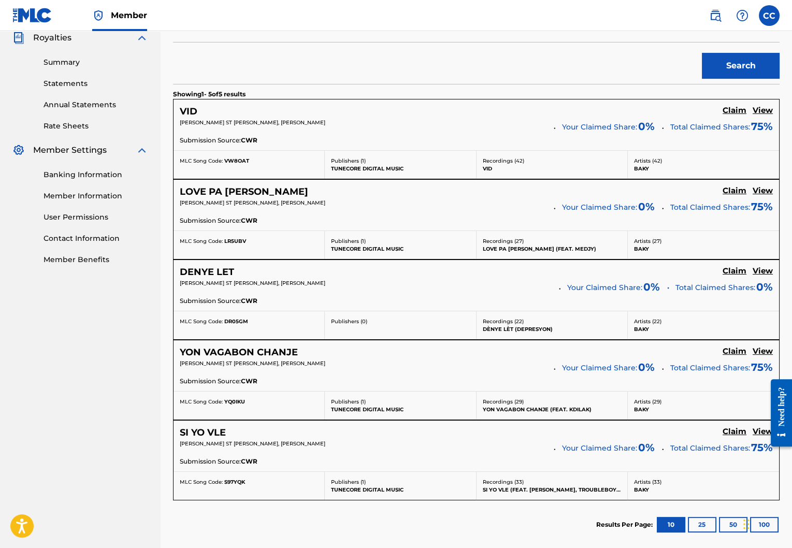
scroll to position [307, 0]
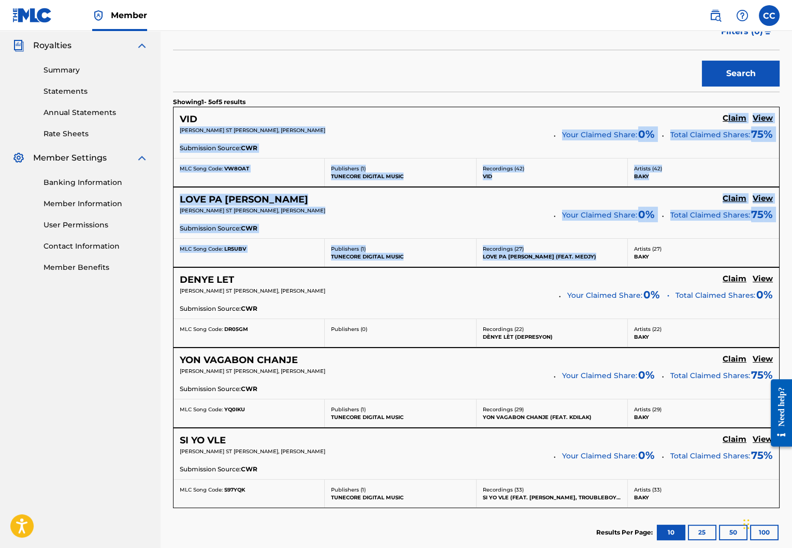
drag, startPoint x: 726, startPoint y: 117, endPoint x: 680, endPoint y: 242, distance: 133.5
click at [680, 242] on div "SearchWithCriteria92c70a66-f543-4b60-8516-4a9a55361011 Work Title SearchWithCri…" at bounding box center [476, 237] width 606 height 639
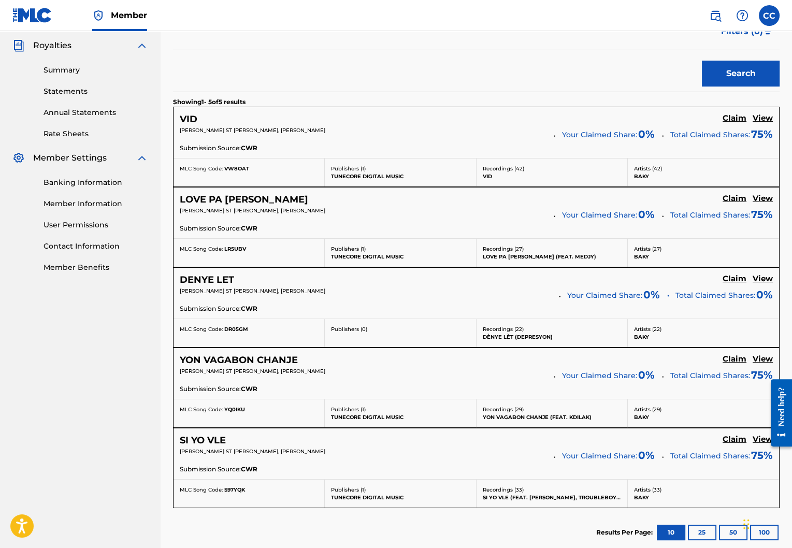
click at [47, 425] on nav "Enhen Content Management Summary Catalog Works Registration Claiming Tool Indiv…" at bounding box center [80, 166] width 161 height 885
drag, startPoint x: 314, startPoint y: 127, endPoint x: 236, endPoint y: 132, distance: 78.3
click at [236, 132] on p "[PERSON_NAME] ST [PERSON_NAME], [PERSON_NAME]" at bounding box center [363, 130] width 367 height 8
copy span "DRAYANN [PERSON_NAME]"
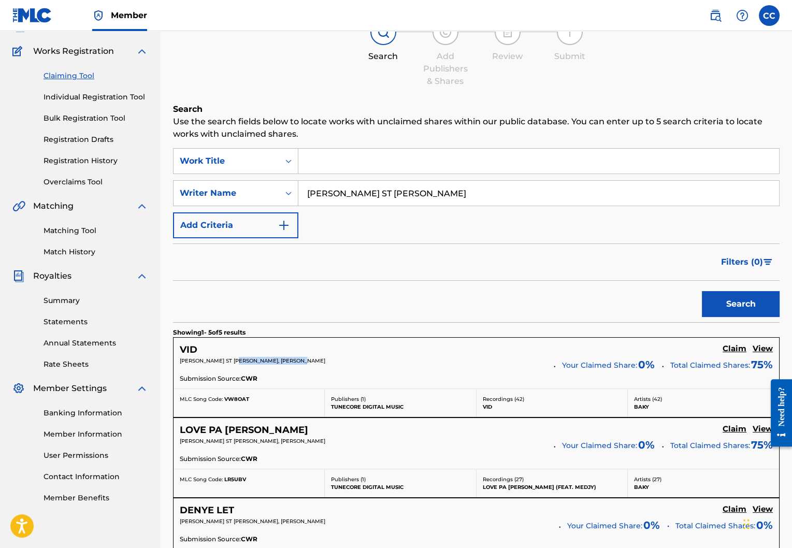
scroll to position [70, 0]
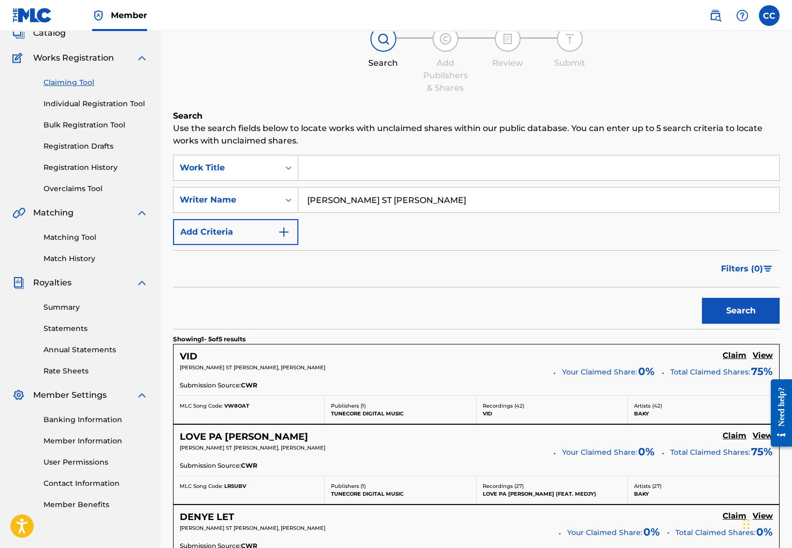
click at [430, 209] on input "[PERSON_NAME] ST [PERSON_NAME]" at bounding box center [538, 199] width 481 height 25
paste input "DRAYANN [PERSON_NAME]"
type input "DRAYANN [PERSON_NAME]"
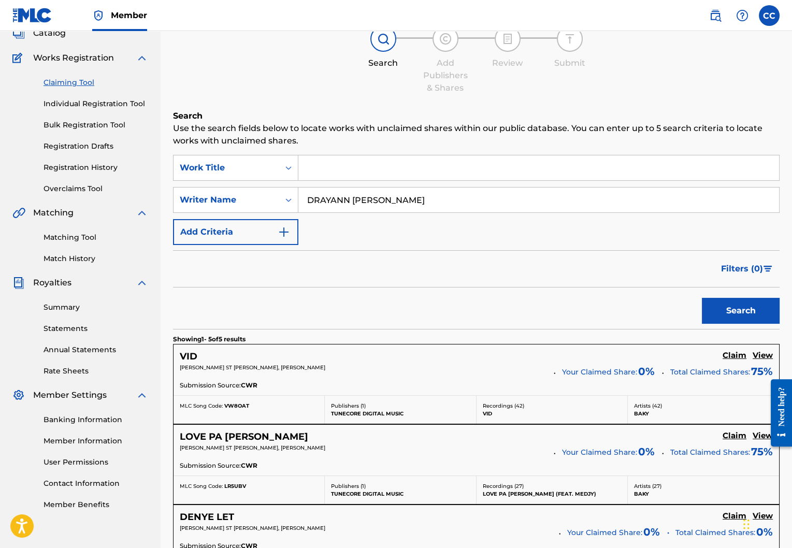
click at [702, 298] on button "Search" at bounding box center [741, 311] width 78 height 26
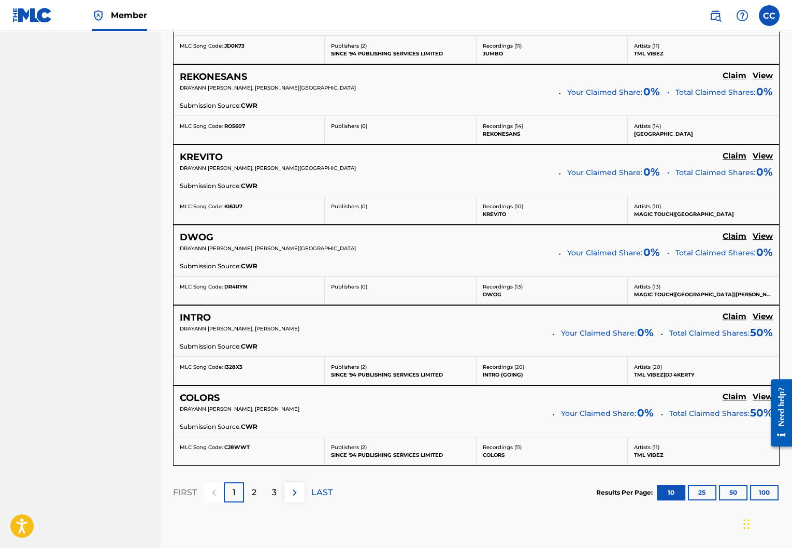
scroll to position [754, 0]
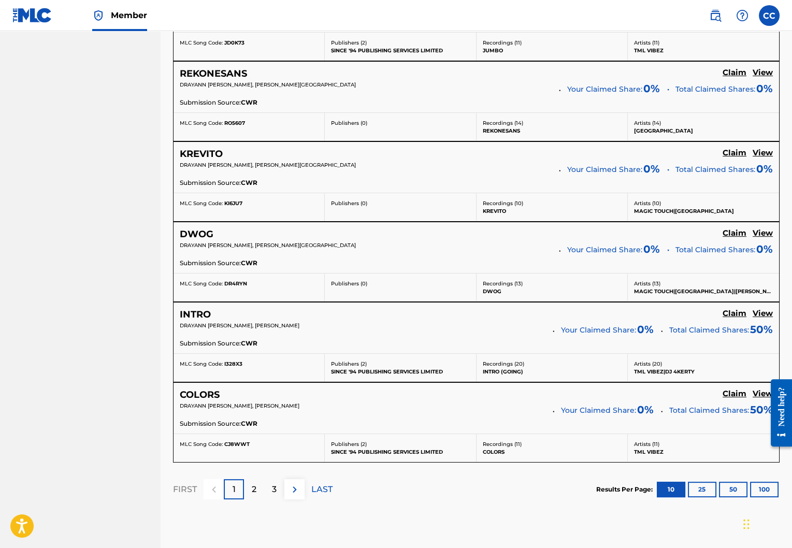
click at [755, 483] on button "100" at bounding box center [764, 490] width 28 height 16
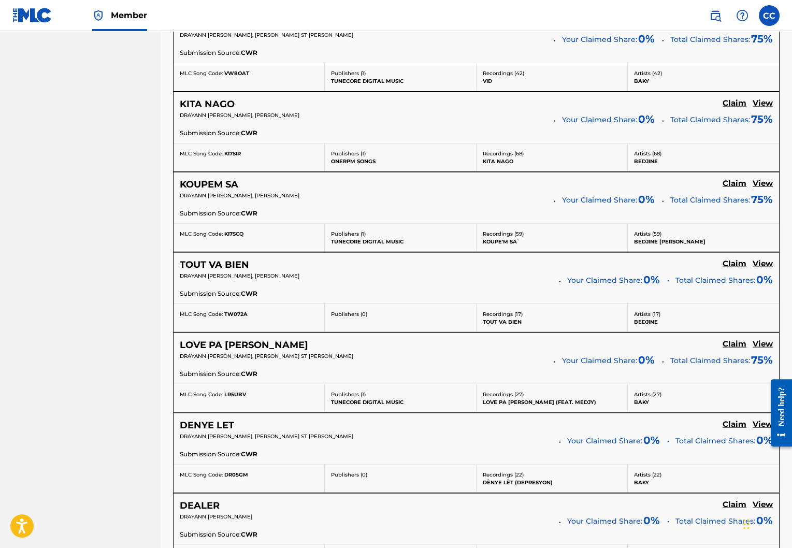
scroll to position [4162, 0]
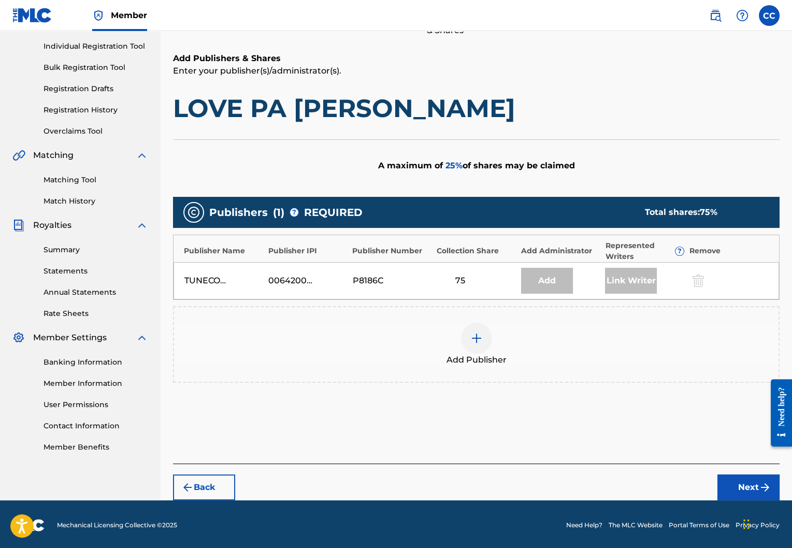
click at [490, 339] on div at bounding box center [476, 338] width 31 height 31
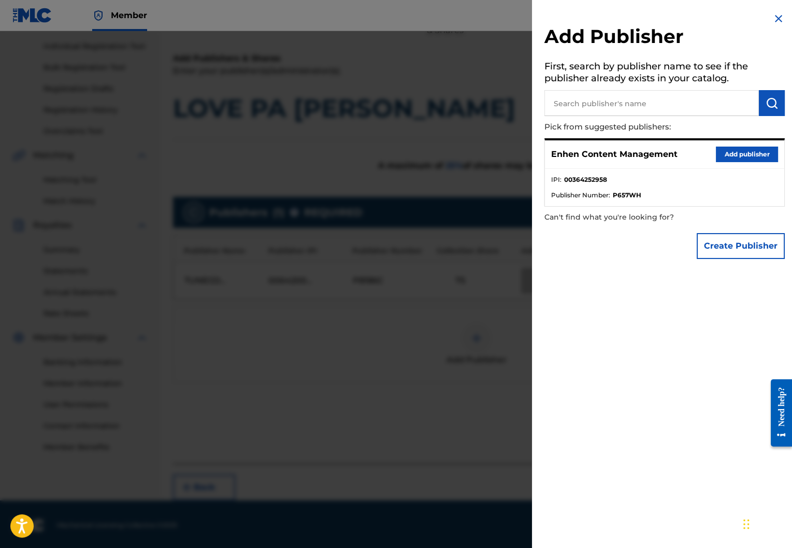
click at [746, 155] on button "Add publisher" at bounding box center [747, 155] width 62 height 16
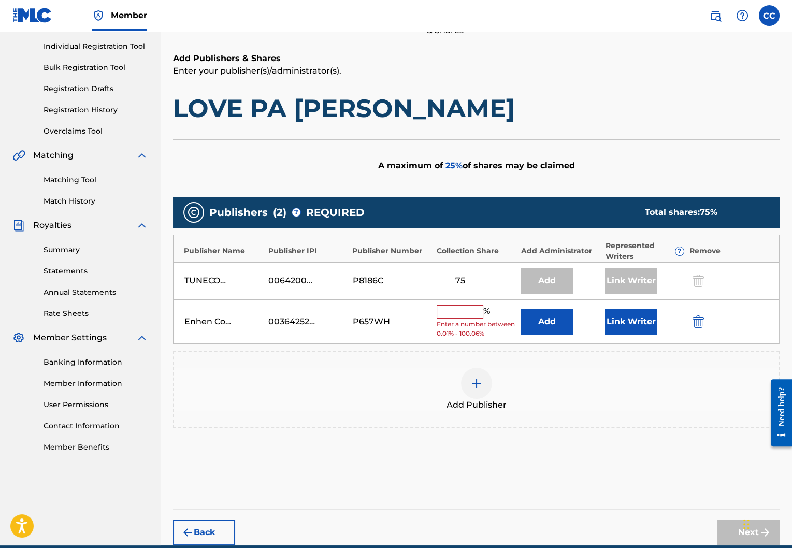
click at [468, 309] on input "text" at bounding box center [460, 311] width 47 height 13
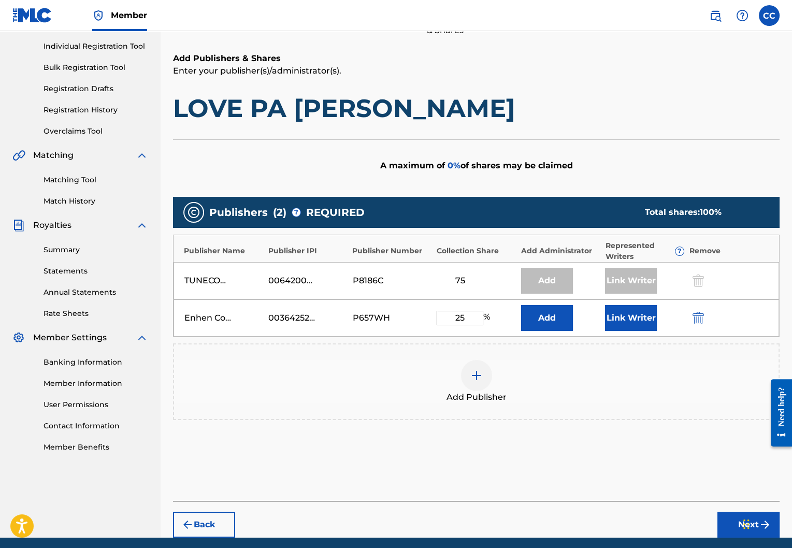
type input "25"
click at [734, 525] on button "Next" at bounding box center [748, 525] width 62 height 26
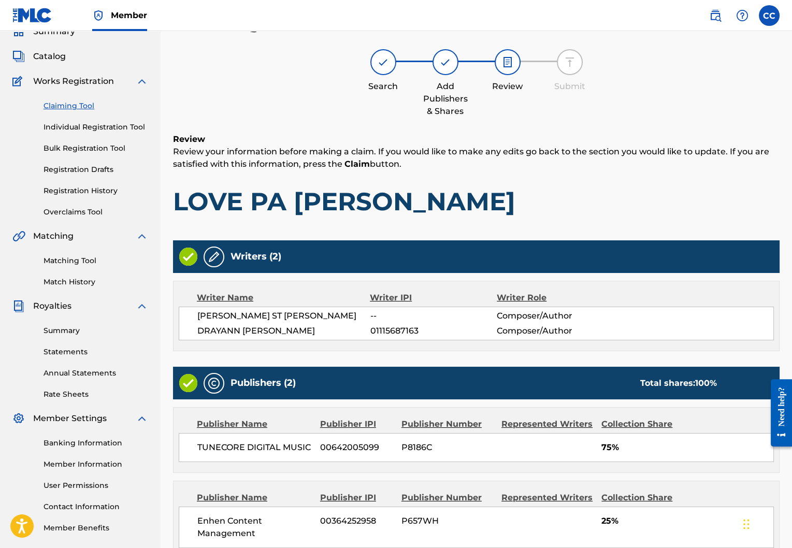
scroll to position [156, 0]
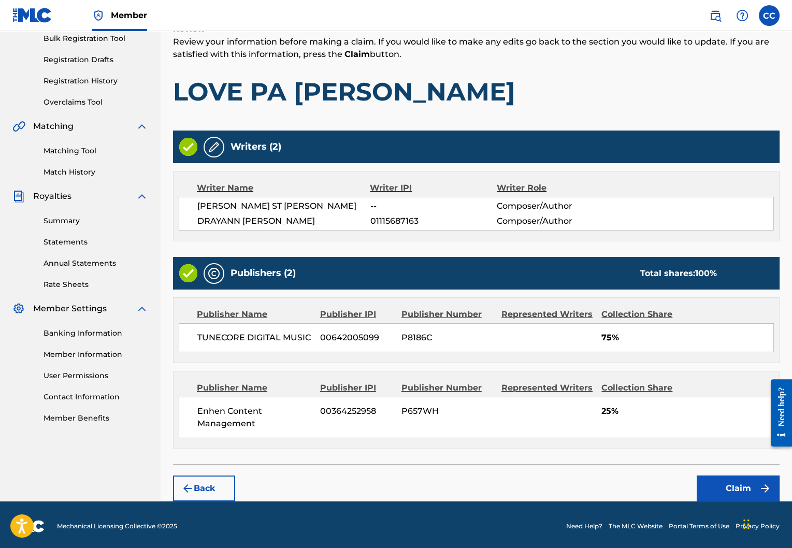
click at [722, 486] on button "Claim" at bounding box center [738, 488] width 83 height 26
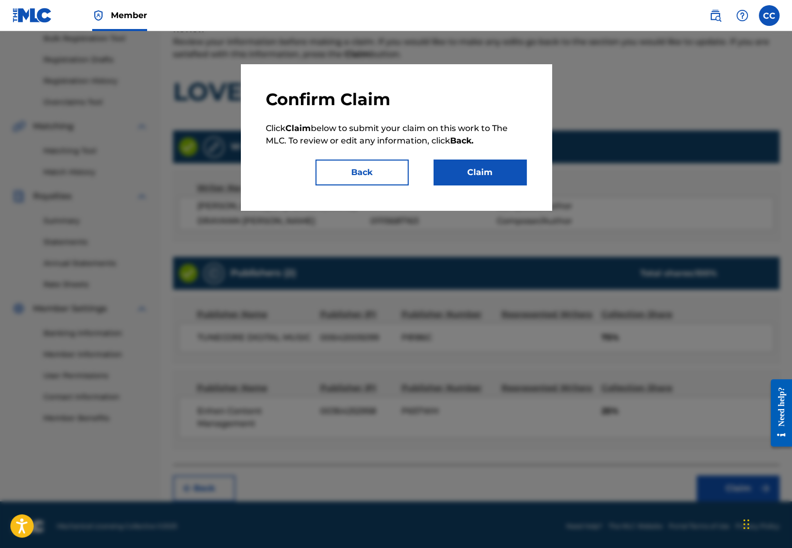
click at [473, 178] on button "Claim" at bounding box center [480, 173] width 93 height 26
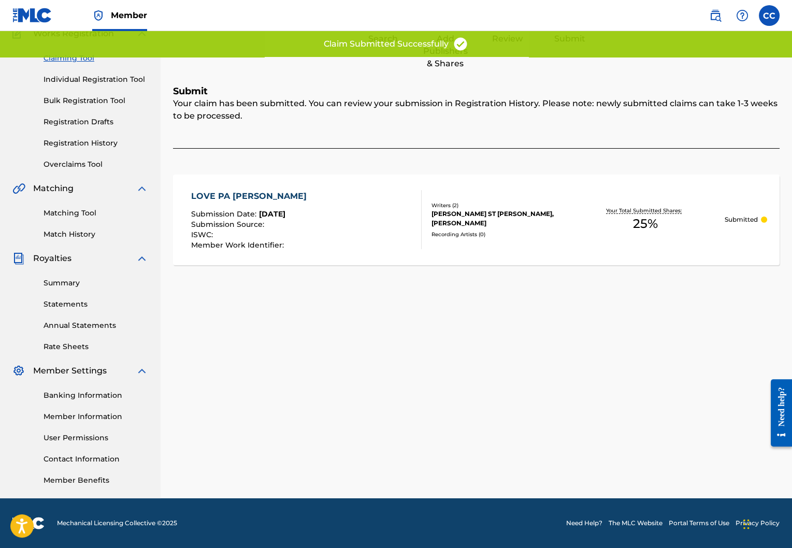
scroll to position [0, 0]
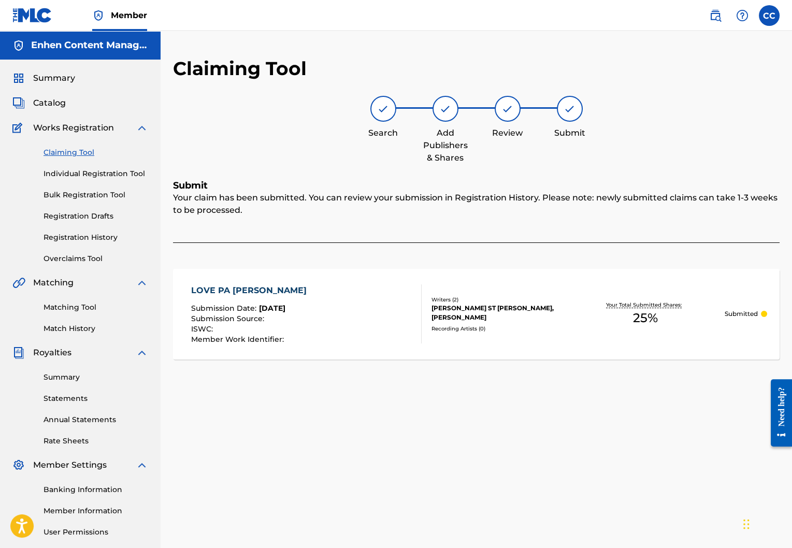
click at [71, 152] on link "Claiming Tool" at bounding box center [96, 152] width 105 height 11
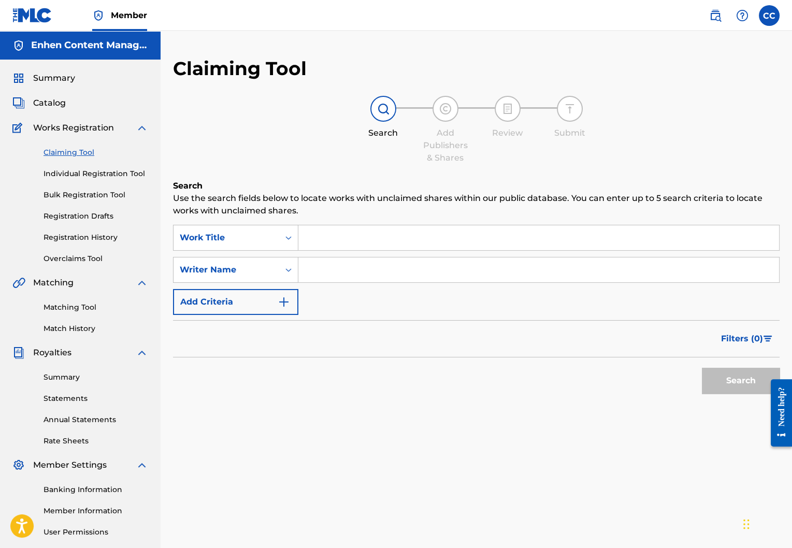
click at [361, 279] on input "Search Form" at bounding box center [538, 269] width 481 height 25
paste input "DRAYANN [PERSON_NAME]"
type input "DRAYANN [PERSON_NAME]"
click at [734, 383] on button "Search" at bounding box center [741, 381] width 78 height 26
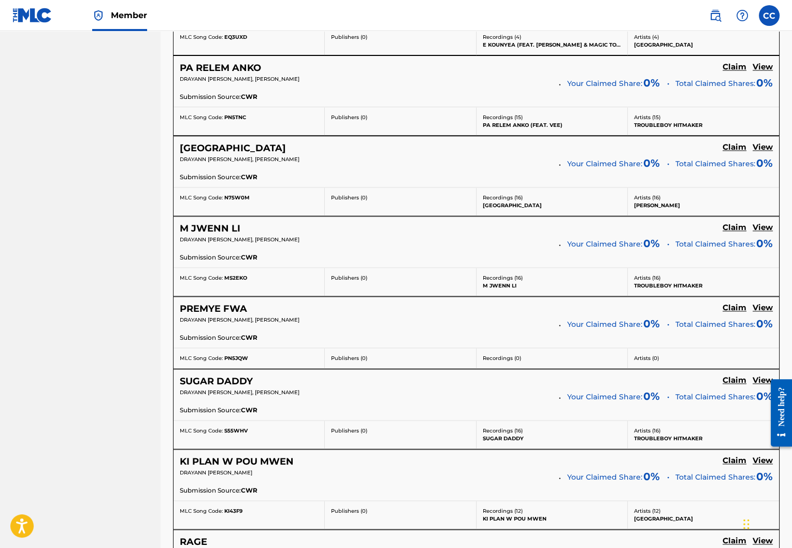
scroll to position [2683, 0]
